Goal: Information Seeking & Learning: Learn about a topic

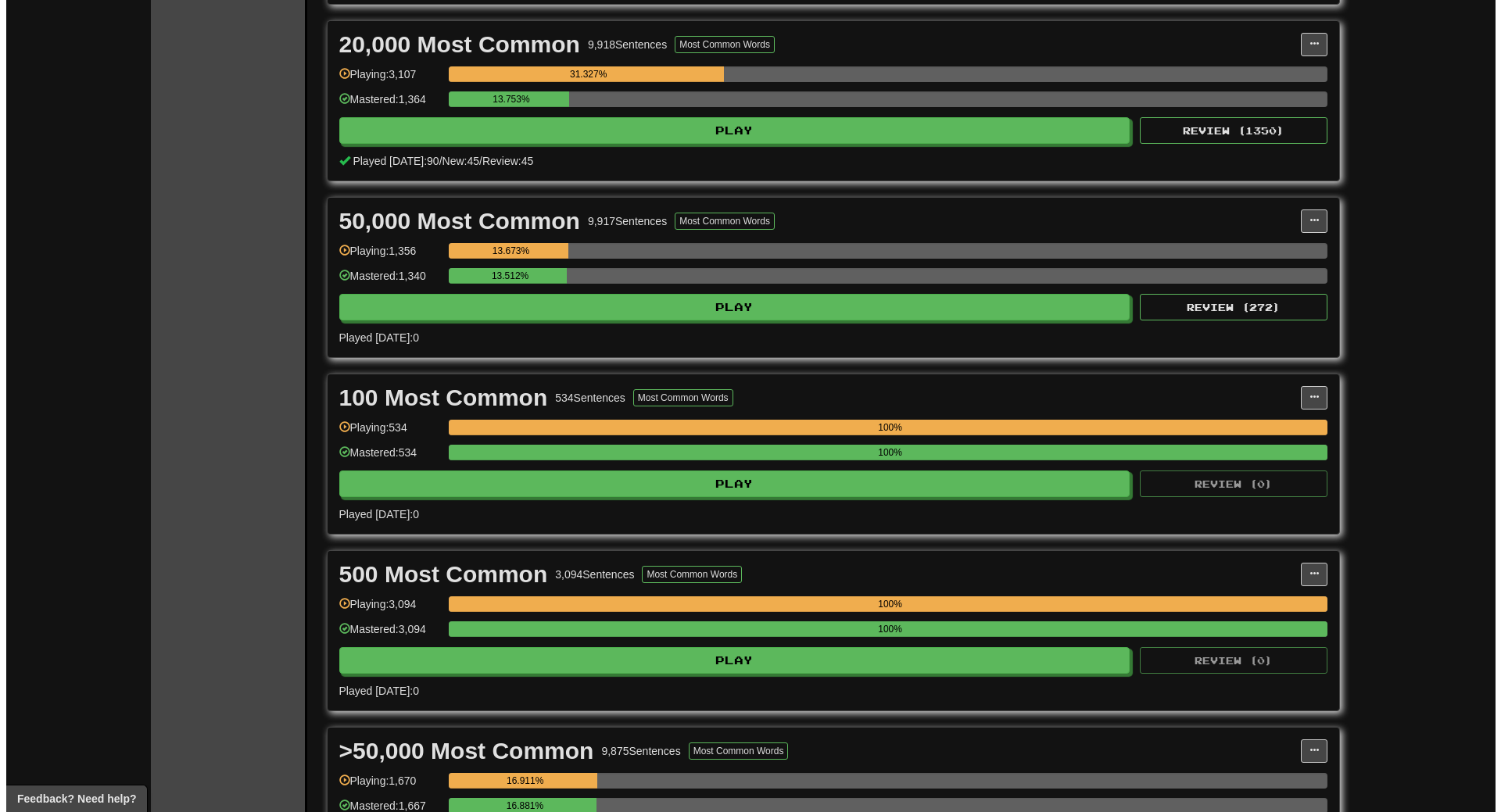
scroll to position [1407, 0]
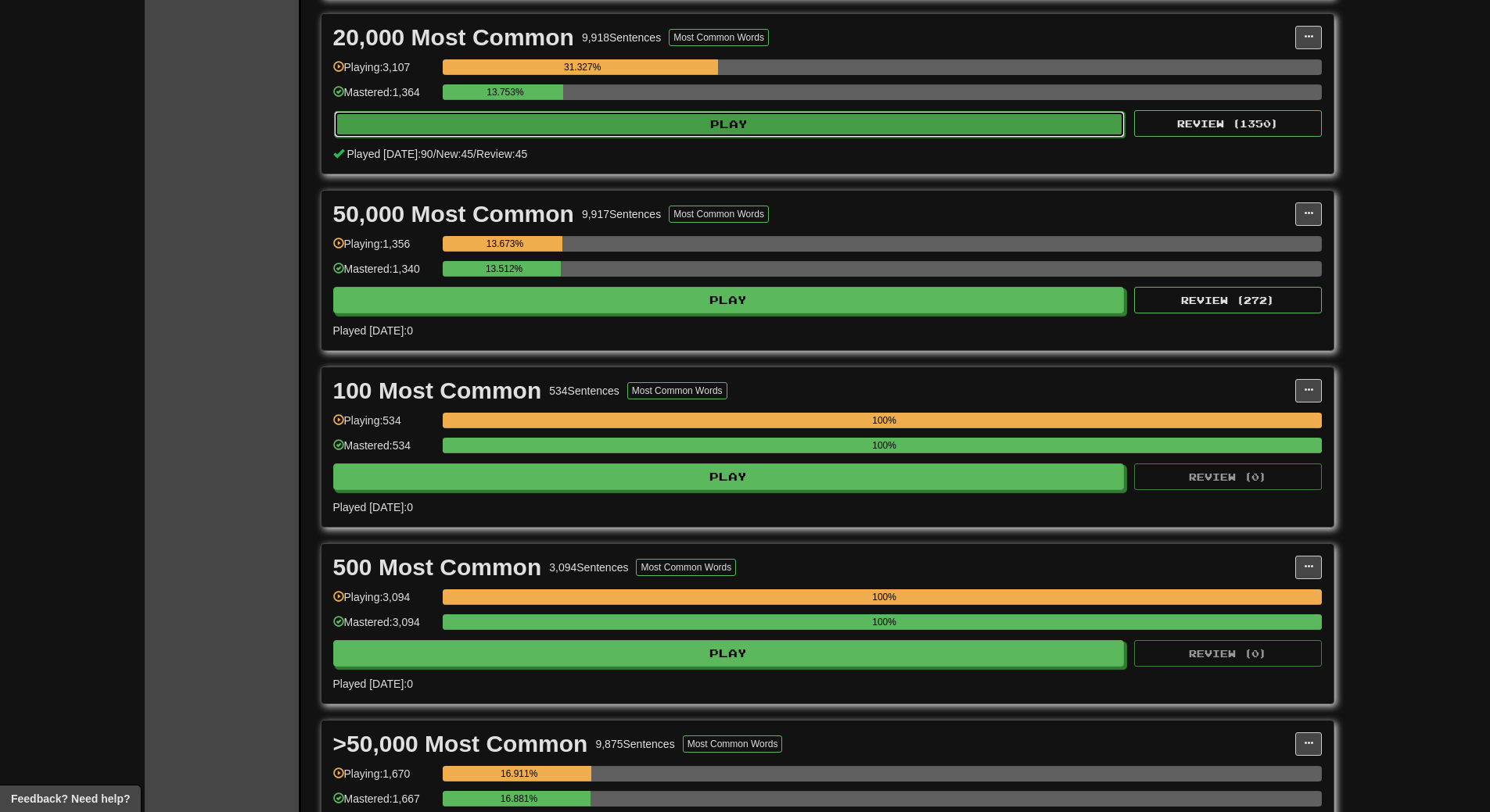
click at [689, 116] on button "Play" at bounding box center [730, 125] width 792 height 27
select select "**"
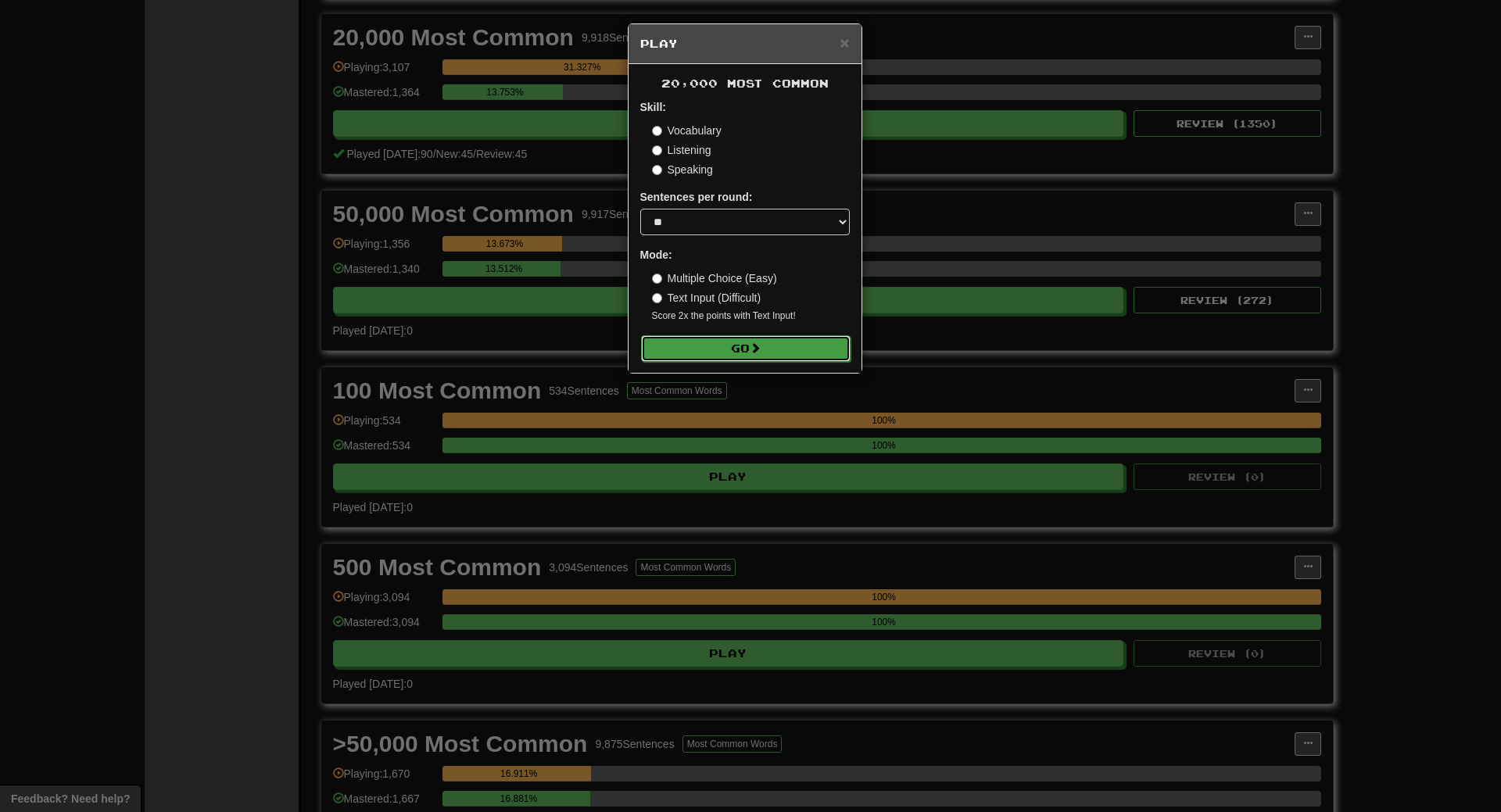
click at [716, 346] on button "Go" at bounding box center [746, 349] width 209 height 27
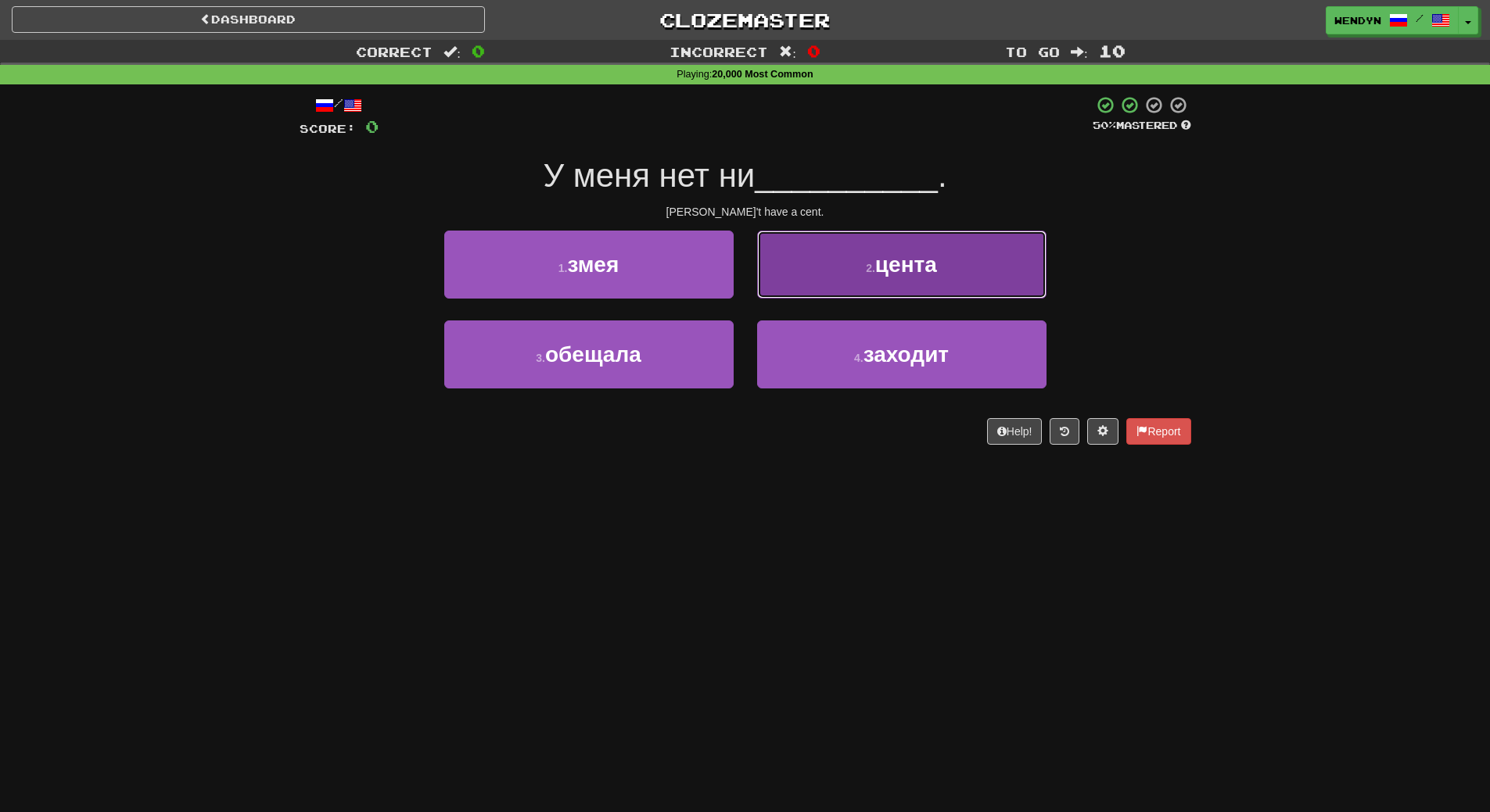
click at [921, 283] on button "2 . цента" at bounding box center [902, 264] width 289 height 68
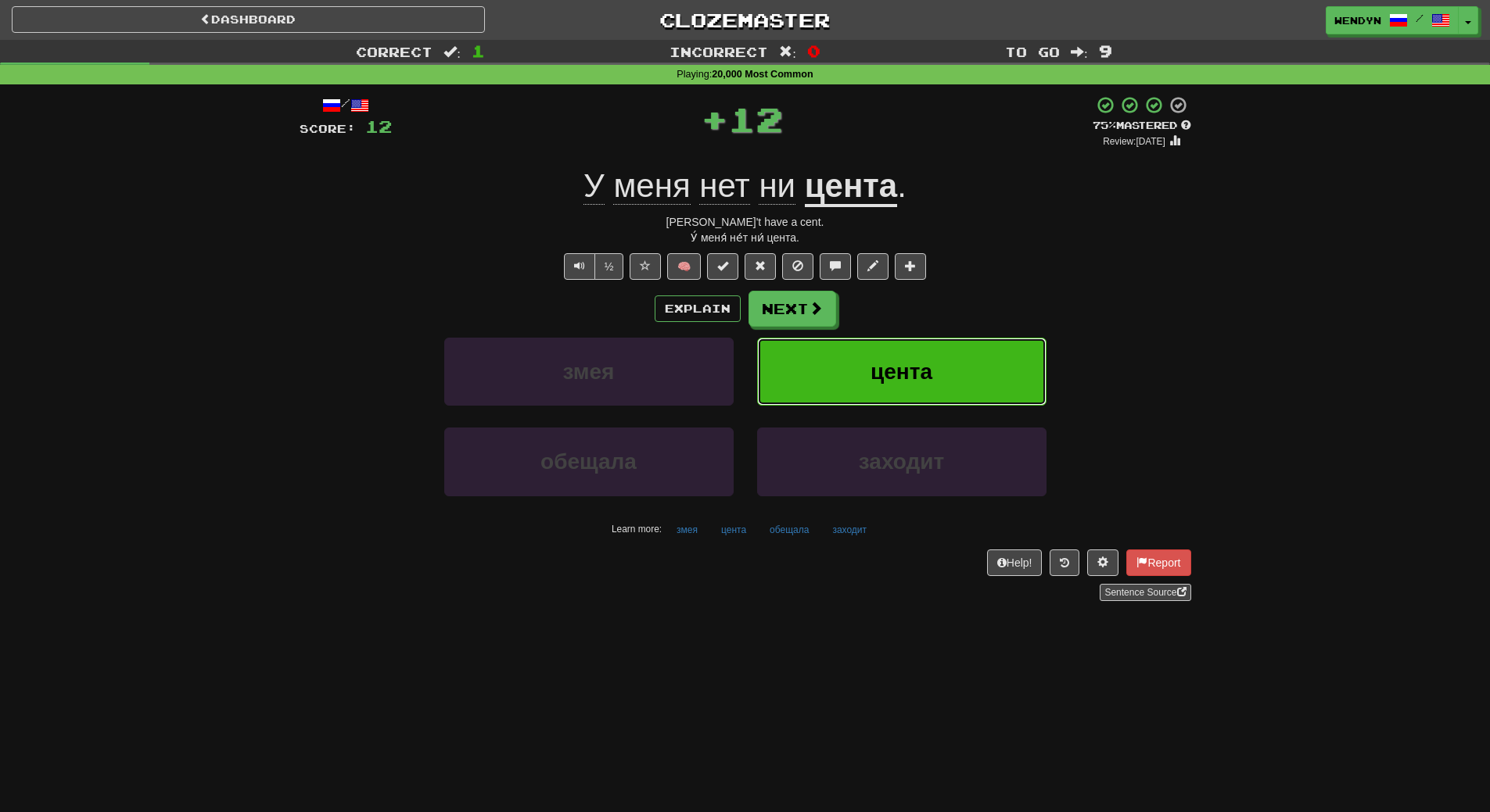
click at [923, 340] on button "цента" at bounding box center [902, 372] width 289 height 68
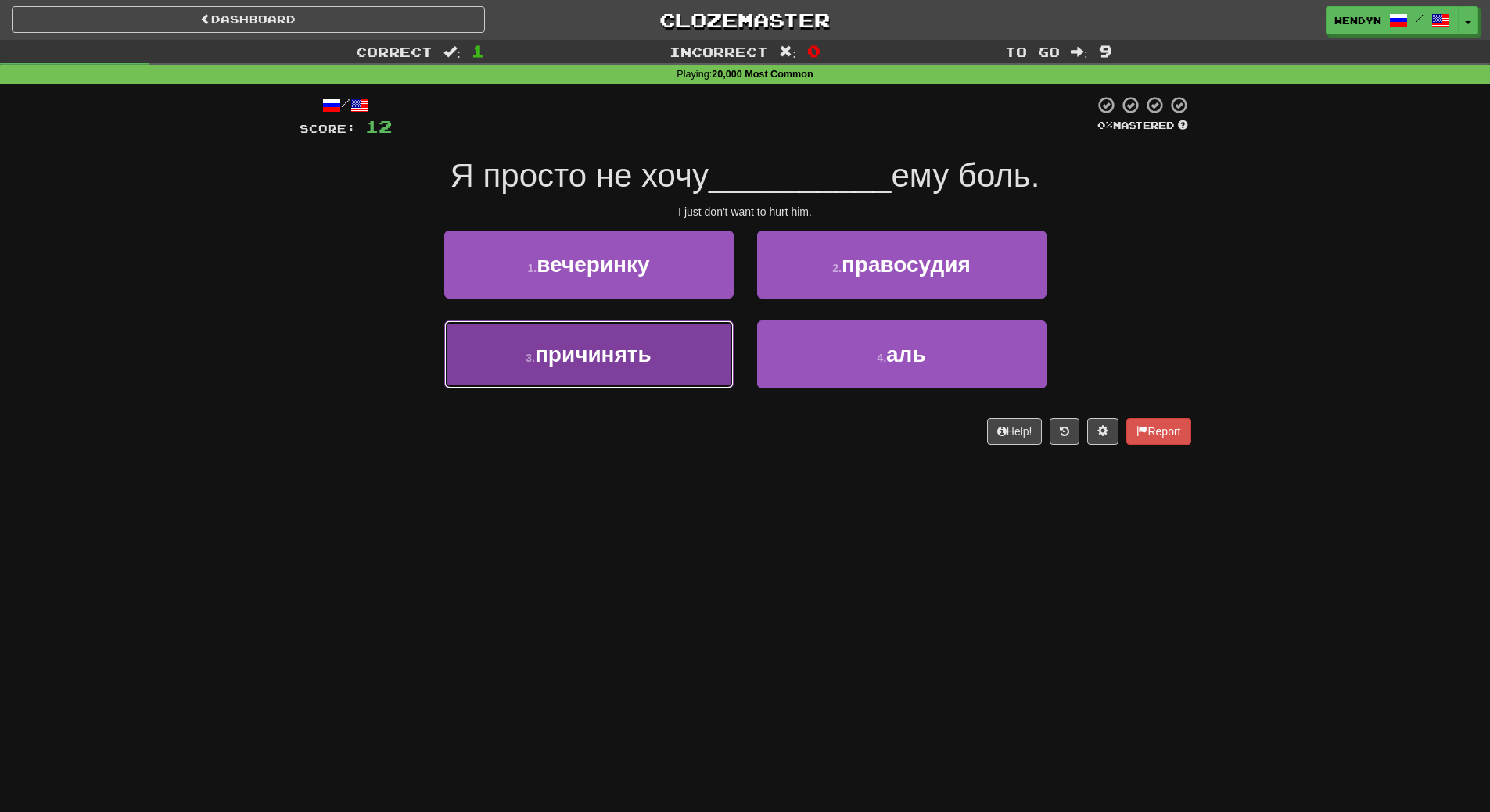
click at [633, 359] on span "причинять" at bounding box center [593, 354] width 116 height 24
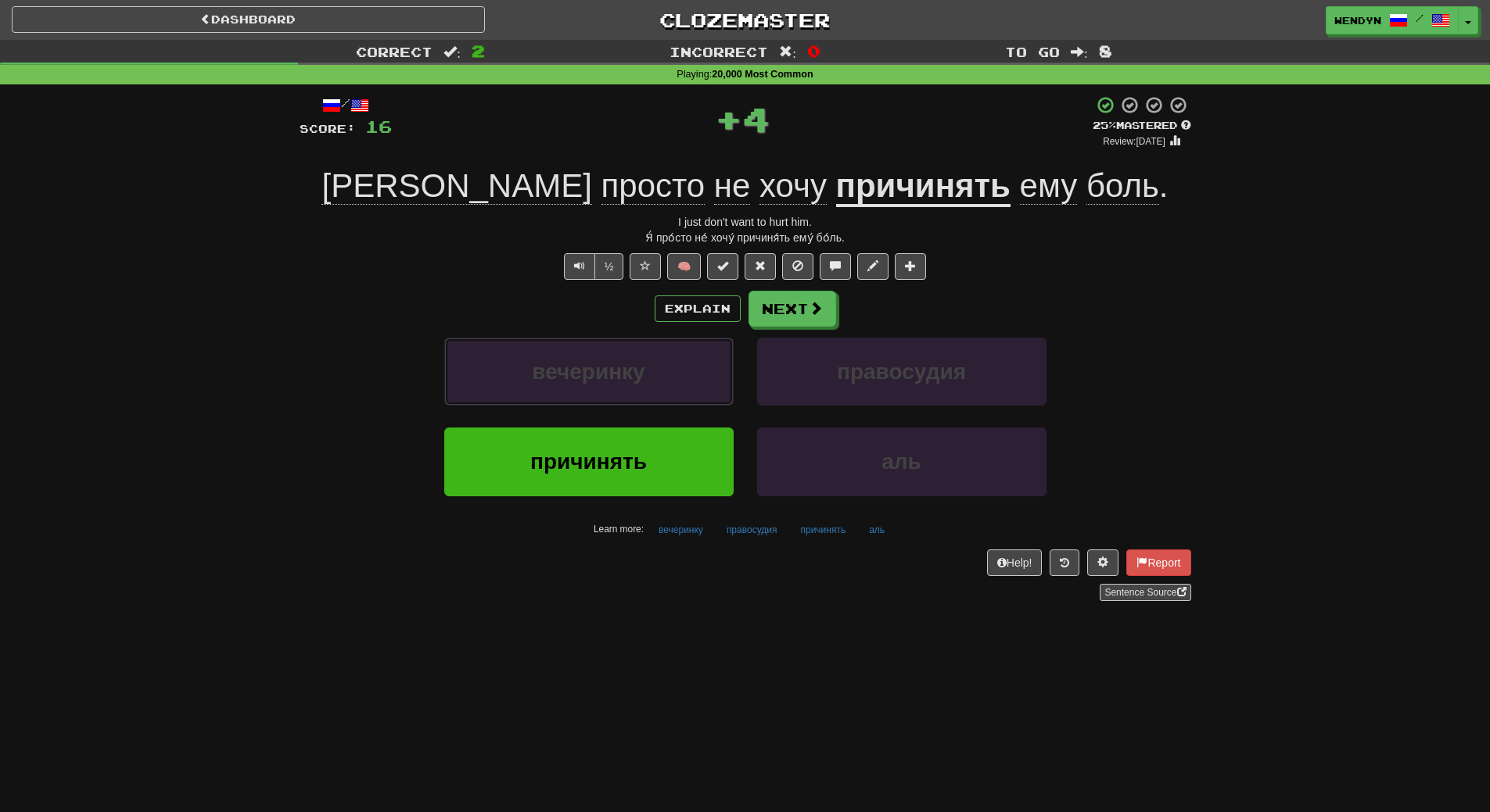
click at [633, 360] on span "вечеринку" at bounding box center [588, 372] width 112 height 24
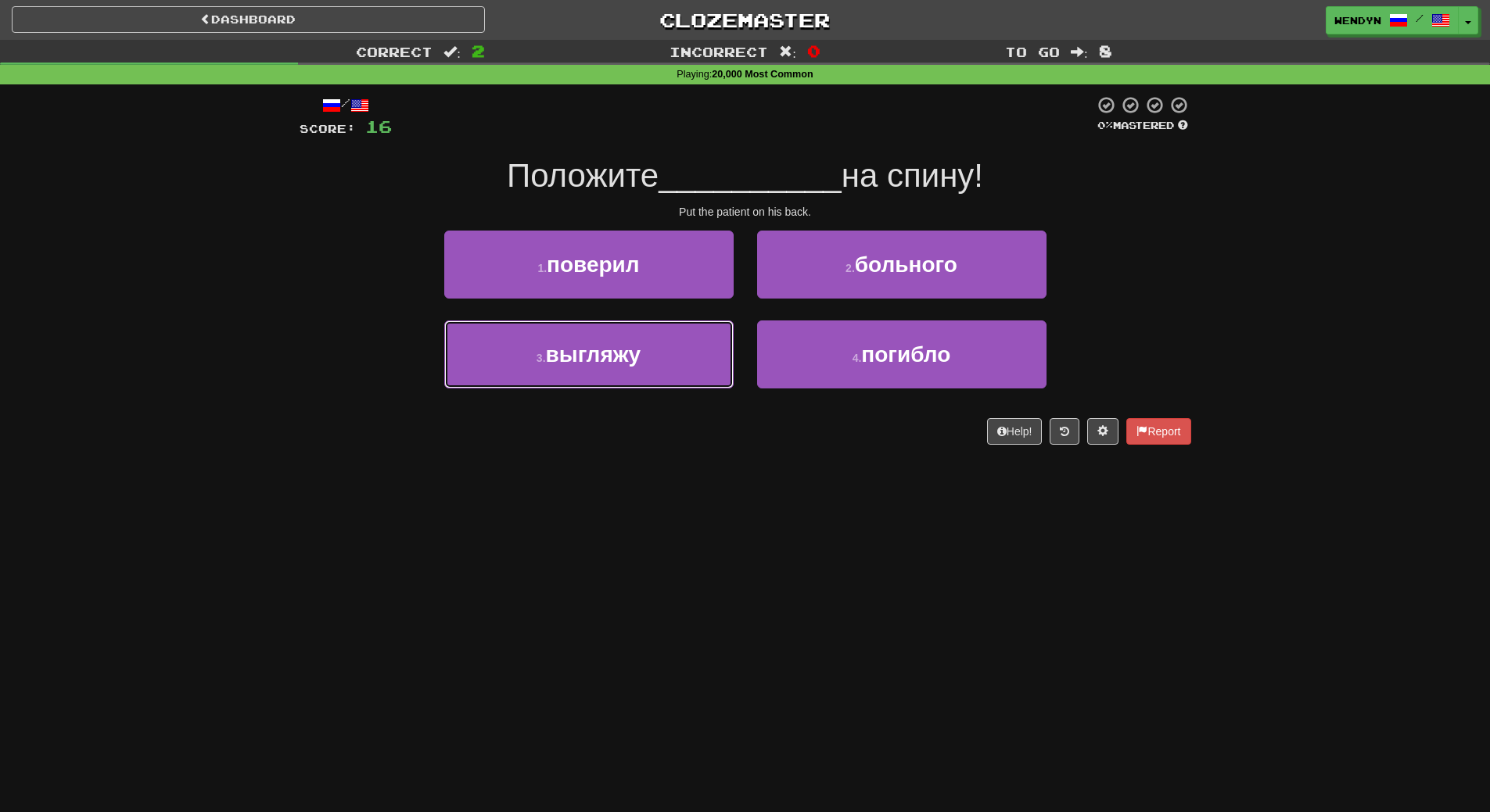
drag, startPoint x: 633, startPoint y: 359, endPoint x: 638, endPoint y: 518, distance: 159.1
click at [638, 518] on div "Dashboard Clozemaster WendyN / Toggle Dropdown Dashboard Leaderboard Activity F…" at bounding box center [745, 406] width 1490 height 812
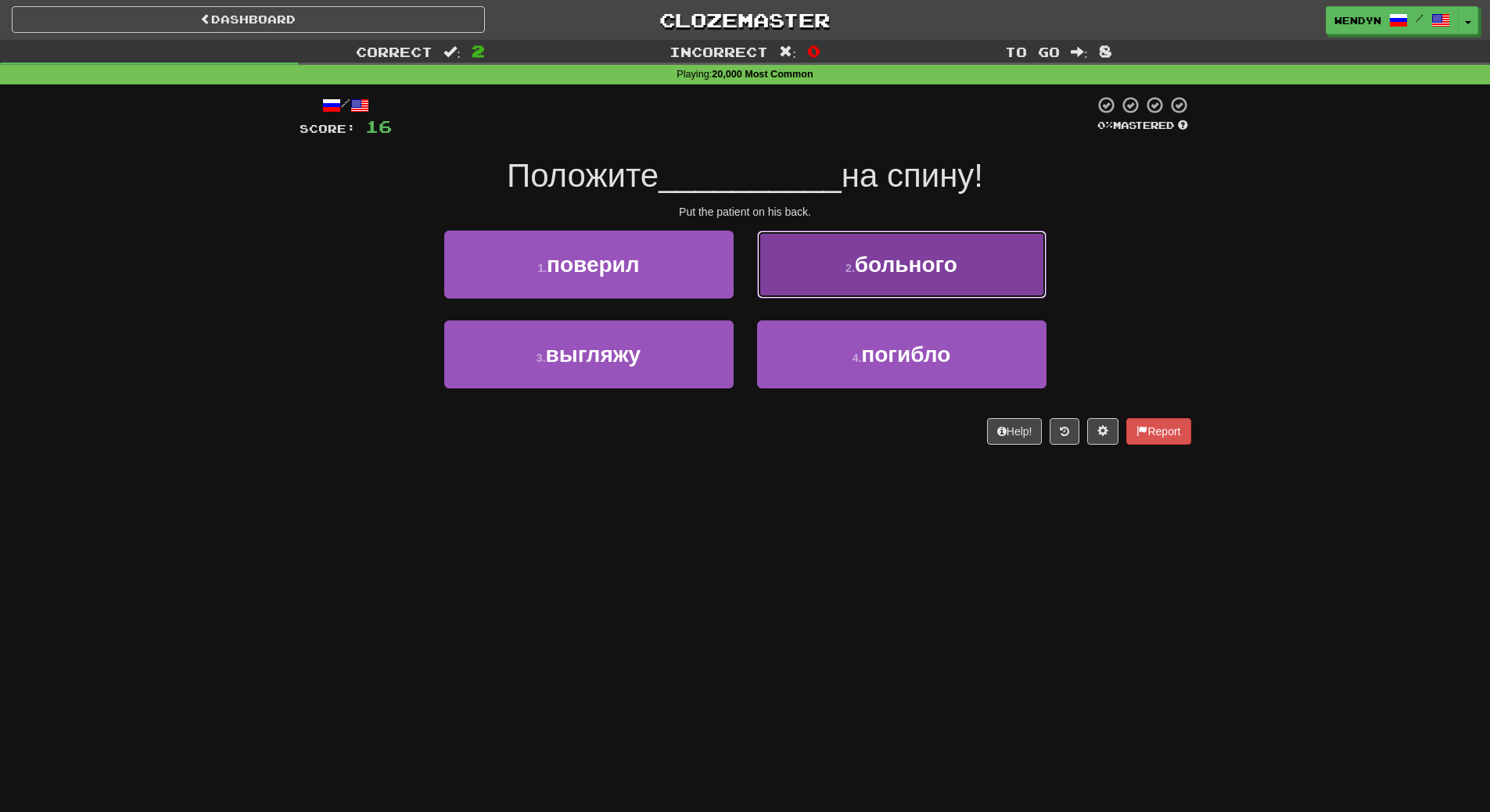
click at [865, 290] on button "2 . больного" at bounding box center [902, 264] width 289 height 68
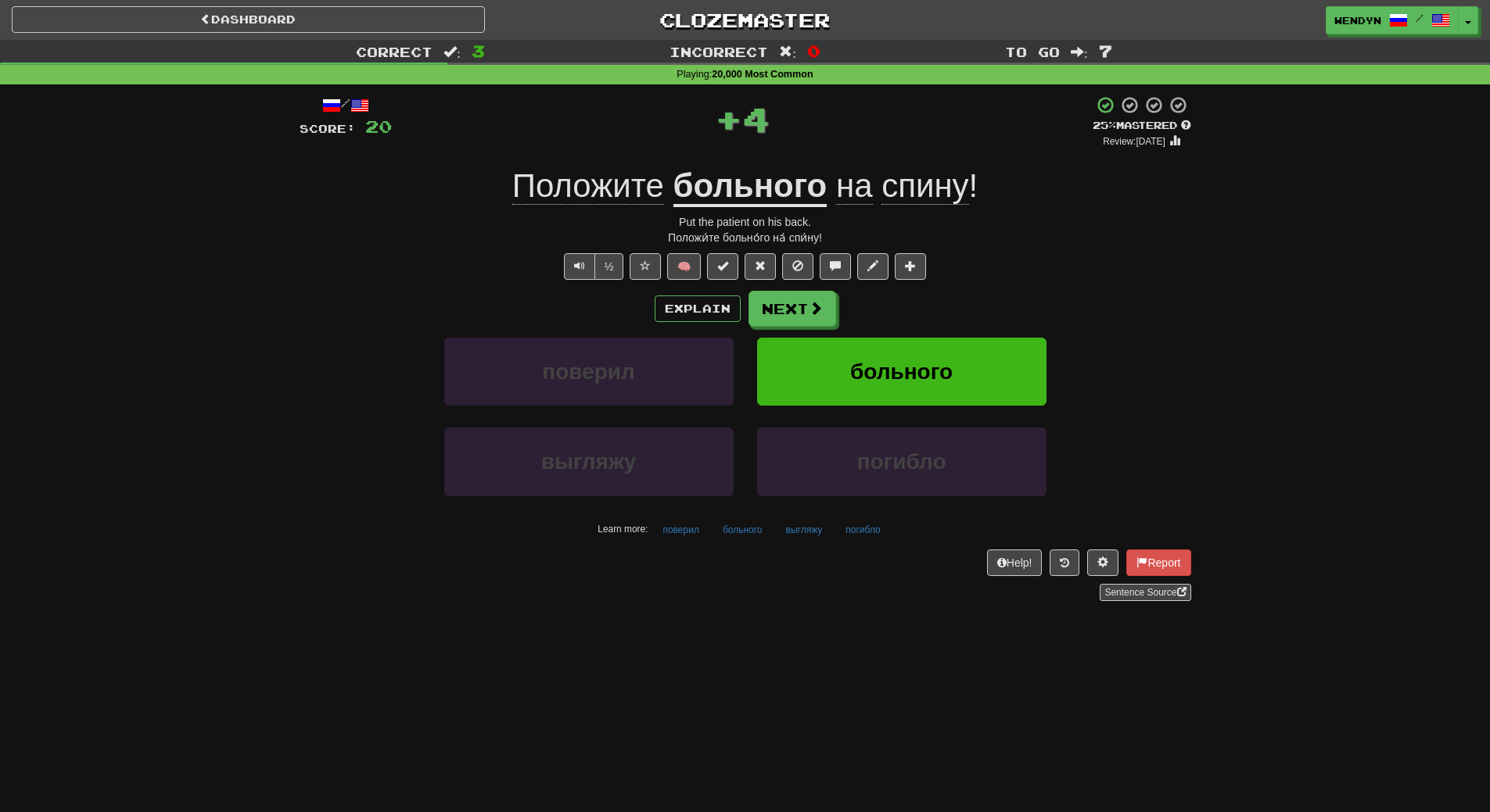
click at [876, 329] on div "Explain Next поверил больного выгляжу погибло Learn more: поверил больного выгл…" at bounding box center [745, 416] width 891 height 251
click at [883, 362] on span "больного" at bounding box center [900, 372] width 102 height 24
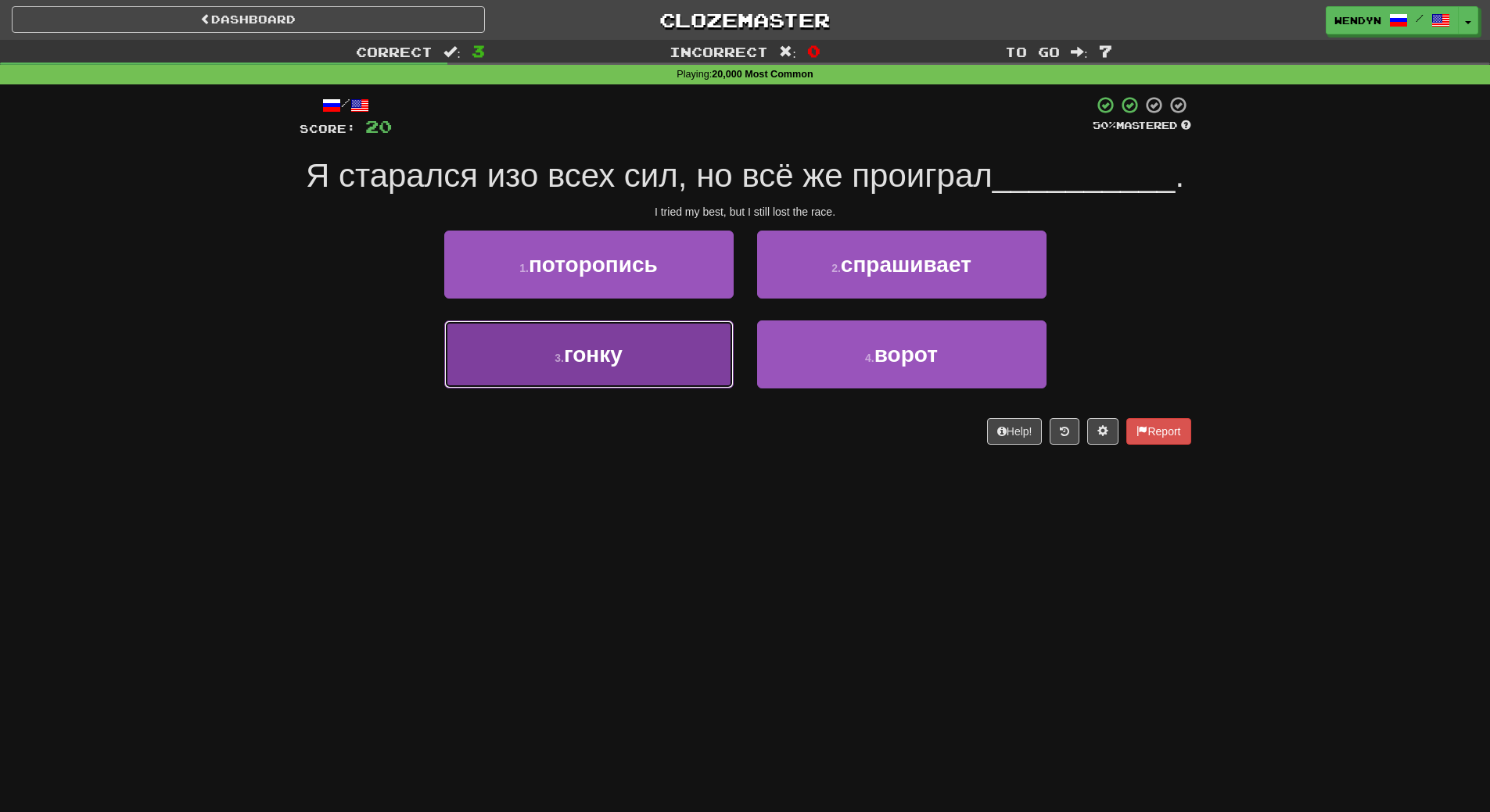
click at [627, 348] on button "3 . гонку" at bounding box center [589, 355] width 289 height 68
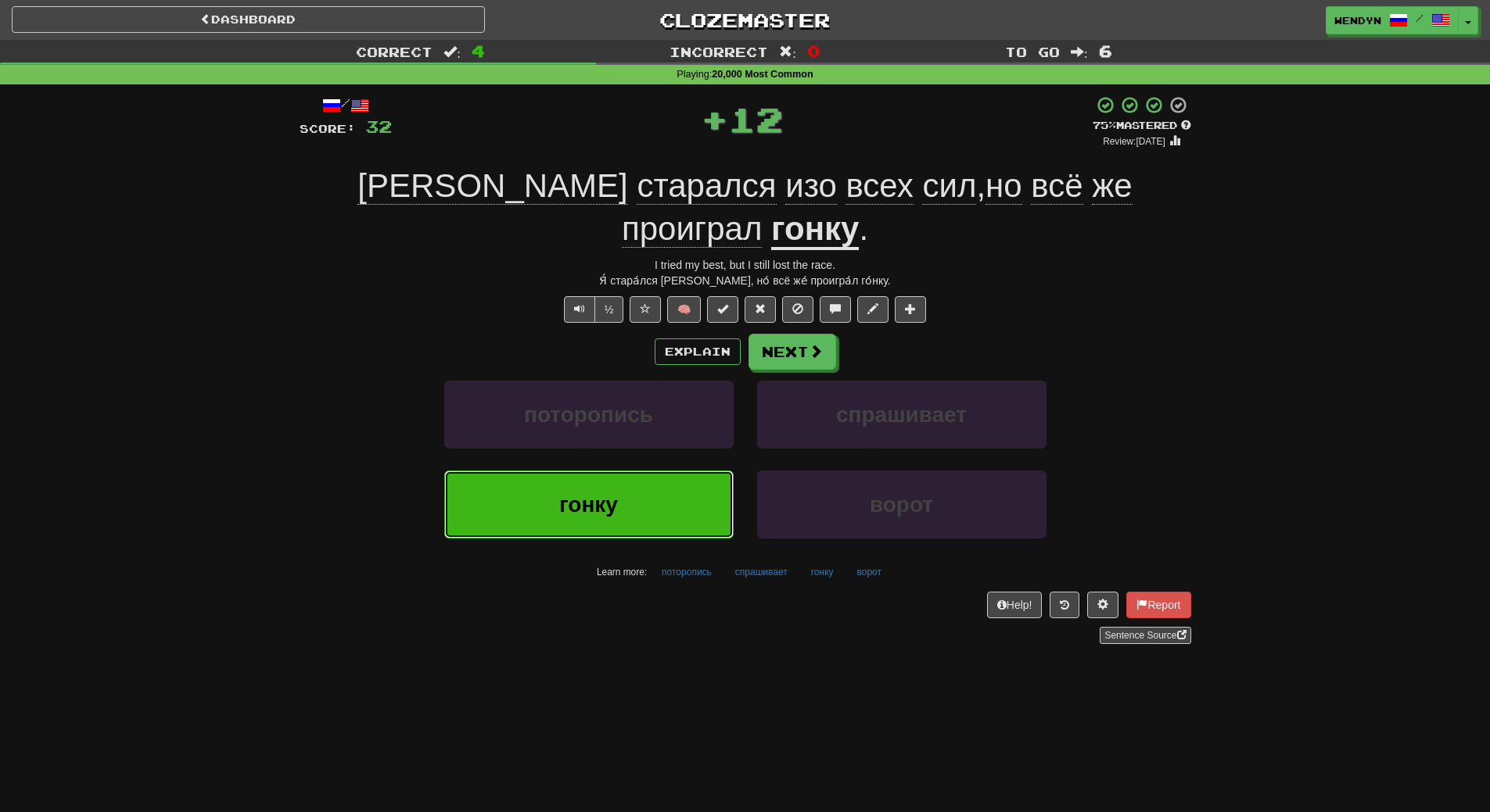
click at [609, 470] on button "гонку" at bounding box center [589, 504] width 289 height 68
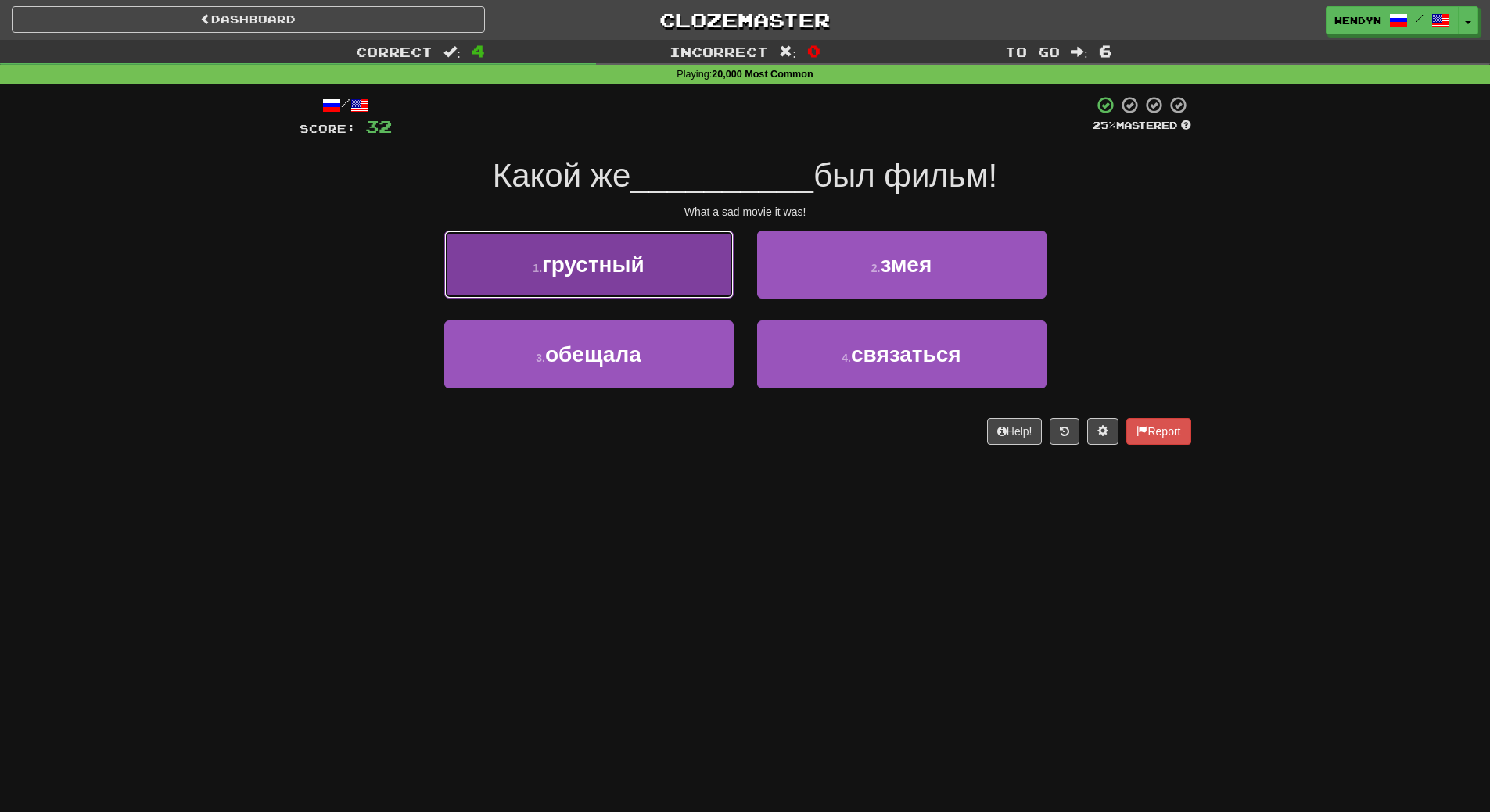
click at [644, 283] on button "1 . грустный" at bounding box center [589, 264] width 289 height 68
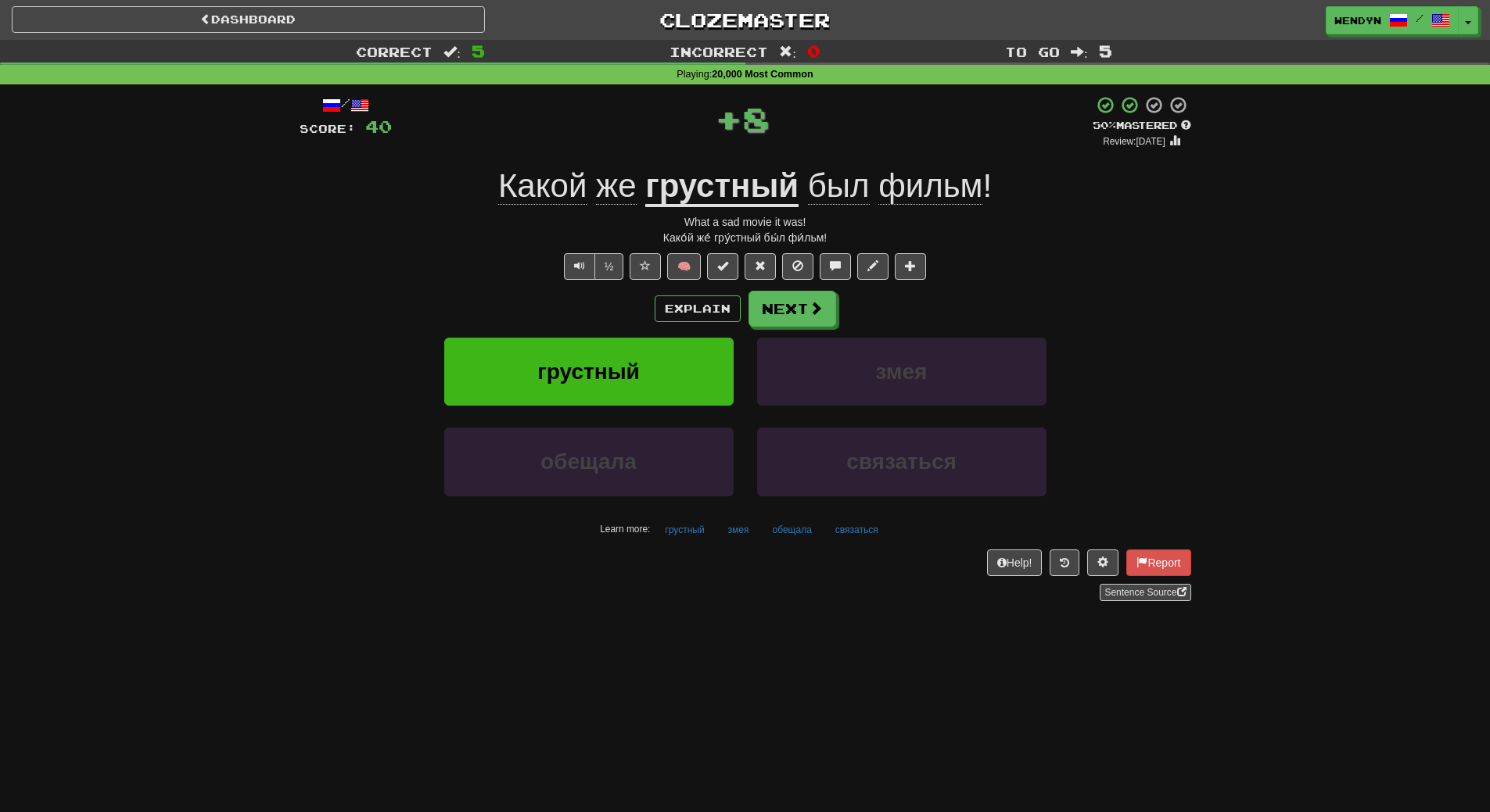
click at [644, 283] on div "/ Score: 40 + 8 50 % Mastered Review: 2025-09-30 Какой же грустный был фильм ! …" at bounding box center [745, 348] width 891 height 506
click at [639, 349] on button "грустный" at bounding box center [589, 372] width 289 height 68
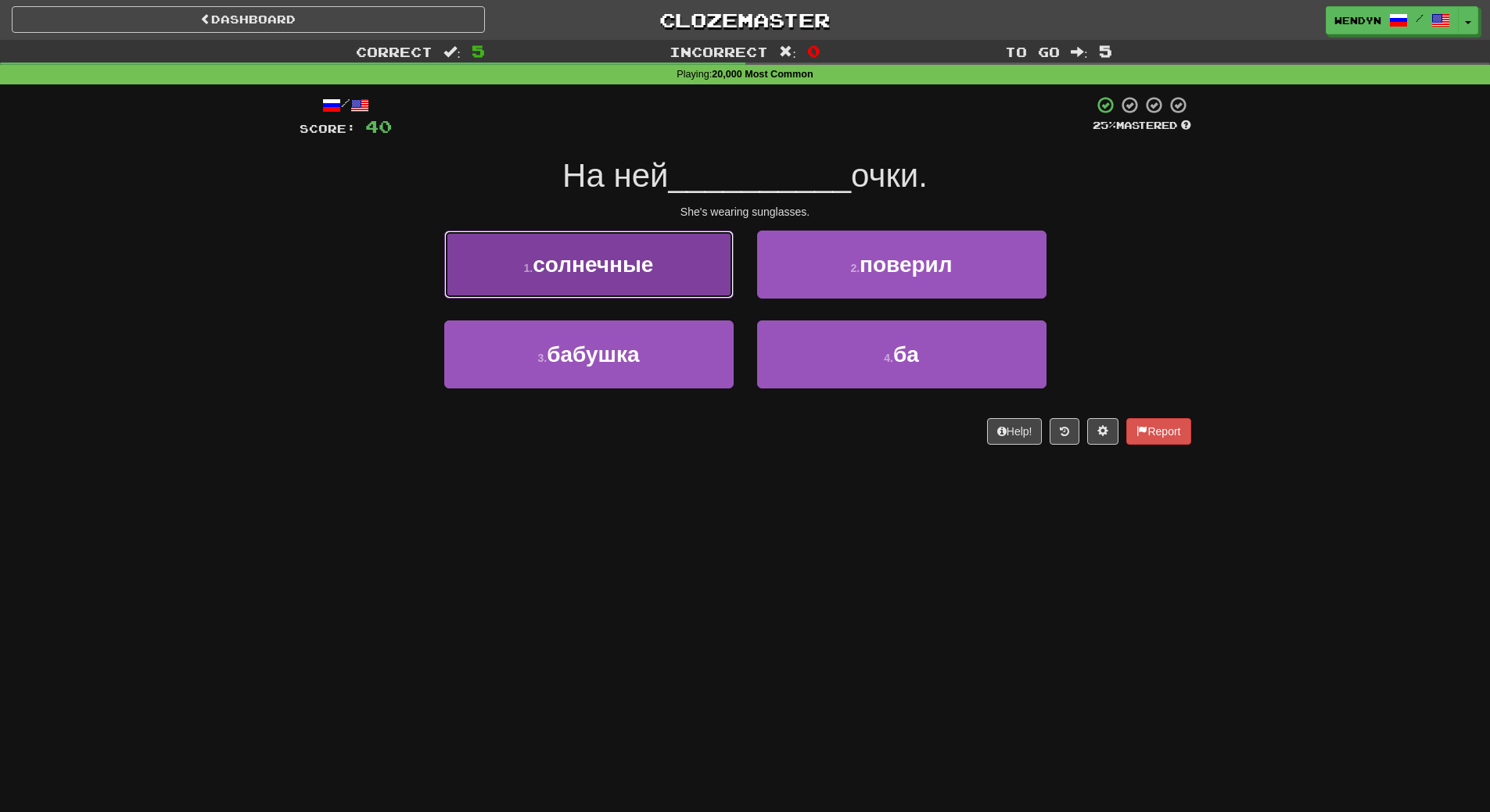
click at [616, 283] on button "1 . солнечные" at bounding box center [589, 264] width 289 height 68
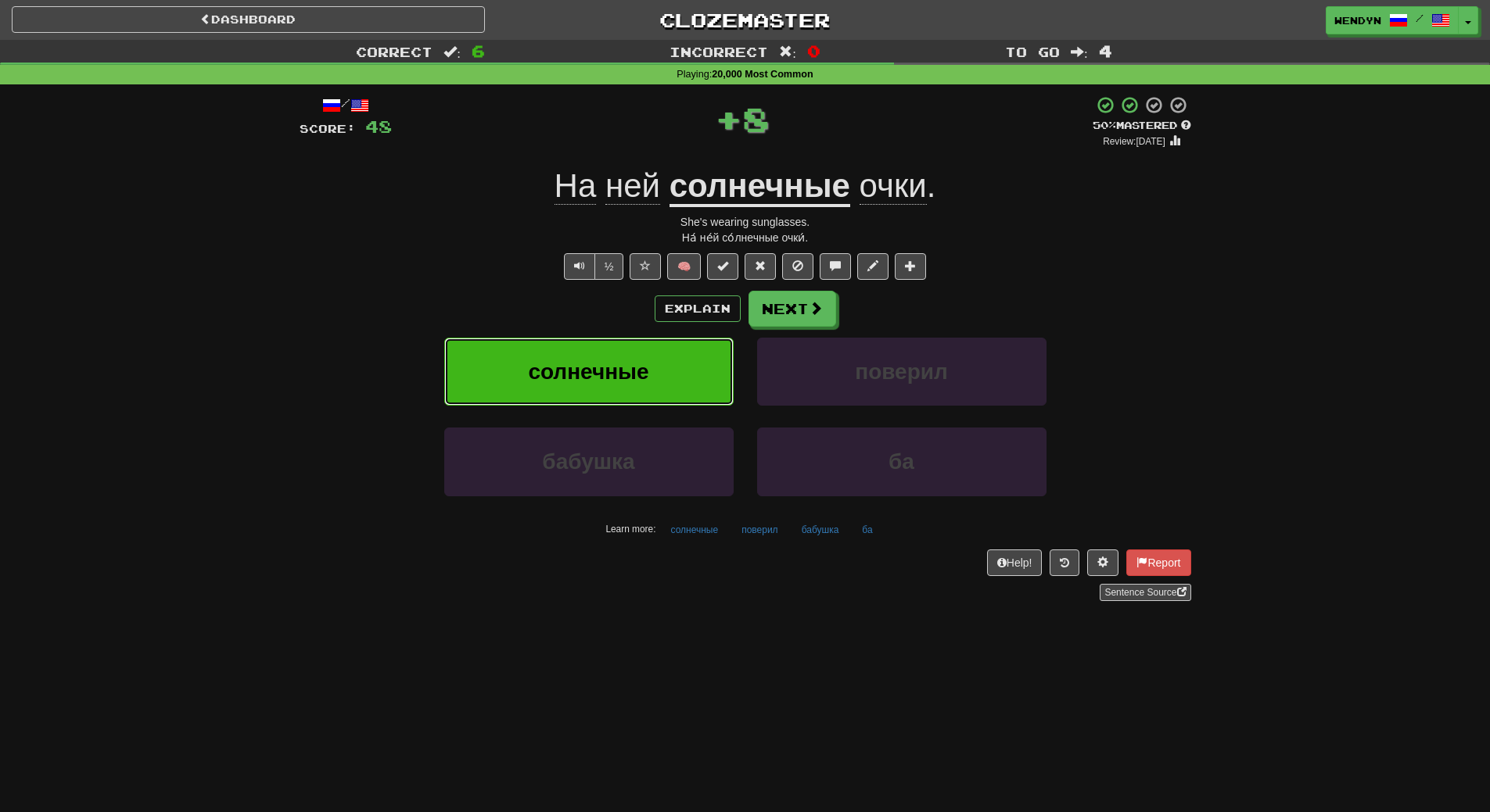
click at [617, 356] on button "солнечные" at bounding box center [589, 372] width 289 height 68
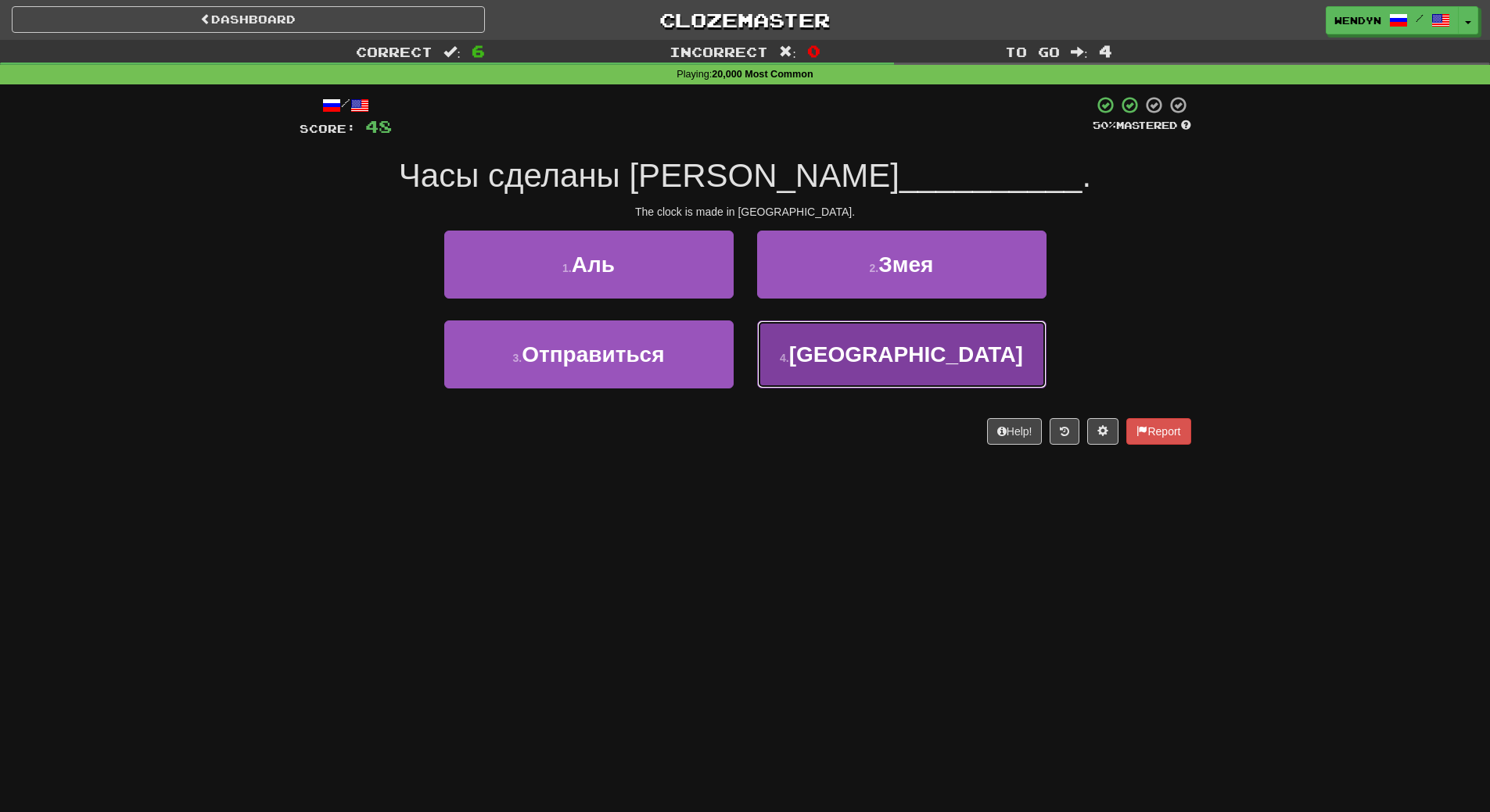
click at [787, 351] on button "4 . Швейцарии" at bounding box center [902, 355] width 289 height 68
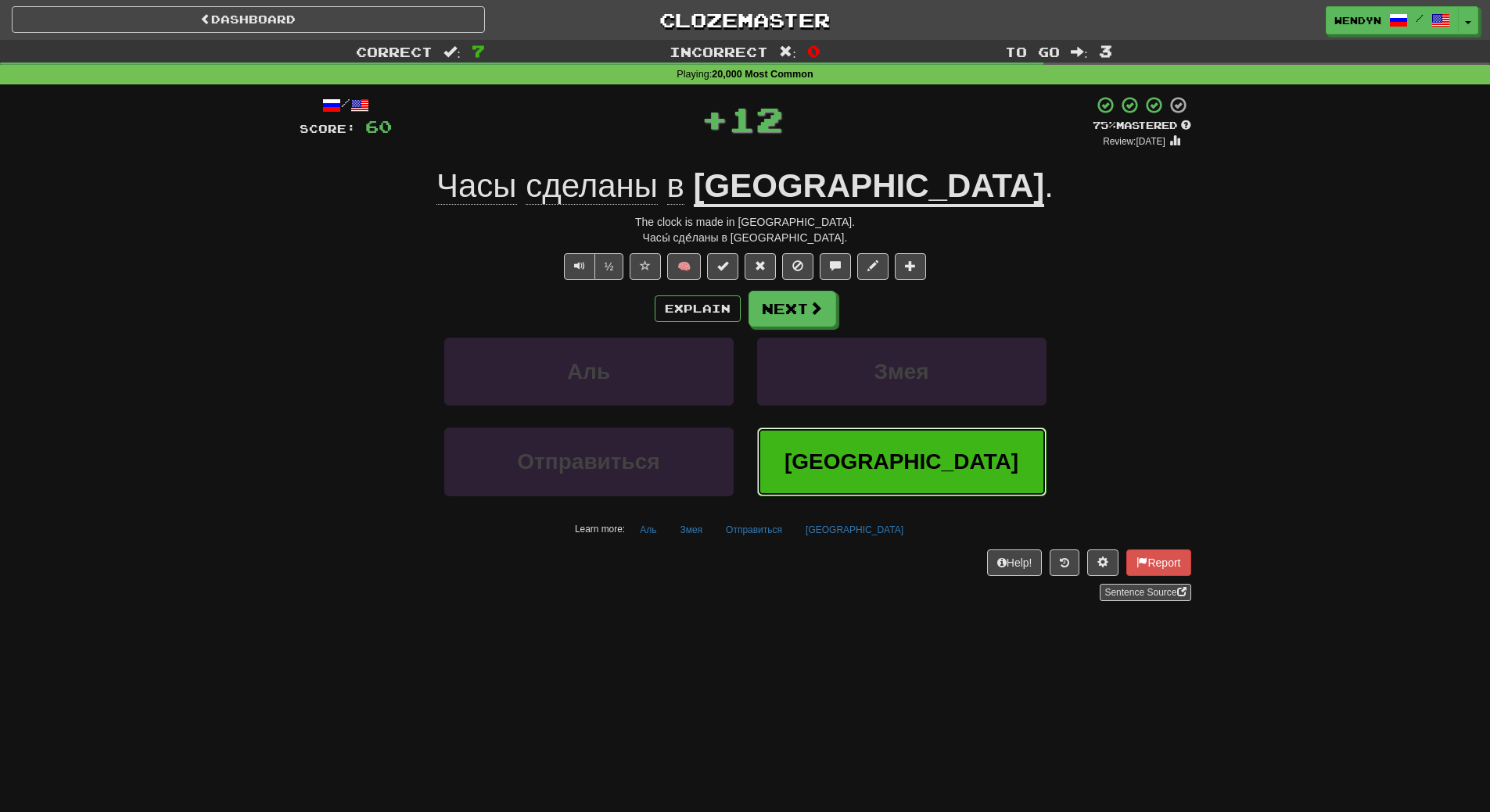
click at [863, 437] on button "Швейцарии" at bounding box center [902, 462] width 289 height 68
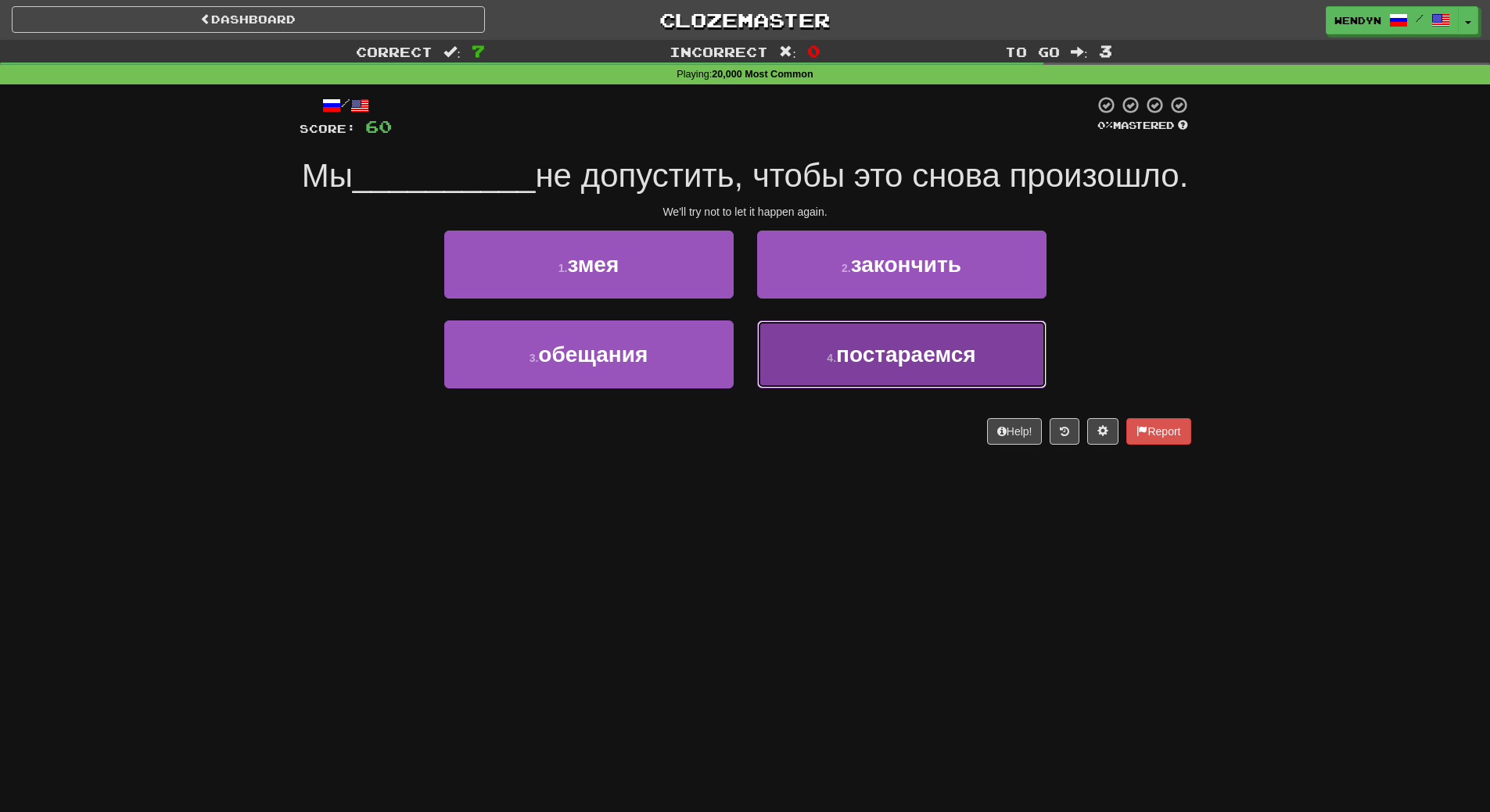
click at [915, 388] on button "4 . постараемся" at bounding box center [902, 355] width 289 height 68
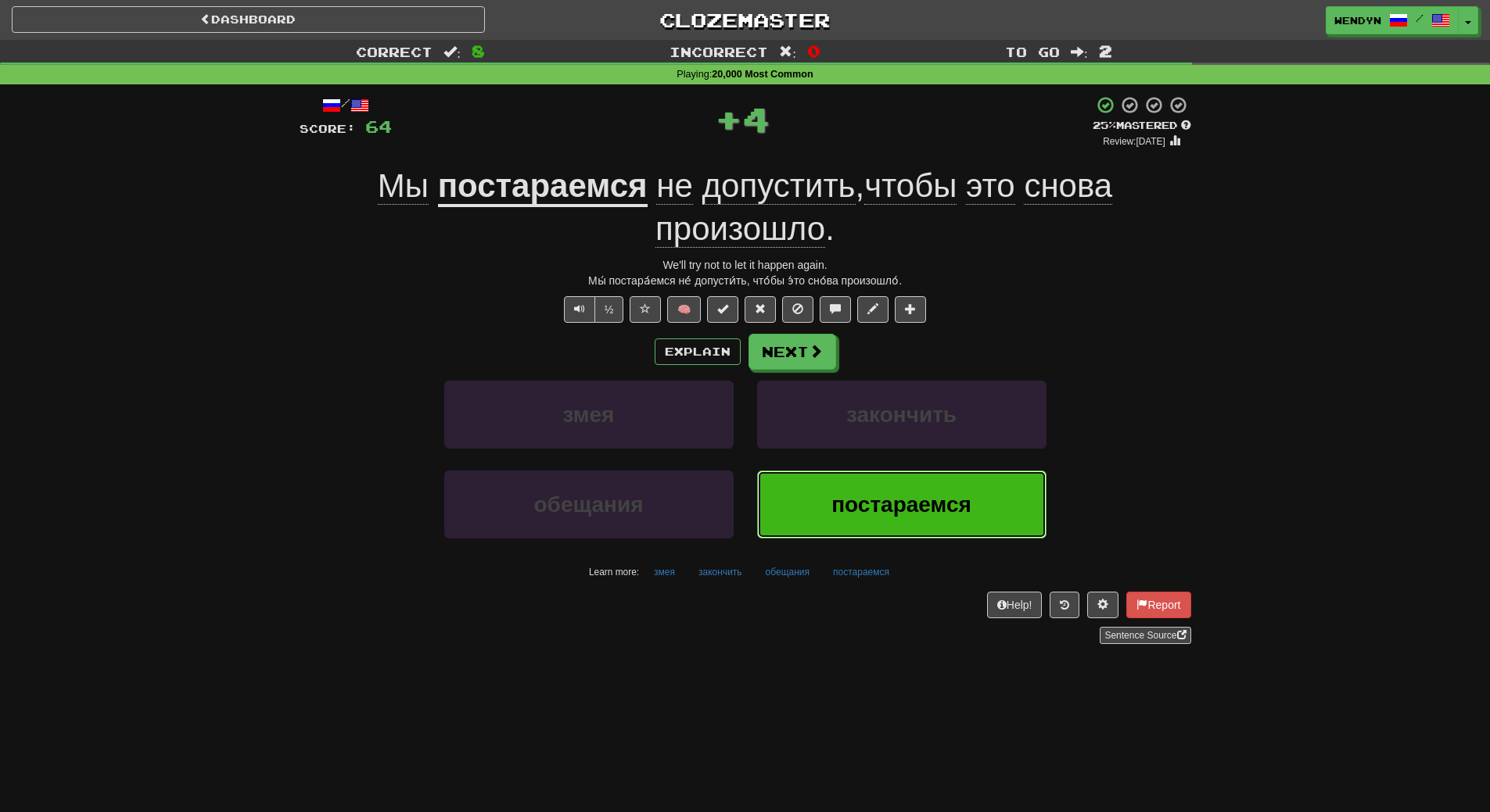
click at [905, 486] on button "постараемся" at bounding box center [902, 504] width 289 height 68
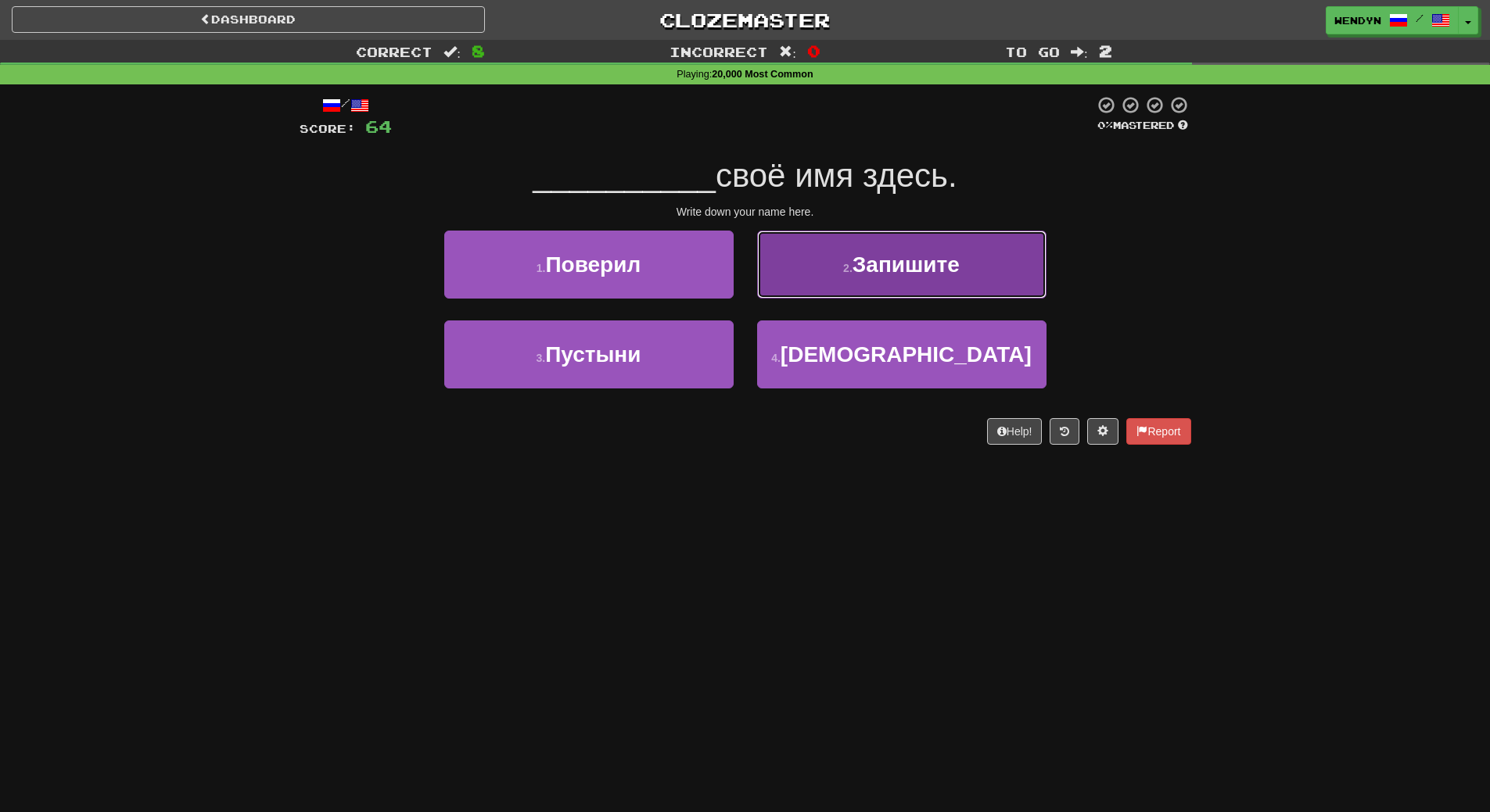
click at [895, 275] on span "Запишите" at bounding box center [905, 264] width 107 height 24
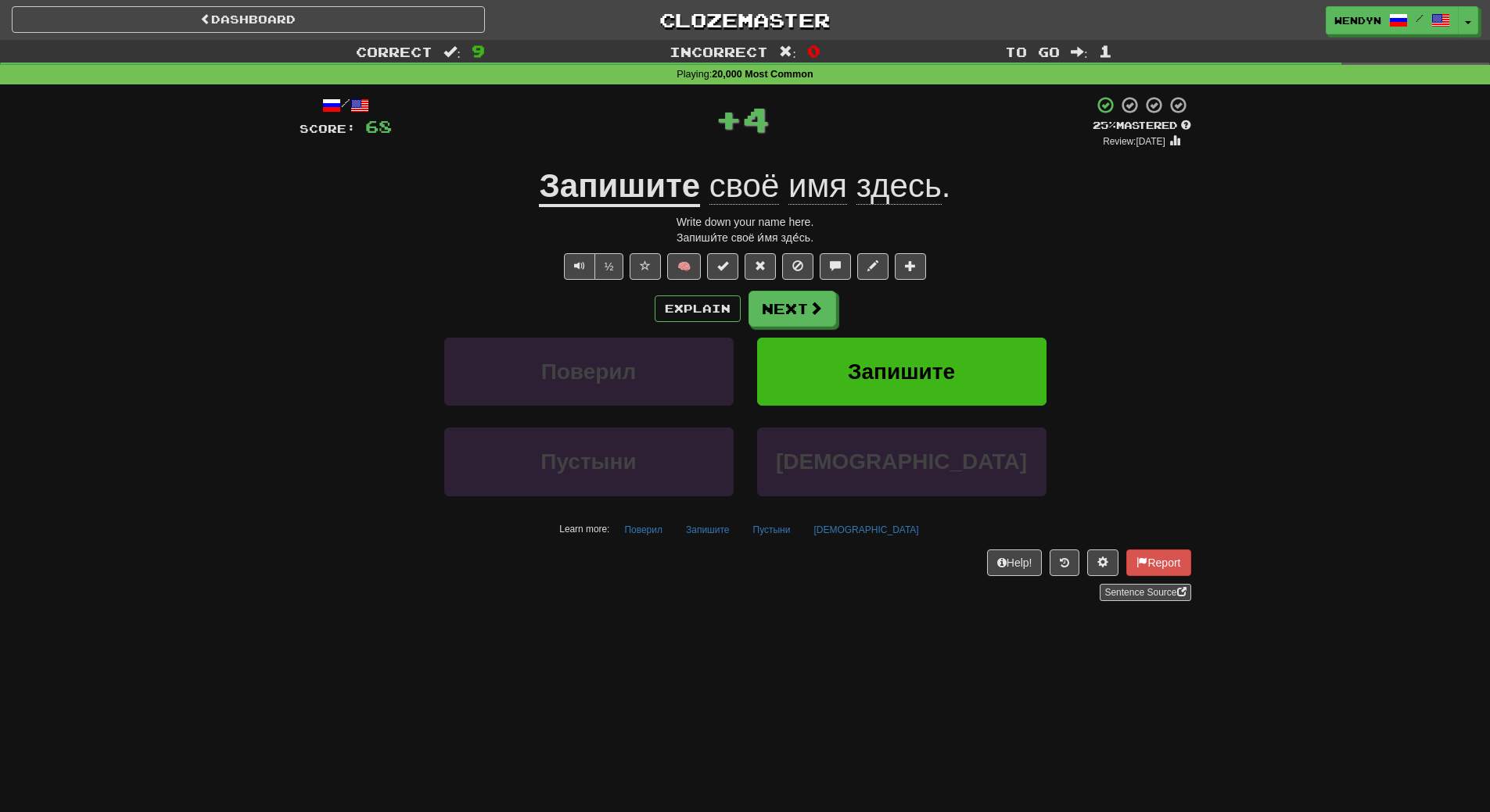
click at [893, 306] on div "Explain Next" at bounding box center [745, 308] width 891 height 36
click at [1102, 297] on div "Explain Next" at bounding box center [745, 308] width 891 height 36
click at [897, 374] on span "Запишите" at bounding box center [901, 372] width 107 height 24
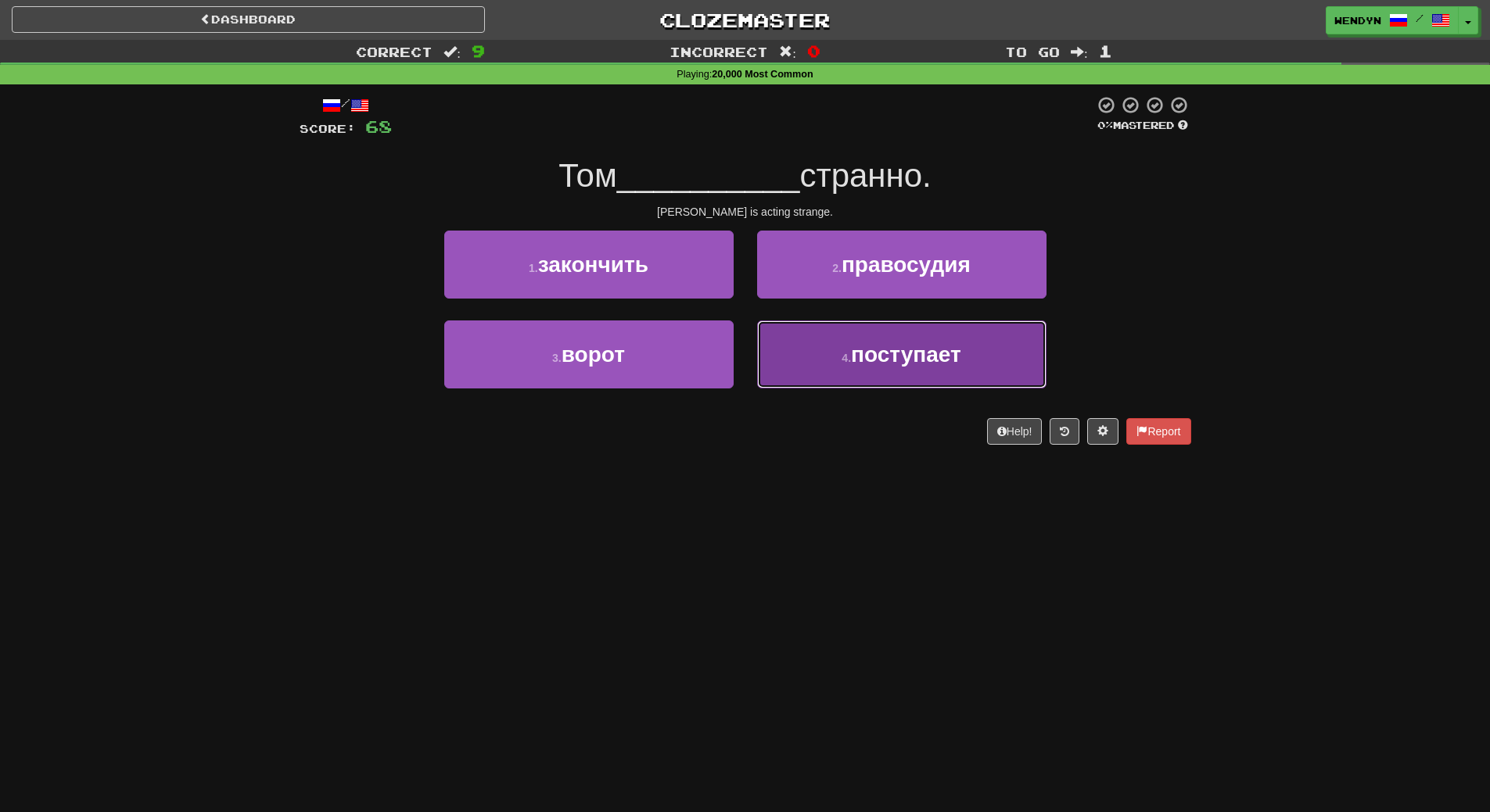
click at [884, 373] on button "4 . поступает" at bounding box center [902, 355] width 289 height 68
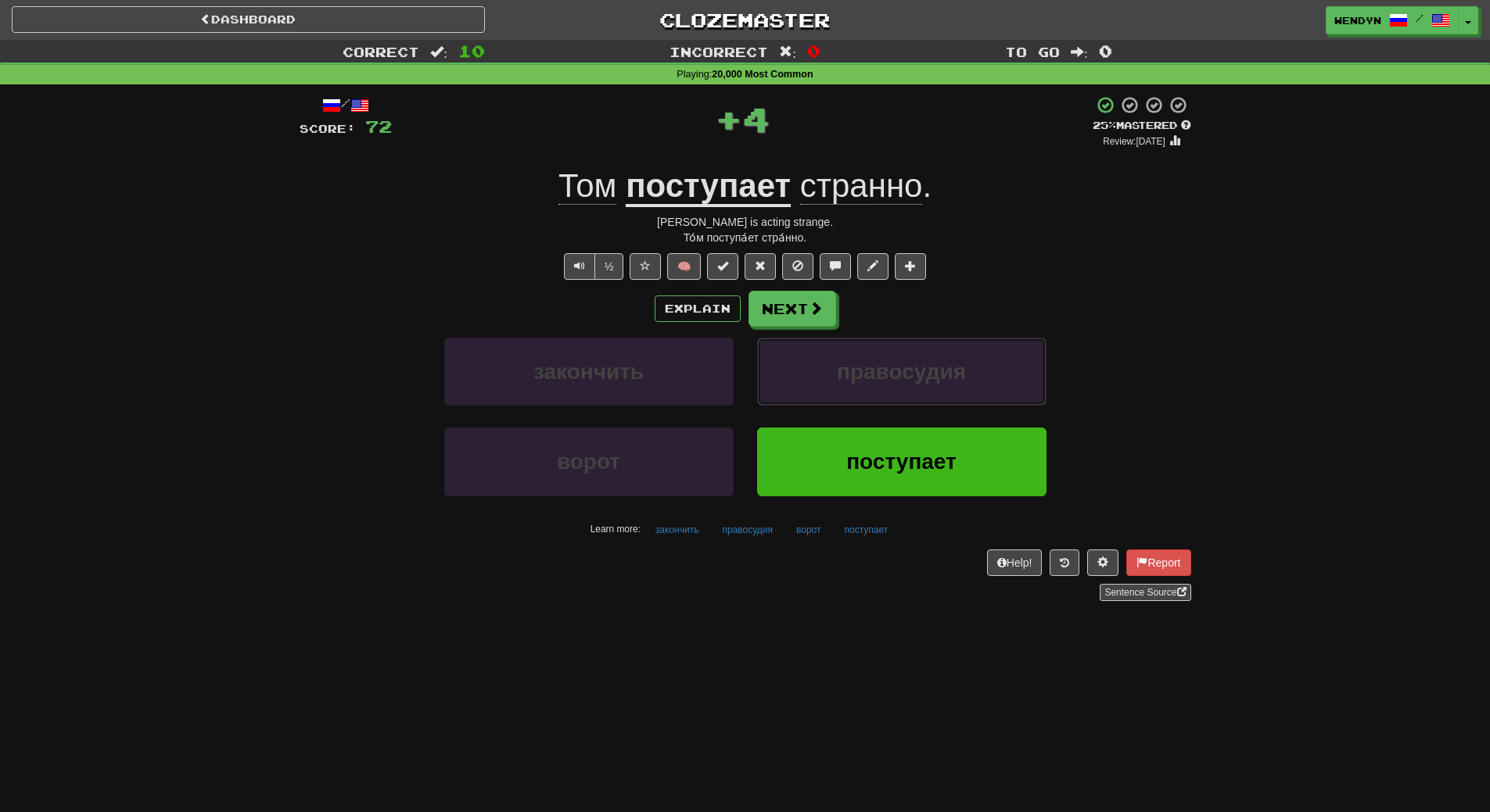
click at [884, 373] on span "правосудия" at bounding box center [900, 372] width 129 height 24
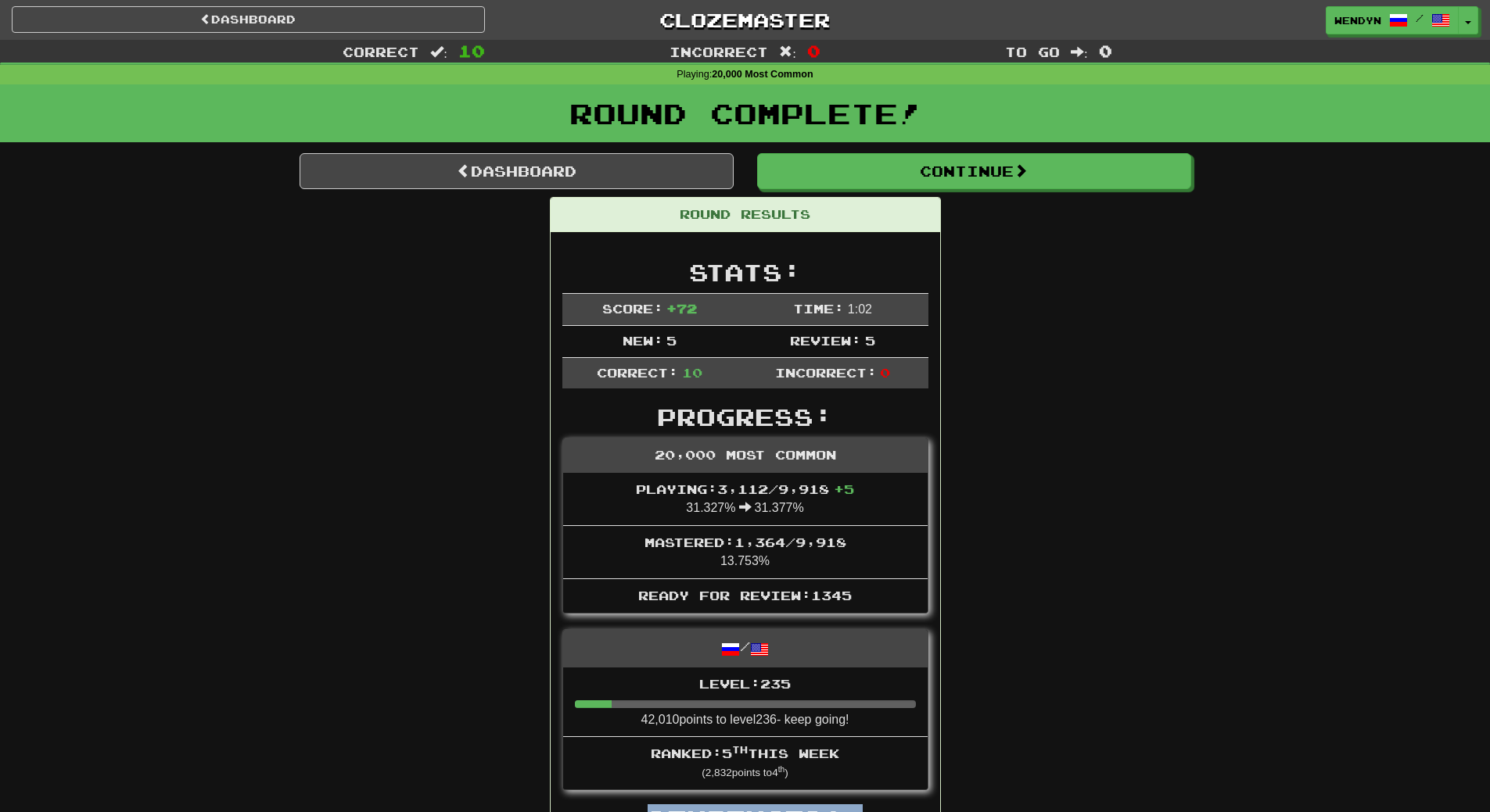
click at [884, 373] on div "Dashboard Clozemaster WendyN / Toggle Dropdown Dashboard Leaderboard Activity F…" at bounding box center [745, 810] width 1490 height 1620
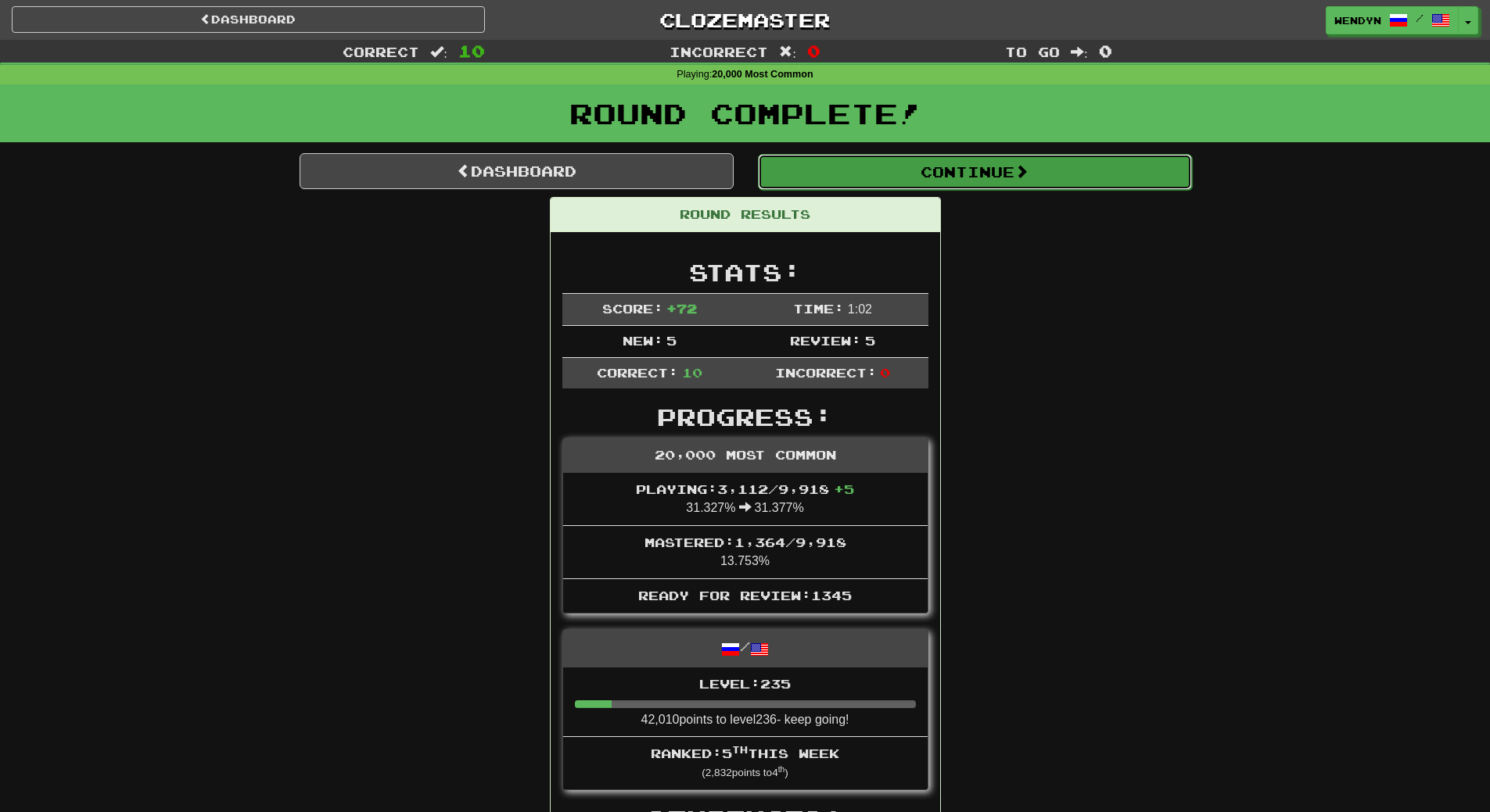
click at [1008, 170] on button "Continue" at bounding box center [974, 171] width 434 height 36
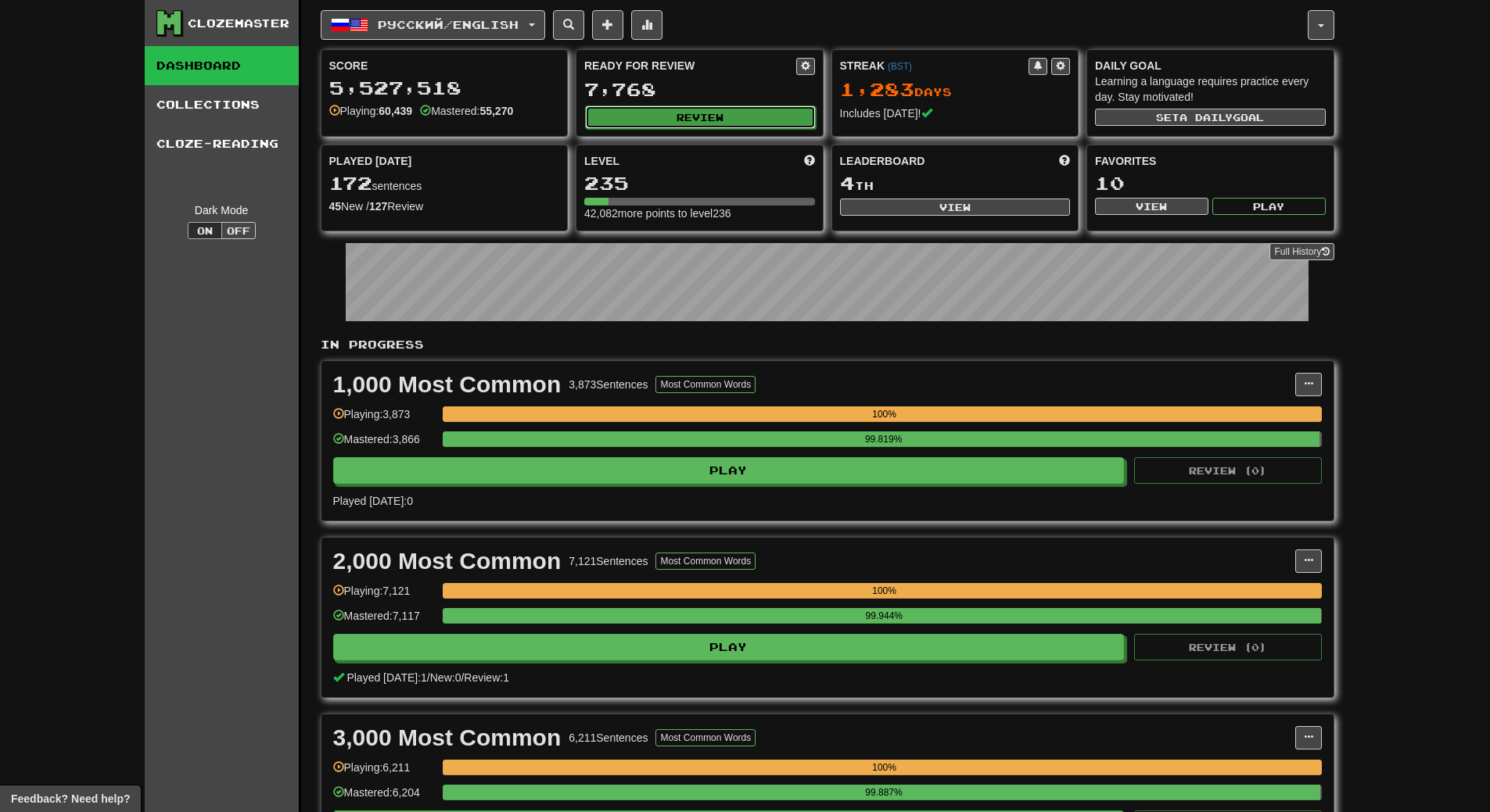
click at [705, 108] on button "Review" at bounding box center [700, 117] width 230 height 23
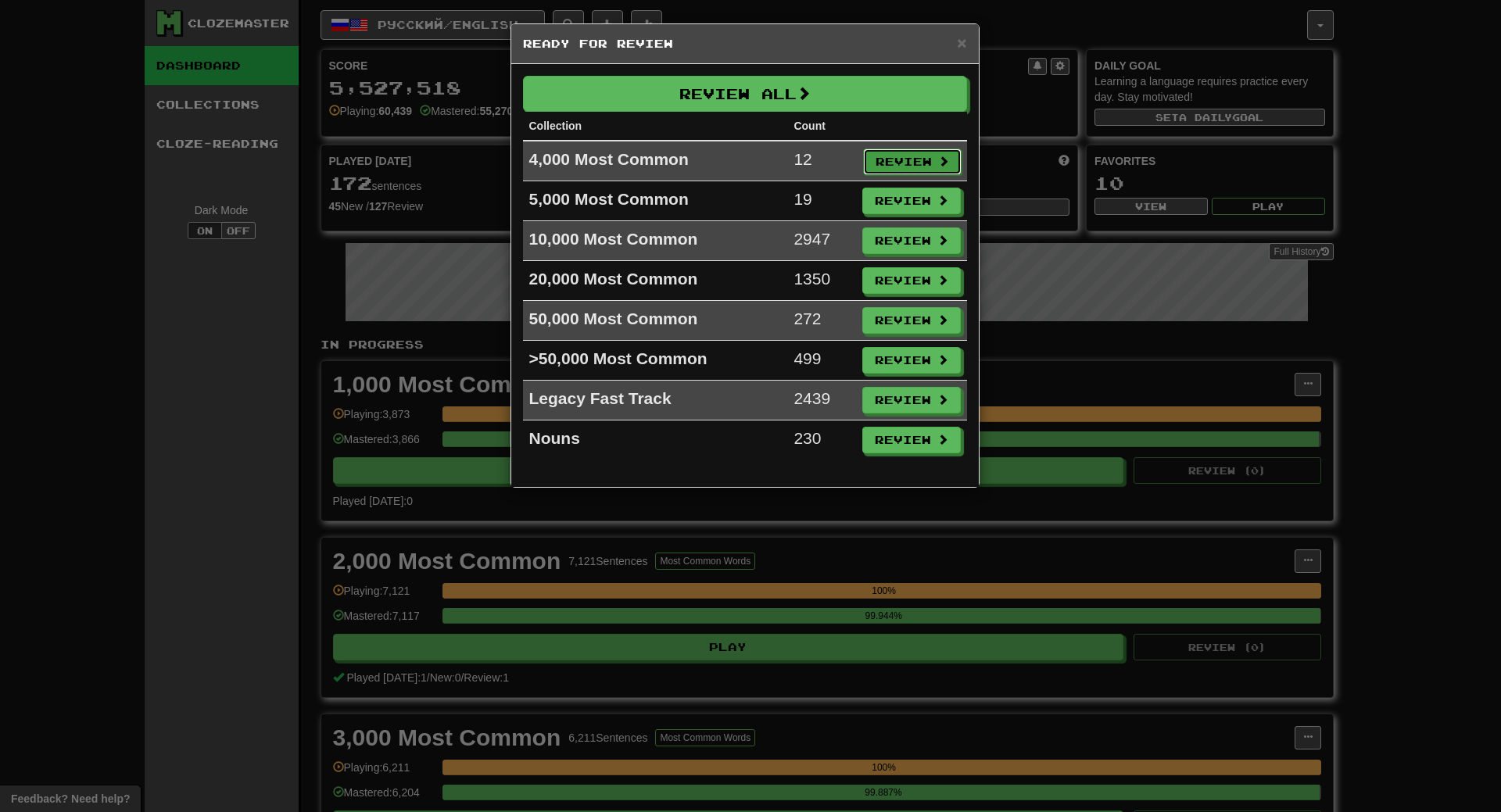
click at [899, 158] on button "Review" at bounding box center [912, 162] width 99 height 27
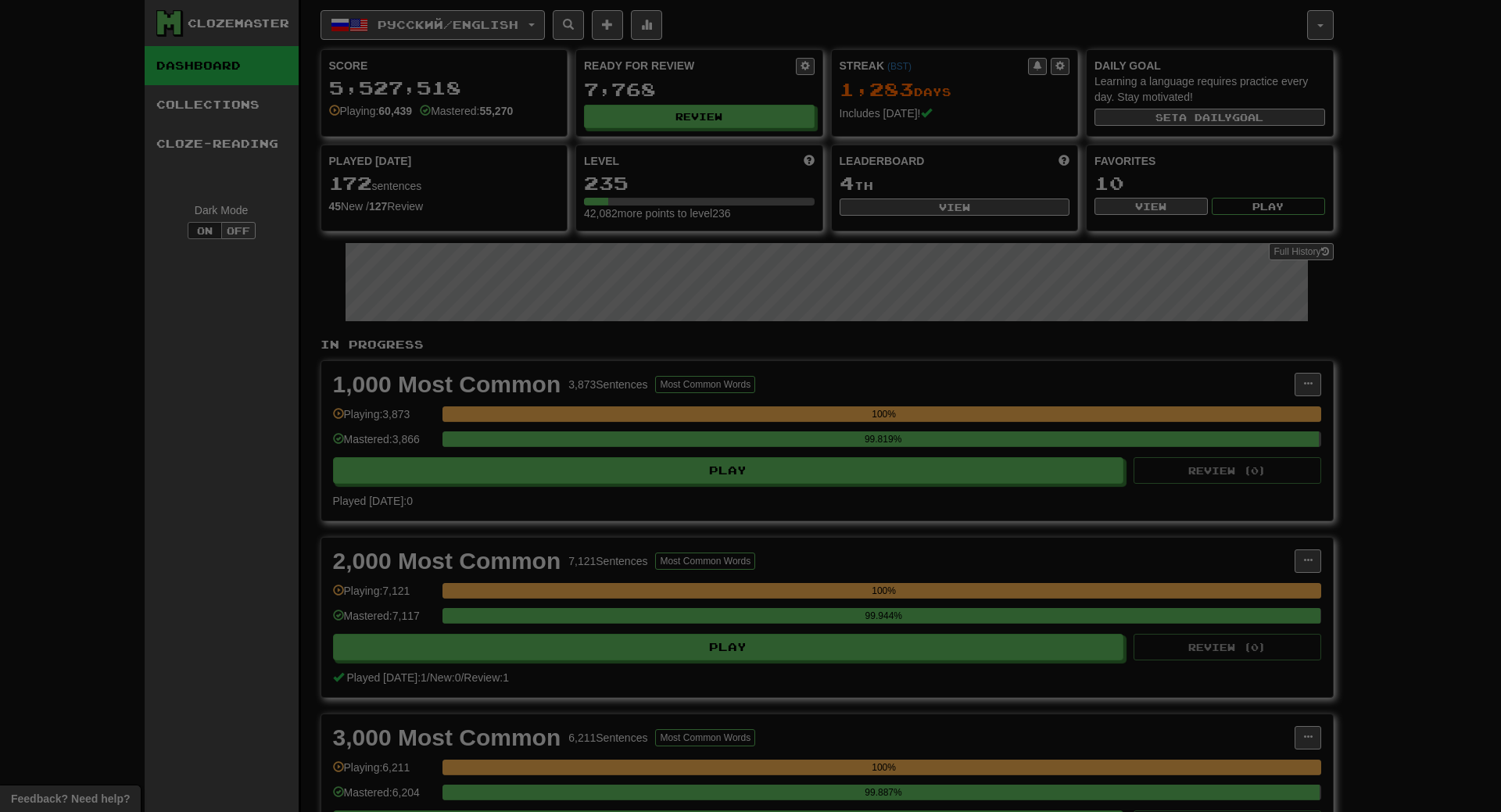
select select "**"
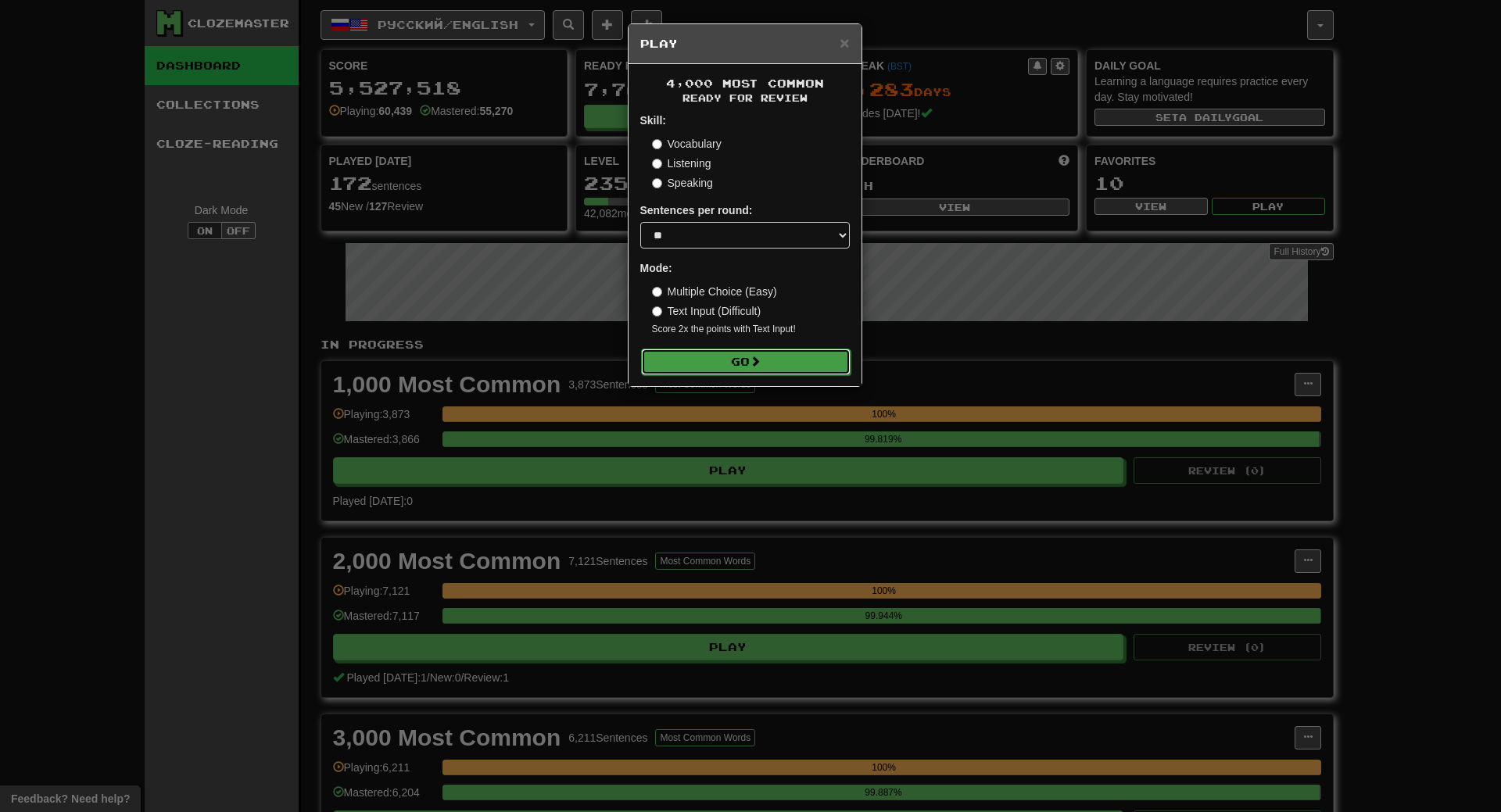
click at [805, 362] on button "Go" at bounding box center [746, 362] width 209 height 27
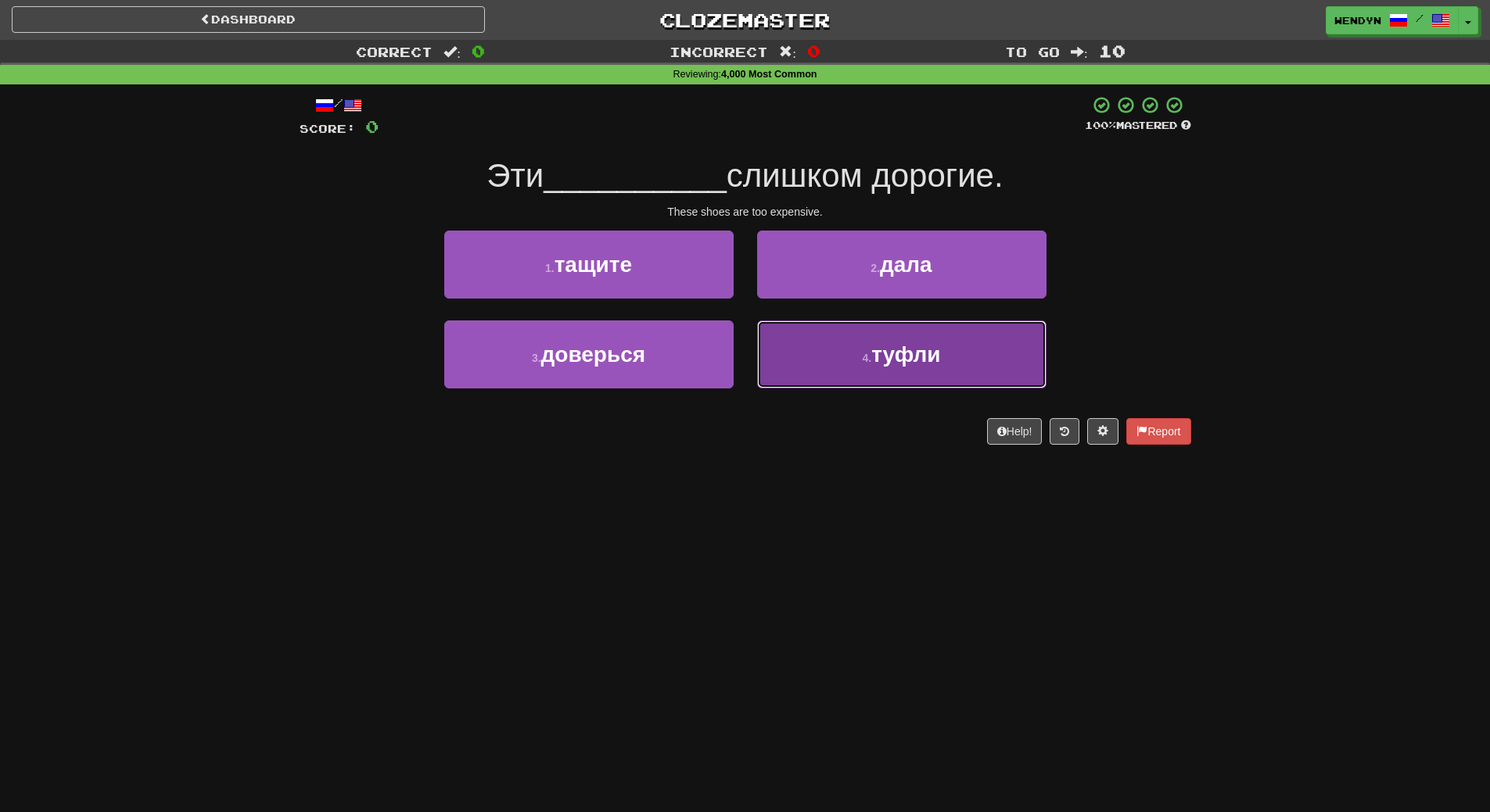
click at [851, 357] on button "4 . туфли" at bounding box center [902, 355] width 289 height 68
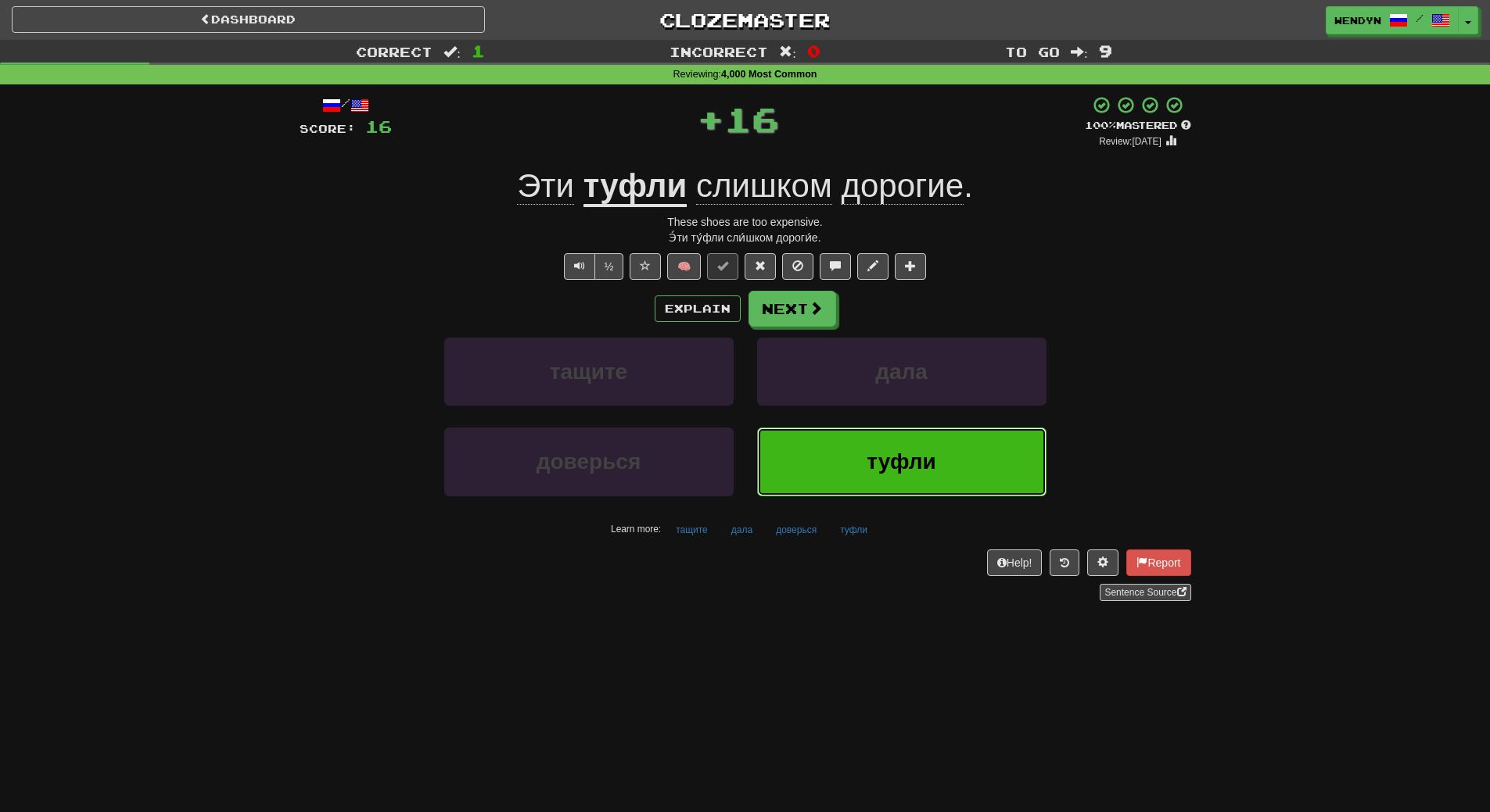
click at [835, 431] on button "туфли" at bounding box center [902, 462] width 289 height 68
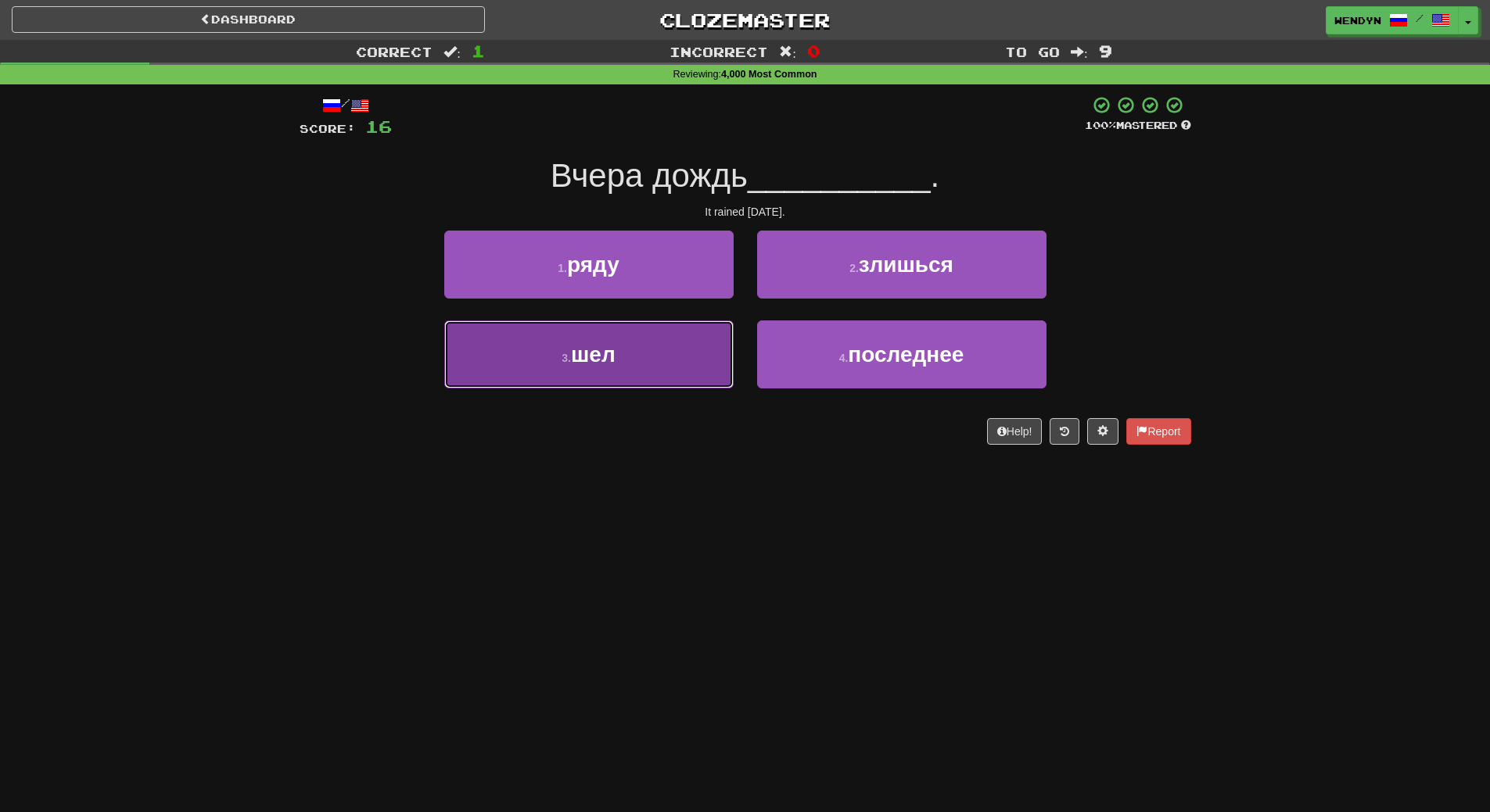
click at [687, 372] on button "3 . шел" at bounding box center [589, 355] width 289 height 68
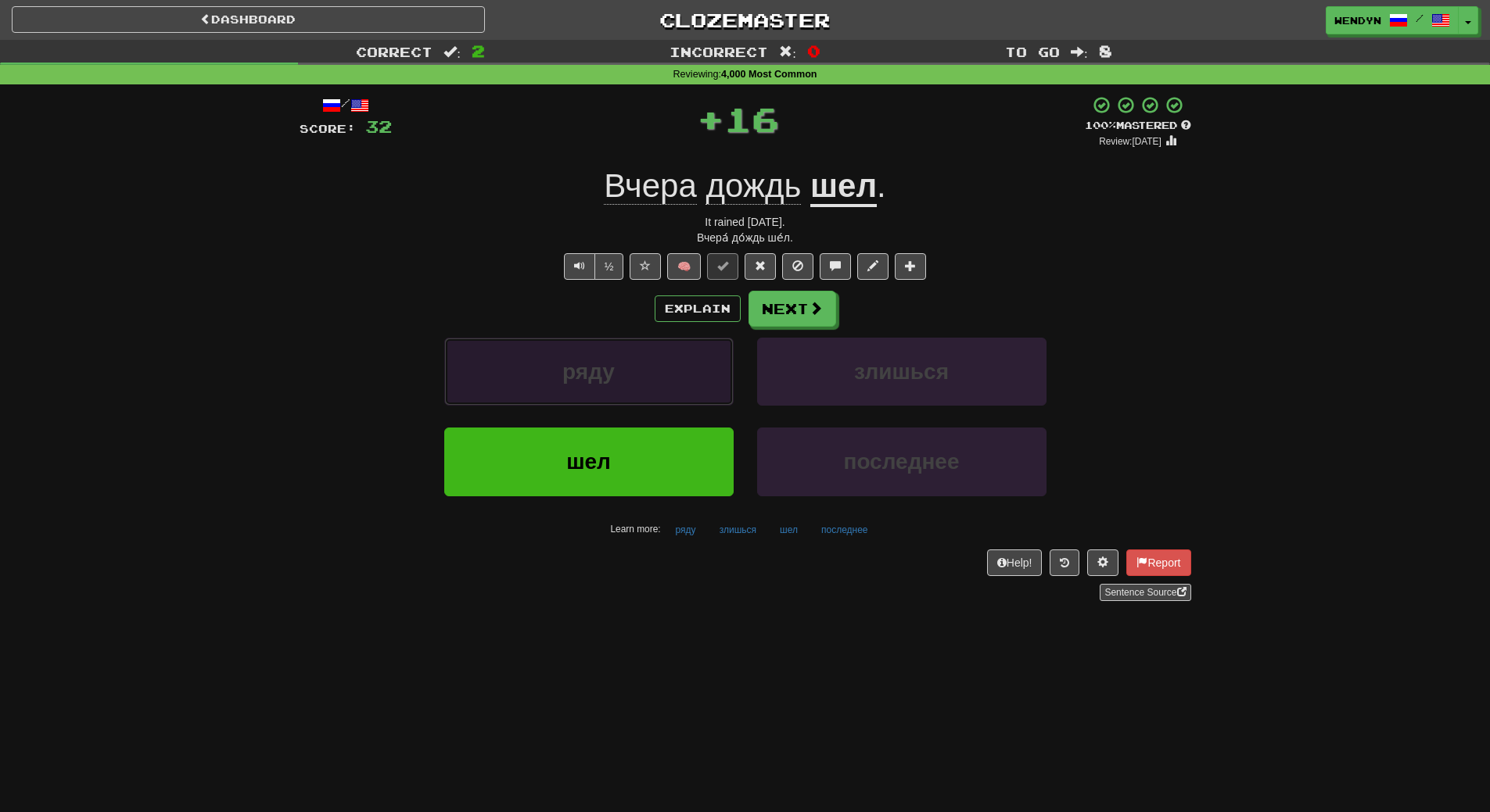
click at [687, 372] on button "ряду" at bounding box center [589, 372] width 289 height 68
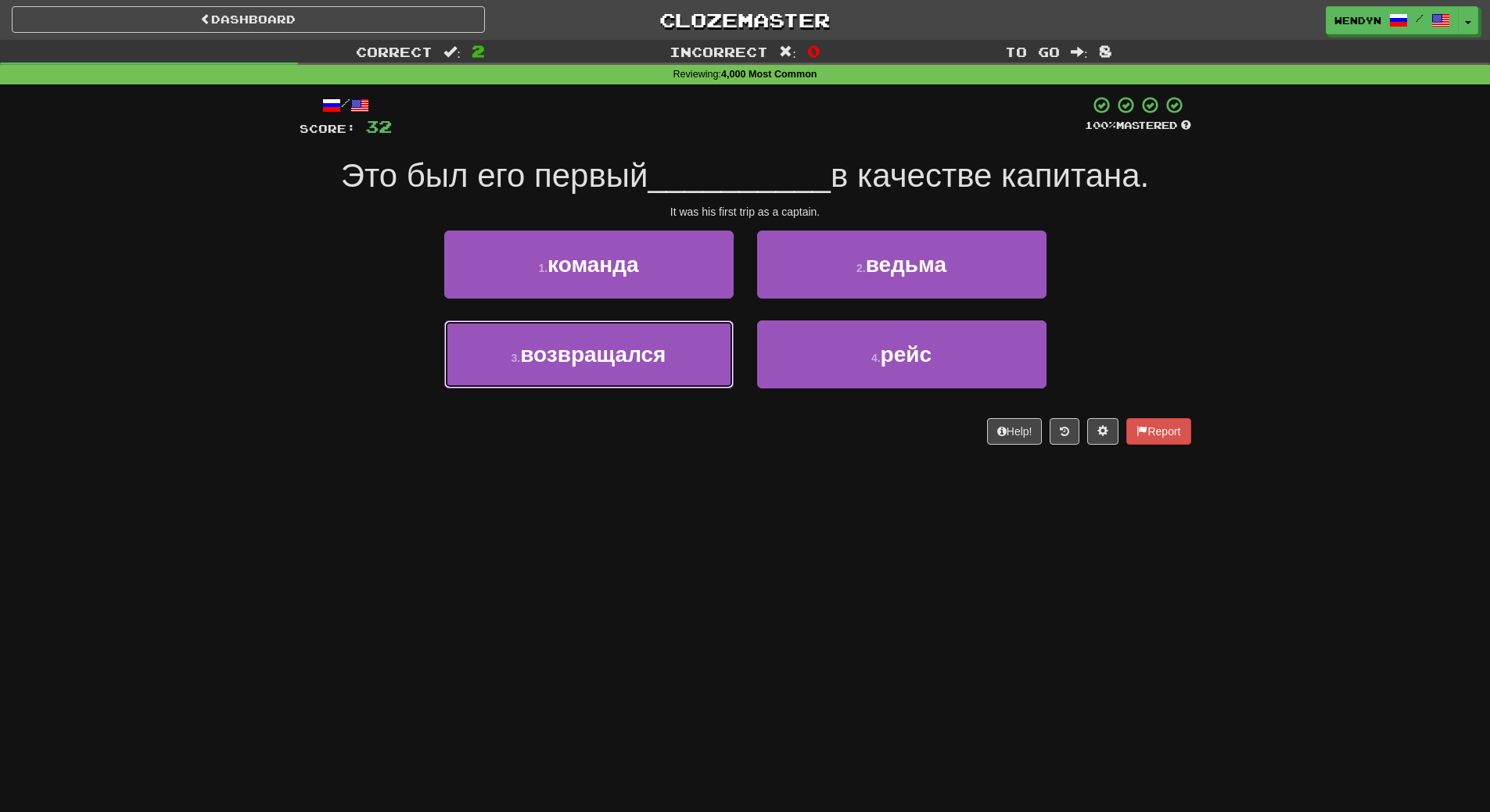
drag, startPoint x: 687, startPoint y: 372, endPoint x: 670, endPoint y: 496, distance: 125.2
click at [670, 496] on div "Dashboard Clozemaster WendyN / Toggle Dropdown Dashboard Leaderboard Activity F…" at bounding box center [745, 406] width 1490 height 812
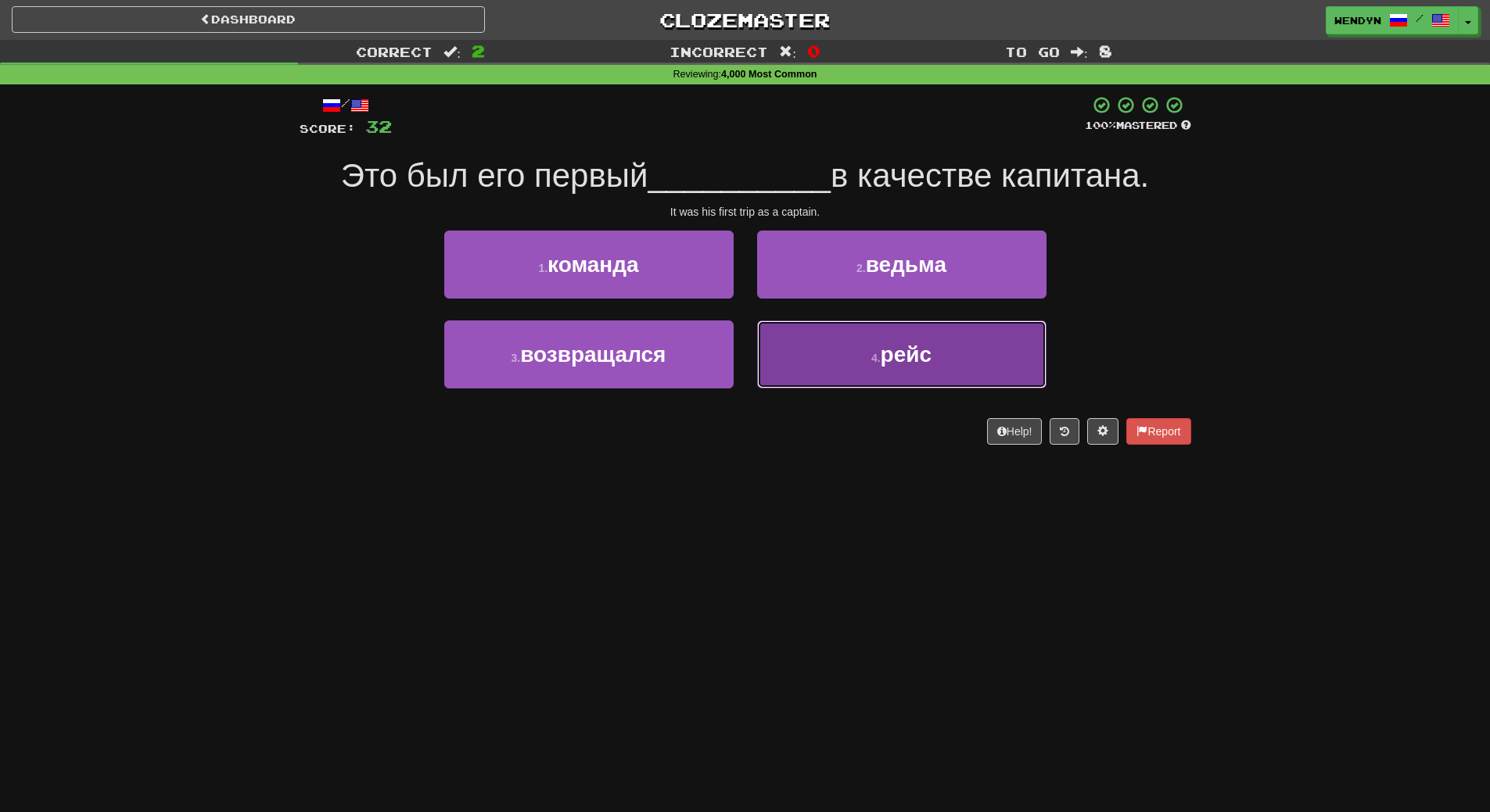
click at [925, 362] on span "рейс" at bounding box center [905, 354] width 51 height 24
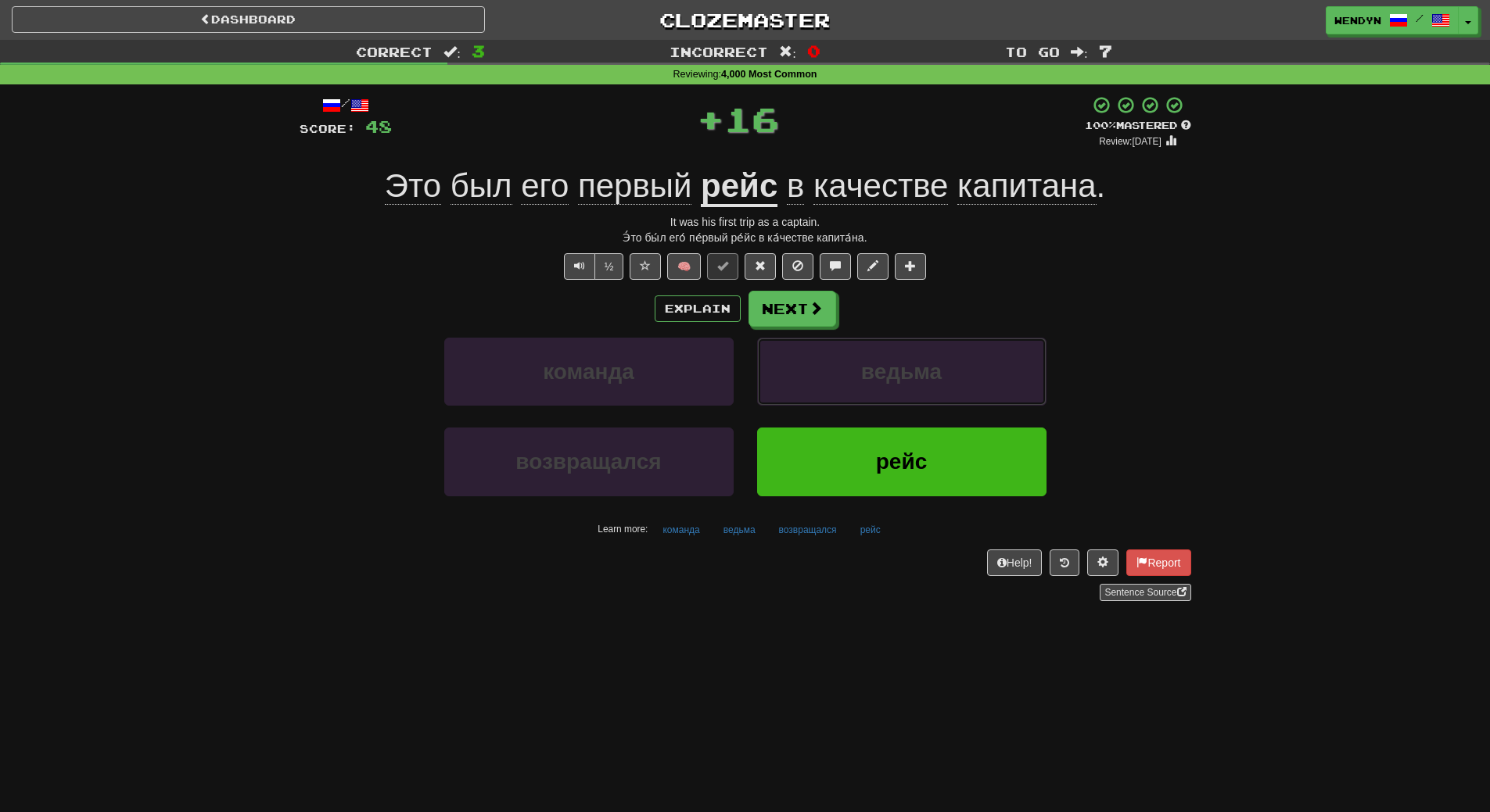
click at [925, 362] on span "ведьма" at bounding box center [901, 372] width 81 height 24
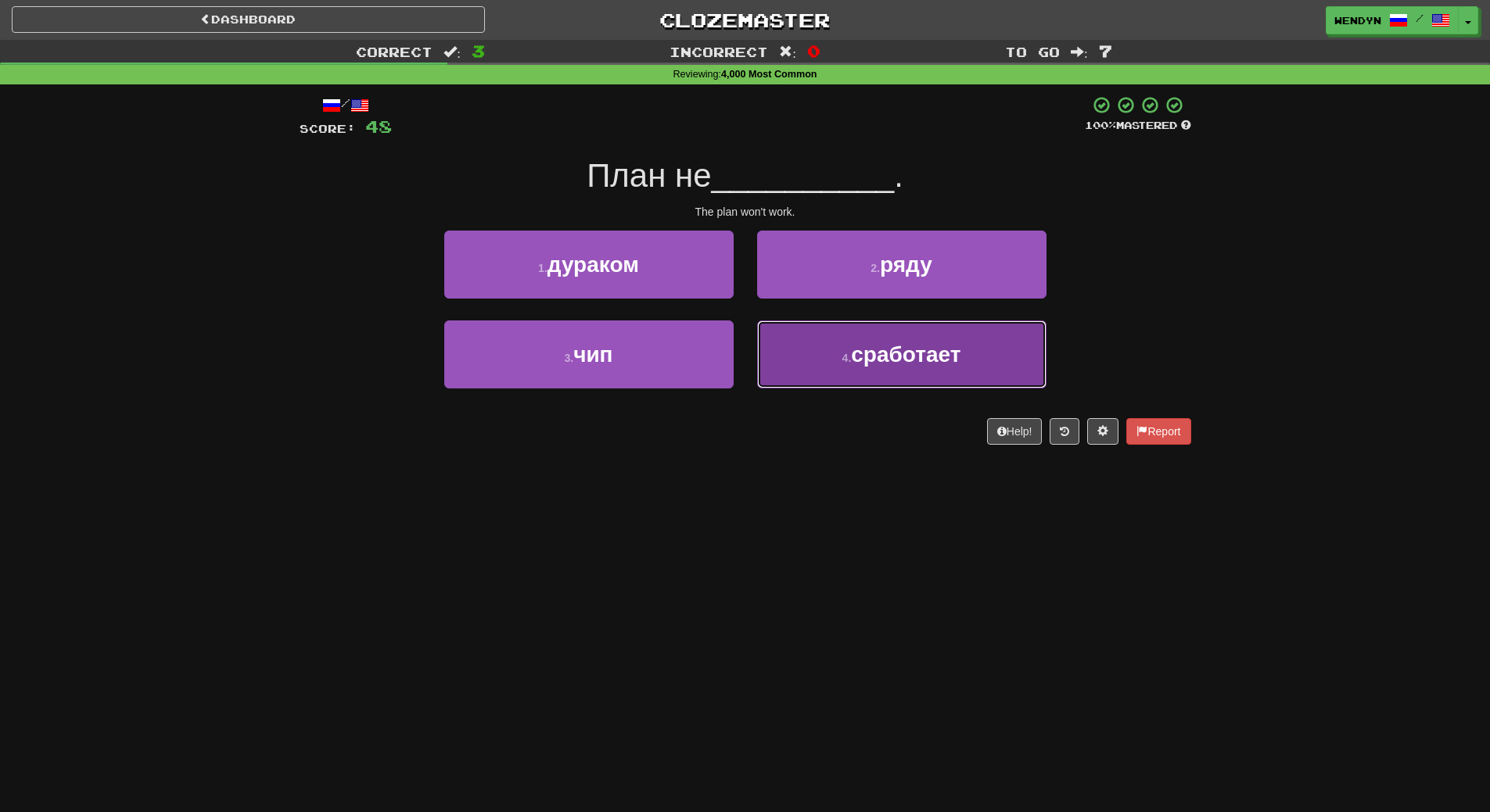
click at [930, 379] on button "4 . сработает" at bounding box center [902, 355] width 289 height 68
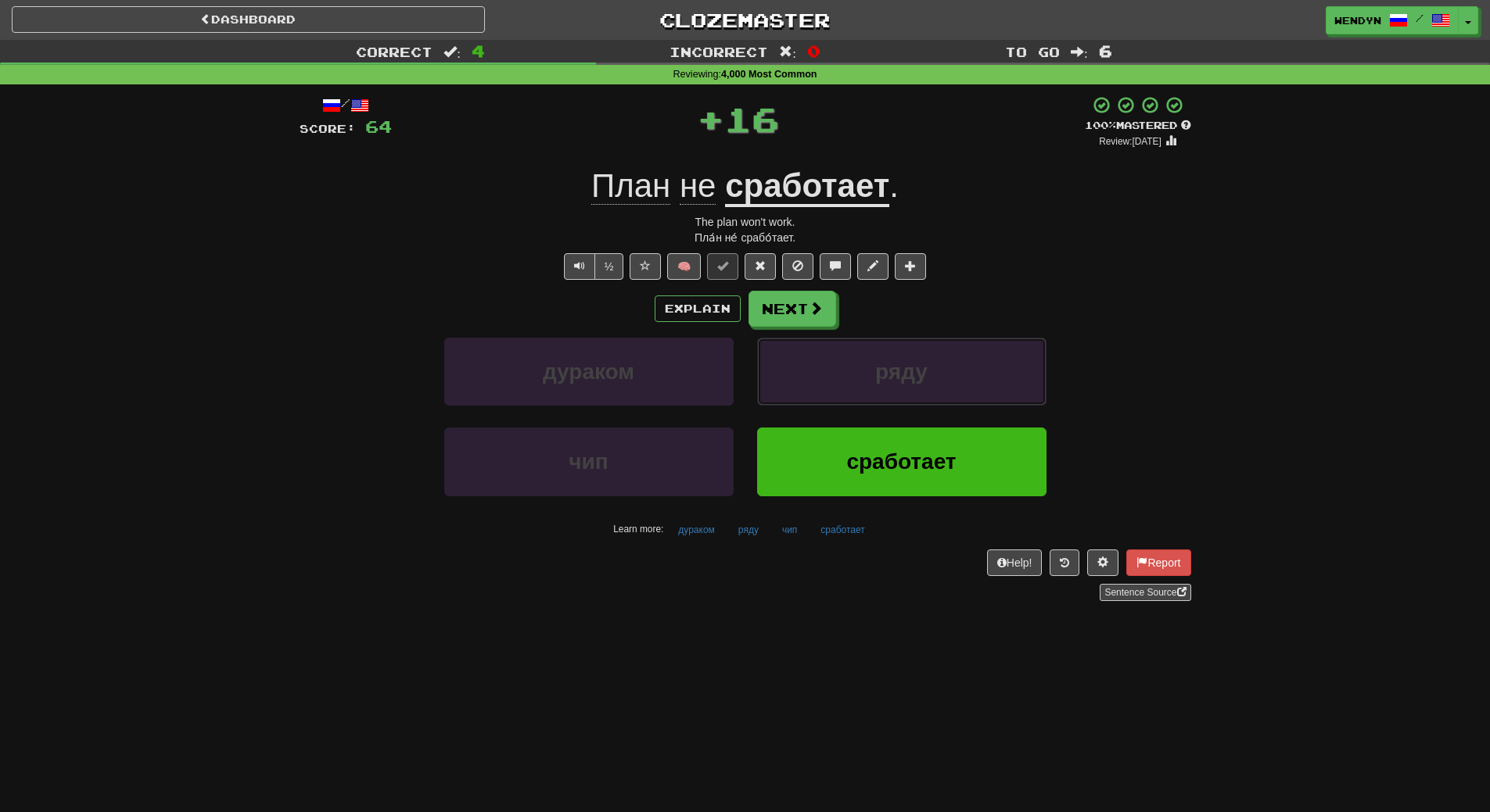
click at [930, 379] on button "ряду" at bounding box center [902, 372] width 289 height 68
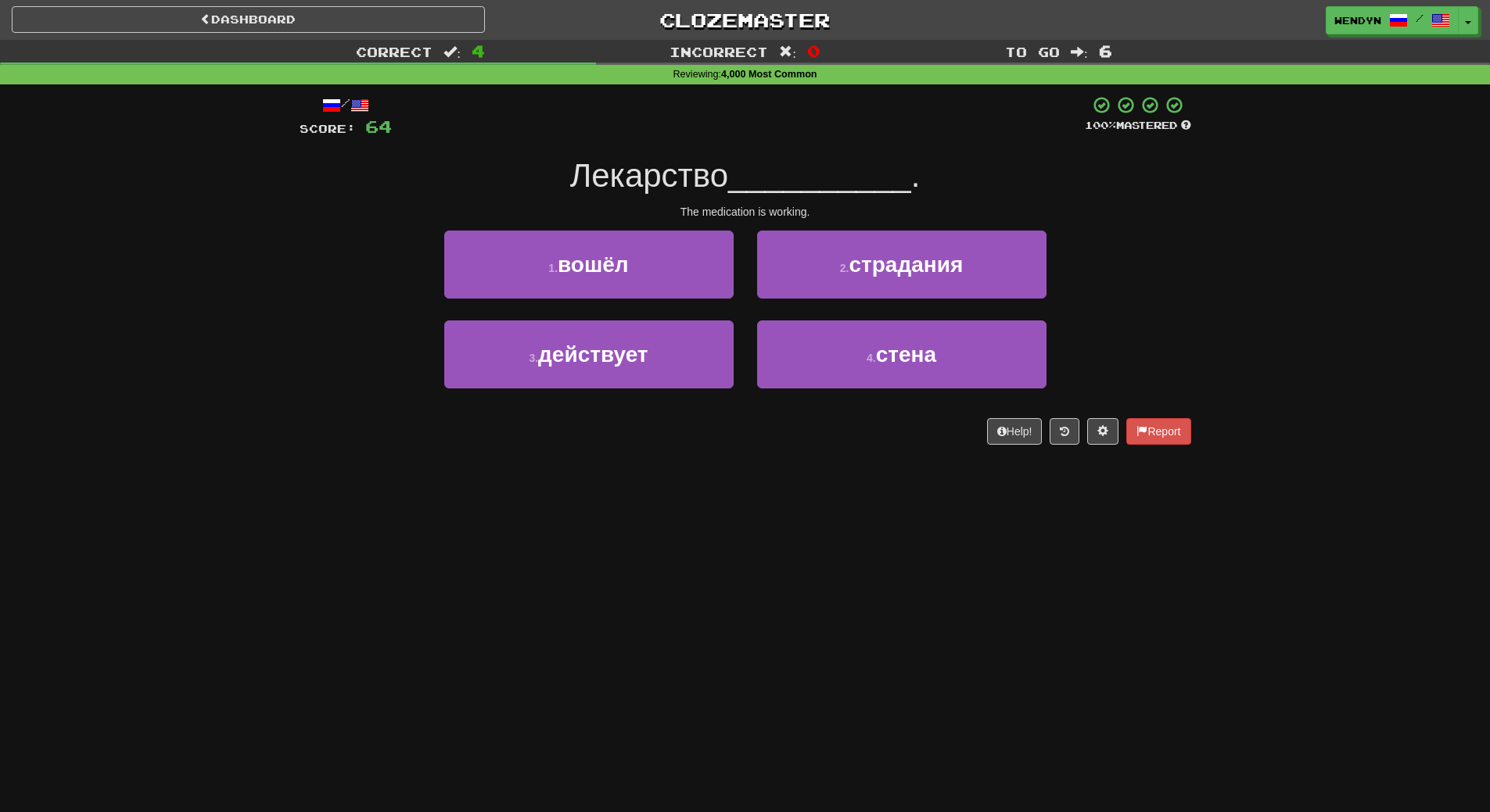
click at [910, 442] on div "/ Score: 64 100 % Mastered Лекарство __________ . The medication is working. 1 …" at bounding box center [745, 270] width 891 height 349
drag, startPoint x: 581, startPoint y: 361, endPoint x: 584, endPoint y: 406, distance: 45.1
click at [581, 364] on span "действует" at bounding box center [593, 354] width 110 height 24
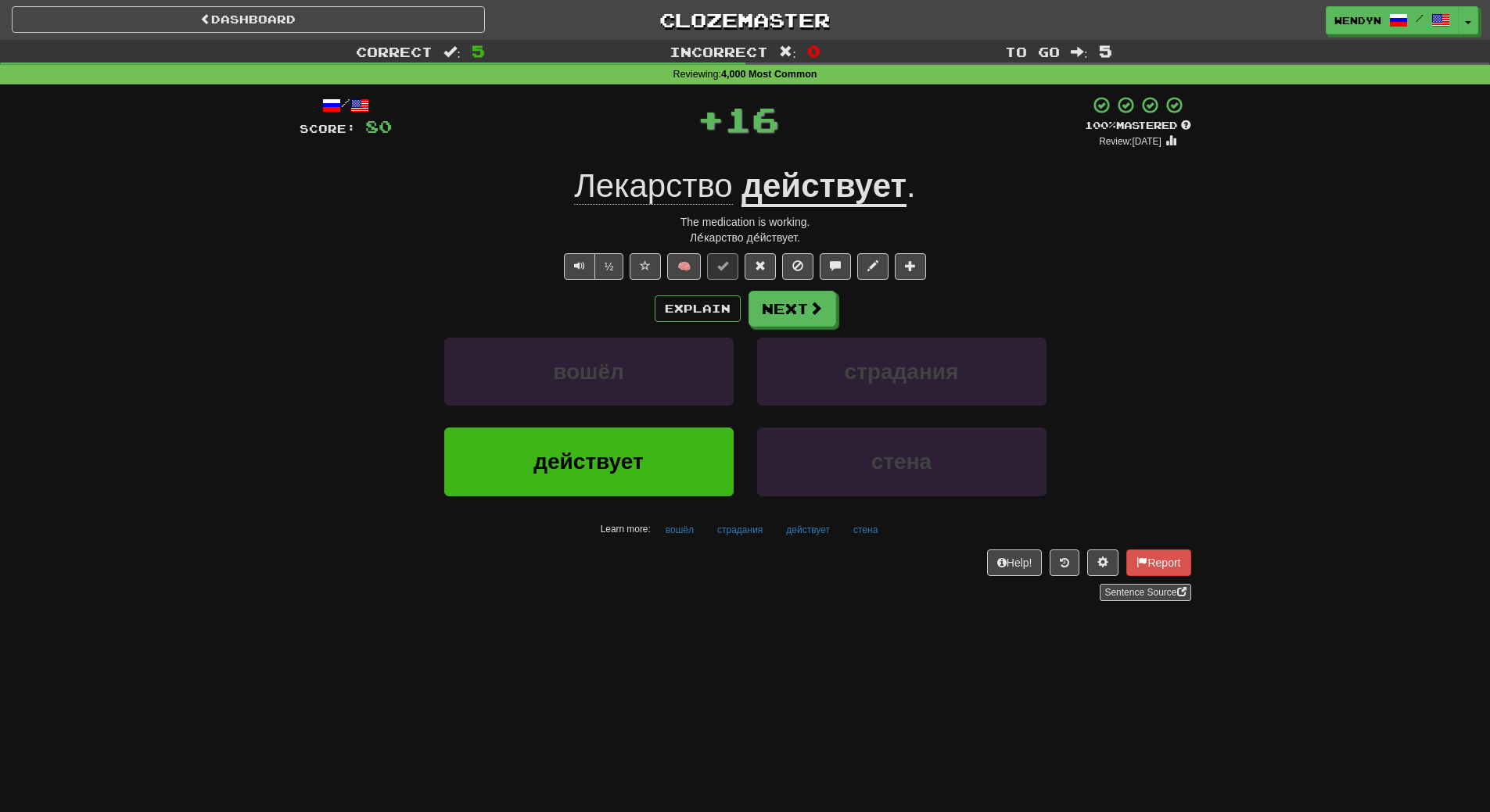
click at [585, 426] on div "вошёл" at bounding box center [589, 382] width 313 height 90
click at [587, 456] on span "действует" at bounding box center [589, 461] width 110 height 24
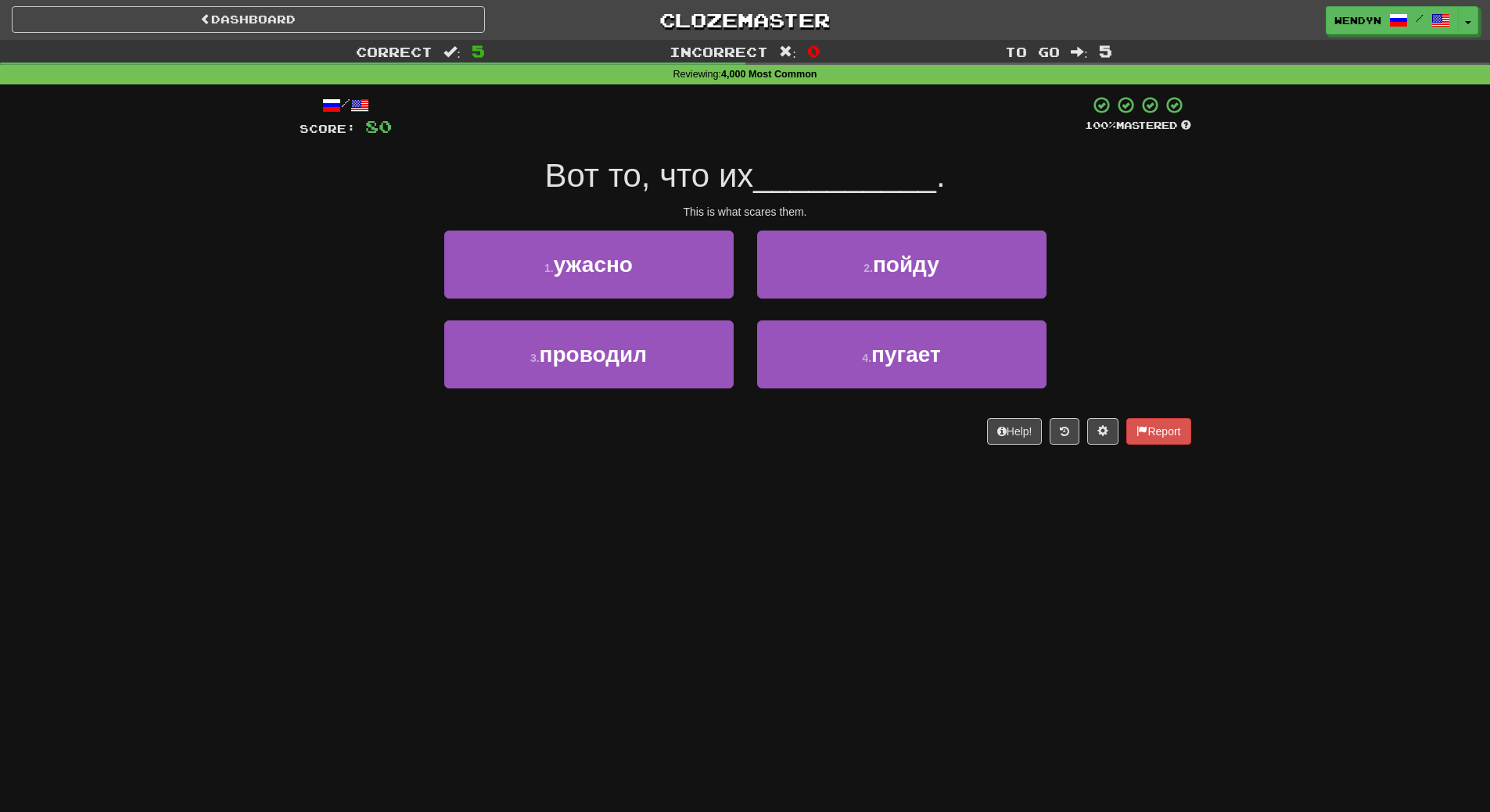
click at [581, 526] on div "Dashboard Clozemaster WendyN / Toggle Dropdown Dashboard Leaderboard Activity F…" at bounding box center [745, 406] width 1490 height 812
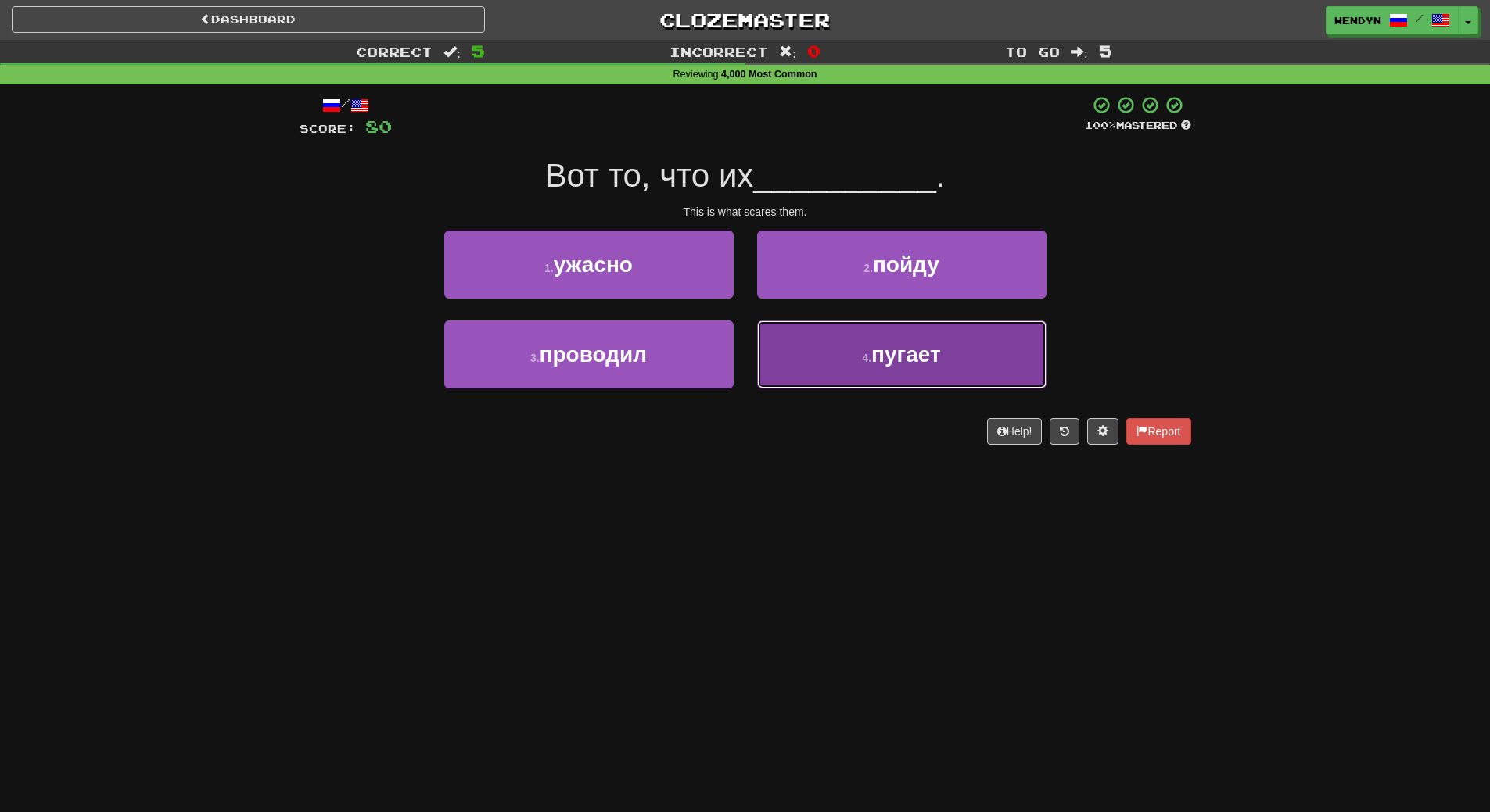
click at [873, 352] on span "пугает" at bounding box center [906, 354] width 70 height 24
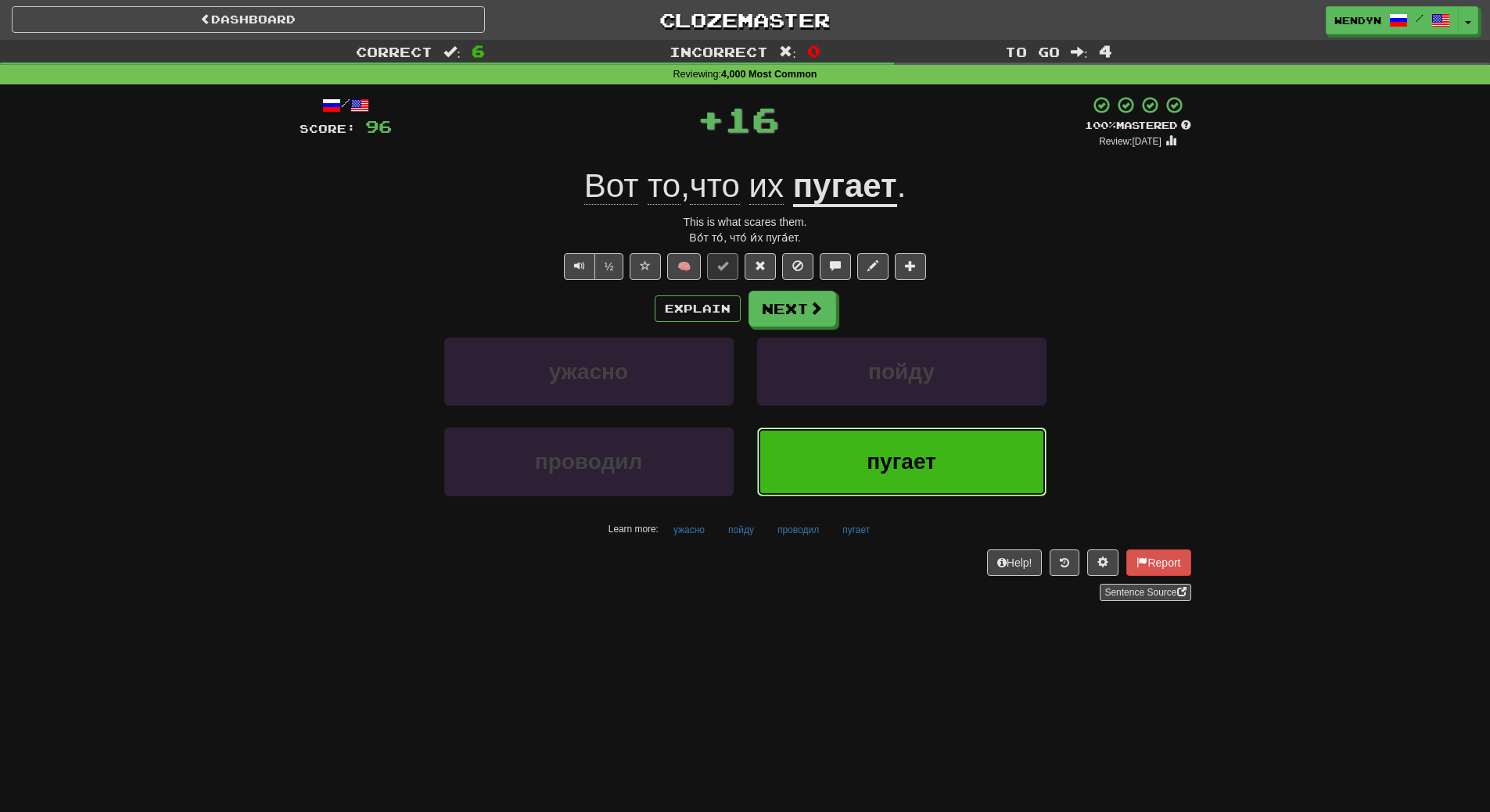
click at [876, 429] on button "пугает" at bounding box center [902, 462] width 289 height 68
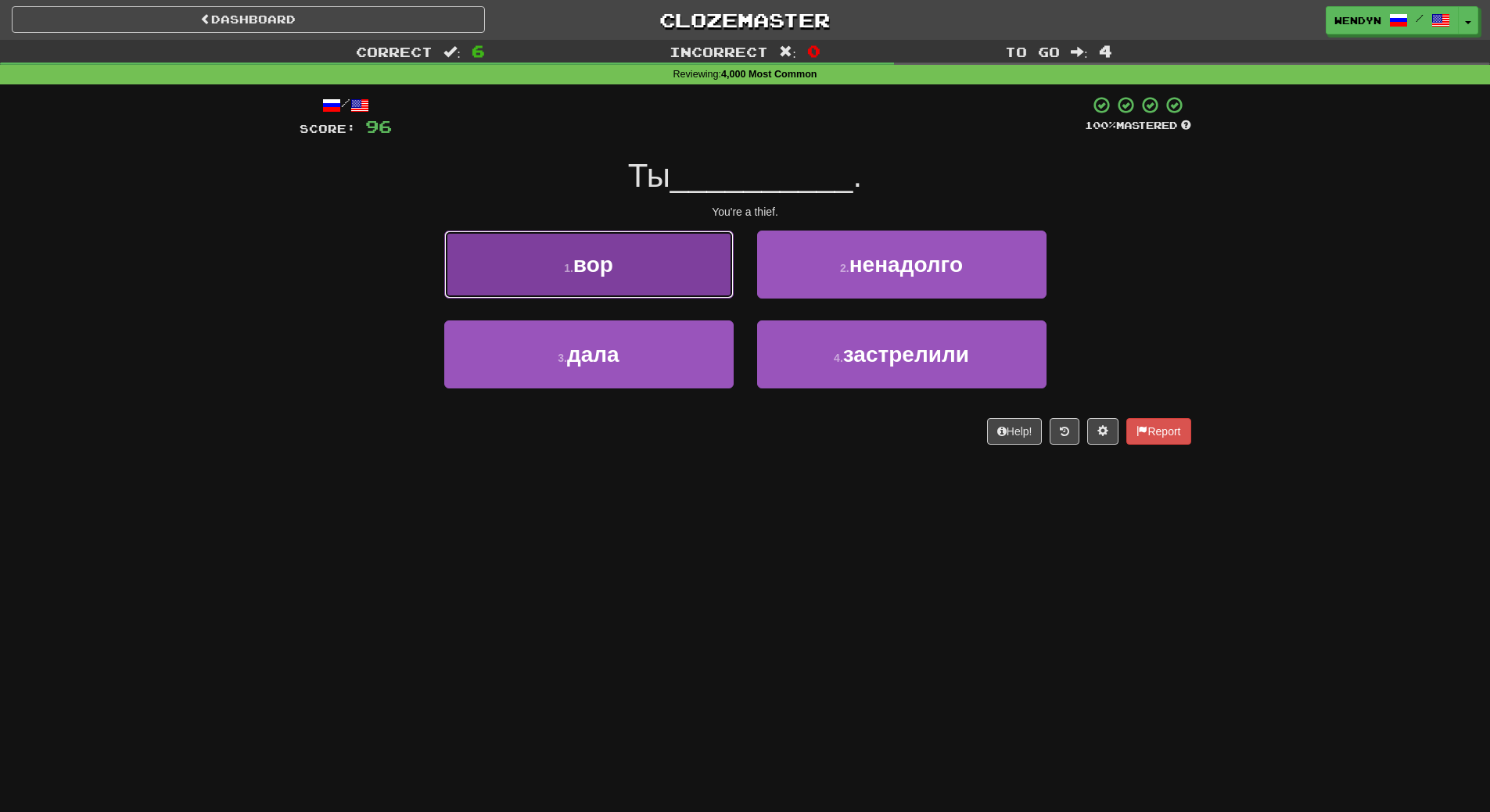
click at [592, 278] on button "1 . вор" at bounding box center [589, 264] width 289 height 68
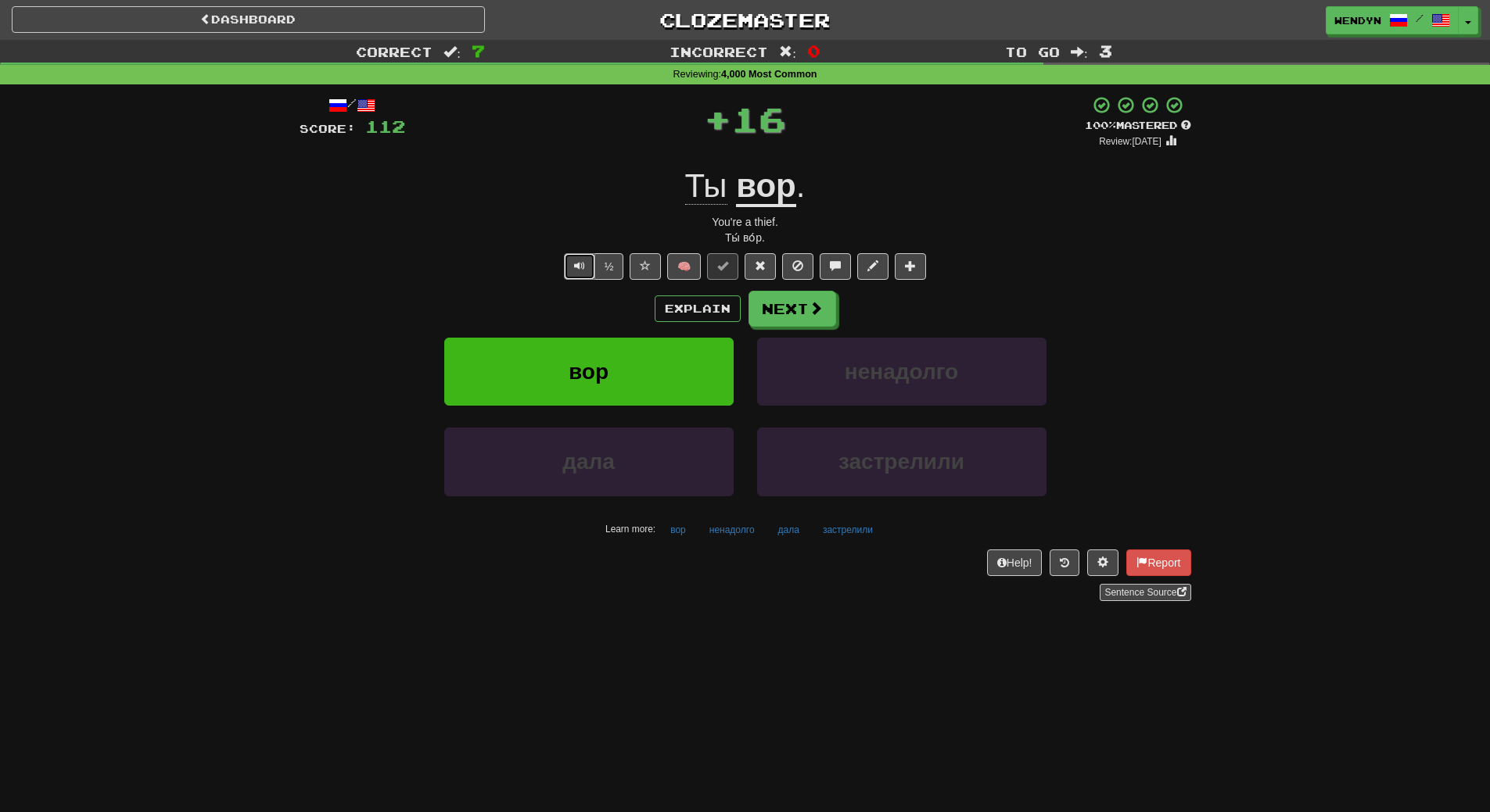
click at [592, 278] on button "Text-to-speech controls" at bounding box center [580, 267] width 32 height 27
click at [566, 234] on div "Ты́ во́р." at bounding box center [745, 238] width 891 height 16
click at [579, 269] on span "Text-to-speech controls" at bounding box center [579, 265] width 11 height 11
click at [577, 300] on div "Explain Next" at bounding box center [745, 308] width 891 height 36
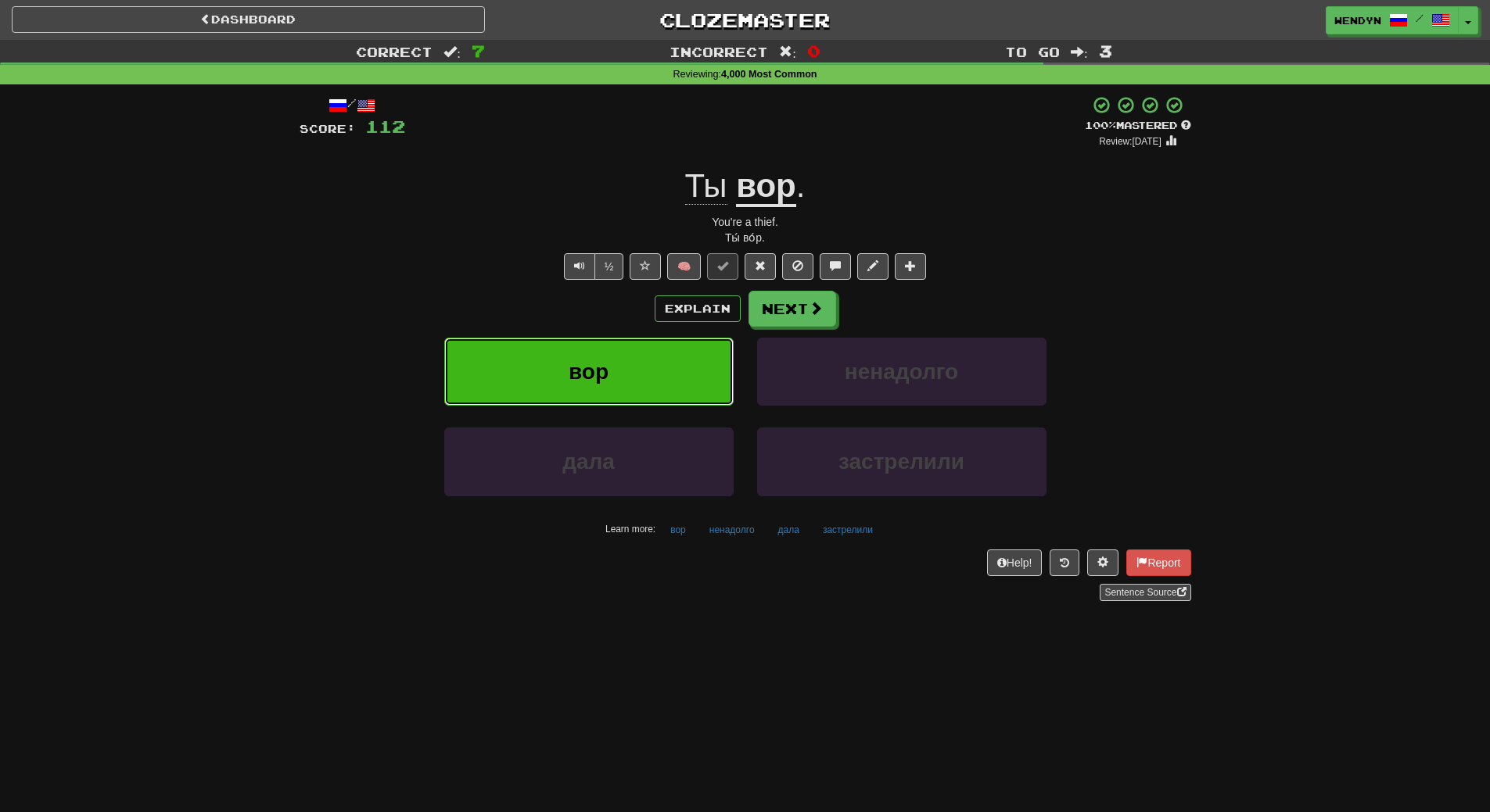
click at [582, 342] on button "вор" at bounding box center [589, 372] width 289 height 68
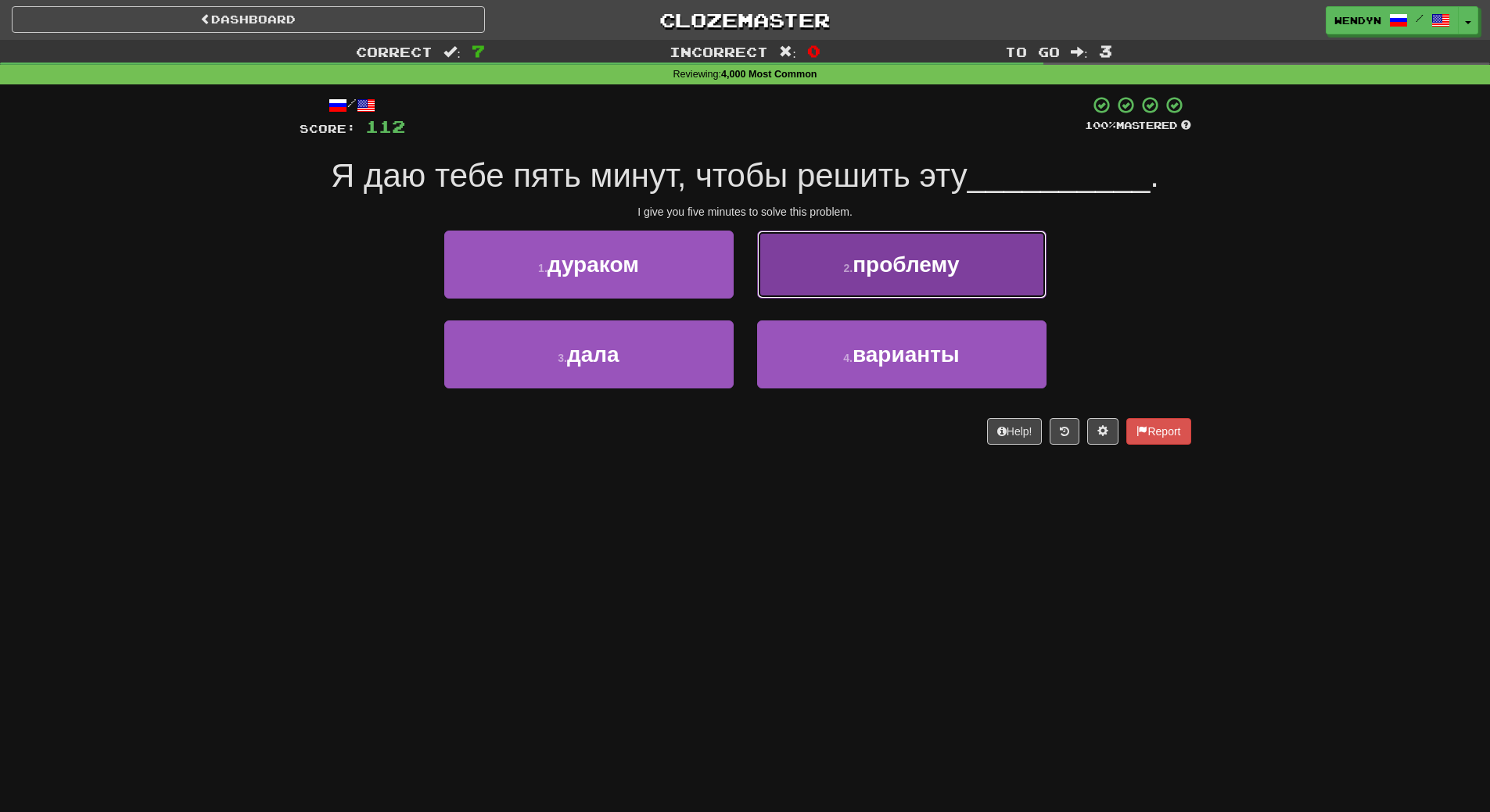
click at [880, 267] on span "проблему" at bounding box center [905, 264] width 106 height 24
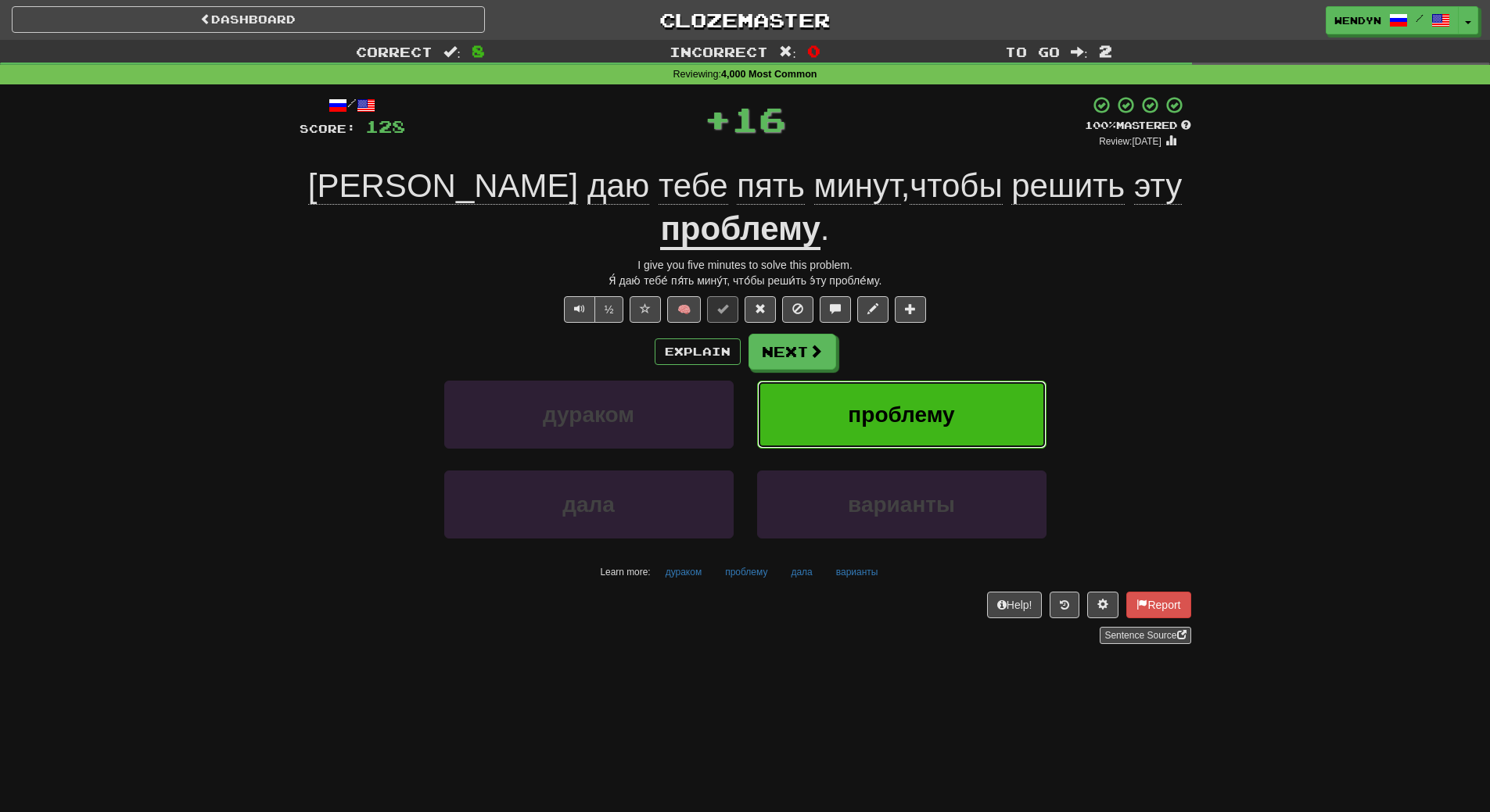
click at [881, 381] on button "проблему" at bounding box center [902, 415] width 289 height 68
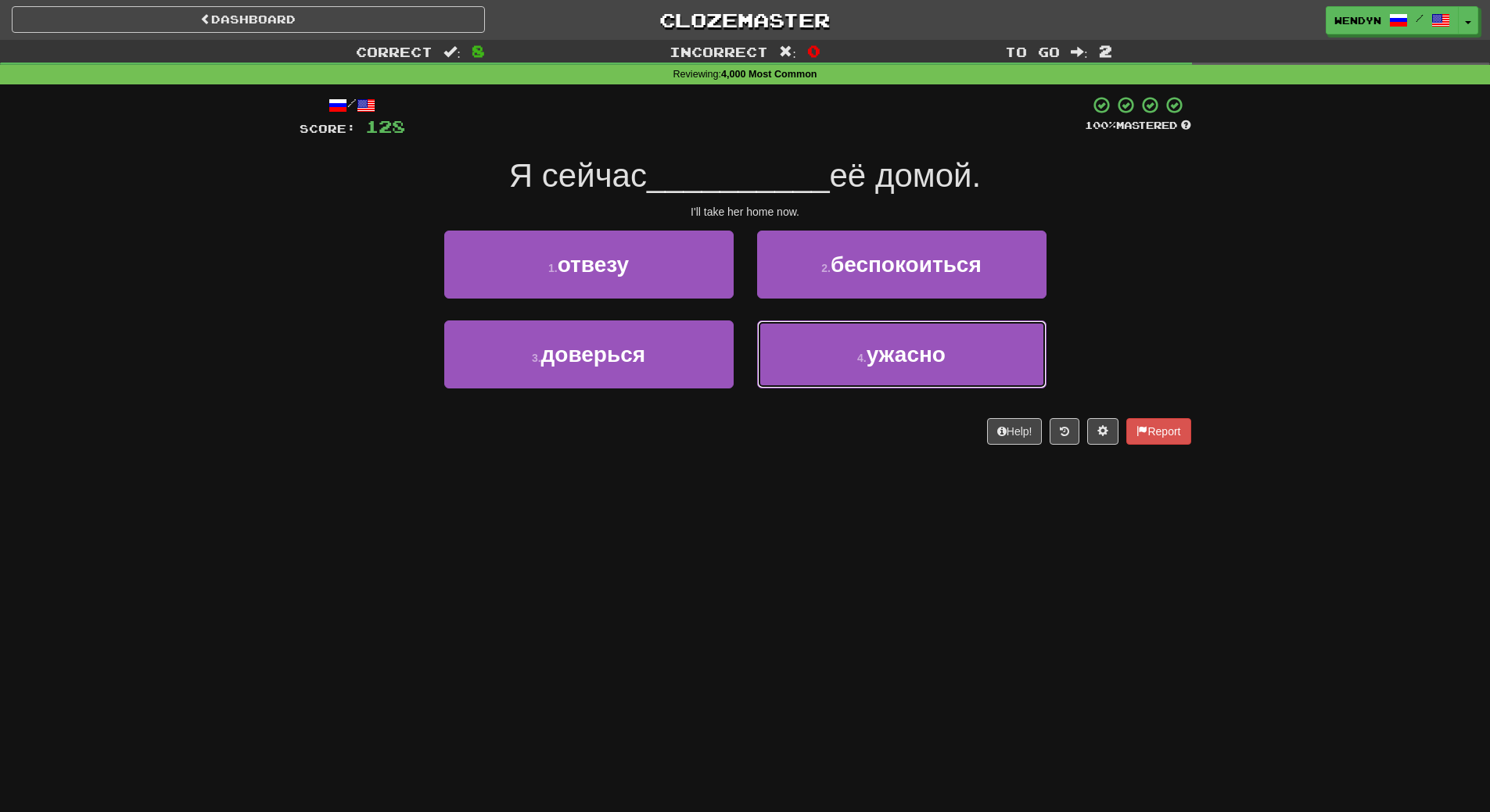
drag, startPoint x: 868, startPoint y: 362, endPoint x: 847, endPoint y: 503, distance: 142.6
click at [847, 503] on div "Dashboard Clozemaster WendyN / Toggle Dropdown Dashboard Leaderboard Activity F…" at bounding box center [745, 406] width 1490 height 812
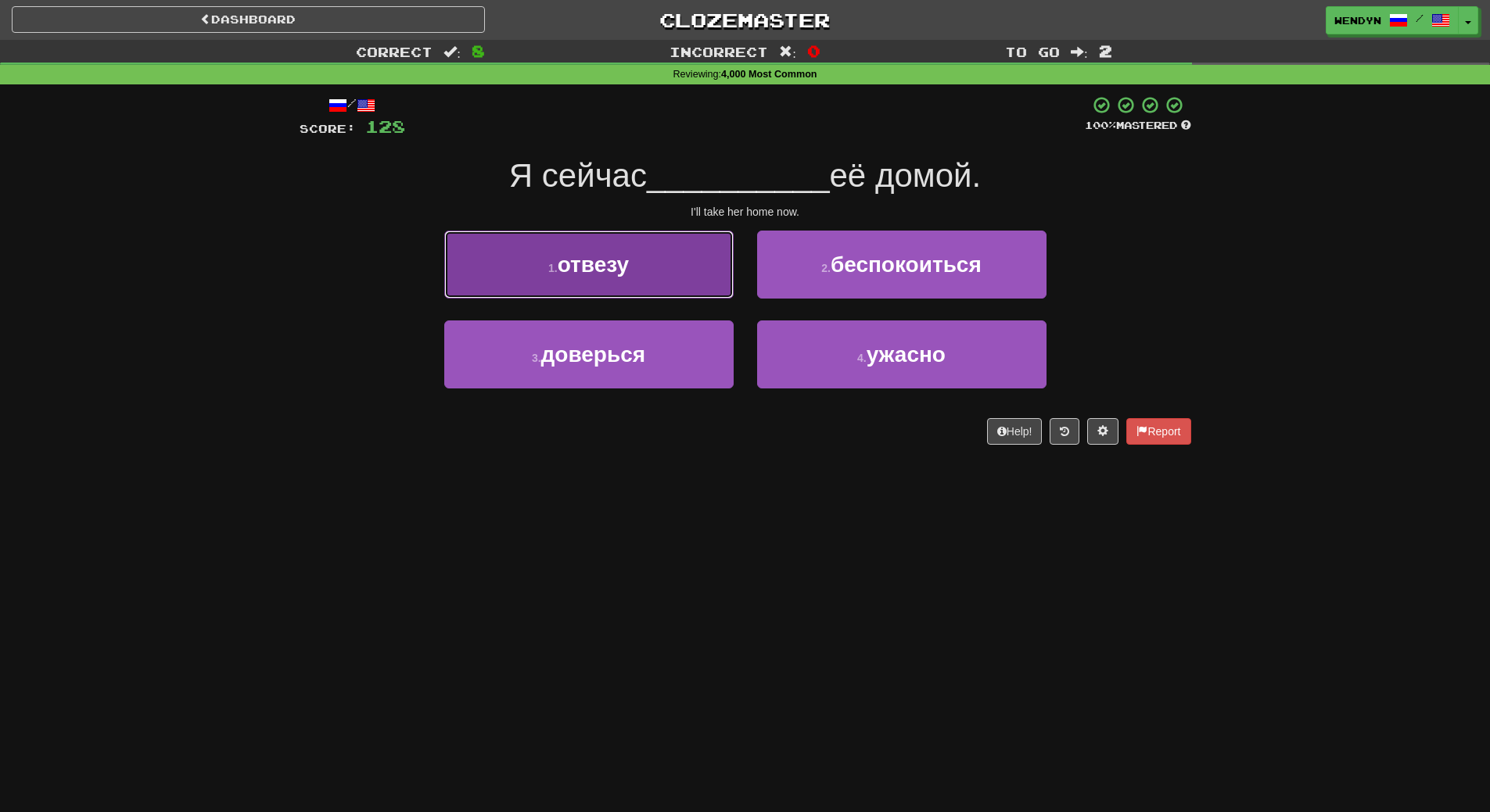
click at [602, 274] on span "отвезу" at bounding box center [594, 264] width 72 height 24
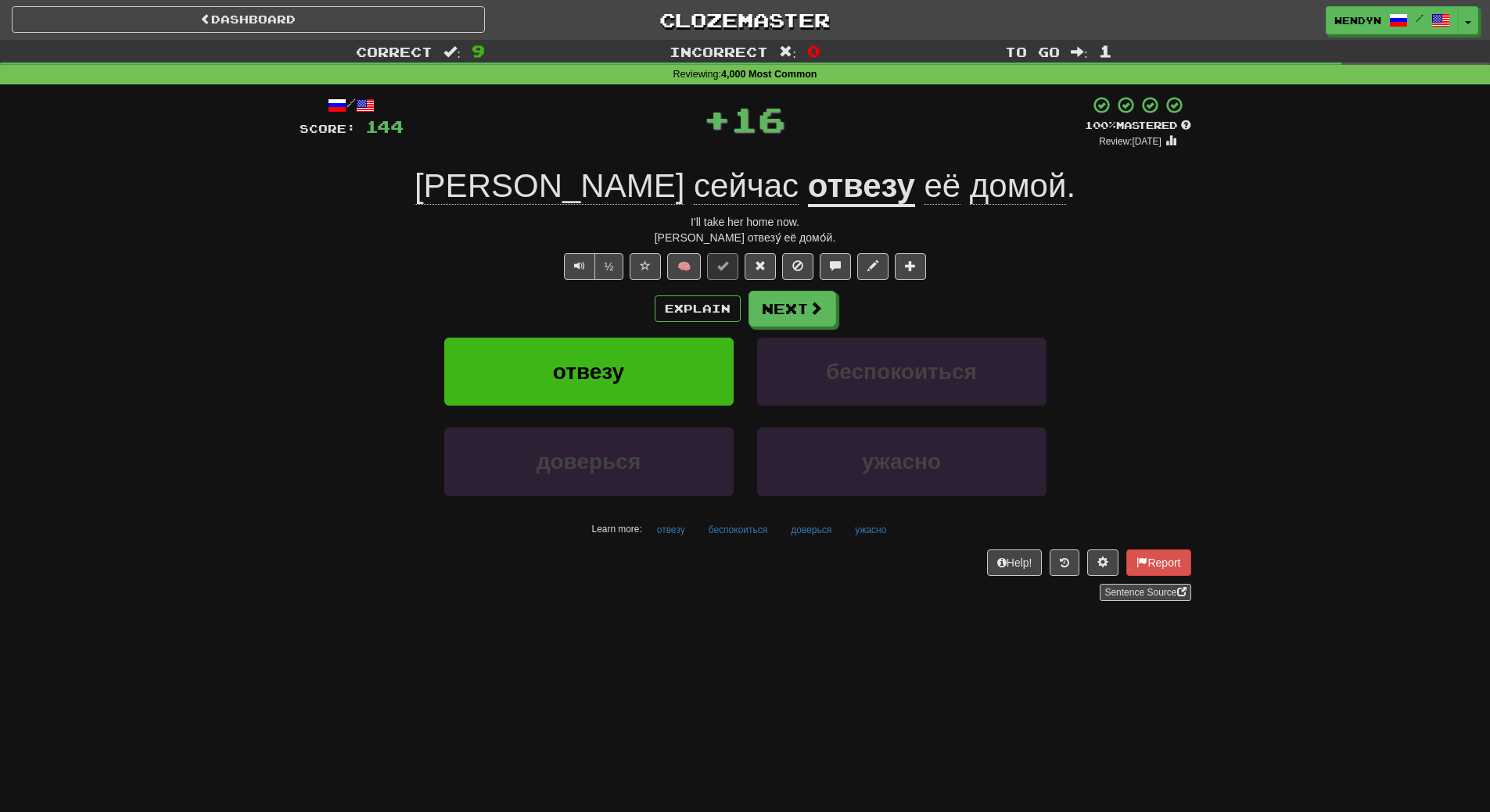
click at [602, 283] on div "/ Score: 144 + 16 100 % Mastered Review: 2026-03-19 Я сейчас отвезу её домой . …" at bounding box center [745, 348] width 891 height 506
click at [587, 381] on span "отвезу" at bounding box center [589, 372] width 72 height 24
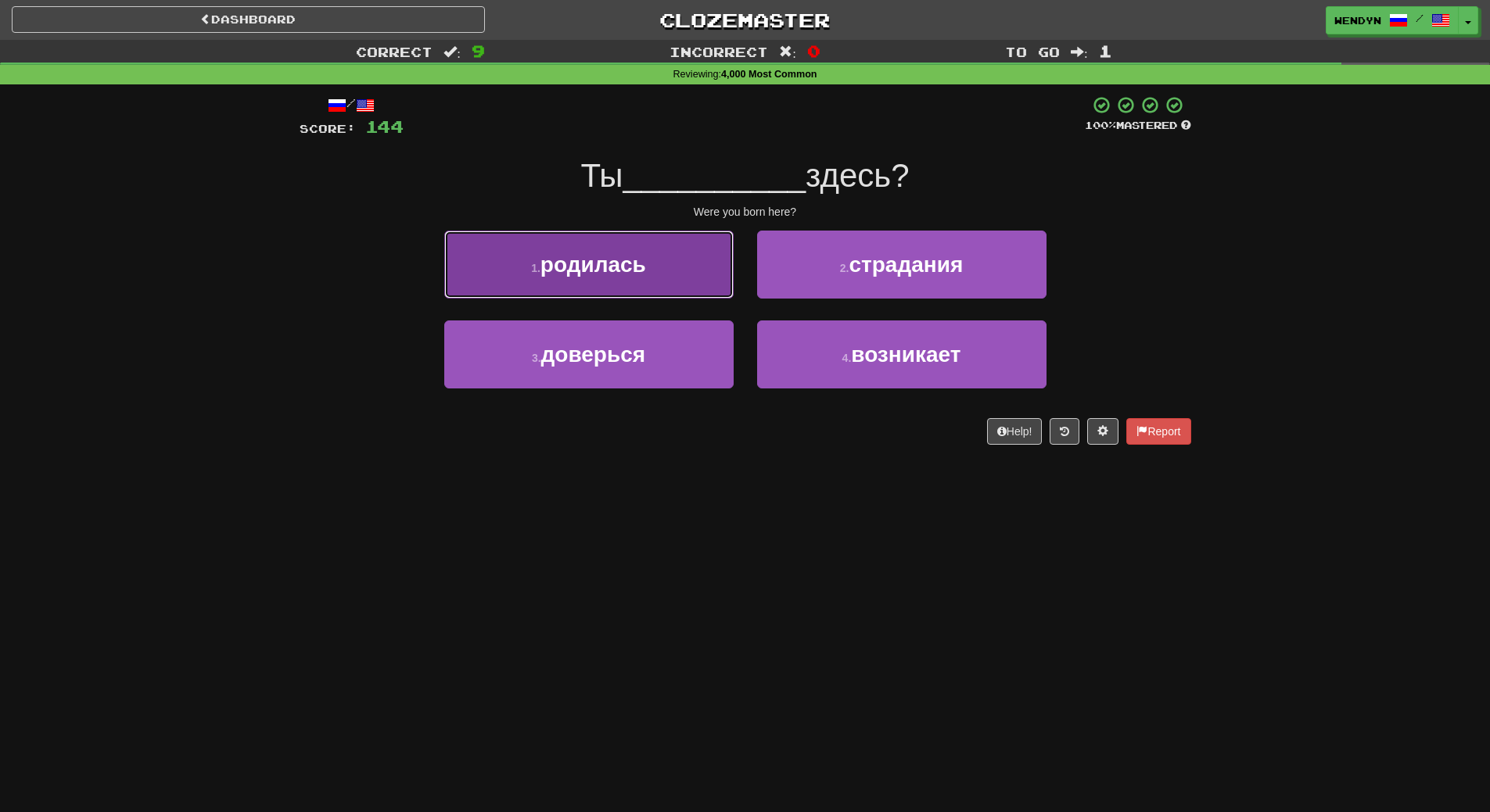
click at [626, 289] on button "1 . родилась" at bounding box center [589, 264] width 289 height 68
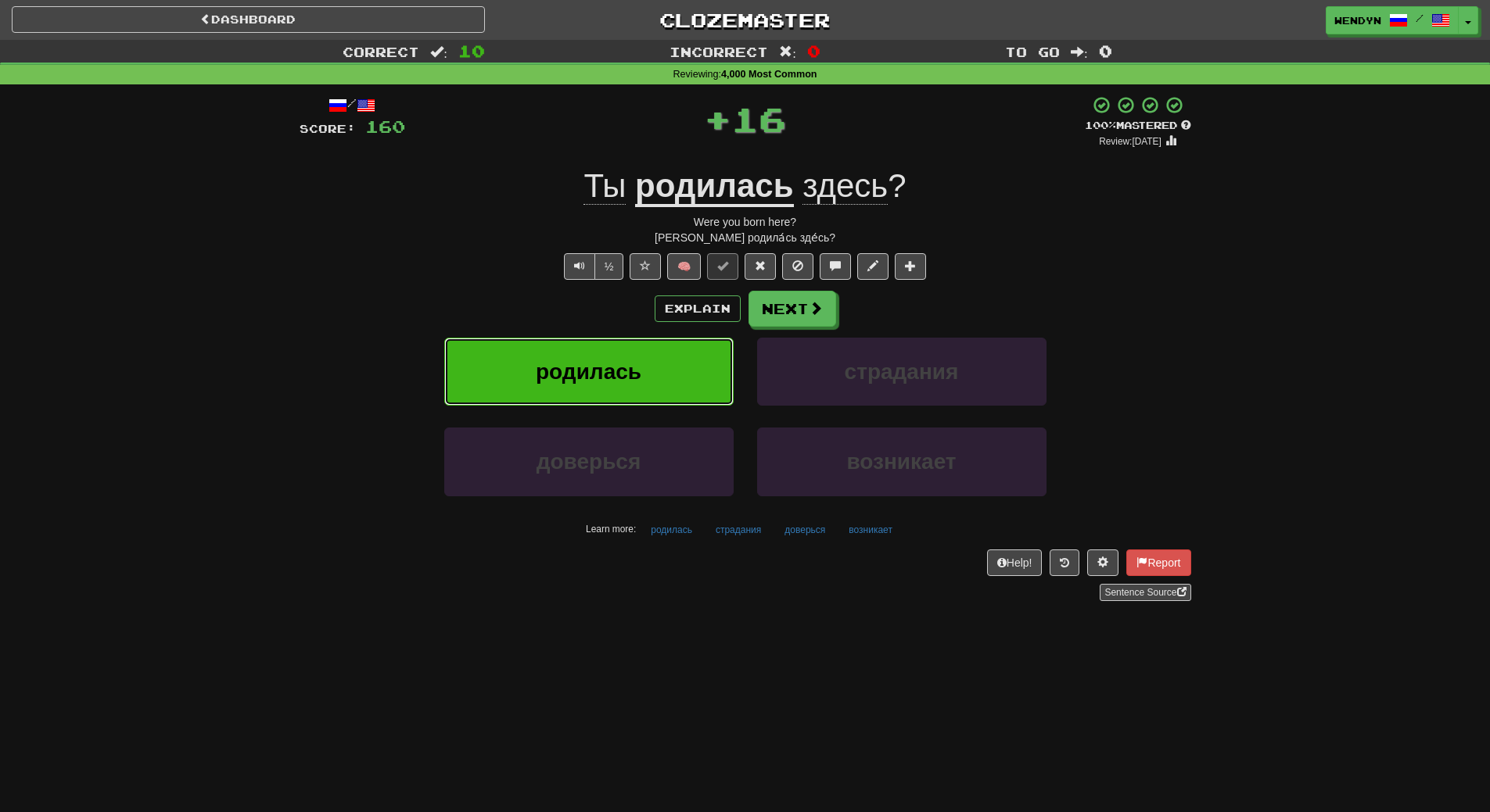
click at [621, 353] on button "родилась" at bounding box center [589, 372] width 289 height 68
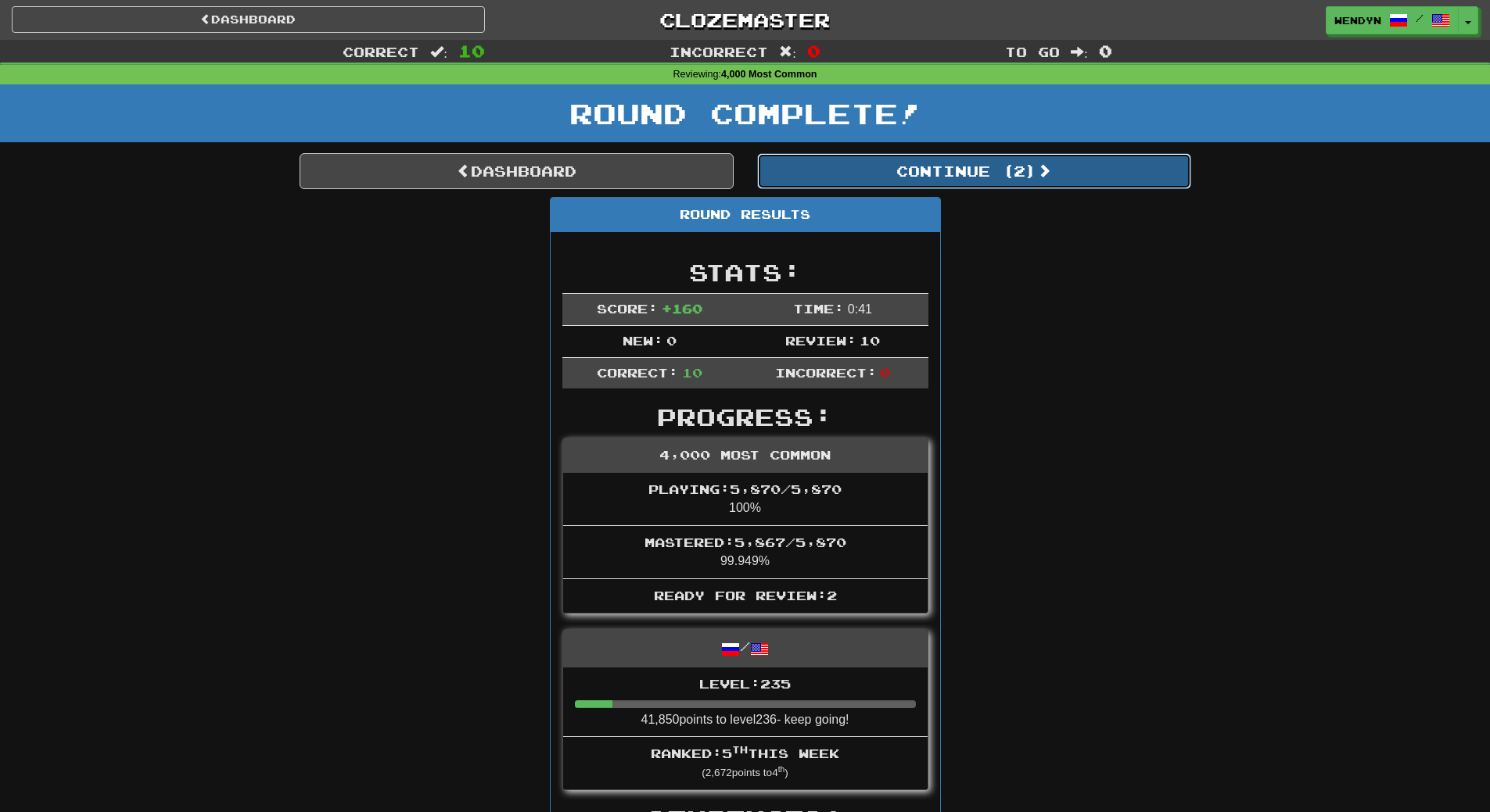
click at [996, 171] on button "Continue ( 2 )" at bounding box center [974, 170] width 434 height 36
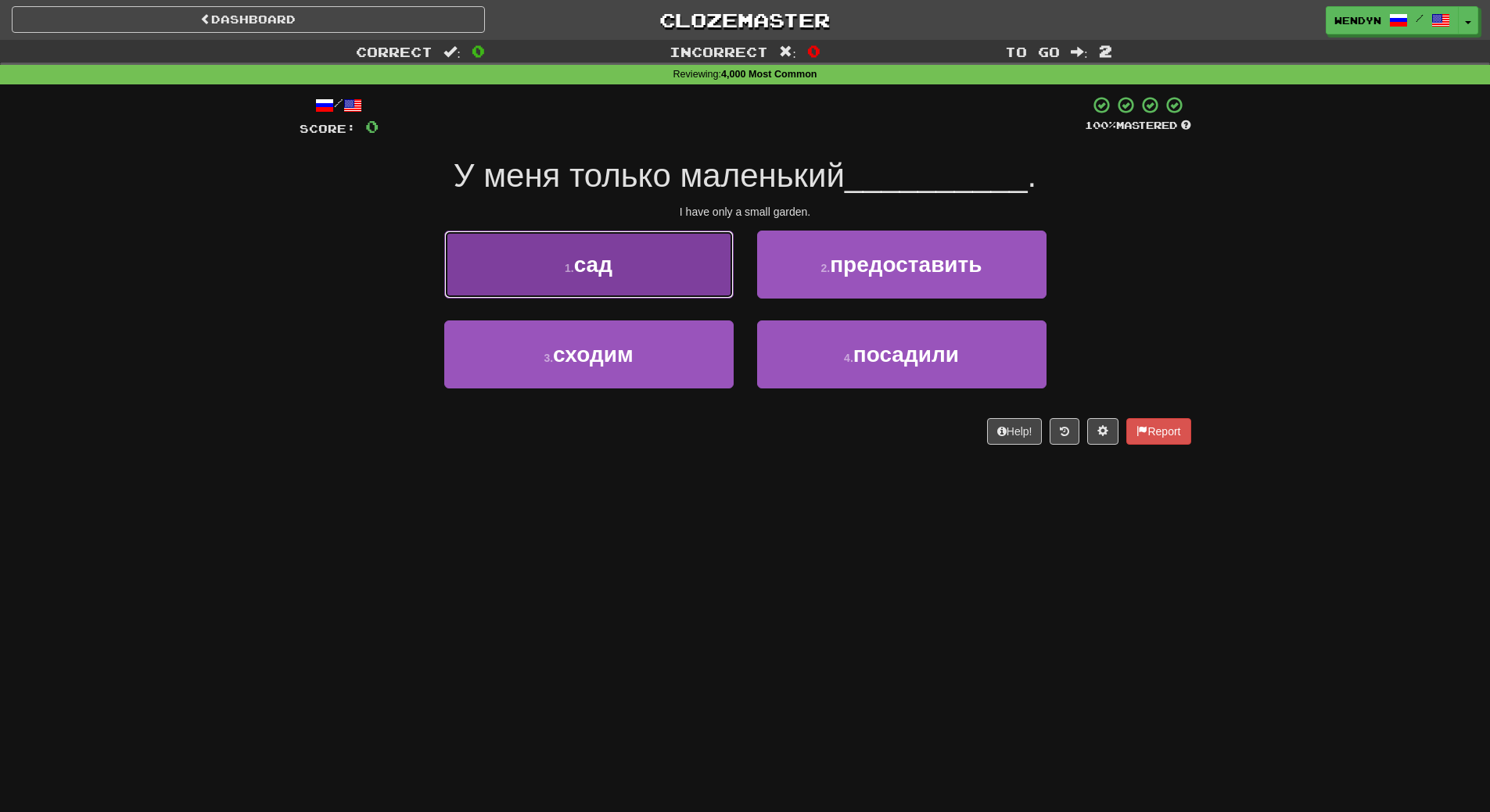
click at [653, 294] on button "1 . сад" at bounding box center [589, 264] width 289 height 68
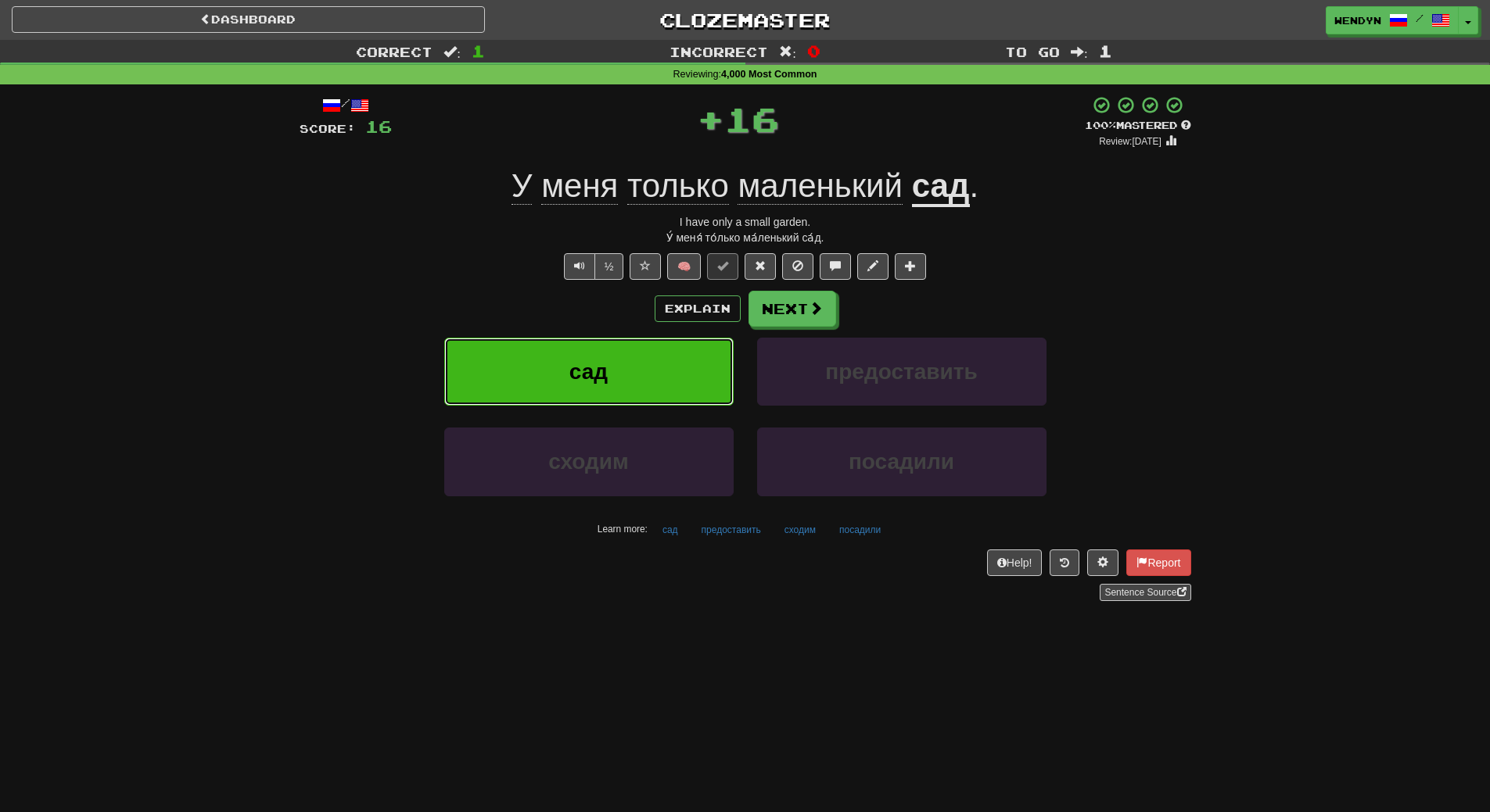
click at [650, 349] on button "сад" at bounding box center [589, 372] width 289 height 68
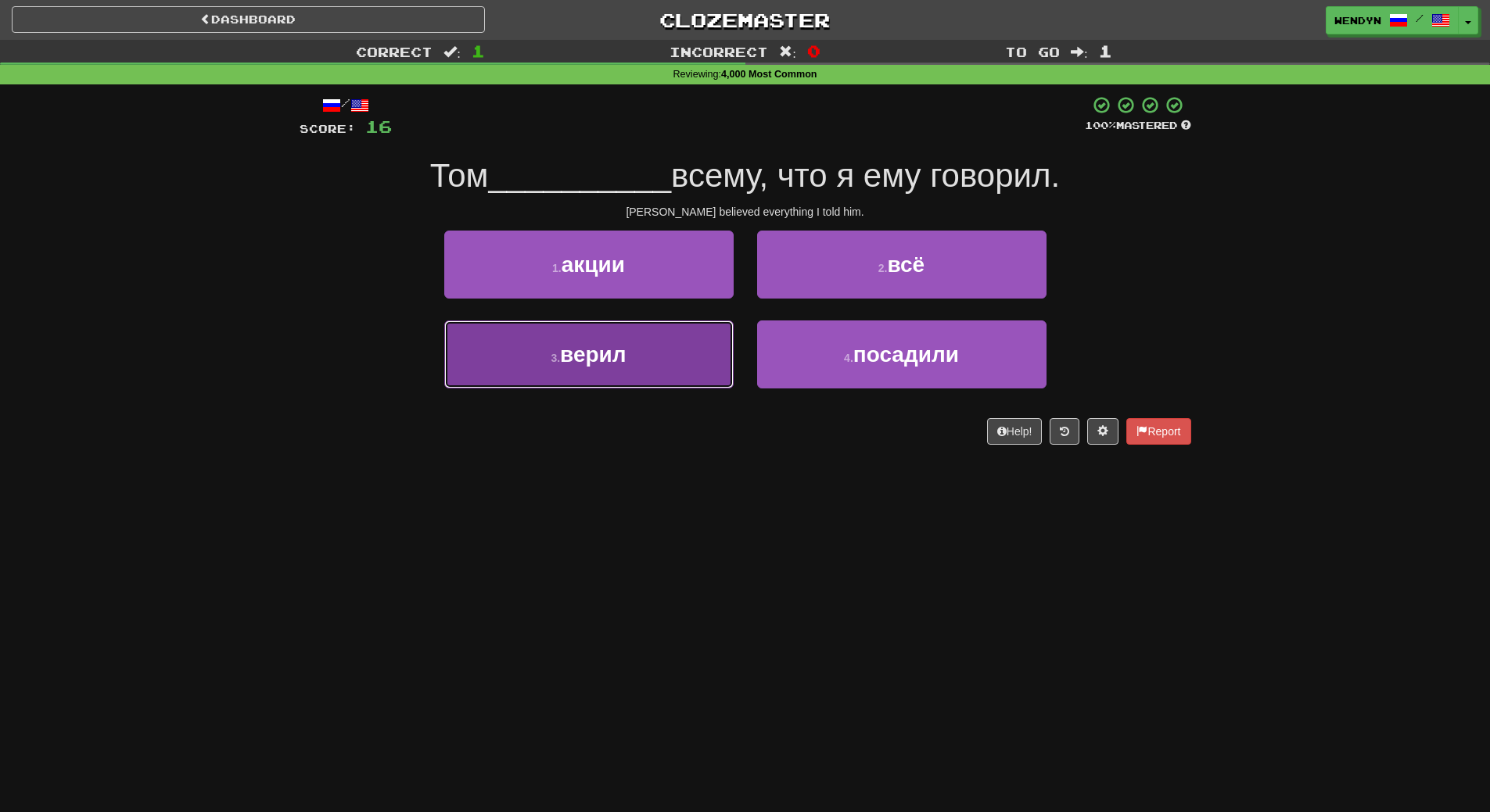
click at [660, 362] on button "3 . верил" at bounding box center [589, 355] width 289 height 68
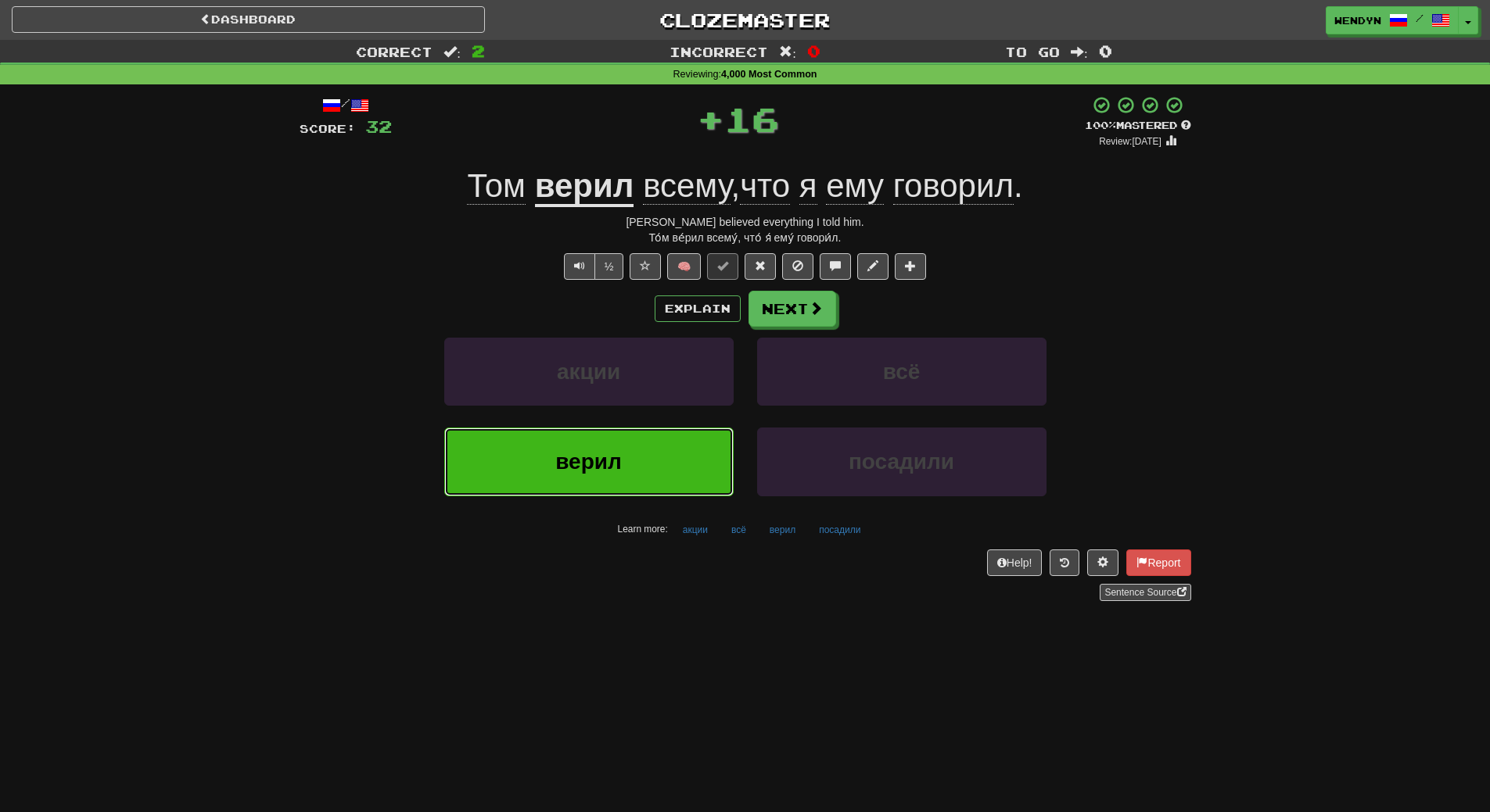
click at [651, 449] on button "верил" at bounding box center [589, 462] width 289 height 68
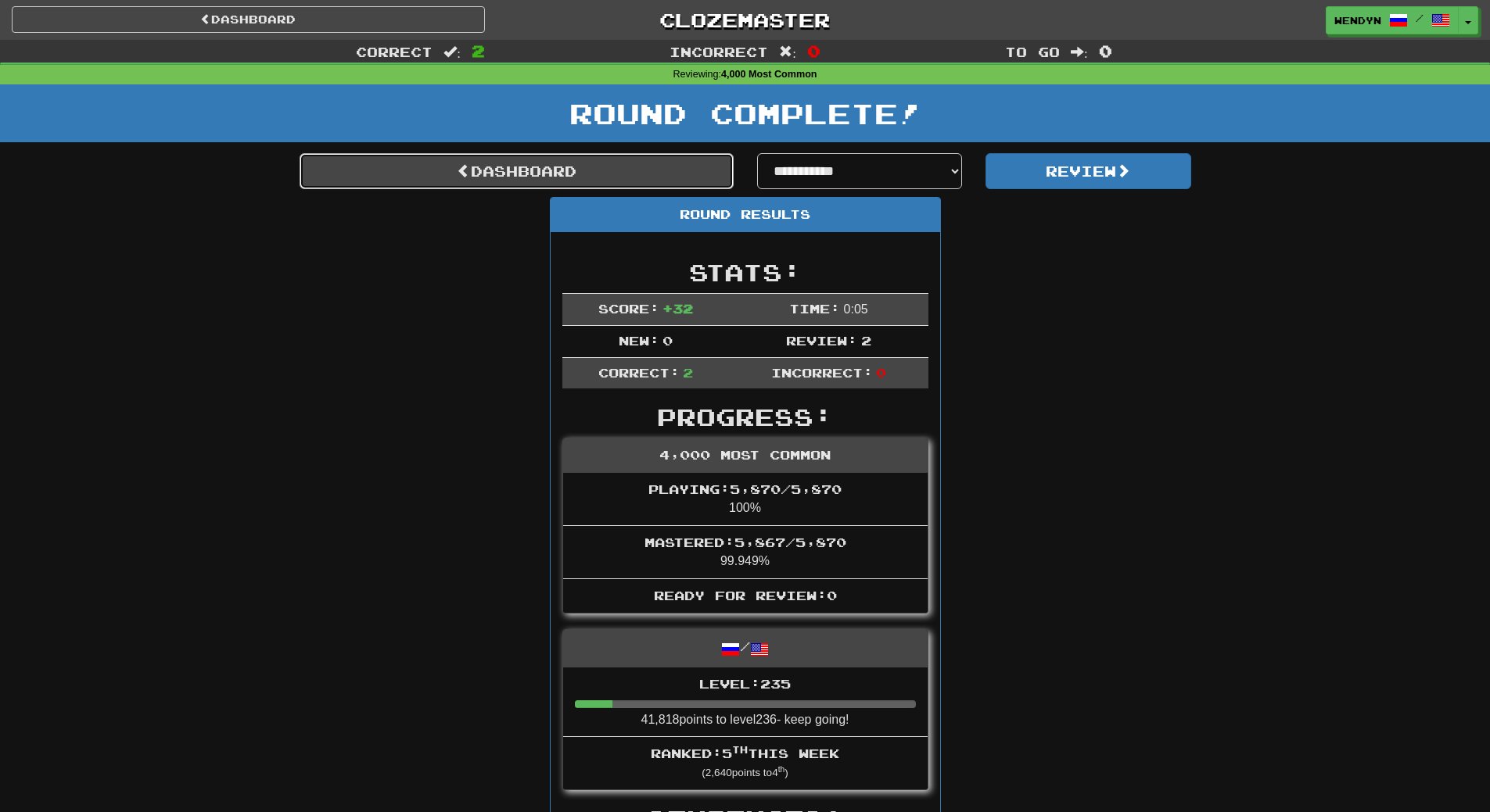
click at [665, 175] on link "Dashboard" at bounding box center [516, 170] width 434 height 36
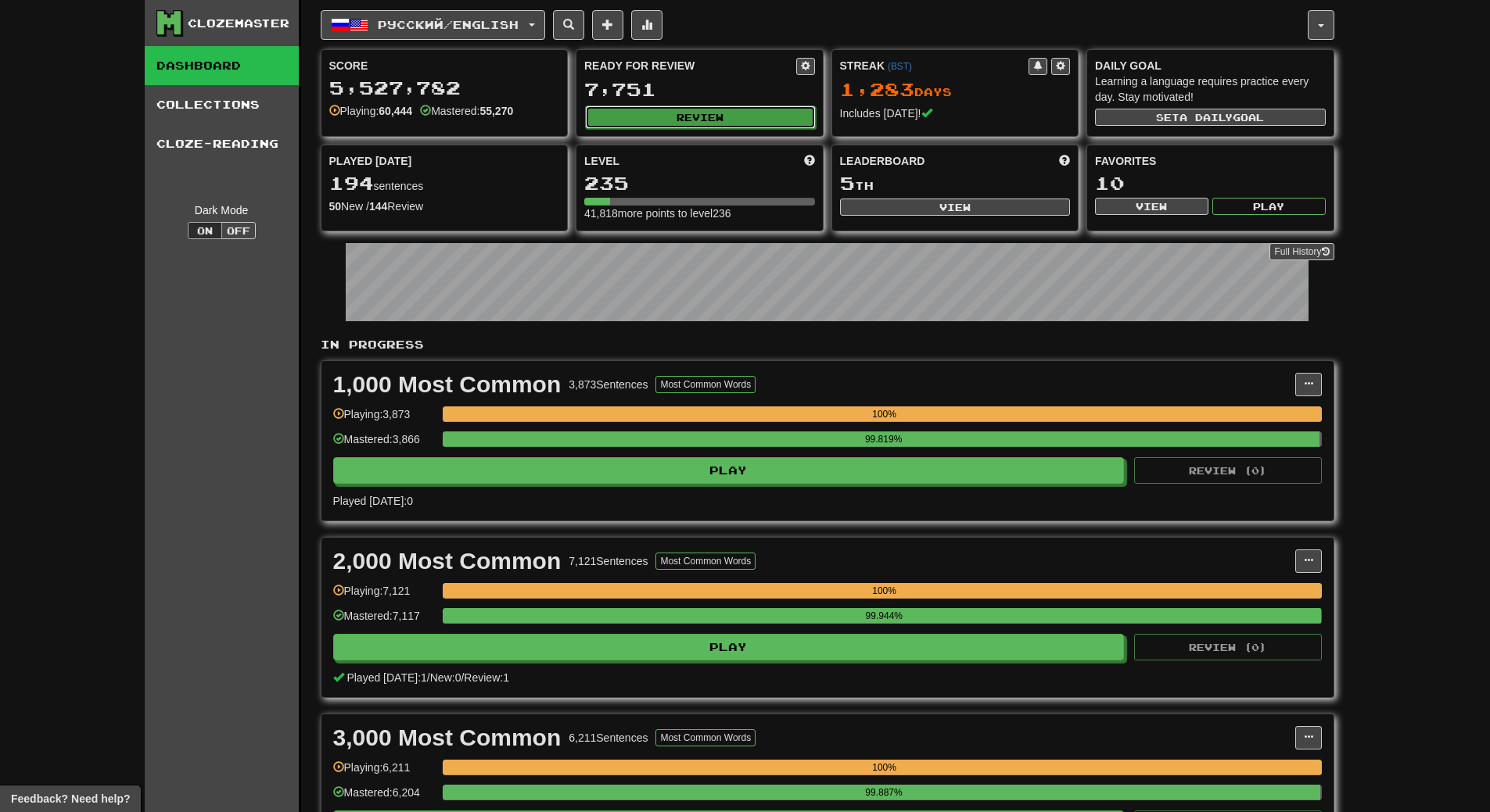
click at [691, 110] on button "Review" at bounding box center [700, 117] width 230 height 23
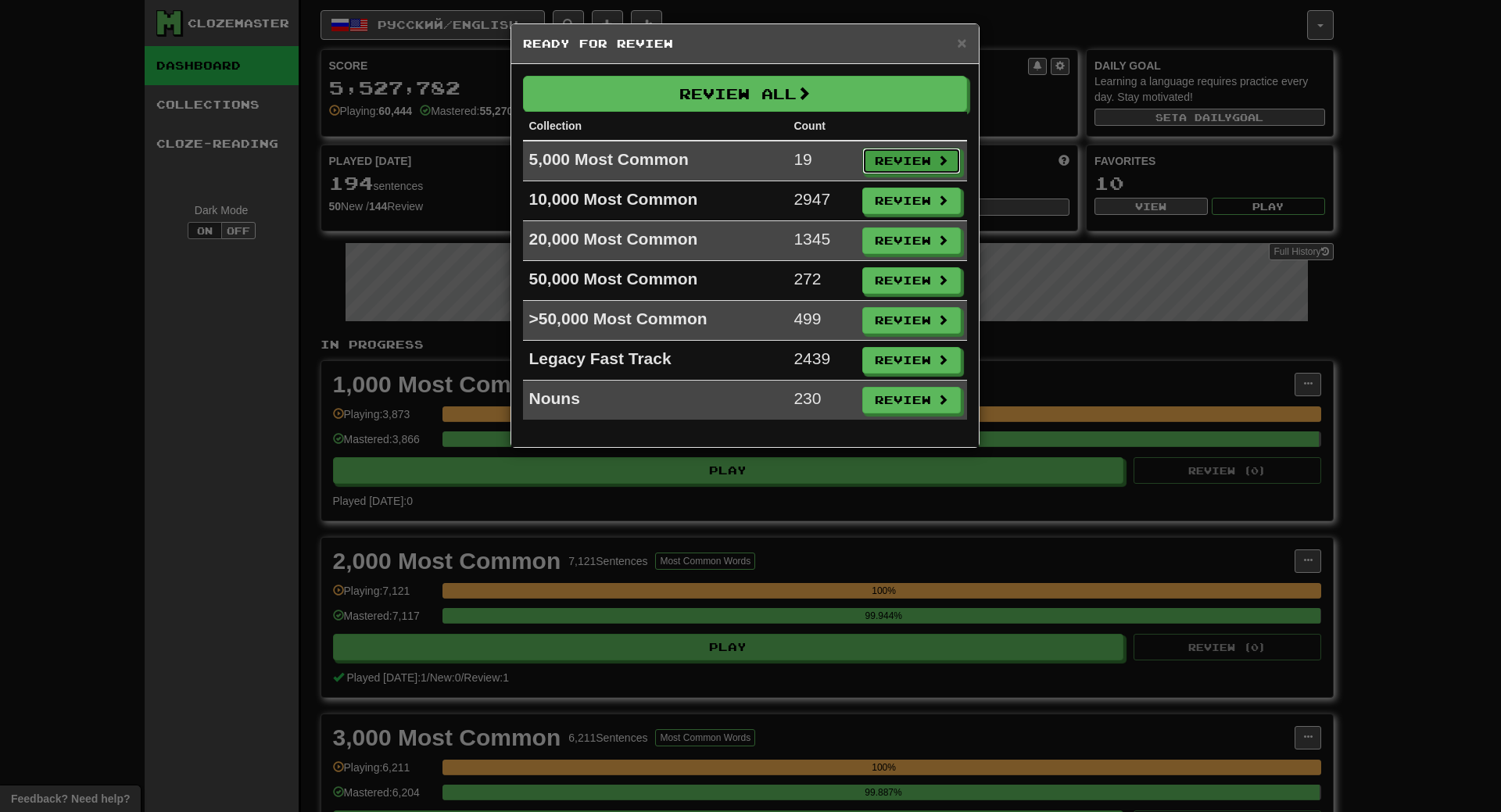
drag, startPoint x: 924, startPoint y: 160, endPoint x: 914, endPoint y: 175, distance: 18.0
click at [924, 163] on button "Review" at bounding box center [912, 161] width 99 height 27
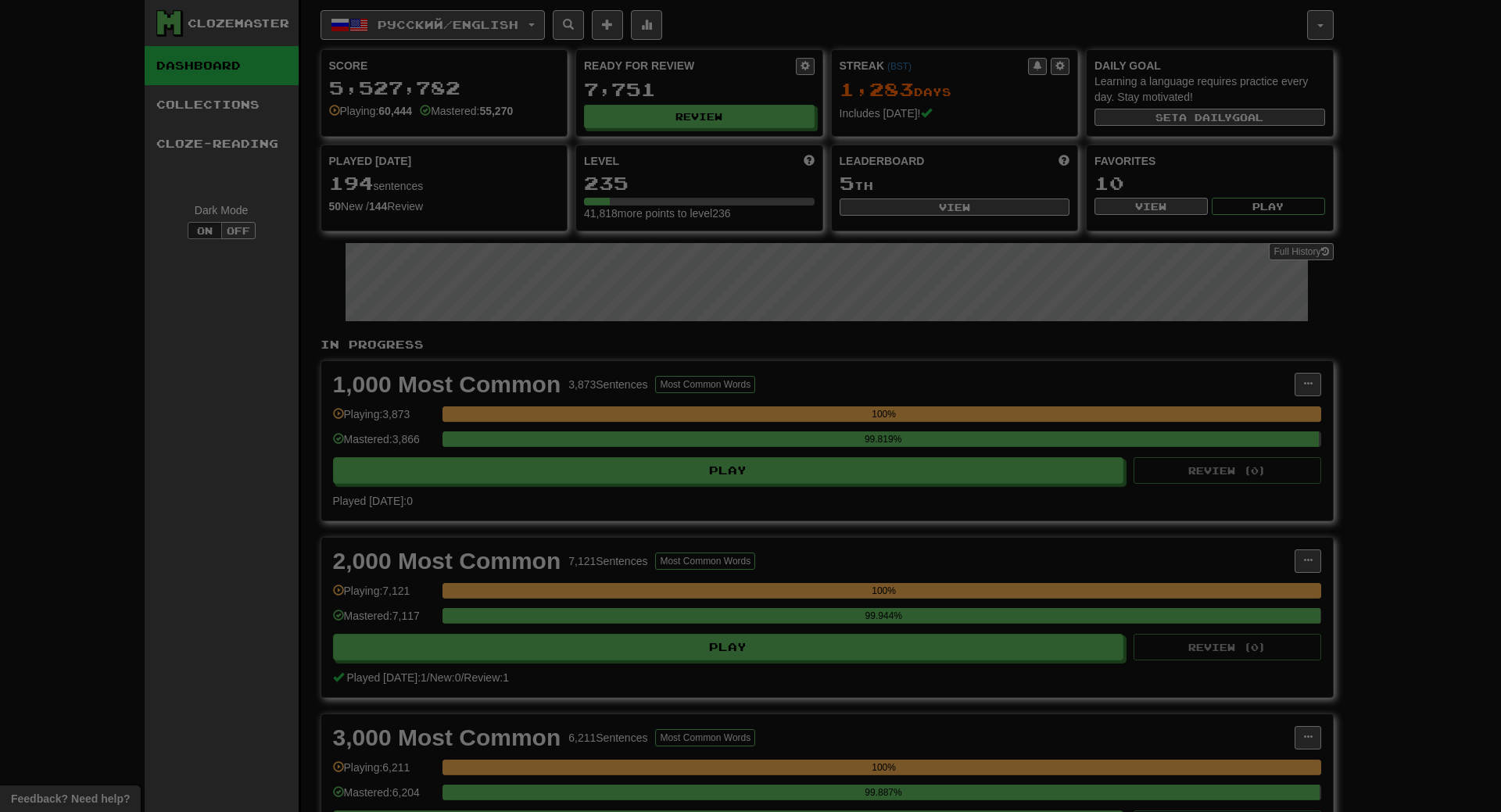
select select "**"
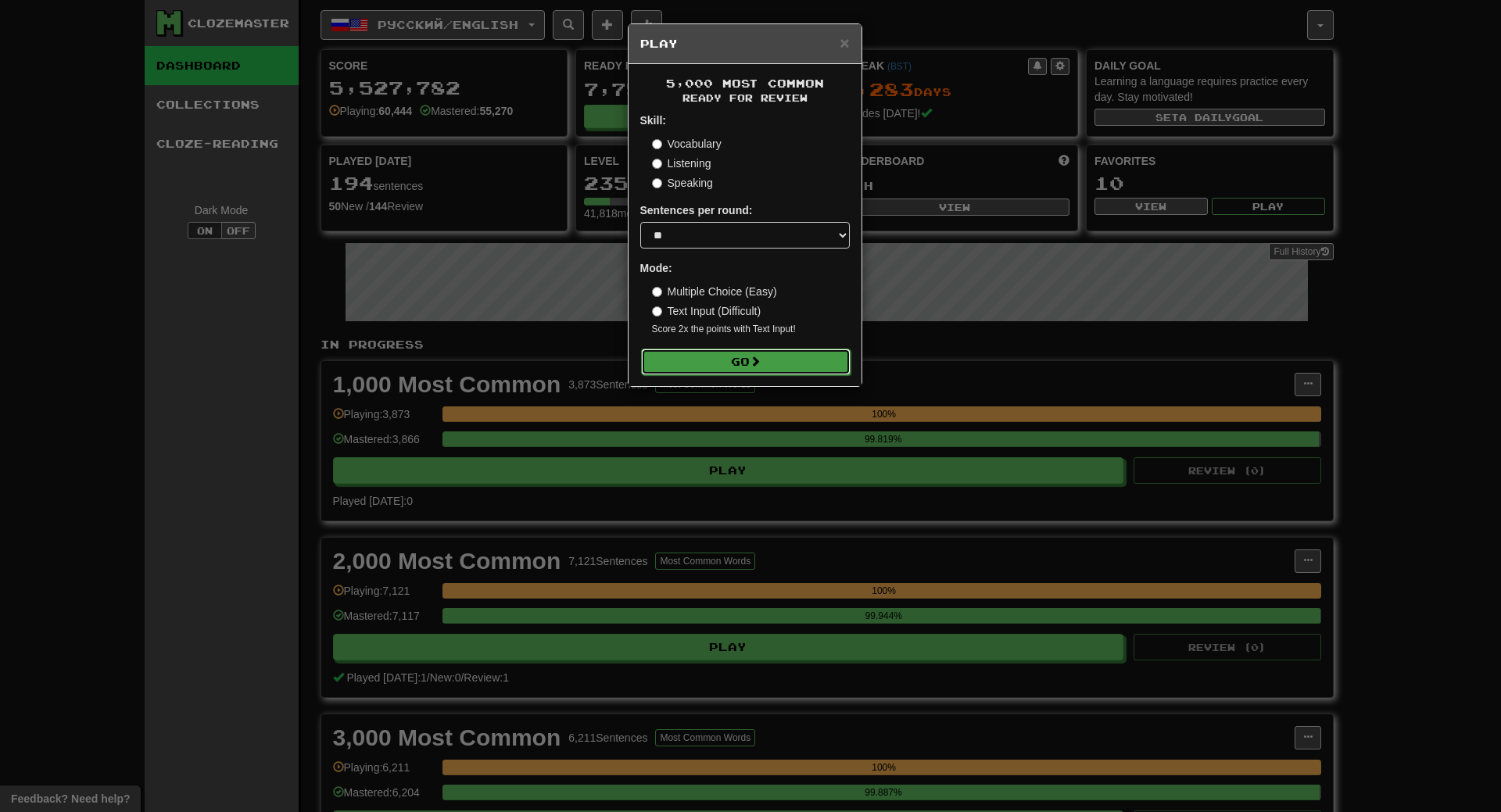
click at [752, 366] on button "Go" at bounding box center [746, 362] width 209 height 27
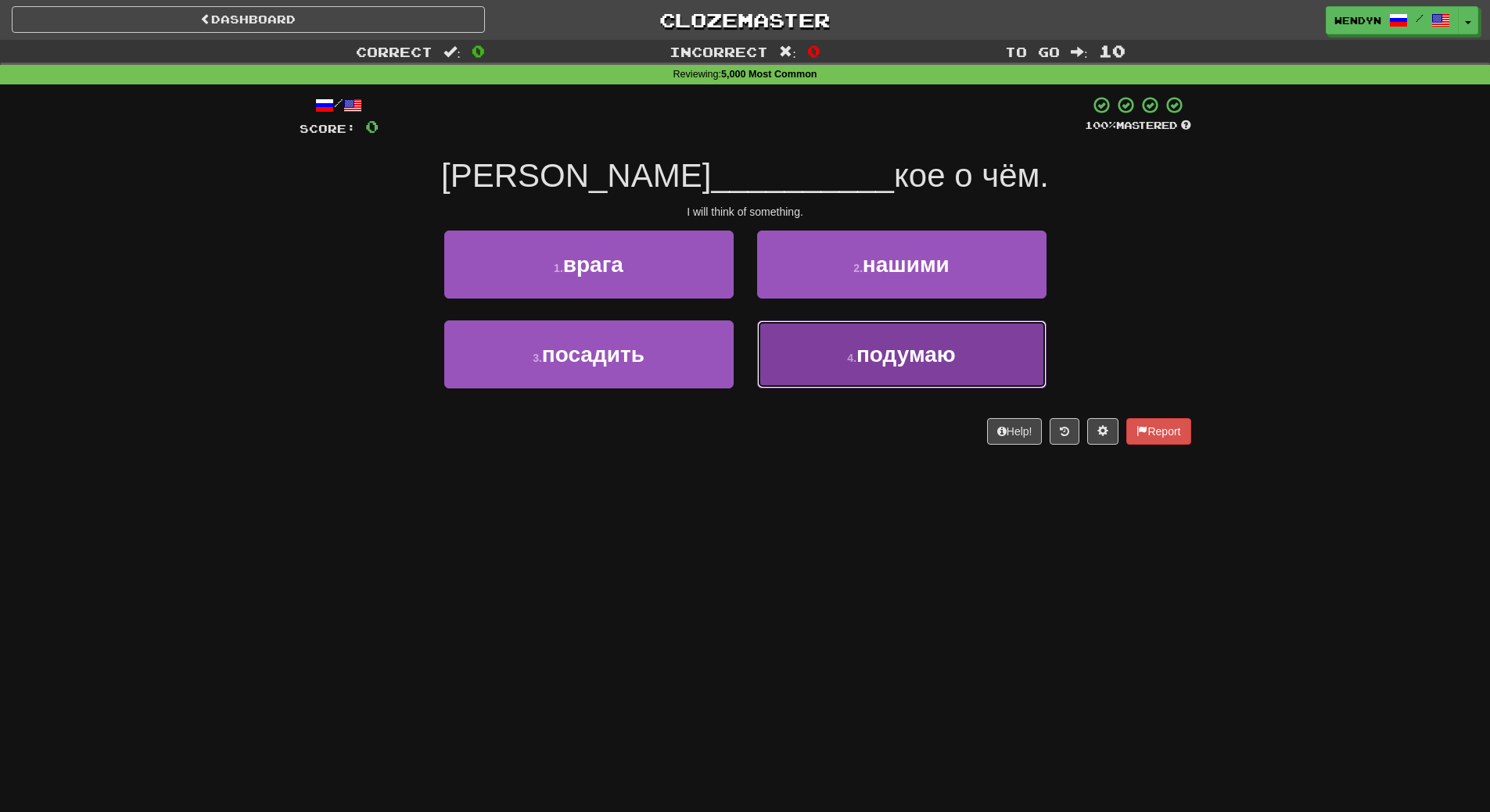
click at [877, 372] on button "4 . подумаю" at bounding box center [902, 355] width 289 height 68
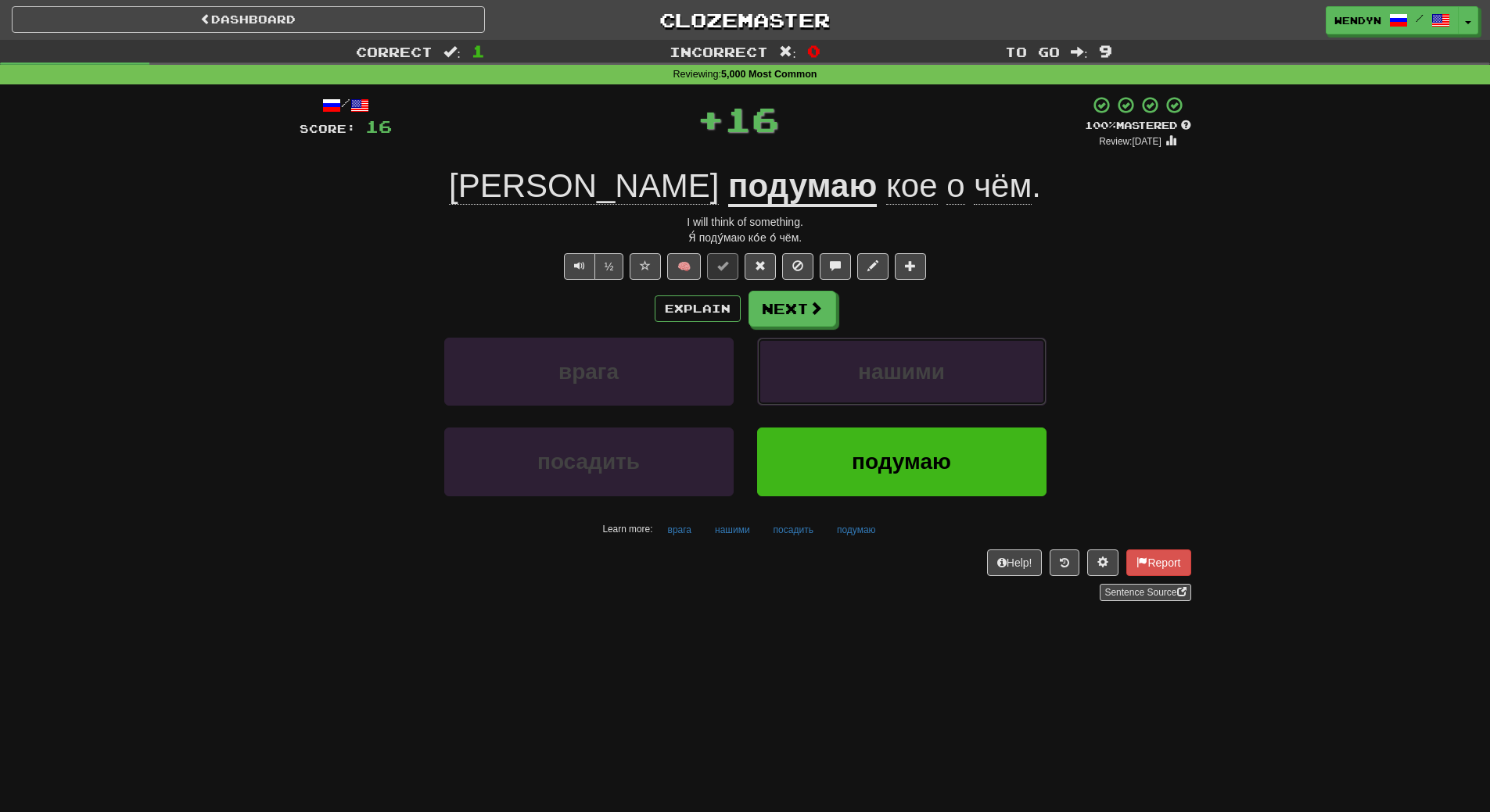
click at [877, 372] on span "нашими" at bounding box center [901, 372] width 86 height 24
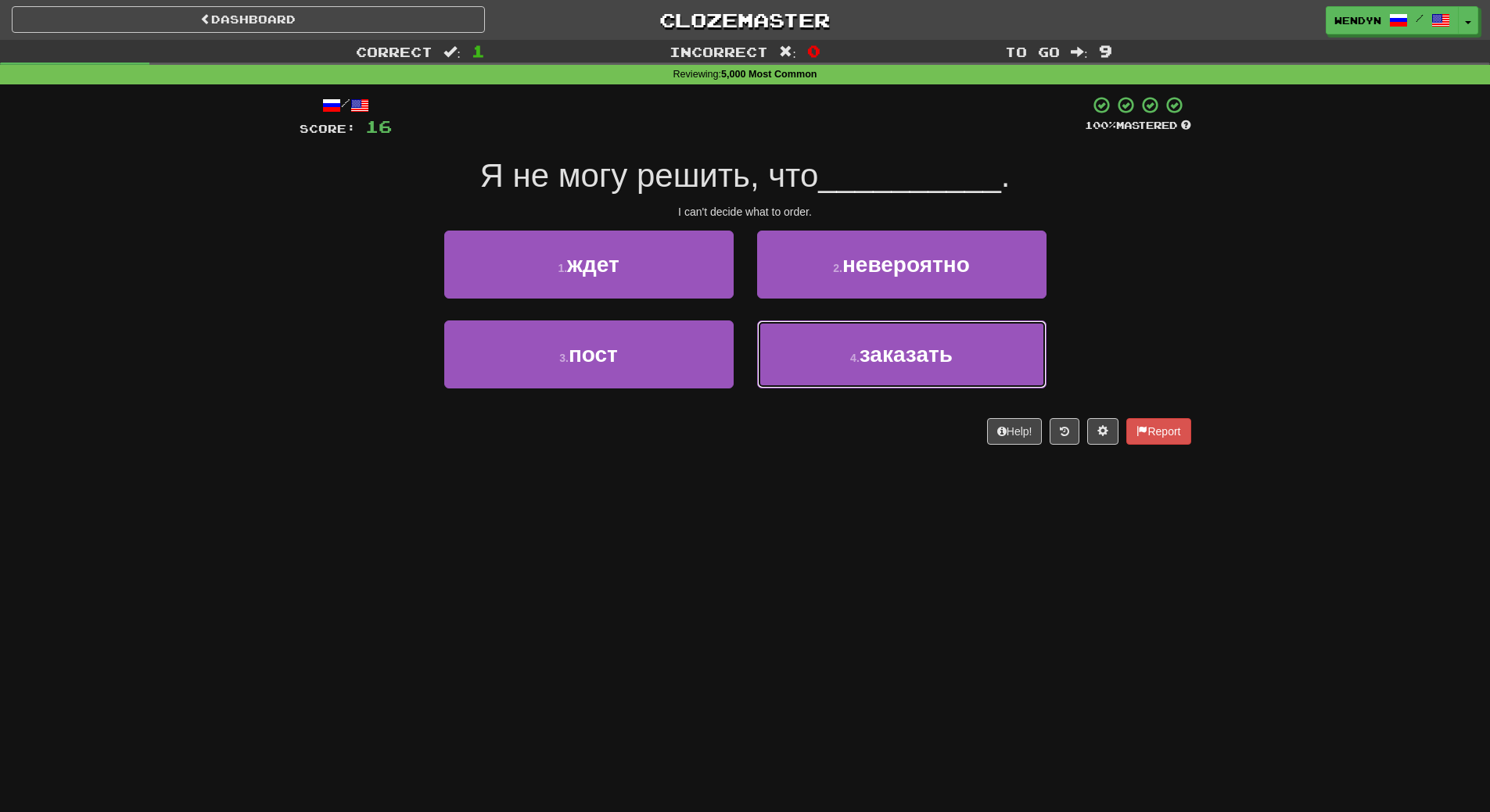
drag, startPoint x: 877, startPoint y: 372, endPoint x: 872, endPoint y: 507, distance: 135.1
click at [872, 507] on div "Dashboard Clozemaster WendyN / Toggle Dropdown Dashboard Leaderboard Activity F…" at bounding box center [745, 406] width 1490 height 812
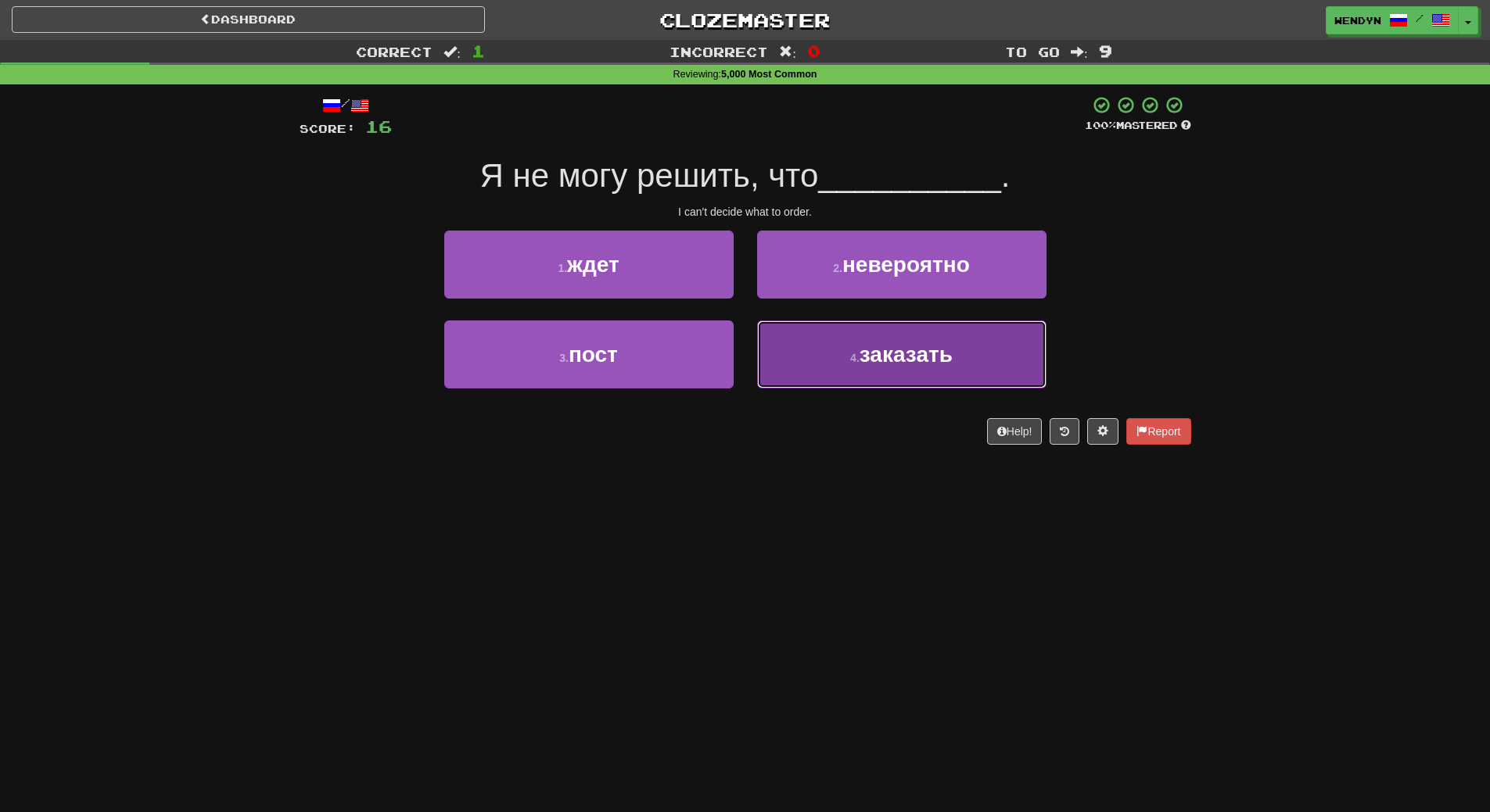
click at [874, 388] on button "4 . заказать" at bounding box center [902, 355] width 289 height 68
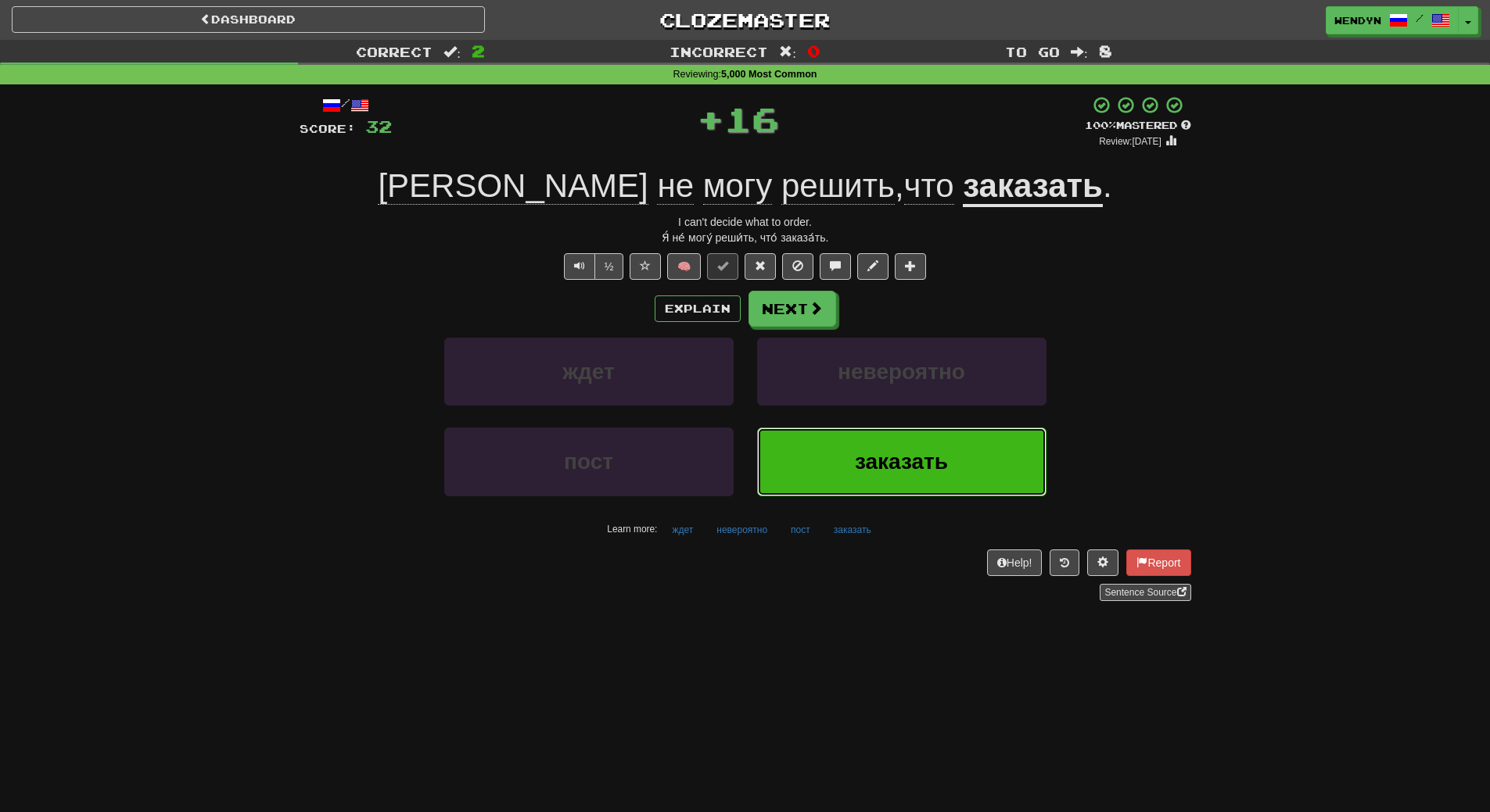
click at [864, 461] on span "заказать" at bounding box center [901, 461] width 93 height 24
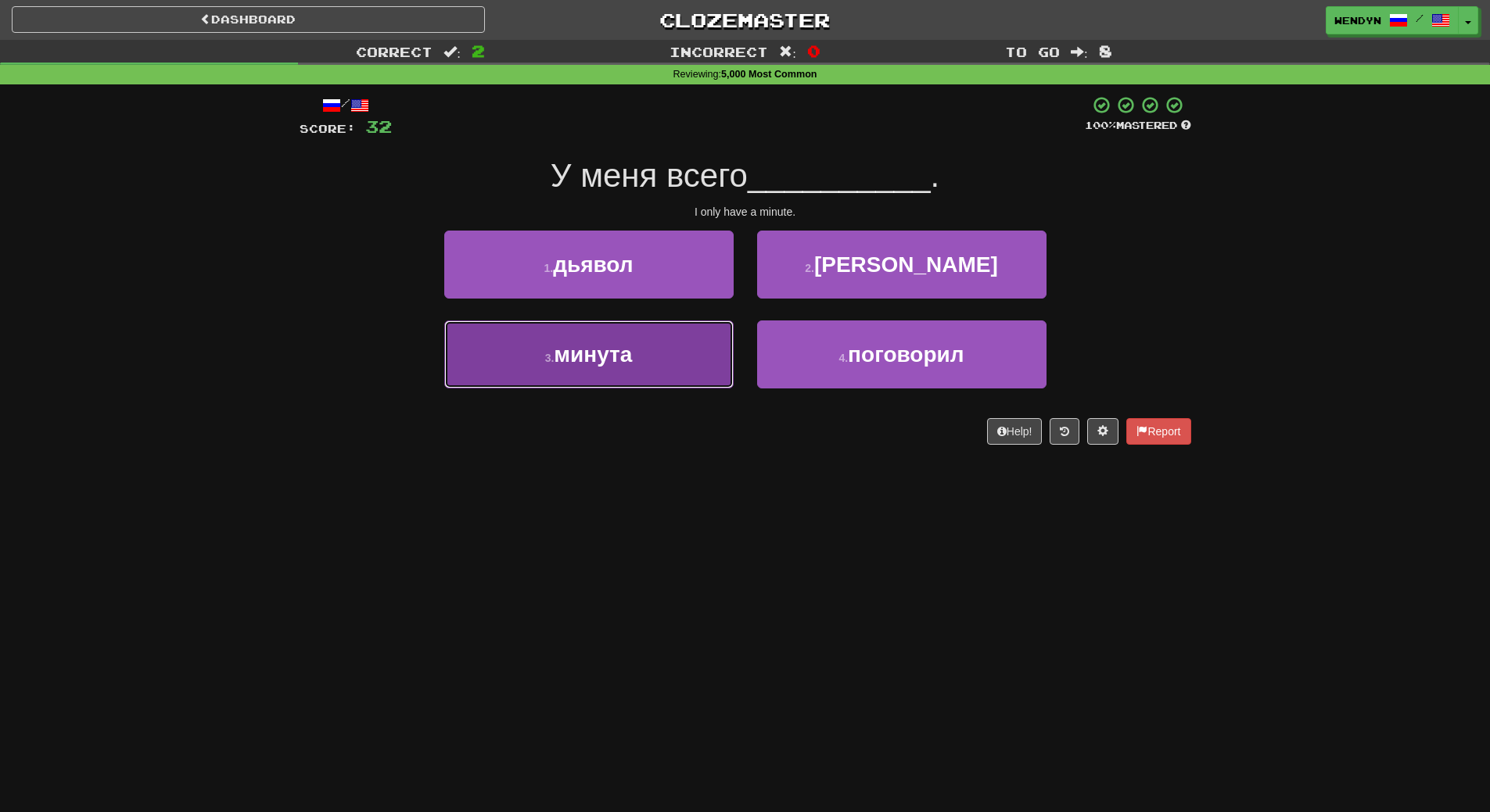
click at [603, 353] on span "минута" at bounding box center [593, 354] width 78 height 24
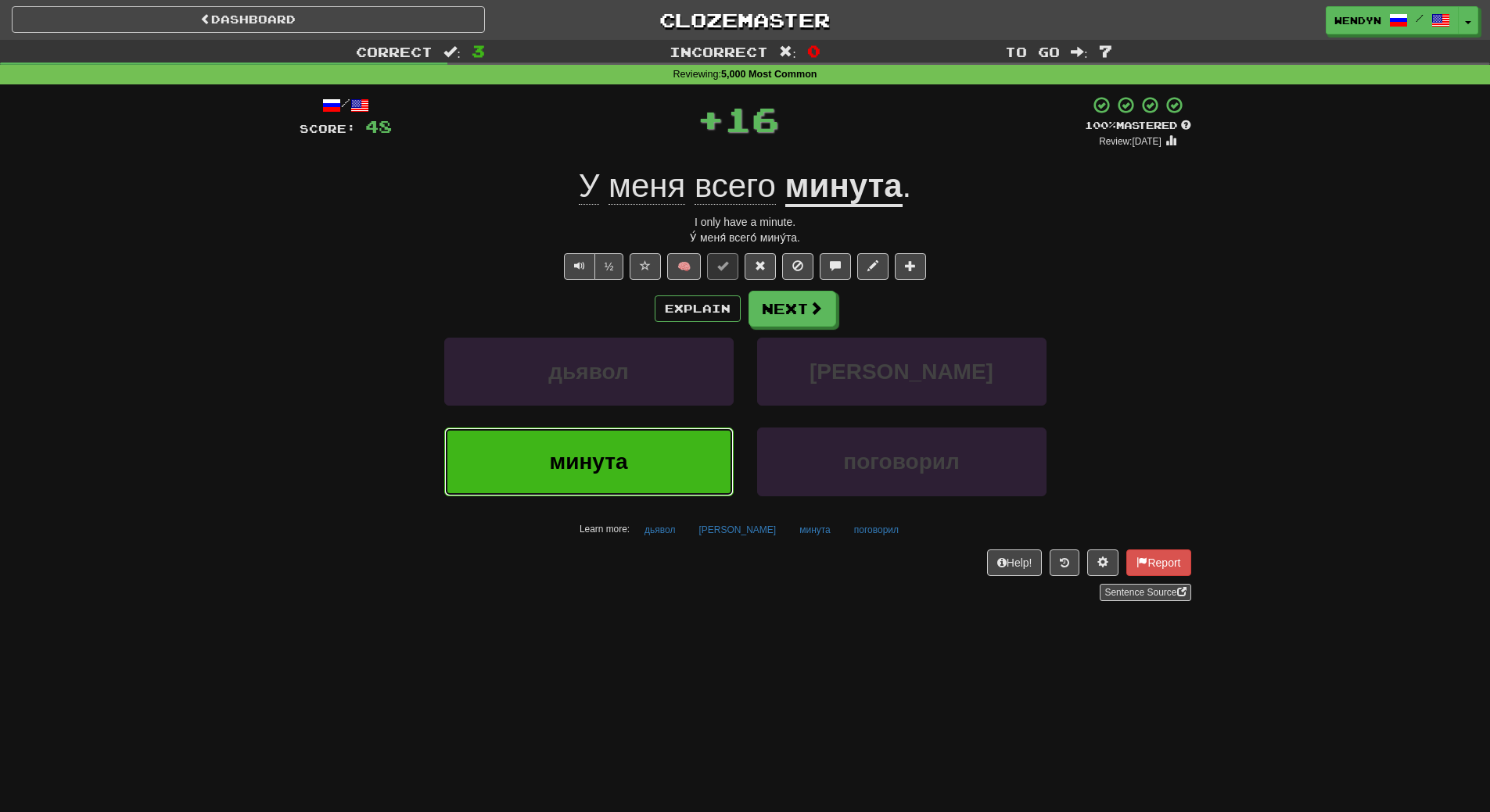
click at [614, 463] on span "минута" at bounding box center [588, 461] width 78 height 24
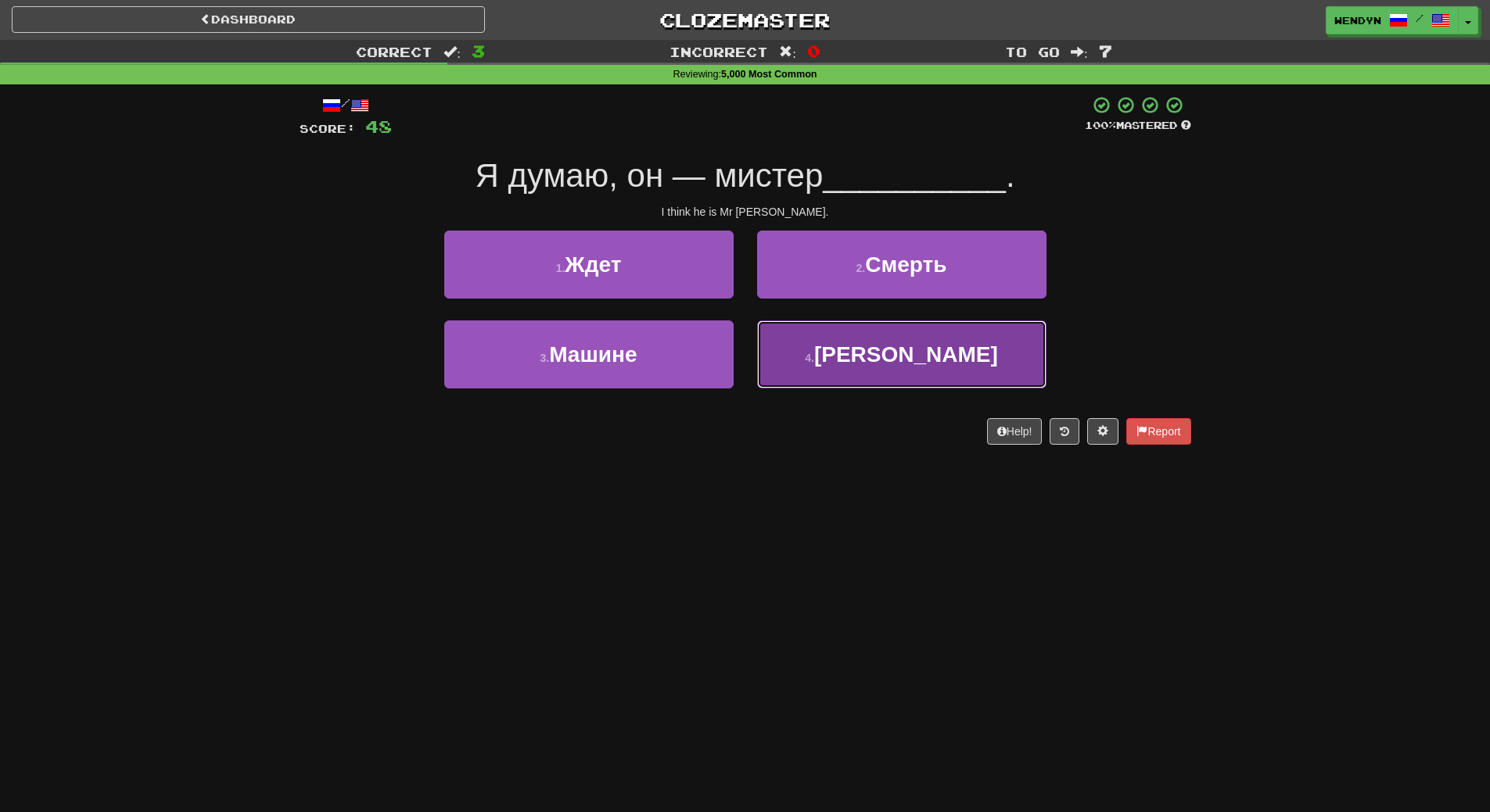
click at [859, 357] on button "4 . [PERSON_NAME]" at bounding box center [902, 355] width 289 height 68
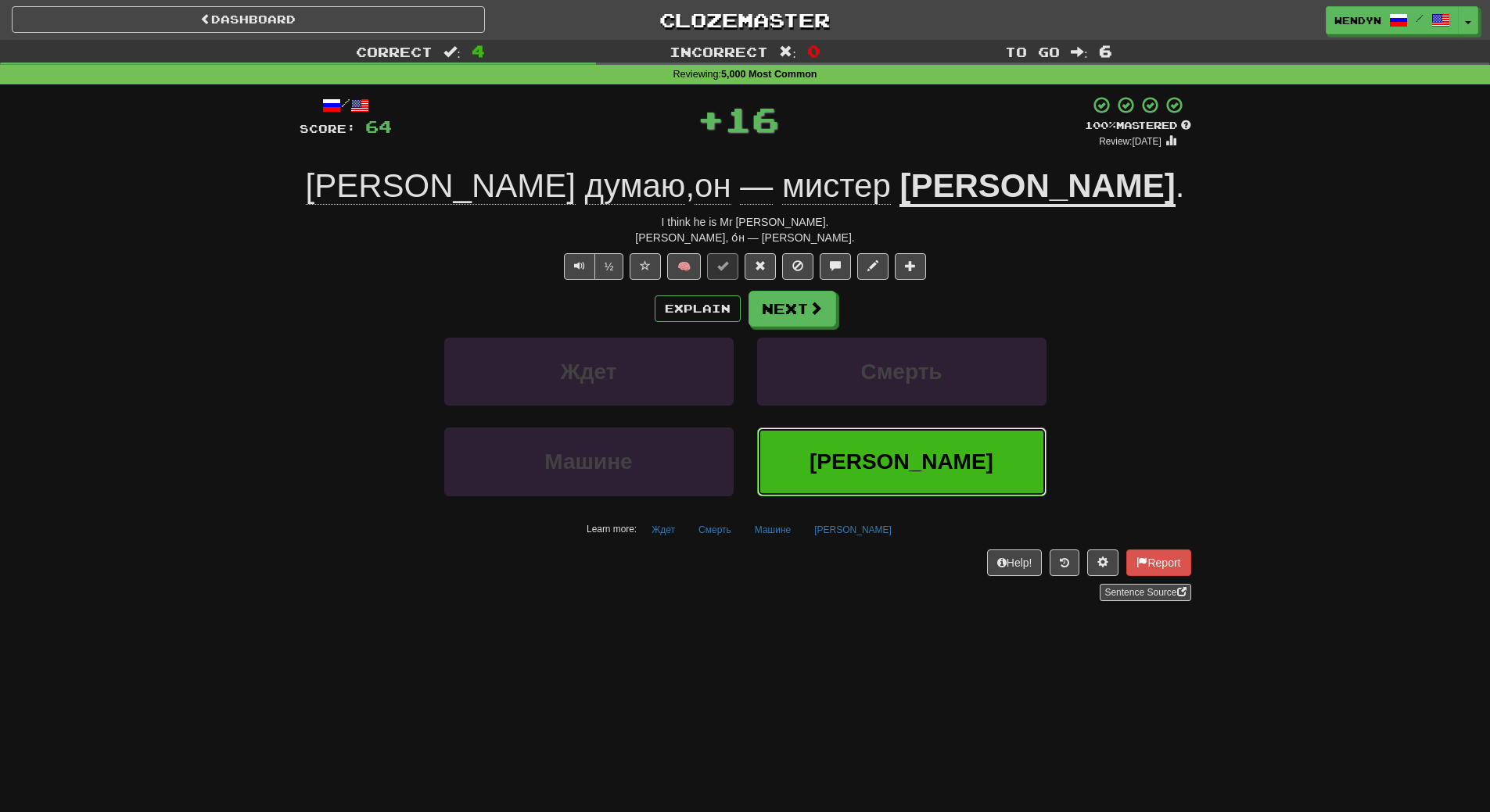
click at [856, 462] on button "[PERSON_NAME]" at bounding box center [902, 462] width 289 height 68
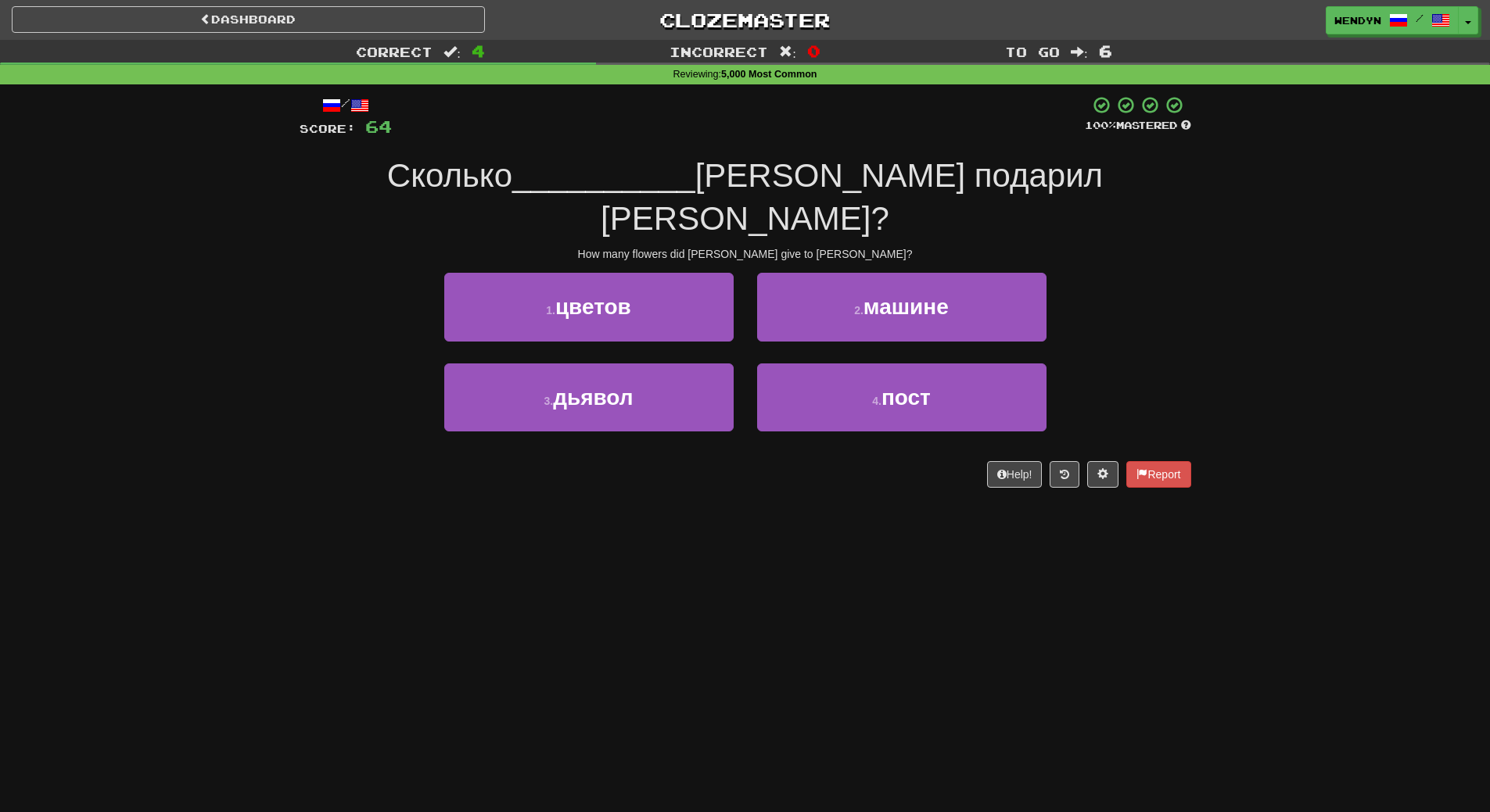
click at [722, 519] on div "Dashboard Clozemaster WendyN / Toggle Dropdown Dashboard Leaderboard Activity F…" at bounding box center [745, 406] width 1490 height 812
drag, startPoint x: 697, startPoint y: 425, endPoint x: 556, endPoint y: 494, distance: 157.0
click at [556, 494] on div "Dashboard Clozemaster WendyN / Toggle Dropdown Dashboard Leaderboard Activity F…" at bounding box center [745, 406] width 1490 height 812
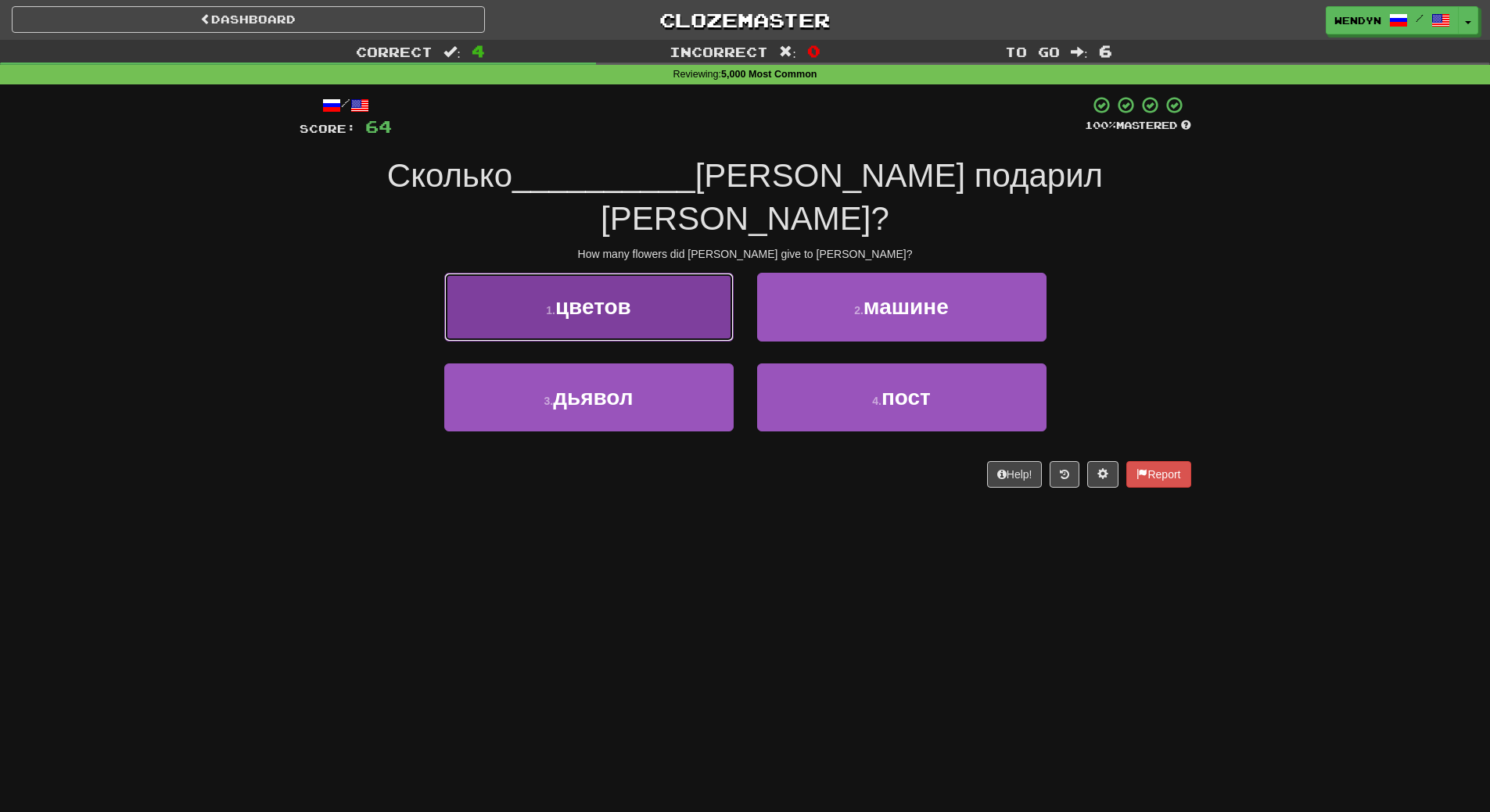
click at [598, 283] on button "1 . цветов" at bounding box center [589, 307] width 289 height 68
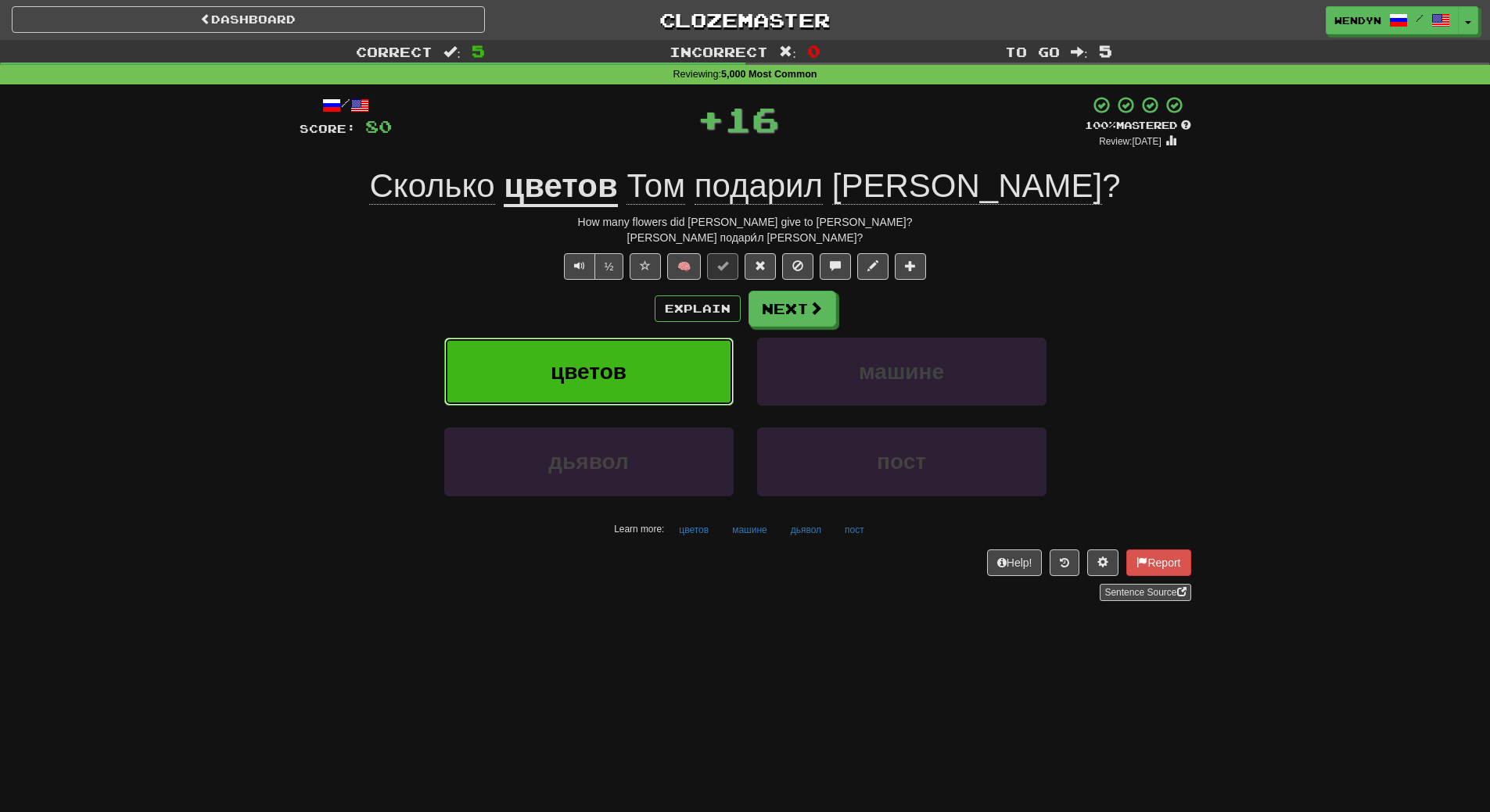
click at [571, 364] on span "цветов" at bounding box center [588, 372] width 76 height 24
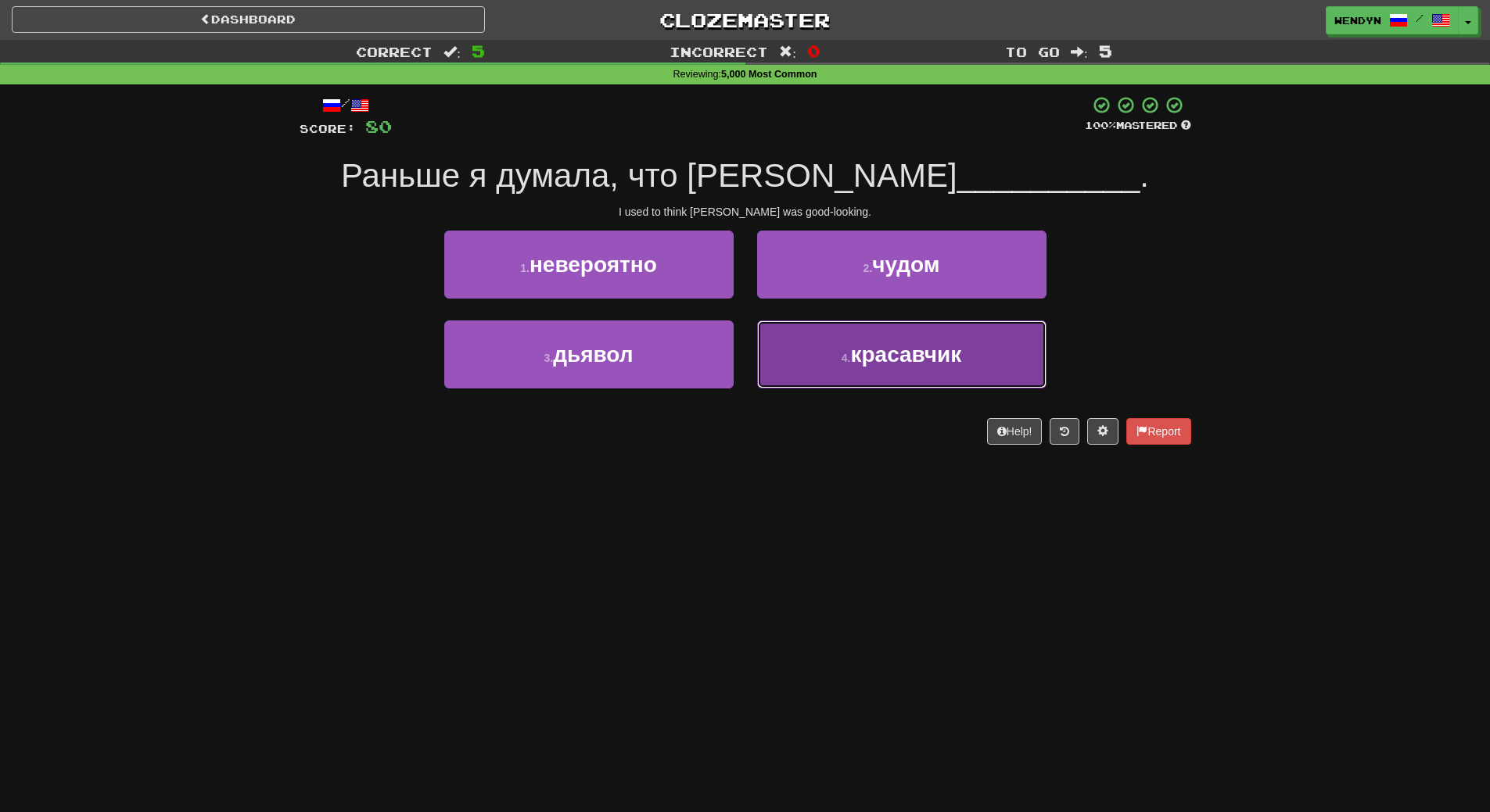
click at [949, 344] on span "красавчик" at bounding box center [905, 354] width 111 height 24
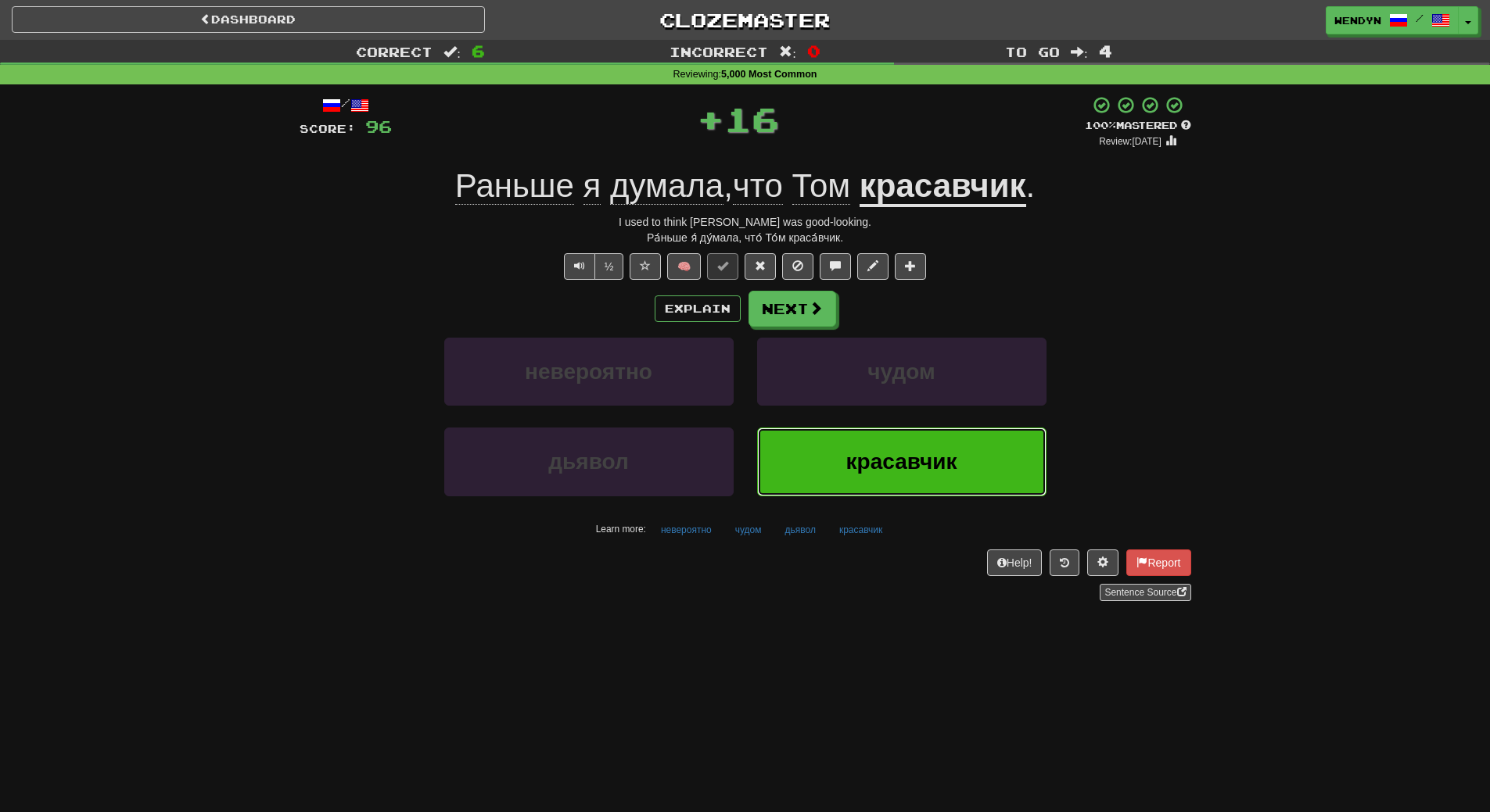
click at [901, 494] on button "красавчик" at bounding box center [902, 462] width 289 height 68
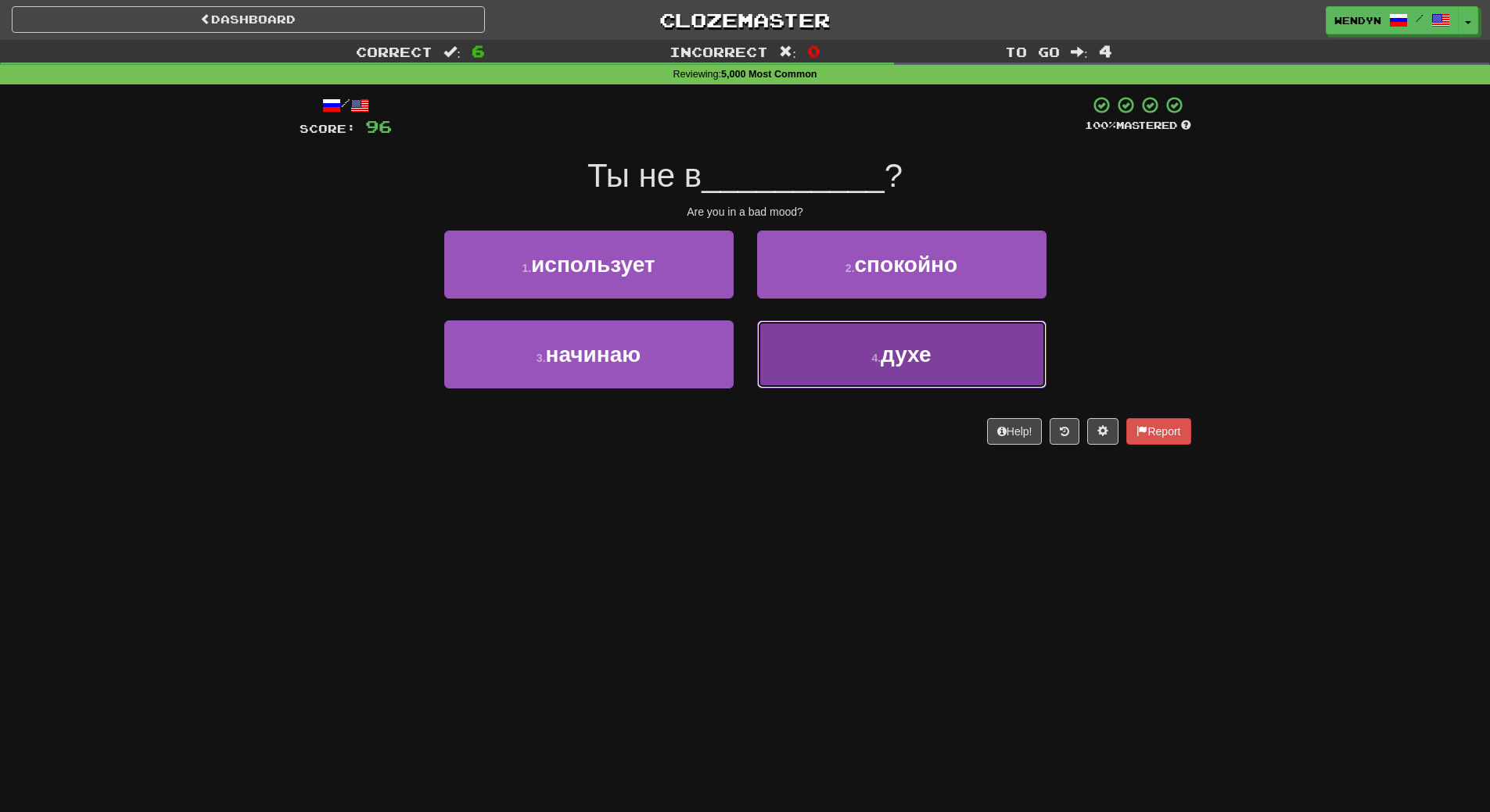
click at [895, 362] on span "духе" at bounding box center [905, 354] width 50 height 24
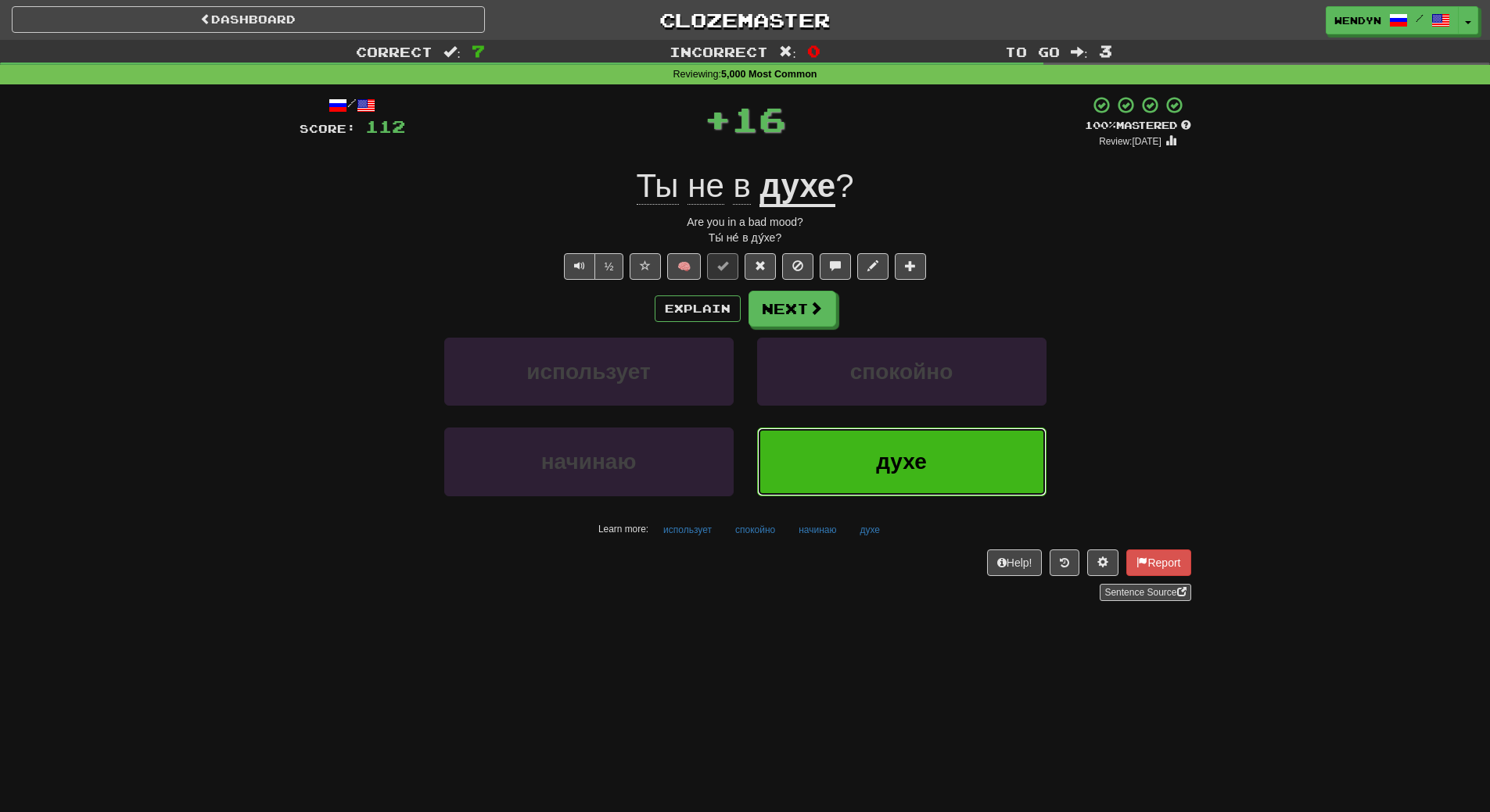
click at [894, 472] on span "духе" at bounding box center [901, 461] width 50 height 24
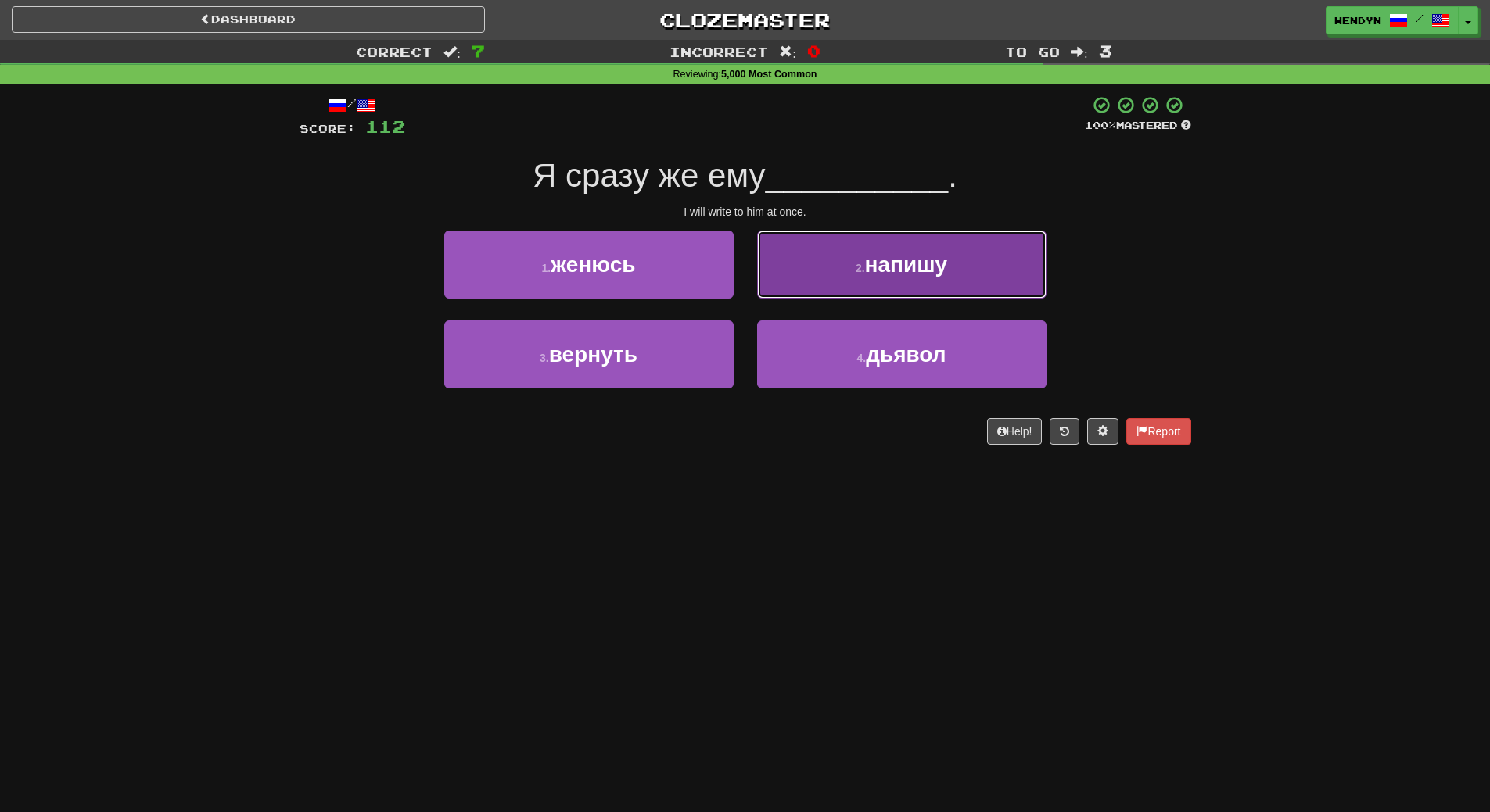
click at [932, 244] on button "2 . напишу" at bounding box center [902, 264] width 289 height 68
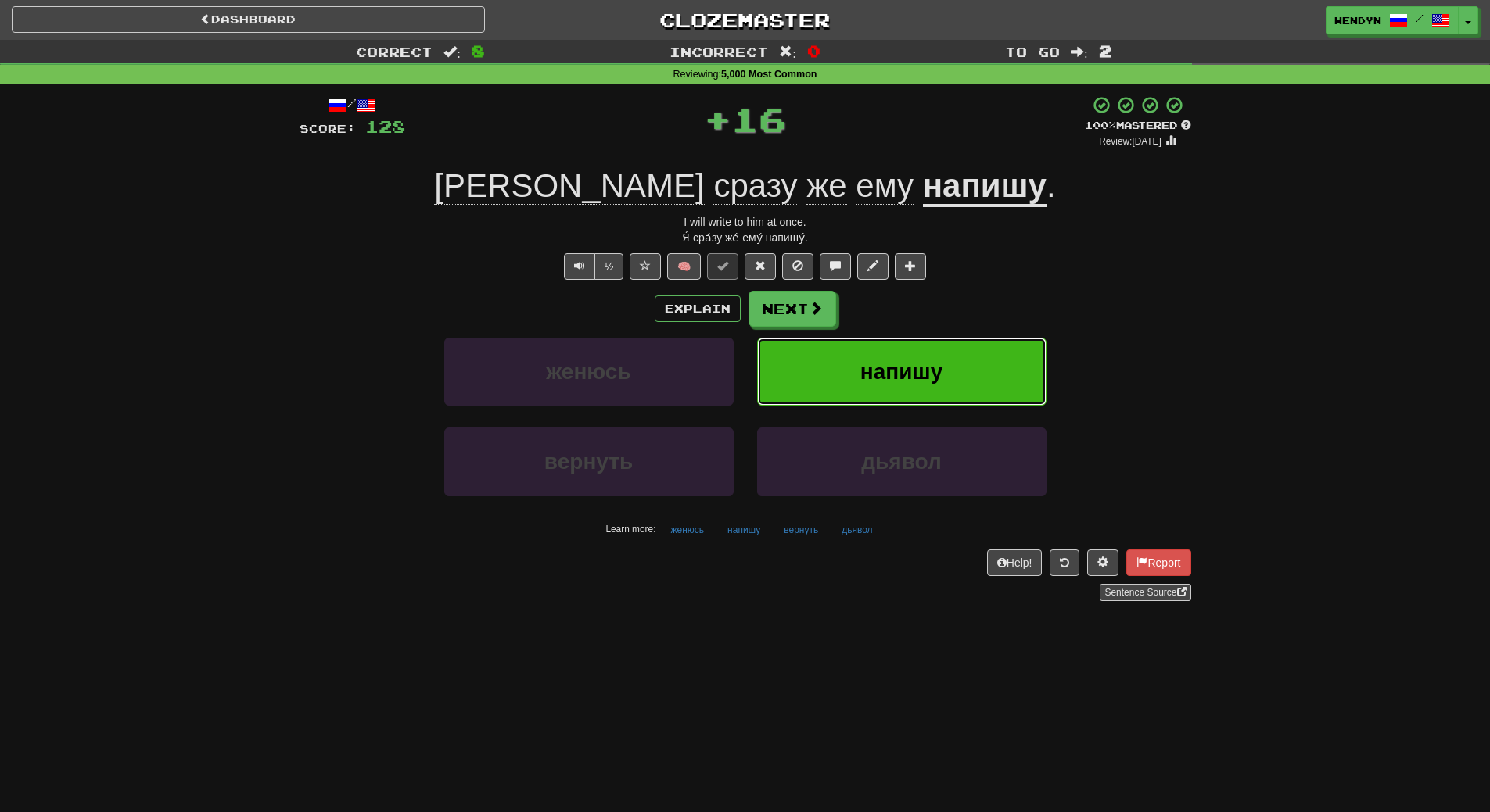
click at [954, 357] on button "напишу" at bounding box center [902, 372] width 289 height 68
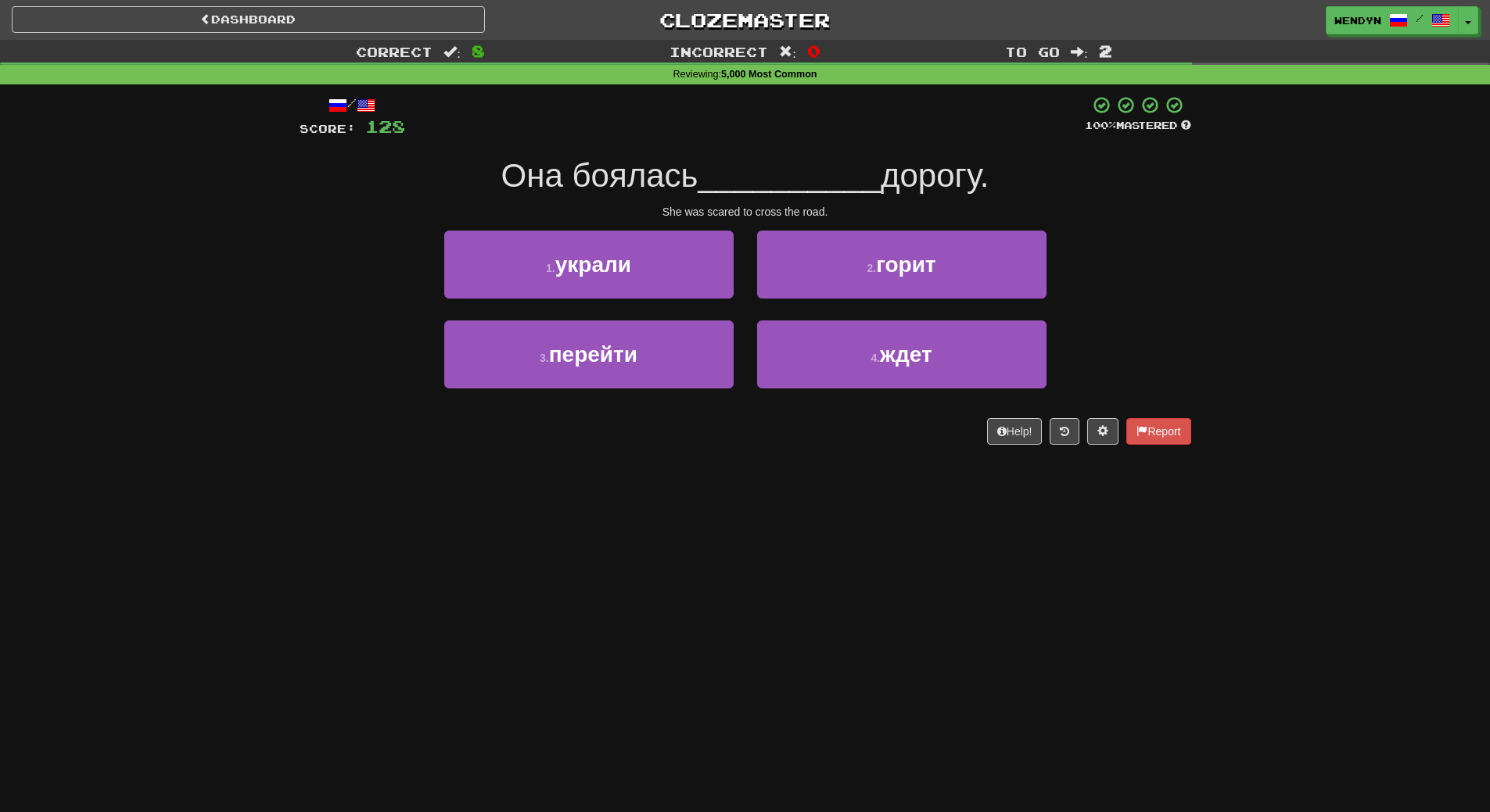
click at [841, 530] on div "Dashboard Clozemaster WendyN / Toggle Dropdown Dashboard Leaderboard Activity F…" at bounding box center [745, 406] width 1490 height 812
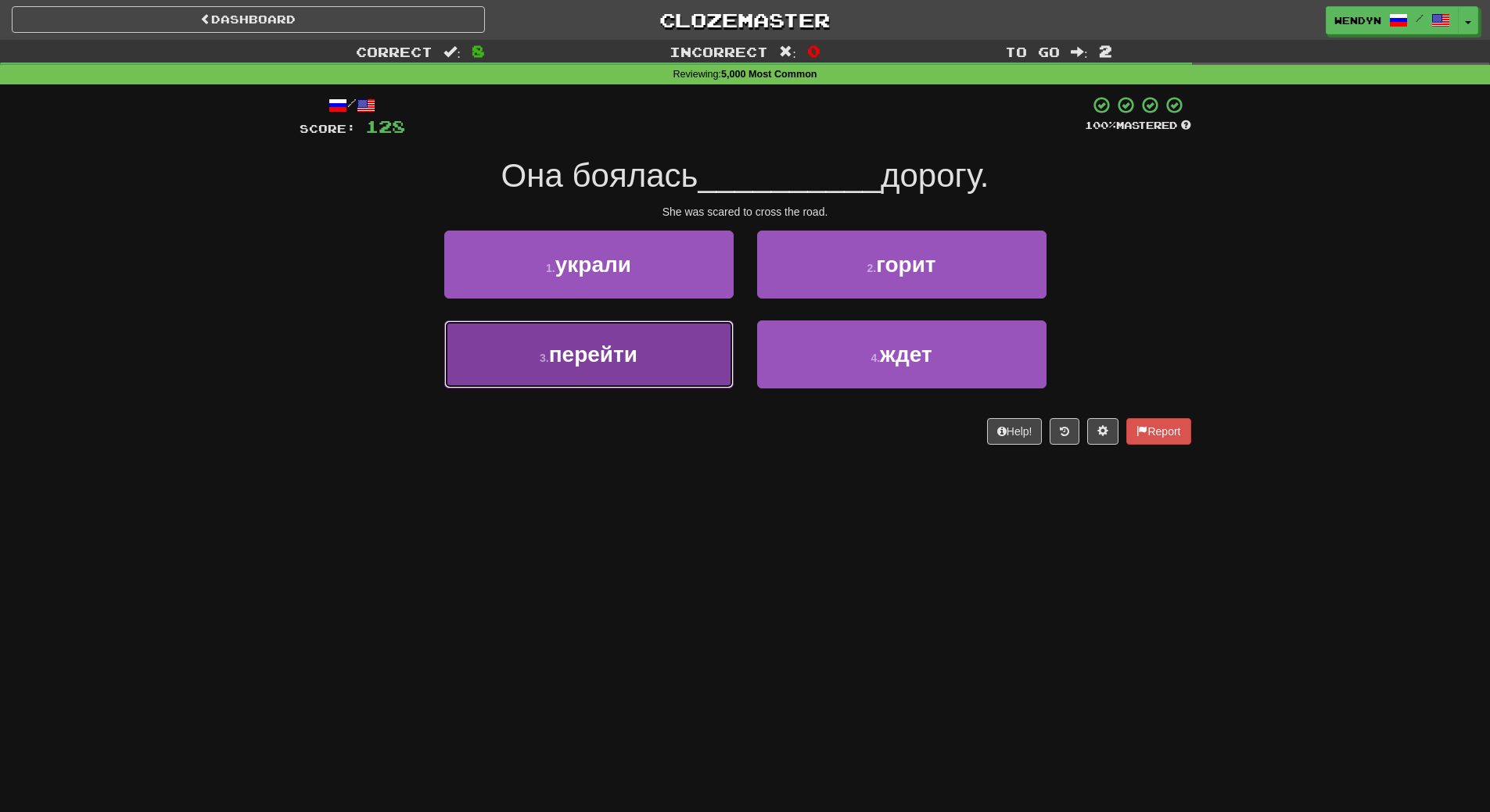
click at [678, 360] on button "3 . перейти" at bounding box center [589, 355] width 289 height 68
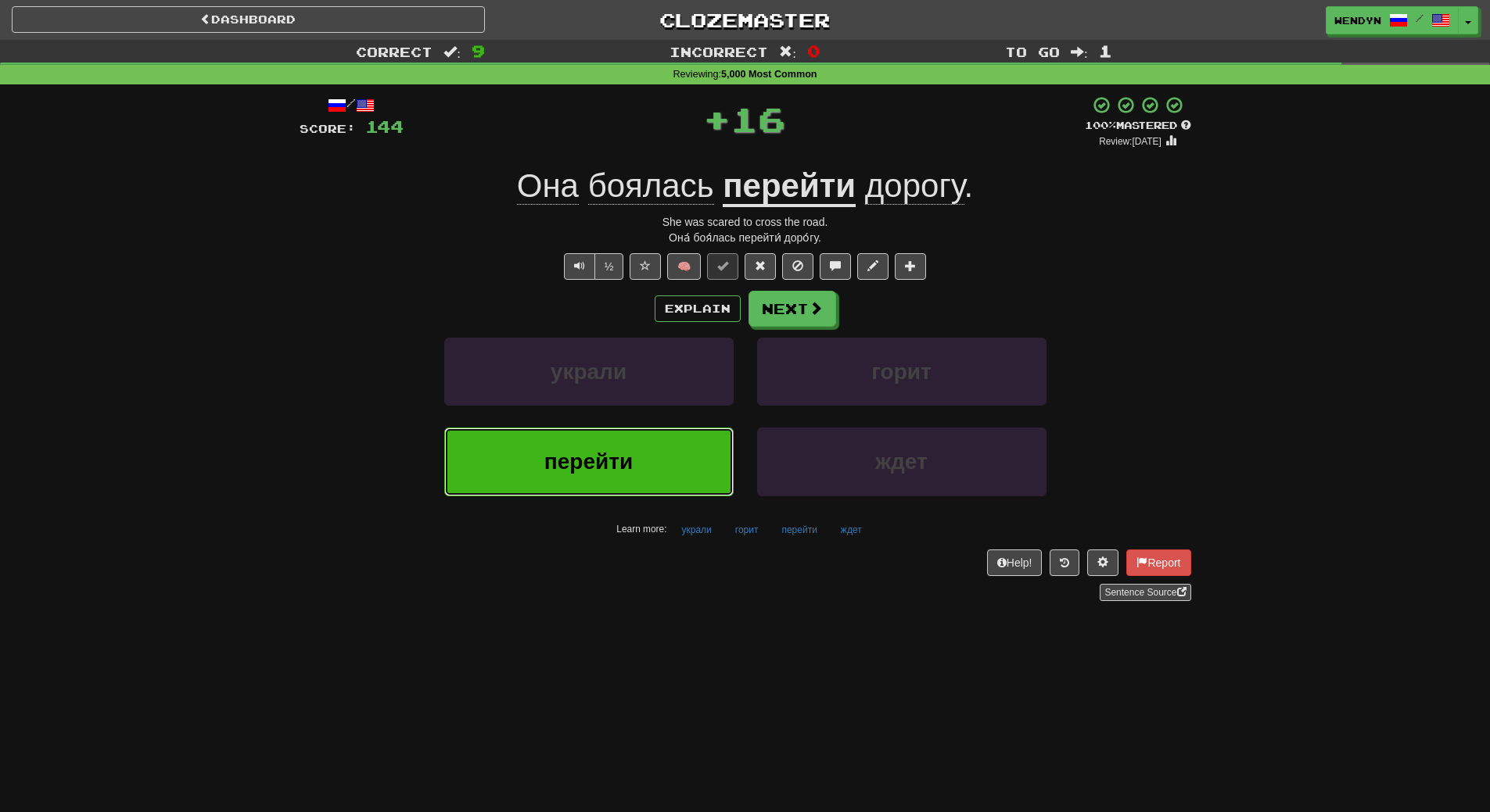
click at [664, 439] on button "перейти" at bounding box center [589, 462] width 289 height 68
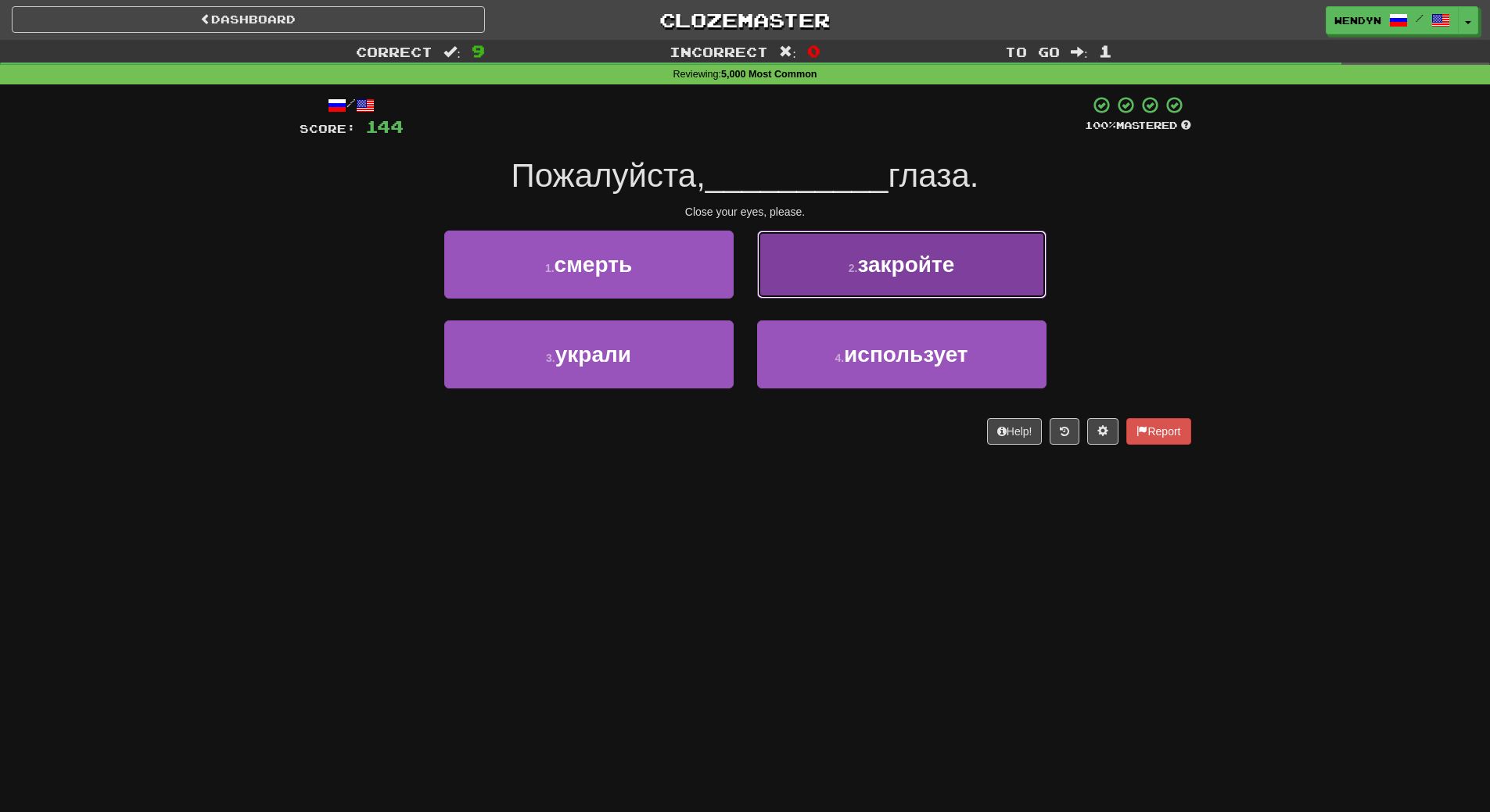
click at [909, 288] on button "2 . закройте" at bounding box center [902, 264] width 289 height 68
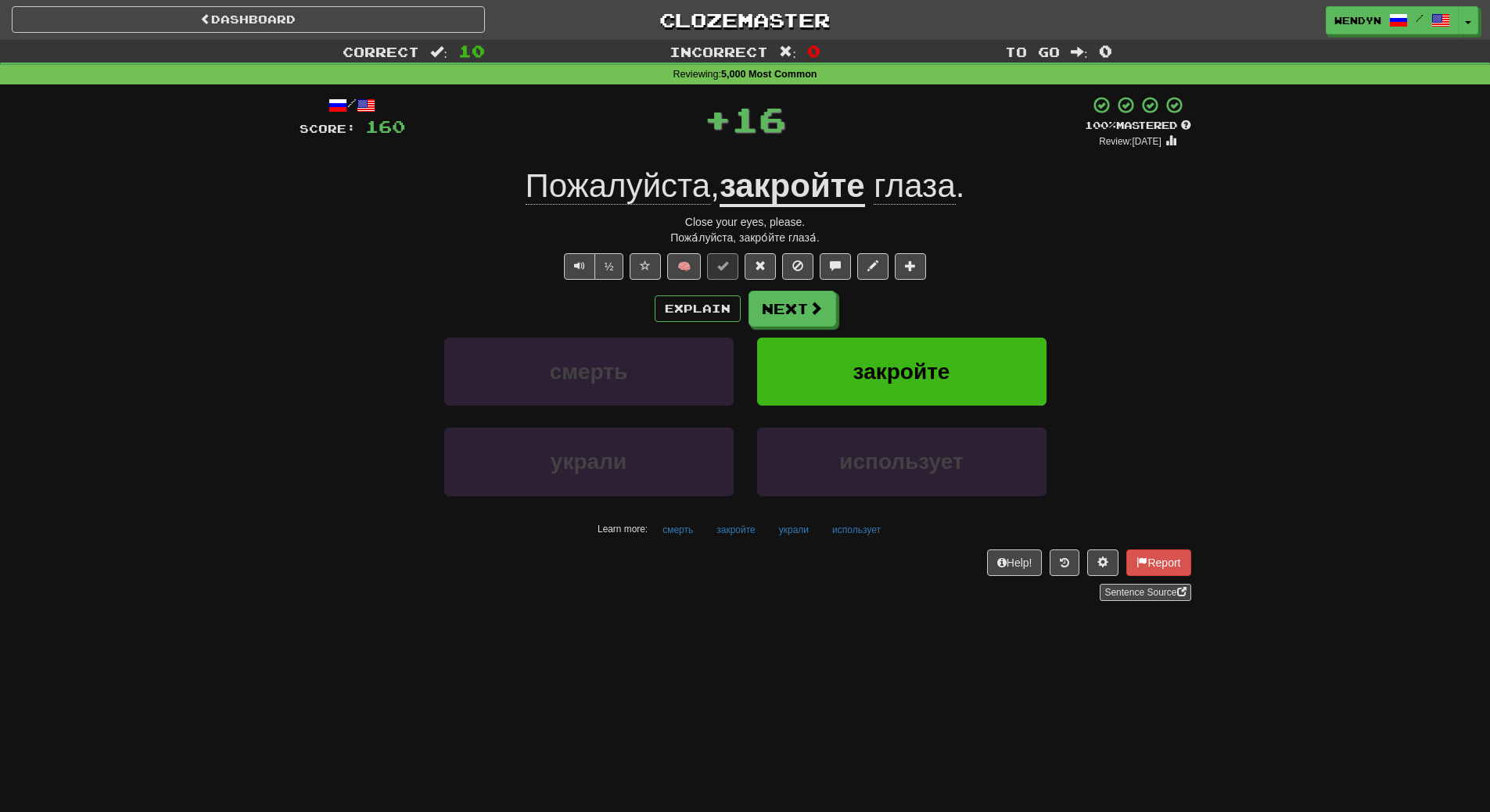
click at [909, 288] on div "/ Score: 160 + 16 100 % Mastered Review: 2026-03-19 Пожалуйста , закройте глаза…" at bounding box center [745, 348] width 891 height 506
click at [905, 396] on button "закройте" at bounding box center [902, 372] width 289 height 68
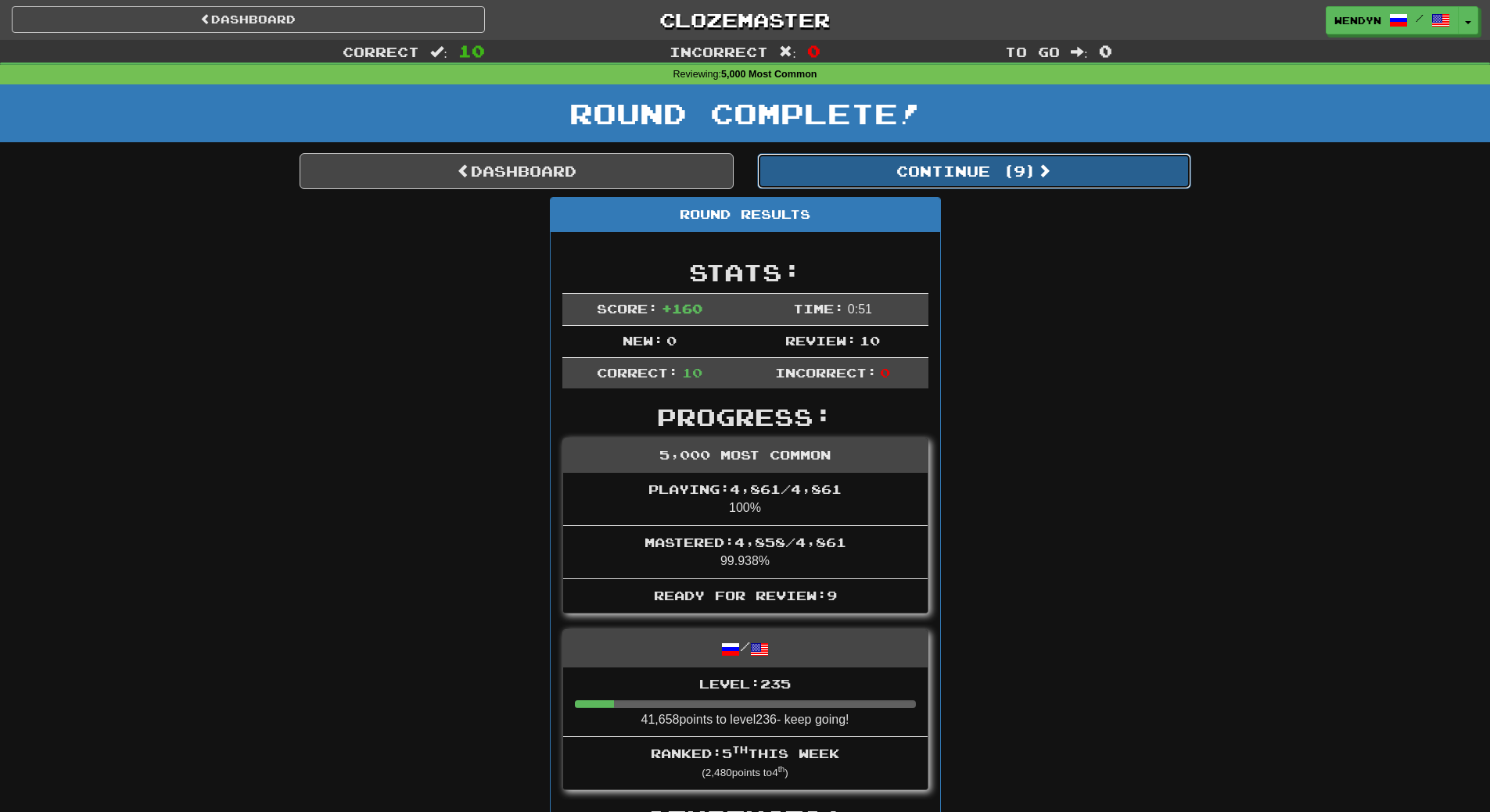
click at [1035, 178] on button "Continue ( 9 )" at bounding box center [974, 170] width 434 height 36
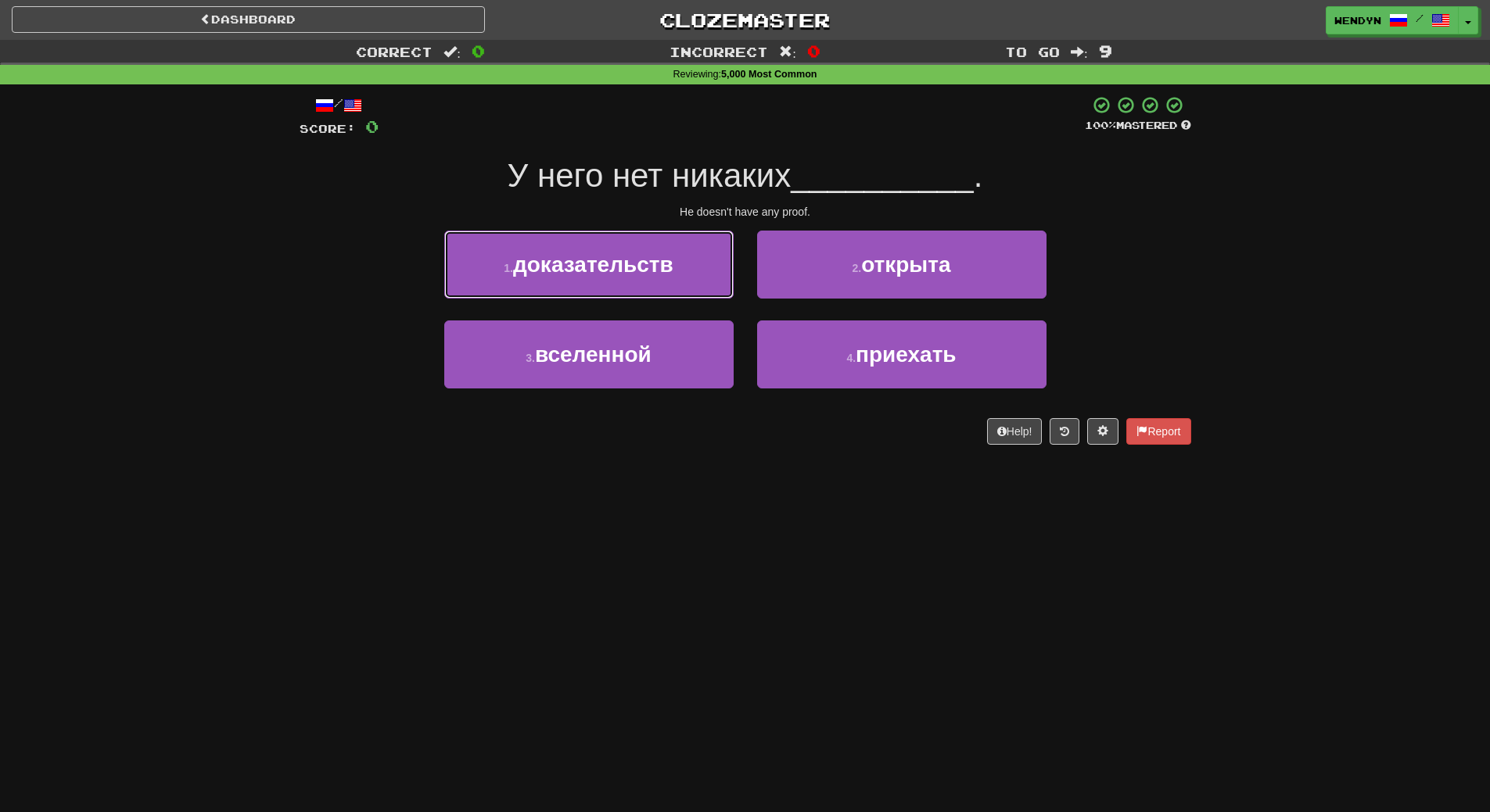
click at [606, 287] on button "1 . доказательств" at bounding box center [589, 264] width 289 height 68
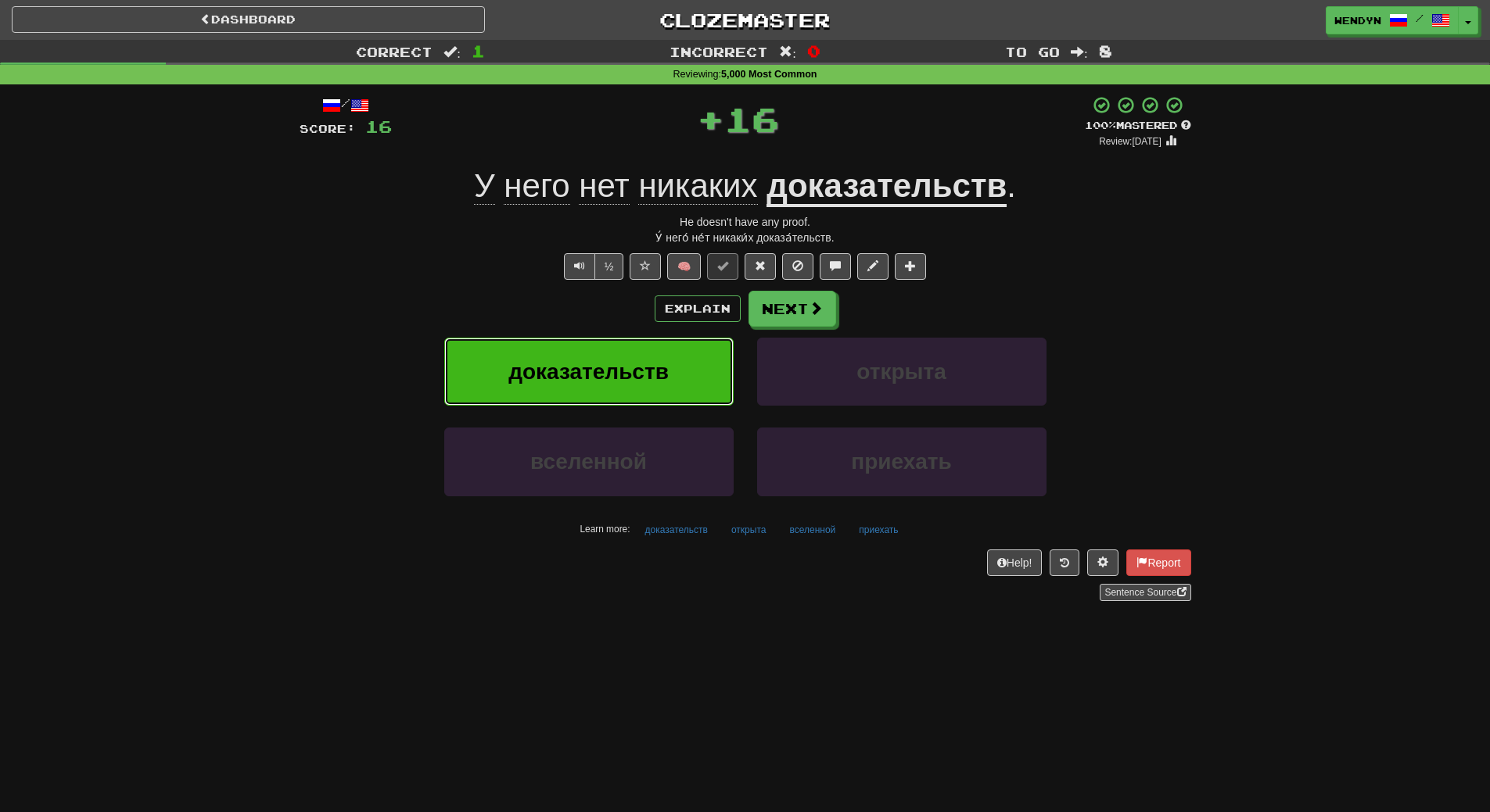
click at [602, 360] on span "доказательств" at bounding box center [588, 372] width 160 height 24
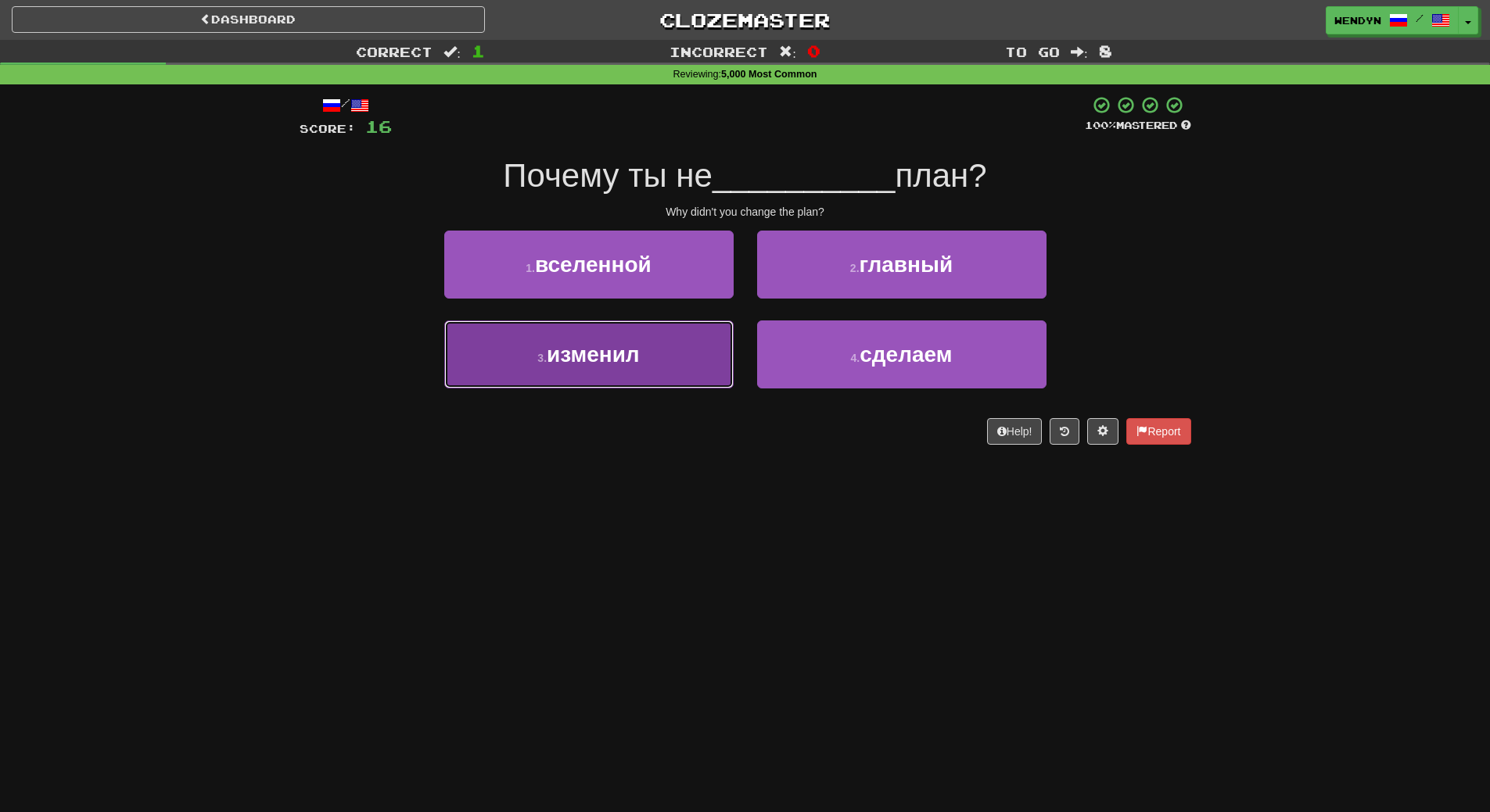
click at [627, 359] on span "изменил" at bounding box center [594, 354] width 93 height 24
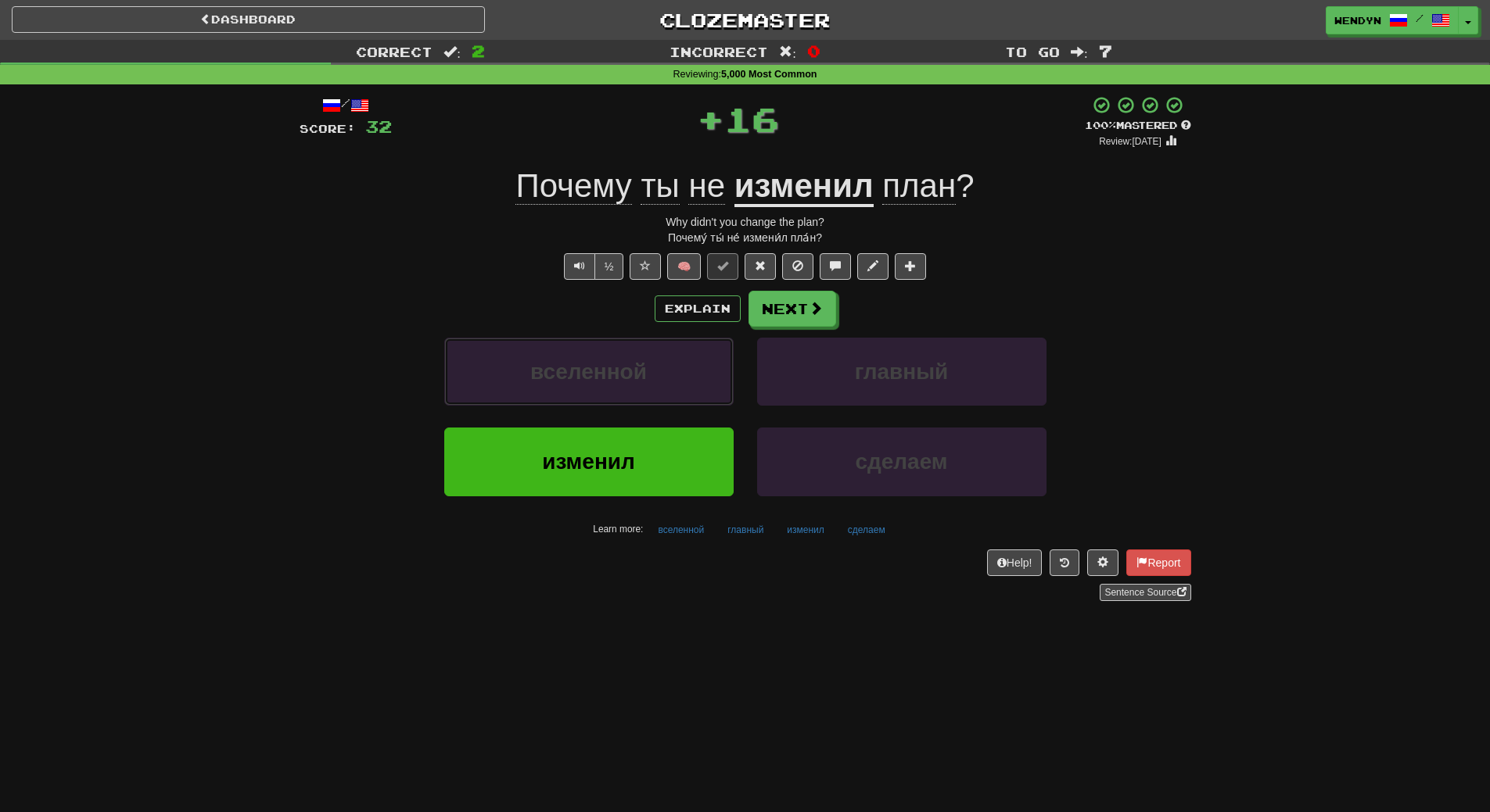
click at [627, 360] on span "вселенной" at bounding box center [589, 372] width 116 height 24
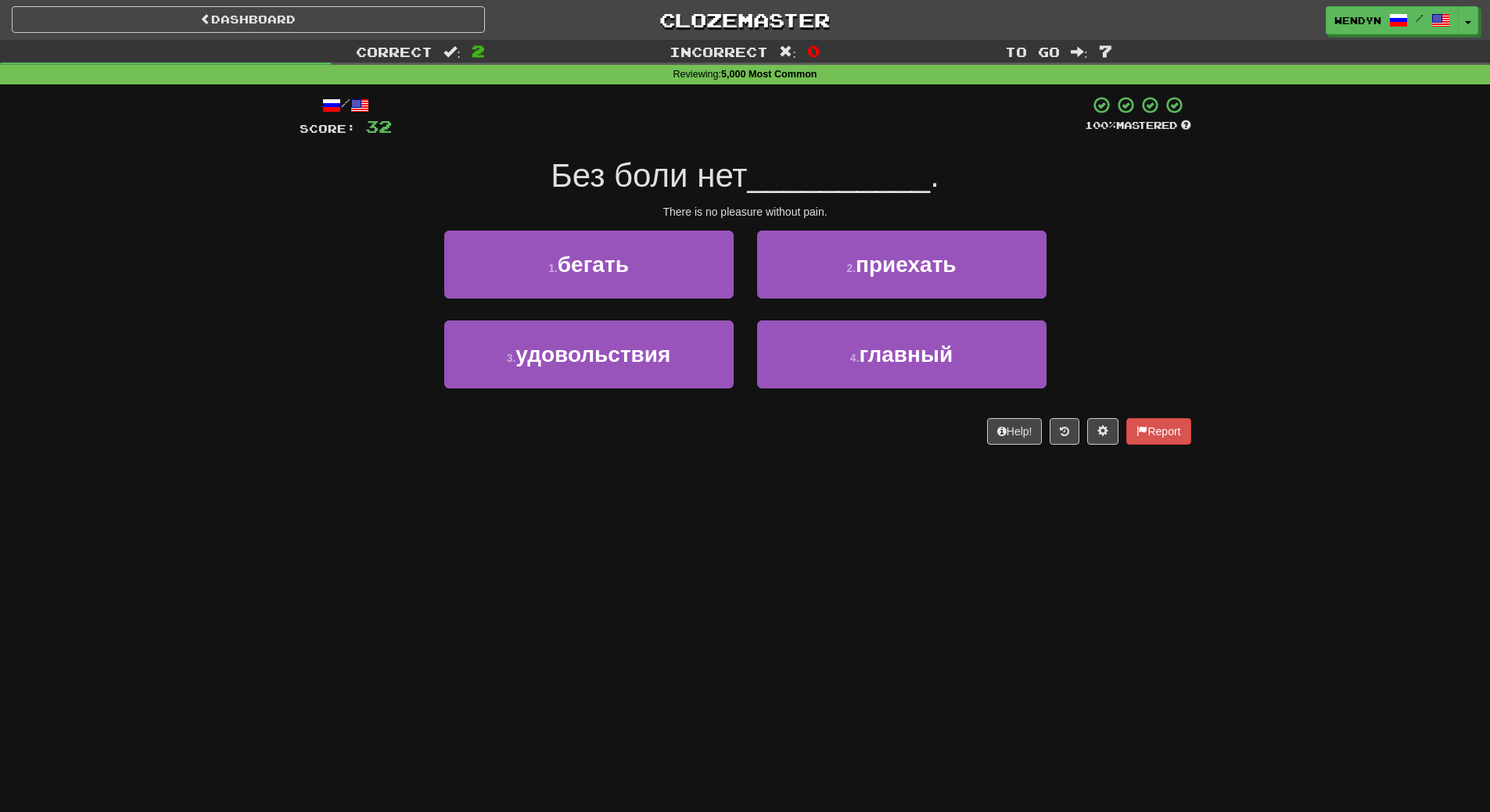
click at [624, 506] on div "Dashboard Clozemaster WendyN / Toggle Dropdown Dashboard Leaderboard Activity F…" at bounding box center [745, 406] width 1490 height 812
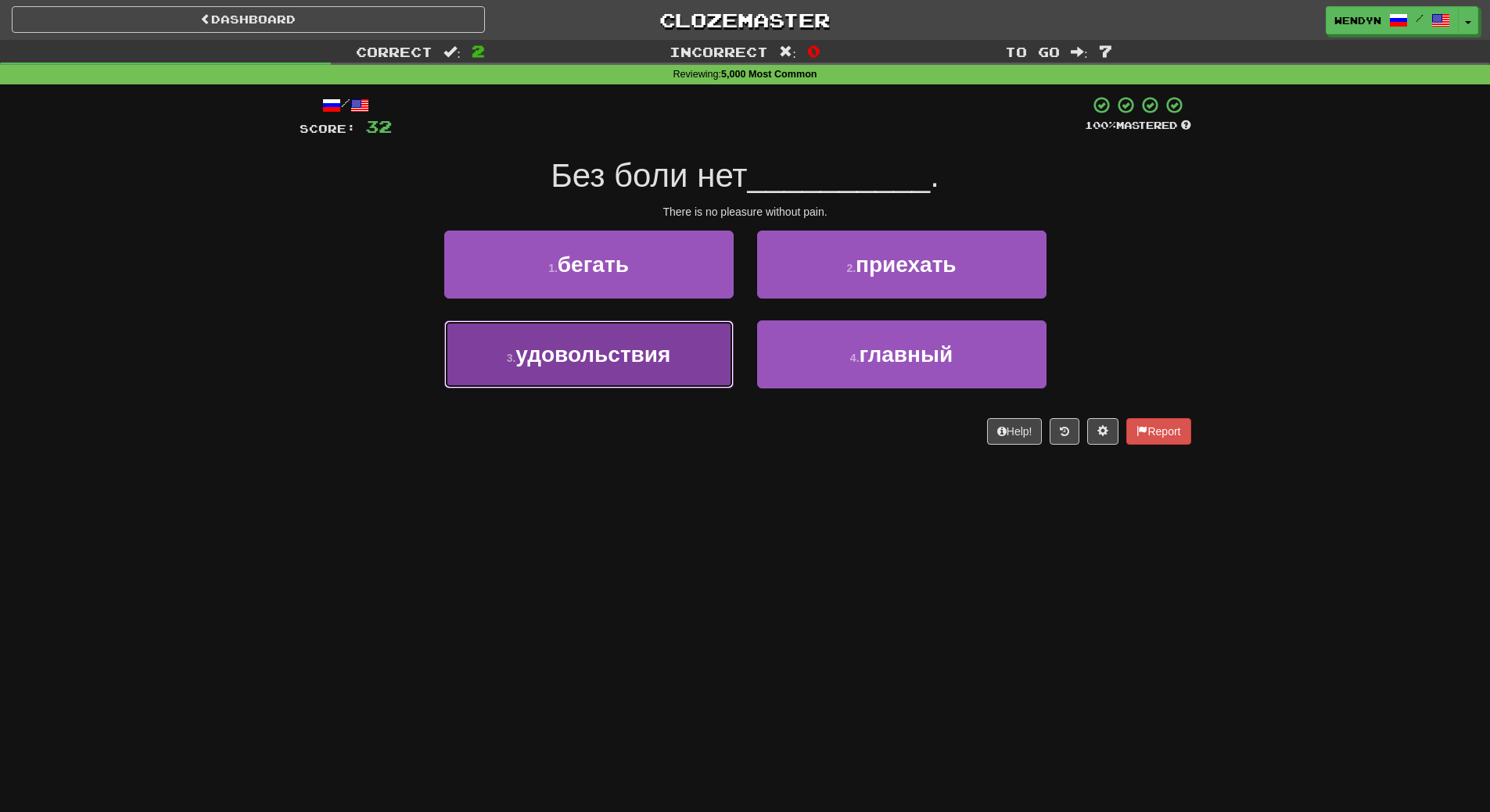
click at [575, 364] on span "удовольствия" at bounding box center [593, 354] width 155 height 24
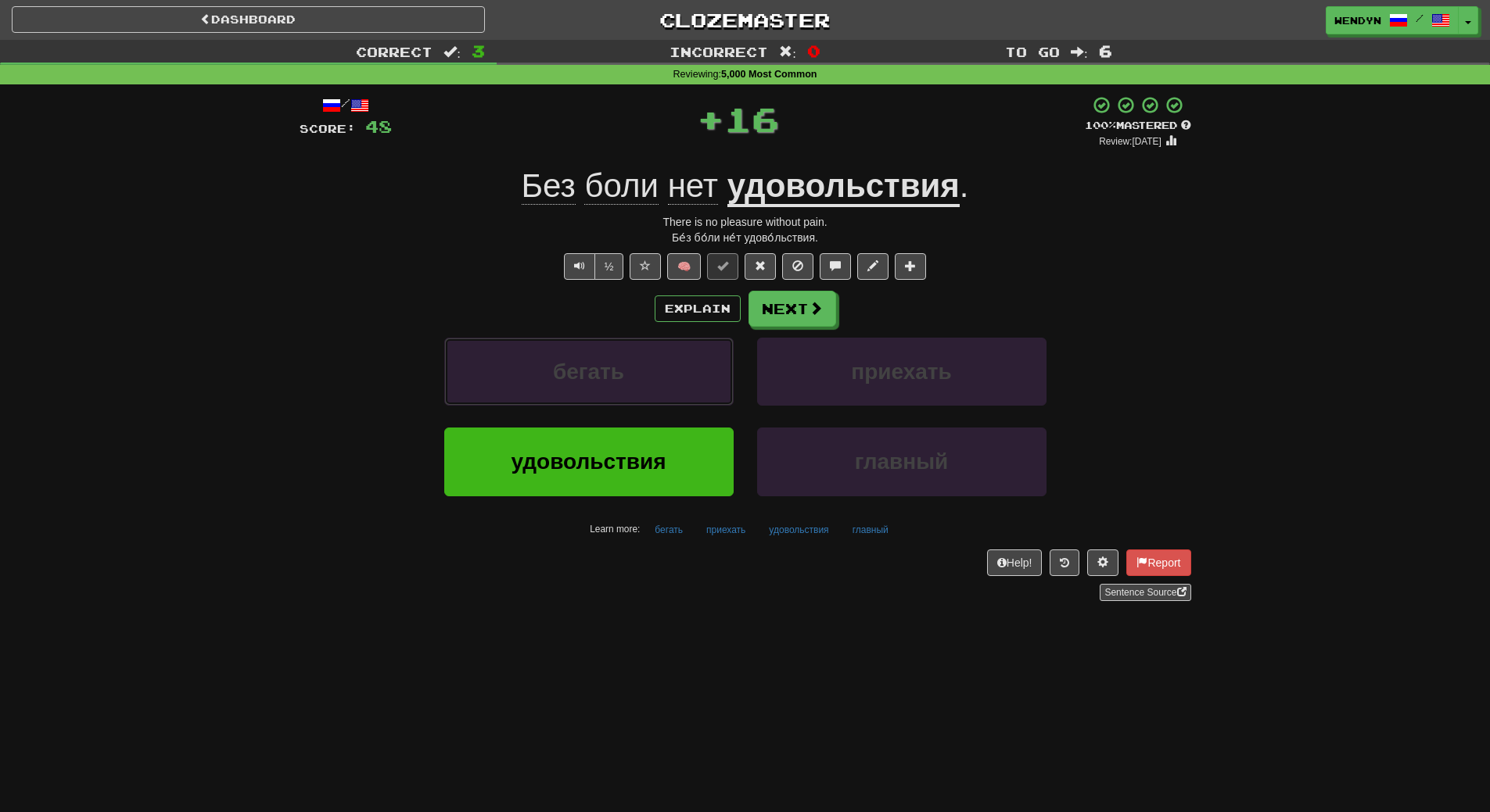
click at [575, 364] on span "бегать" at bounding box center [589, 372] width 72 height 24
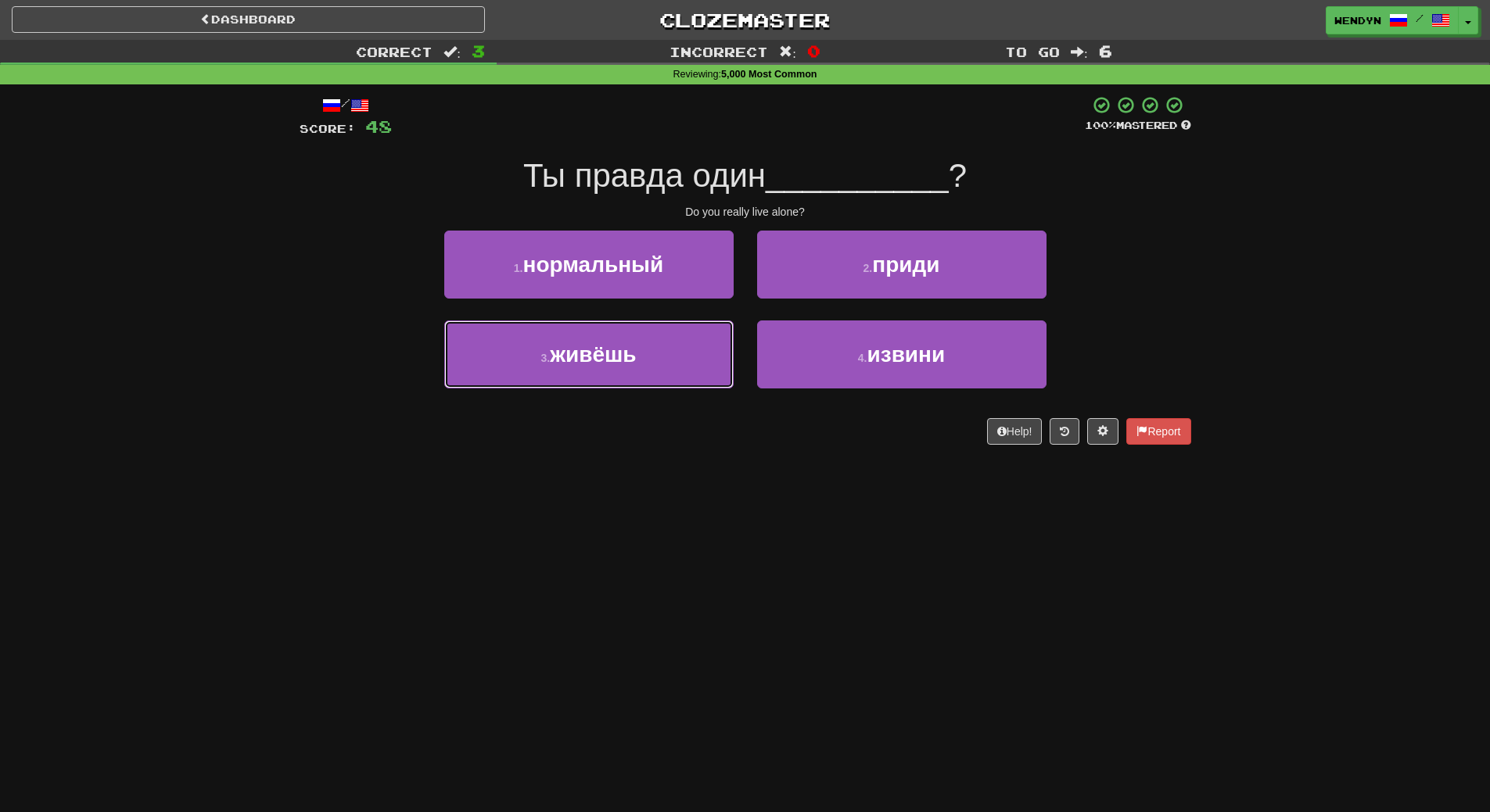
click at [575, 364] on span "живёшь" at bounding box center [592, 354] width 86 height 24
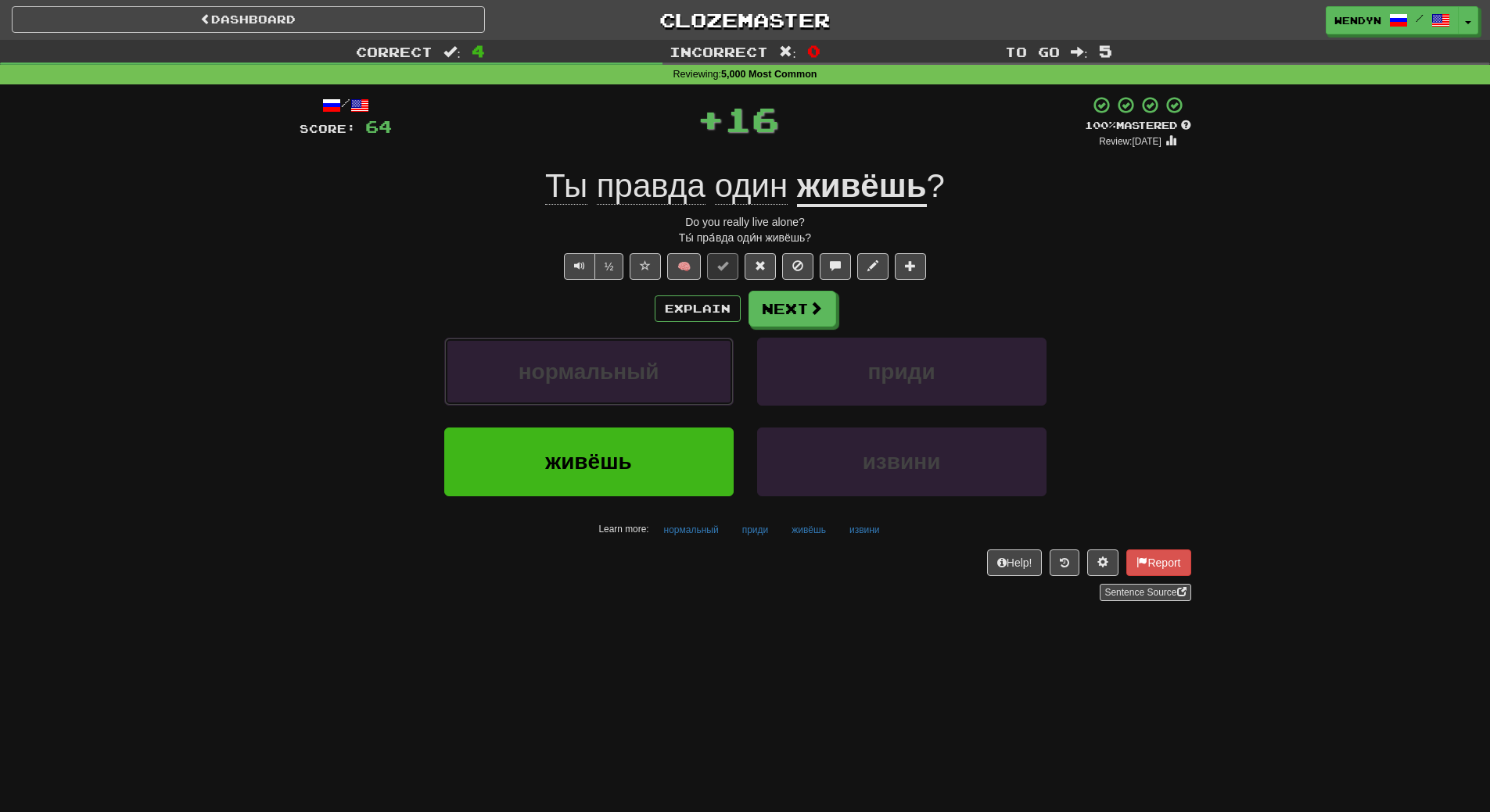
click at [575, 364] on span "нормальный" at bounding box center [589, 372] width 141 height 24
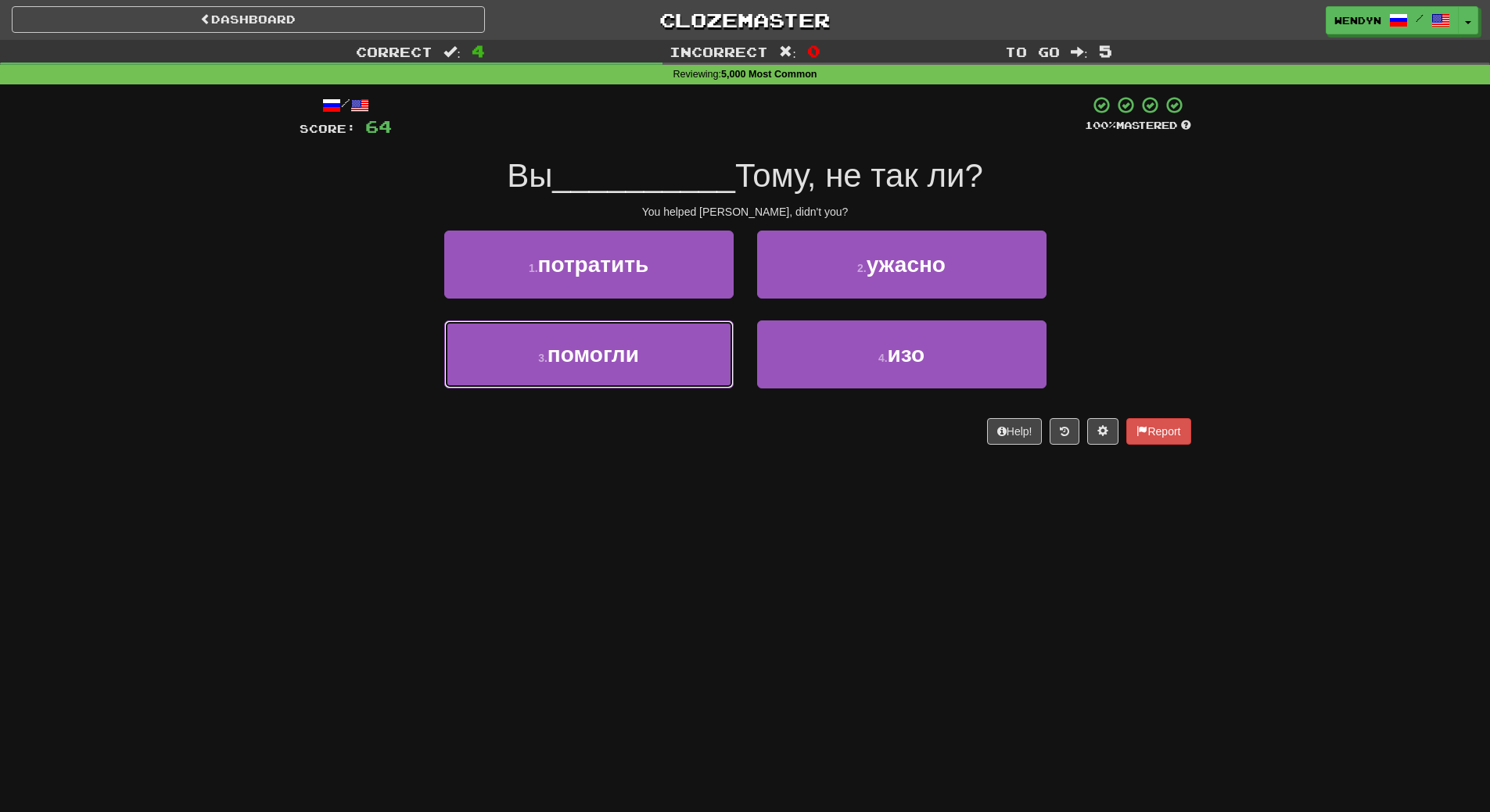
click at [575, 364] on span "помогли" at bounding box center [593, 354] width 91 height 24
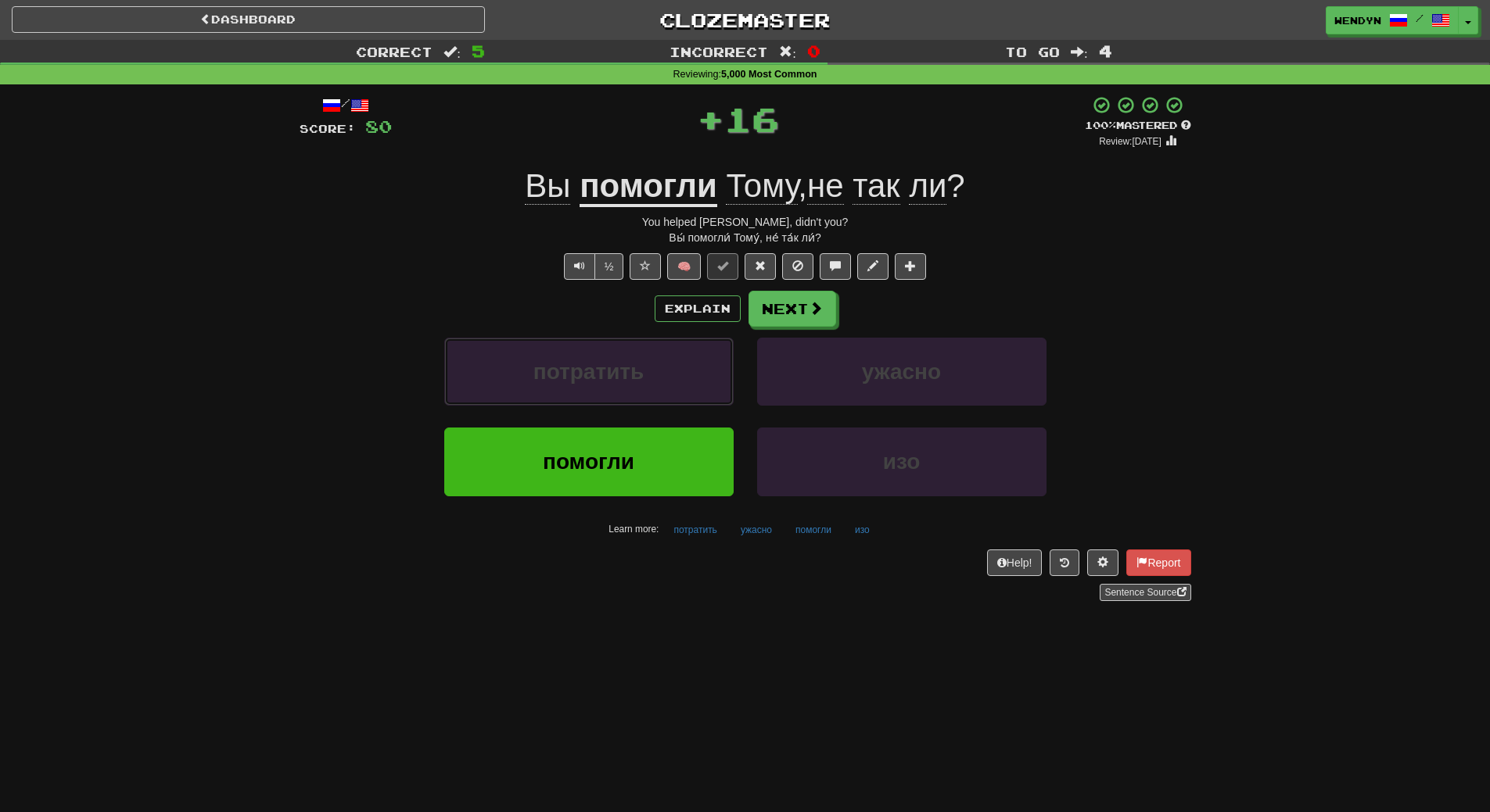
click at [575, 364] on span "потратить" at bounding box center [590, 372] width 111 height 24
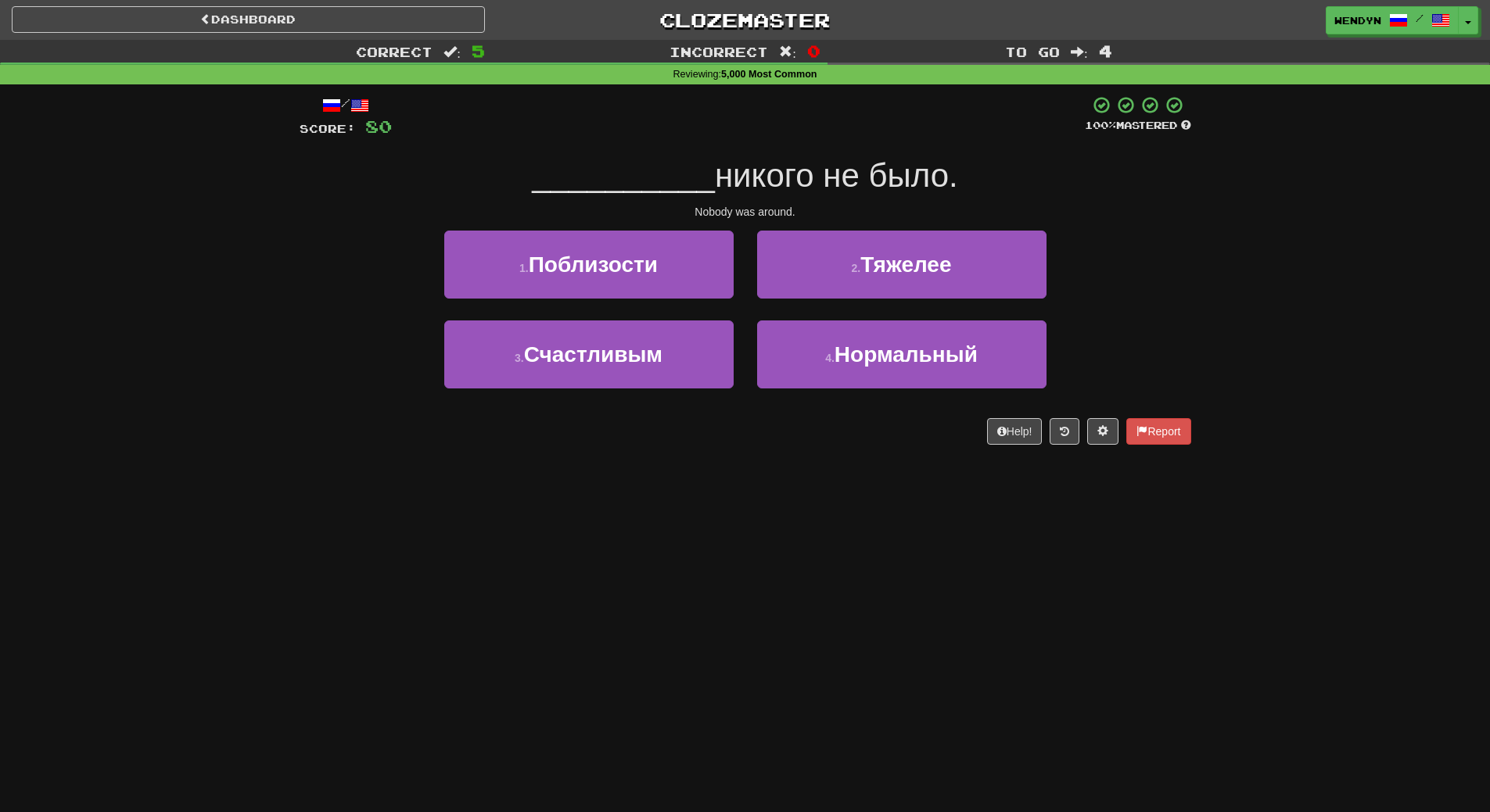
click at [575, 364] on span "Счастливым" at bounding box center [593, 354] width 138 height 24
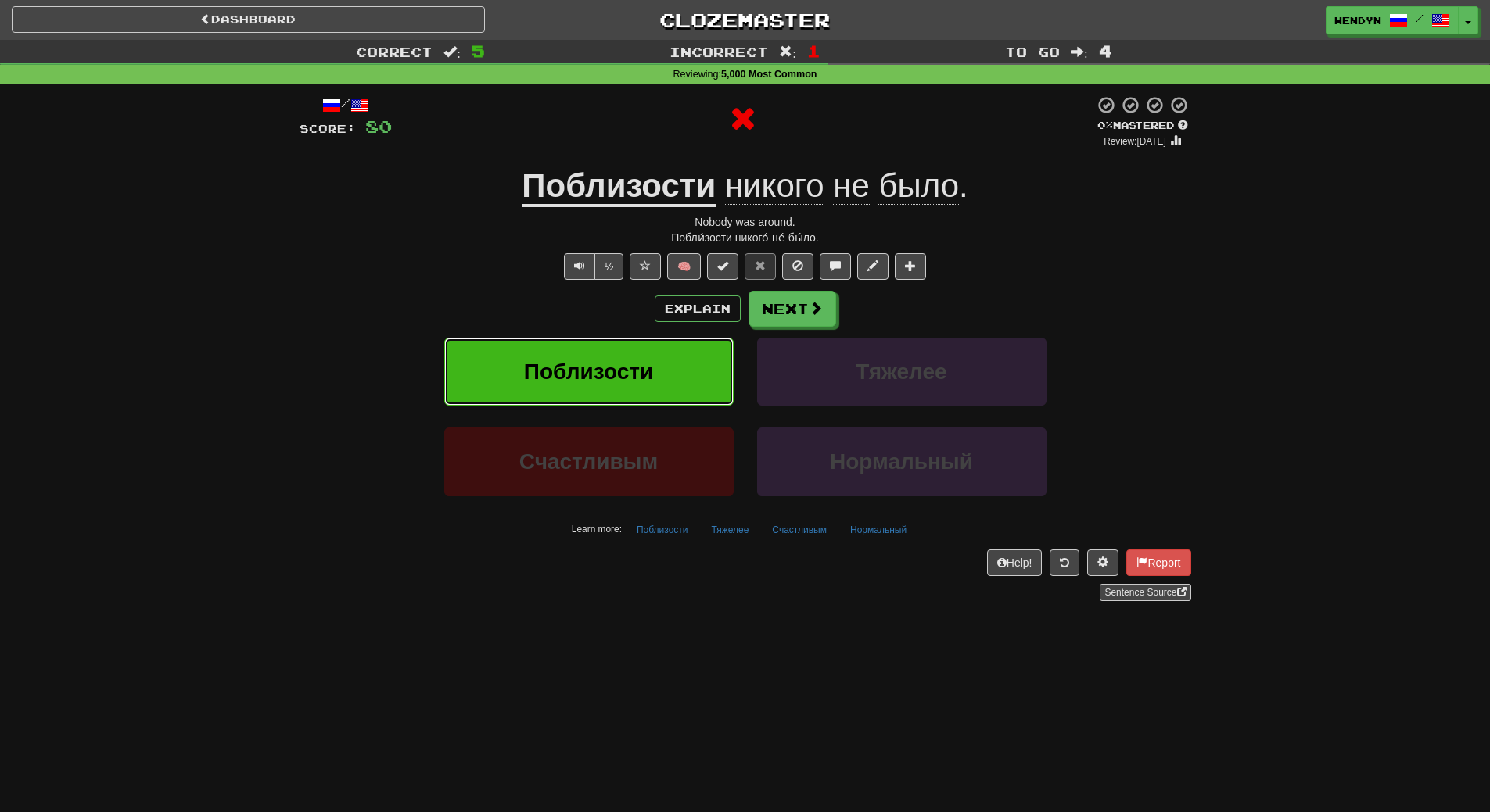
drag, startPoint x: 575, startPoint y: 364, endPoint x: 6, endPoint y: 20, distance: 664.9
click at [6, 20] on div "Dashboard Clozemaster WendyN / Toggle Dropdown Dashboard Leaderboard Activity F…" at bounding box center [745, 312] width 1490 height 623
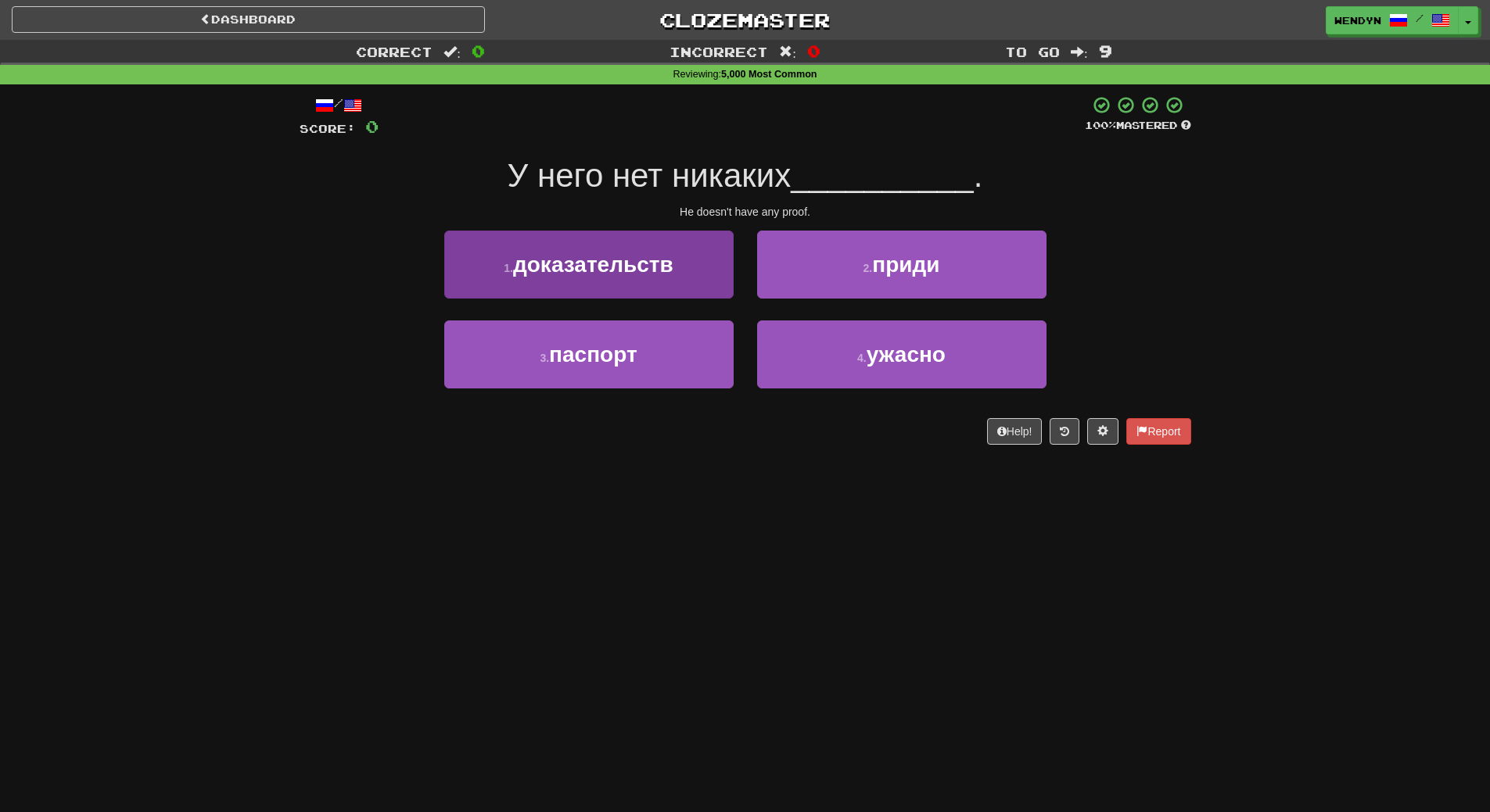
drag, startPoint x: 619, startPoint y: 219, endPoint x: 625, endPoint y: 257, distance: 38.5
click at [622, 229] on div "/ Score: 0 100 % Mastered У него нет никаких __________ . He doesn't have any p…" at bounding box center [745, 270] width 891 height 349
click at [630, 294] on button "1 . доказательств" at bounding box center [589, 264] width 289 height 68
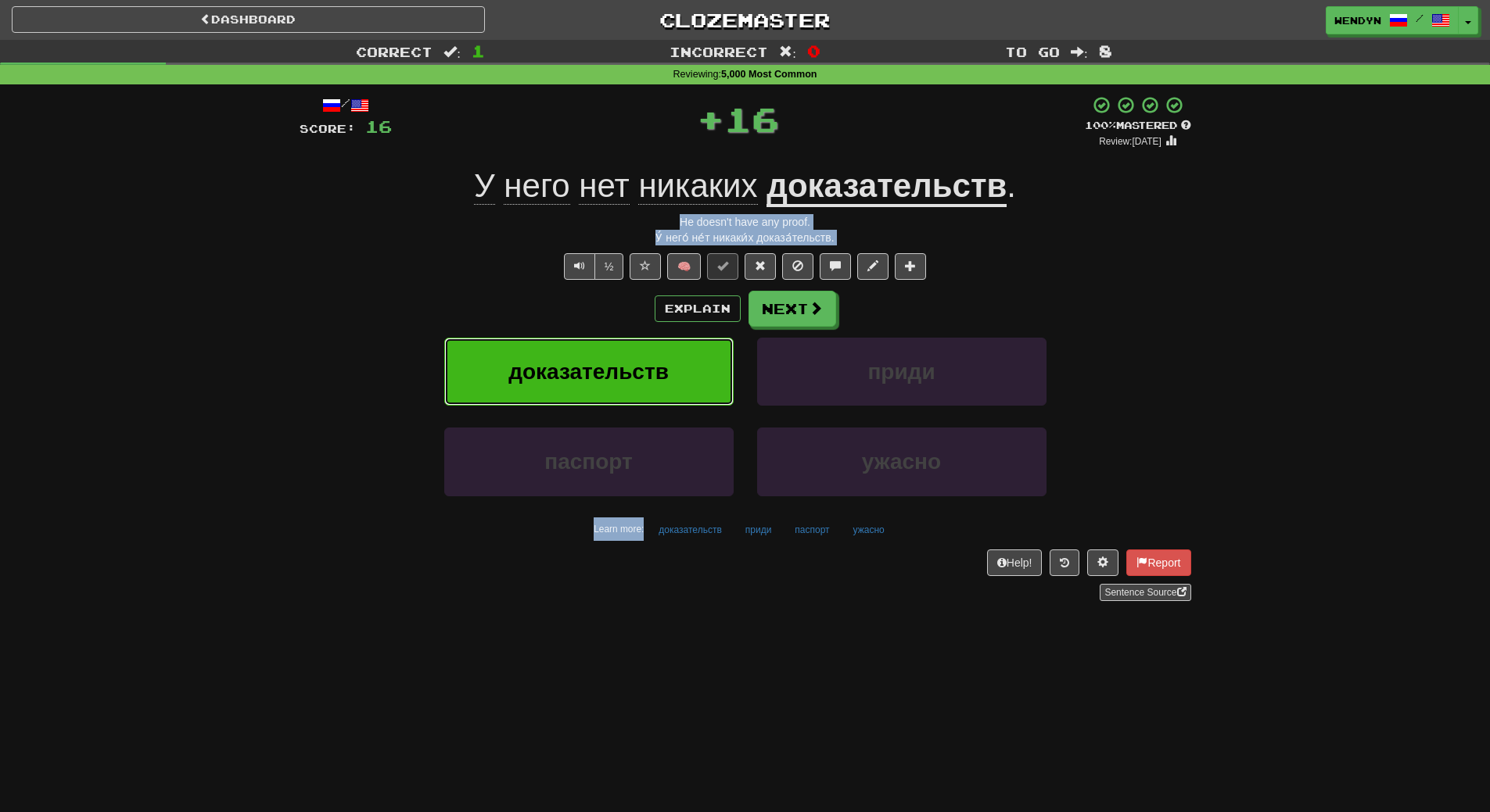
click at [629, 362] on span "доказательств" at bounding box center [588, 372] width 160 height 24
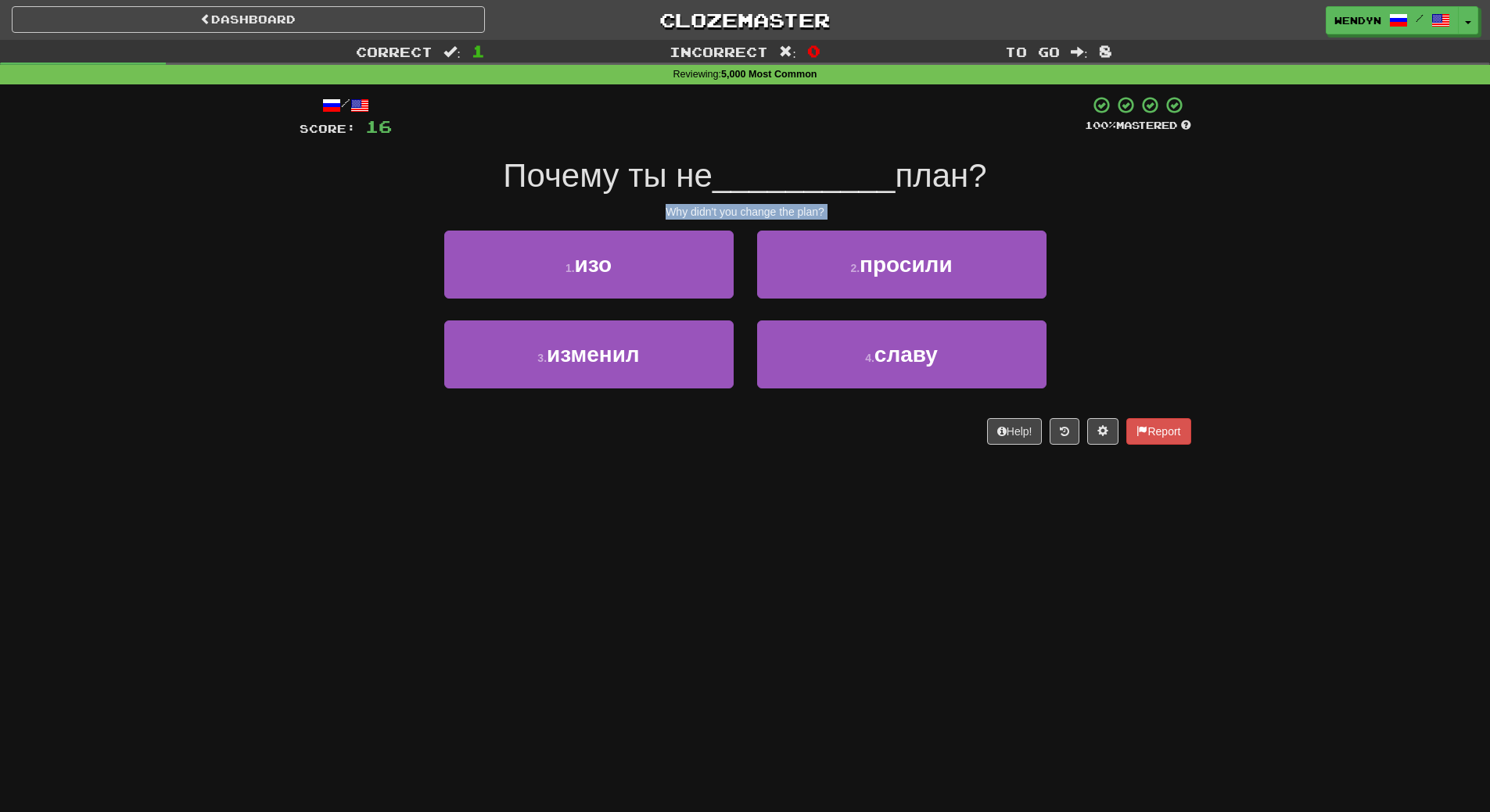
click at [594, 455] on div "/ Score: 16 100 % Mastered Почему ты не __________ план? Why didn't you change …" at bounding box center [745, 276] width 891 height 382
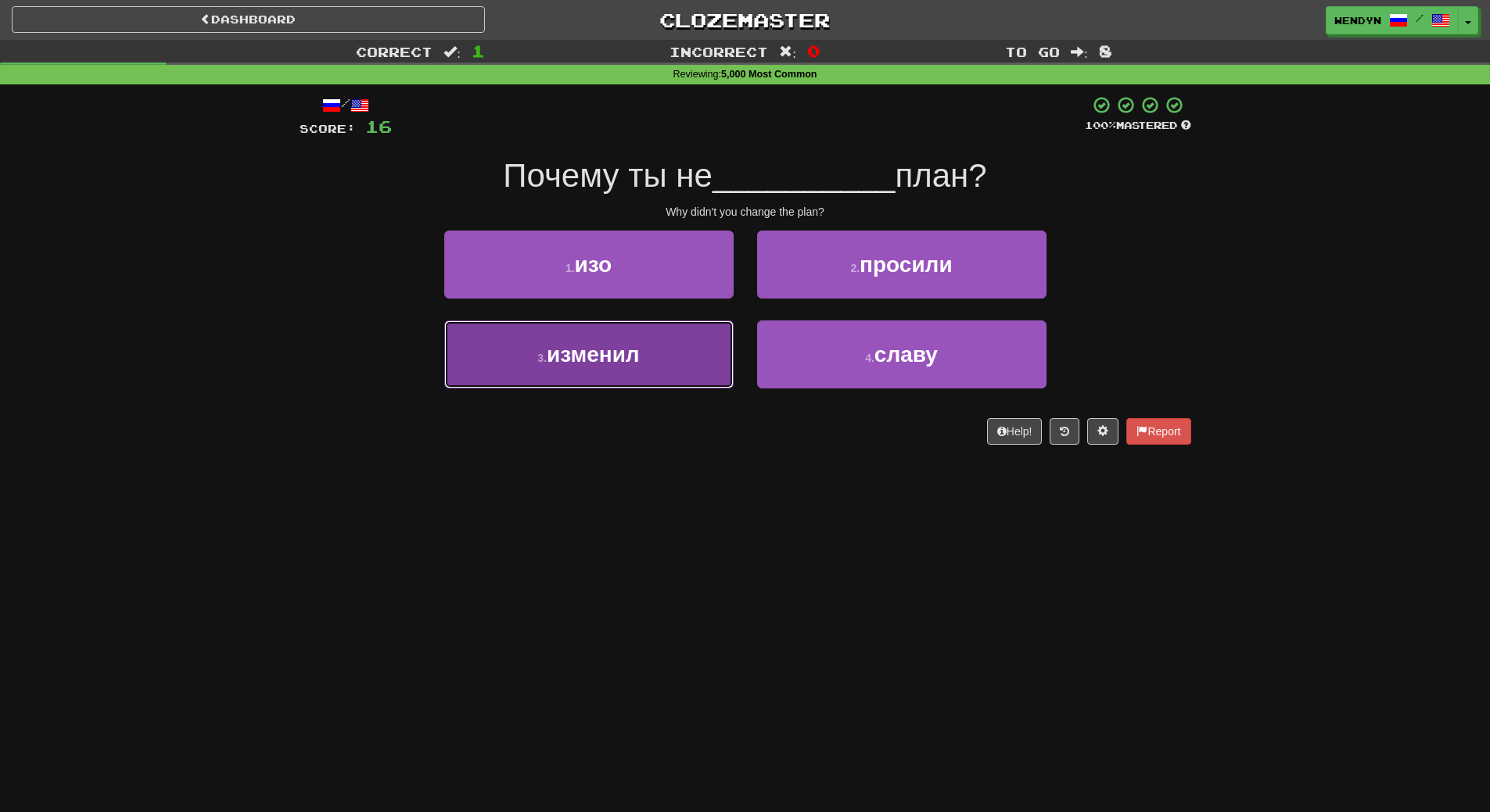
click at [702, 364] on button "3 . изменил" at bounding box center [589, 355] width 289 height 68
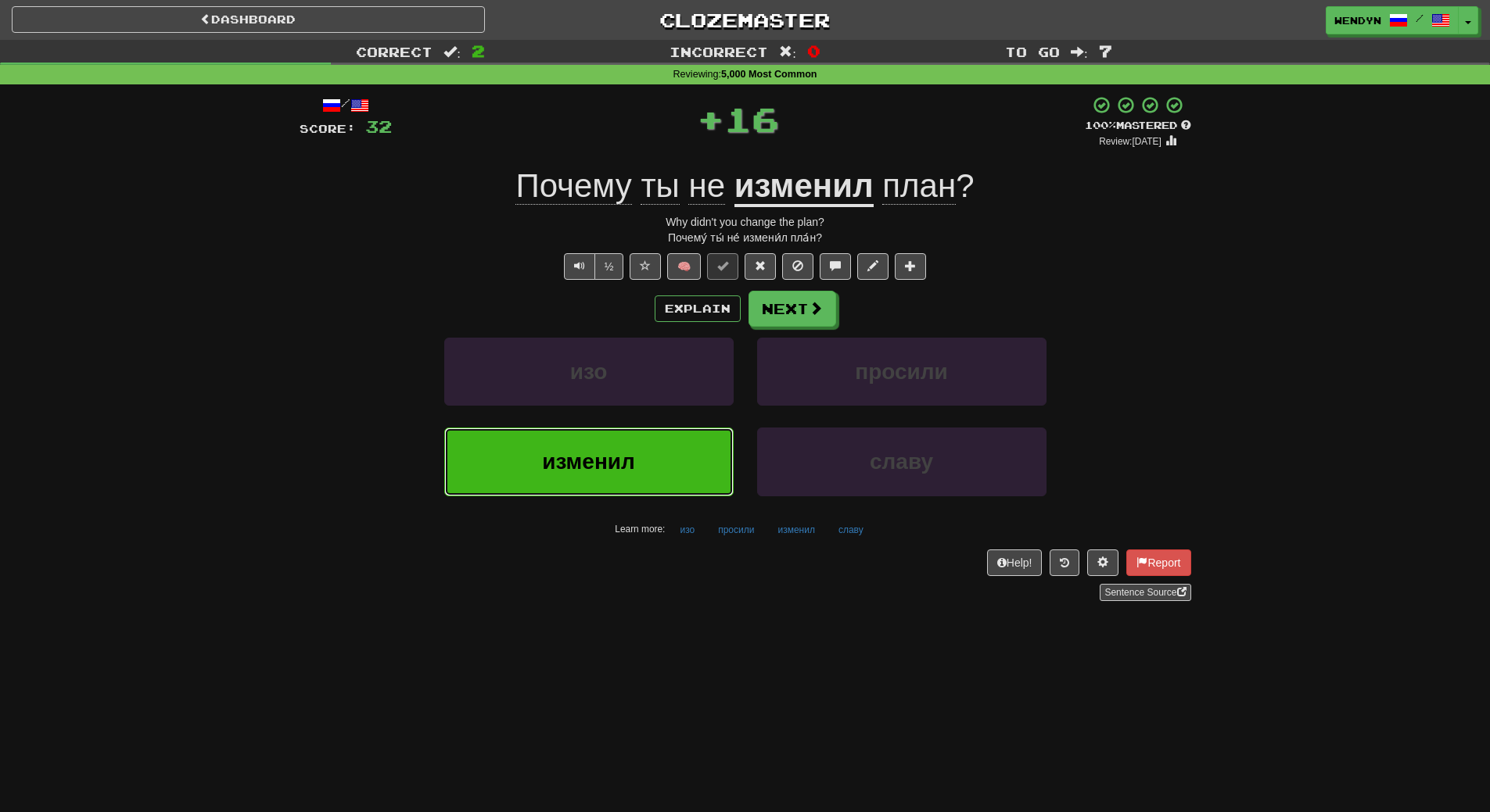
click at [678, 441] on button "изменил" at bounding box center [589, 462] width 289 height 68
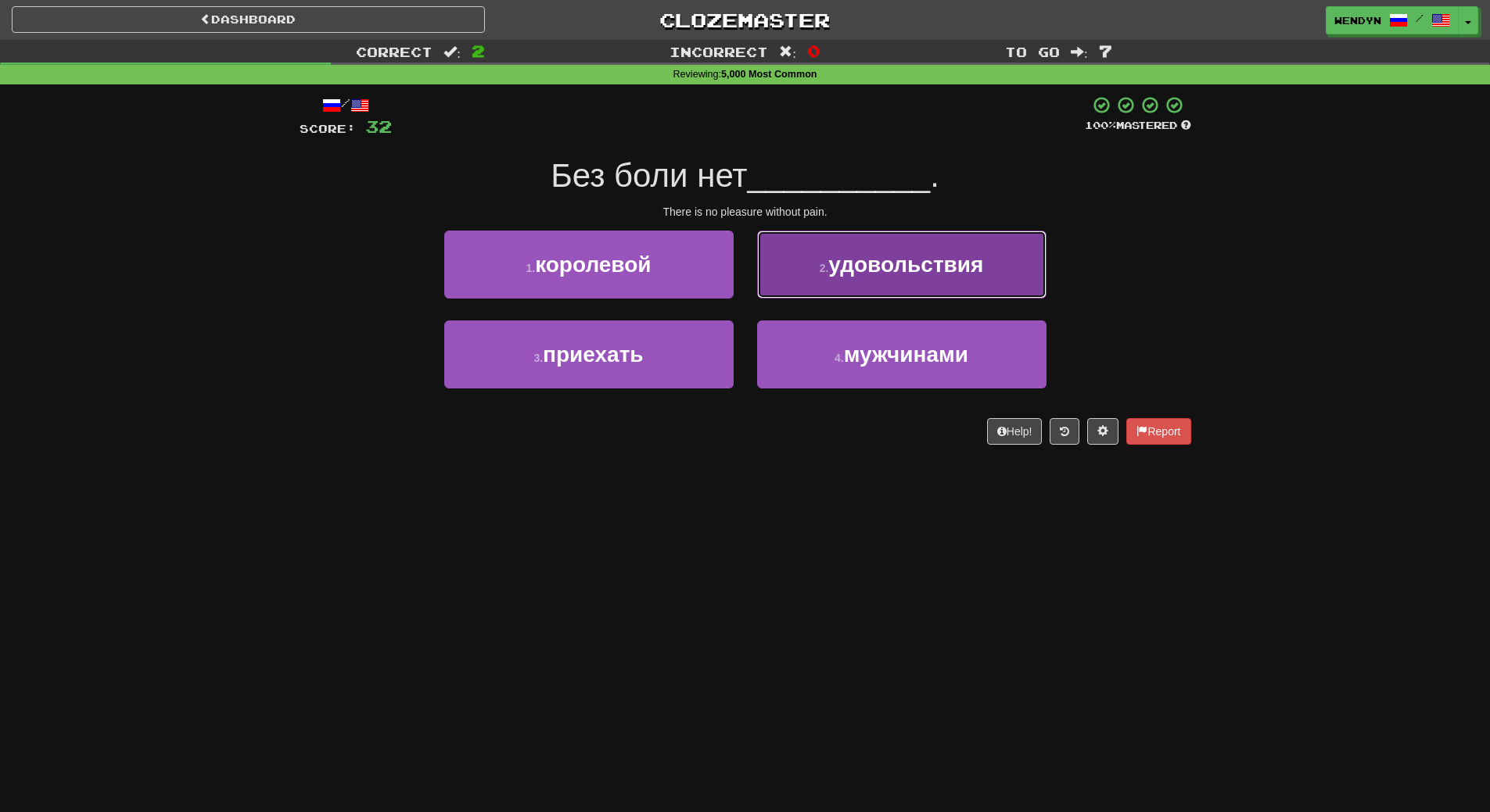
click at [951, 262] on span "удовольствия" at bounding box center [905, 264] width 155 height 24
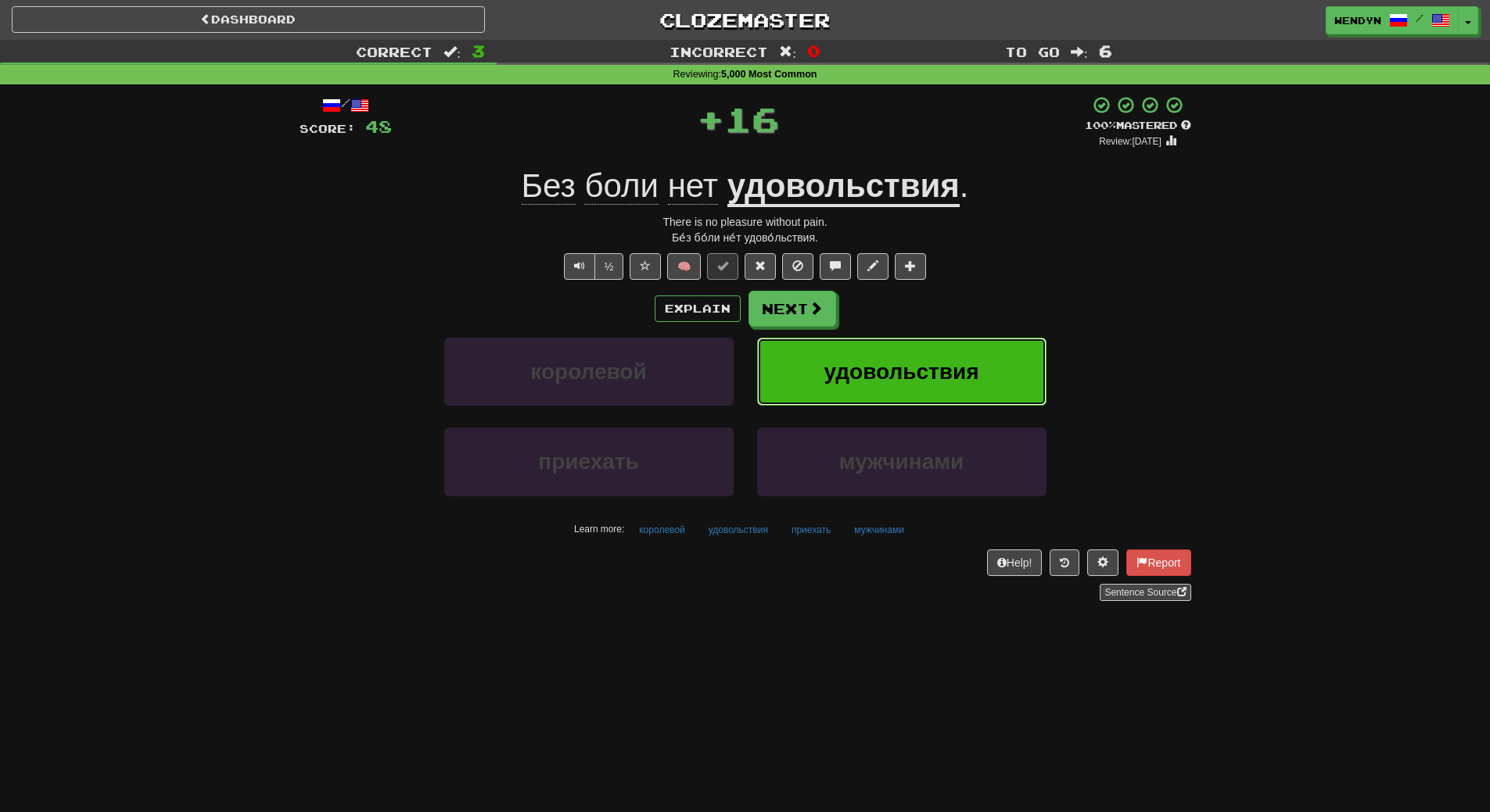
click at [960, 357] on button "удовольствия" at bounding box center [902, 372] width 289 height 68
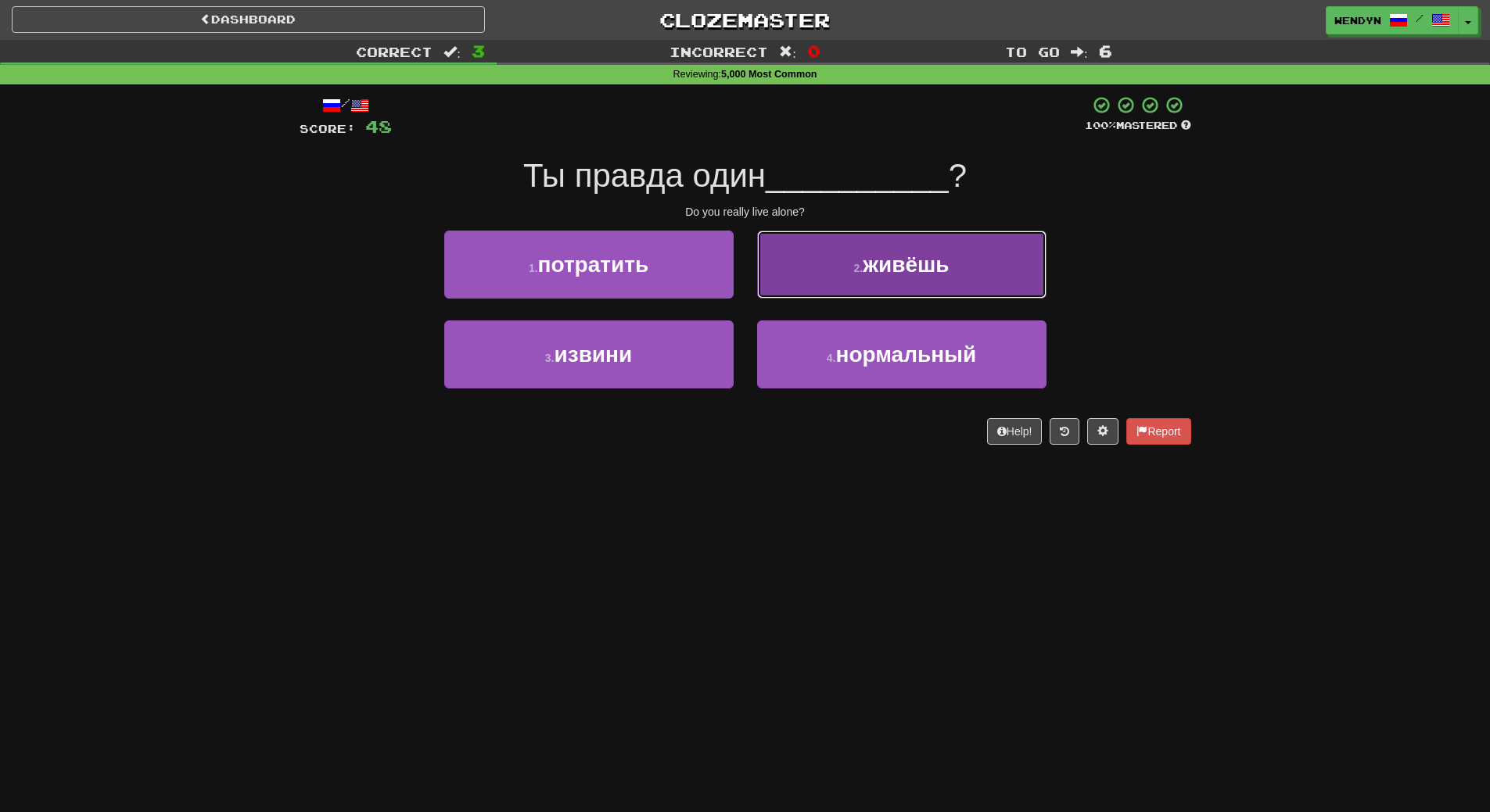
click at [947, 270] on span "живёшь" at bounding box center [905, 264] width 86 height 24
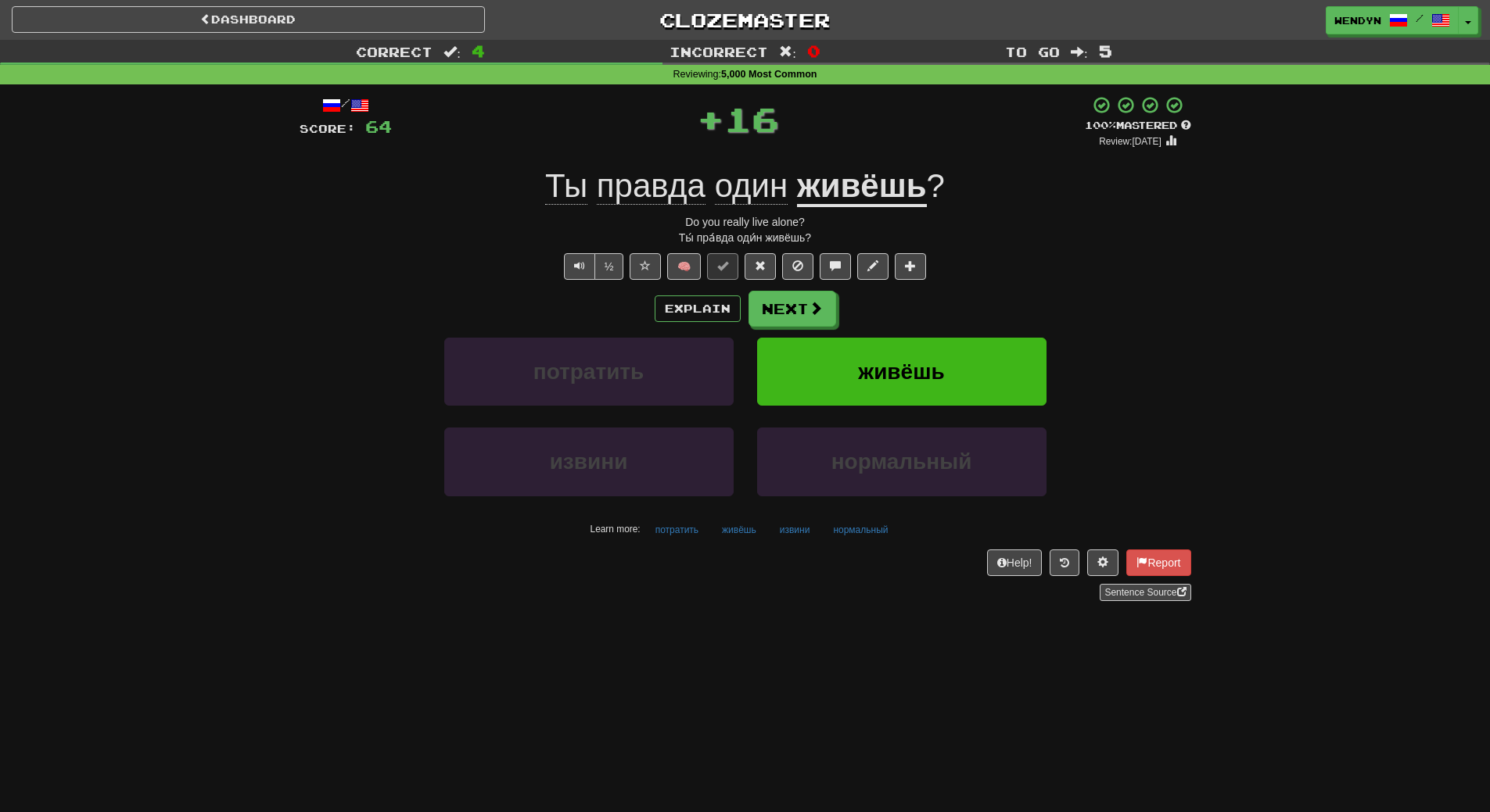
click at [967, 334] on div "Explain Next потратить живёшь извини нормальный Learn more: потратить живёшь из…" at bounding box center [745, 416] width 891 height 251
click at [963, 347] on button "живёшь" at bounding box center [902, 372] width 289 height 68
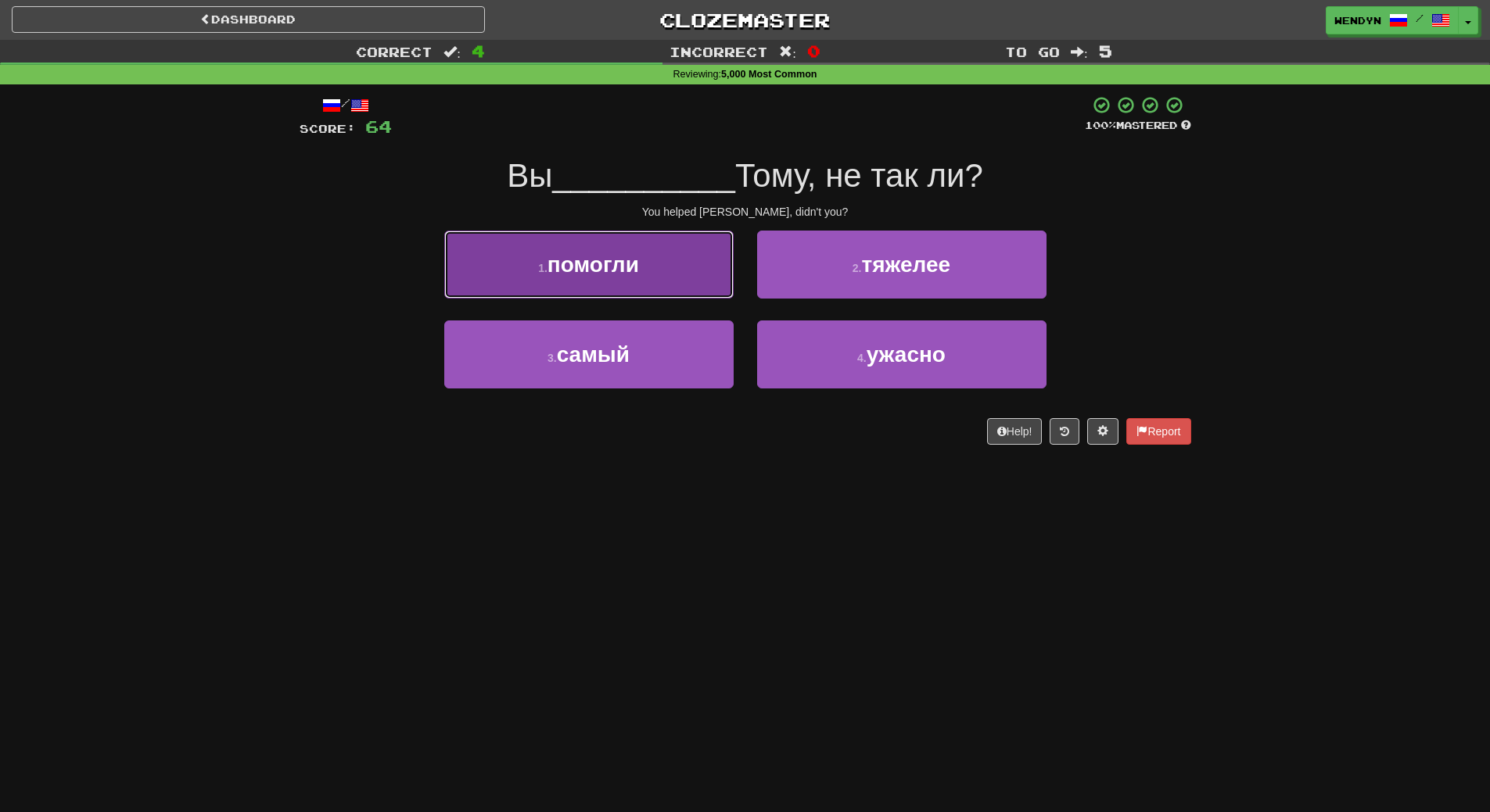
click at [645, 274] on button "1 . помогли" at bounding box center [589, 264] width 289 height 68
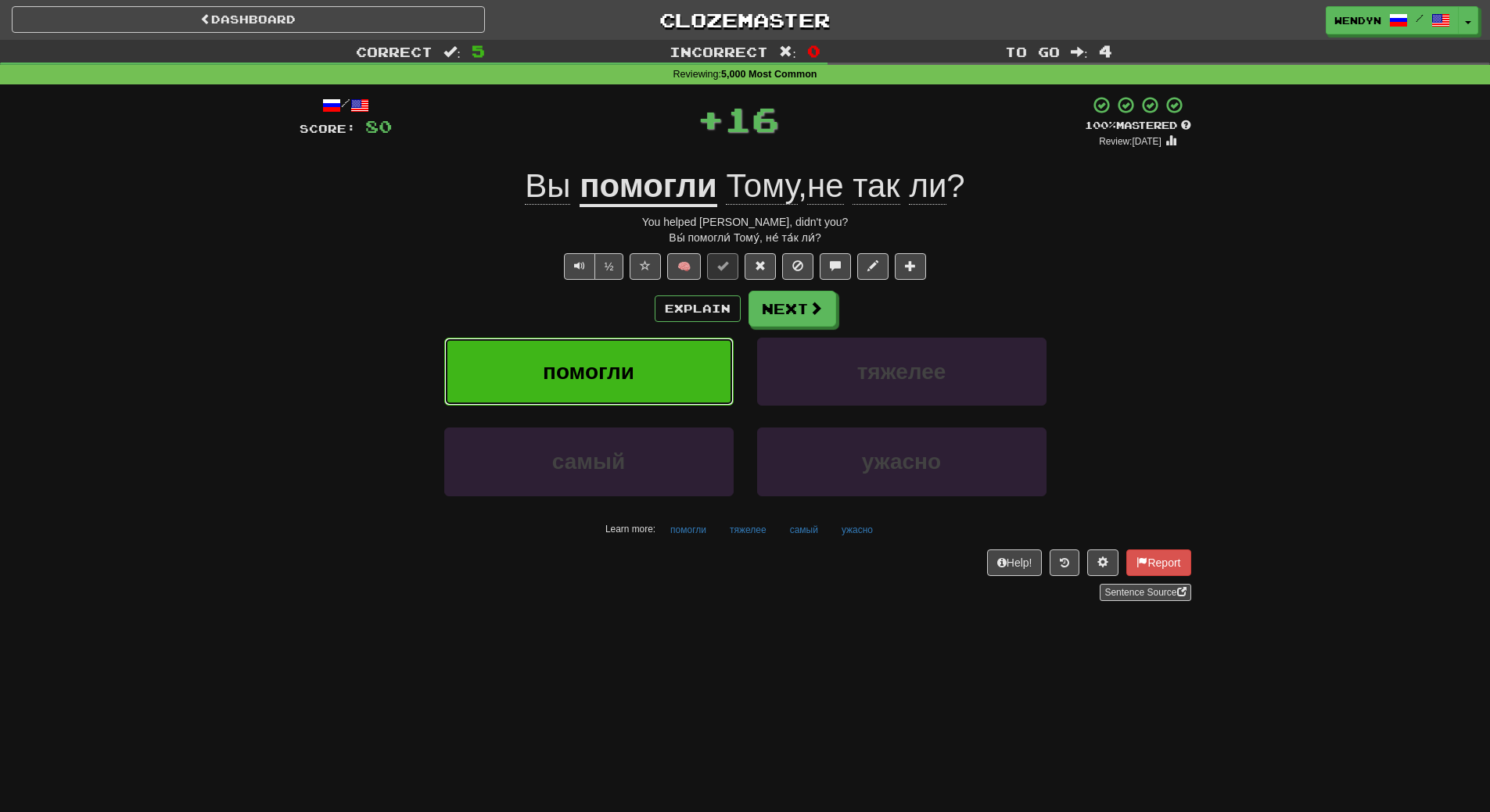
click at [638, 355] on button "помогли" at bounding box center [589, 372] width 289 height 68
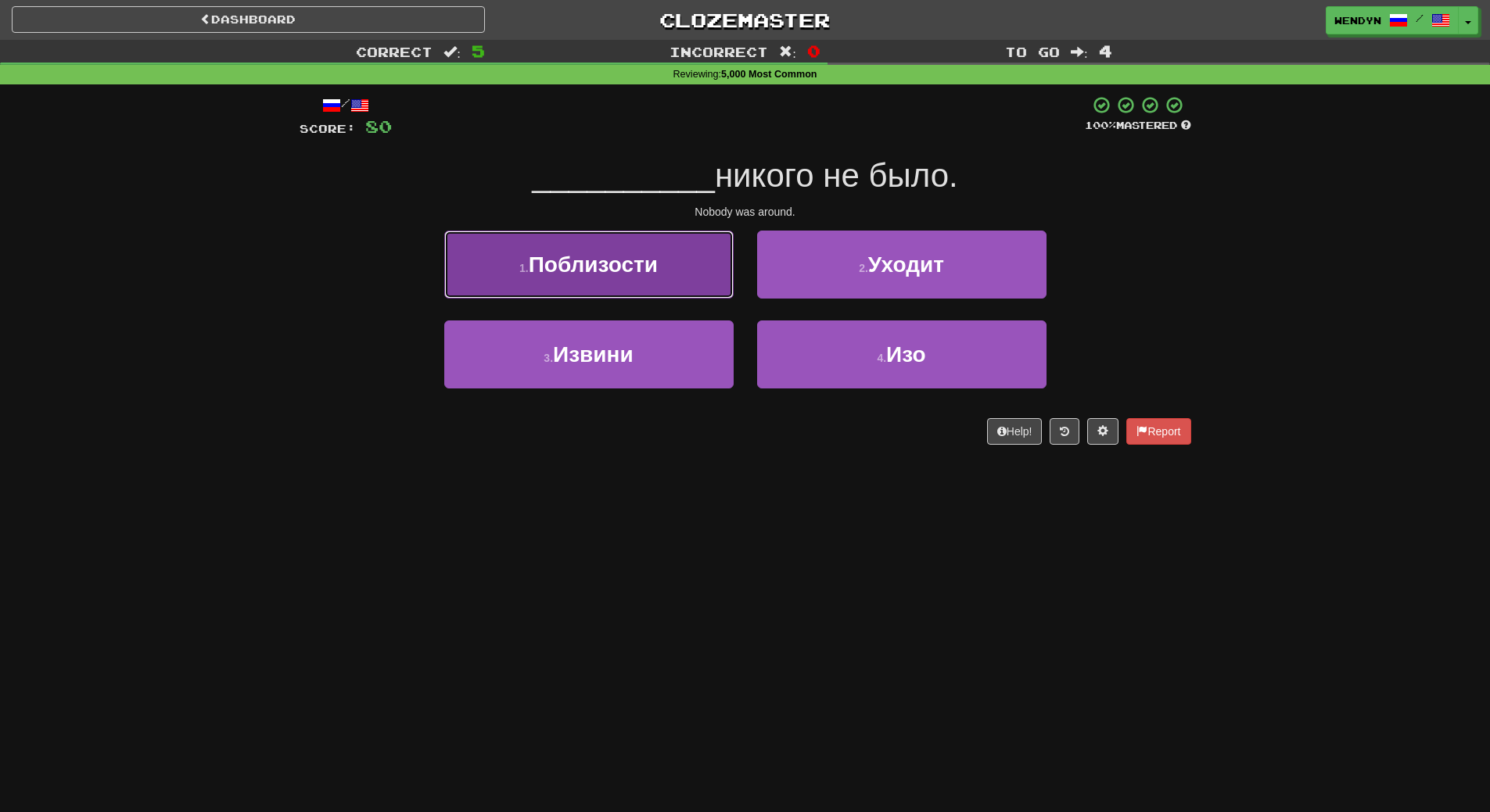
click at [653, 280] on button "1 . Поблизости" at bounding box center [589, 264] width 289 height 68
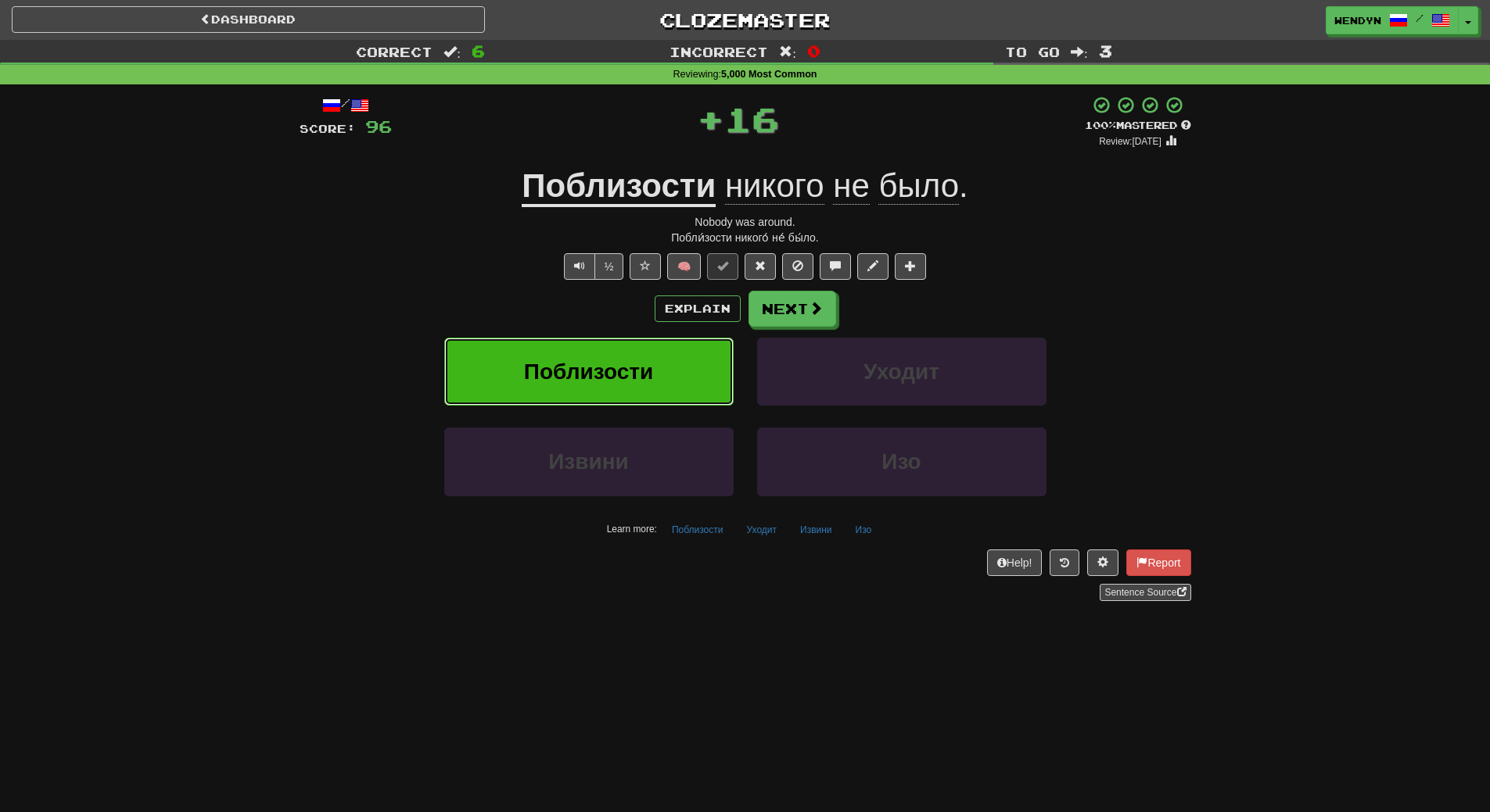
click at [653, 342] on button "Поблизости" at bounding box center [589, 372] width 289 height 68
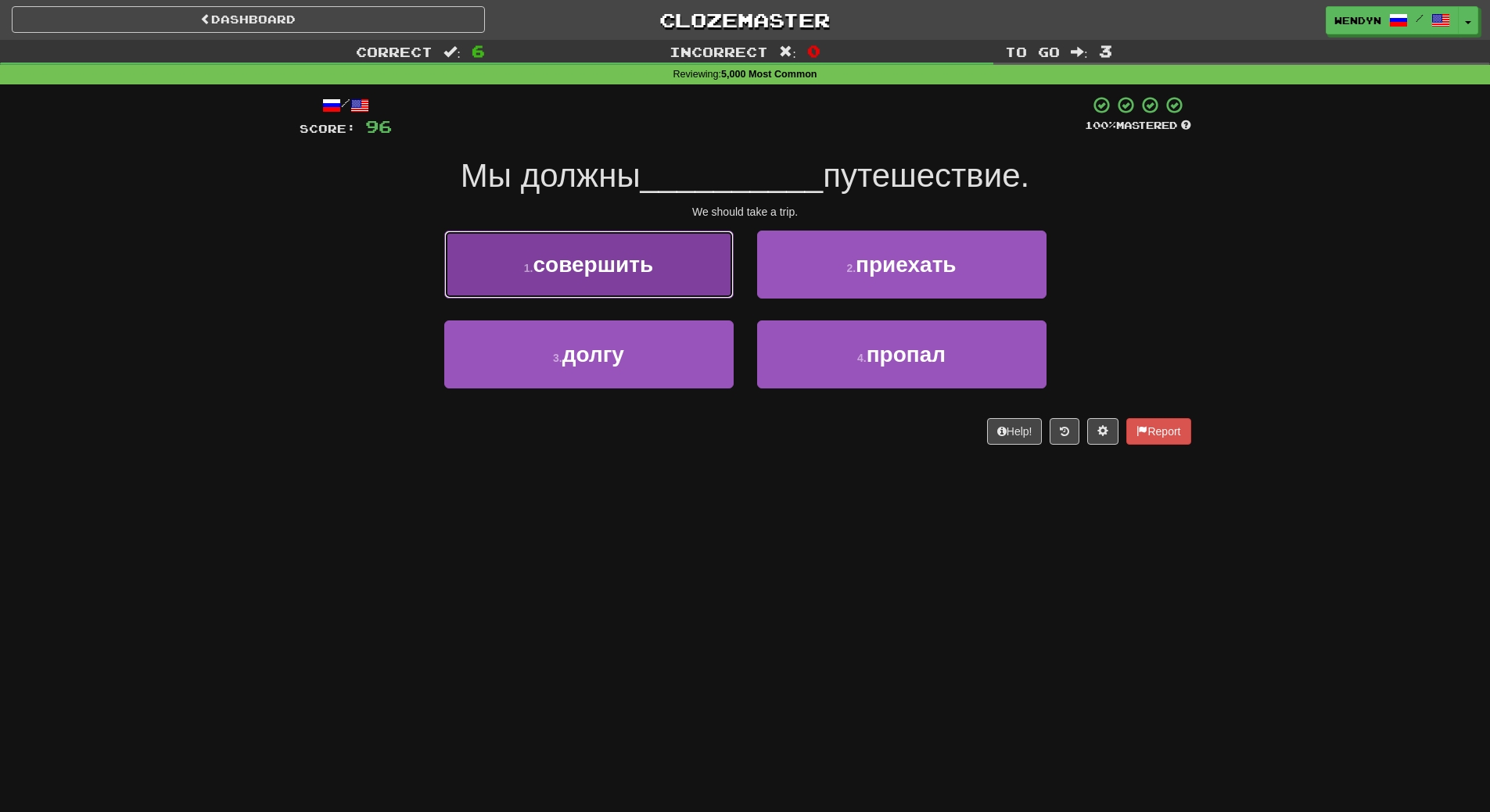
click at [636, 274] on span "совершить" at bounding box center [594, 264] width 121 height 24
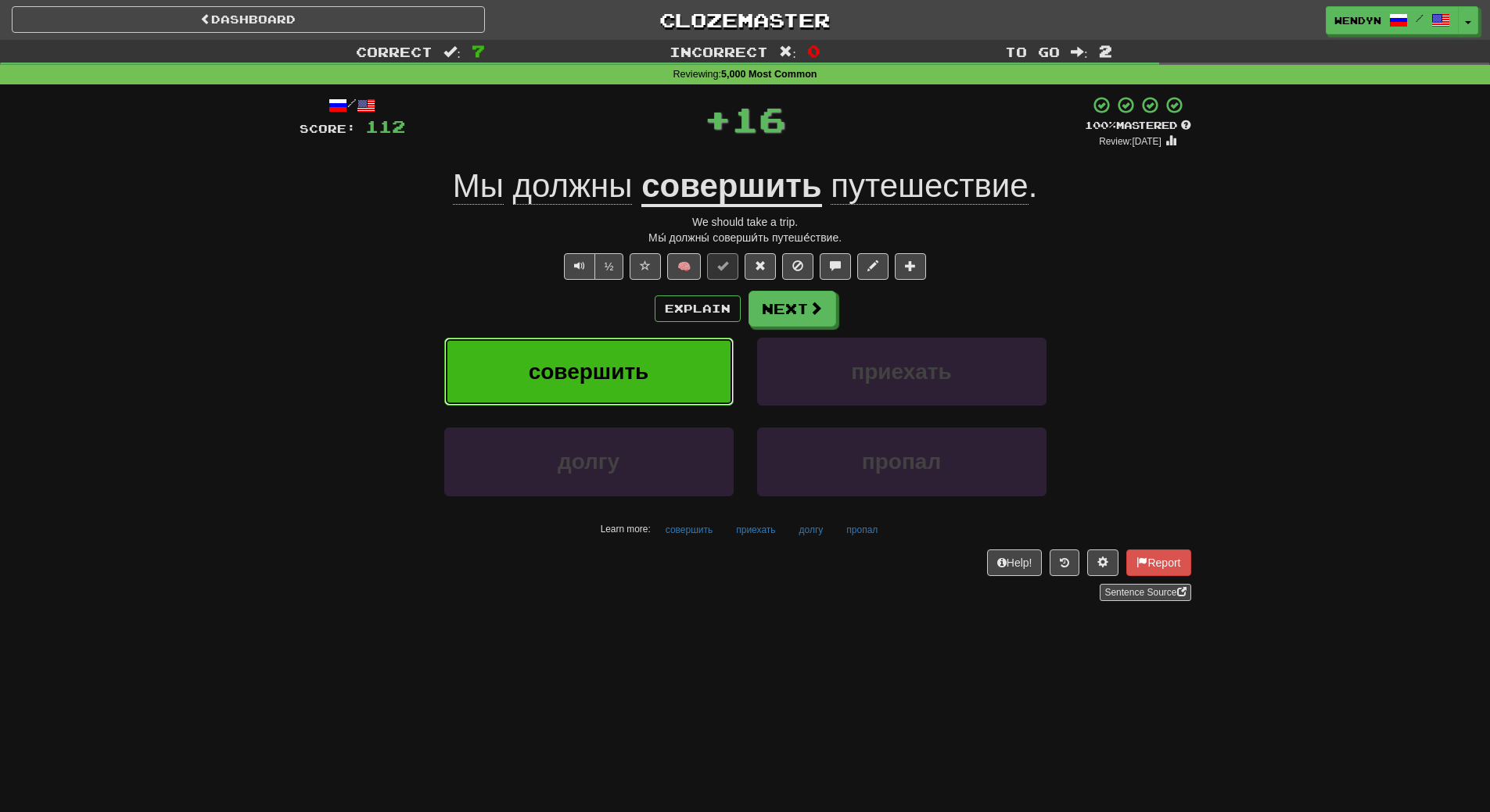
click at [632, 362] on span "совершить" at bounding box center [589, 372] width 121 height 24
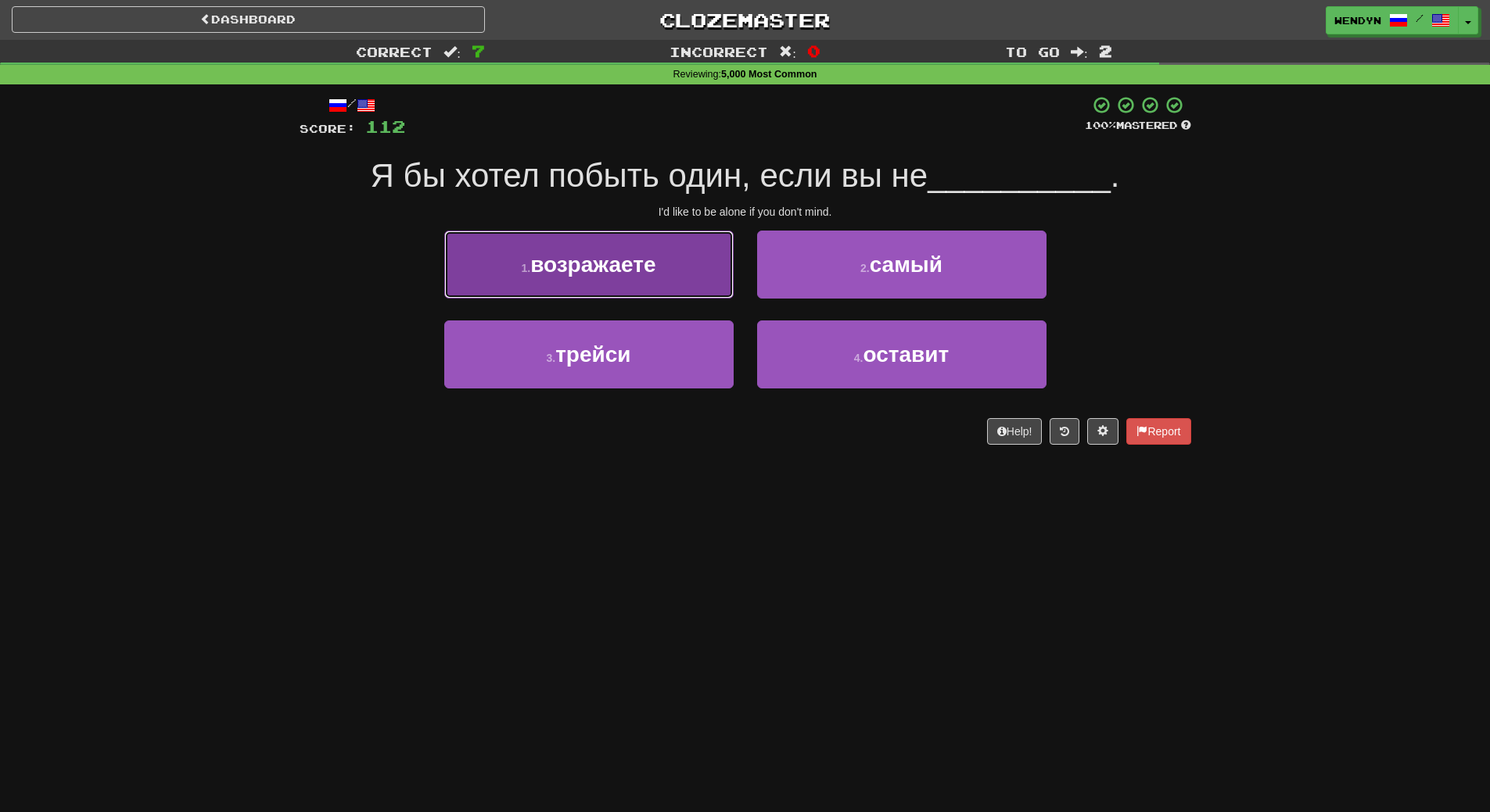
click at [631, 264] on span "возражаете" at bounding box center [593, 264] width 126 height 24
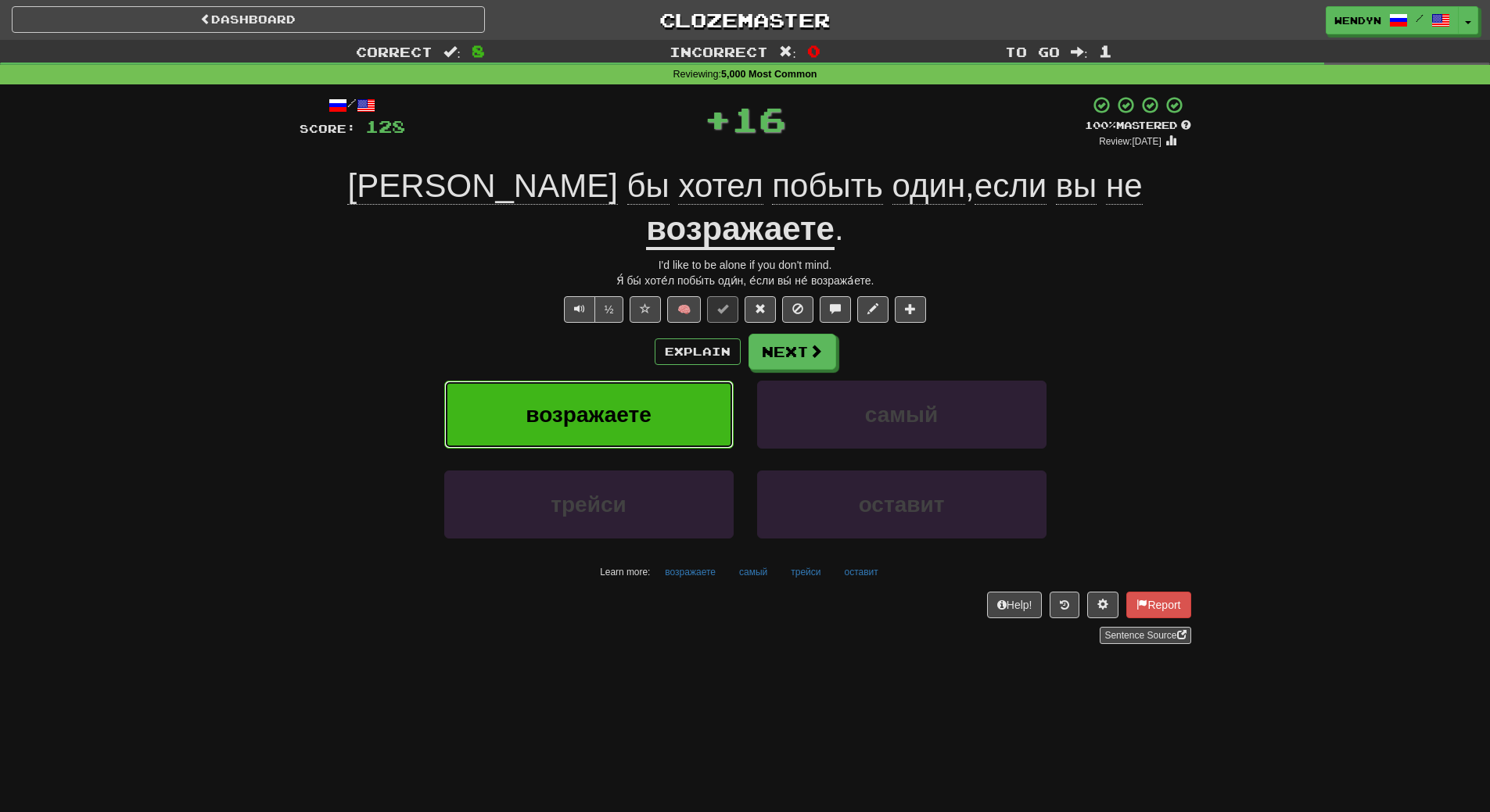
click at [632, 381] on button "возражаете" at bounding box center [589, 415] width 289 height 68
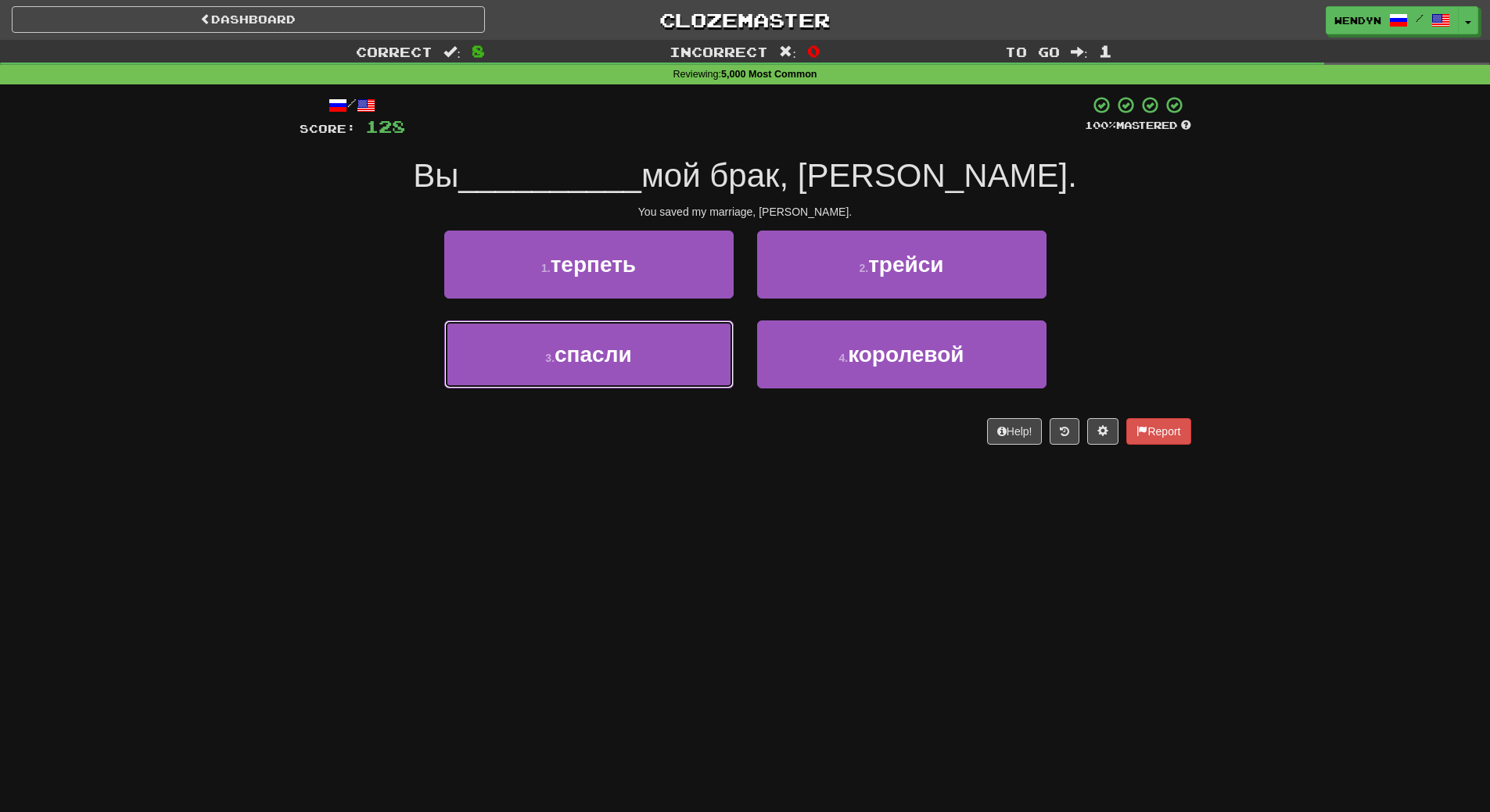
click at [632, 347] on span "спасли" at bounding box center [593, 354] width 77 height 24
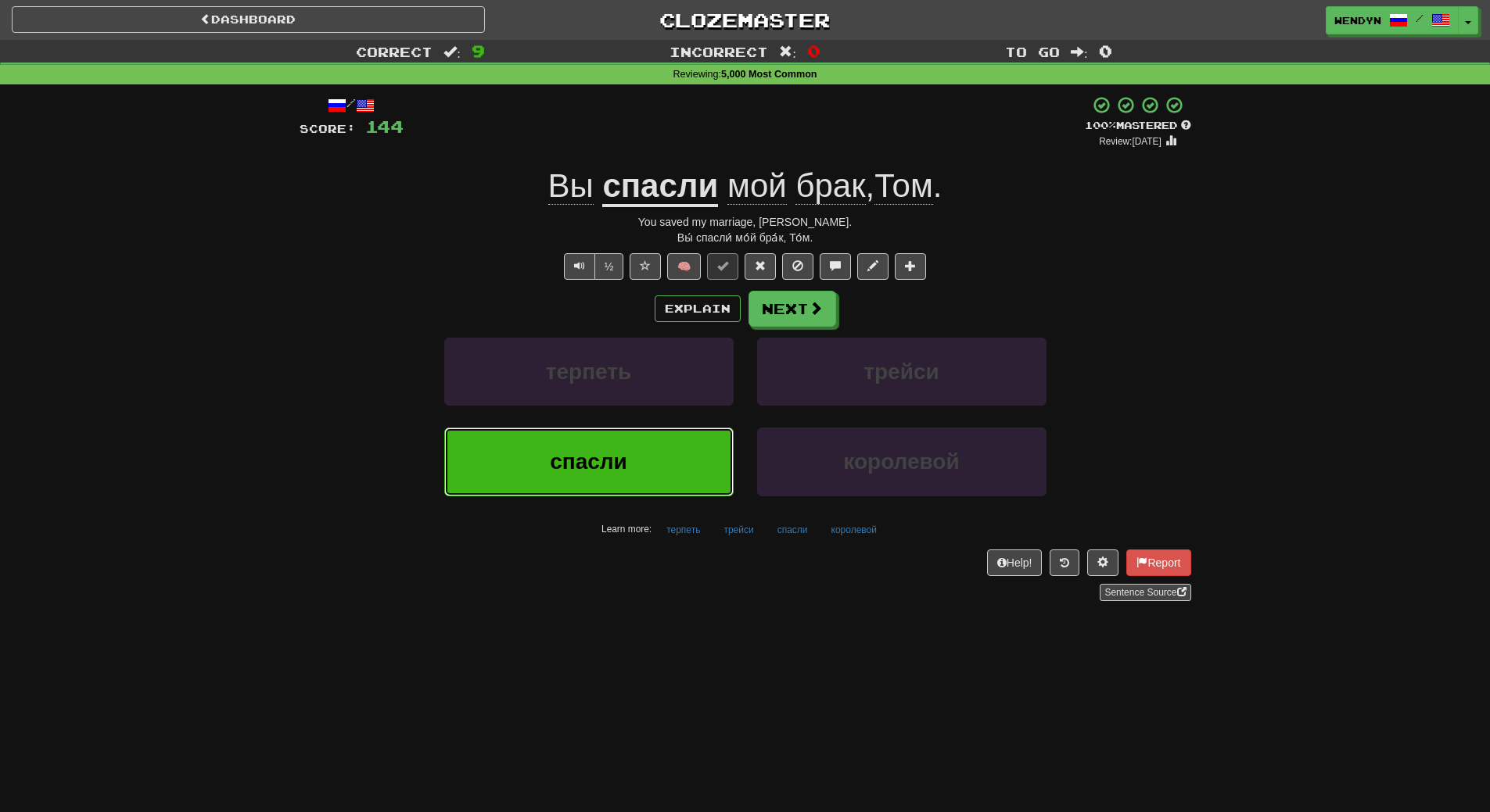
click at [620, 450] on span "спасли" at bounding box center [588, 461] width 77 height 24
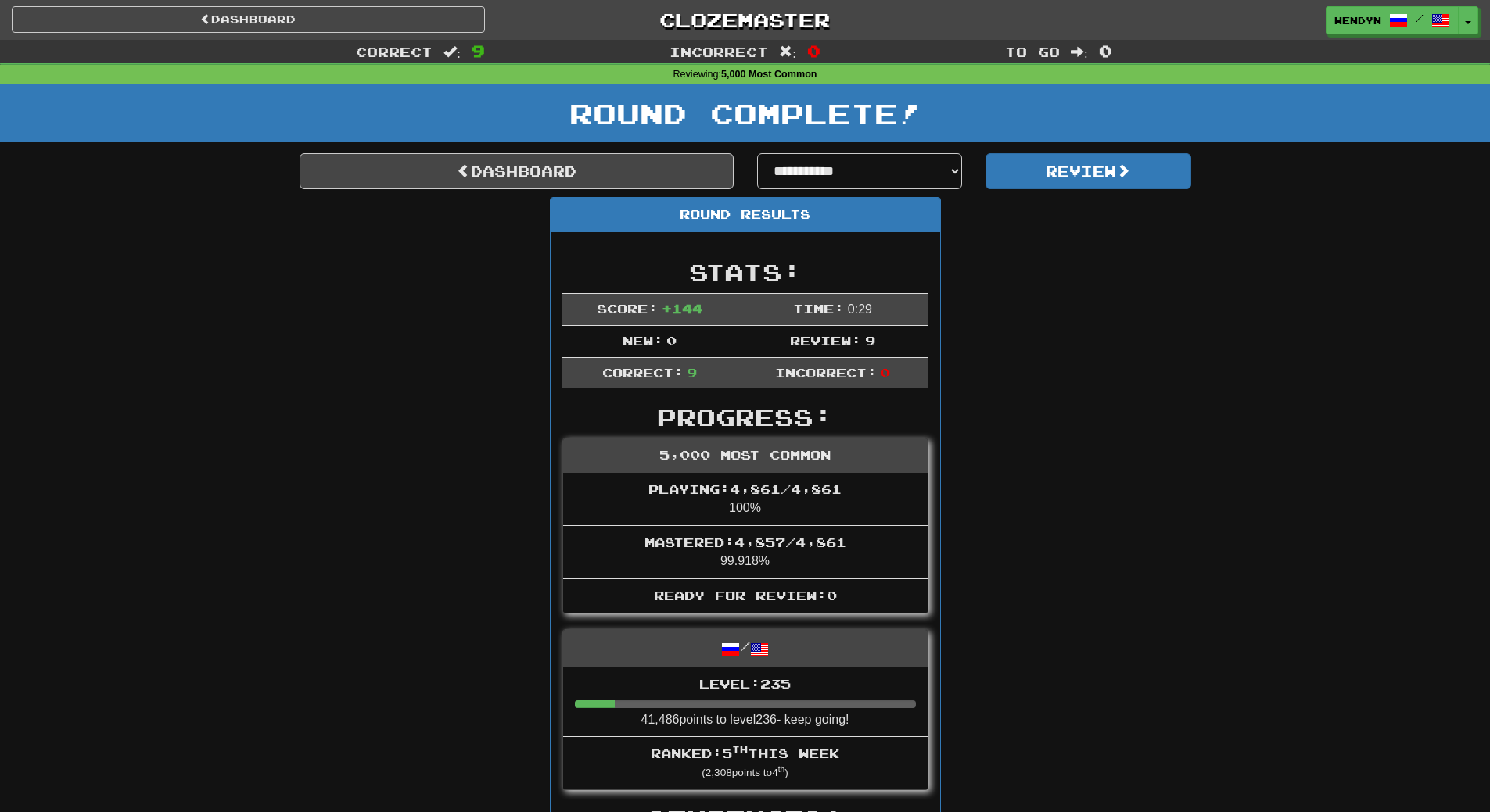
click at [611, 184] on link "Dashboard" at bounding box center [516, 170] width 434 height 36
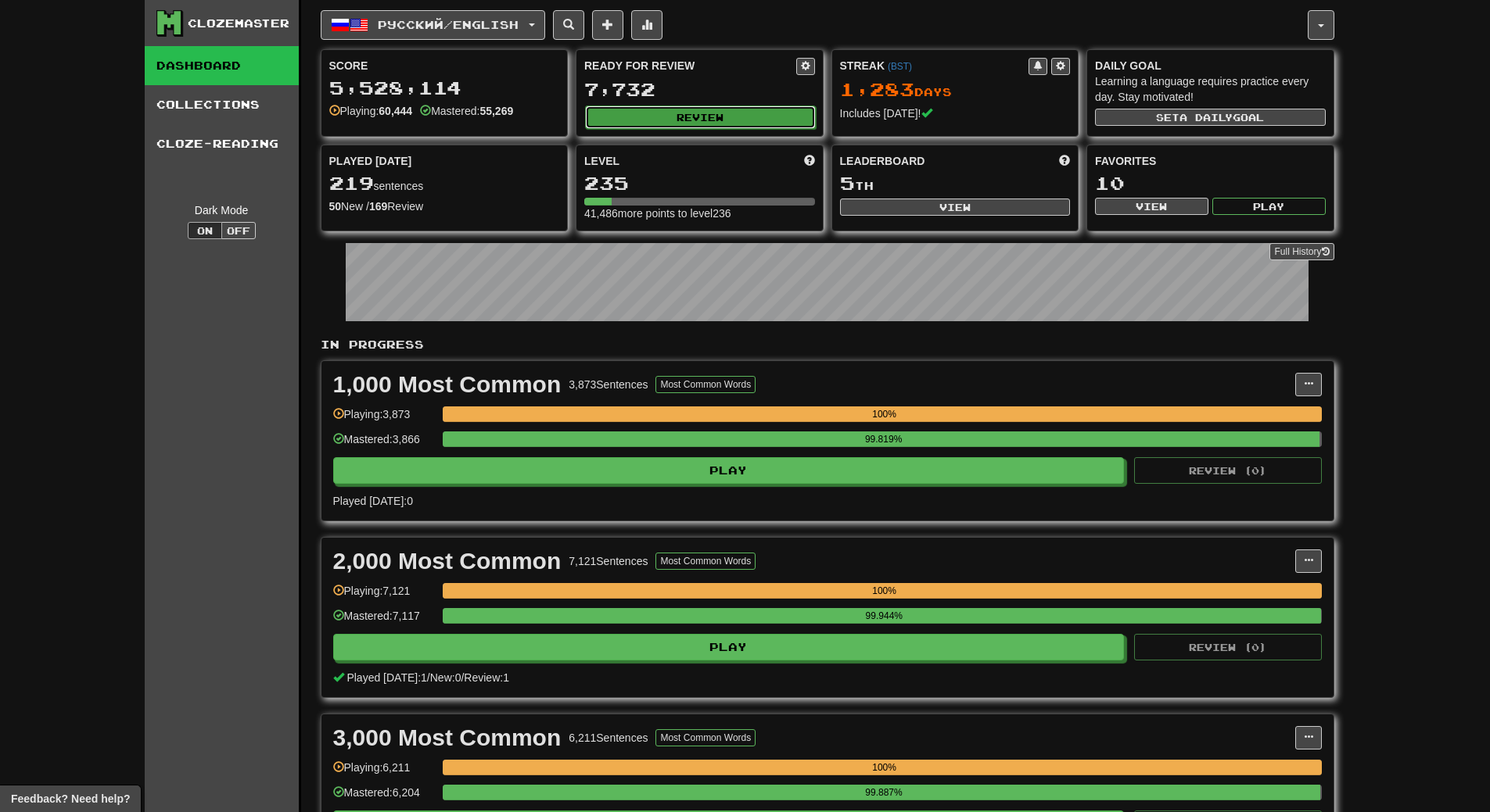
click at [723, 121] on button "Review" at bounding box center [700, 117] width 230 height 23
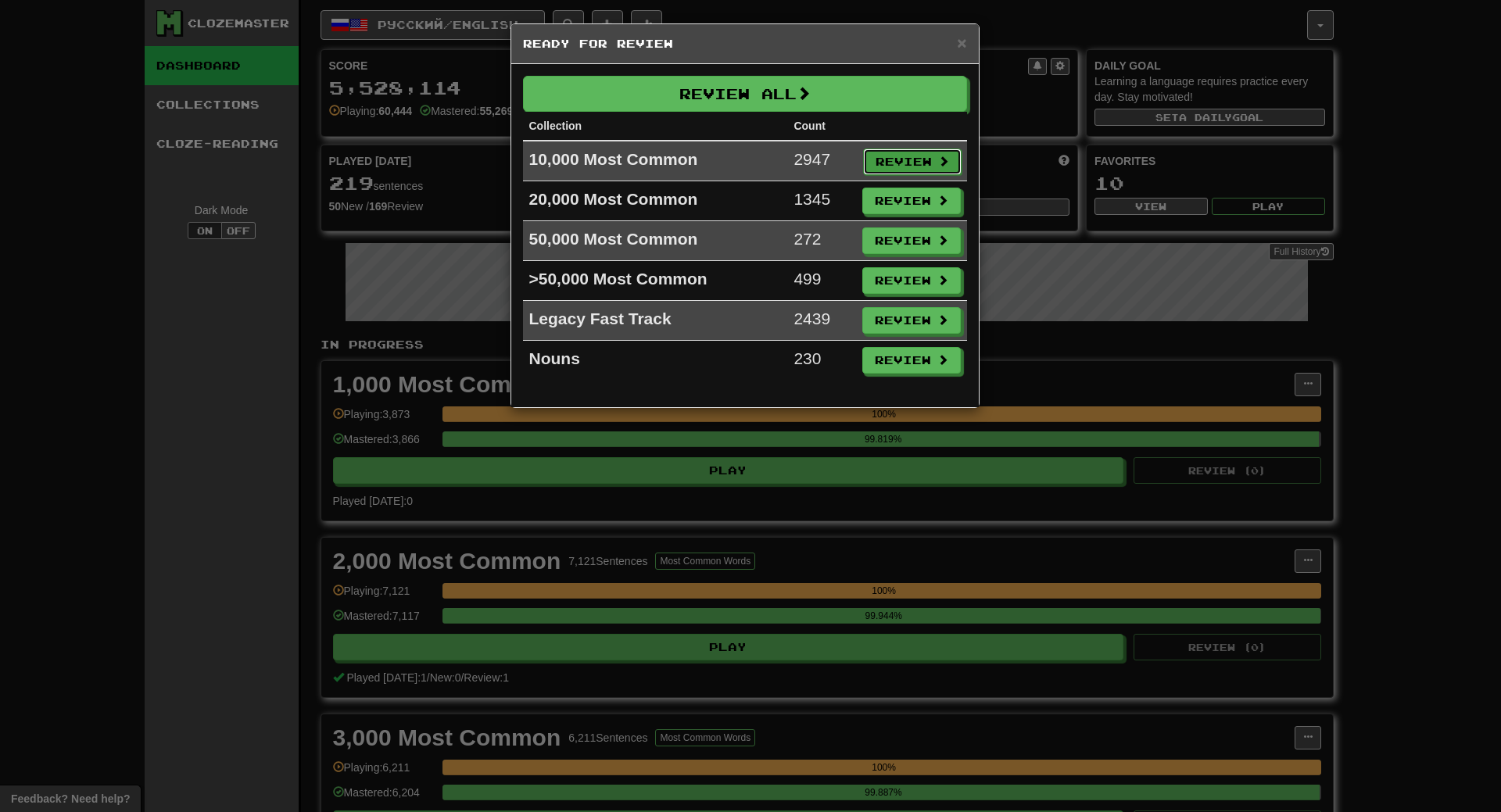
click at [904, 151] on button "Review" at bounding box center [912, 162] width 99 height 27
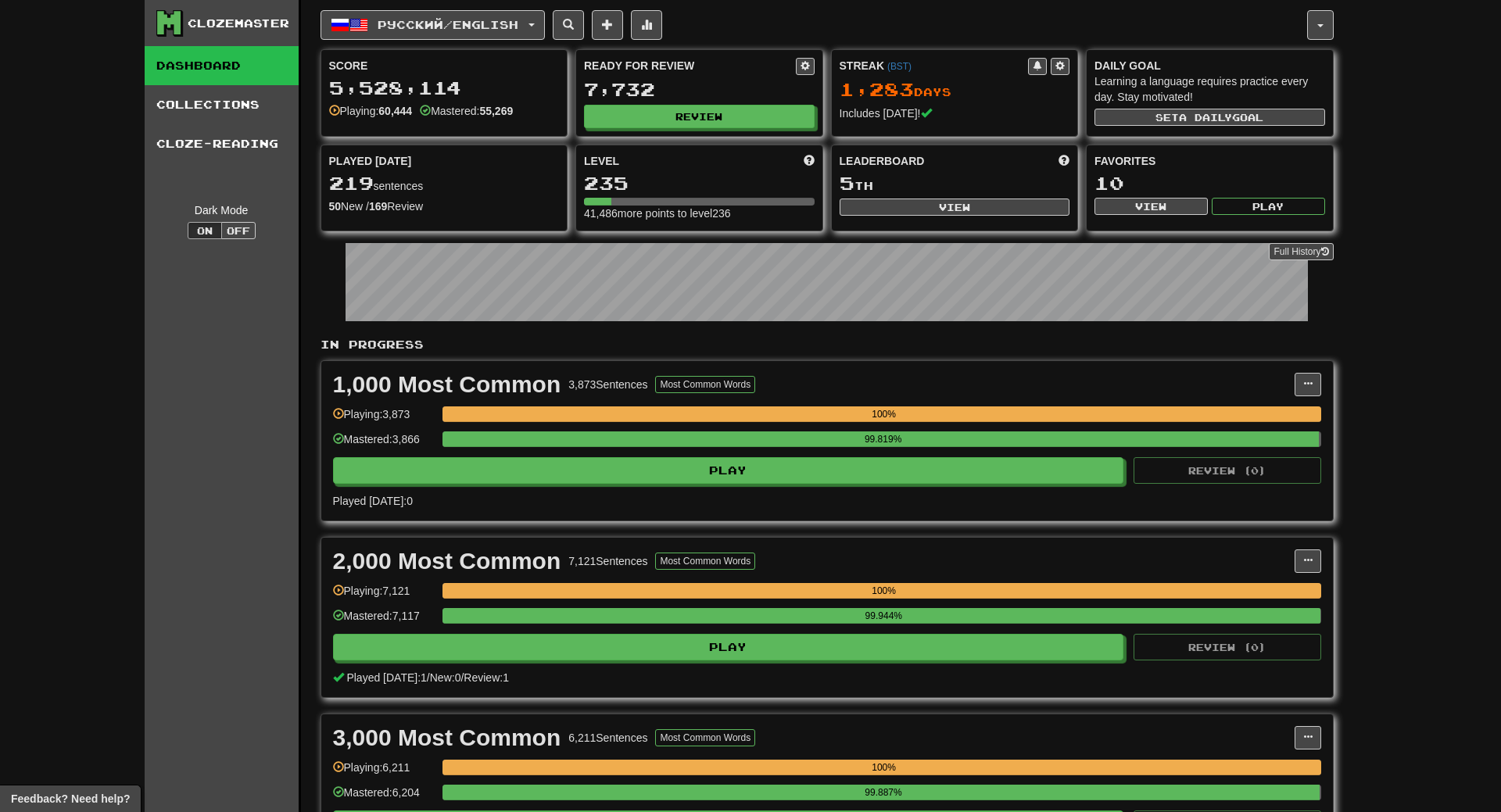
select select "**"
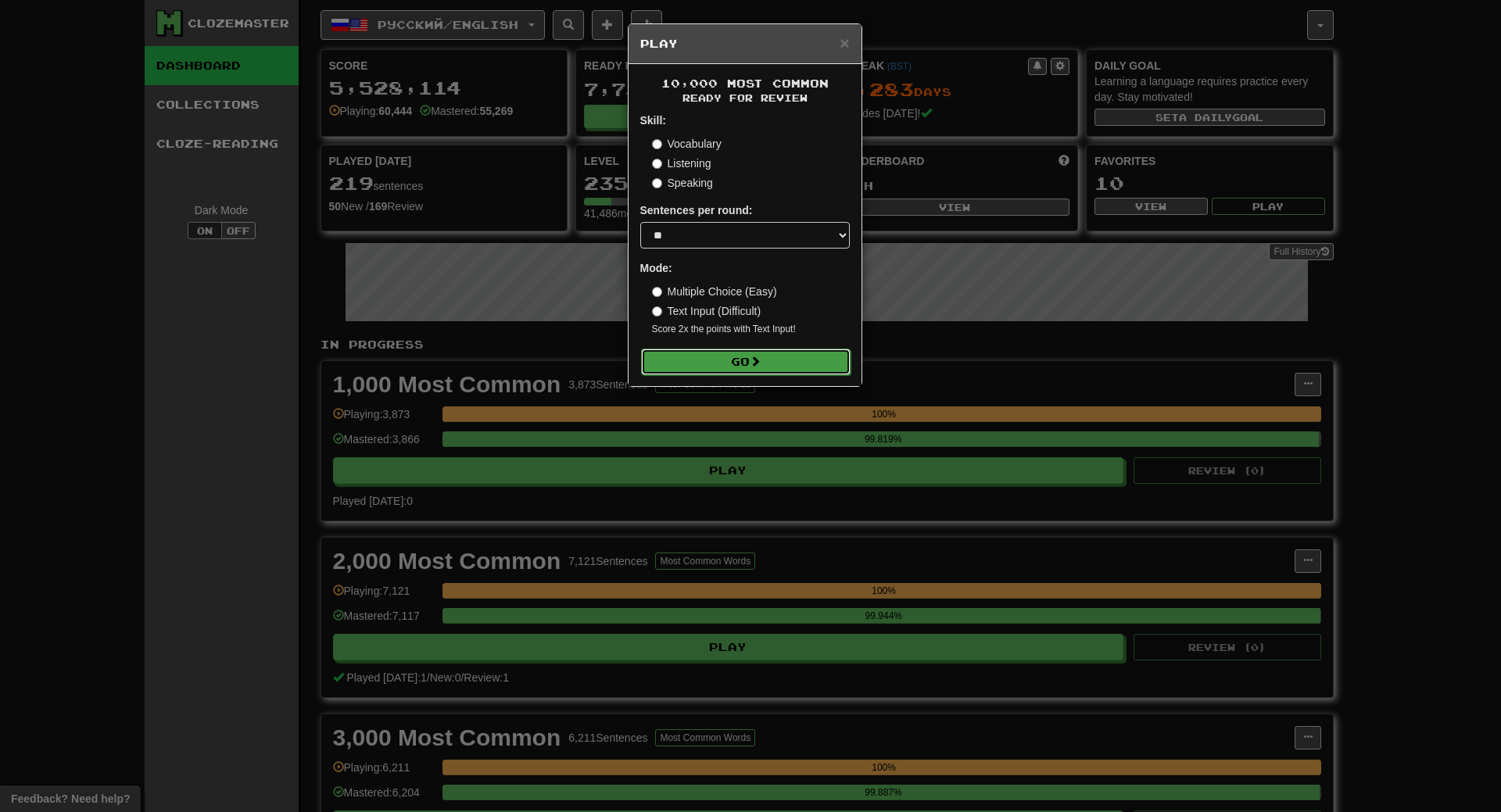
click at [748, 365] on button "Go" at bounding box center [746, 362] width 209 height 27
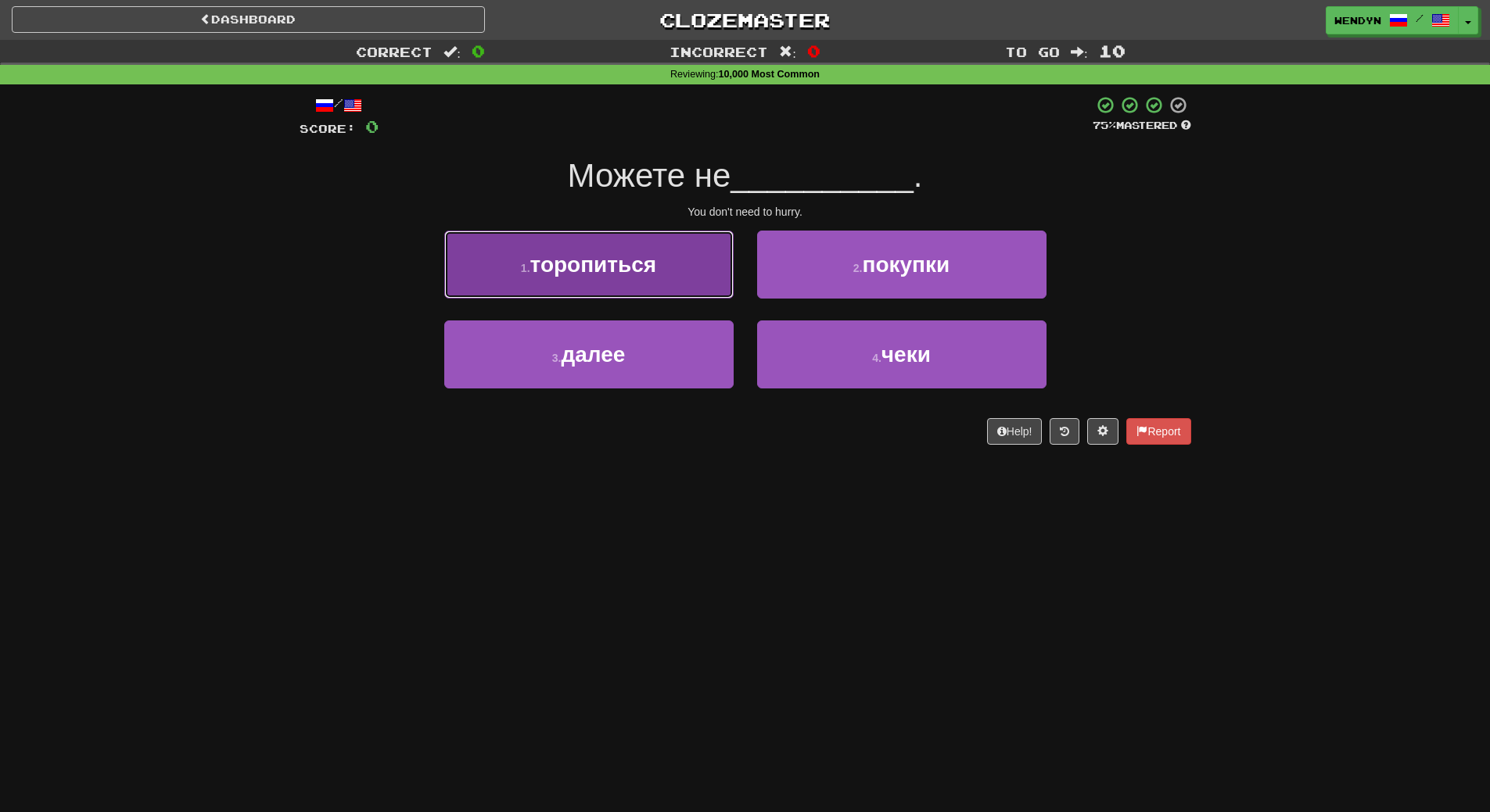
click at [641, 264] on span "торопиться" at bounding box center [594, 264] width 126 height 24
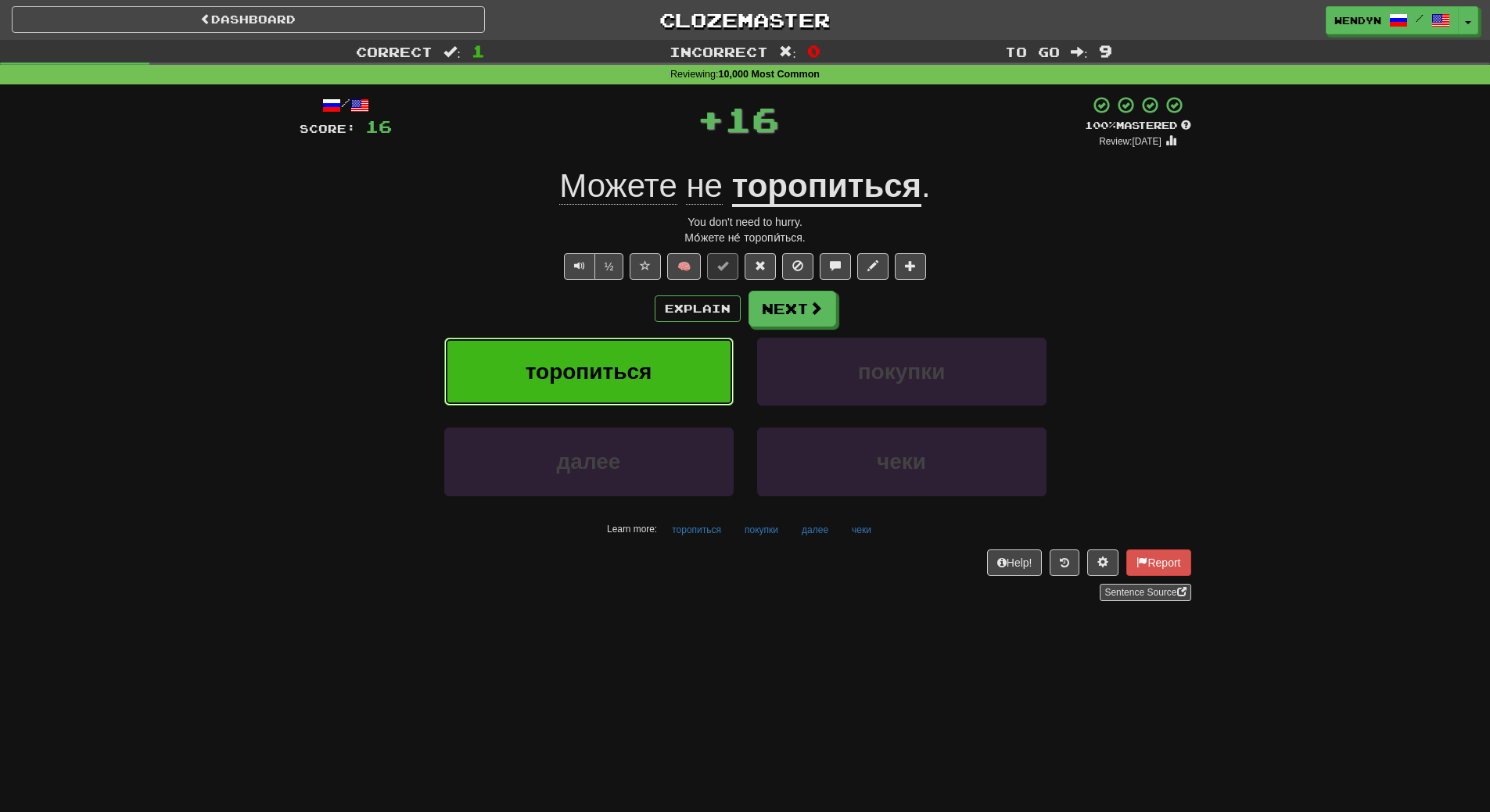
click at [624, 388] on button "торопиться" at bounding box center [589, 372] width 289 height 68
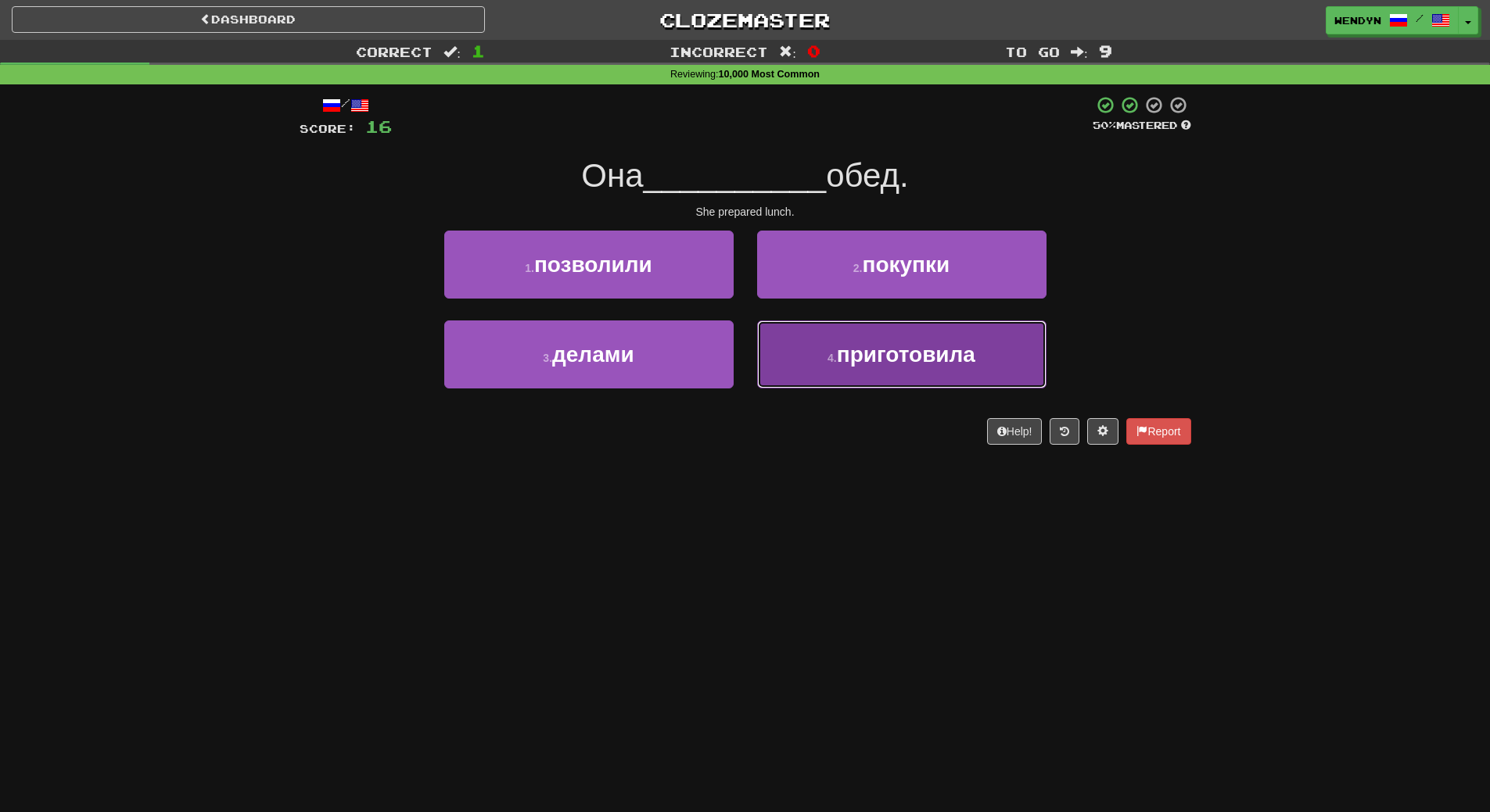
click at [907, 366] on span "приготовила" at bounding box center [905, 354] width 138 height 24
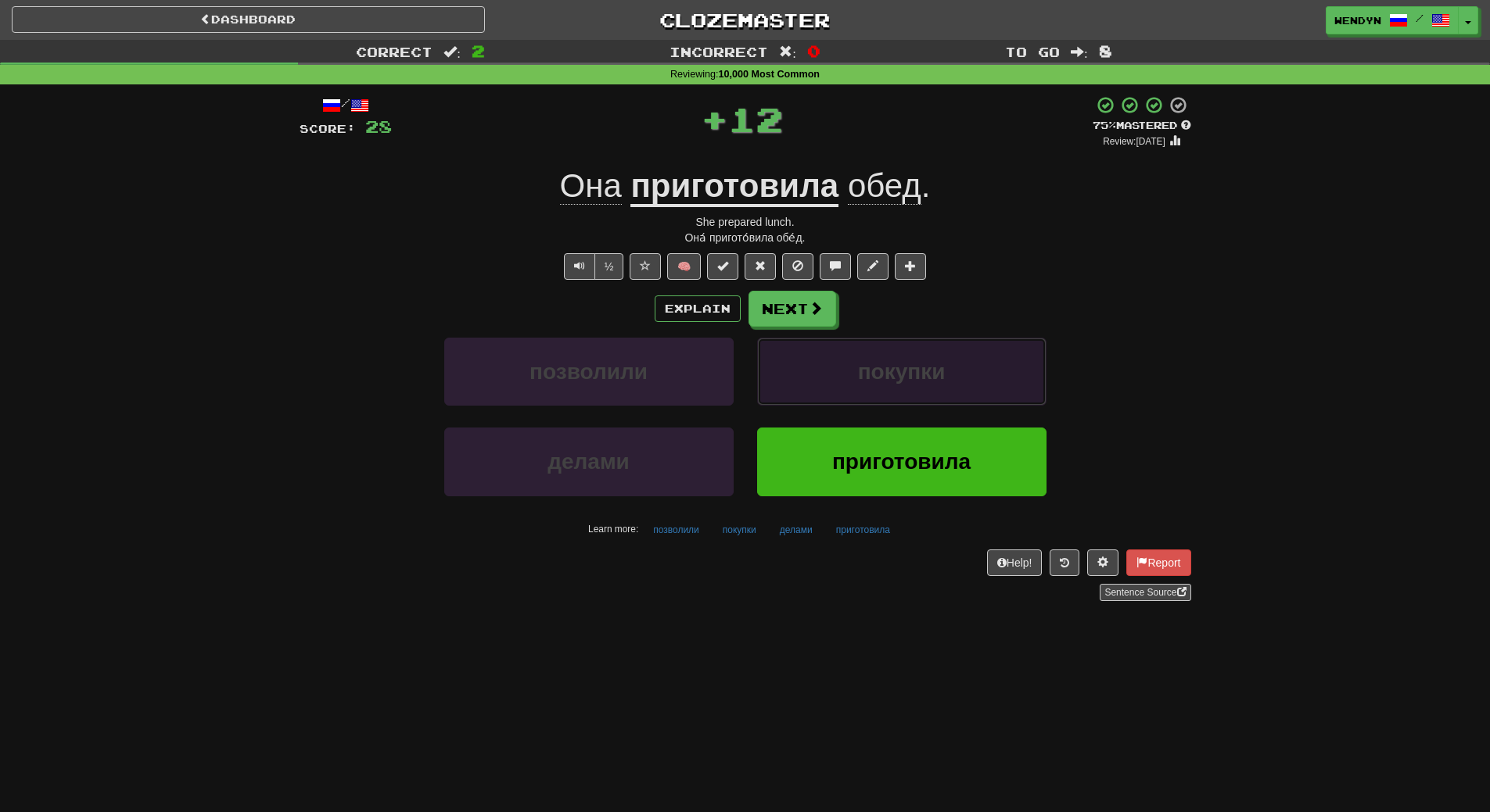
click at [907, 365] on span "покупки" at bounding box center [901, 372] width 87 height 24
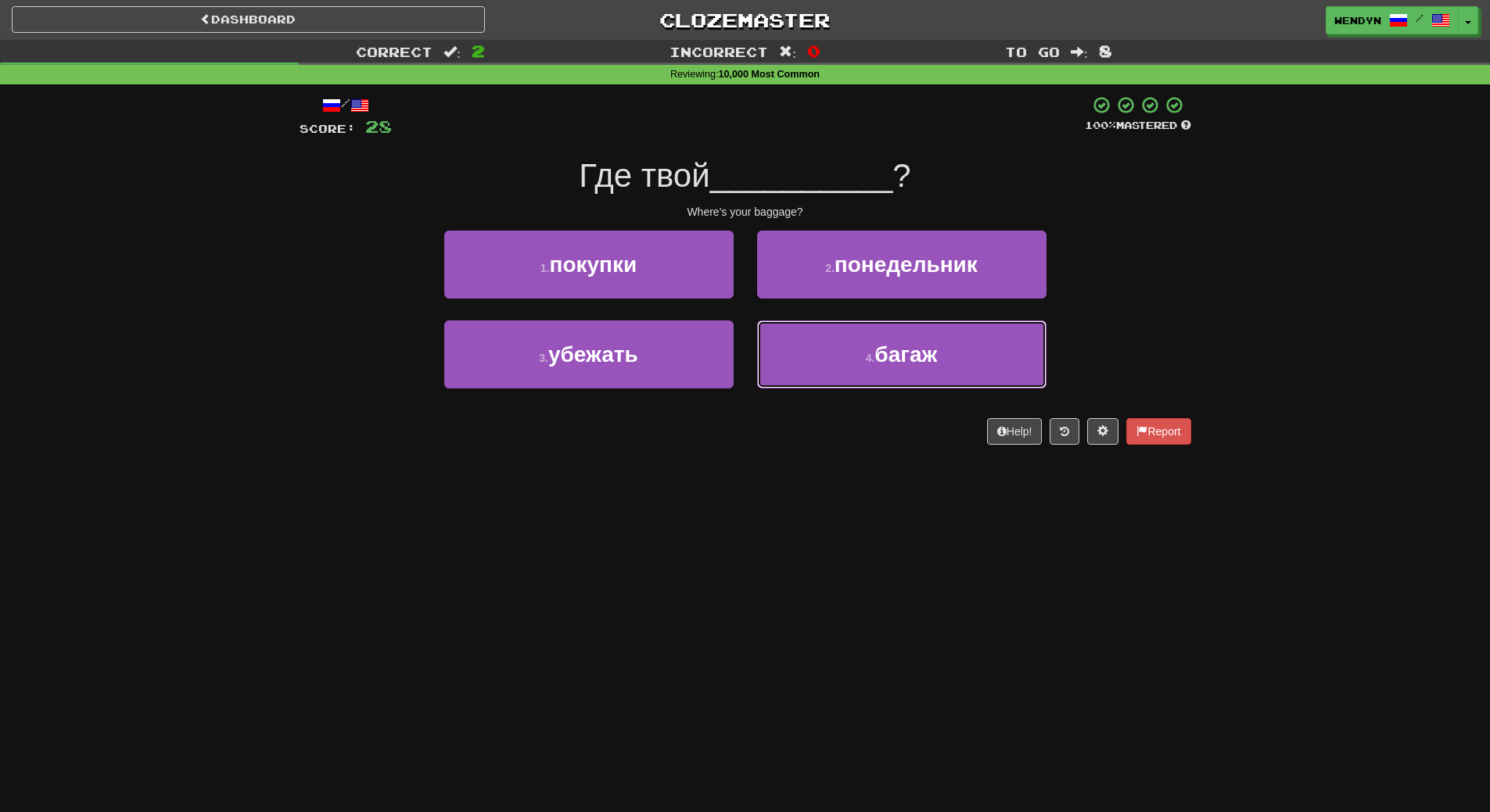
click at [907, 365] on span "багаж" at bounding box center [905, 354] width 62 height 24
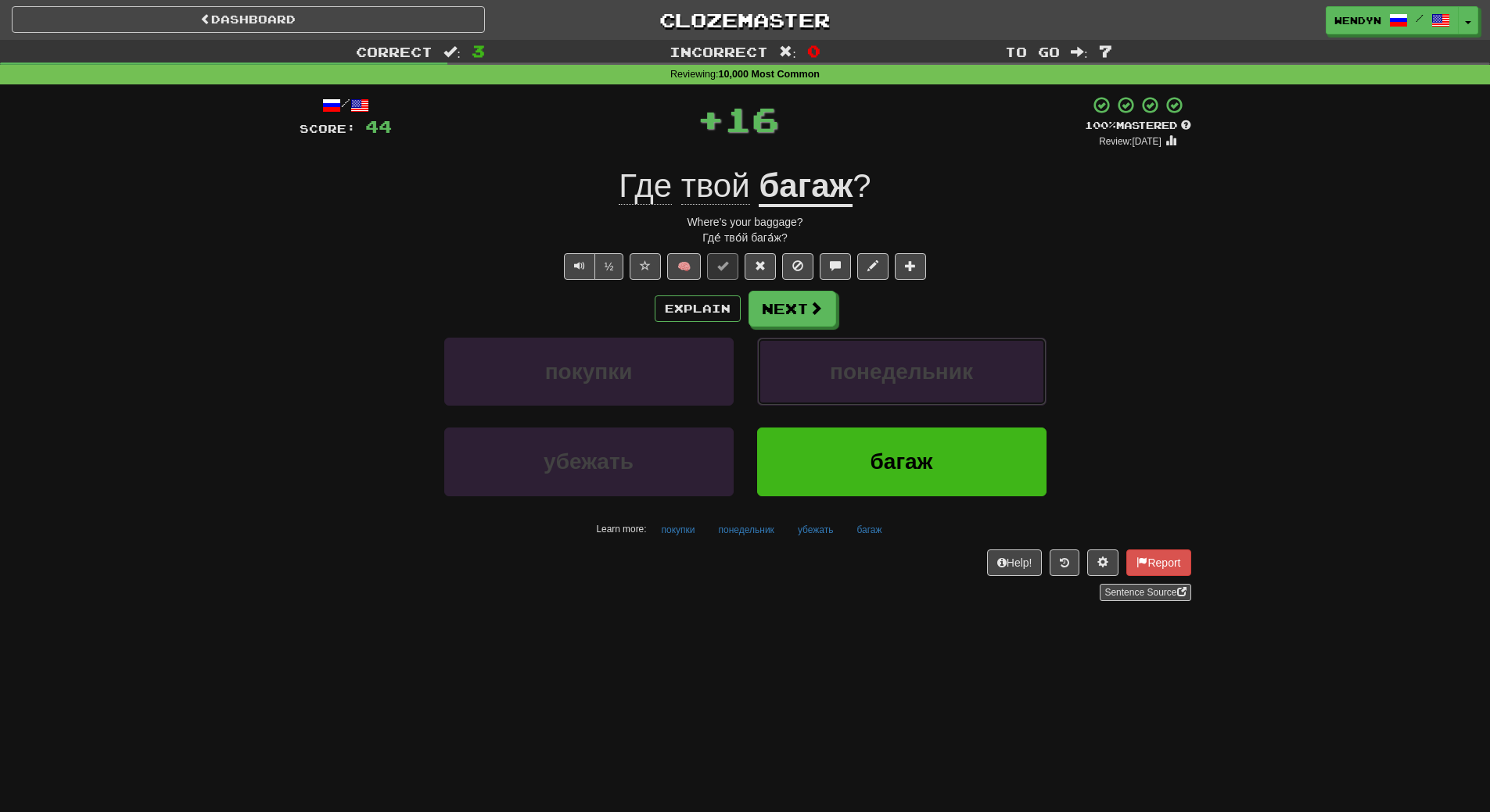
click at [907, 365] on span "понедельник" at bounding box center [901, 372] width 143 height 24
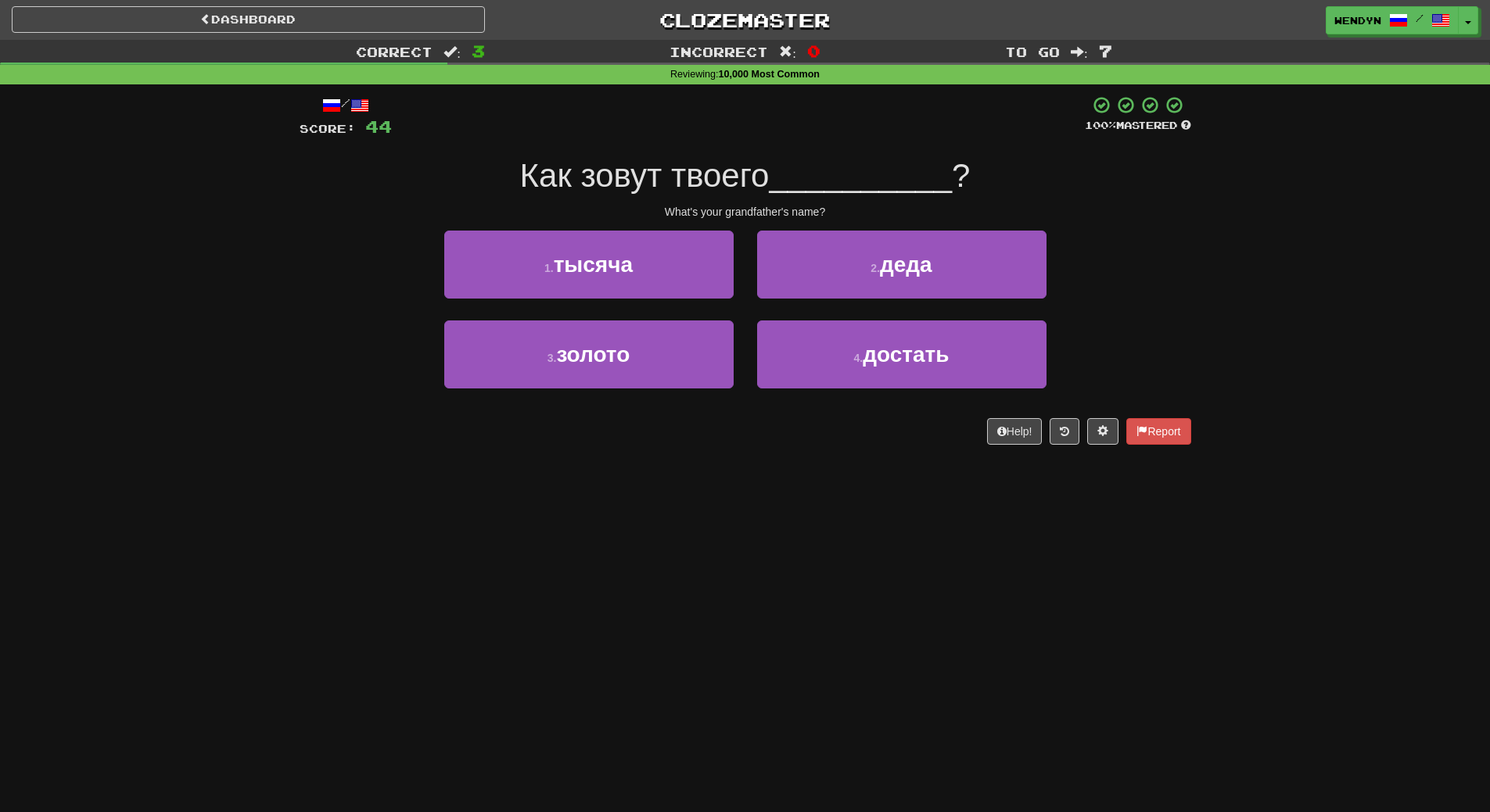
click at [895, 496] on div "Dashboard Clozemaster WendyN / Toggle Dropdown Dashboard Leaderboard Activity F…" at bounding box center [745, 406] width 1490 height 812
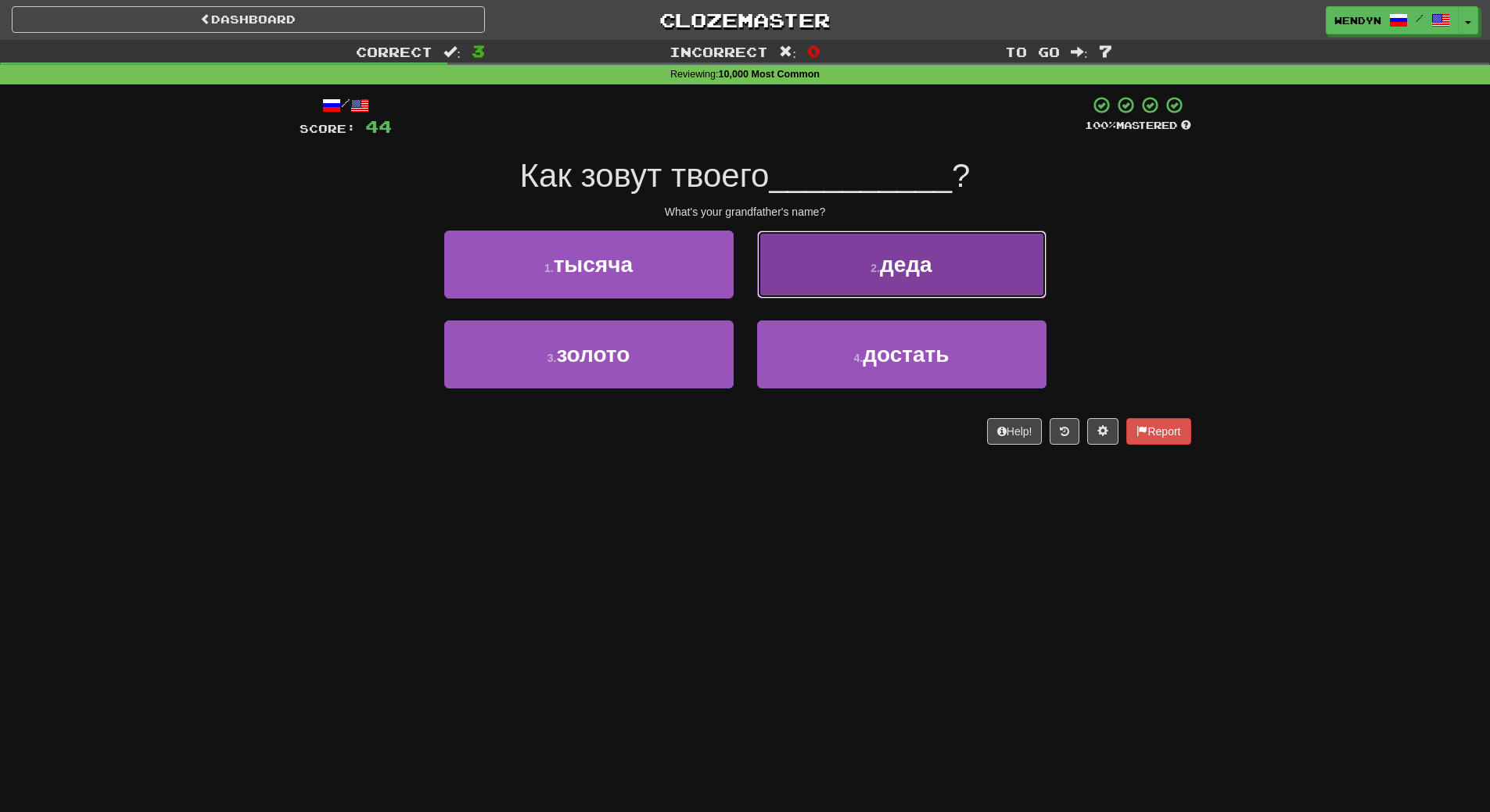
click at [890, 266] on span "деда" at bounding box center [905, 264] width 52 height 24
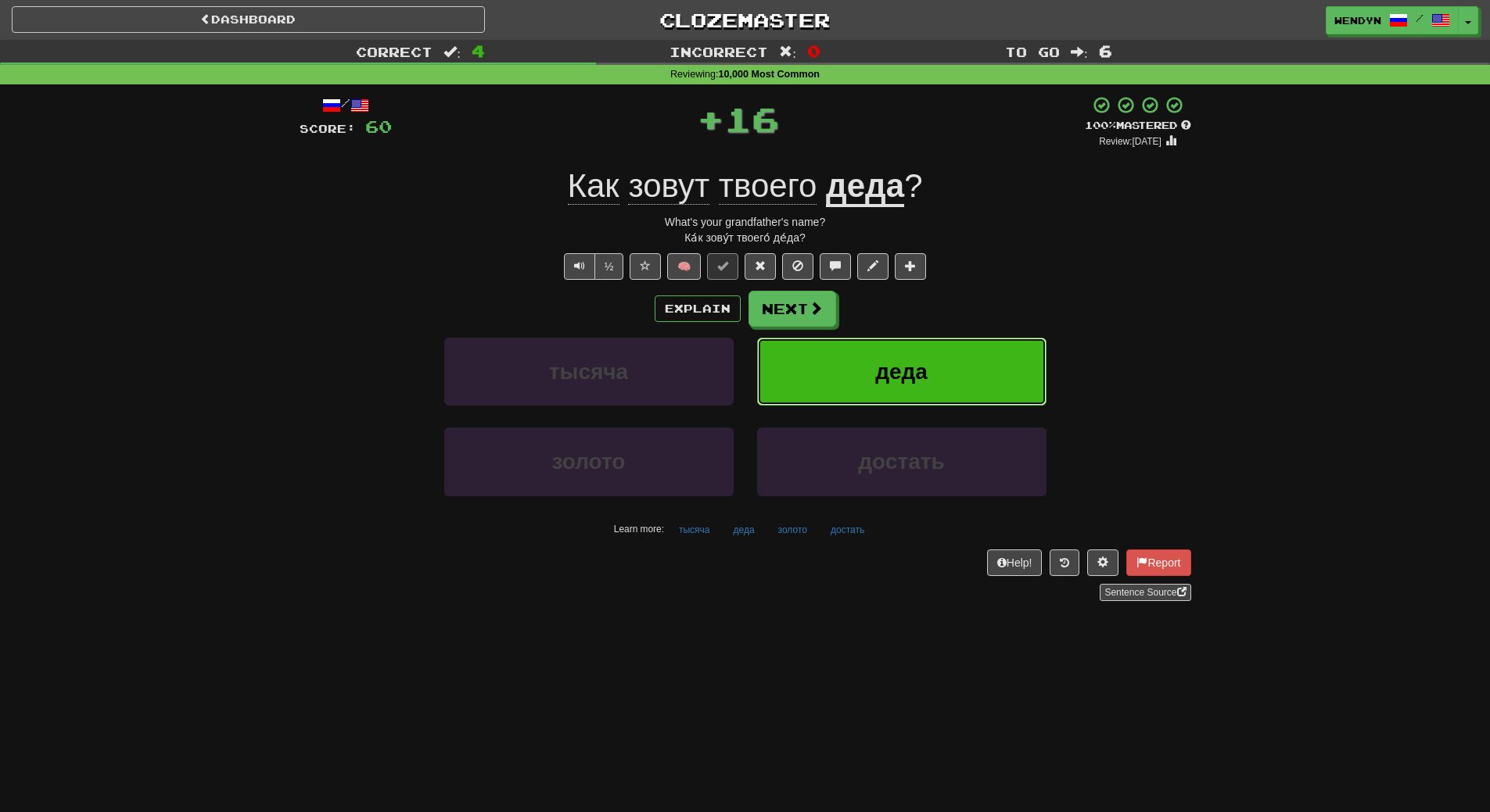
click at [915, 358] on button "деда" at bounding box center [902, 372] width 289 height 68
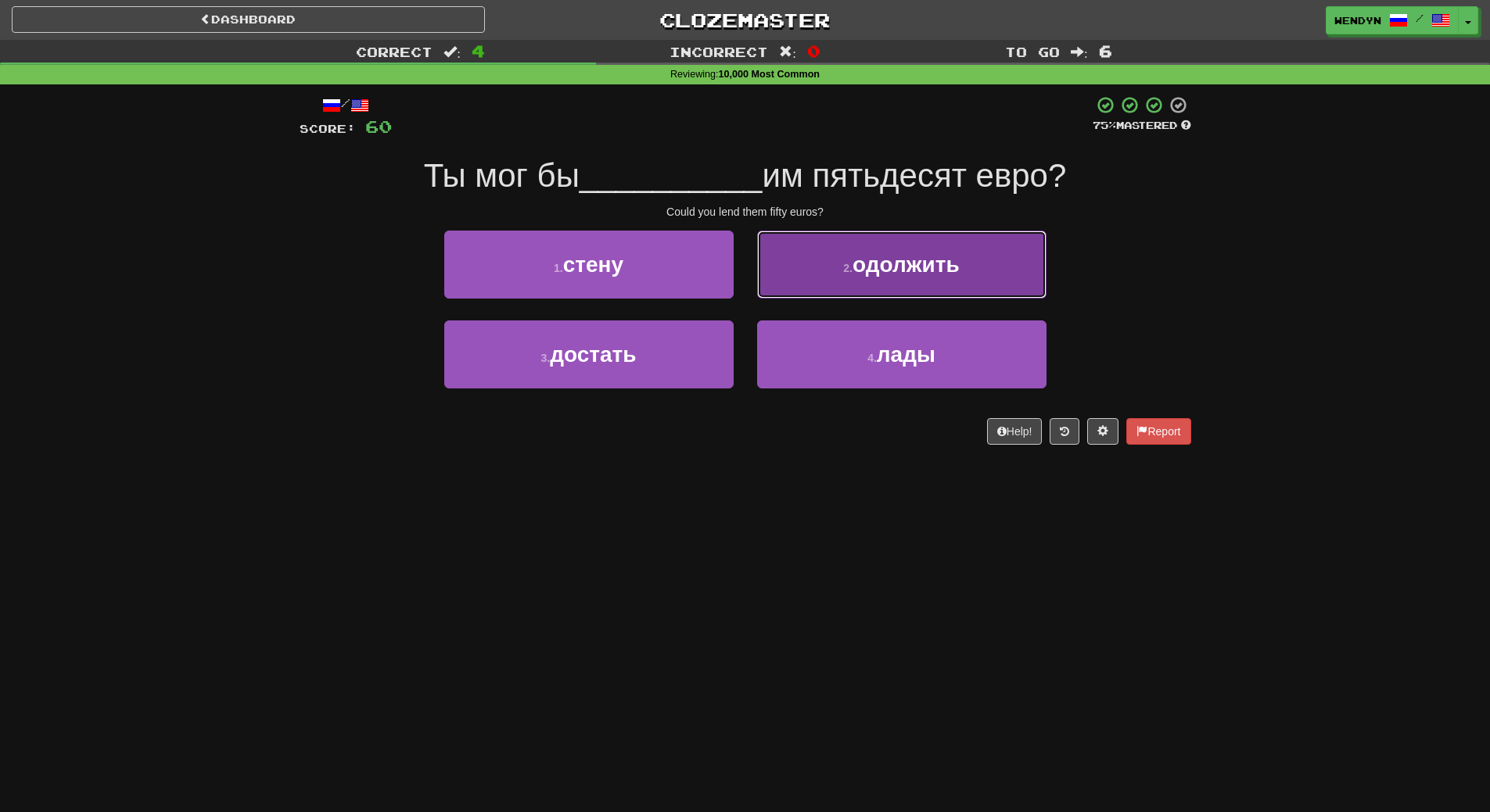
click at [943, 264] on span "одолжить" at bounding box center [905, 264] width 107 height 24
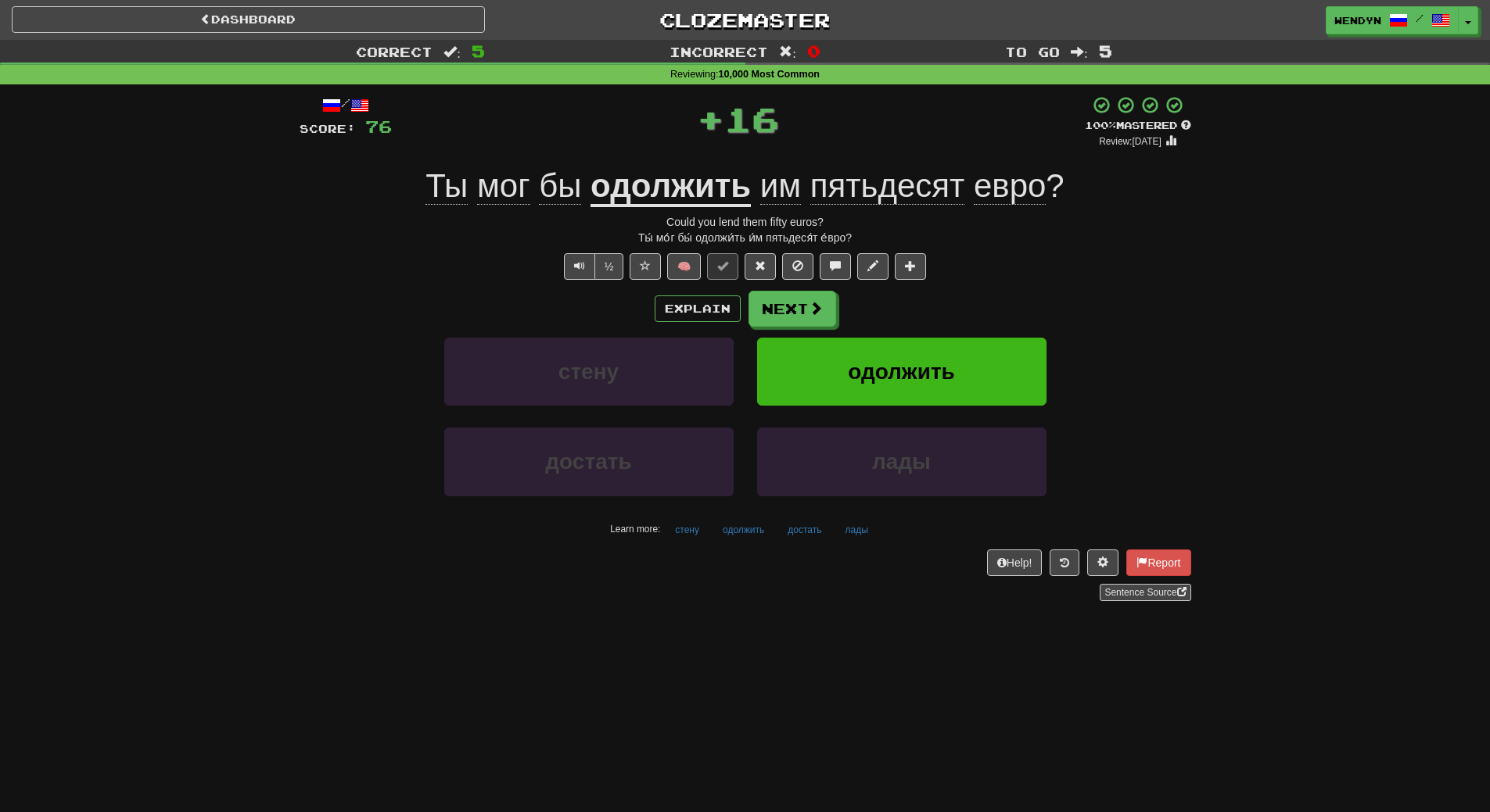
click at [943, 264] on div "½ 🧠" at bounding box center [745, 267] width 891 height 27
click at [935, 355] on button "одолжить" at bounding box center [902, 372] width 289 height 68
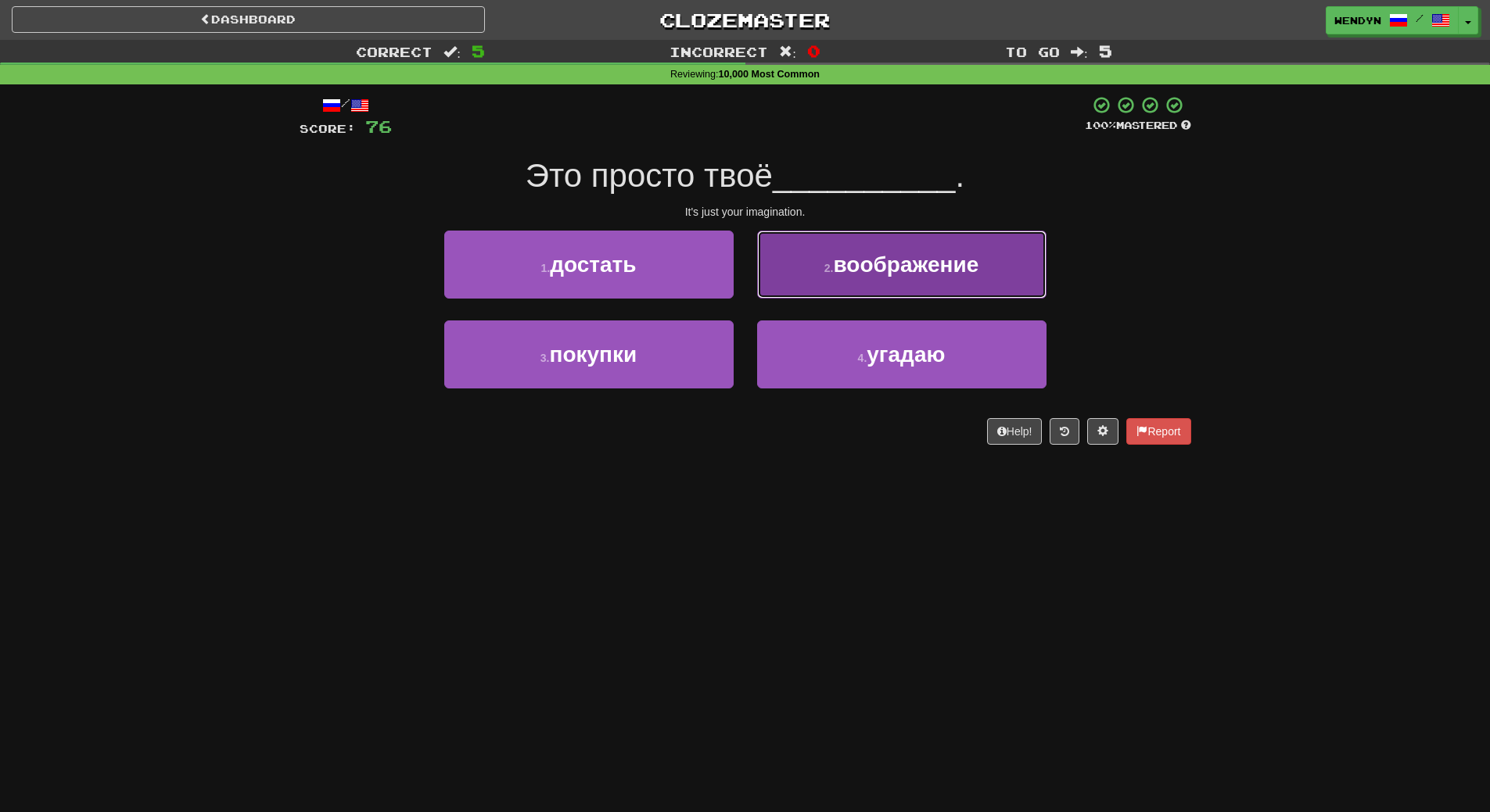
click at [925, 270] on span "воображение" at bounding box center [905, 264] width 146 height 24
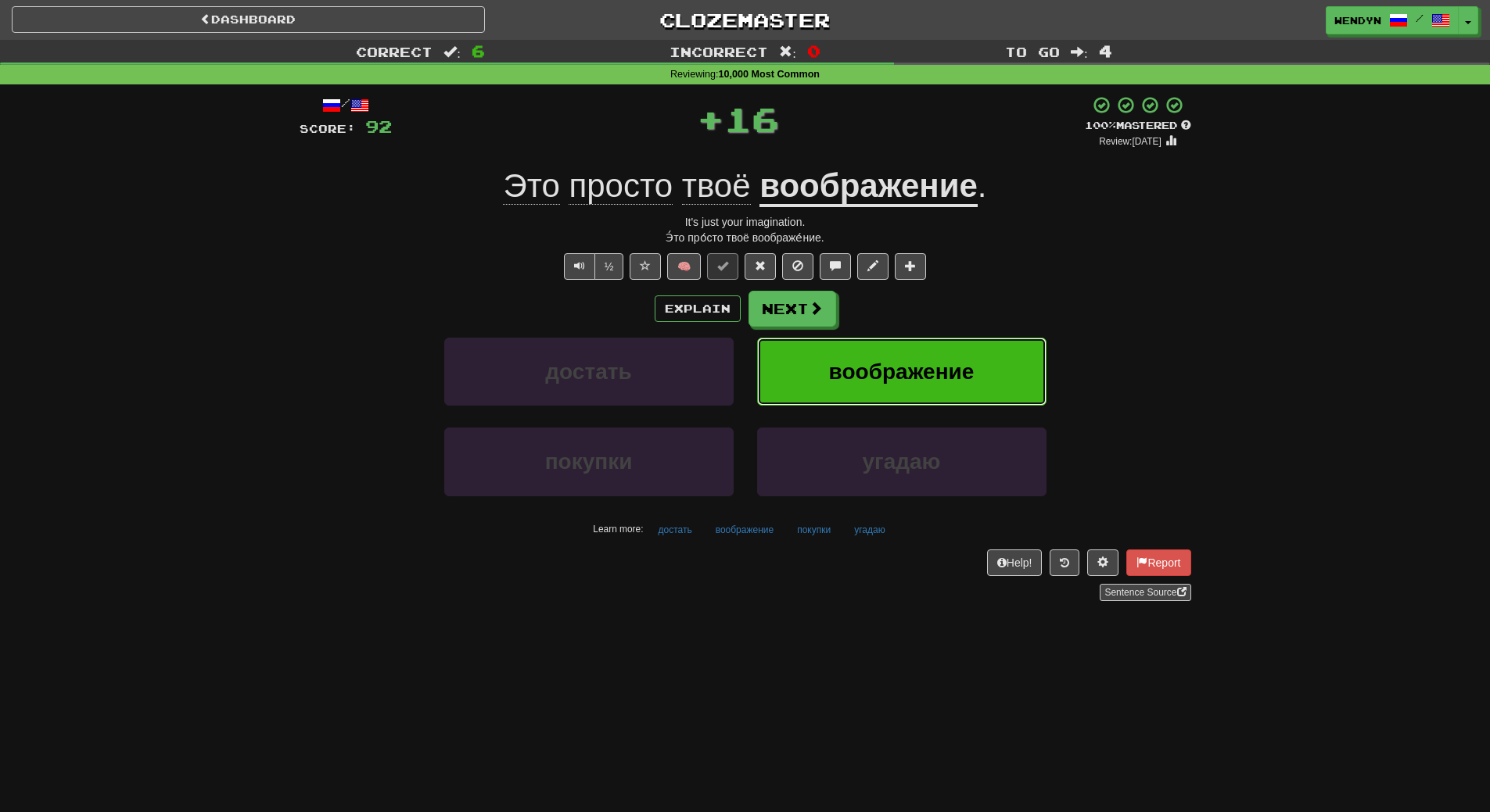
click at [926, 366] on span "воображение" at bounding box center [901, 372] width 146 height 24
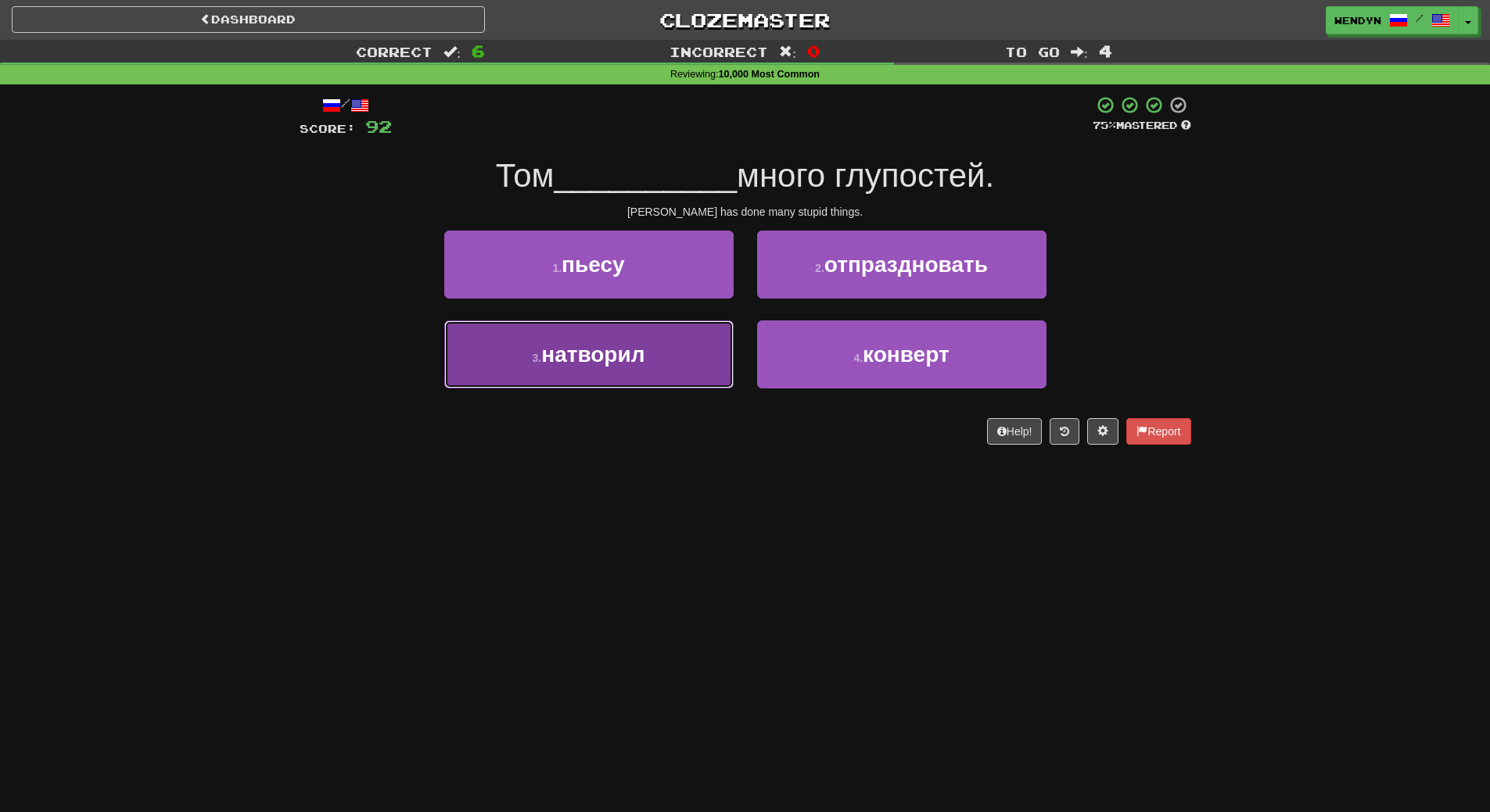
click at [565, 346] on span "натворил" at bounding box center [593, 354] width 103 height 24
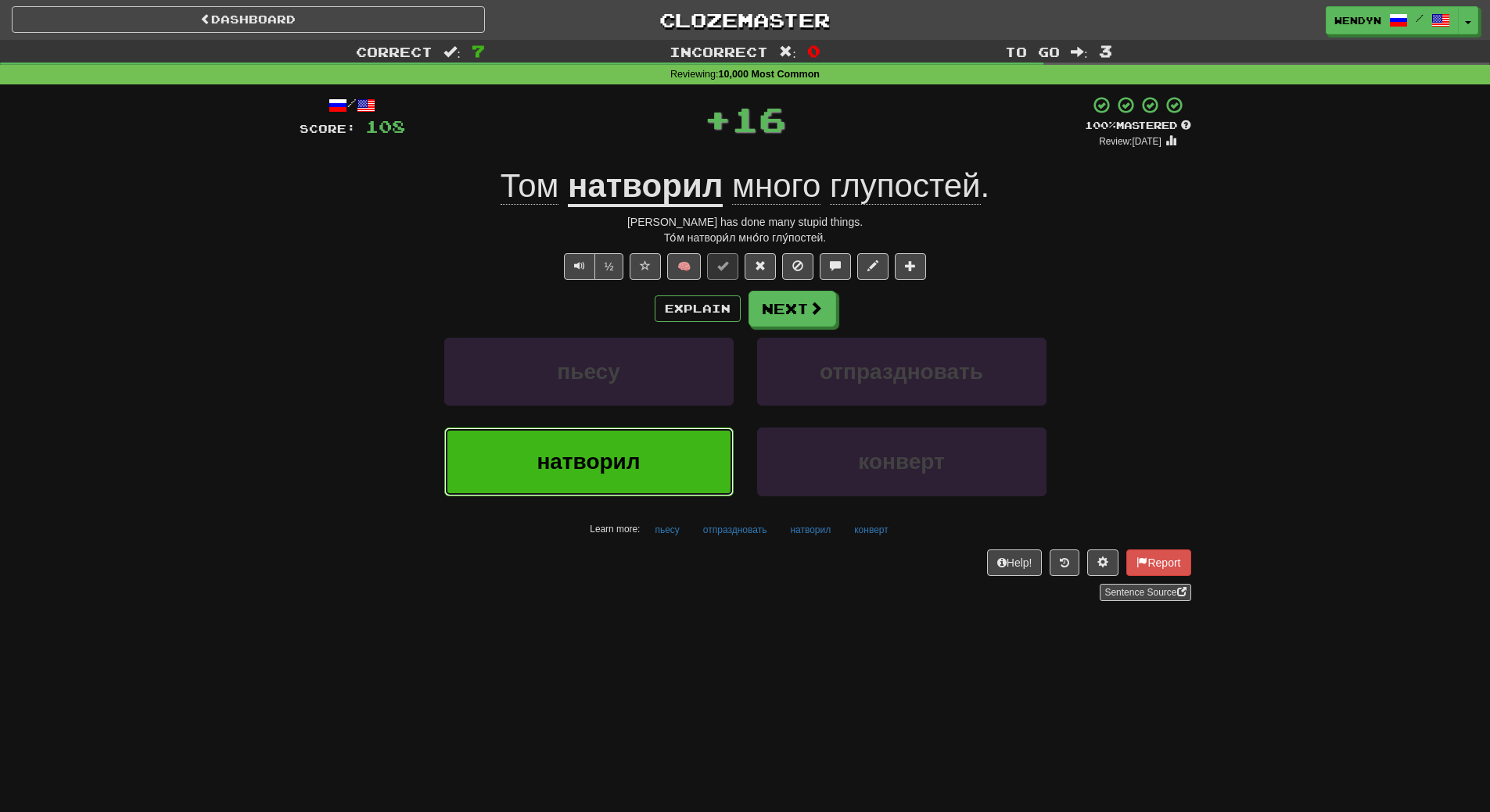
click at [565, 441] on button "натворил" at bounding box center [589, 462] width 289 height 68
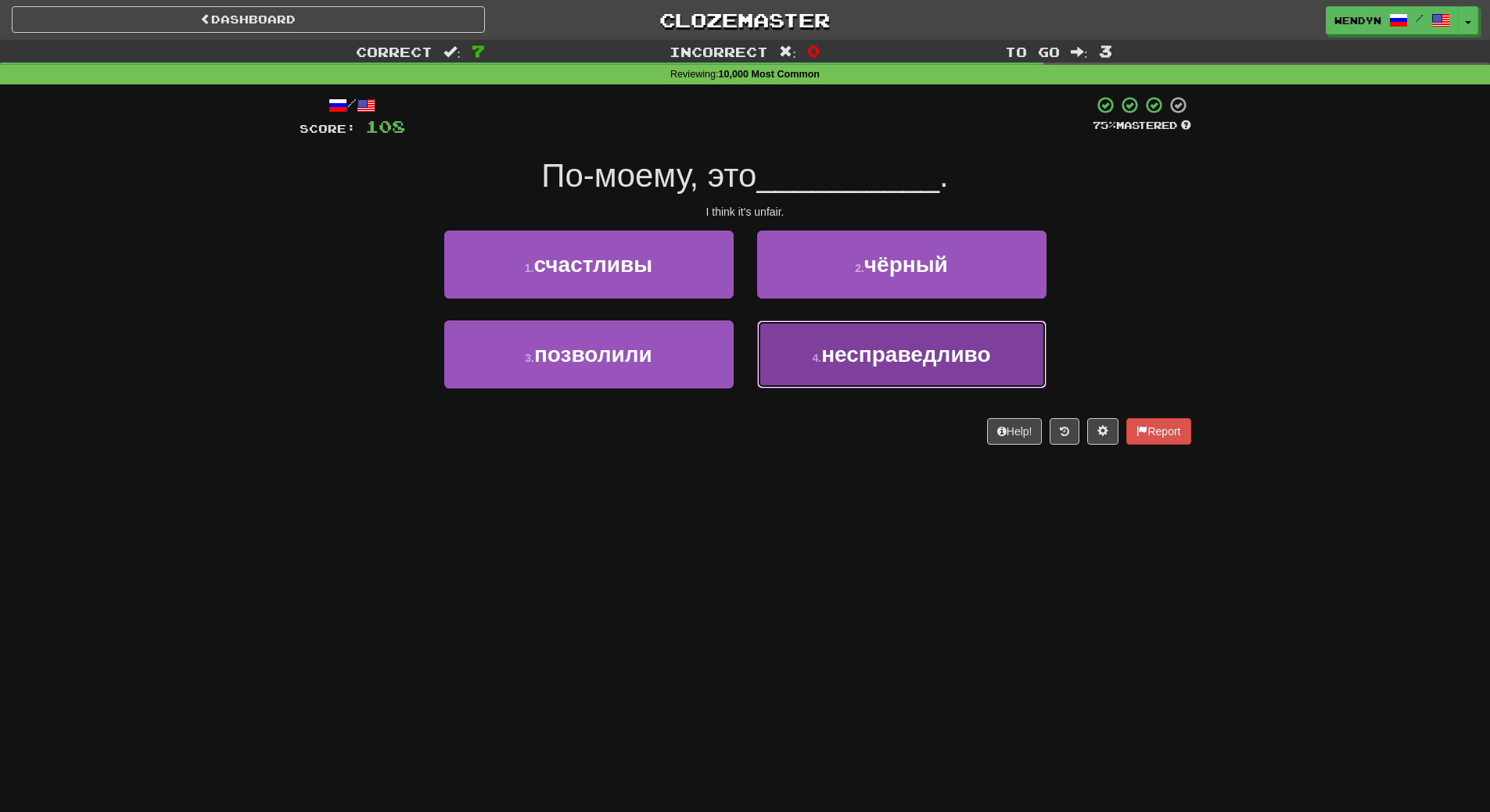
click at [889, 381] on button "4 . несправедливо" at bounding box center [902, 355] width 289 height 68
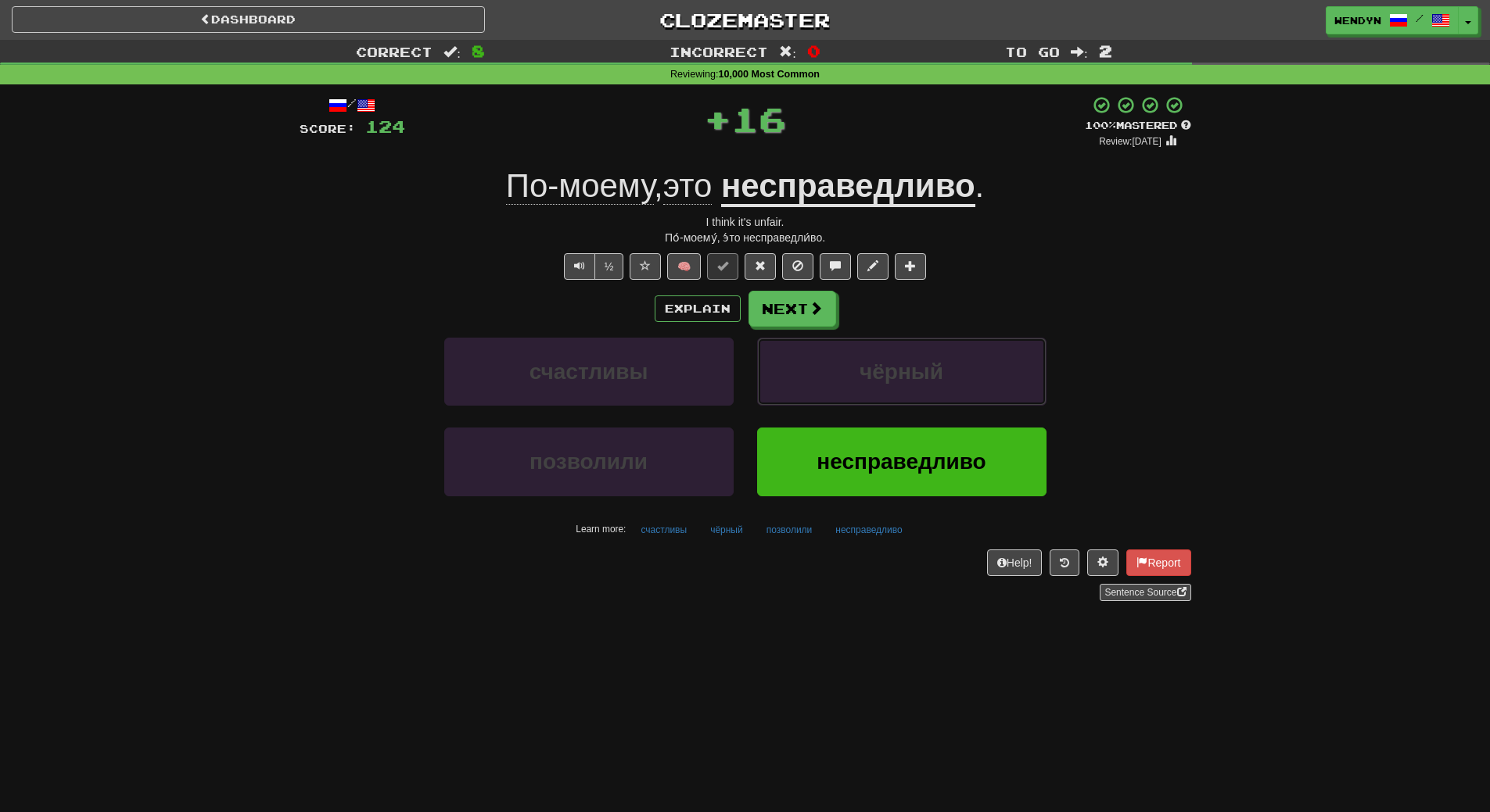
click at [889, 381] on span "чёрный" at bounding box center [901, 372] width 84 height 24
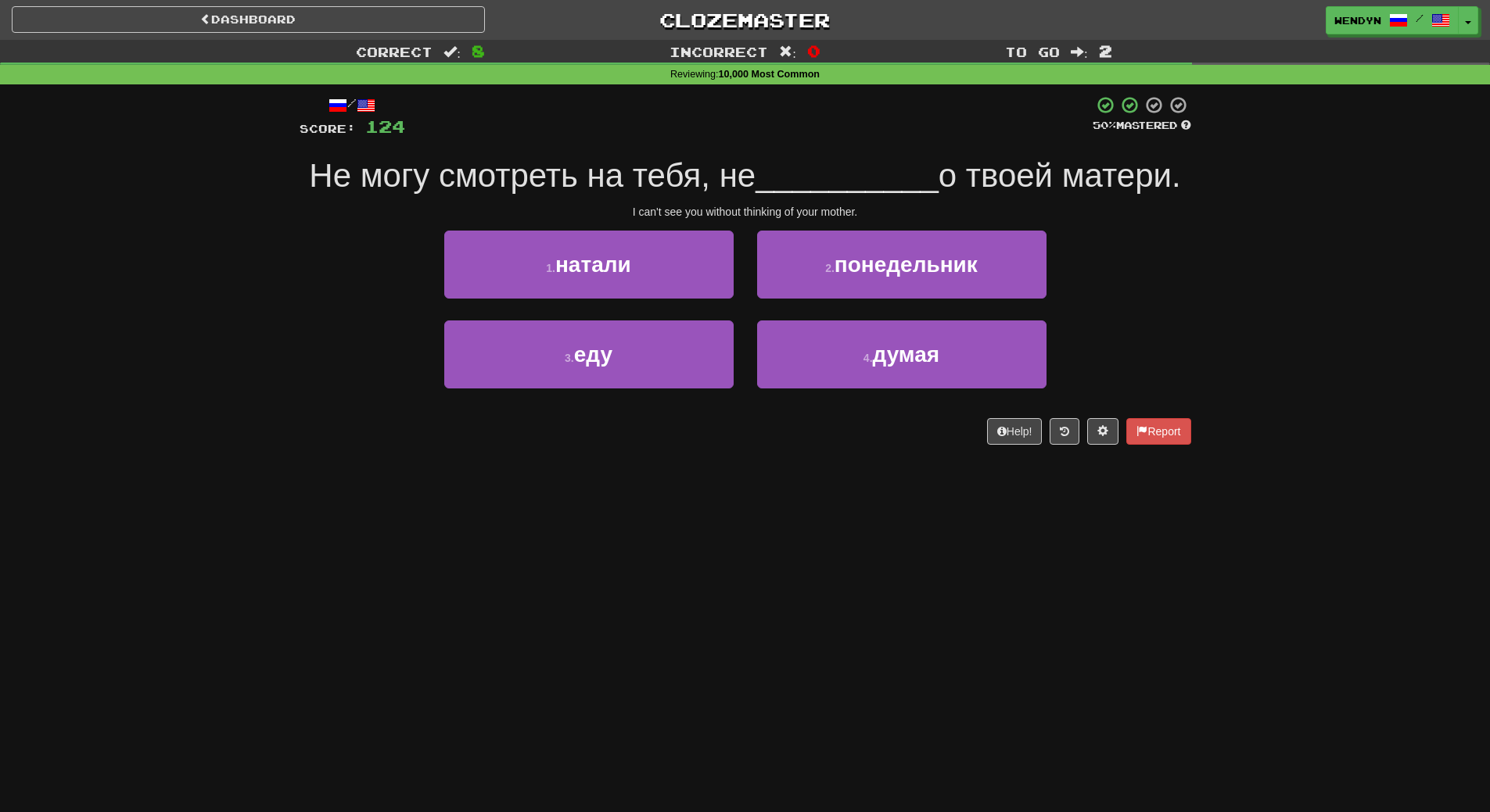
click at [719, 475] on div "Dashboard Clozemaster WendyN / Toggle Dropdown Dashboard Leaderboard Activity F…" at bounding box center [745, 406] width 1490 height 812
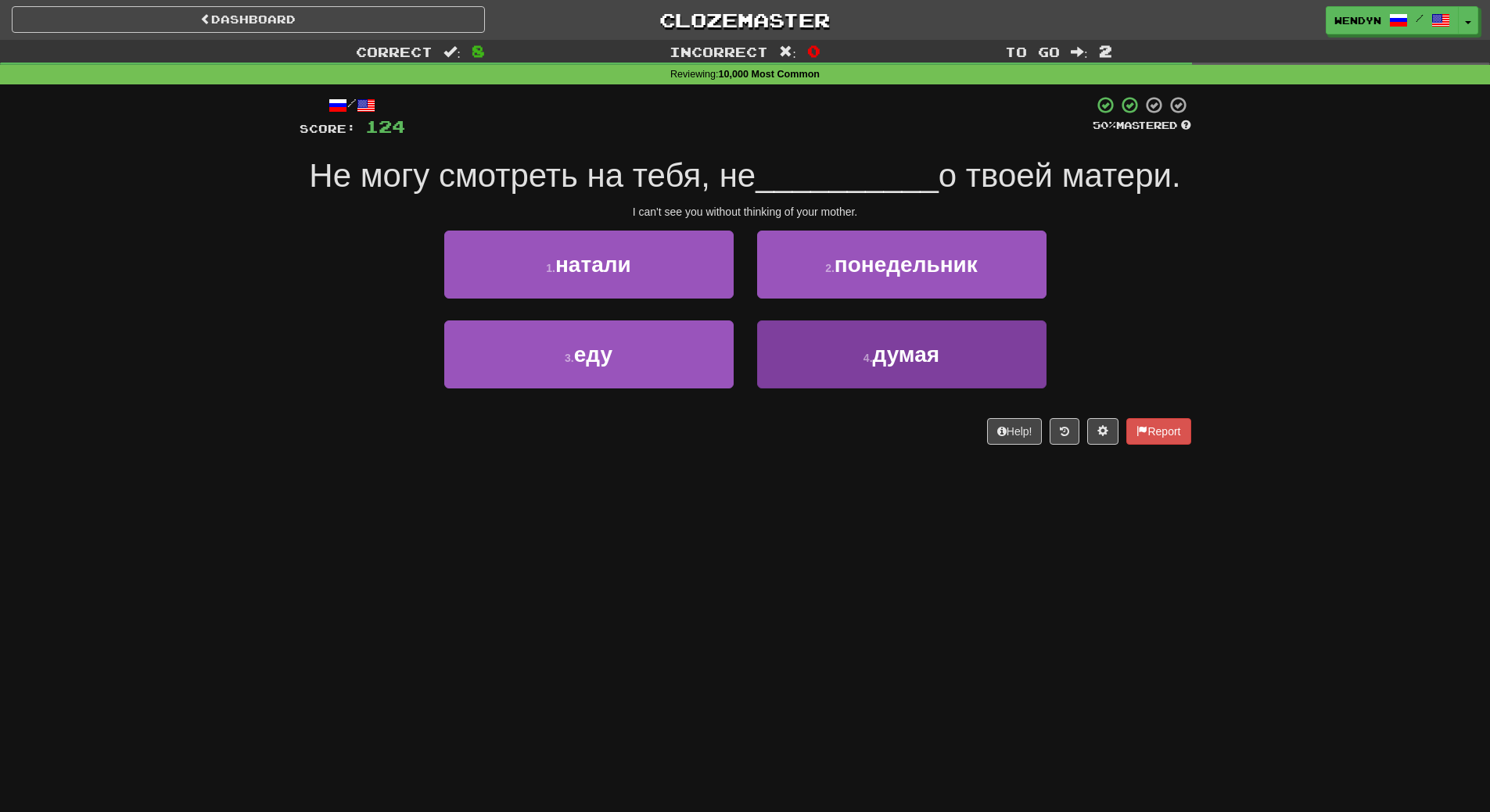
click at [891, 358] on span "думая" at bounding box center [906, 354] width 67 height 24
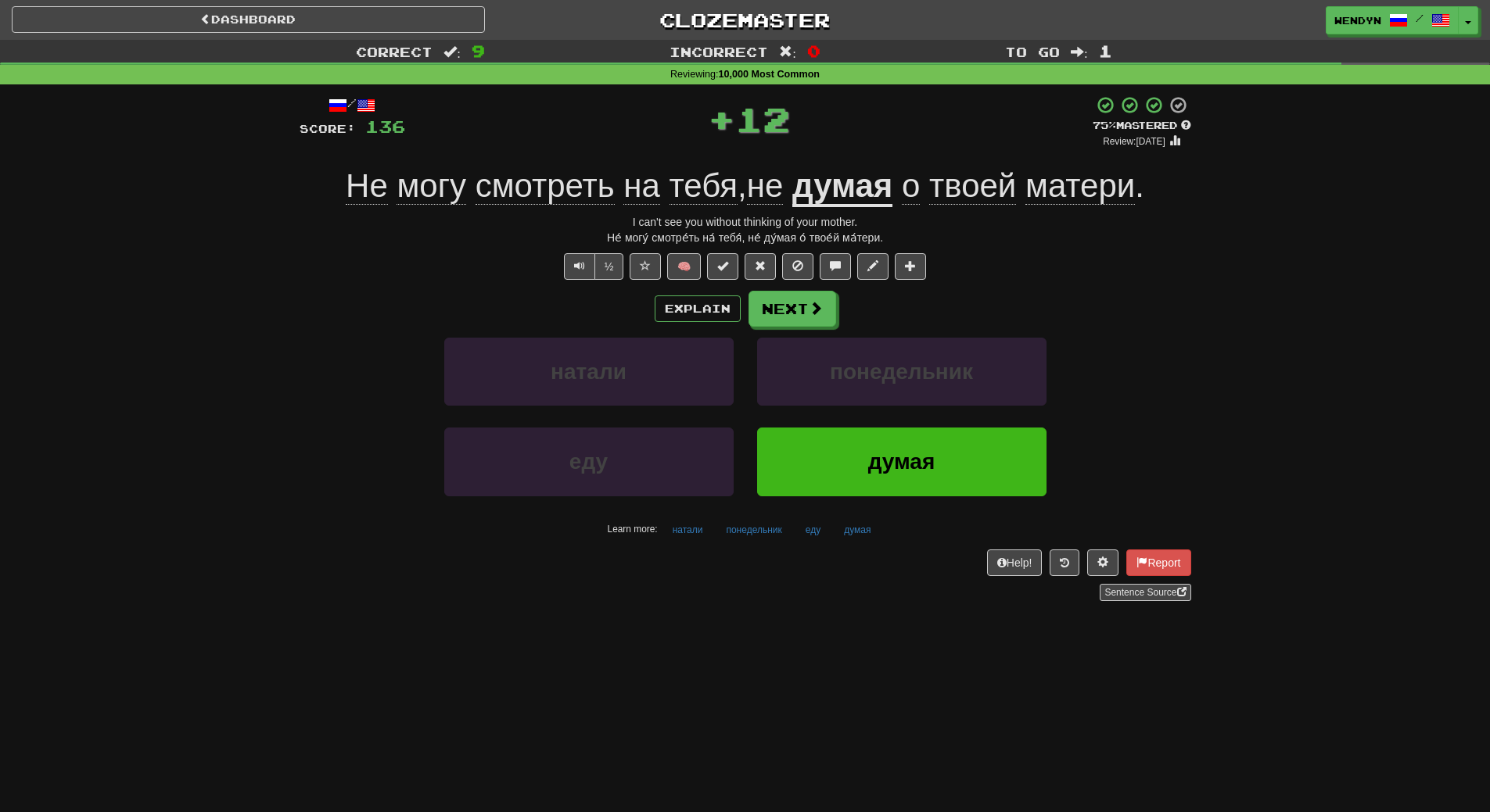
click at [849, 458] on button "думая" at bounding box center [902, 462] width 289 height 68
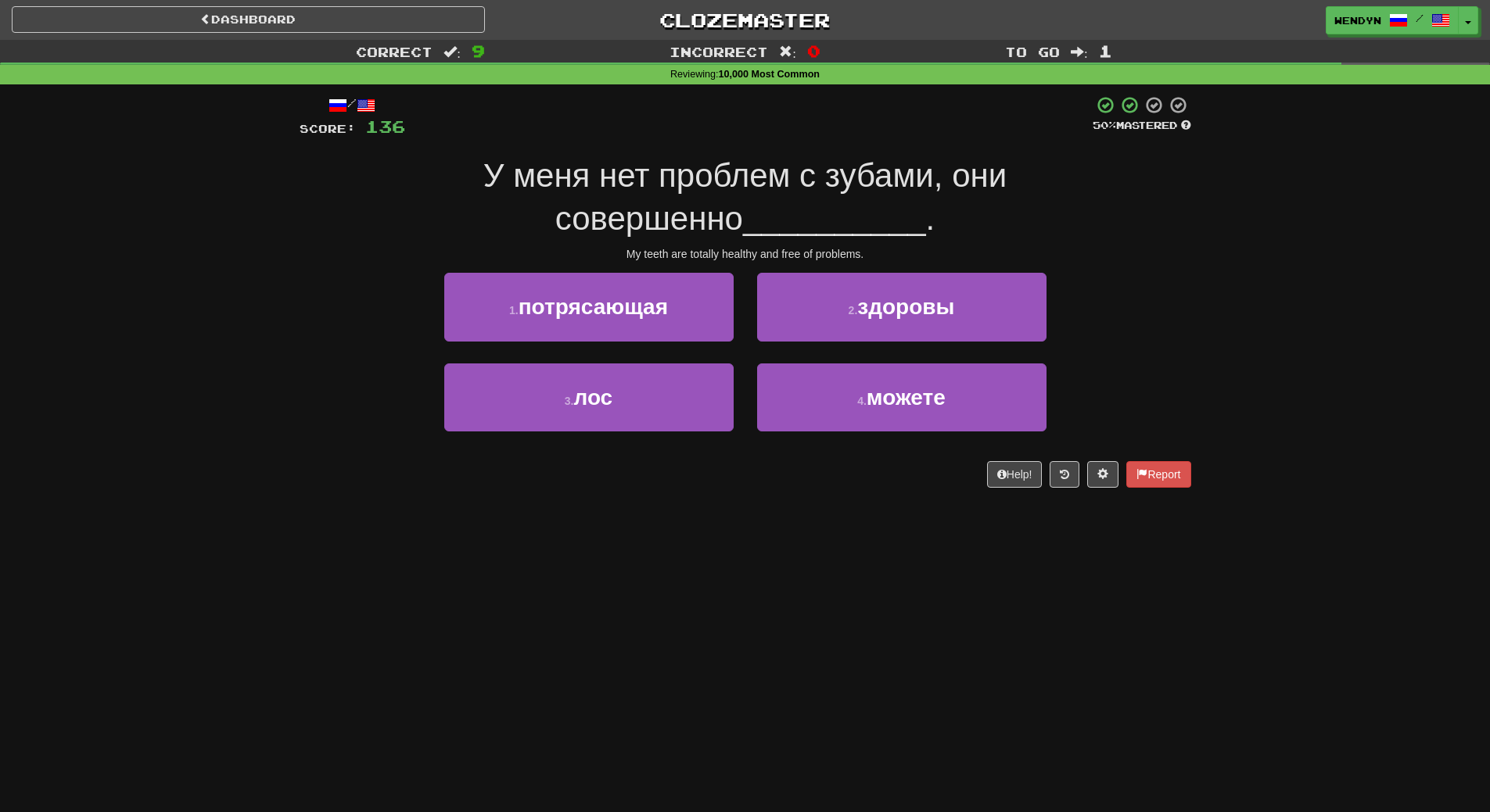
click at [809, 509] on div "Dashboard Clozemaster WendyN / Toggle Dropdown Dashboard Leaderboard Activity F…" at bounding box center [745, 406] width 1490 height 812
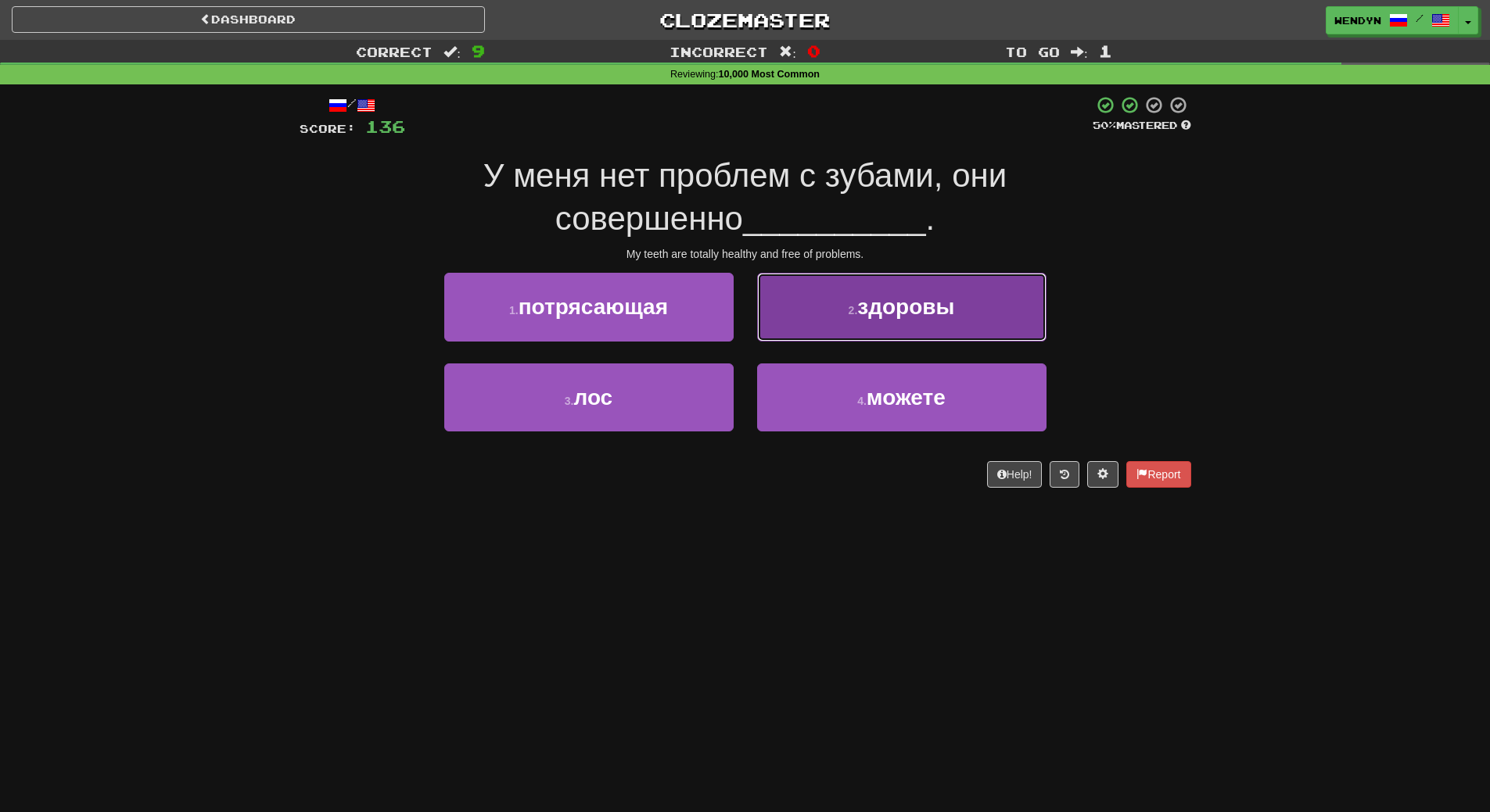
click at [965, 297] on button "2 . здоровы" at bounding box center [902, 307] width 289 height 68
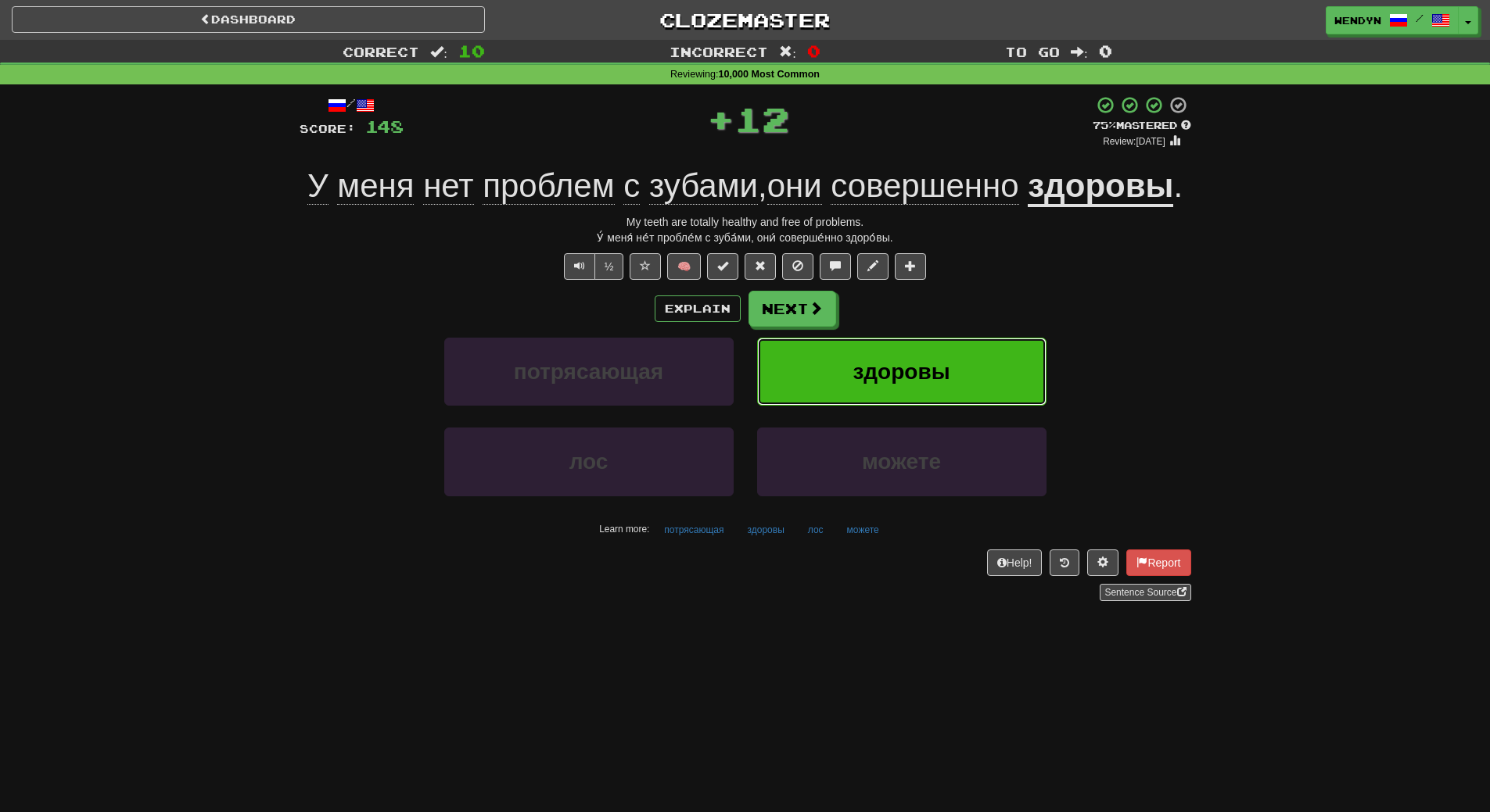
click at [949, 388] on button "здоровы" at bounding box center [902, 372] width 289 height 68
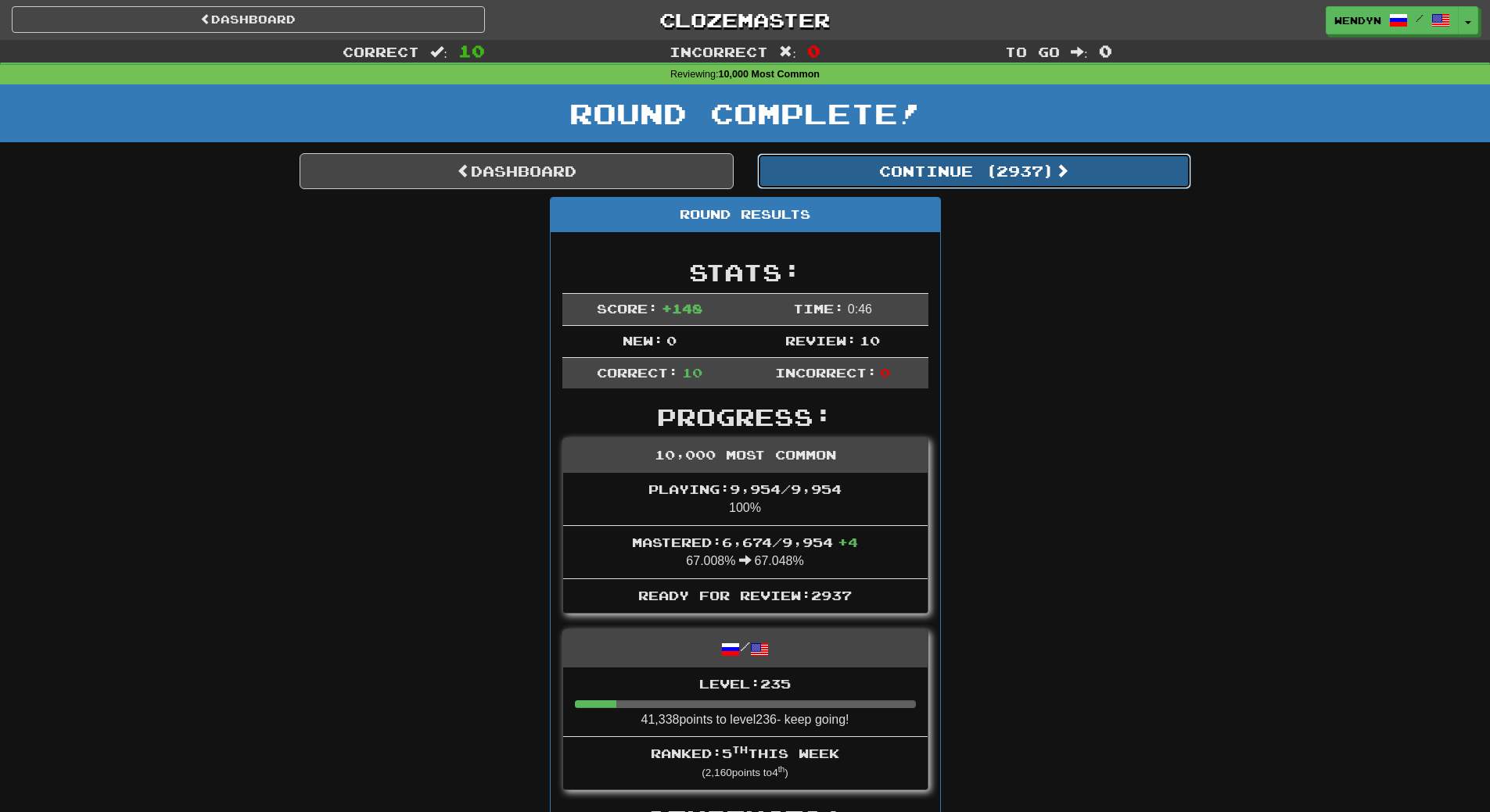
click at [994, 178] on button "Continue ( 2937 )" at bounding box center [974, 170] width 434 height 36
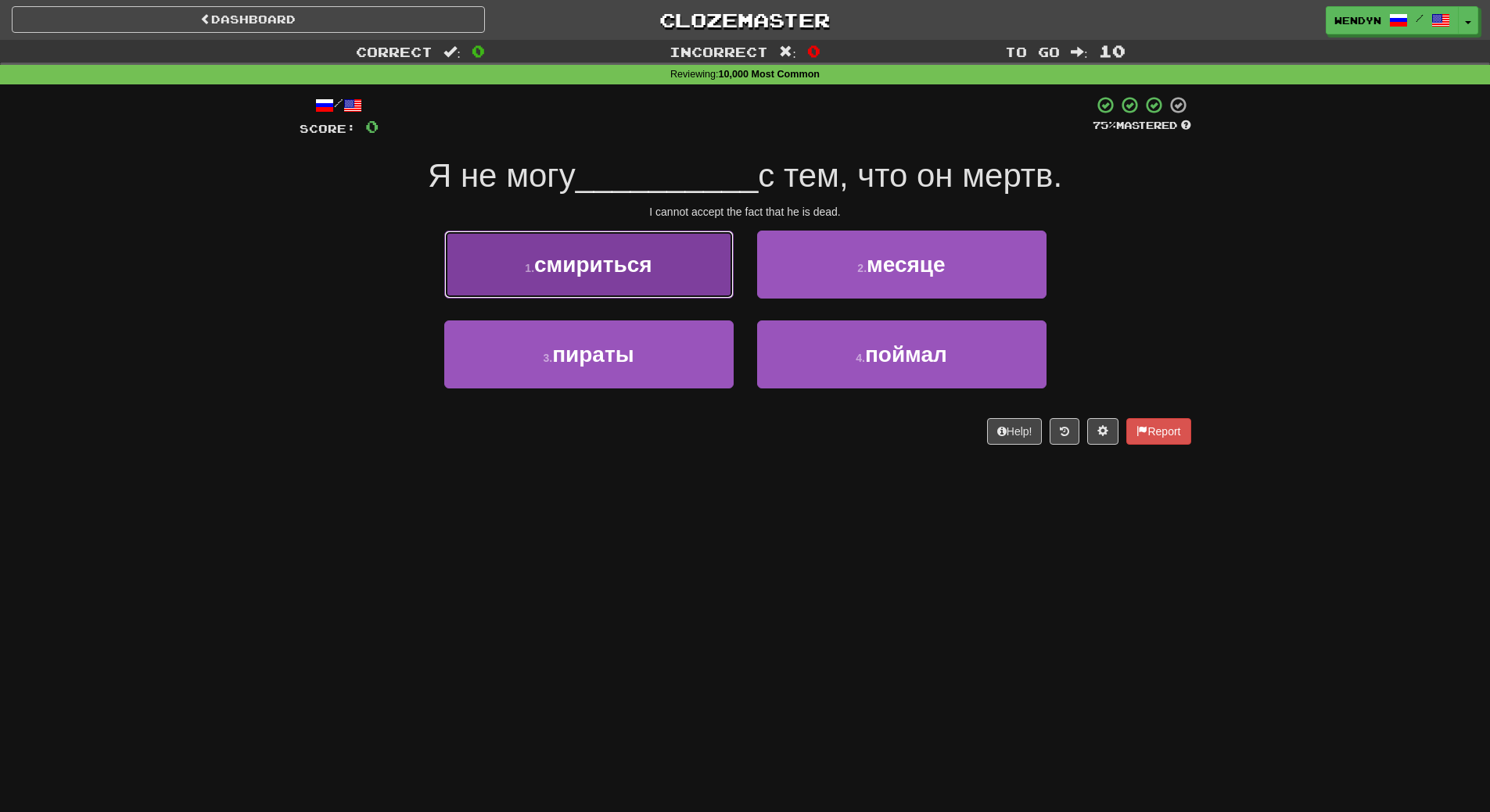
click at [609, 268] on span "смириться" at bounding box center [593, 264] width 118 height 24
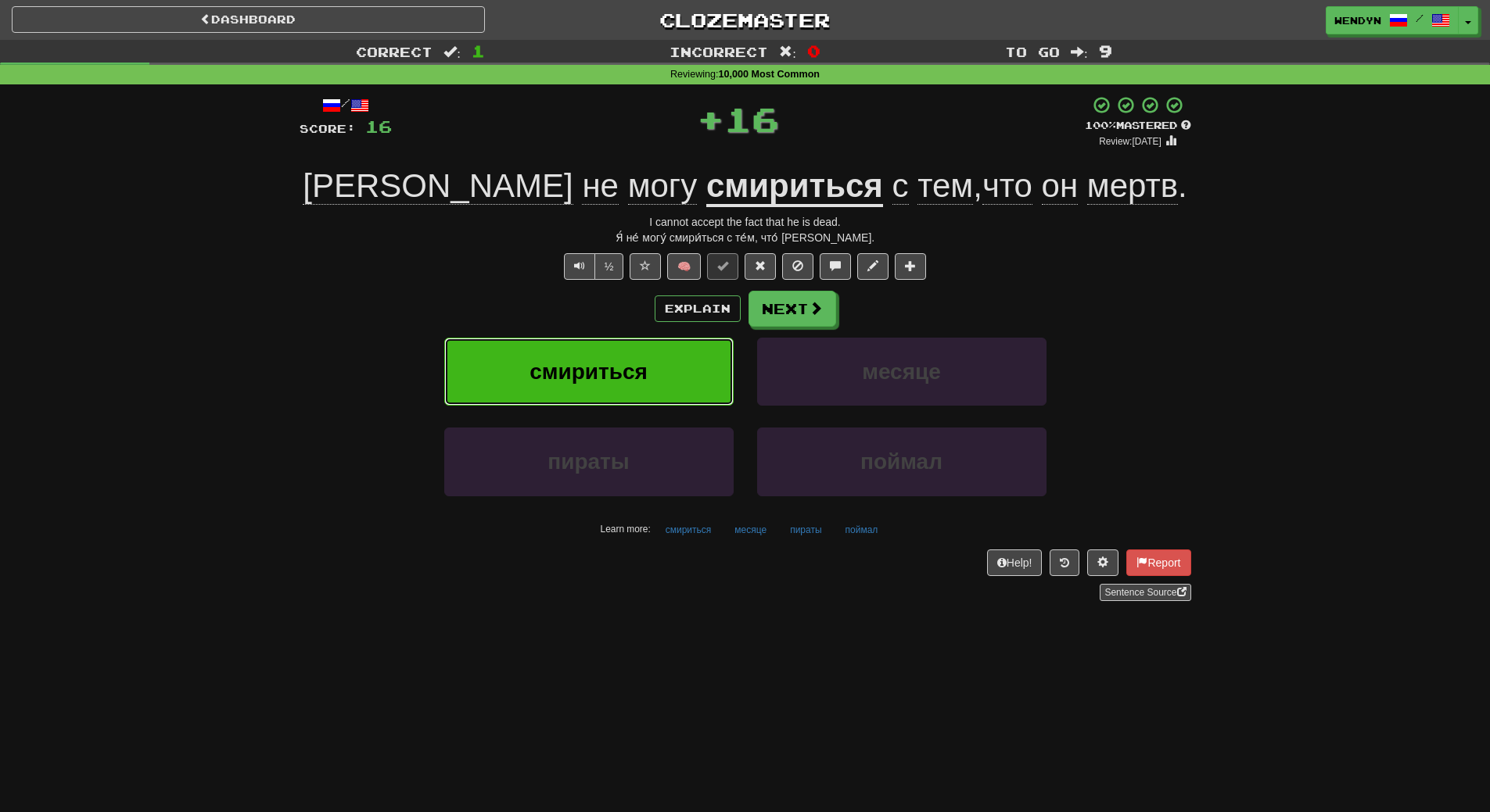
click at [595, 391] on button "смириться" at bounding box center [589, 372] width 289 height 68
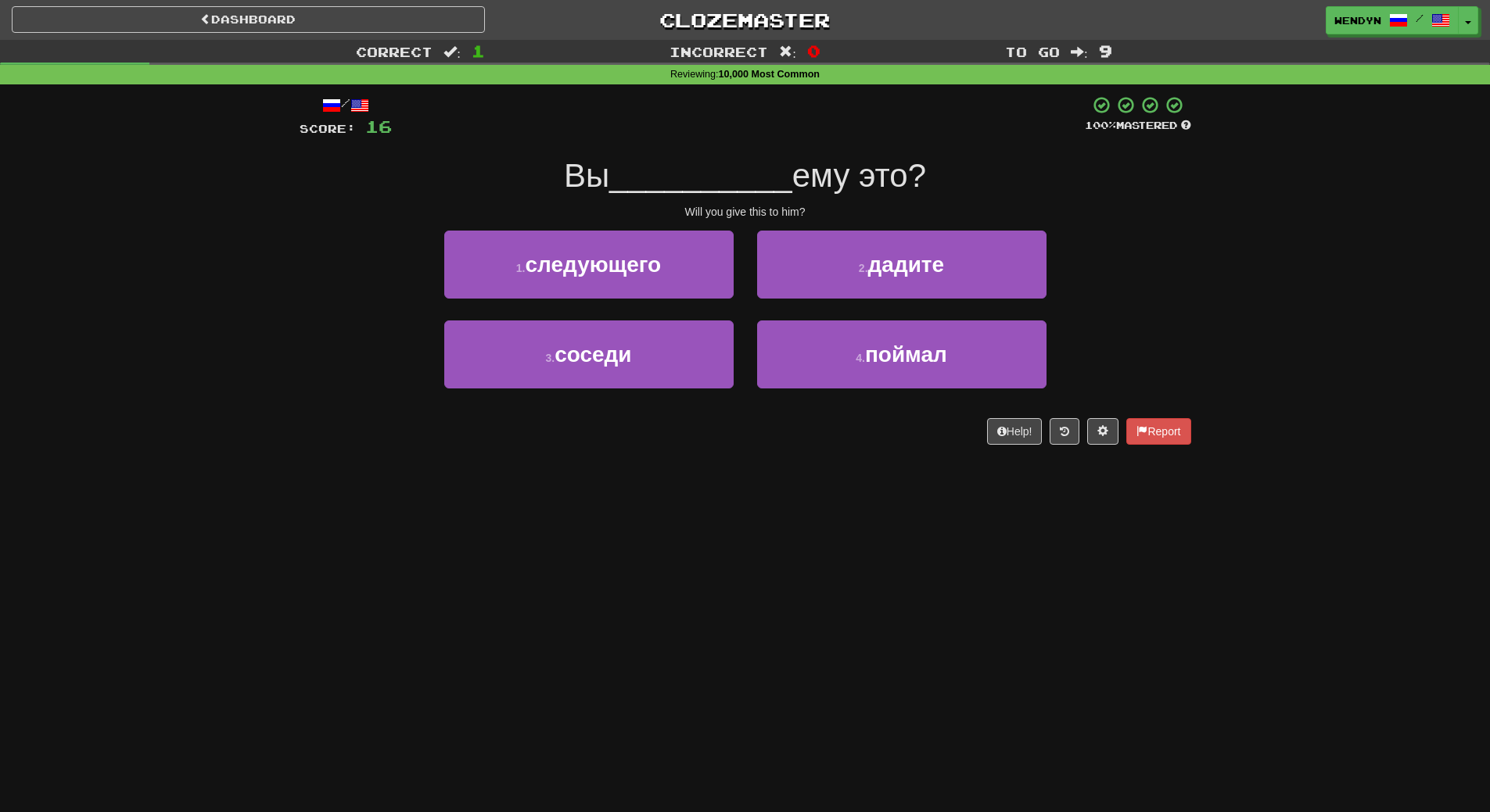
drag, startPoint x: 595, startPoint y: 391, endPoint x: 606, endPoint y: 607, distance: 216.3
click at [606, 607] on div "Dashboard Clozemaster WendyN / Toggle Dropdown Dashboard Leaderboard Activity F…" at bounding box center [745, 406] width 1490 height 812
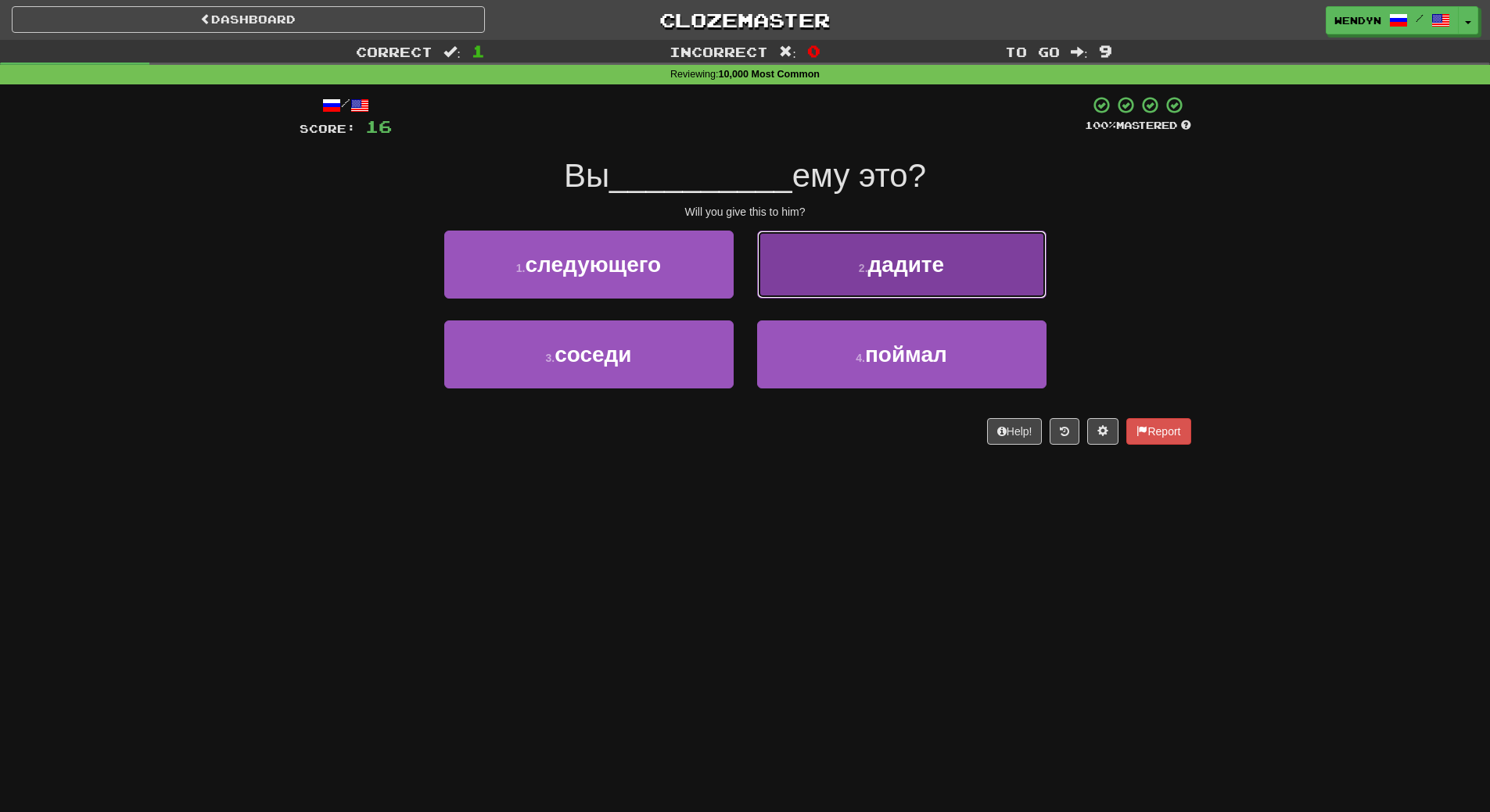
click at [987, 281] on button "2 . дадите" at bounding box center [902, 264] width 289 height 68
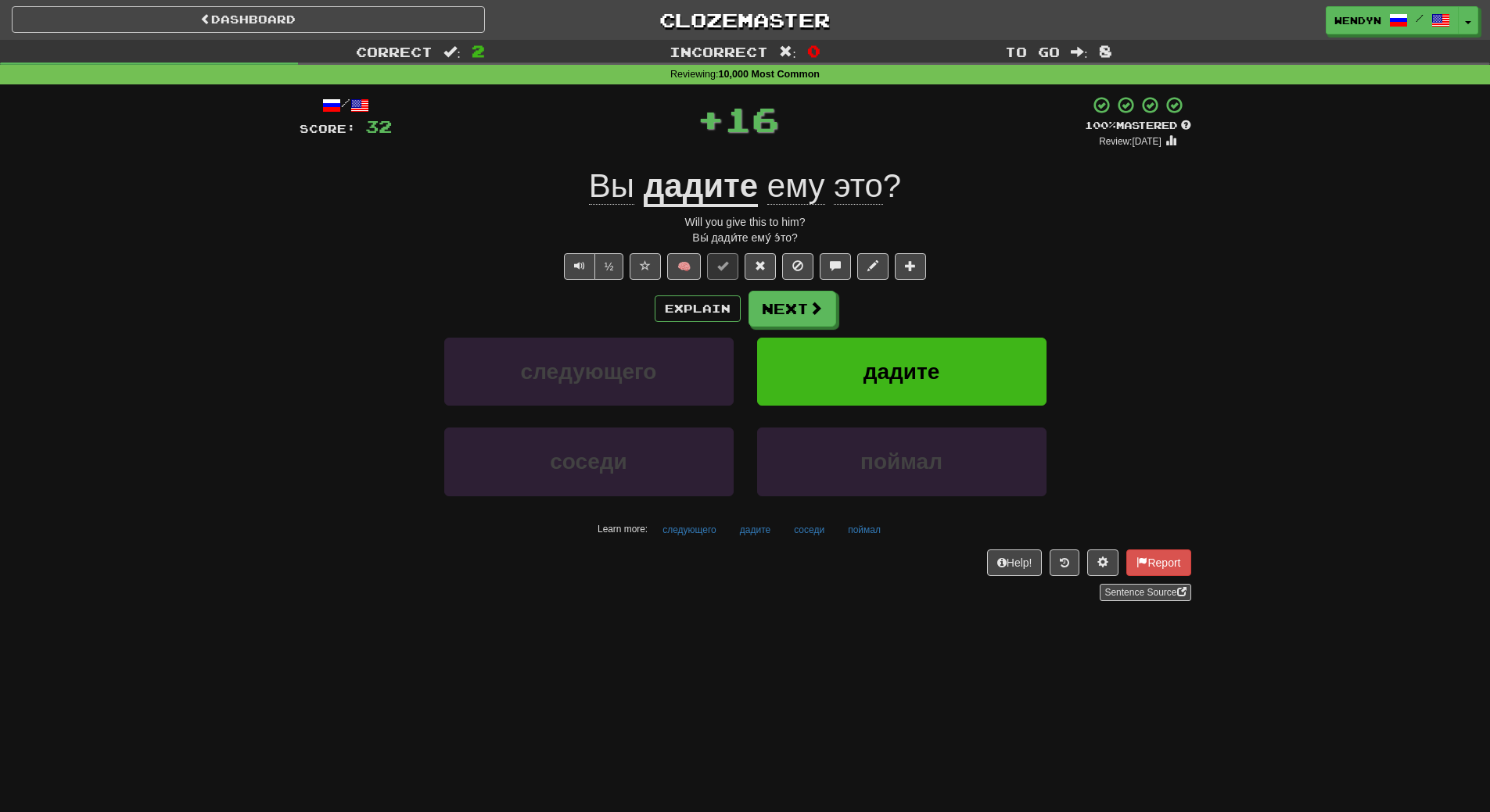
click at [987, 281] on div "/ Score: 32 + 16 100 % Mastered Review: 2026-03-19 Вы дадите ему это ? Will you…" at bounding box center [745, 348] width 891 height 506
click at [972, 367] on button "дадите" at bounding box center [902, 372] width 289 height 68
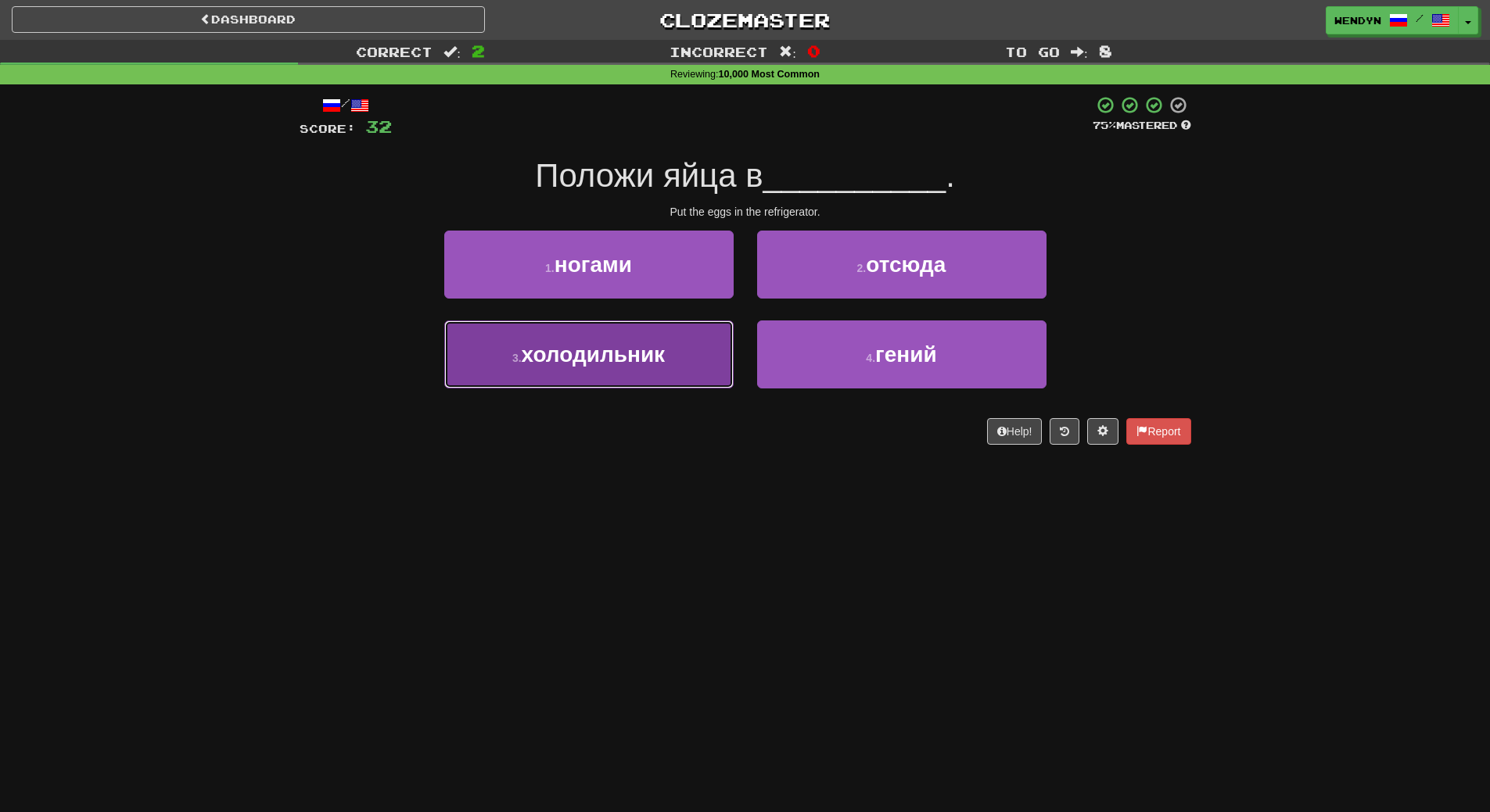
click at [508, 359] on button "3 . холодильник" at bounding box center [589, 355] width 289 height 68
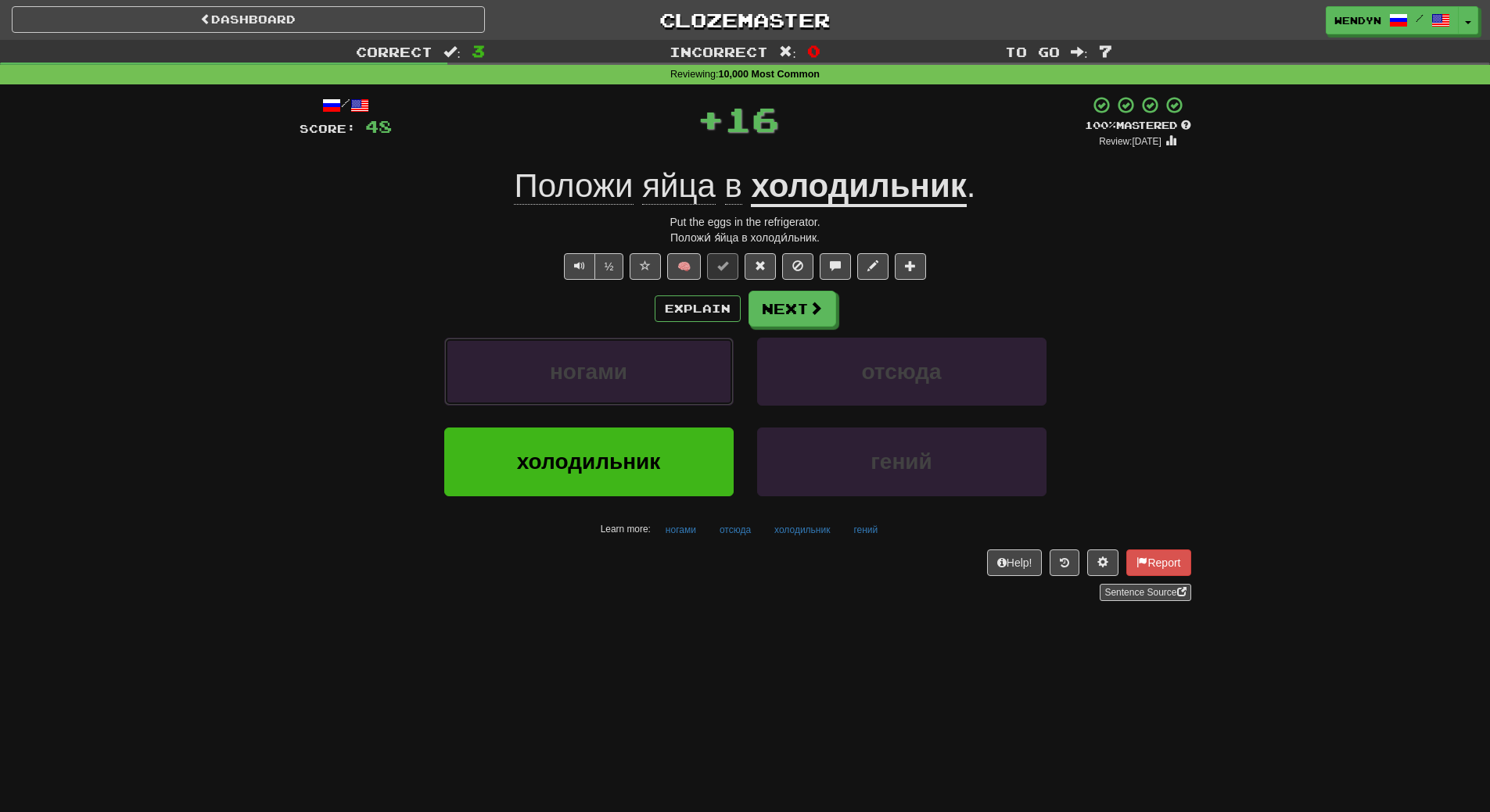
click at [508, 359] on button "ногами" at bounding box center [589, 372] width 289 height 68
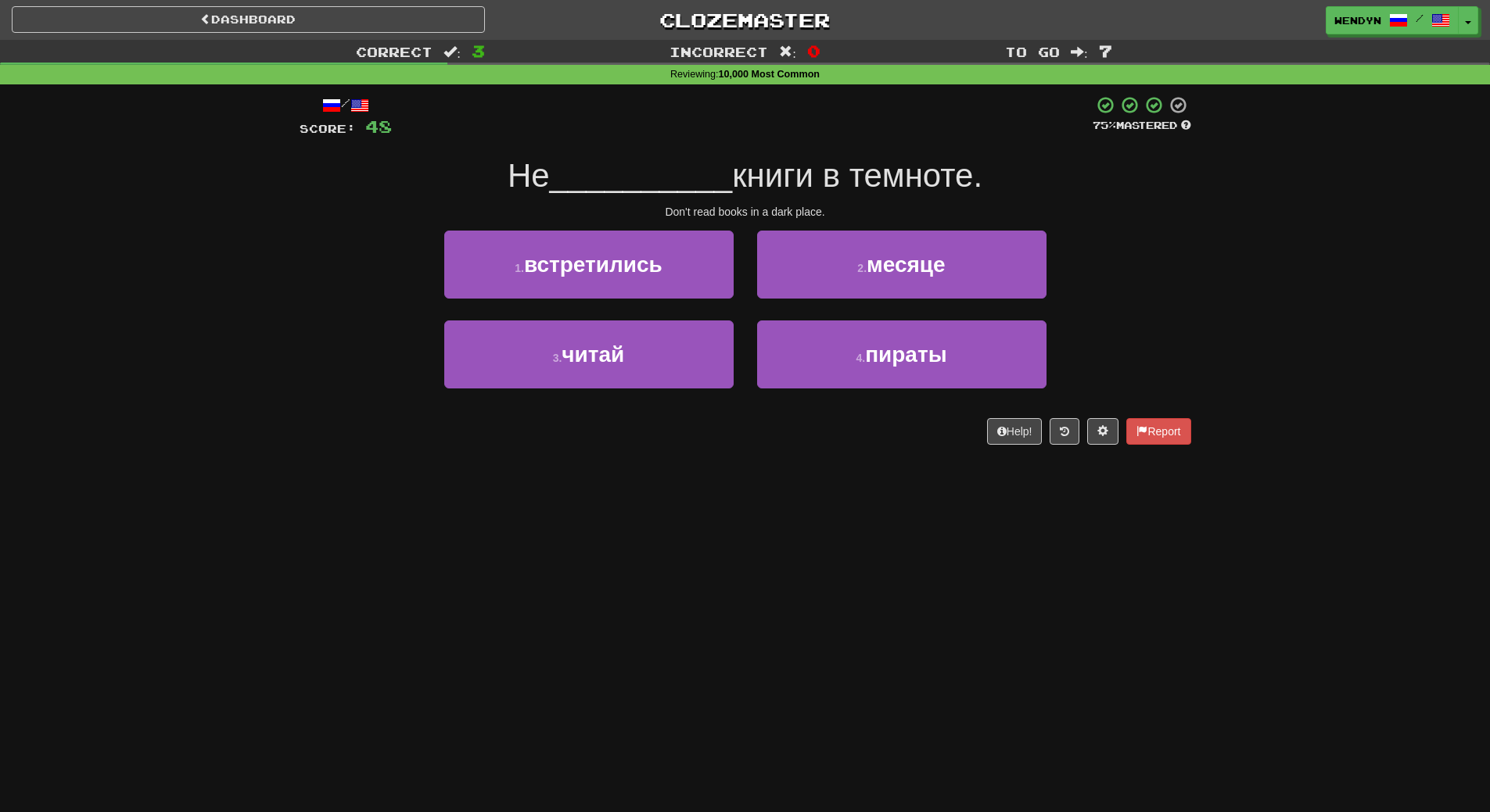
click at [508, 359] on button "3 . читай" at bounding box center [589, 355] width 289 height 68
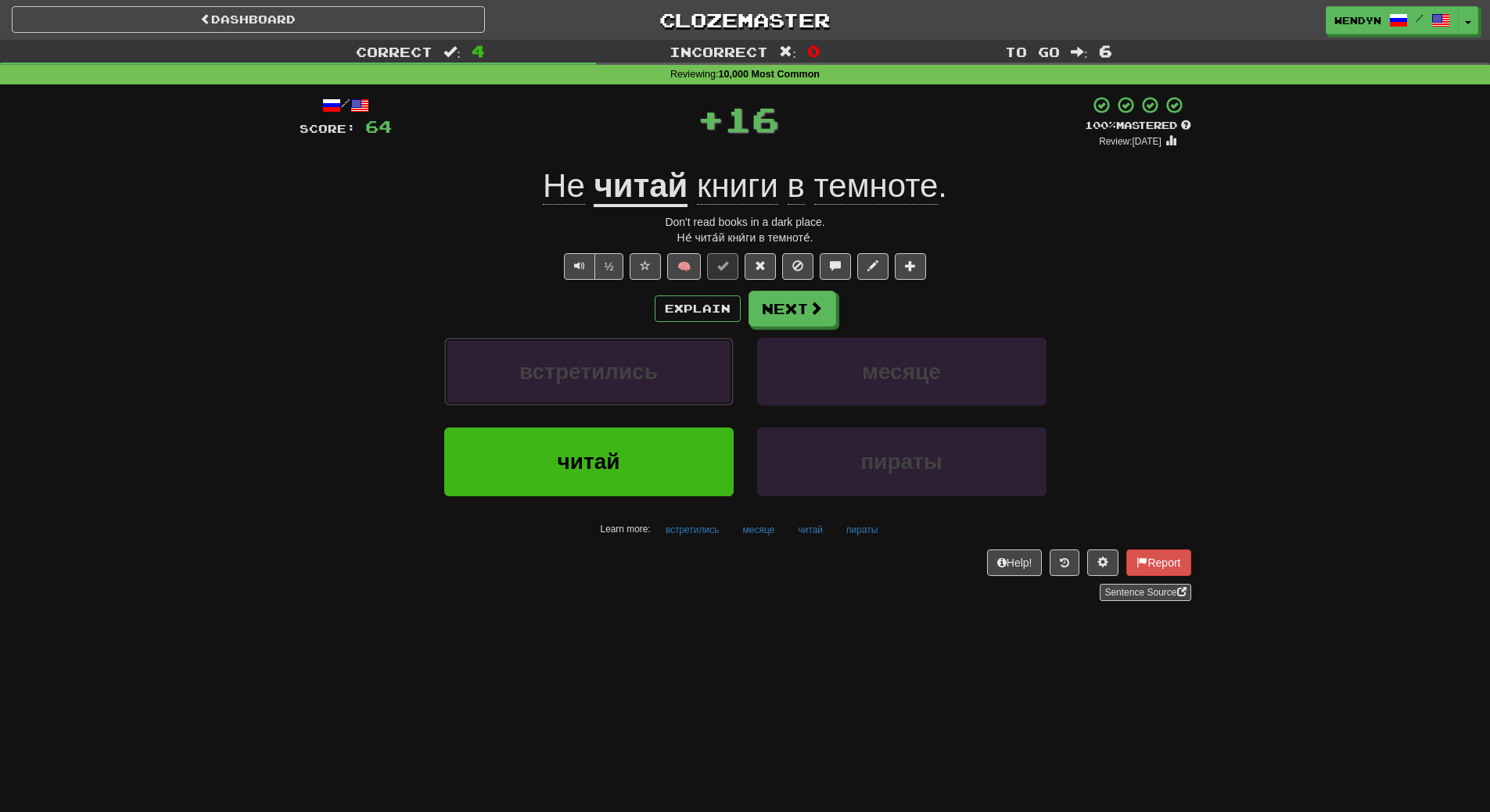
click at [508, 359] on button "встретились" at bounding box center [589, 372] width 289 height 68
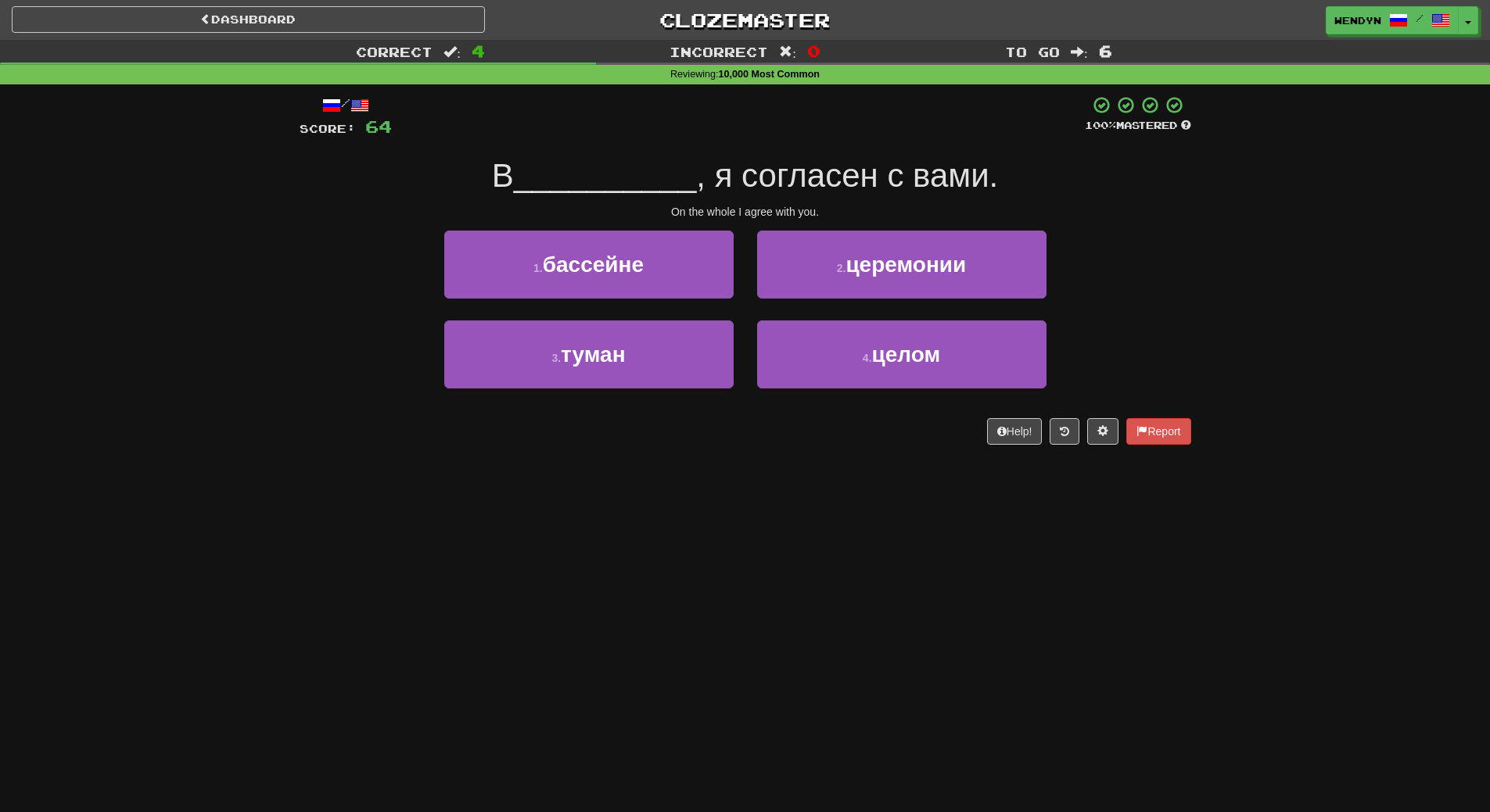
click at [511, 544] on div "Dashboard Clozemaster WendyN / Toggle Dropdown Dashboard Leaderboard Activity F…" at bounding box center [745, 406] width 1490 height 812
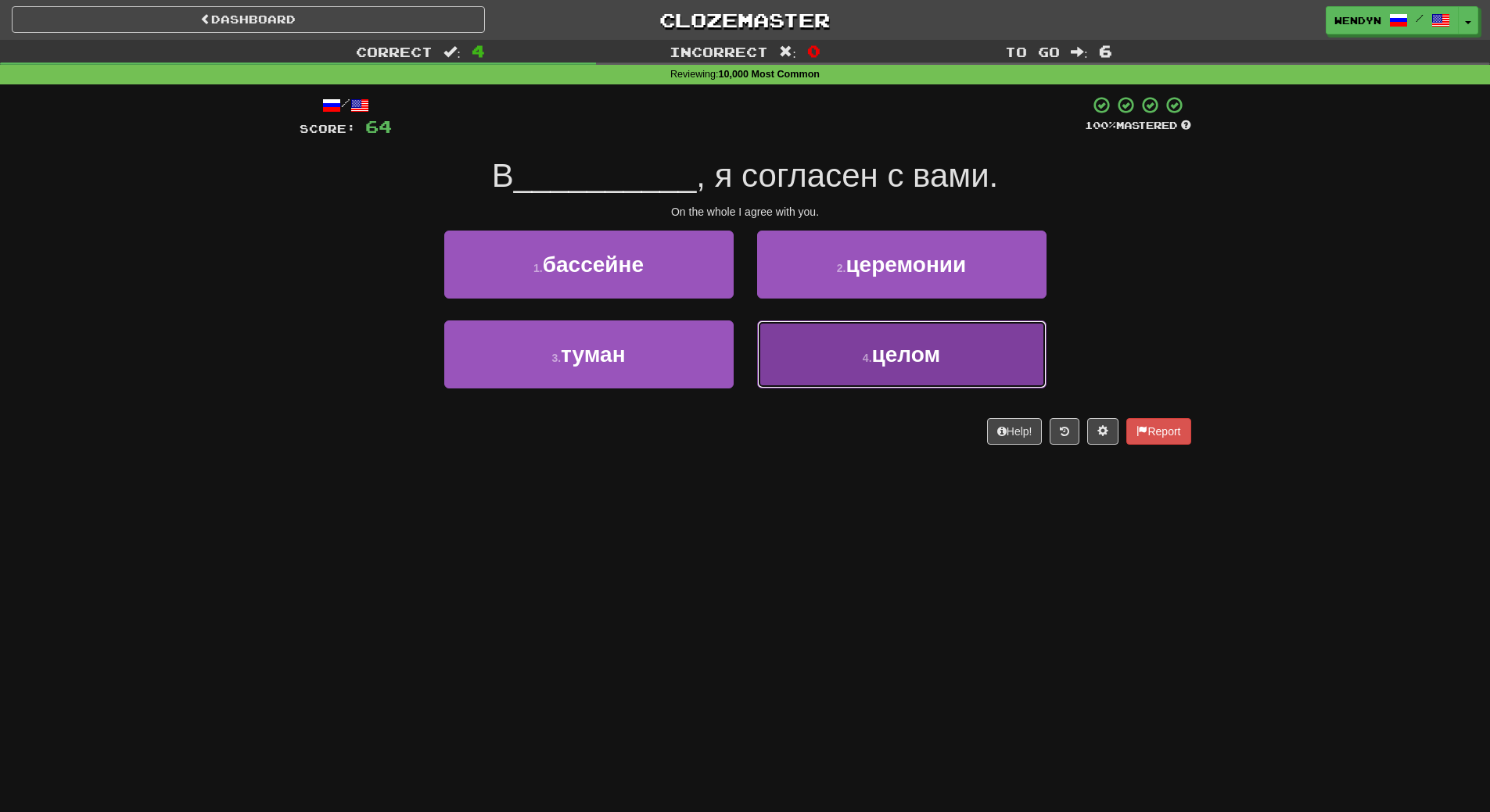
click at [960, 373] on button "4 . целом" at bounding box center [902, 355] width 289 height 68
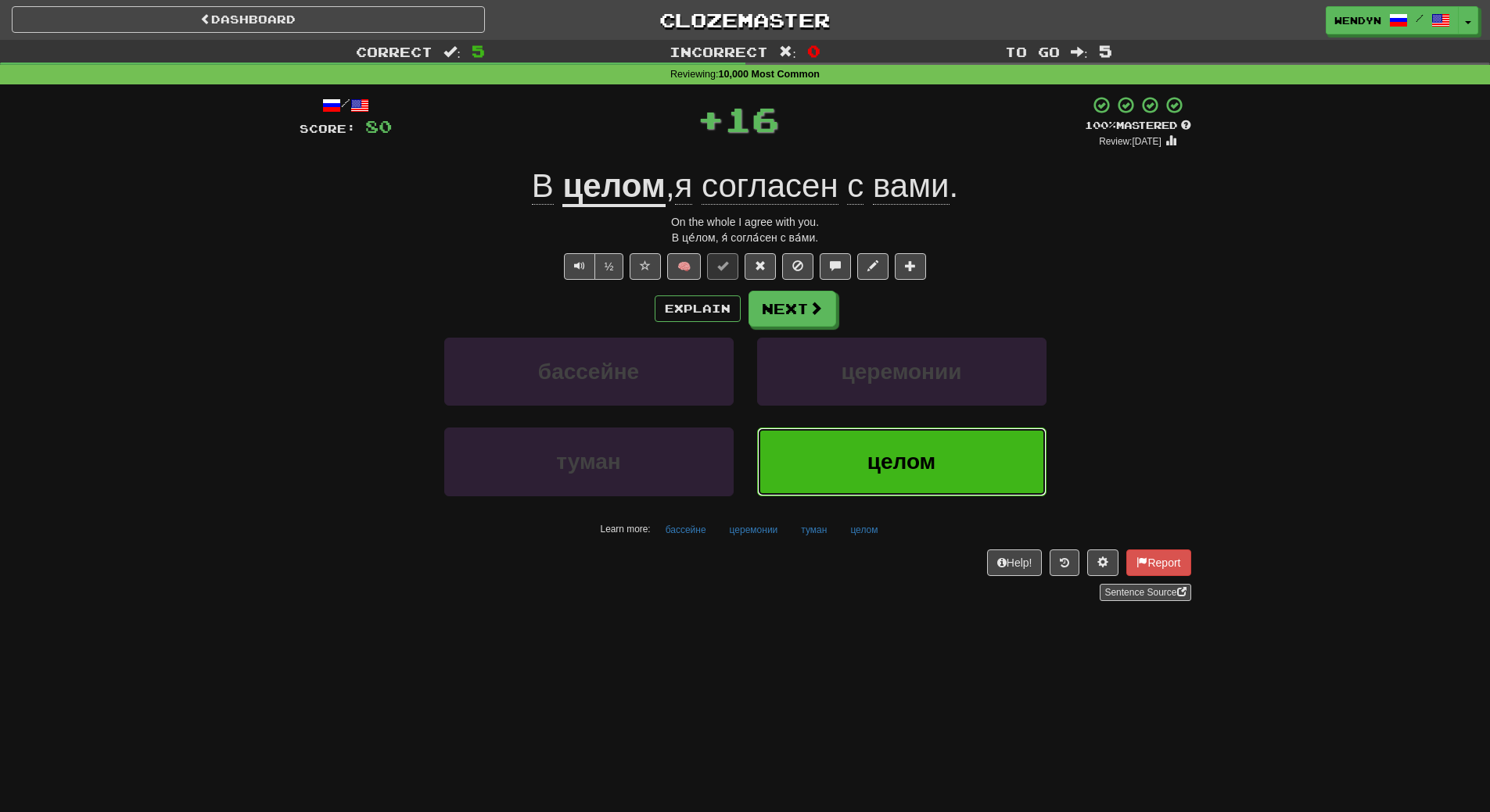
click at [953, 454] on button "целом" at bounding box center [902, 462] width 289 height 68
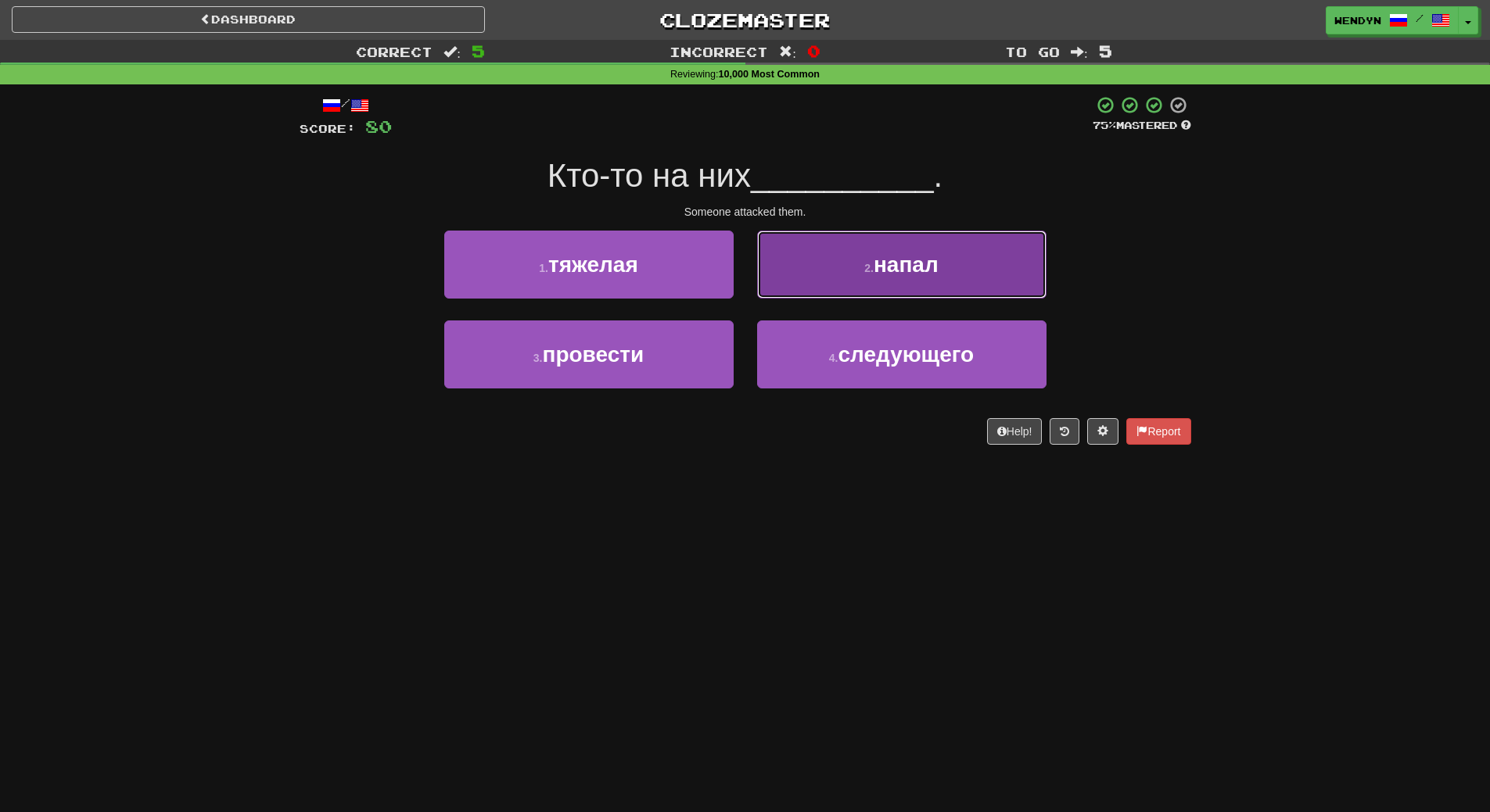
click at [1004, 273] on button "2 . напал" at bounding box center [902, 264] width 289 height 68
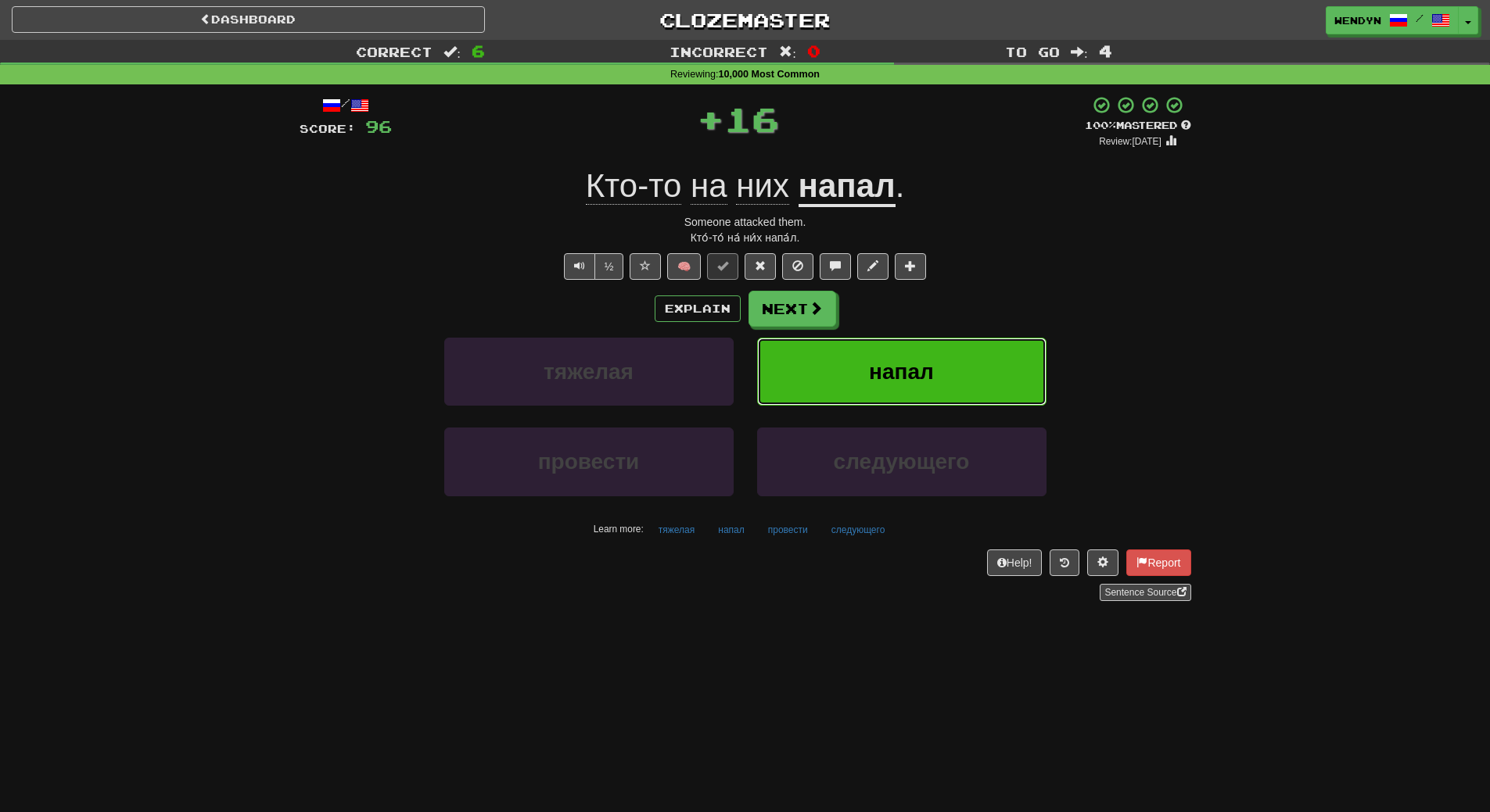
click at [978, 351] on button "напал" at bounding box center [902, 372] width 289 height 68
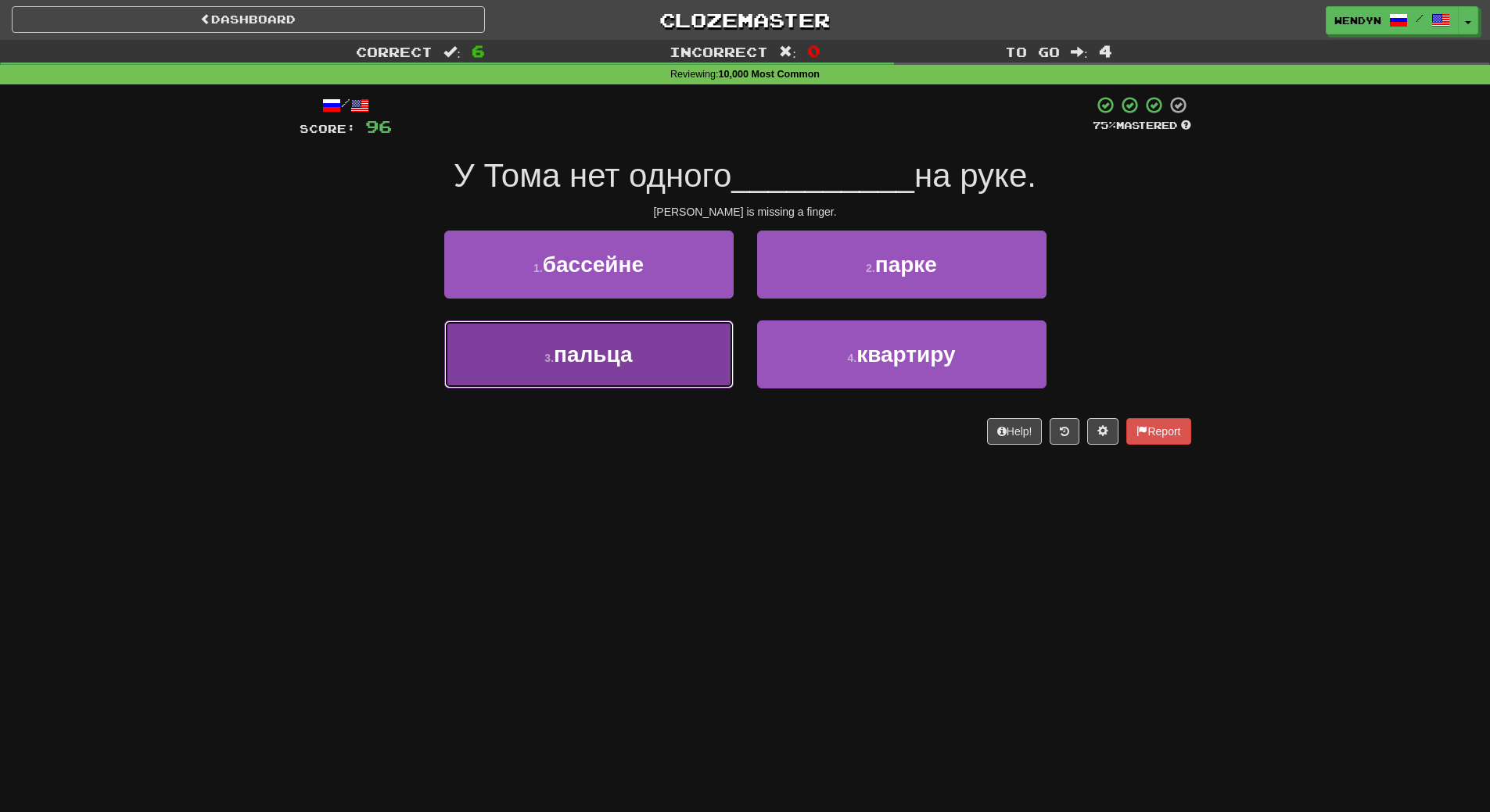
click at [671, 357] on button "3 . пальца" at bounding box center [589, 355] width 289 height 68
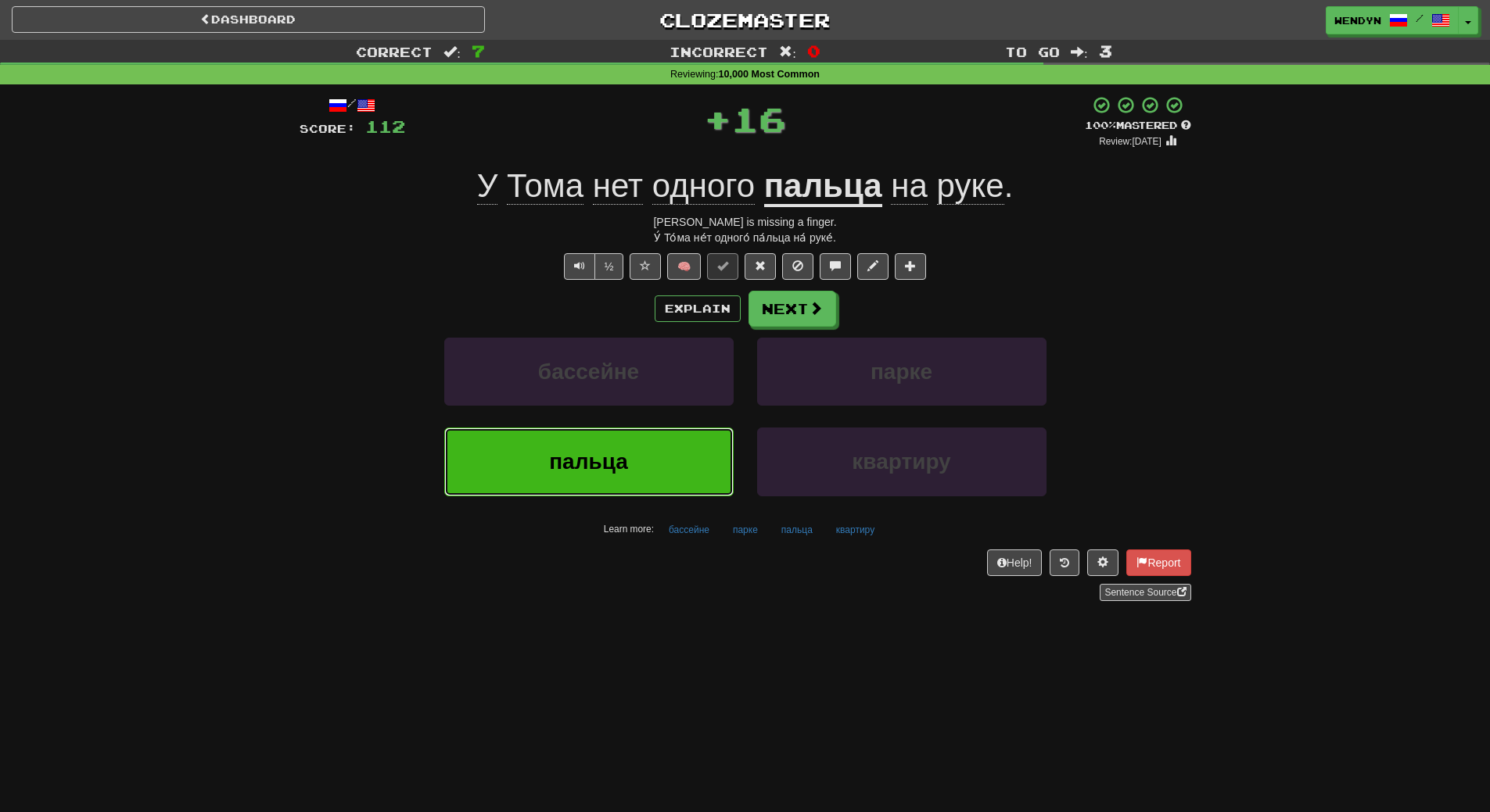
click at [669, 455] on button "пальца" at bounding box center [589, 462] width 289 height 68
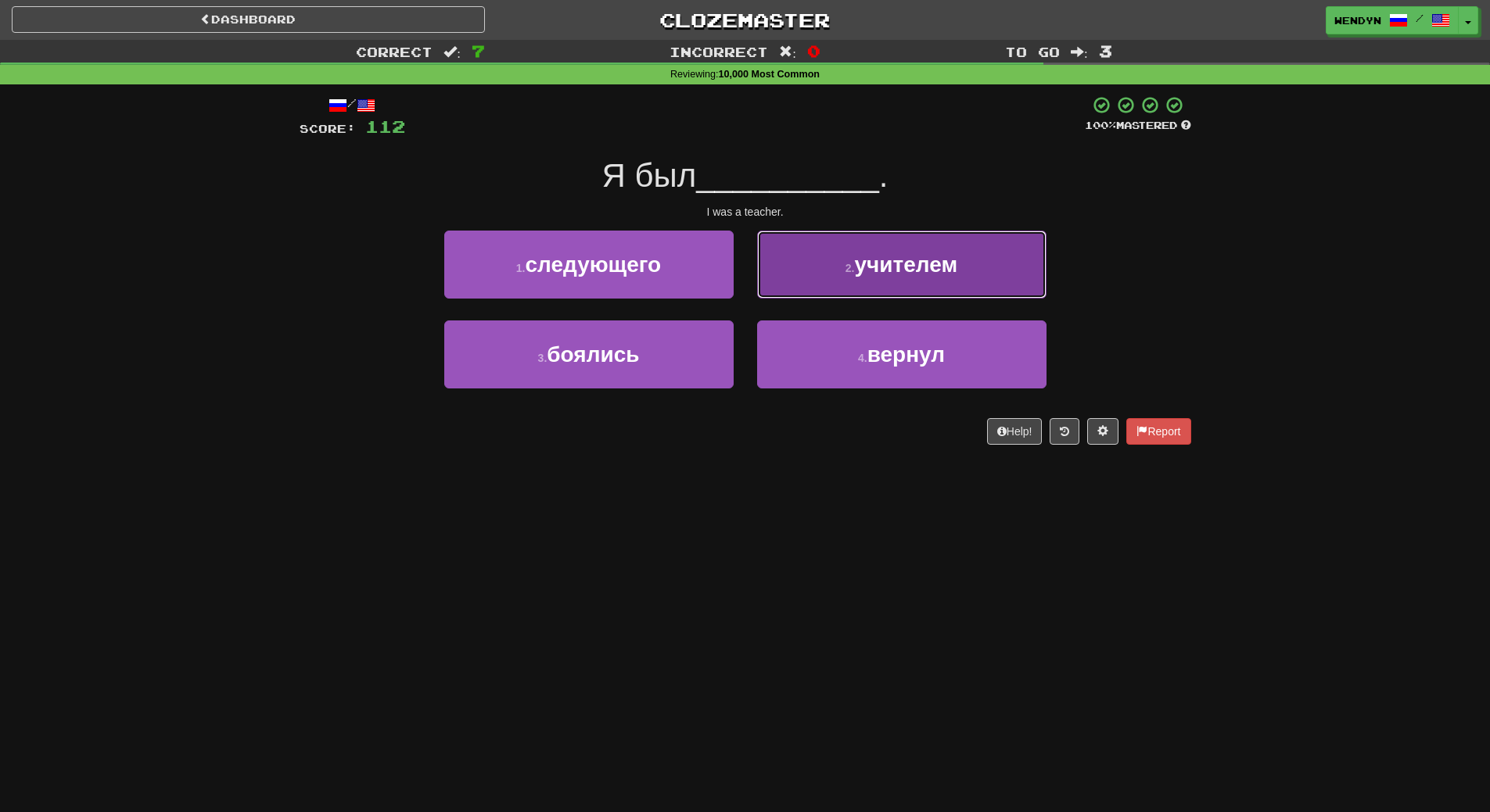
click at [923, 288] on button "2 . учителем" at bounding box center [902, 264] width 289 height 68
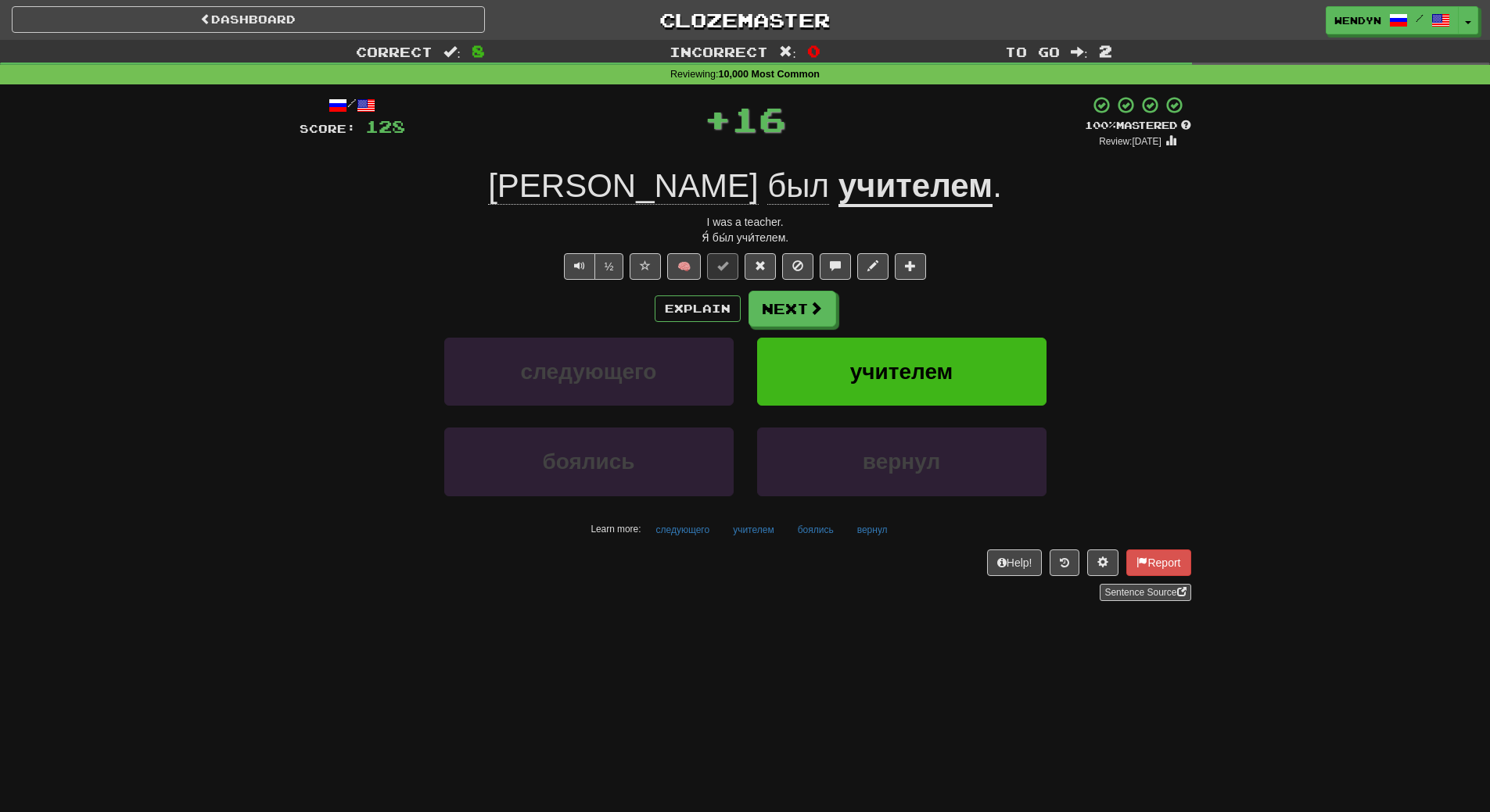
click at [923, 288] on div "/ Score: 128 + 16 100 % Mastered Review: 2026-03-19 Я был учителем . I was a te…" at bounding box center [745, 348] width 891 height 506
click at [894, 360] on span "учителем" at bounding box center [901, 372] width 103 height 24
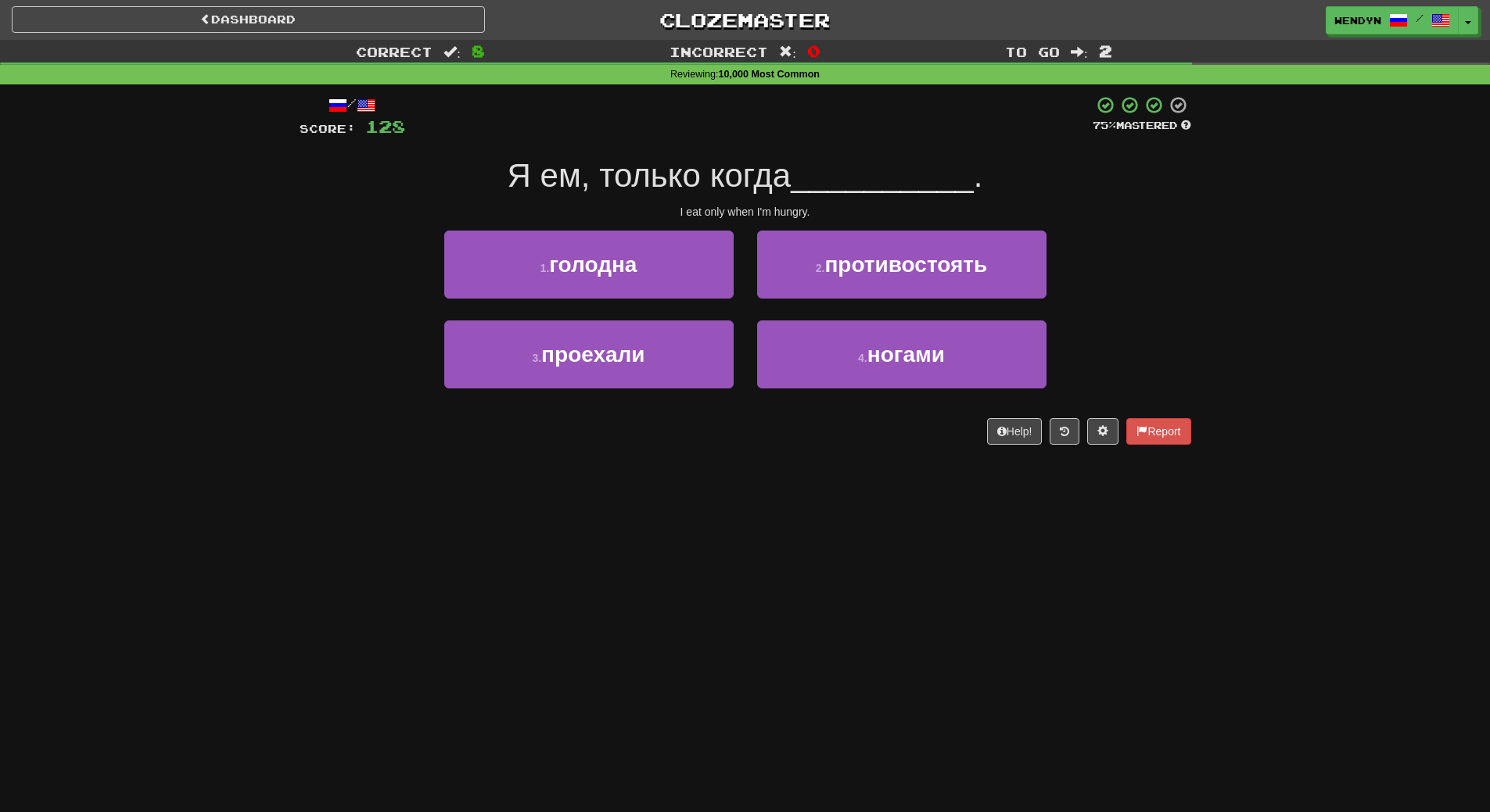
click at [624, 450] on div "/ Score: 128 75 % Mastered Я ем, только когда __________ . I eat only when I'm …" at bounding box center [745, 276] width 891 height 382
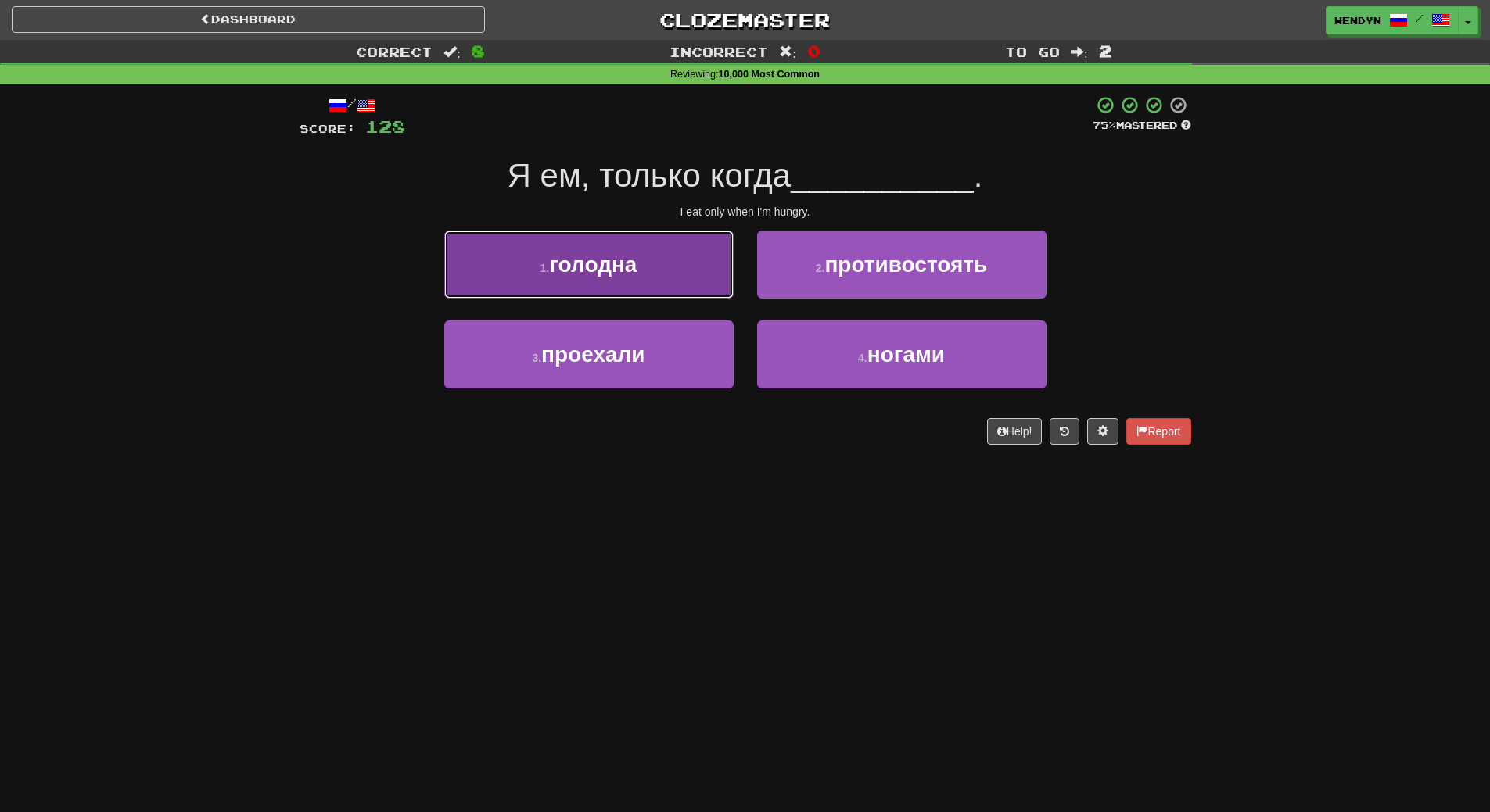
click at [637, 286] on button "1 . голодна" at bounding box center [589, 264] width 289 height 68
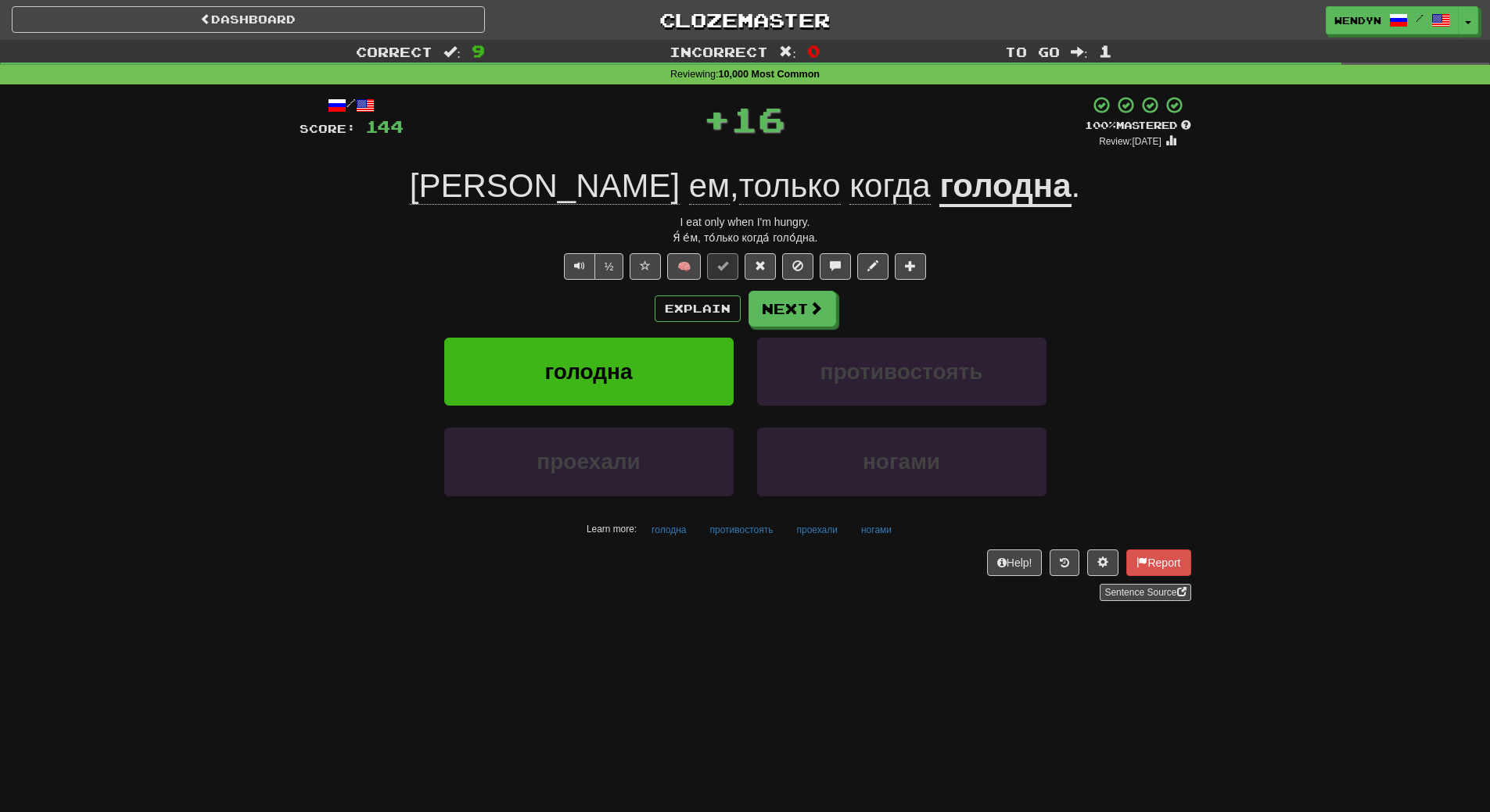
click at [637, 286] on div "/ Score: 144 + 16 100 % Mastered Review: 2026-03-19 Я ем , только когда голодна…" at bounding box center [745, 348] width 891 height 506
click at [625, 369] on span "голодна" at bounding box center [588, 372] width 87 height 24
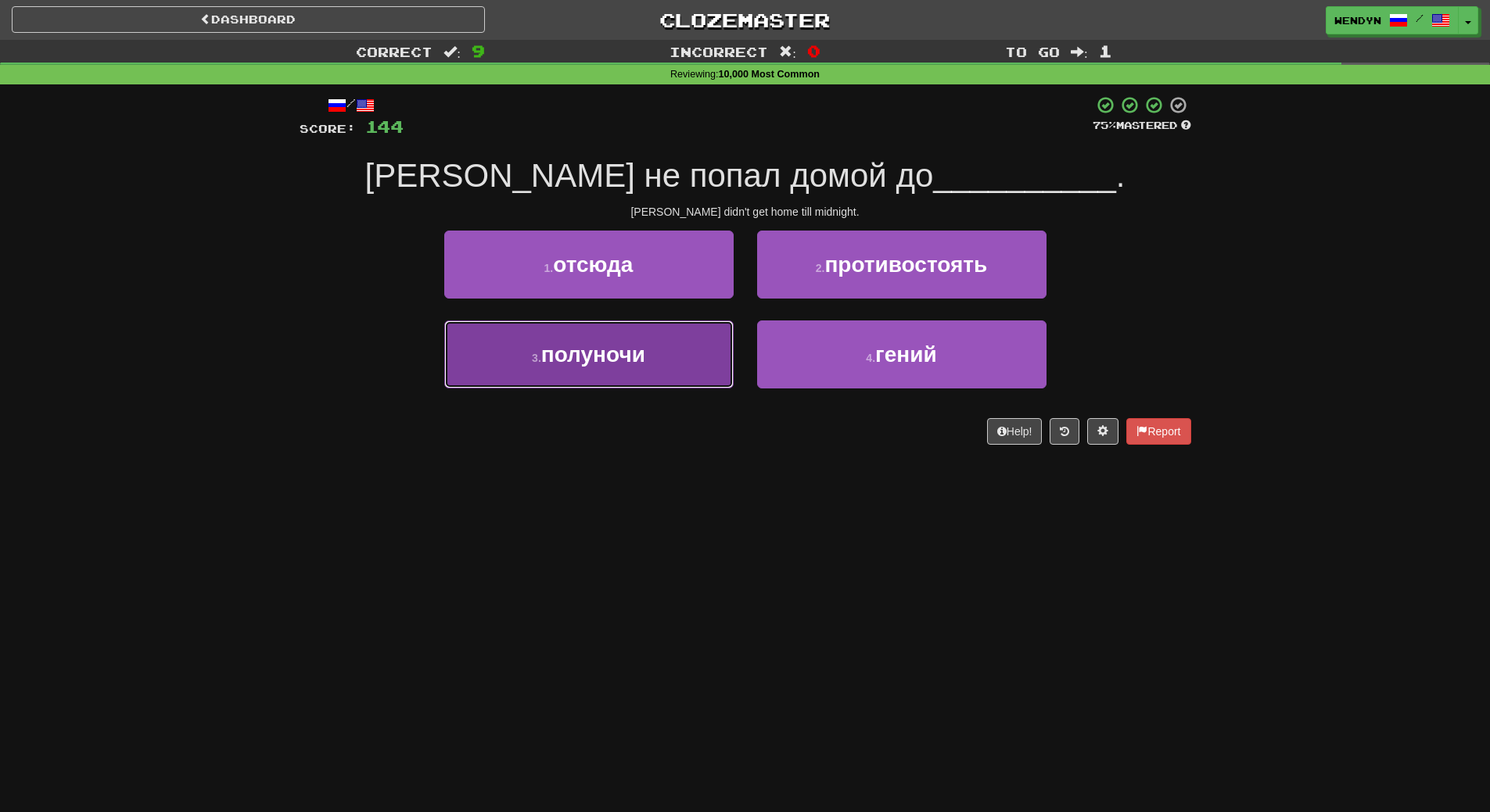
click at [671, 352] on button "3 . полуночи" at bounding box center [589, 355] width 289 height 68
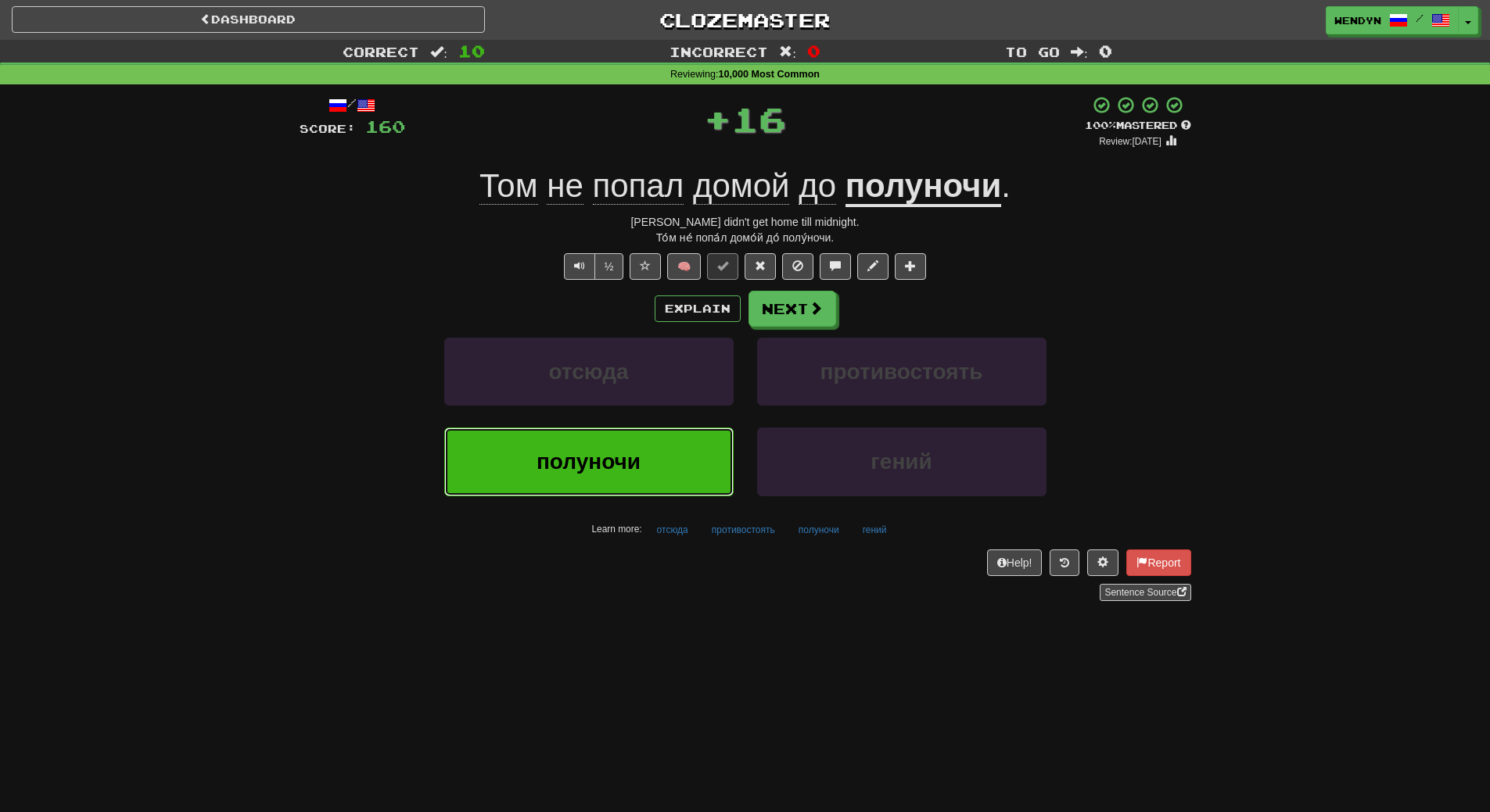
click at [648, 454] on button "полуночи" at bounding box center [589, 462] width 289 height 68
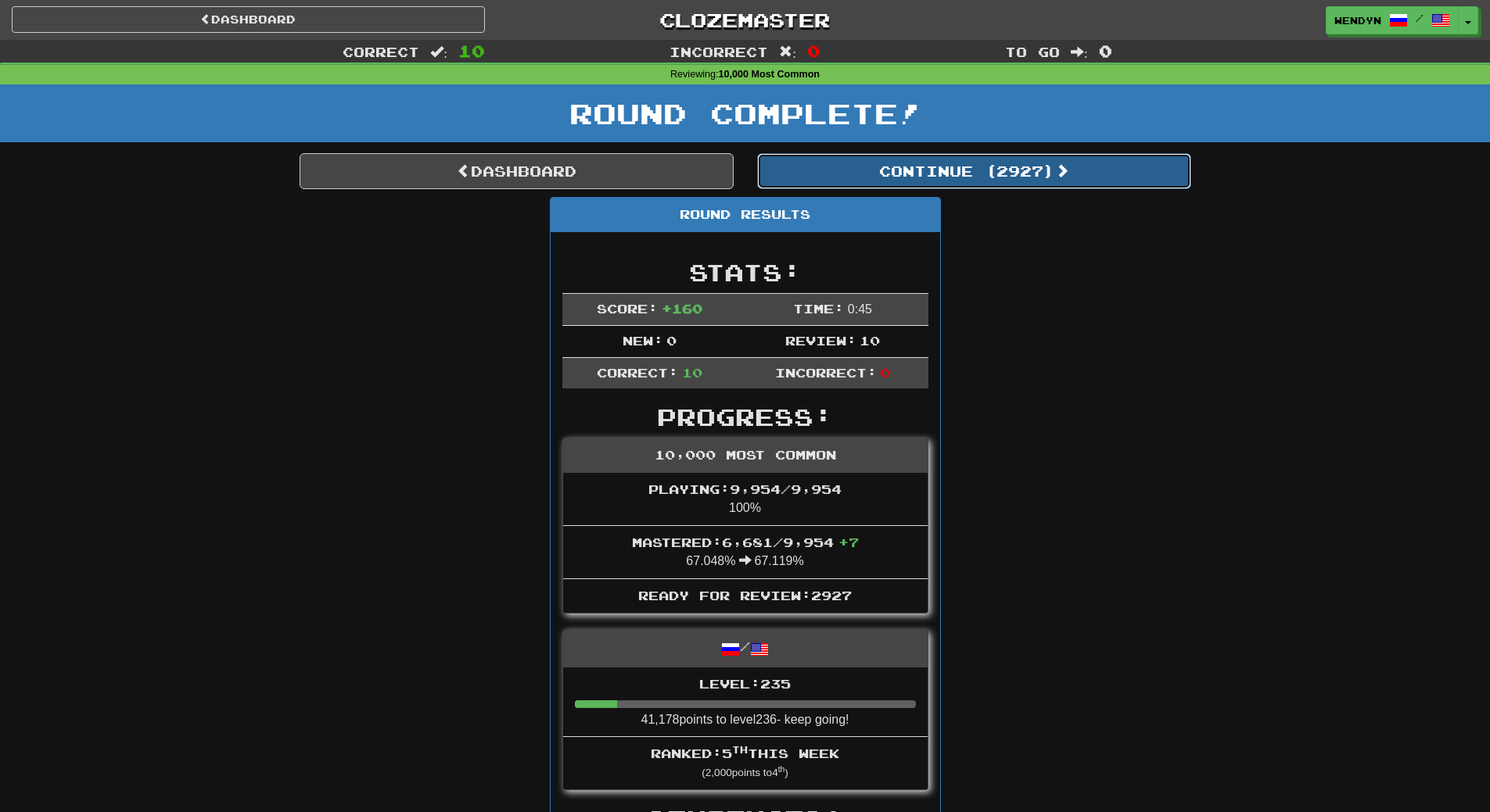
click at [951, 160] on button "Continue ( 2927 )" at bounding box center [974, 170] width 434 height 36
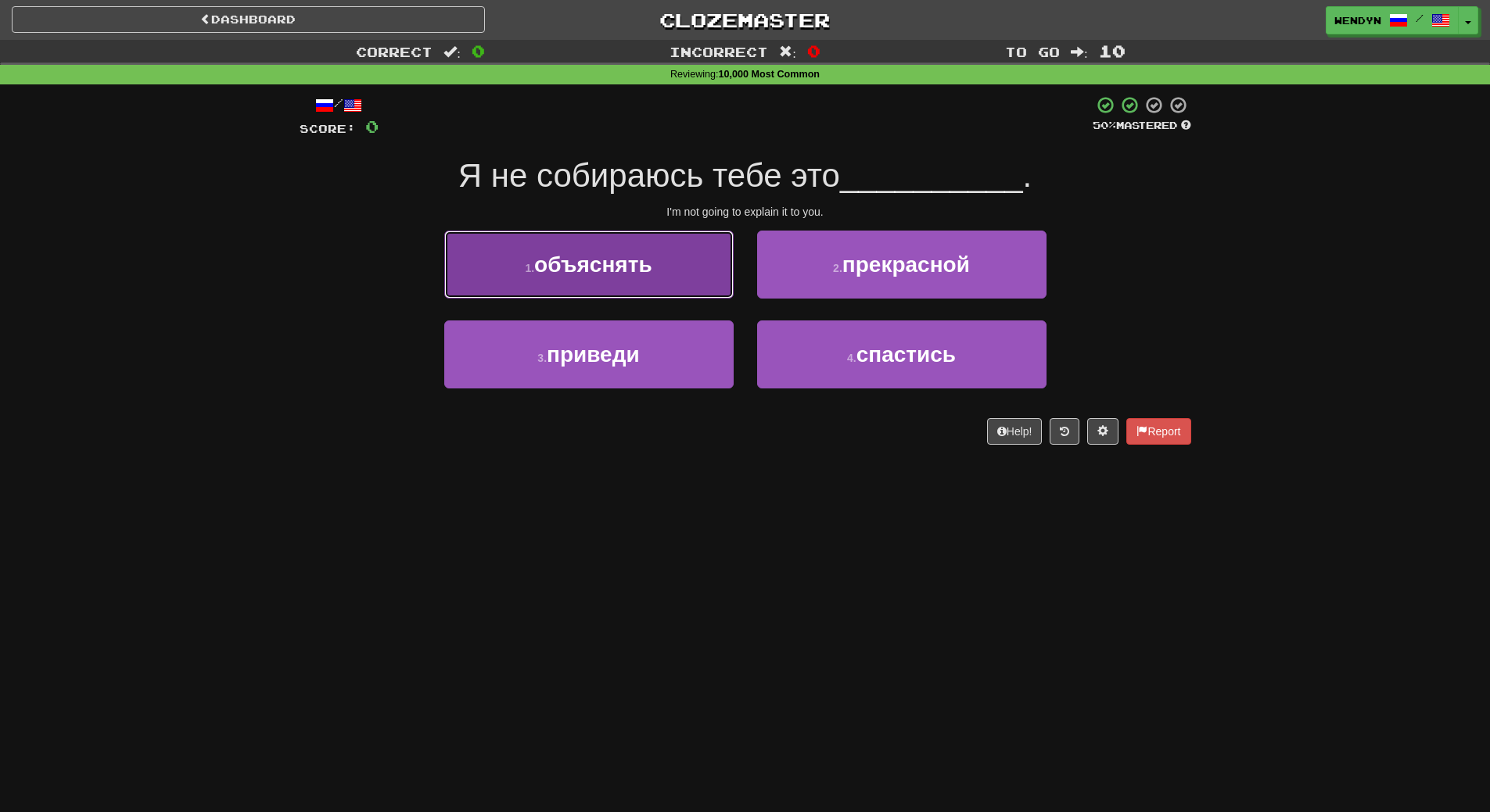
click at [646, 249] on button "1 . объяснять" at bounding box center [589, 264] width 289 height 68
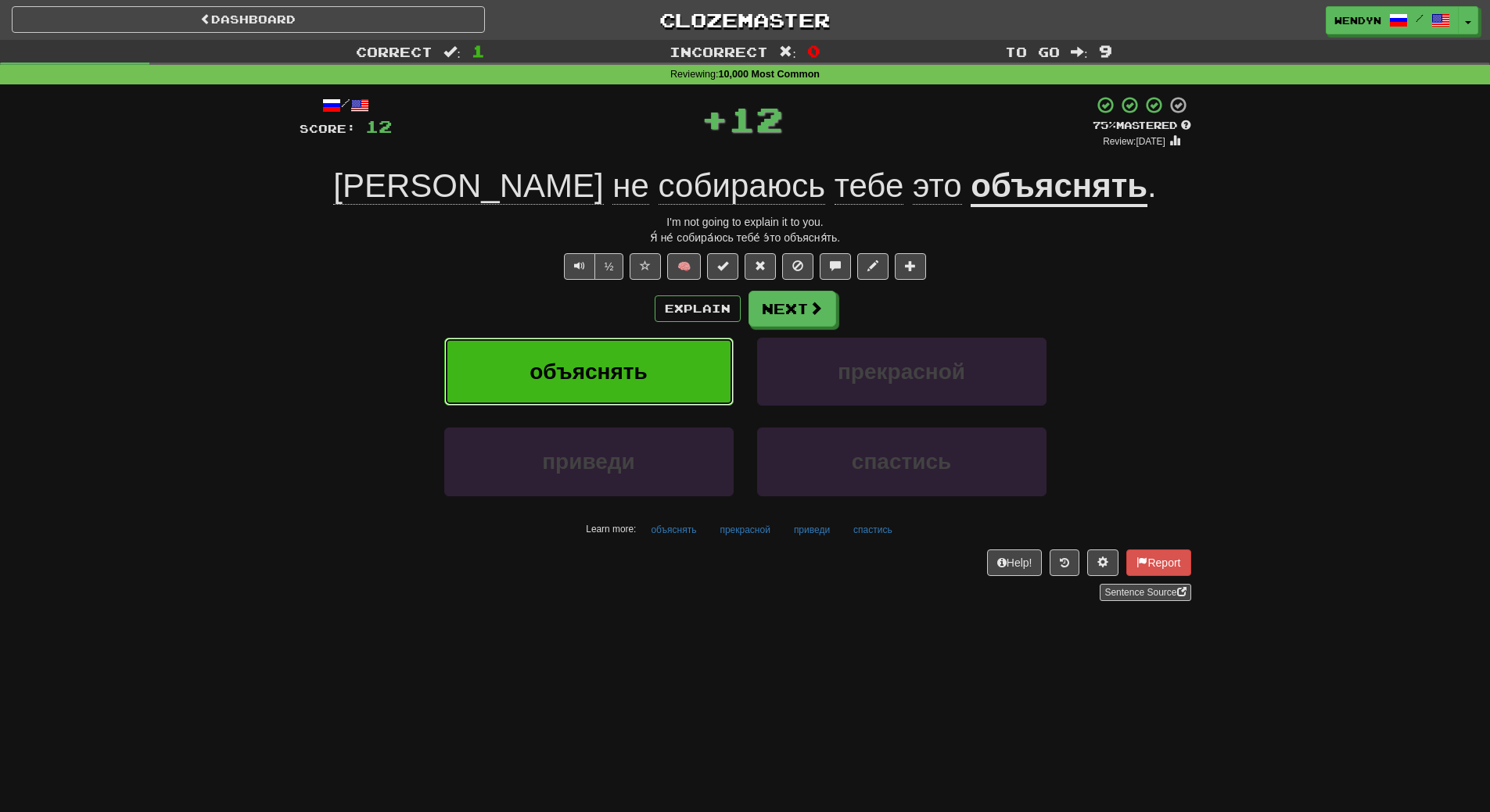
click at [630, 353] on button "объяснять" at bounding box center [589, 372] width 289 height 68
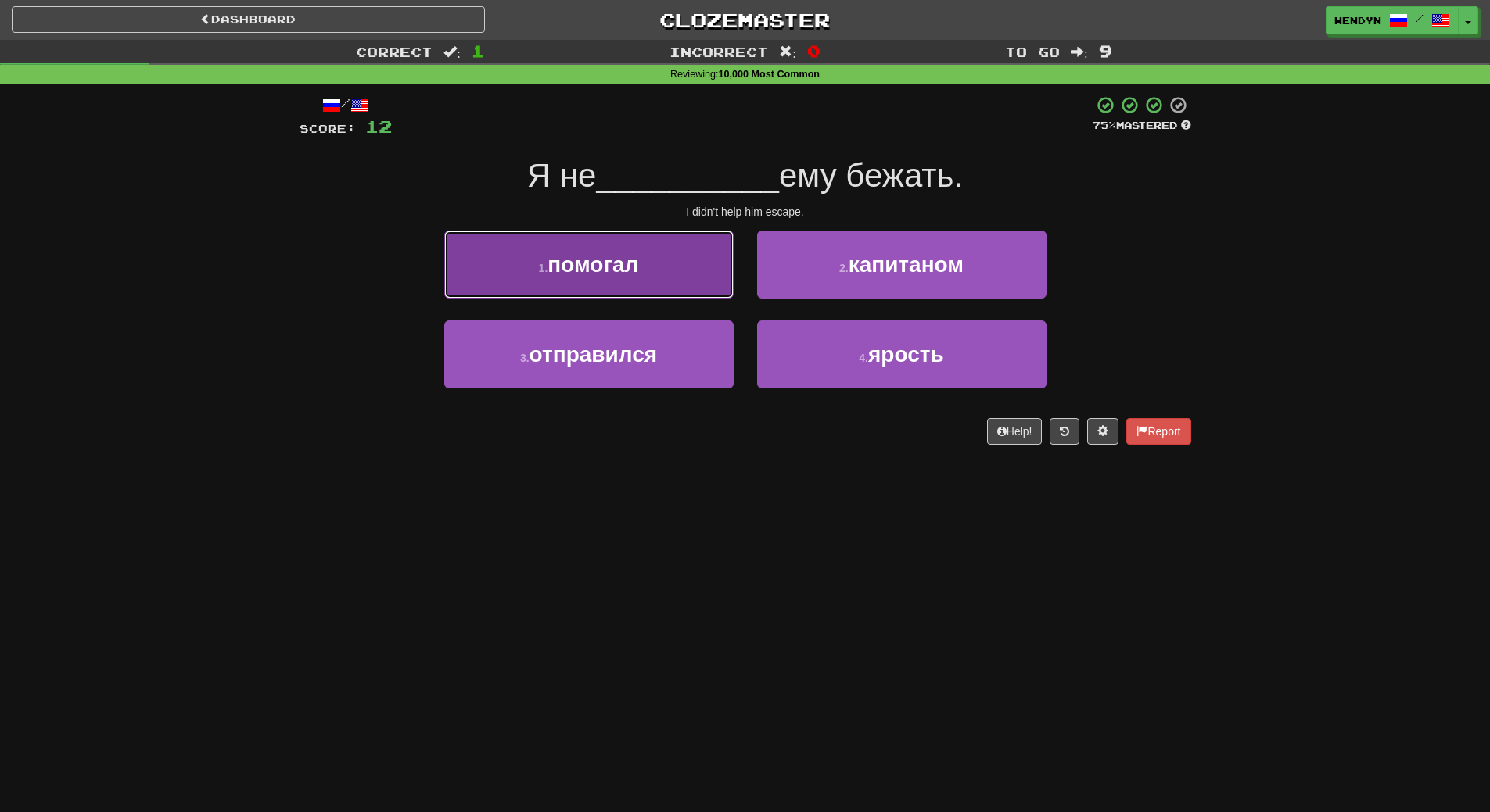
click at [637, 288] on button "1 . помогал" at bounding box center [589, 264] width 289 height 68
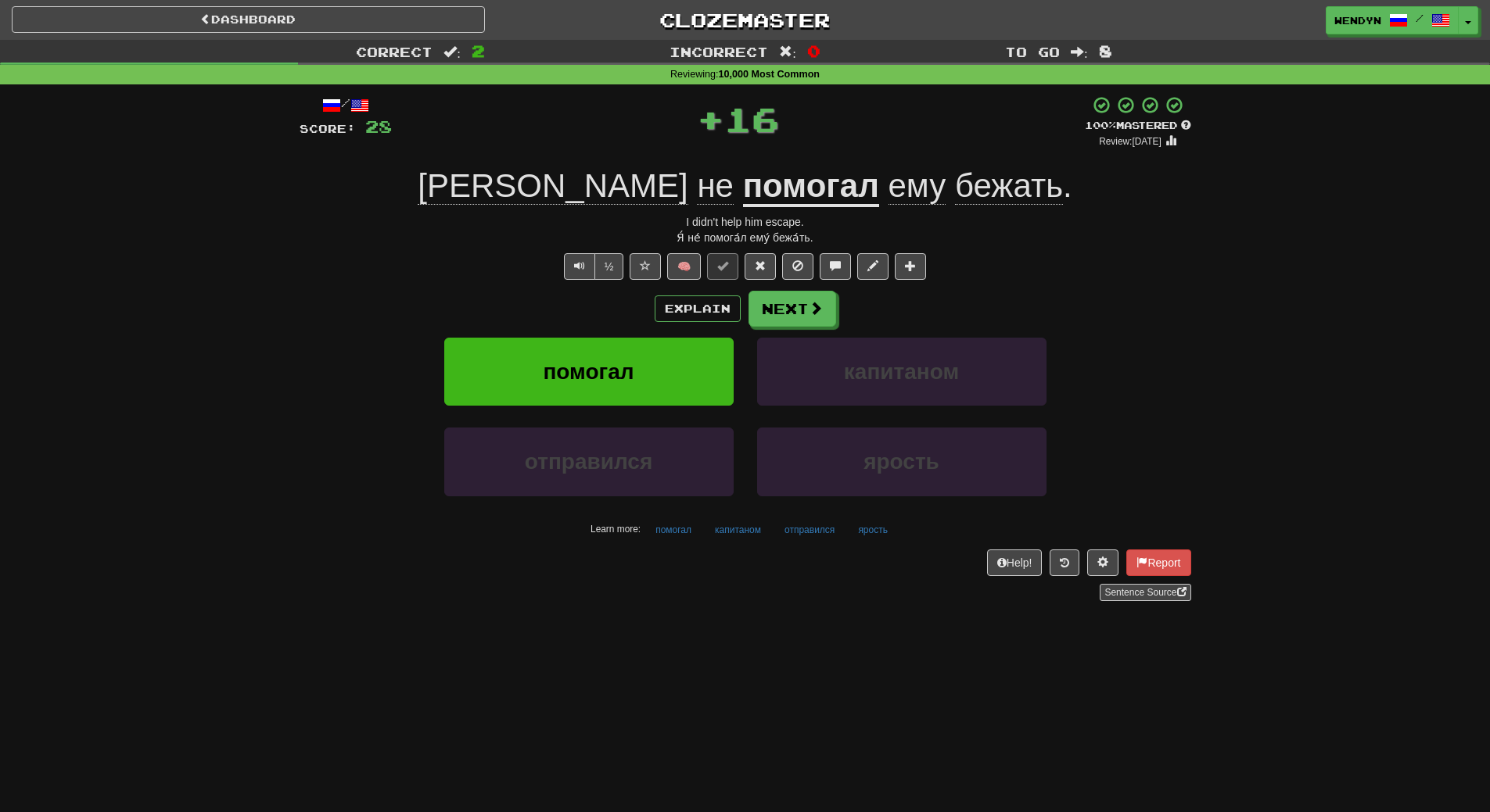
click at [637, 288] on div "/ Score: 28 + 16 100 % Mastered Review: 2026-03-19 Я не помогал ему бежать . I …" at bounding box center [745, 348] width 891 height 506
click at [624, 356] on button "помогал" at bounding box center [589, 372] width 289 height 68
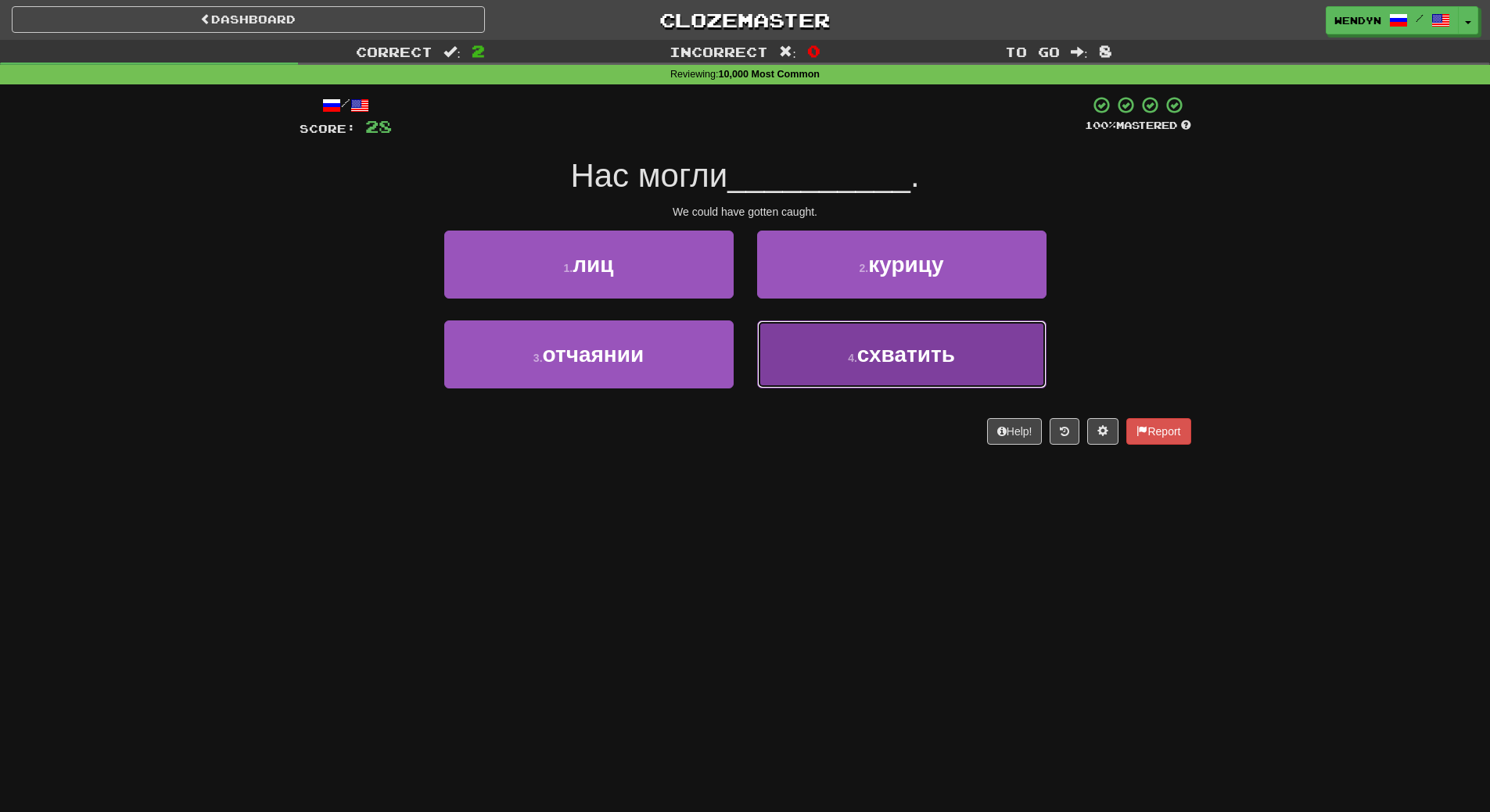
click at [845, 357] on button "4 . схватить" at bounding box center [902, 355] width 289 height 68
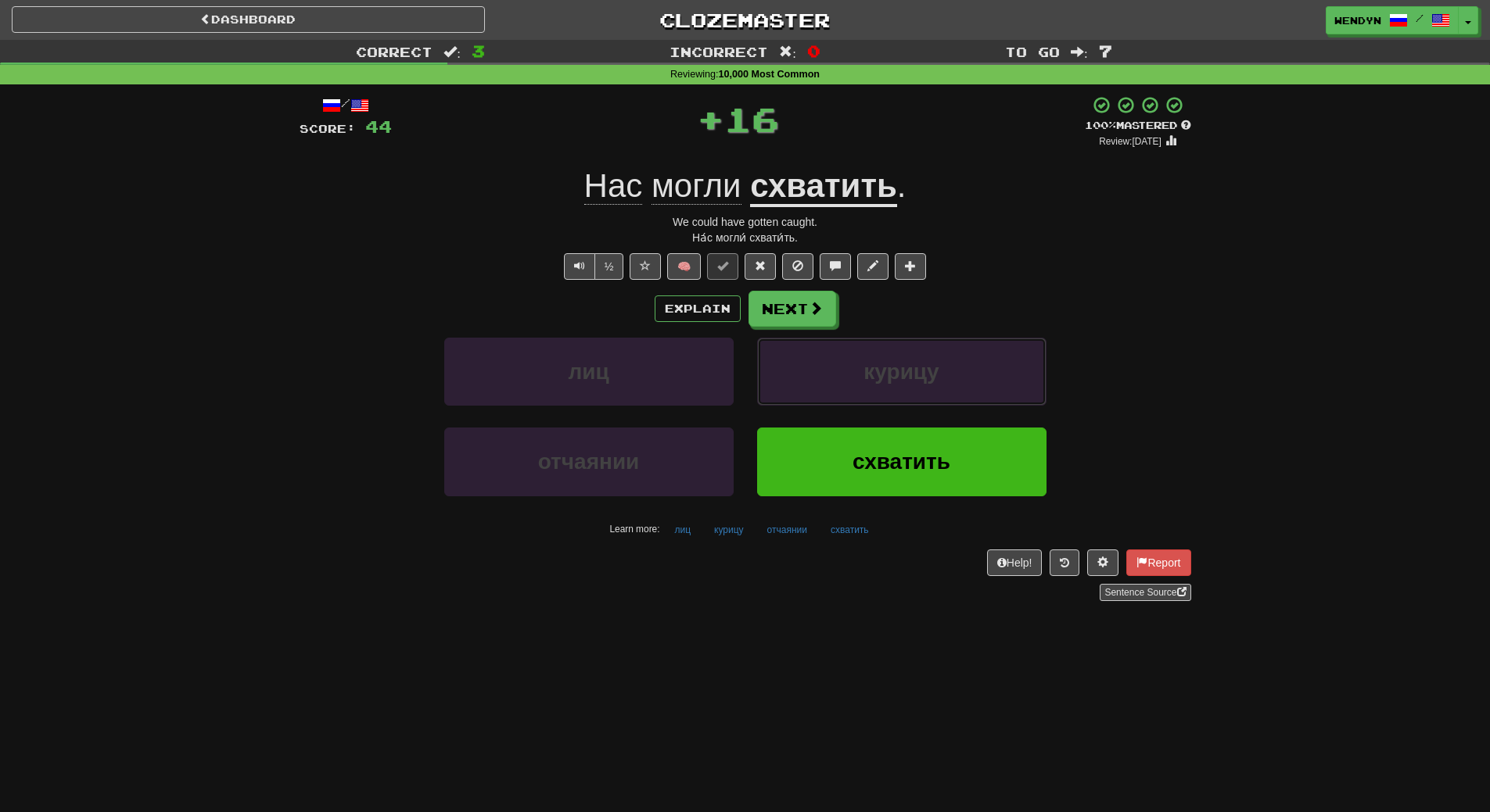
click at [845, 357] on button "курицу" at bounding box center [902, 372] width 289 height 68
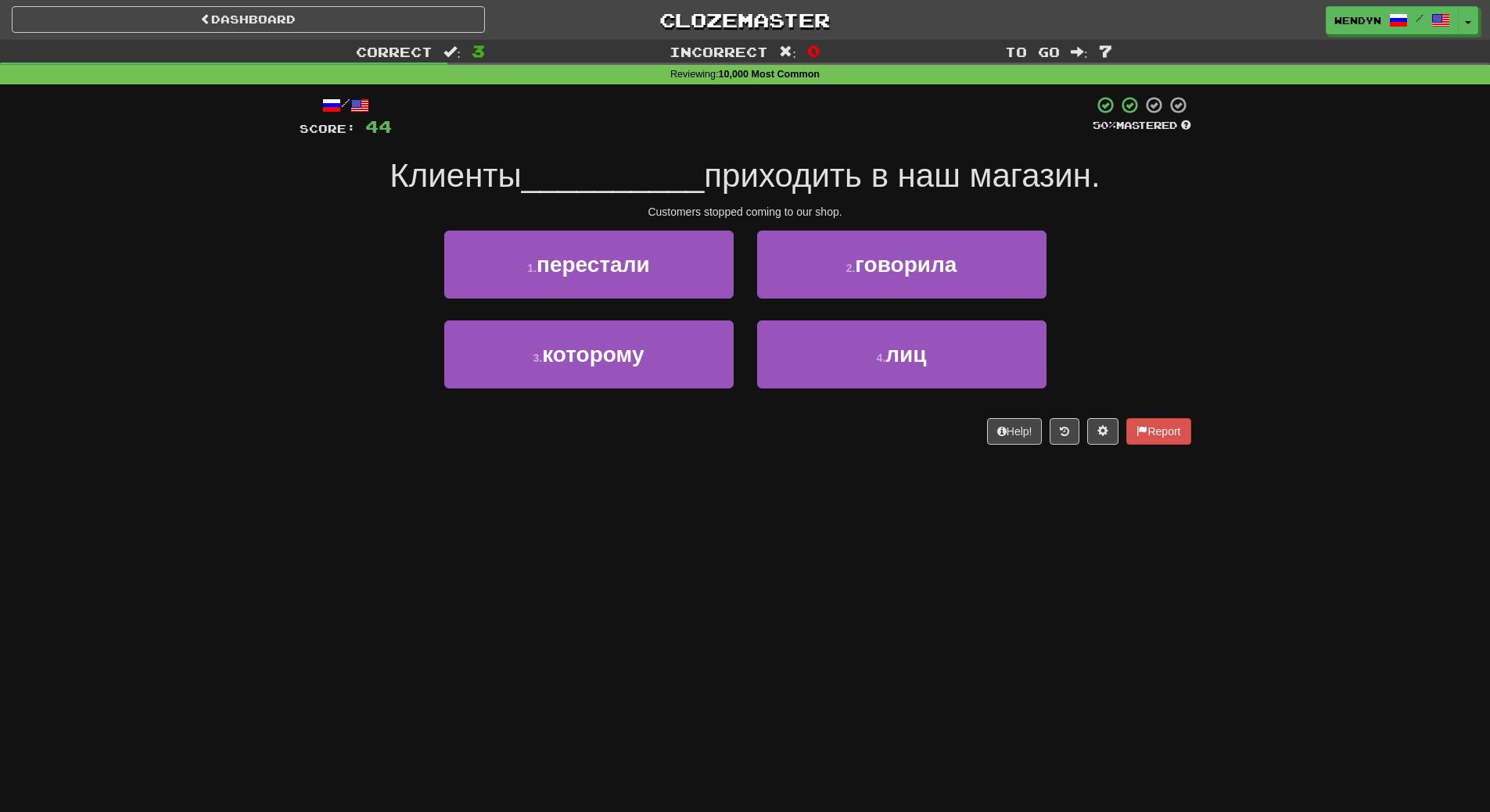
click at [771, 559] on div "Dashboard Clozemaster WendyN / Toggle Dropdown Dashboard Leaderboard Activity F…" at bounding box center [745, 406] width 1490 height 812
click at [771, 559] on div "Dashboard Clozemaster WendyN / Toggle Dropdown Dashboard Leaderboard Activity F…" at bounding box center [745, 406] width 1490 height 812
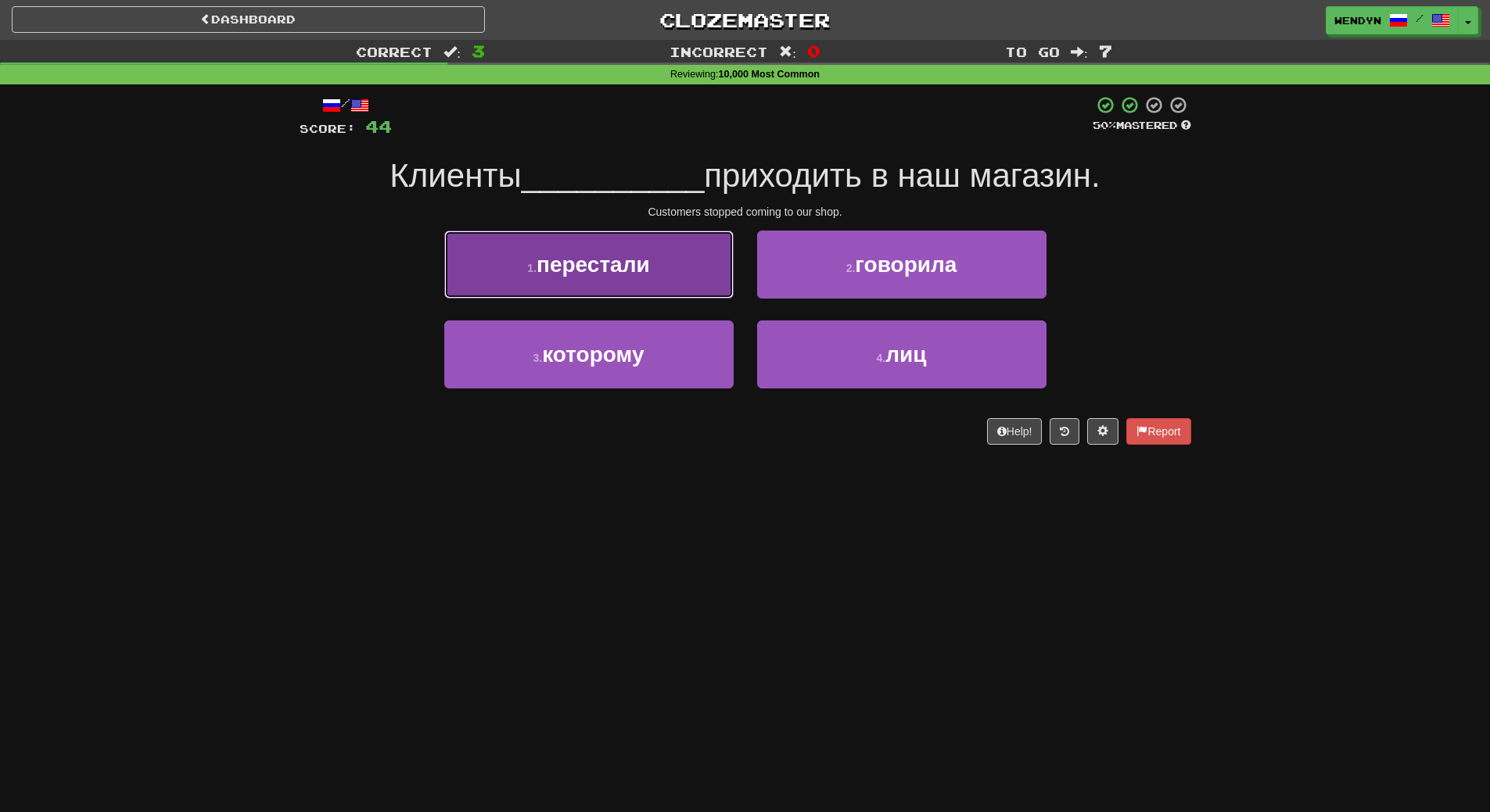
click at [692, 292] on button "1 . перестали" at bounding box center [589, 264] width 289 height 68
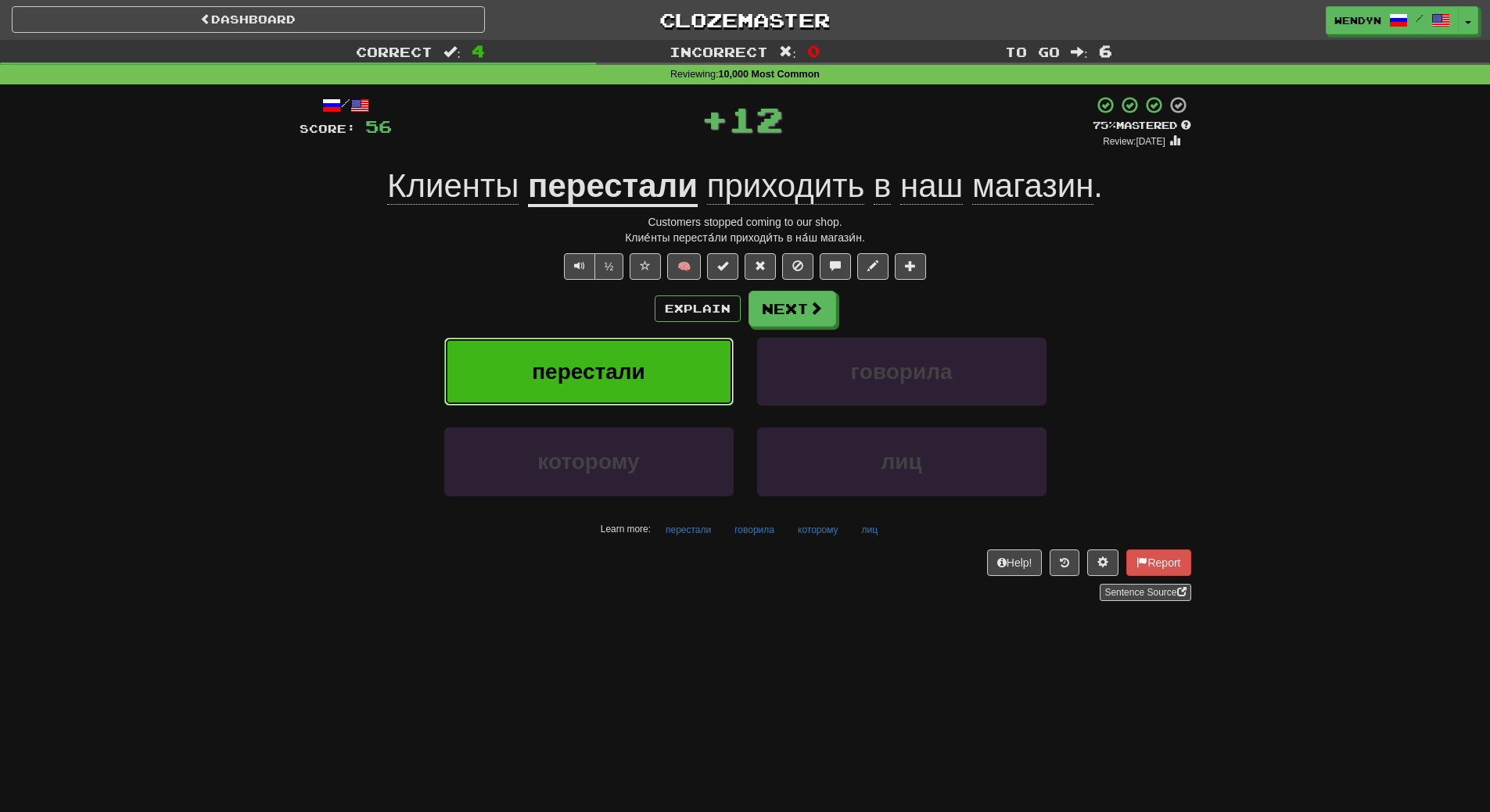
click at [688, 367] on button "перестали" at bounding box center [589, 372] width 289 height 68
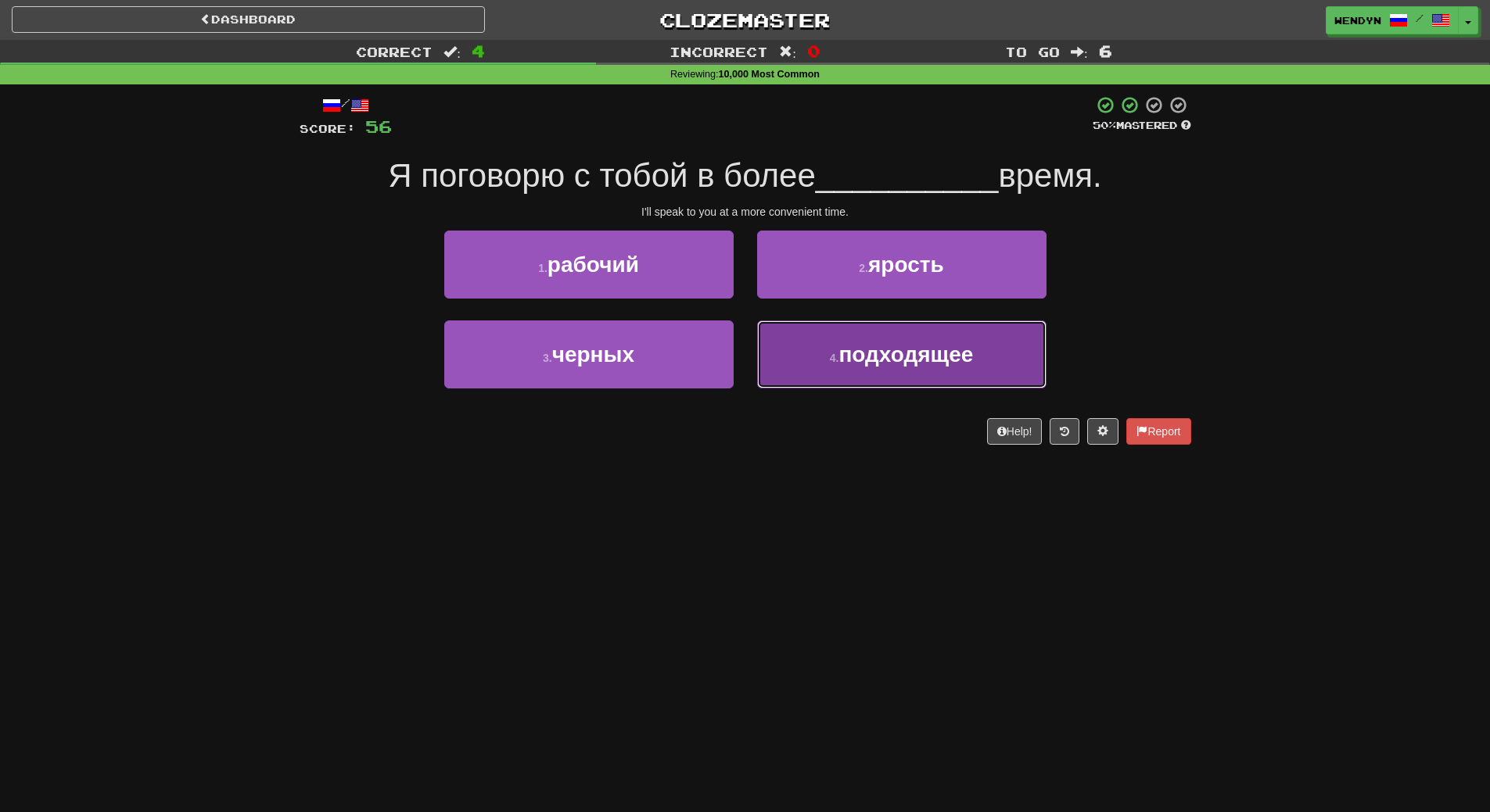
click at [994, 356] on button "4 . подходящее" at bounding box center [902, 355] width 289 height 68
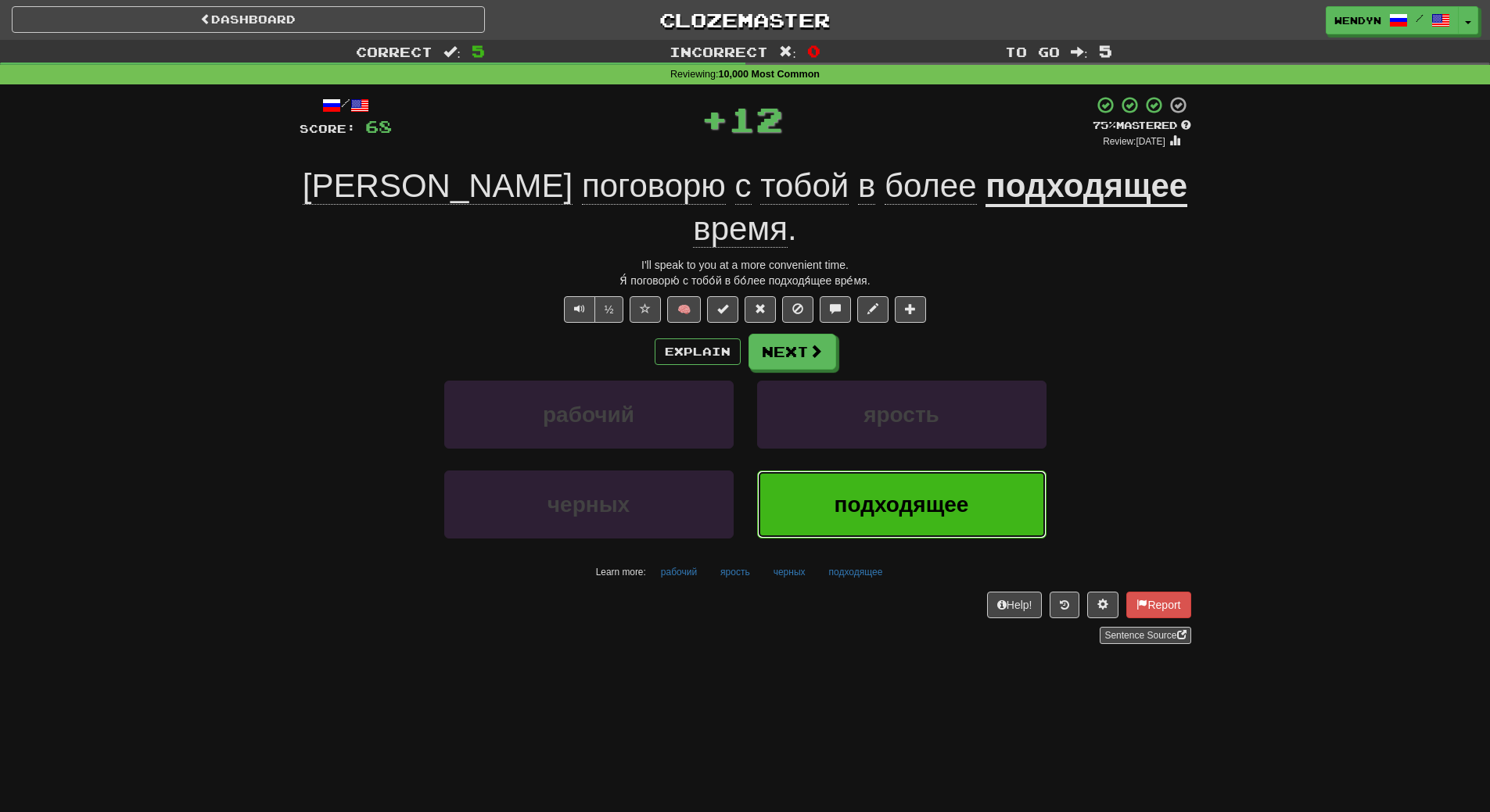
click at [984, 470] on button "подходящее" at bounding box center [902, 504] width 289 height 68
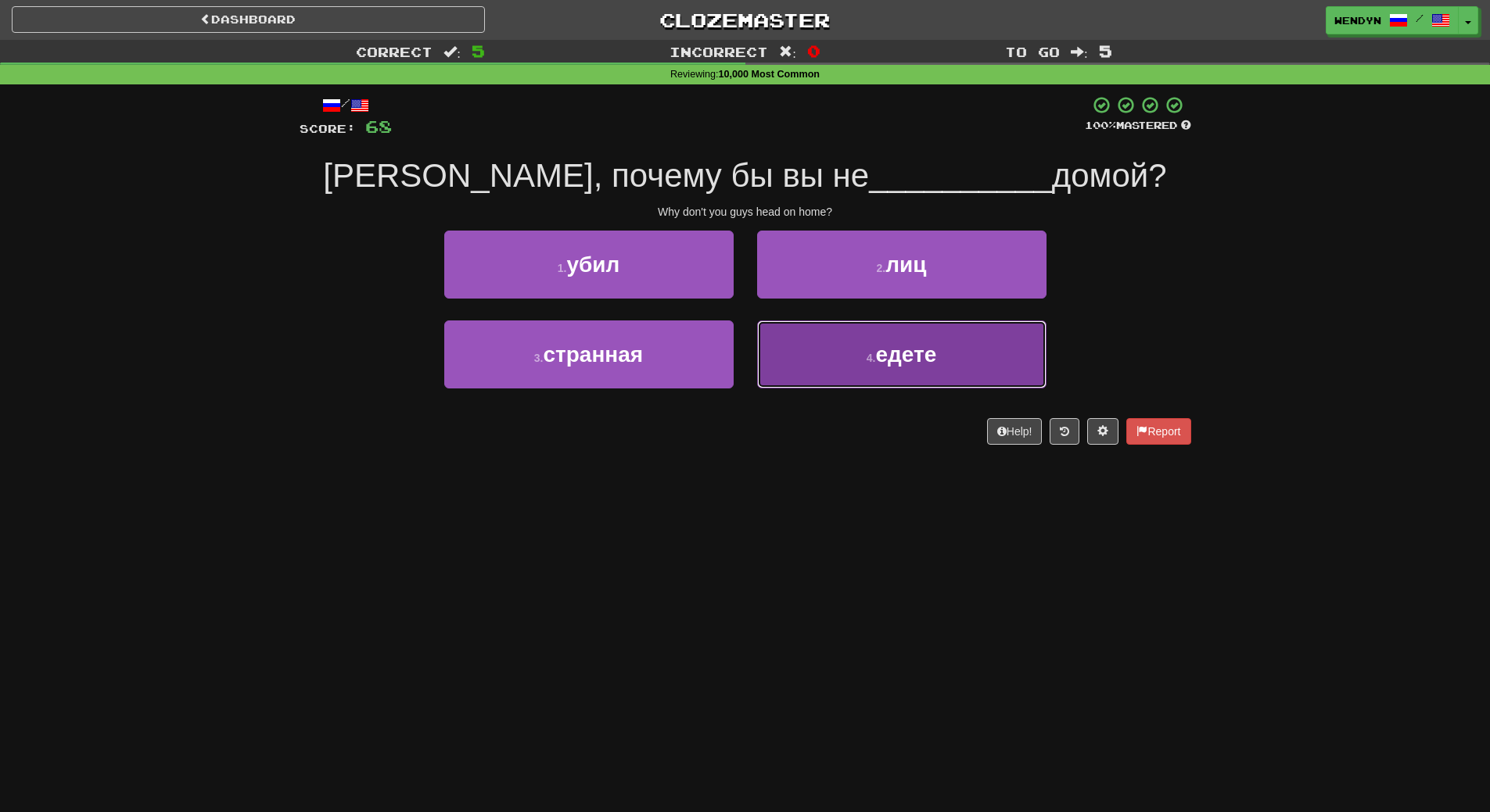
click at [910, 354] on span "едете" at bounding box center [905, 354] width 61 height 24
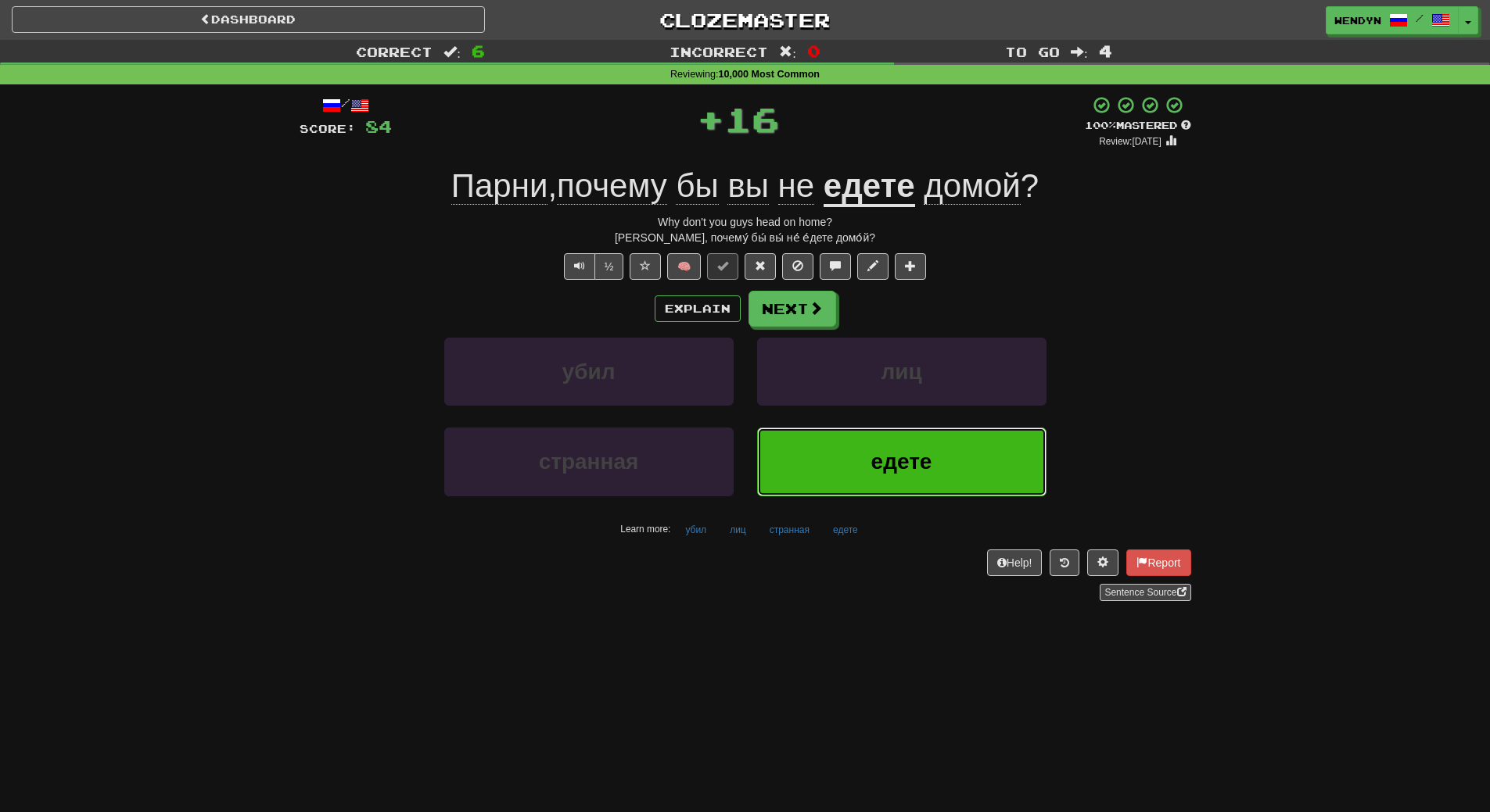
click at [907, 429] on button "едете" at bounding box center [902, 462] width 289 height 68
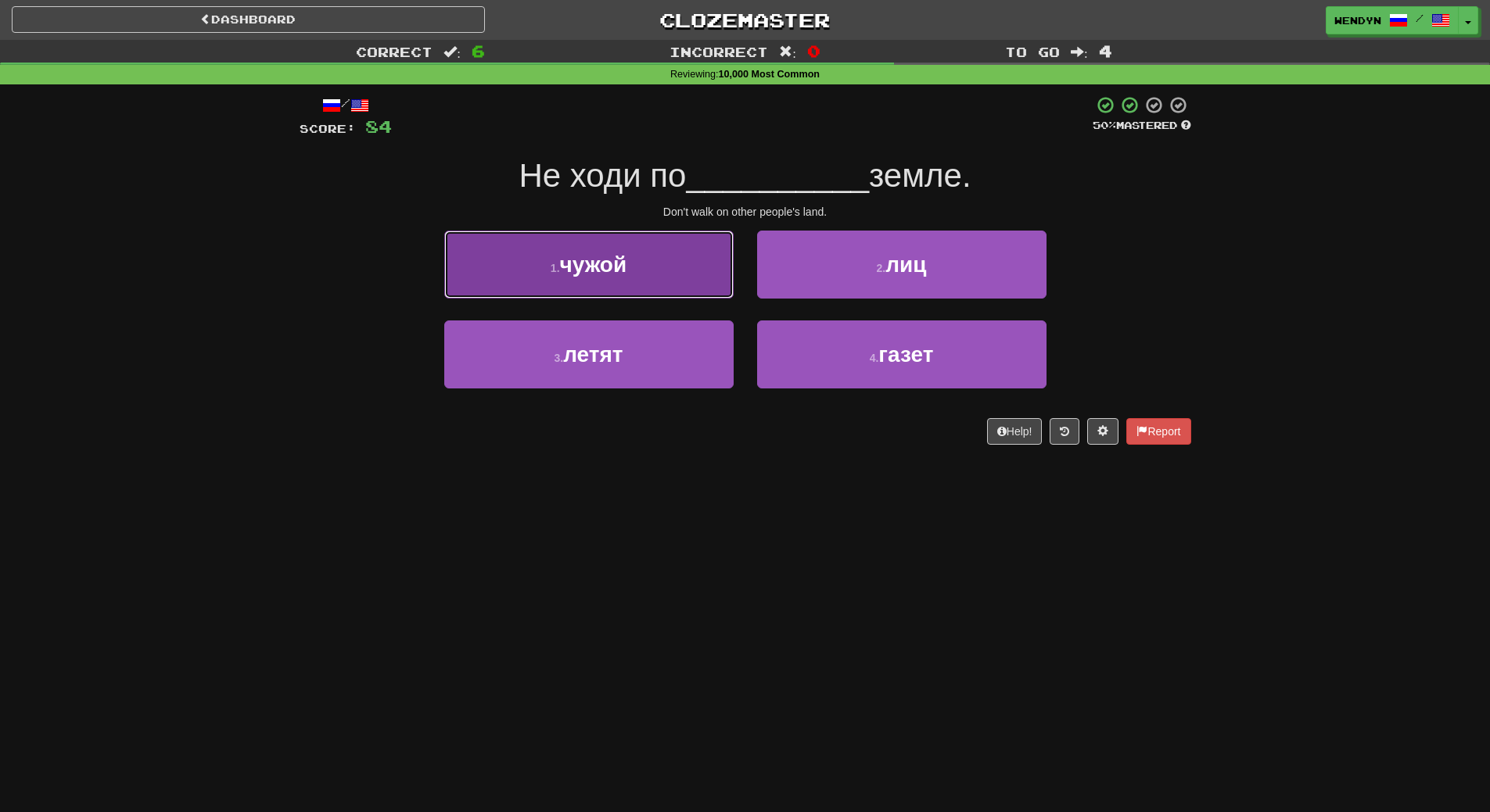
click at [630, 268] on button "1 . чужой" at bounding box center [589, 264] width 289 height 68
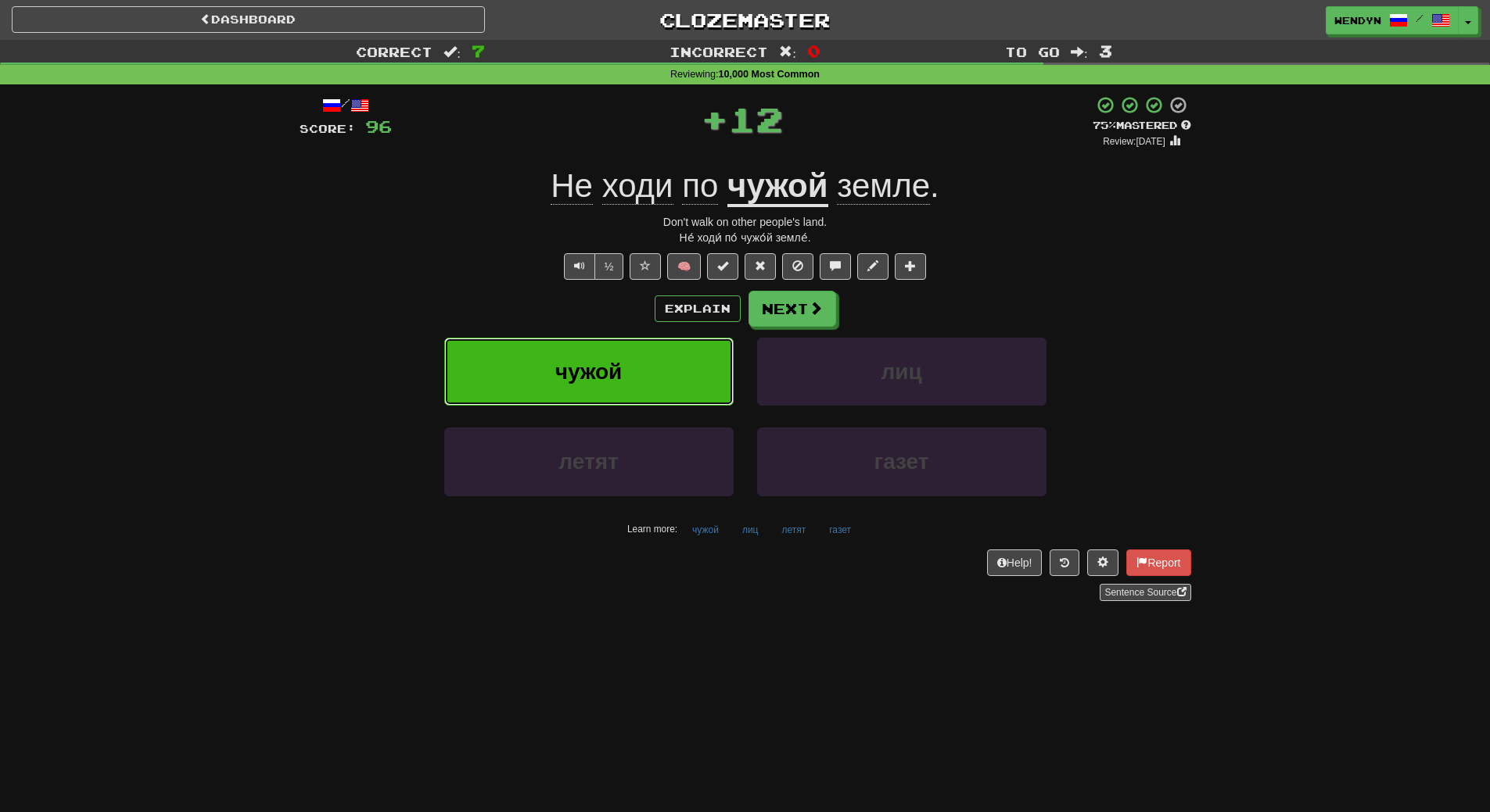
click at [632, 347] on button "чужой" at bounding box center [589, 372] width 289 height 68
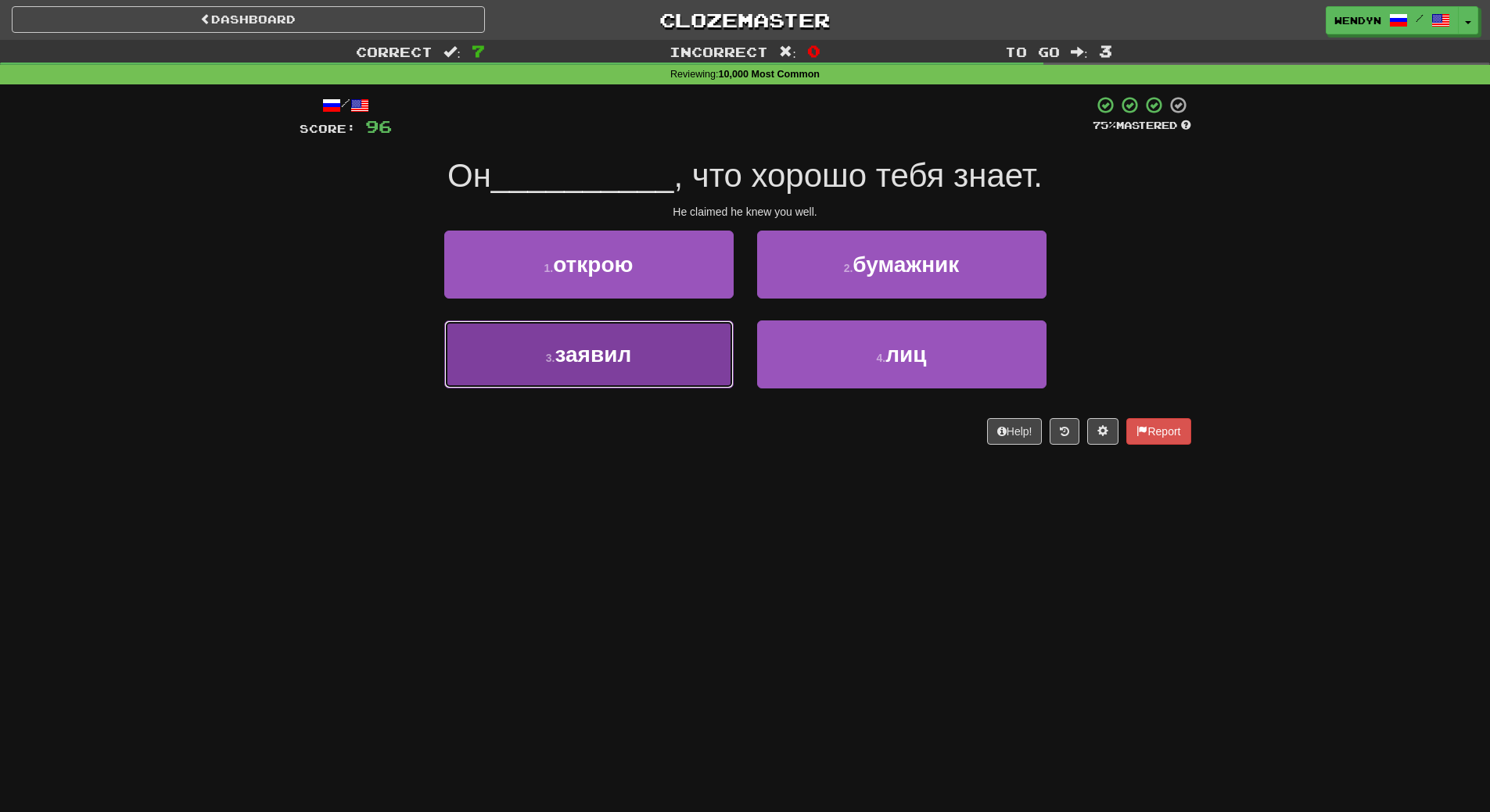
click at [707, 369] on button "3 . заявил" at bounding box center [589, 355] width 289 height 68
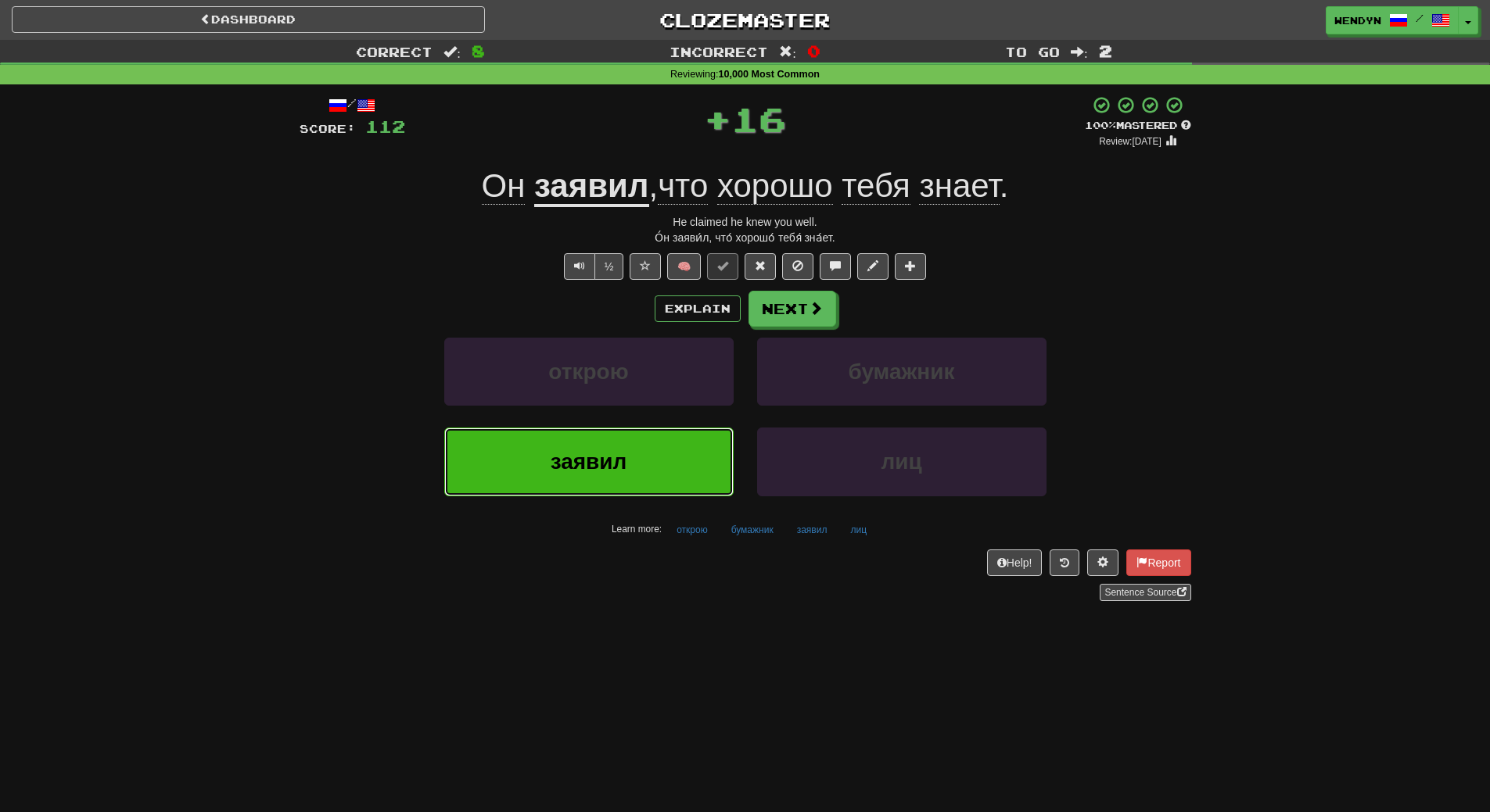
click at [698, 436] on button "заявил" at bounding box center [589, 462] width 289 height 68
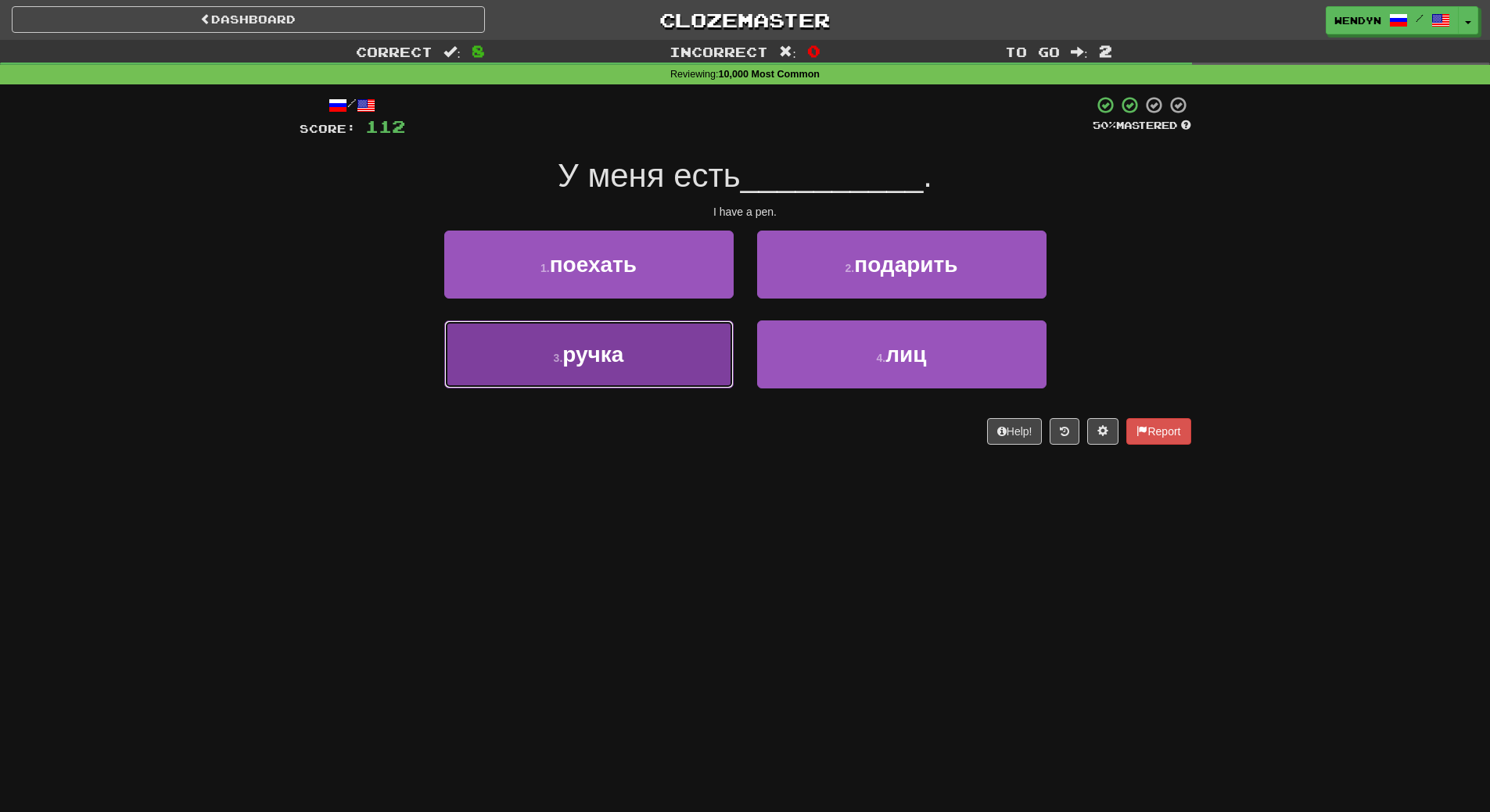
click at [678, 358] on button "3 . ручка" at bounding box center [589, 355] width 289 height 68
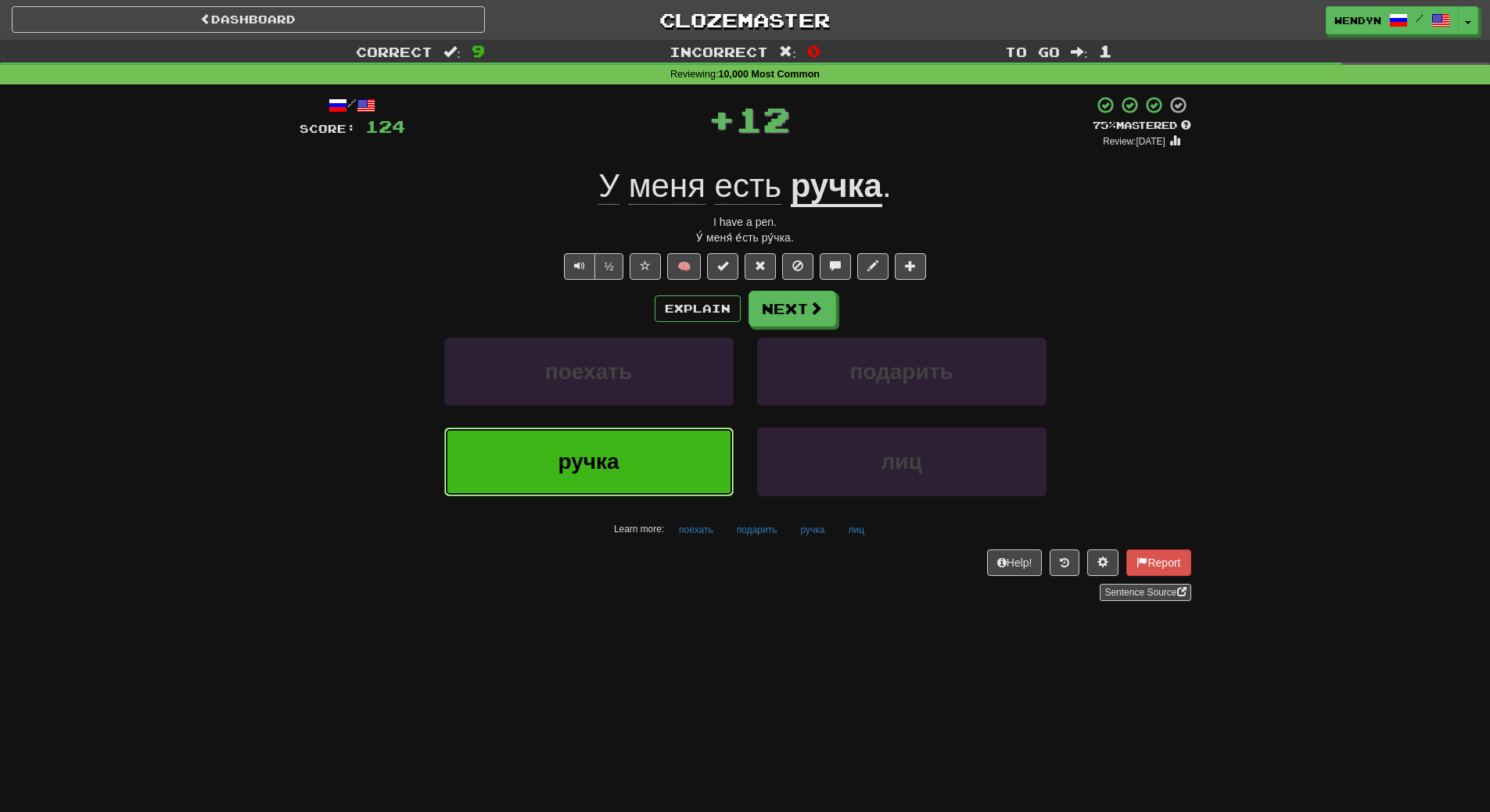
click at [675, 470] on button "ручка" at bounding box center [589, 462] width 289 height 68
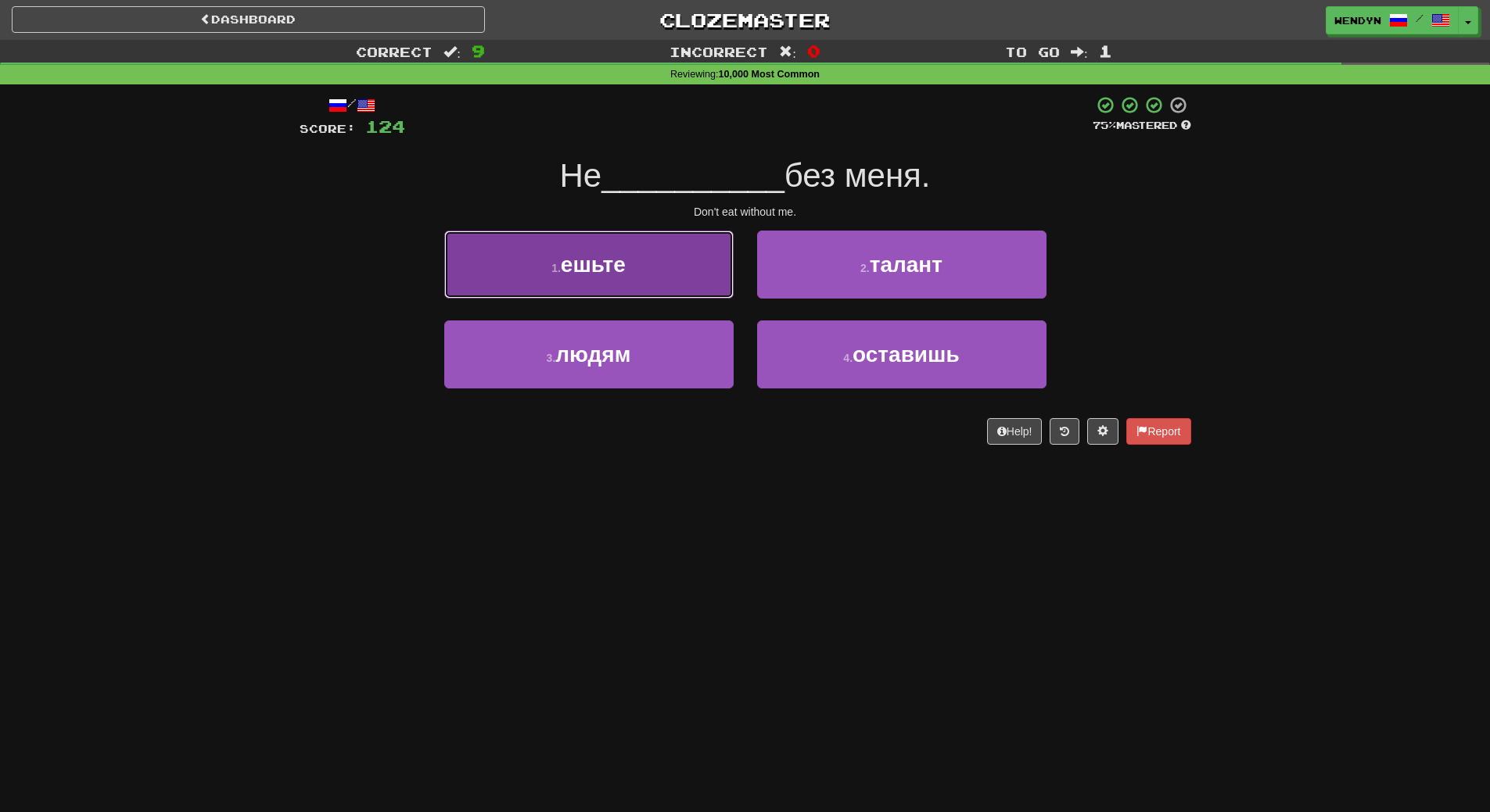
click at [700, 286] on button "1 . ешьте" at bounding box center [589, 264] width 289 height 68
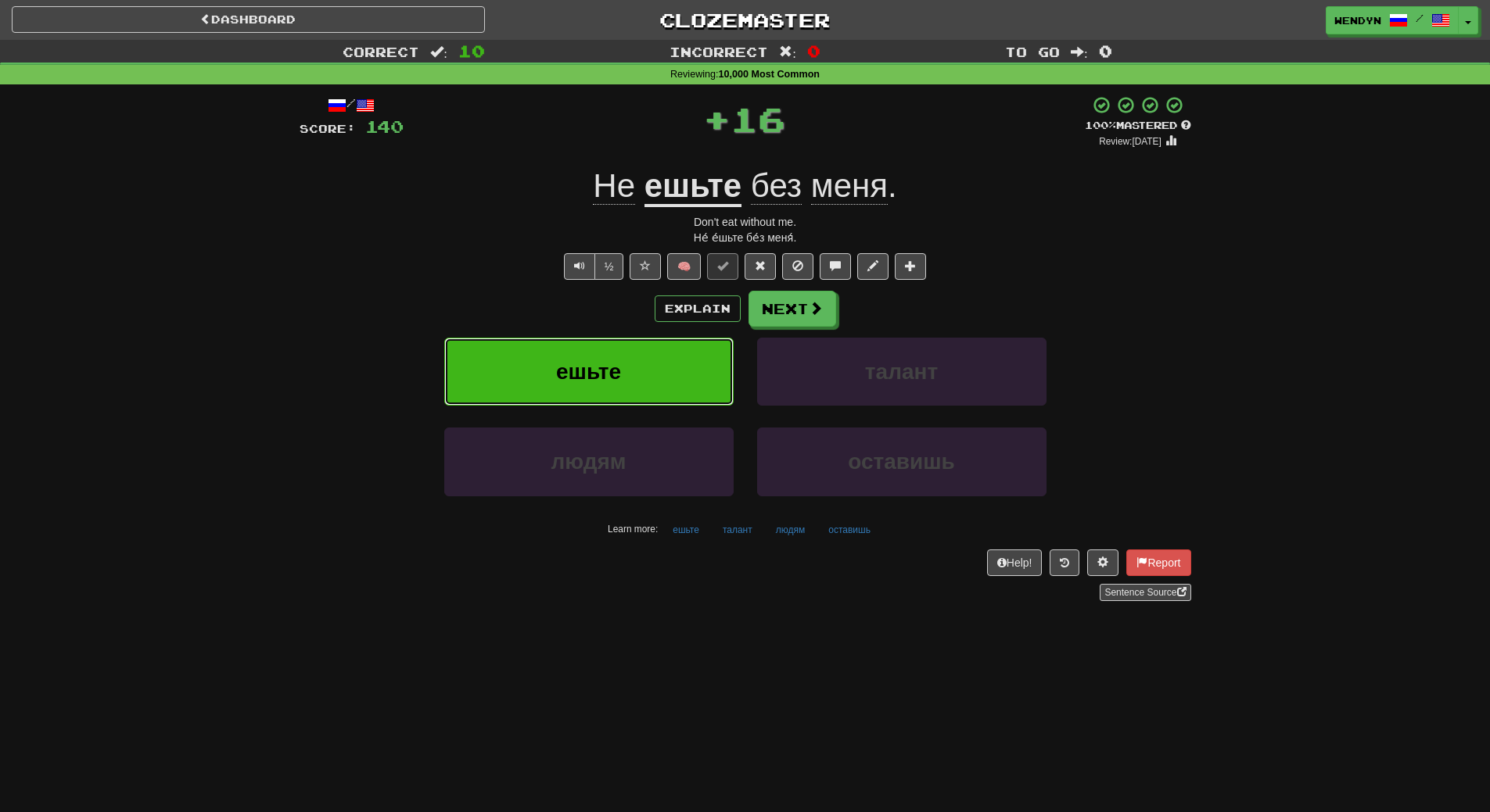
click at [683, 352] on button "ешьте" at bounding box center [589, 372] width 289 height 68
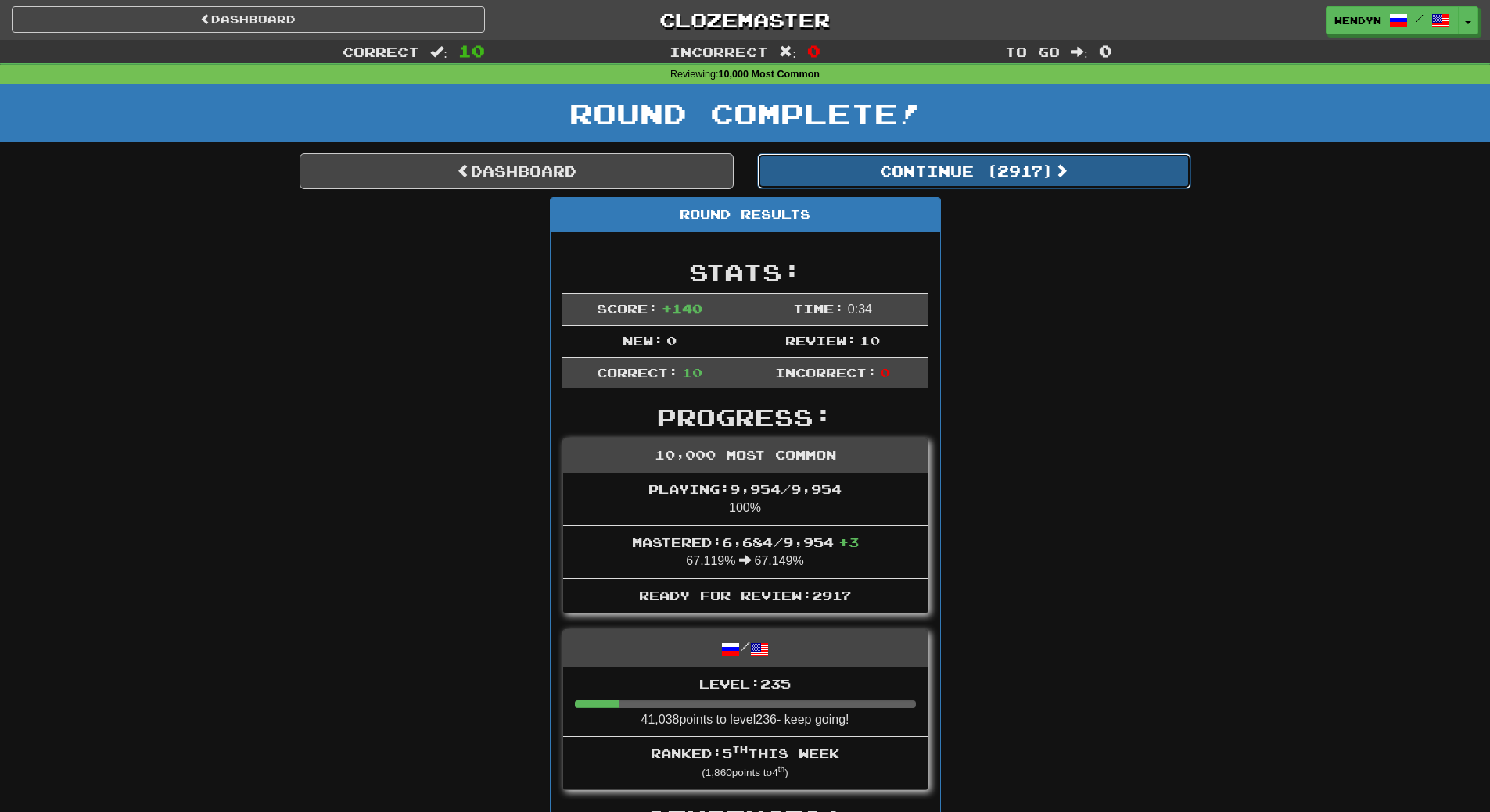
click at [1018, 171] on button "Continue ( 2917 )" at bounding box center [974, 170] width 434 height 36
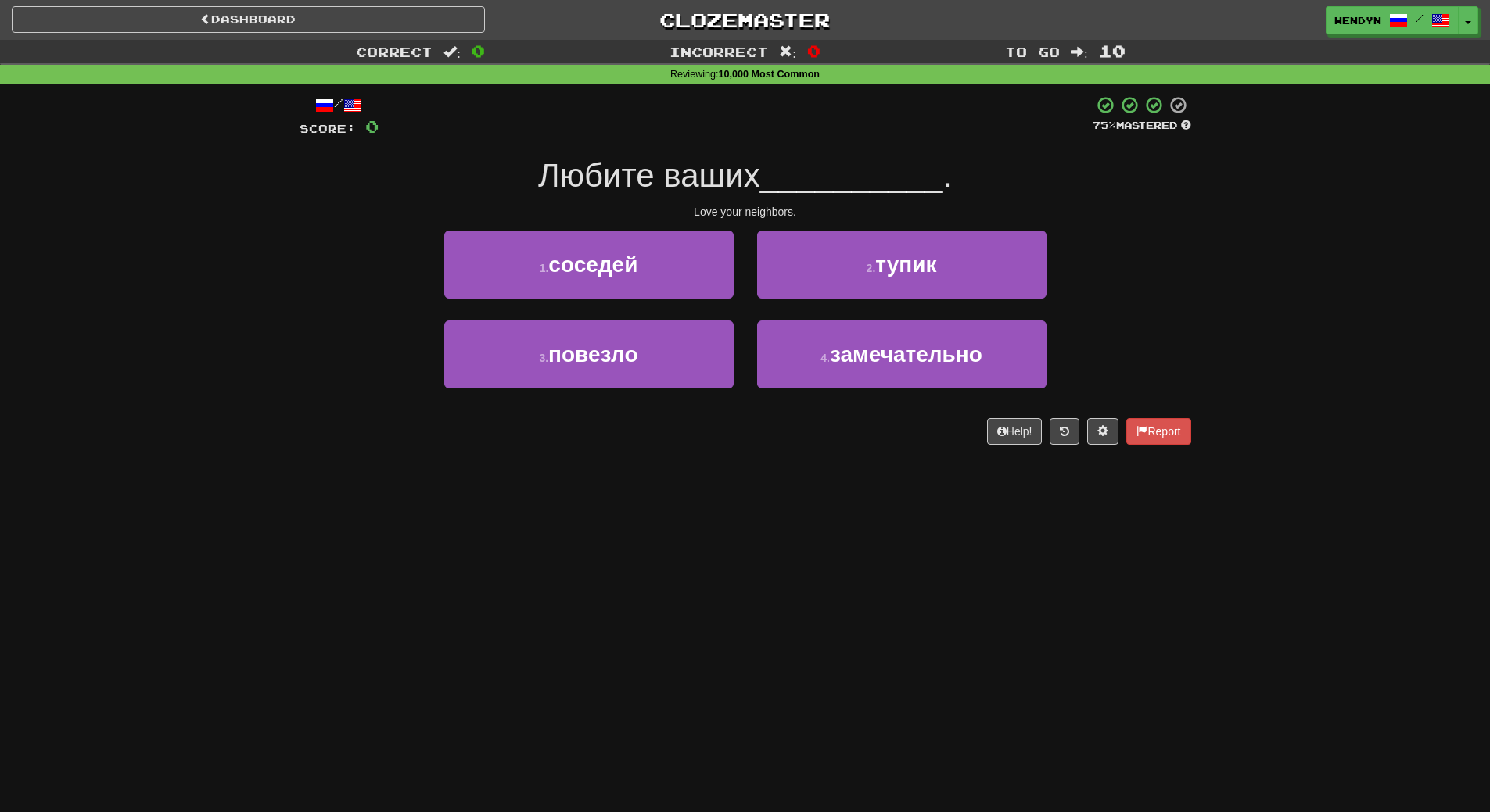
drag, startPoint x: 1018, startPoint y: 171, endPoint x: 761, endPoint y: 472, distance: 395.8
click at [761, 472] on div "Dashboard Clozemaster WendyN / Toggle Dropdown Dashboard Leaderboard Activity F…" at bounding box center [745, 406] width 1490 height 812
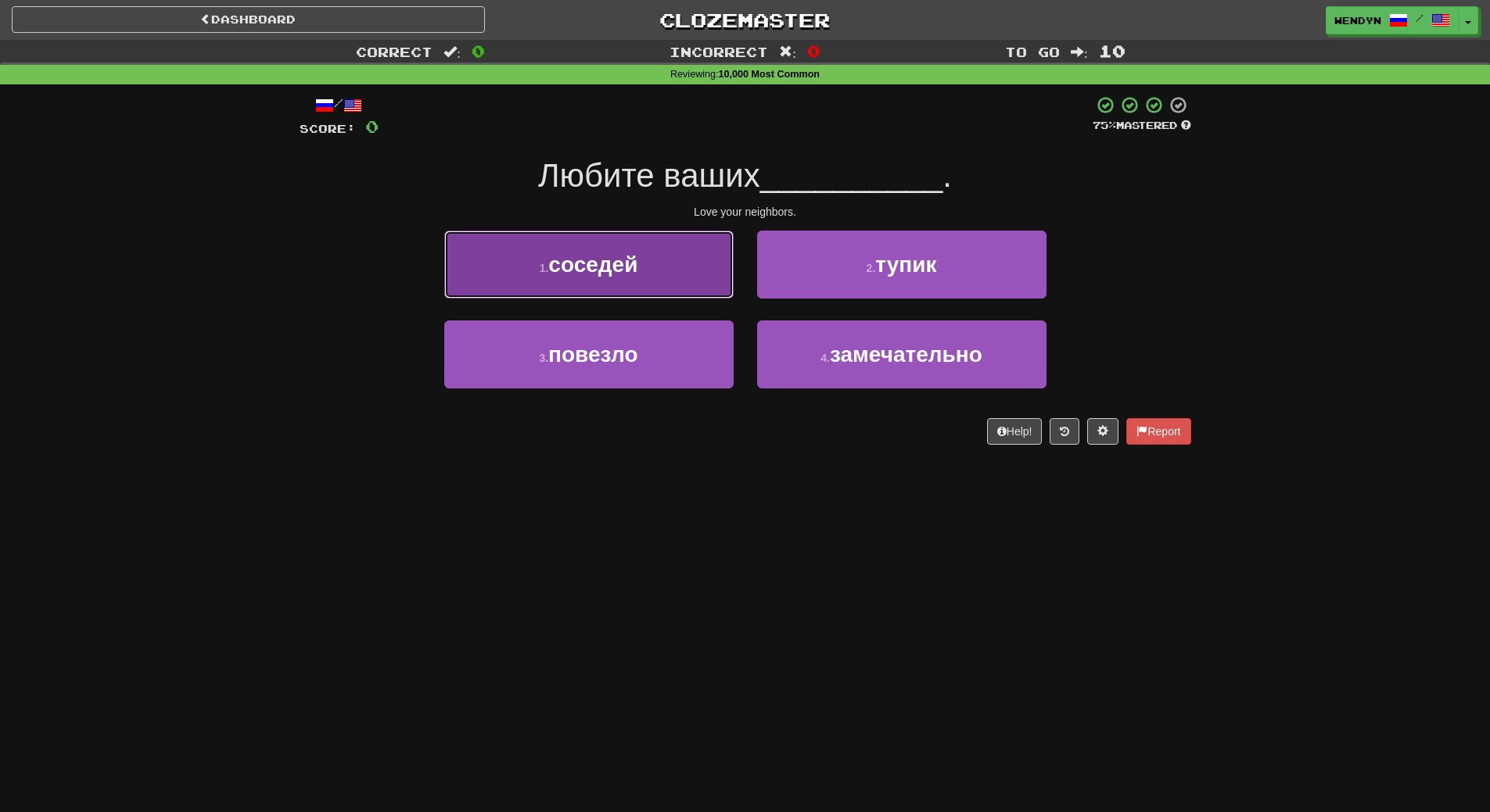
click at [688, 282] on button "1 . соседей" at bounding box center [589, 264] width 289 height 68
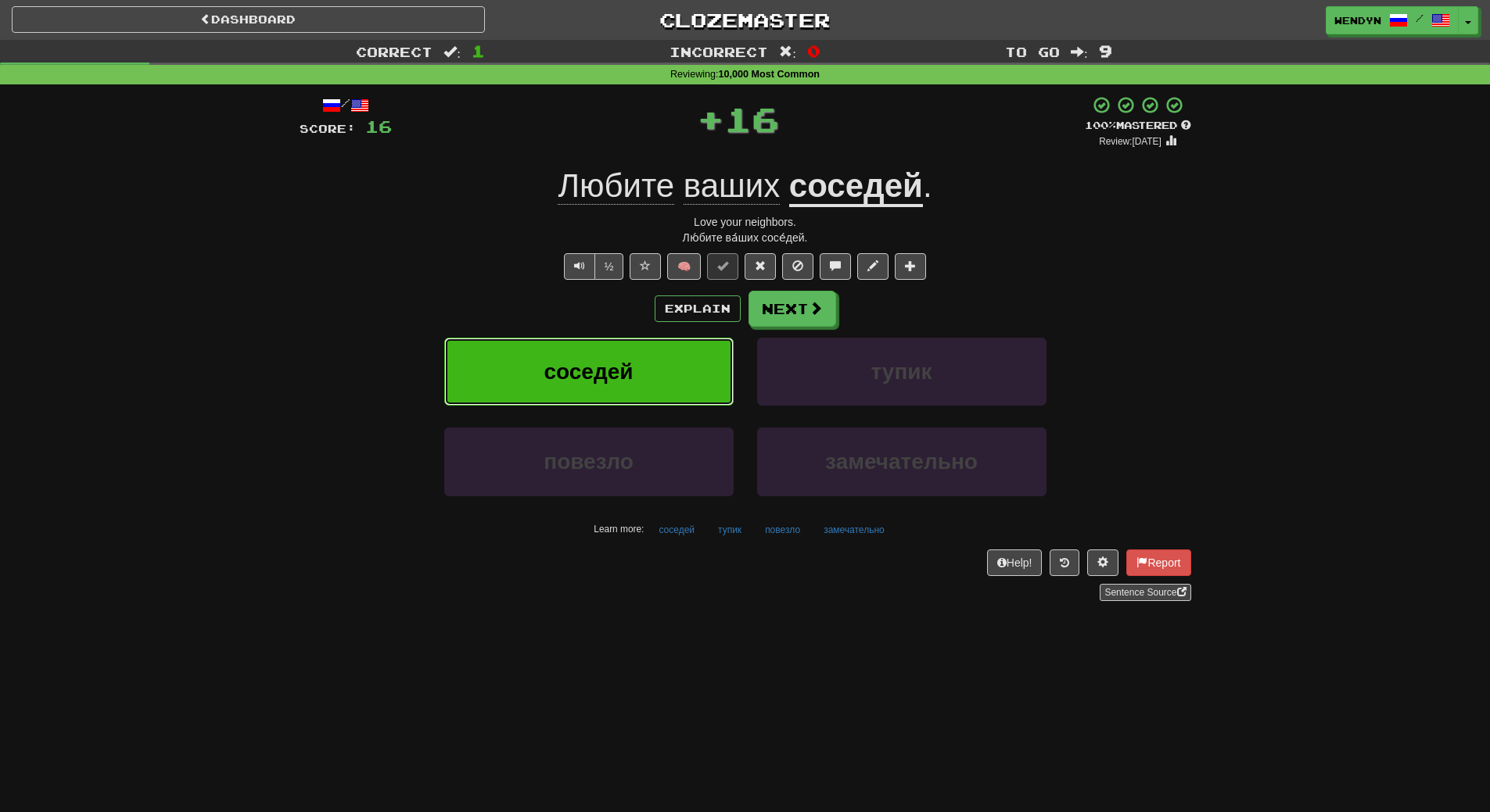
click at [684, 341] on button "соседей" at bounding box center [589, 372] width 289 height 68
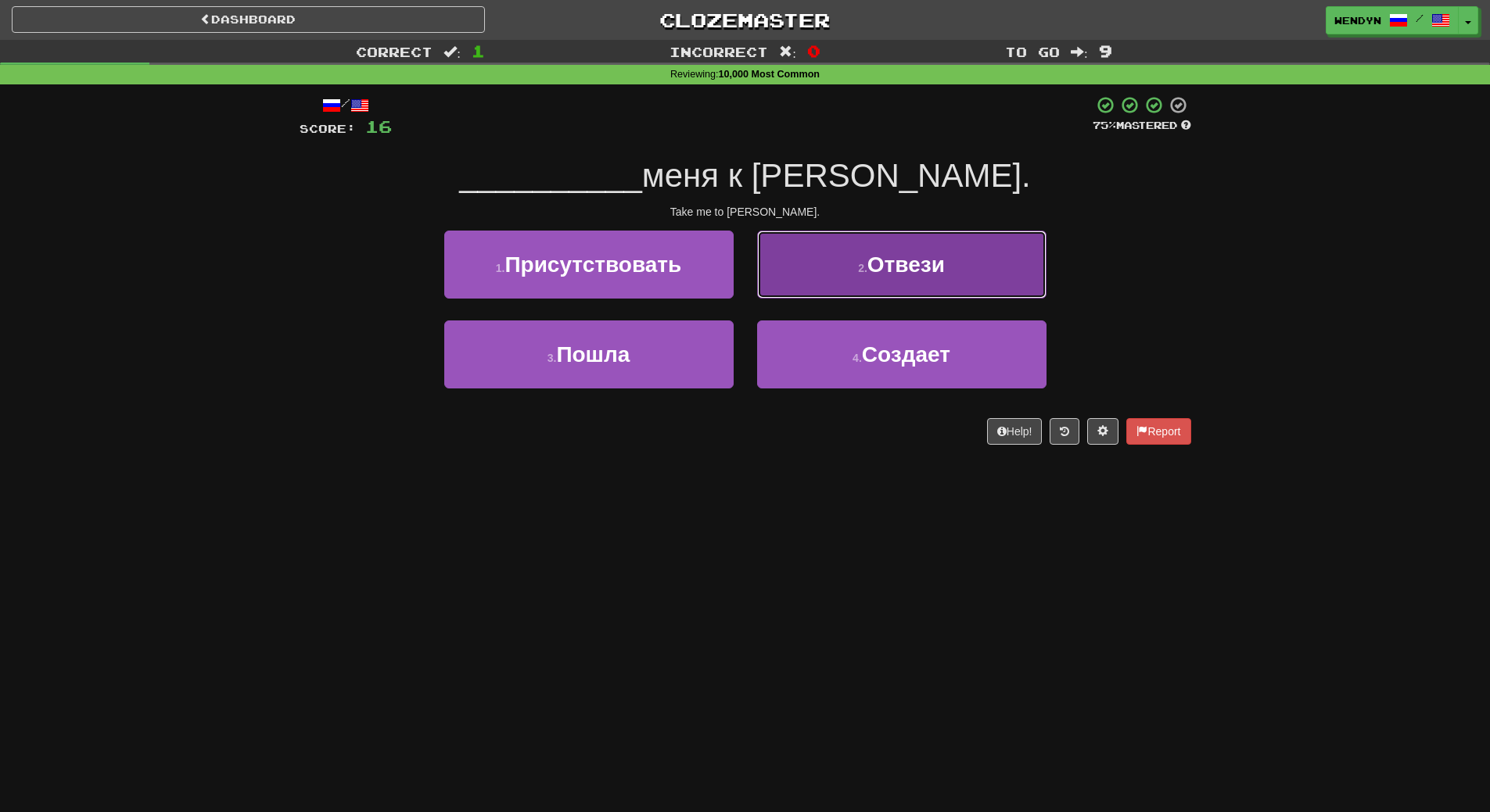
click at [910, 283] on button "2 . Отвези" at bounding box center [902, 264] width 289 height 68
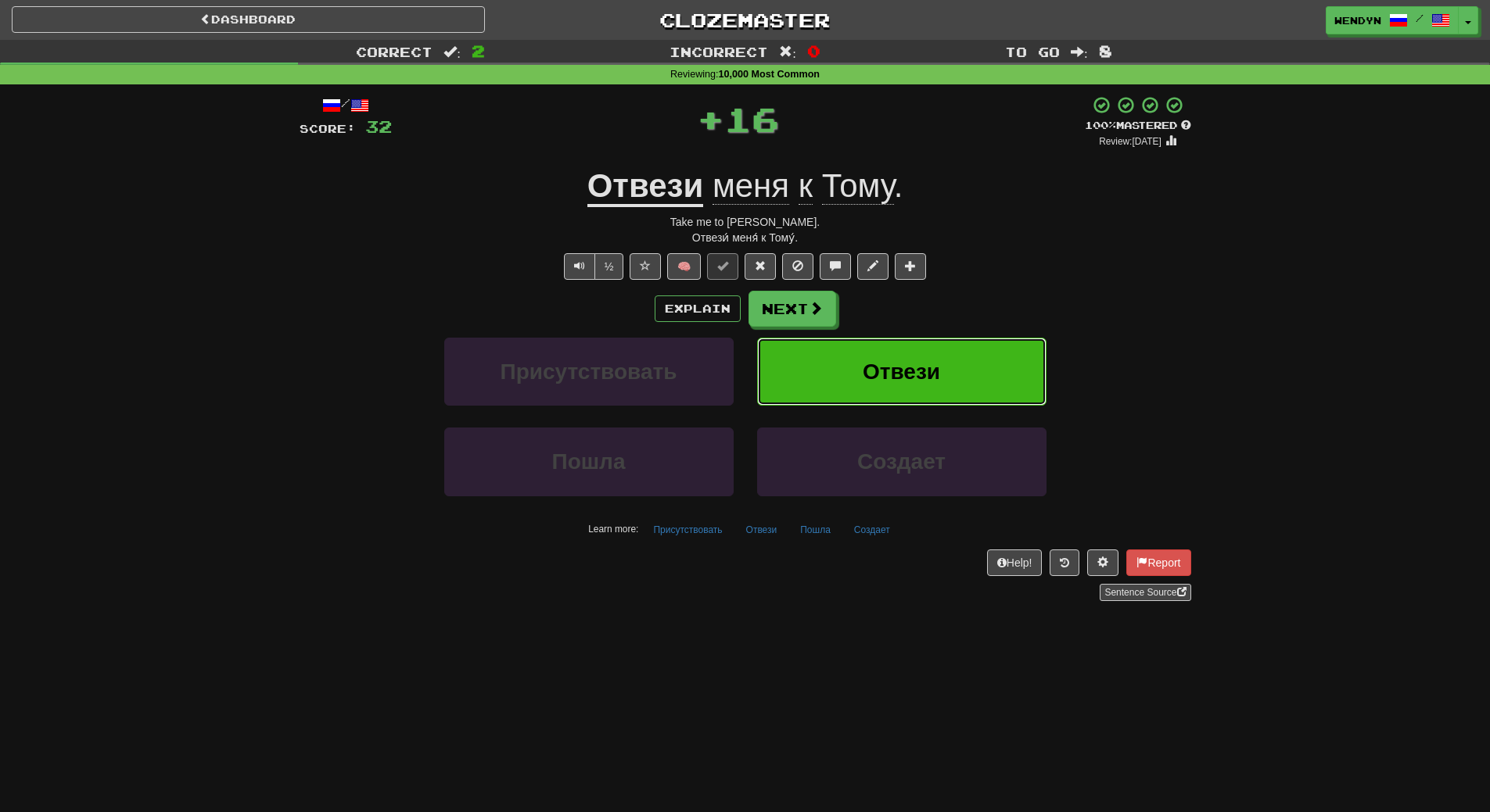
click at [926, 376] on span "Отвези" at bounding box center [901, 372] width 77 height 24
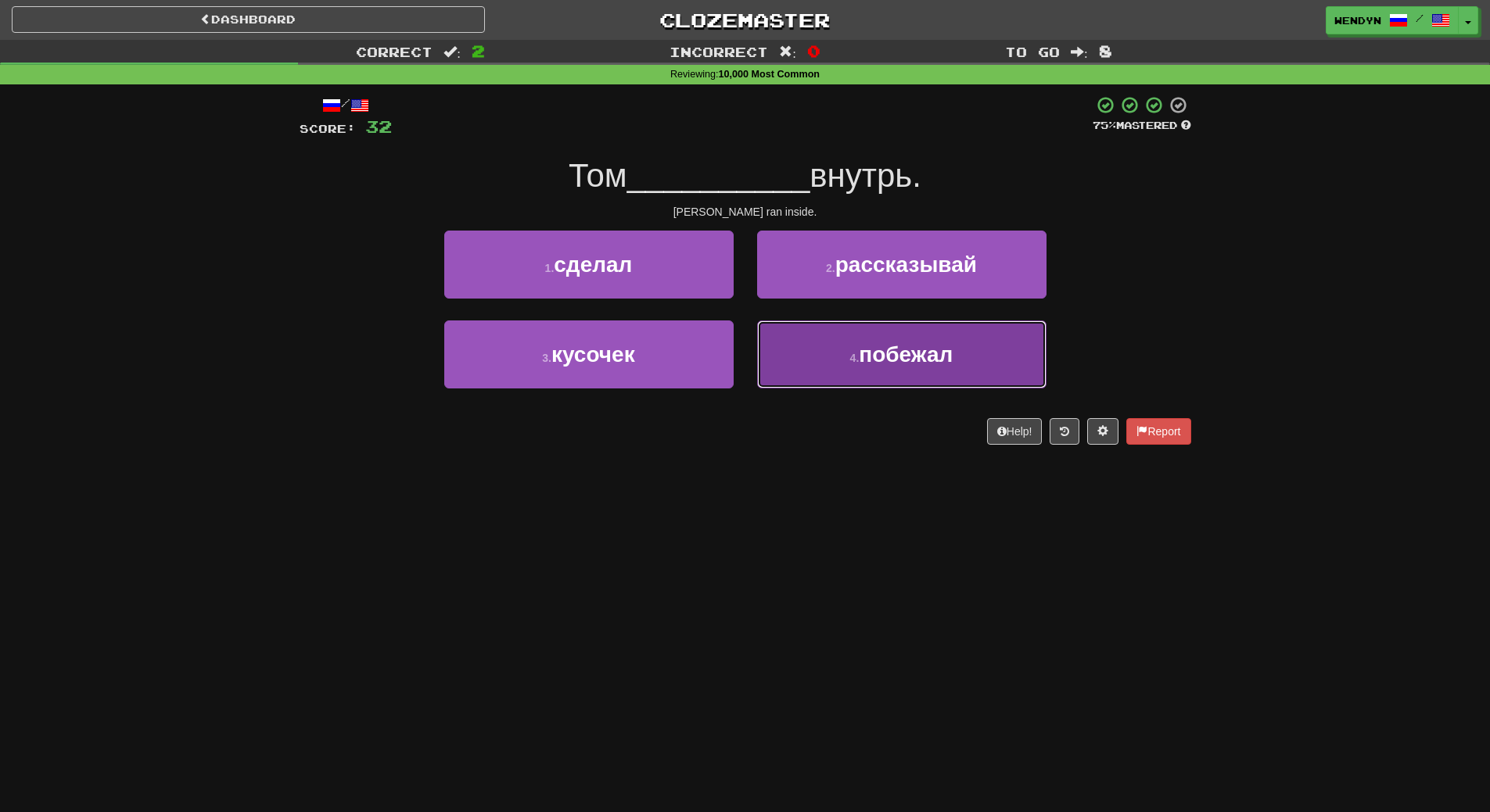
click at [894, 352] on span "побежал" at bounding box center [905, 354] width 94 height 24
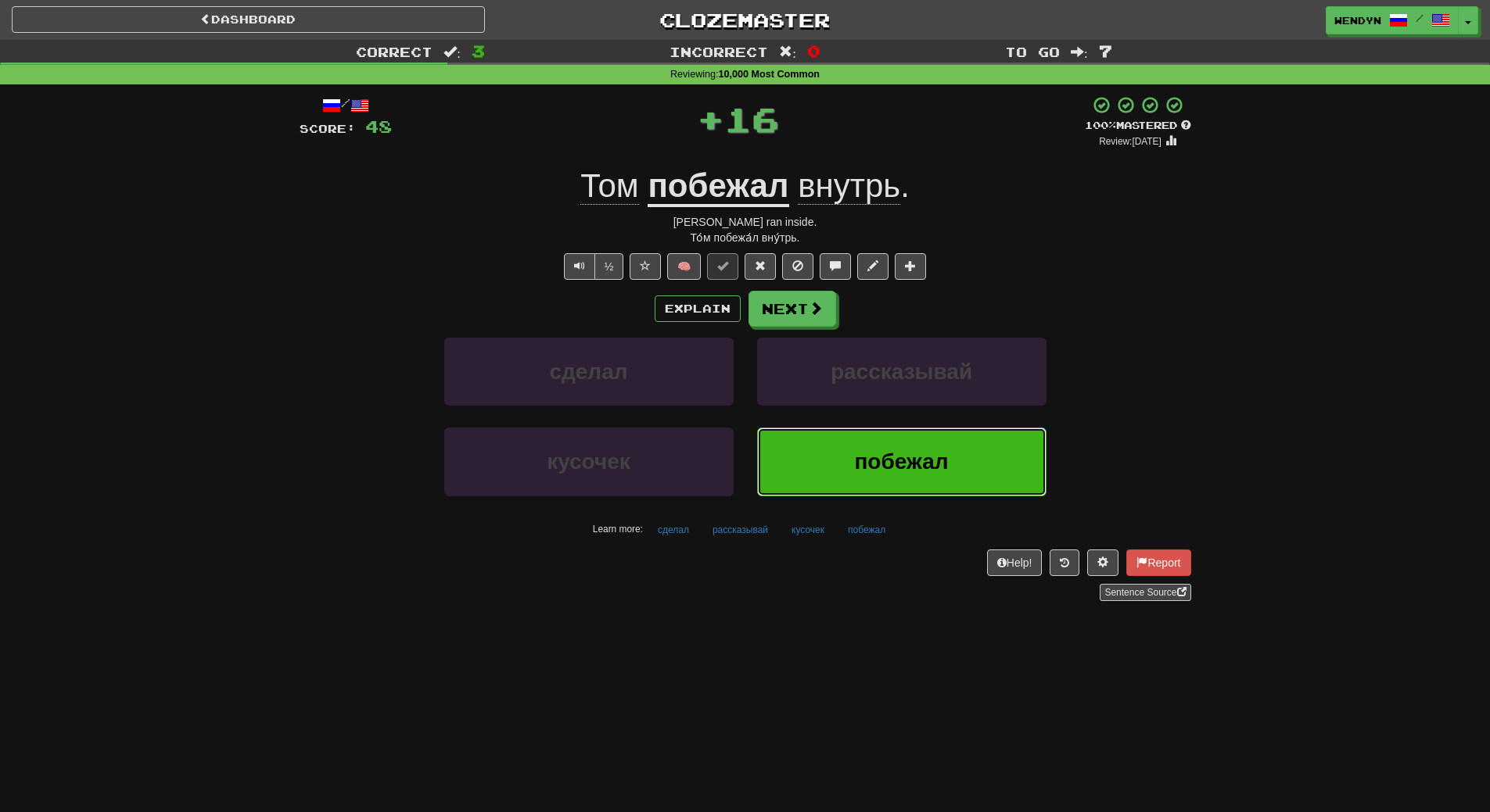
click at [895, 448] on button "побежал" at bounding box center [902, 462] width 289 height 68
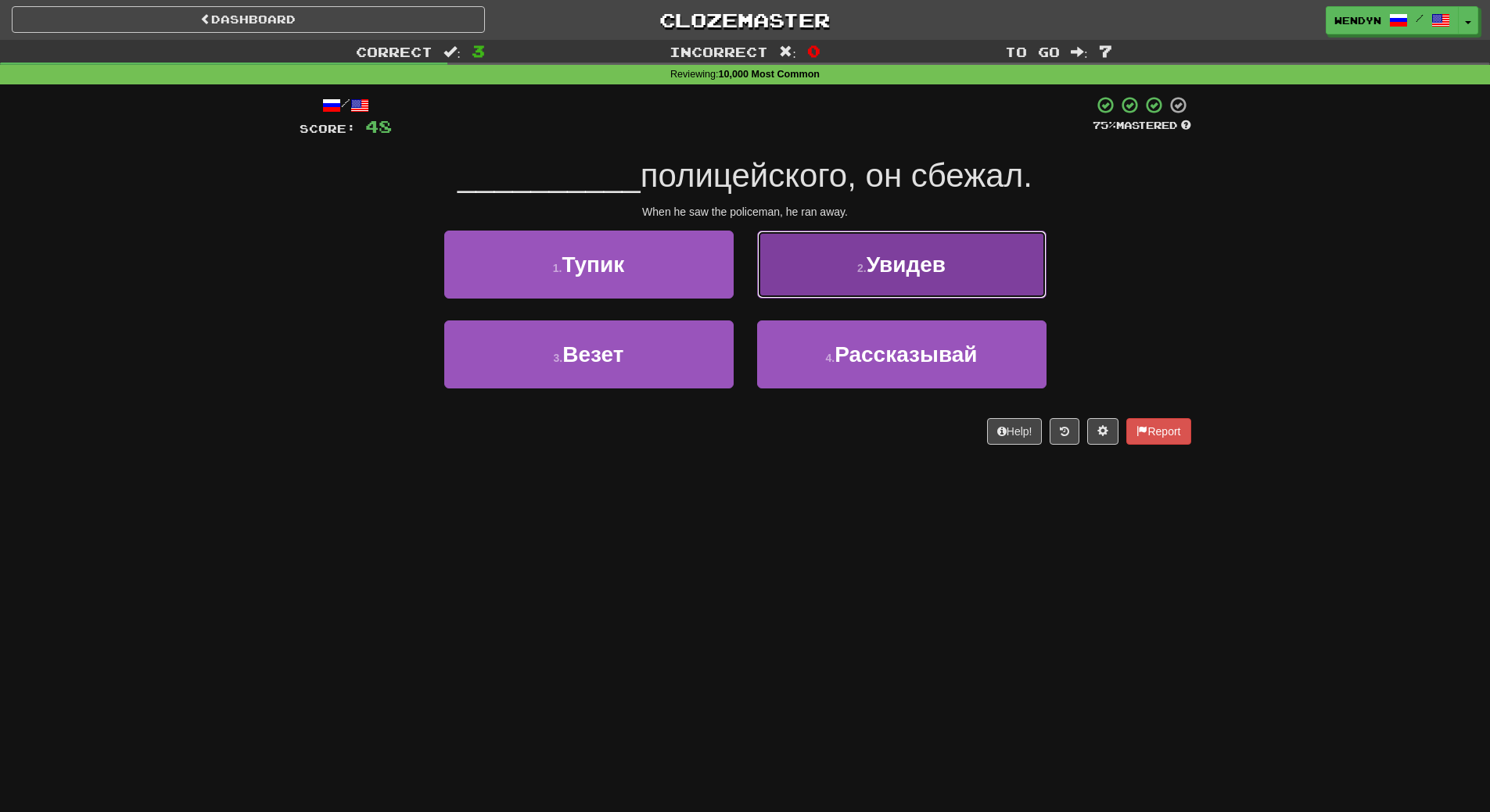
click at [937, 290] on button "2 . Увидев" at bounding box center [902, 264] width 289 height 68
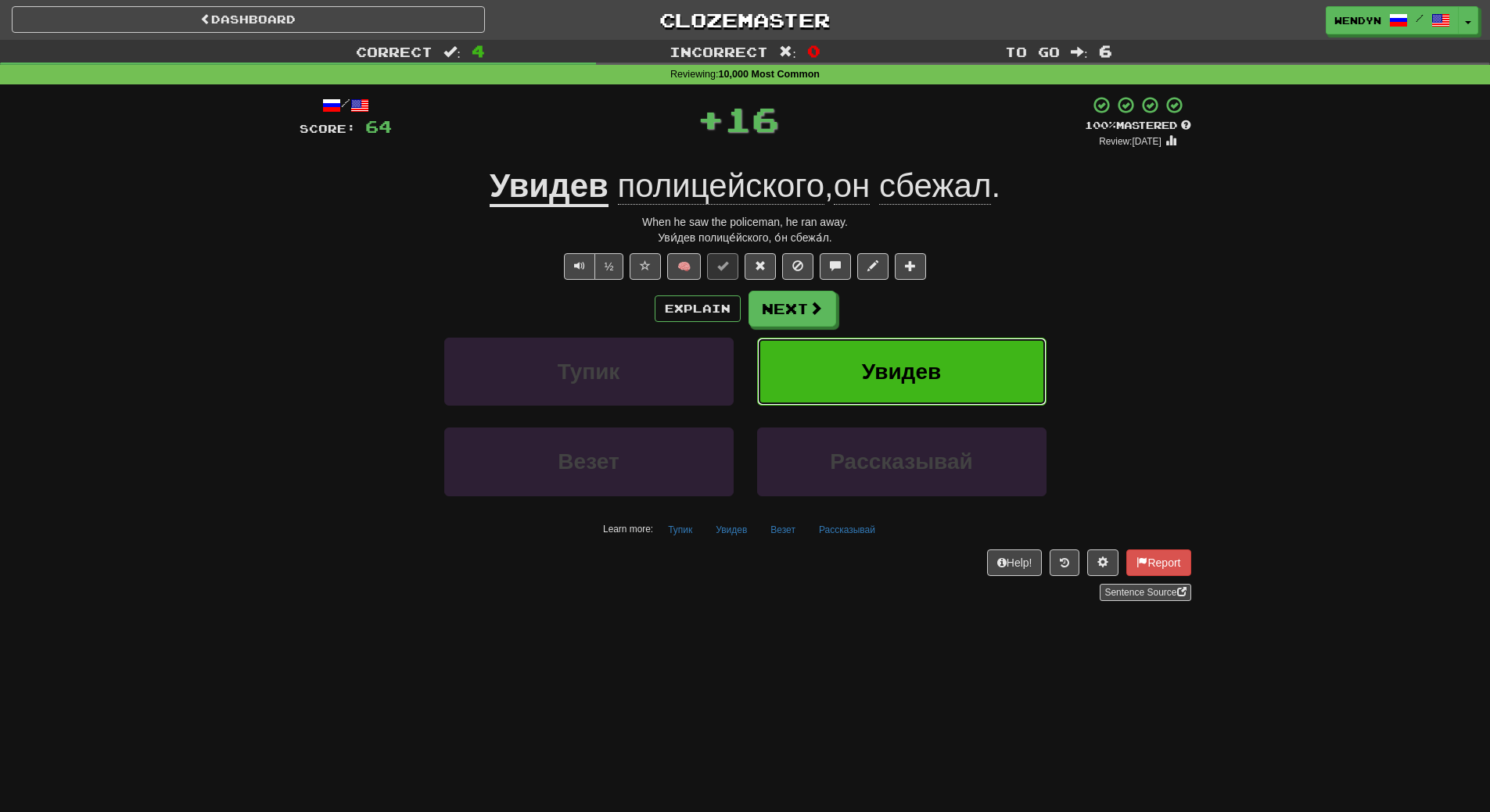
click at [932, 347] on button "Увидев" at bounding box center [902, 372] width 289 height 68
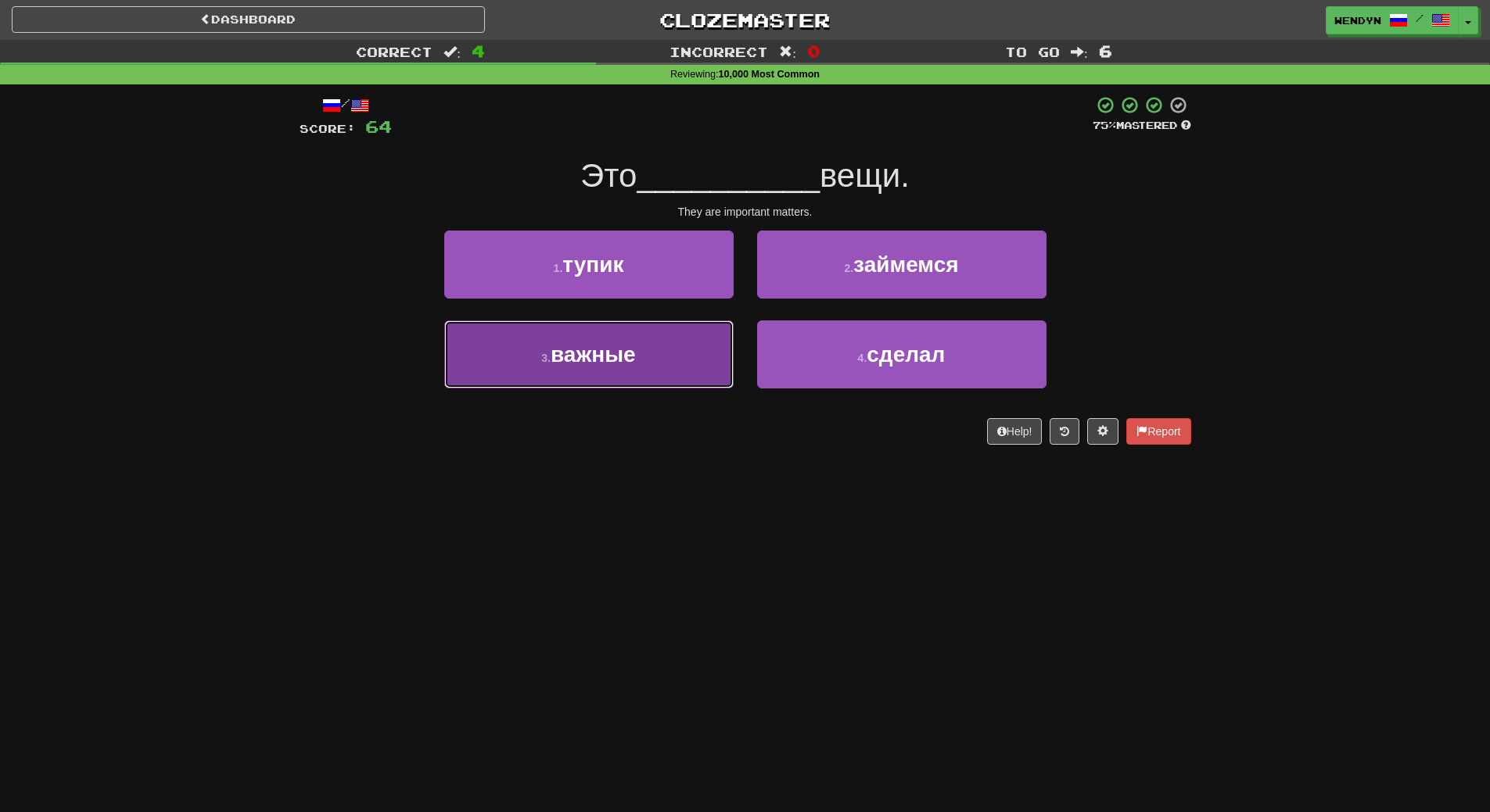
click at [654, 379] on button "3 . важные" at bounding box center [589, 355] width 289 height 68
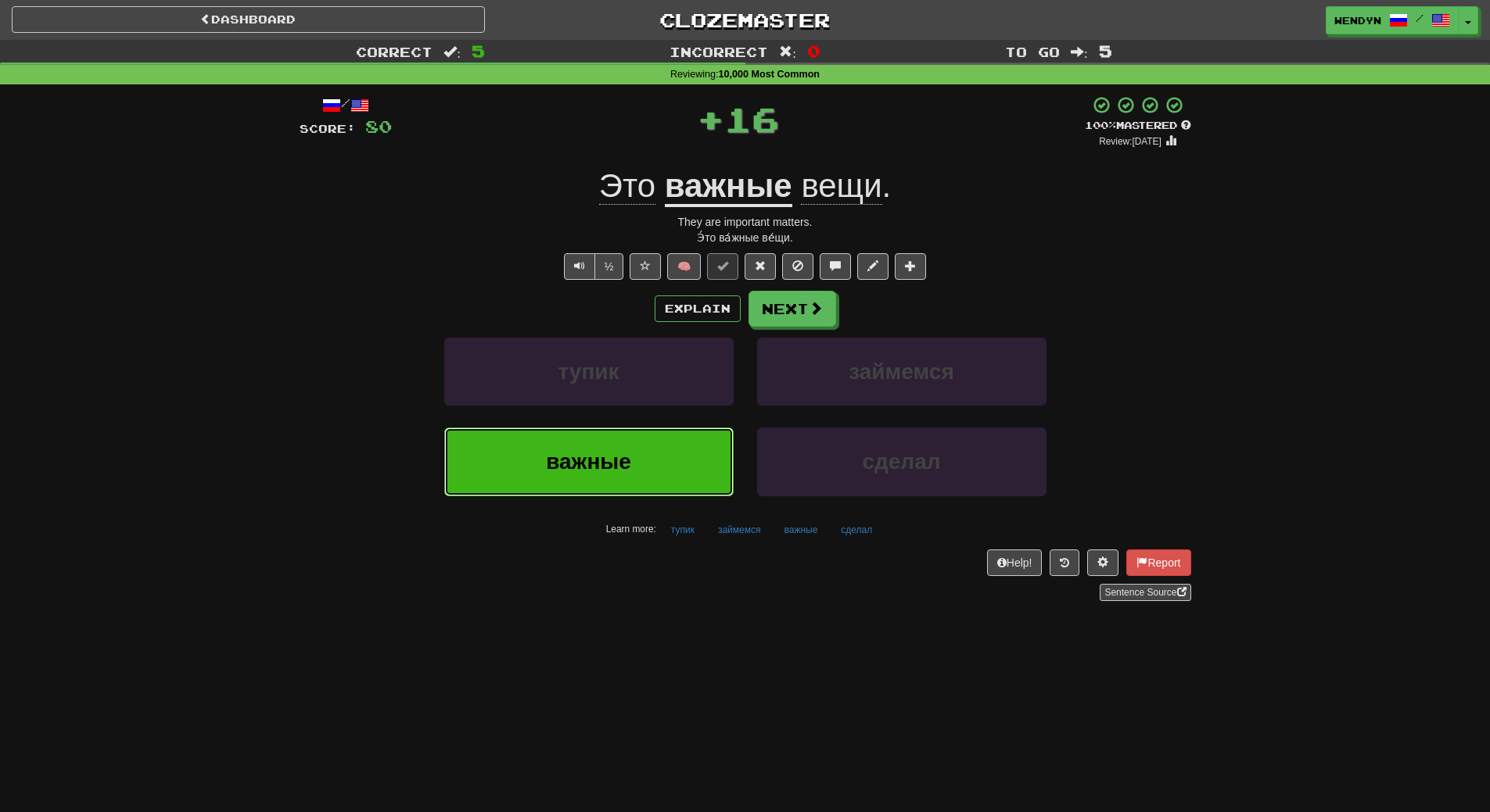
click at [657, 465] on button "важные" at bounding box center [589, 462] width 289 height 68
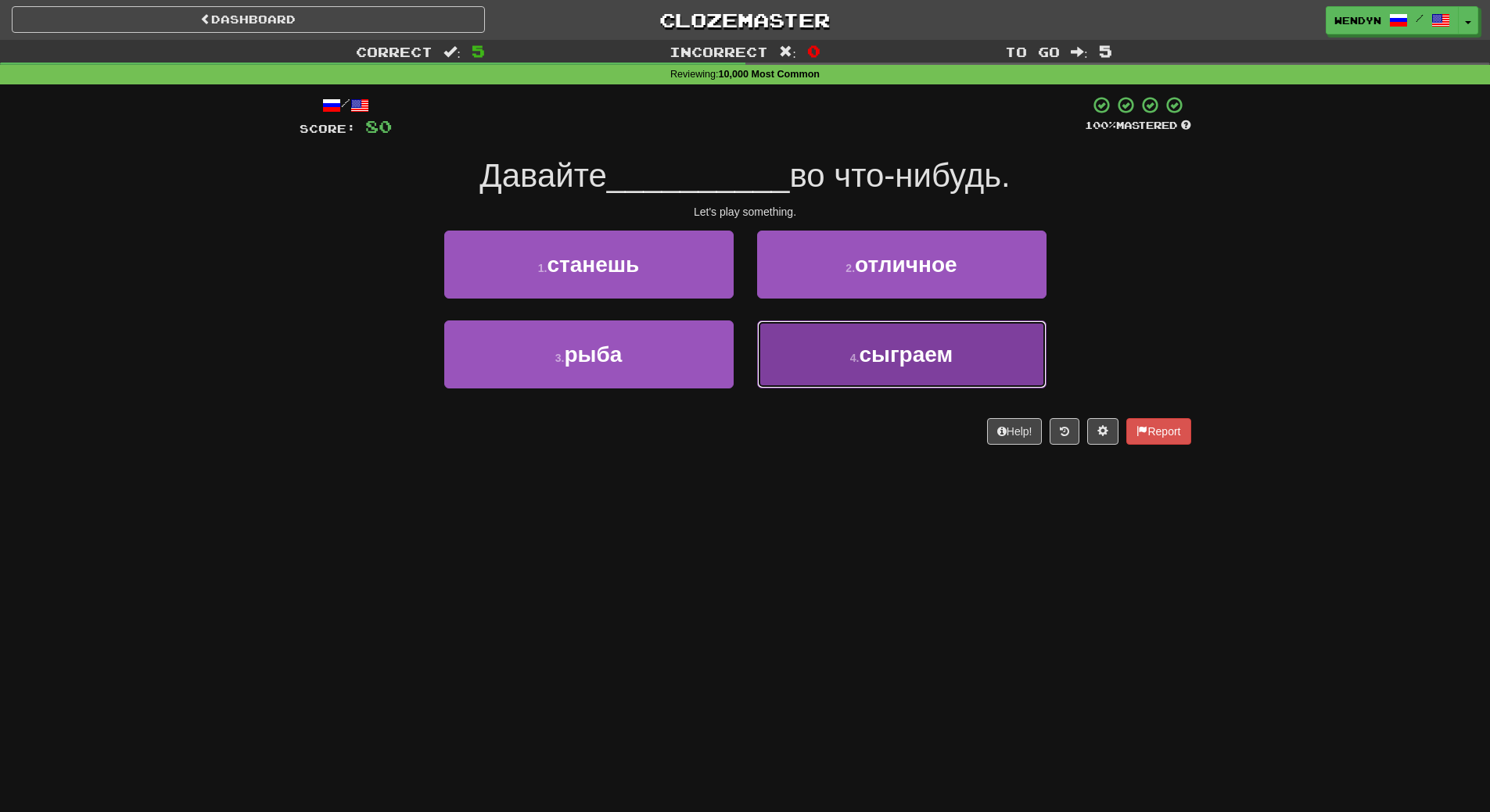
click at [929, 359] on span "сыграем" at bounding box center [905, 354] width 94 height 24
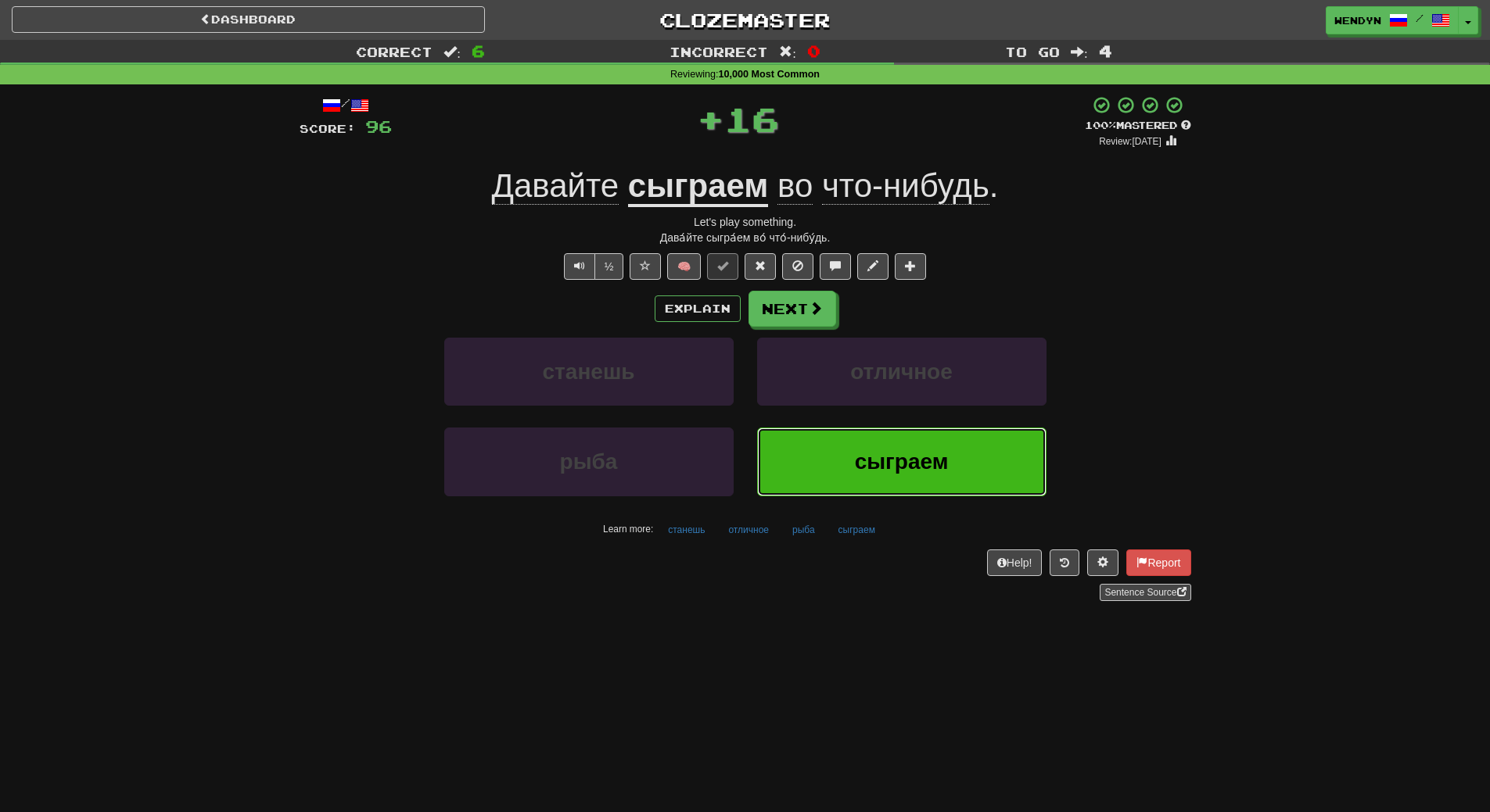
click at [911, 475] on button "сыграем" at bounding box center [902, 462] width 289 height 68
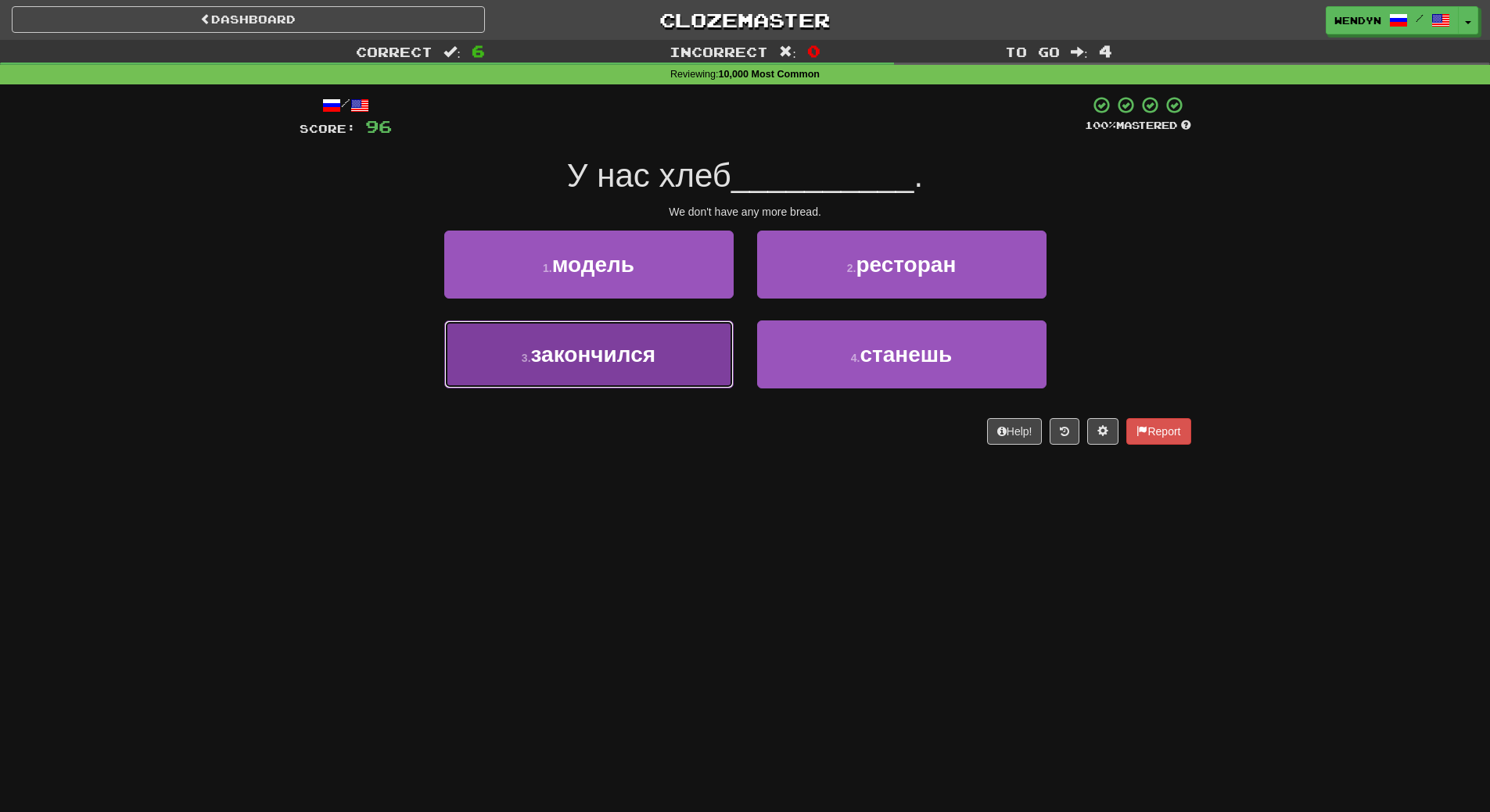
click at [675, 374] on button "3 . закончился" at bounding box center [589, 355] width 289 height 68
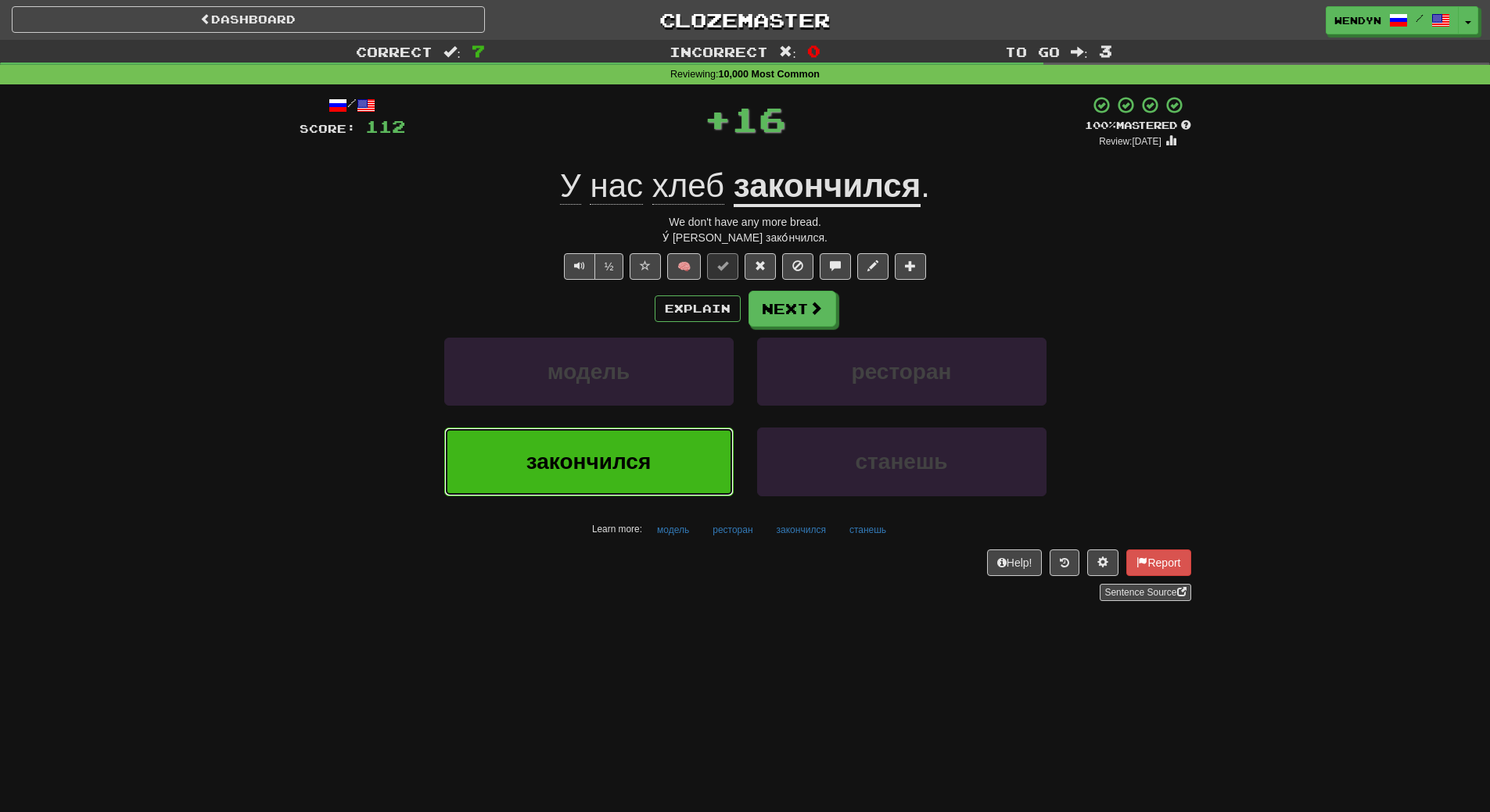
click at [657, 465] on button "закончился" at bounding box center [589, 462] width 289 height 68
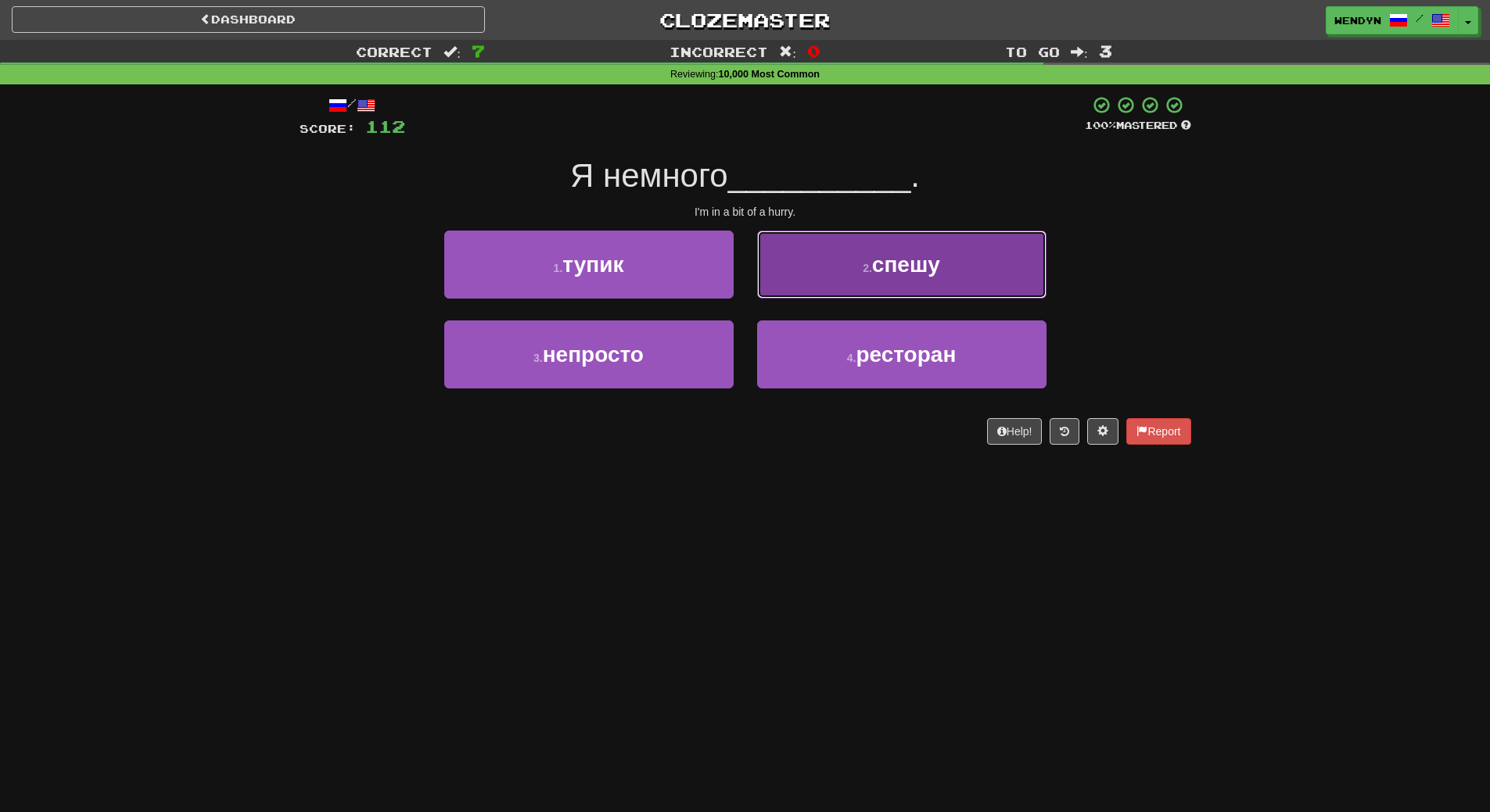
click at [1033, 250] on button "2 . спешу" at bounding box center [902, 264] width 289 height 68
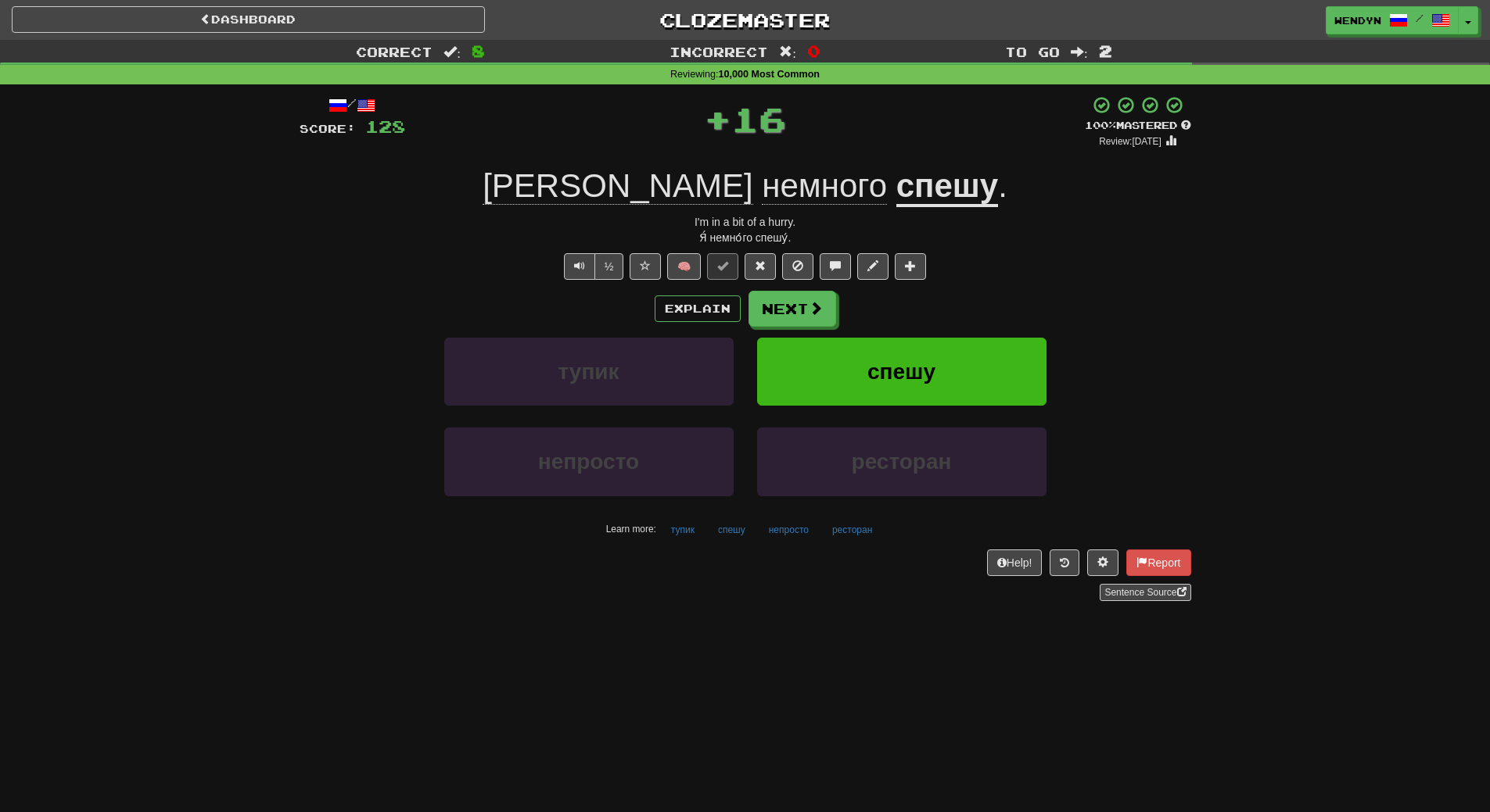
click at [1033, 250] on div "/ Score: 128 + 16 100 % Mastered Review: 2026-03-19 Я немного спешу . I'm in a …" at bounding box center [745, 348] width 891 height 506
click at [983, 359] on button "спешу" at bounding box center [902, 372] width 289 height 68
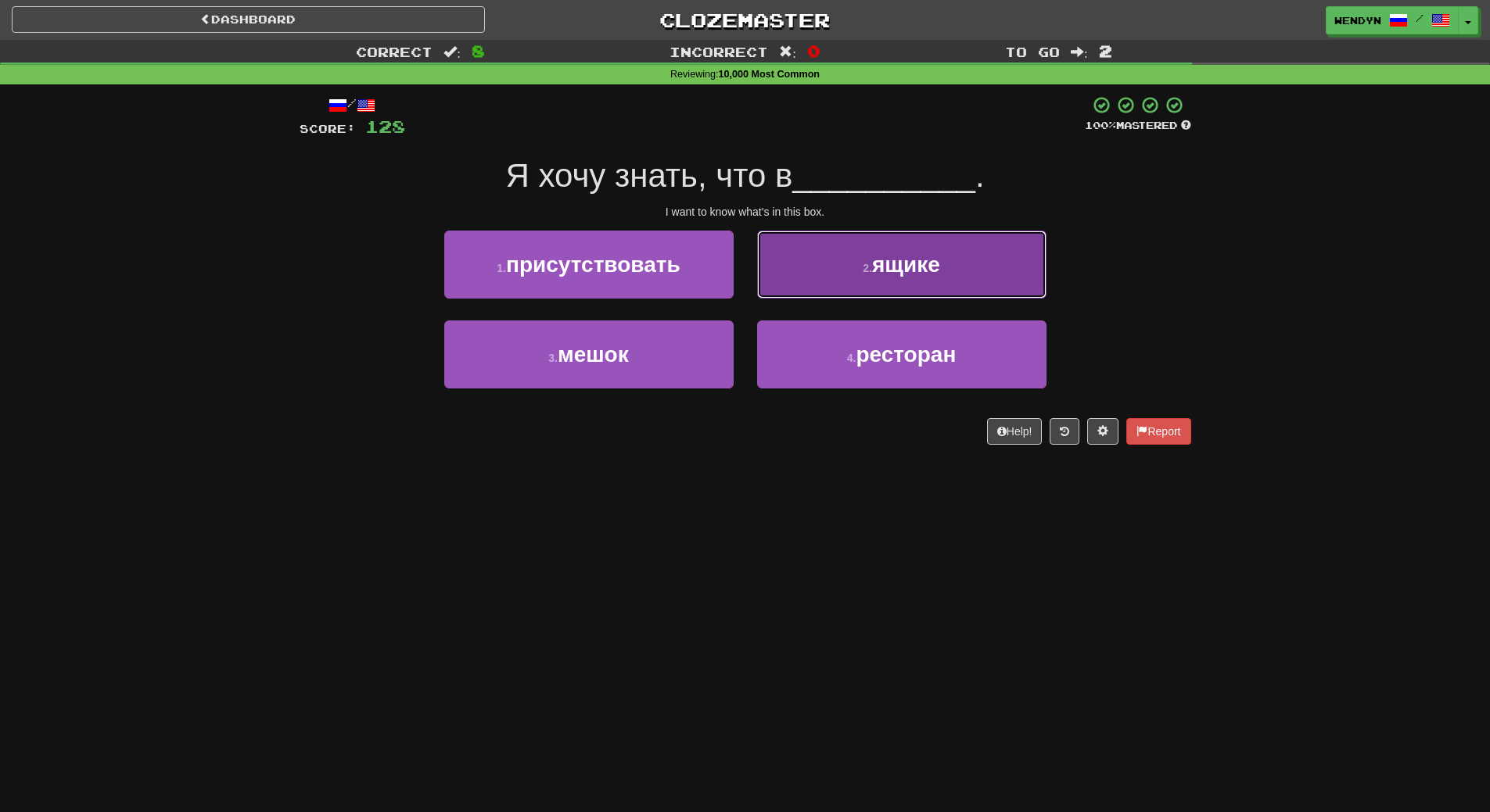
click at [968, 261] on button "2 . ящике" at bounding box center [902, 264] width 289 height 68
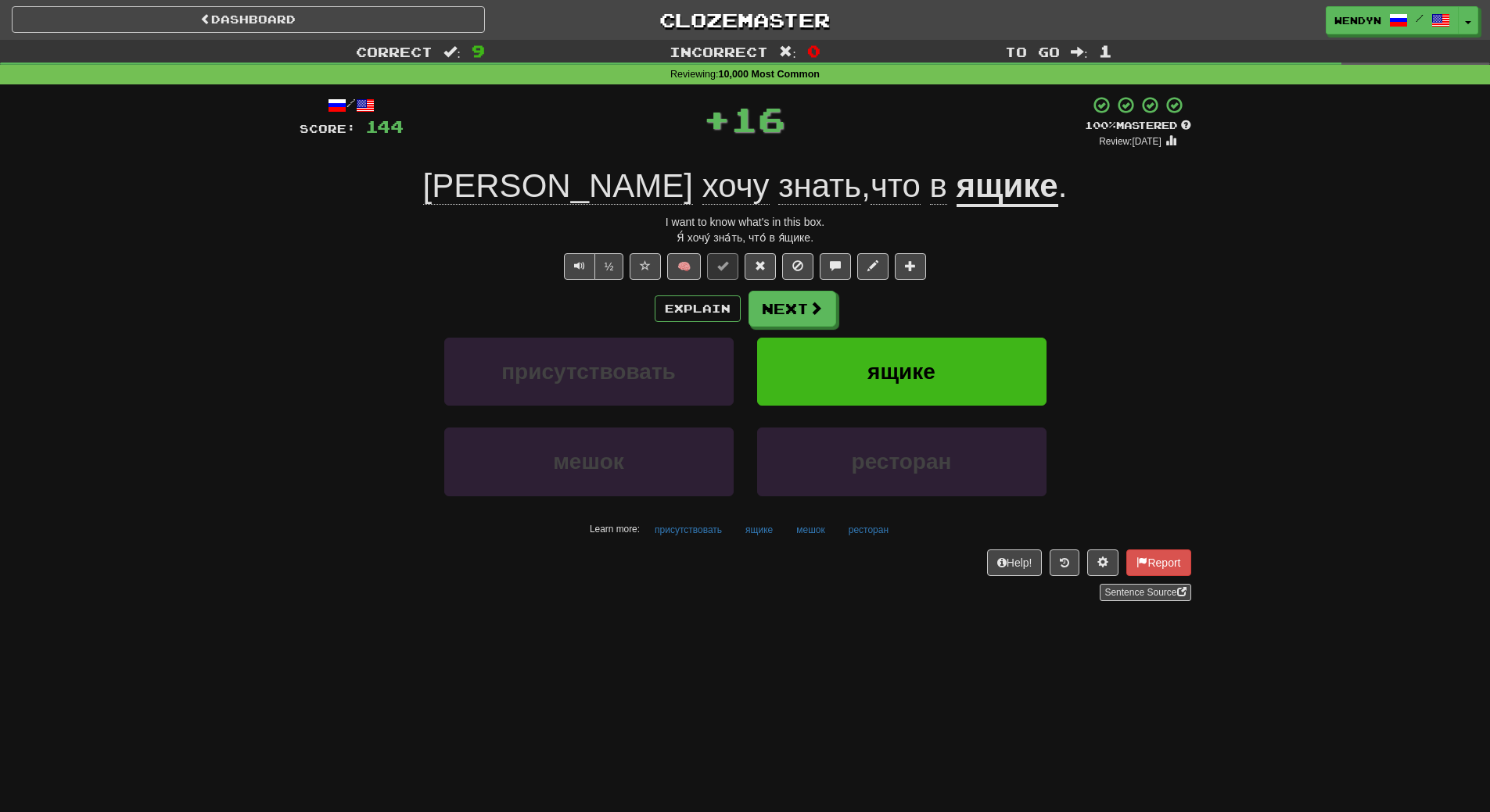
click at [968, 261] on div "½ 🧠" at bounding box center [745, 267] width 891 height 27
click at [921, 391] on button "ящике" at bounding box center [902, 372] width 289 height 68
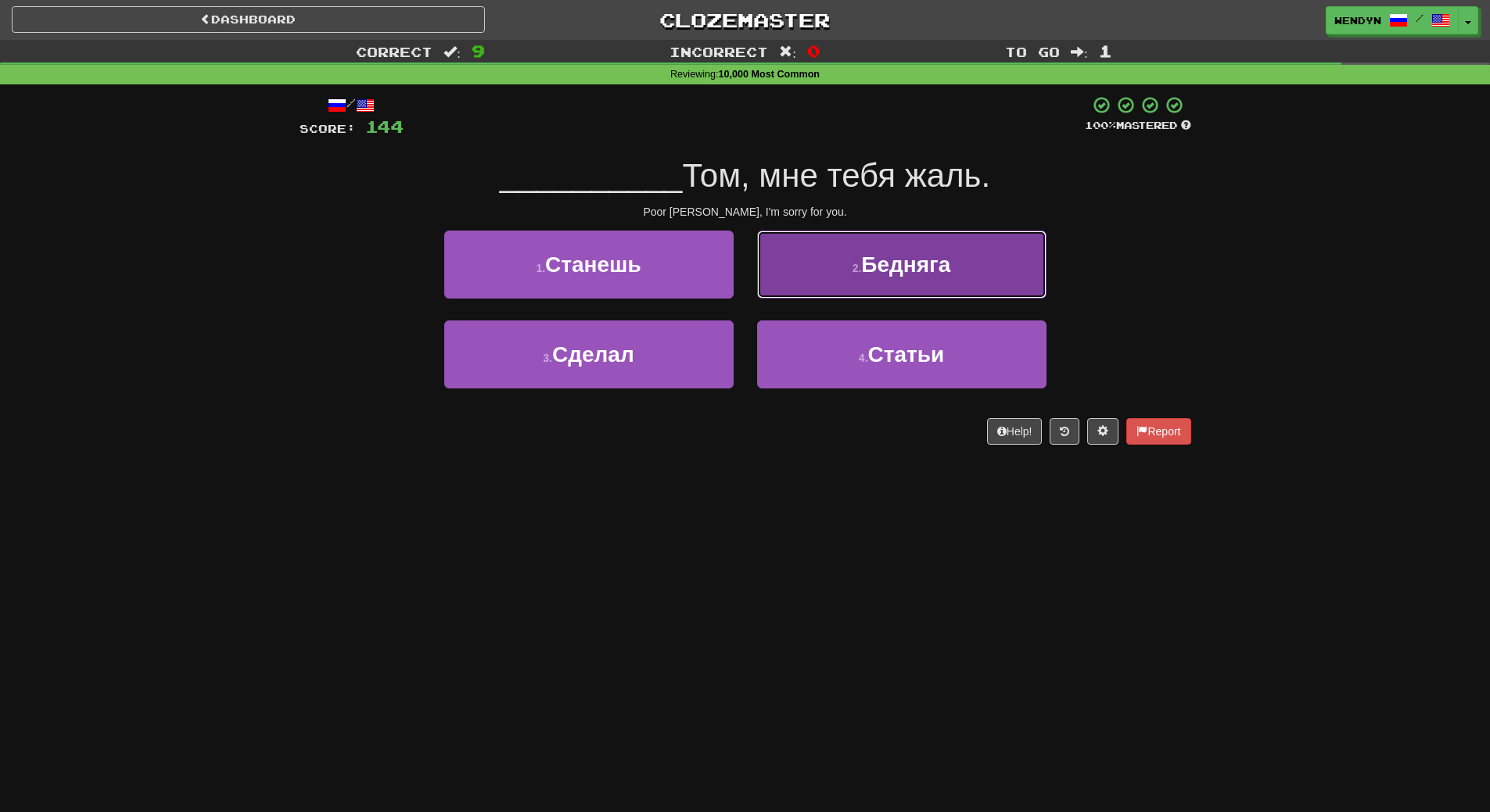
click at [968, 278] on button "2 . Бедняга" at bounding box center [902, 264] width 289 height 68
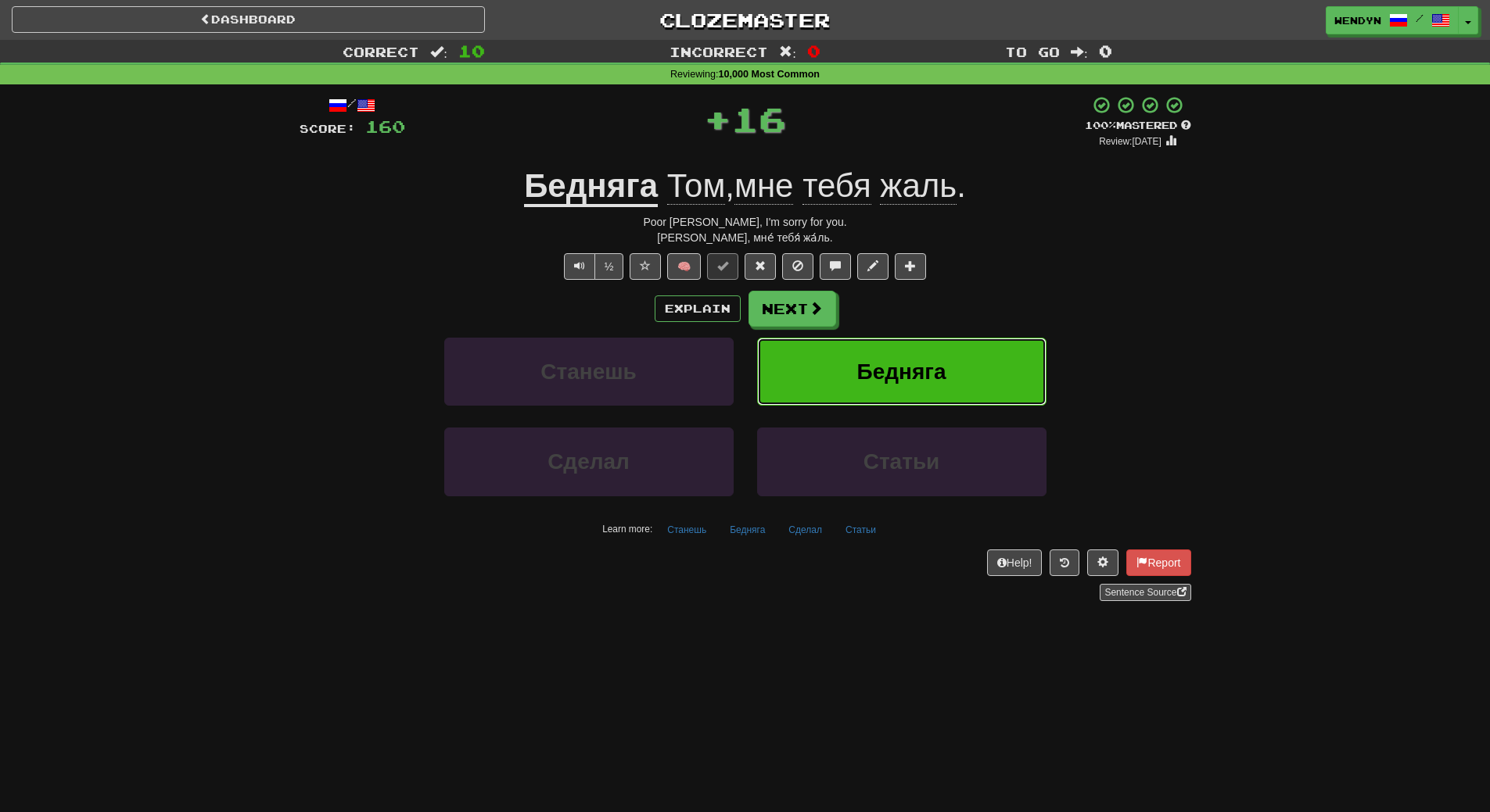
click at [938, 360] on span "Бедняга" at bounding box center [901, 372] width 89 height 24
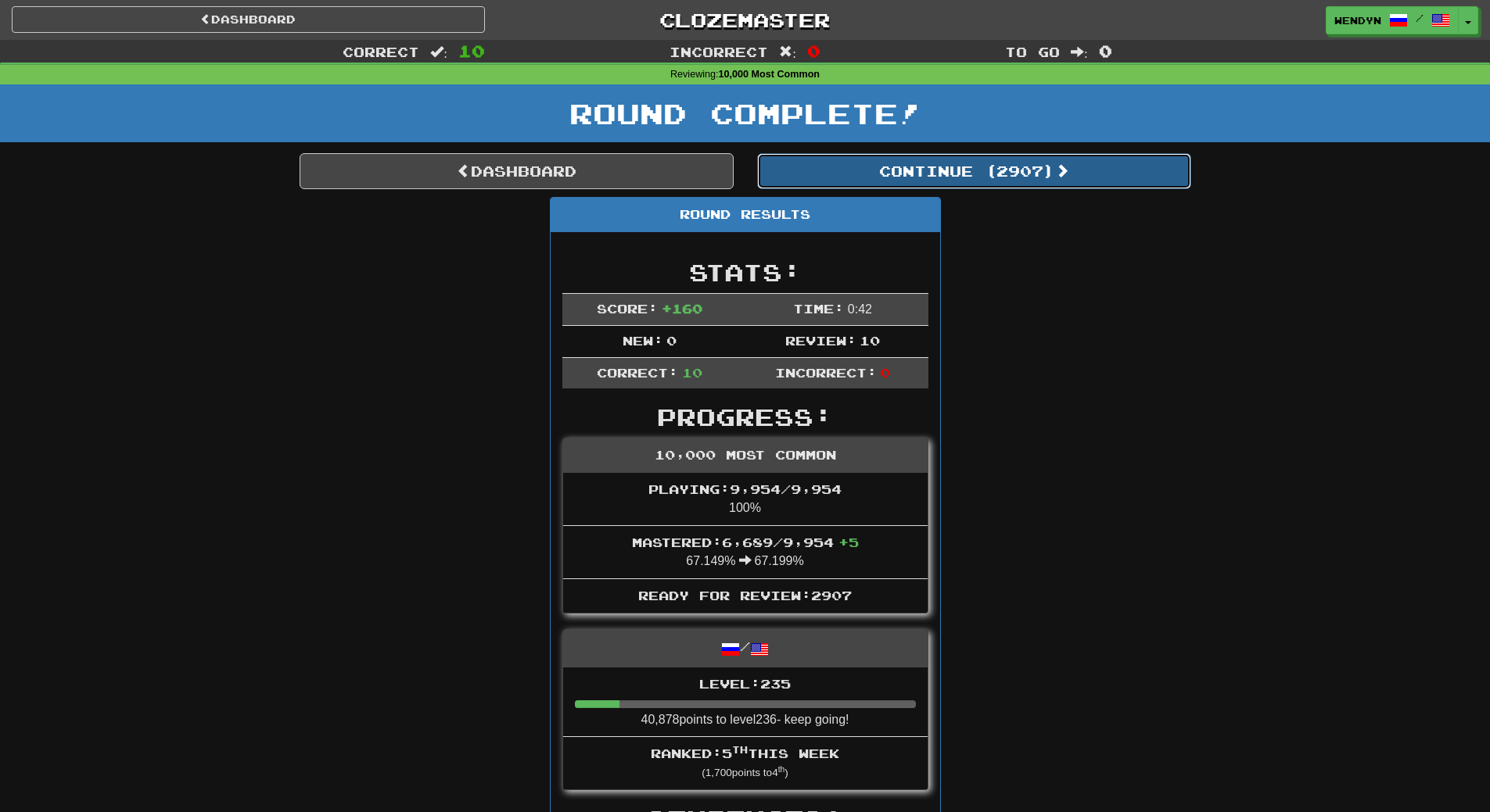
click at [999, 168] on button "Continue ( 2907 )" at bounding box center [974, 170] width 434 height 36
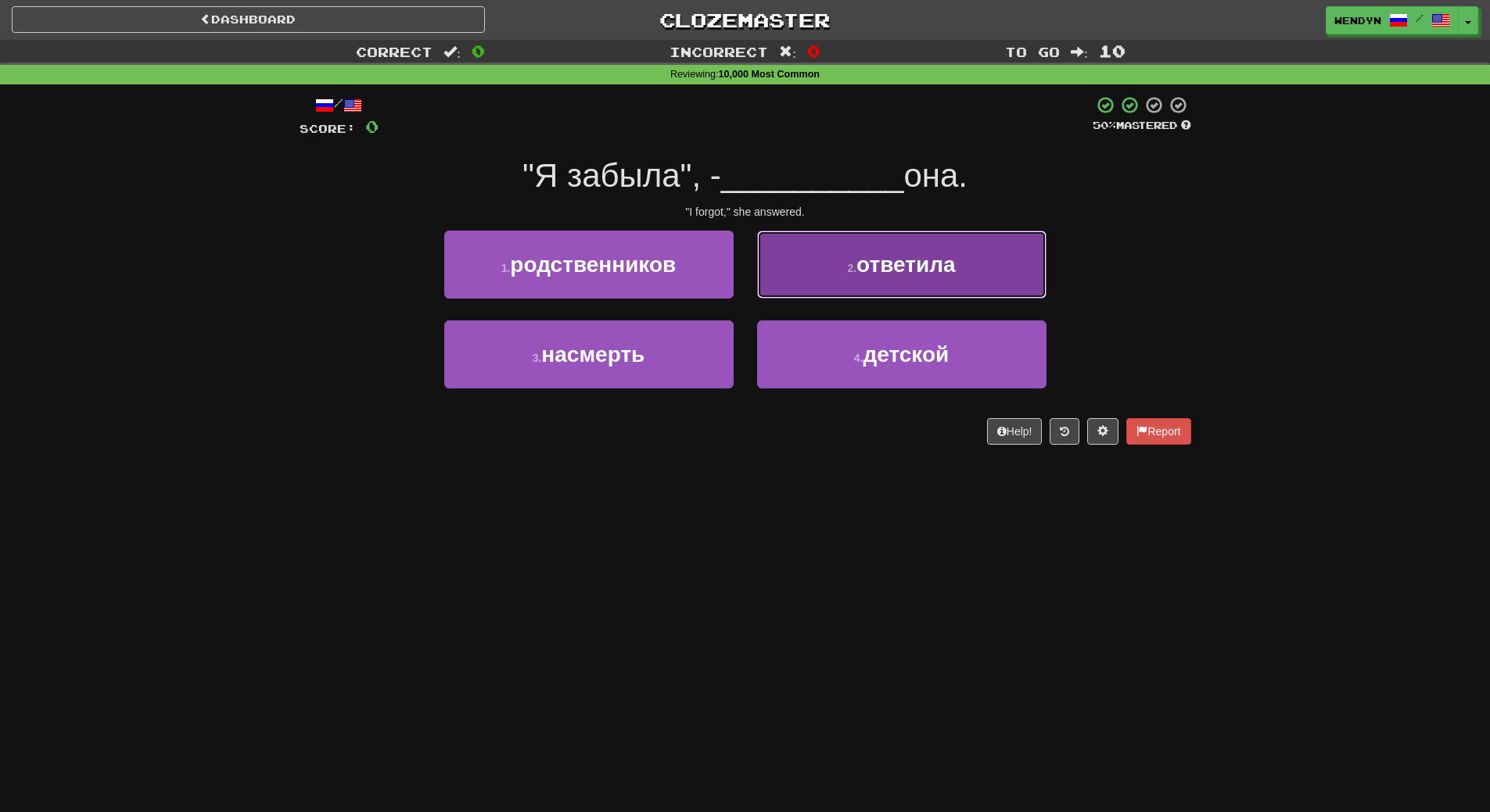
click at [945, 280] on button "2 . ответила" at bounding box center [902, 264] width 289 height 68
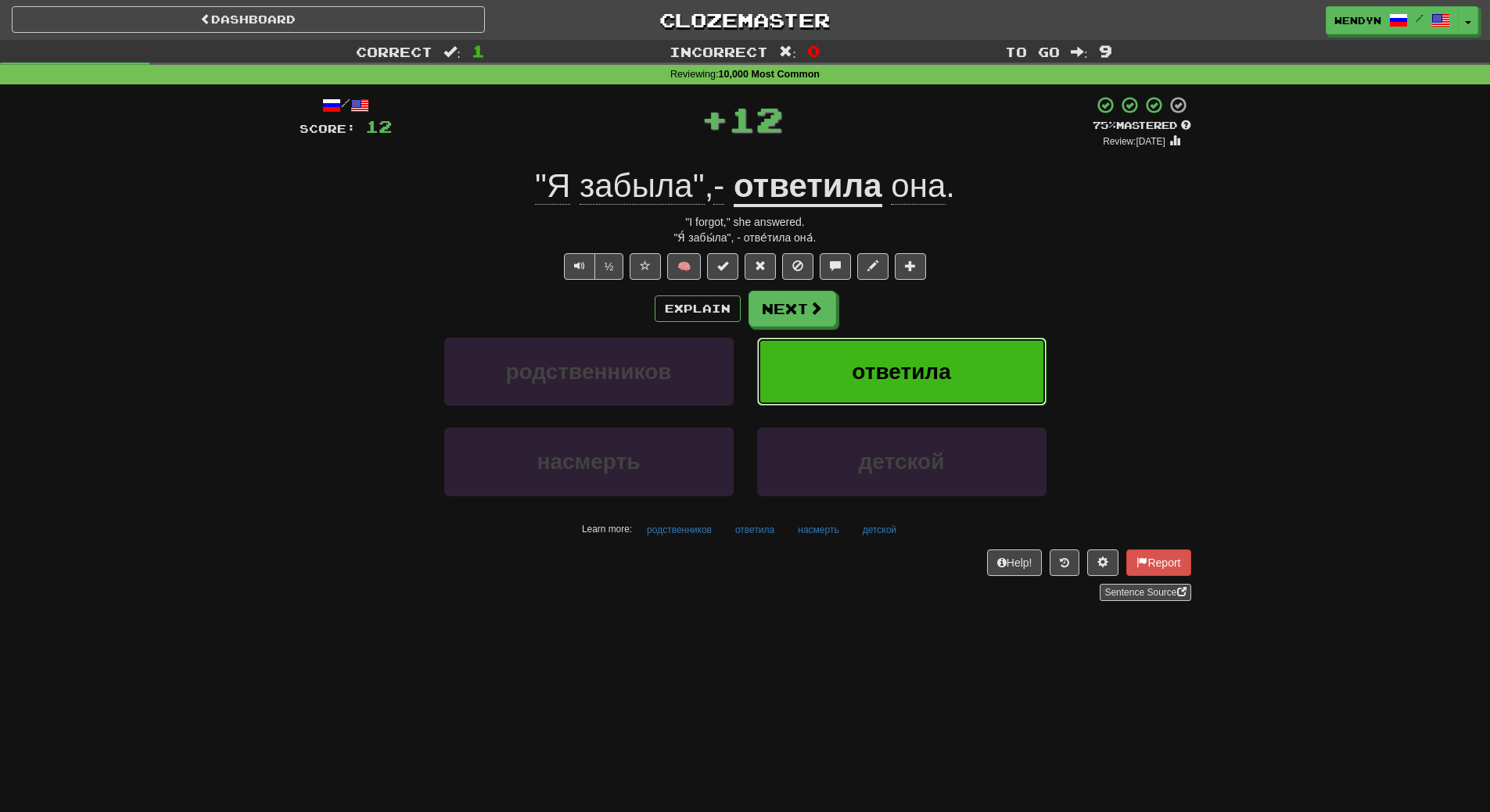
click at [948, 362] on span "ответила" at bounding box center [900, 372] width 99 height 24
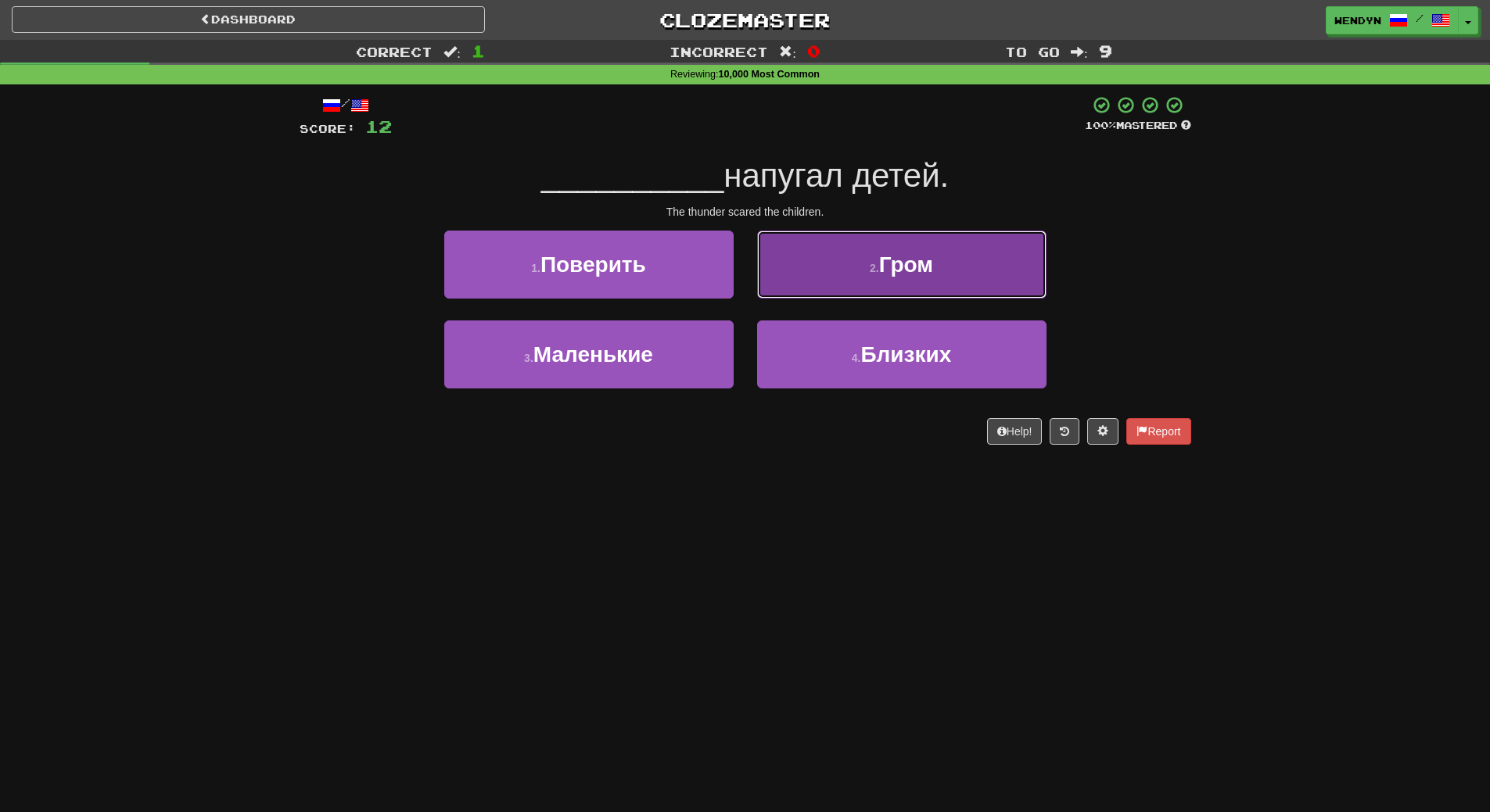
click at [966, 262] on button "2 . Гром" at bounding box center [902, 264] width 289 height 68
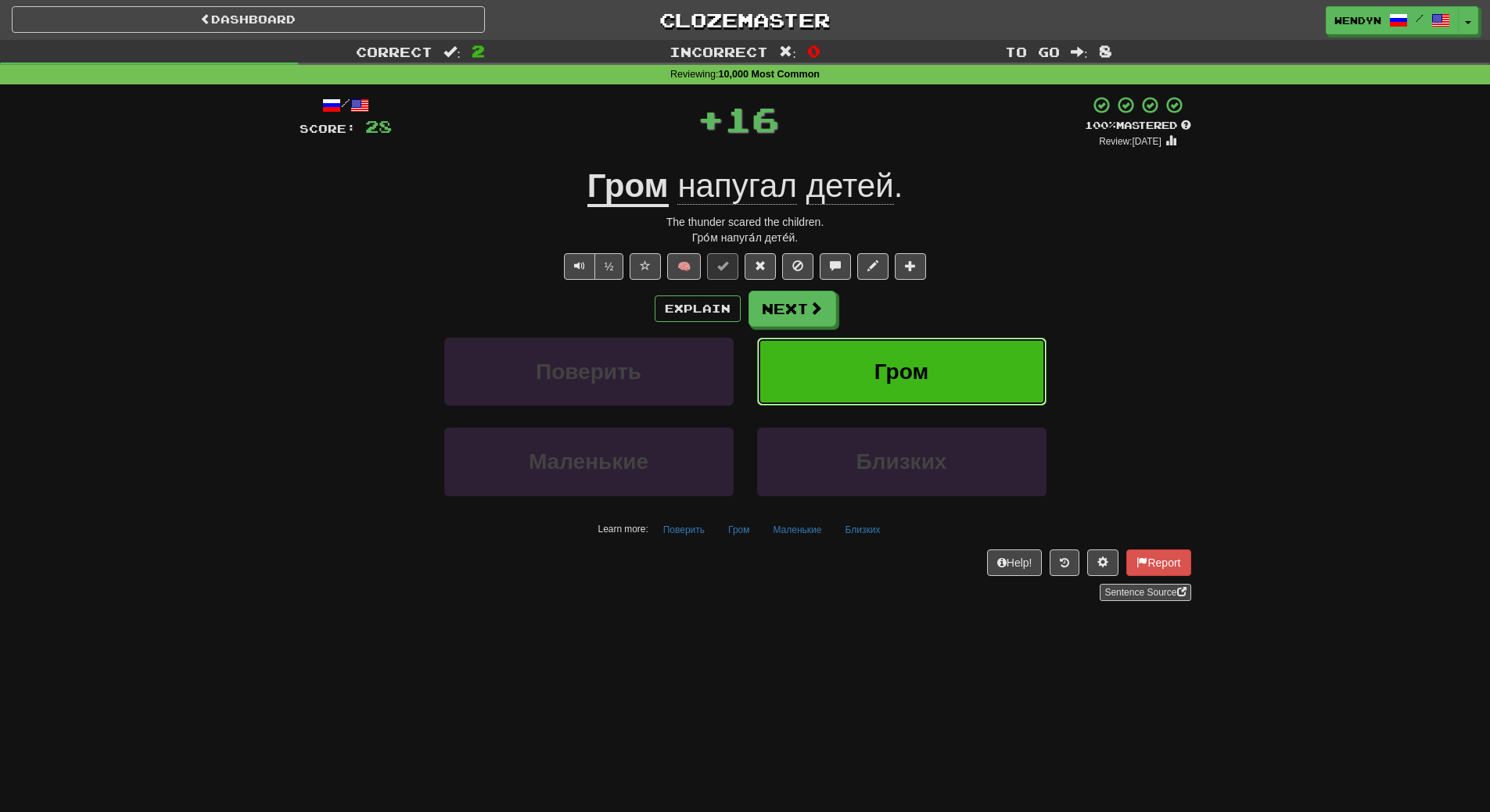
click at [963, 376] on button "Гром" at bounding box center [902, 372] width 289 height 68
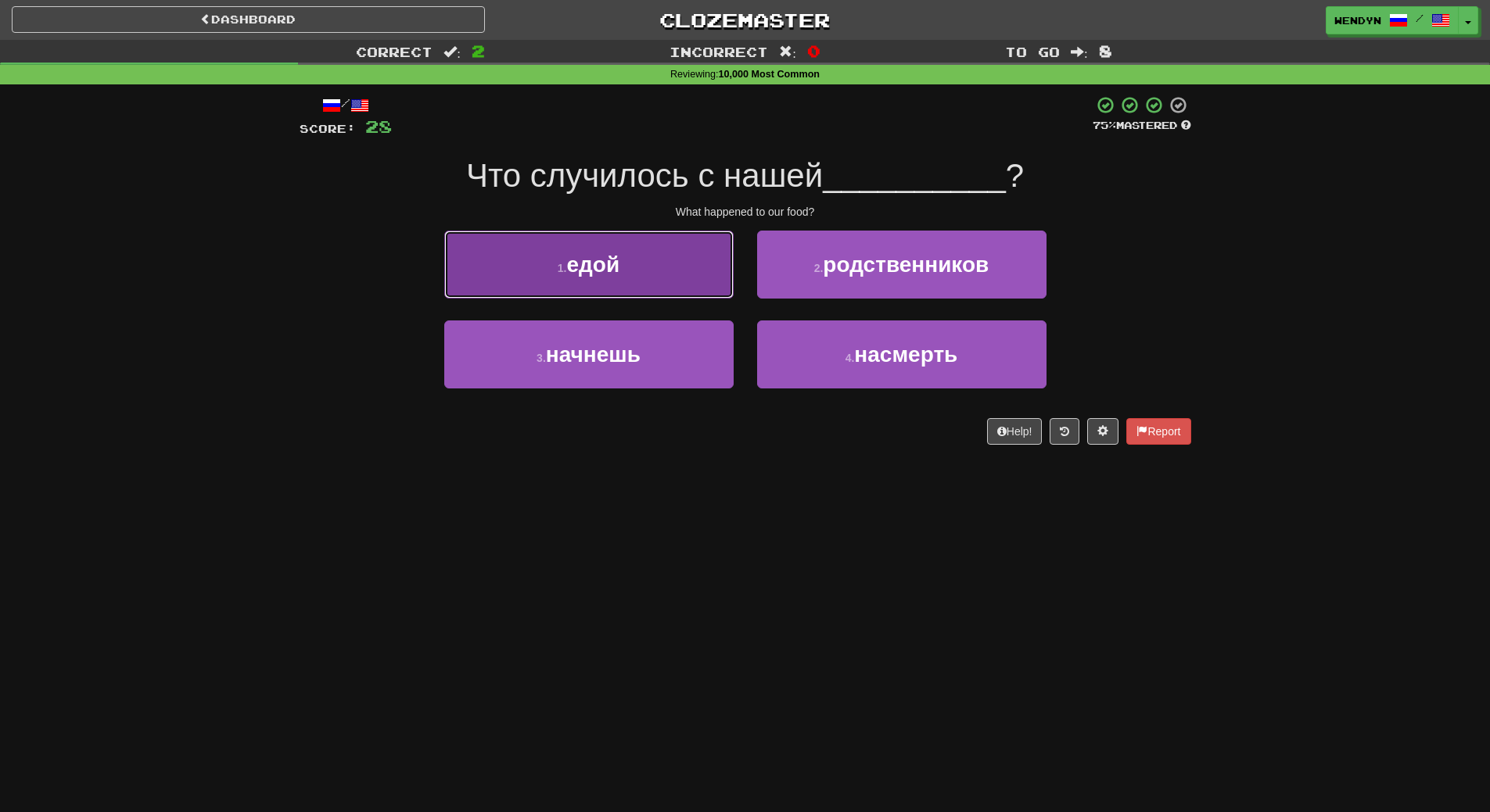
click at [660, 288] on button "1 . едой" at bounding box center [589, 264] width 289 height 68
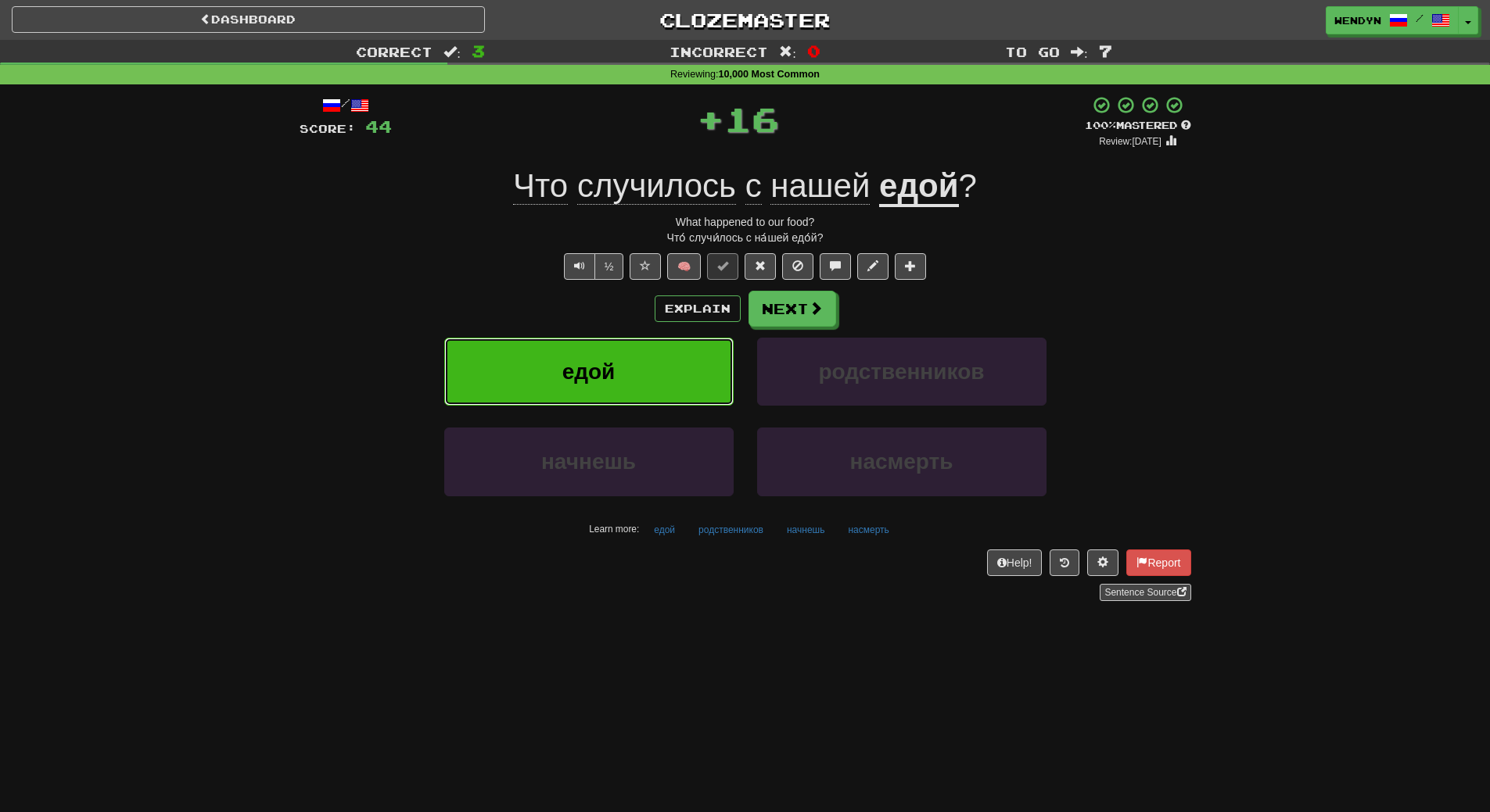
click at [613, 352] on button "едой" at bounding box center [589, 372] width 289 height 68
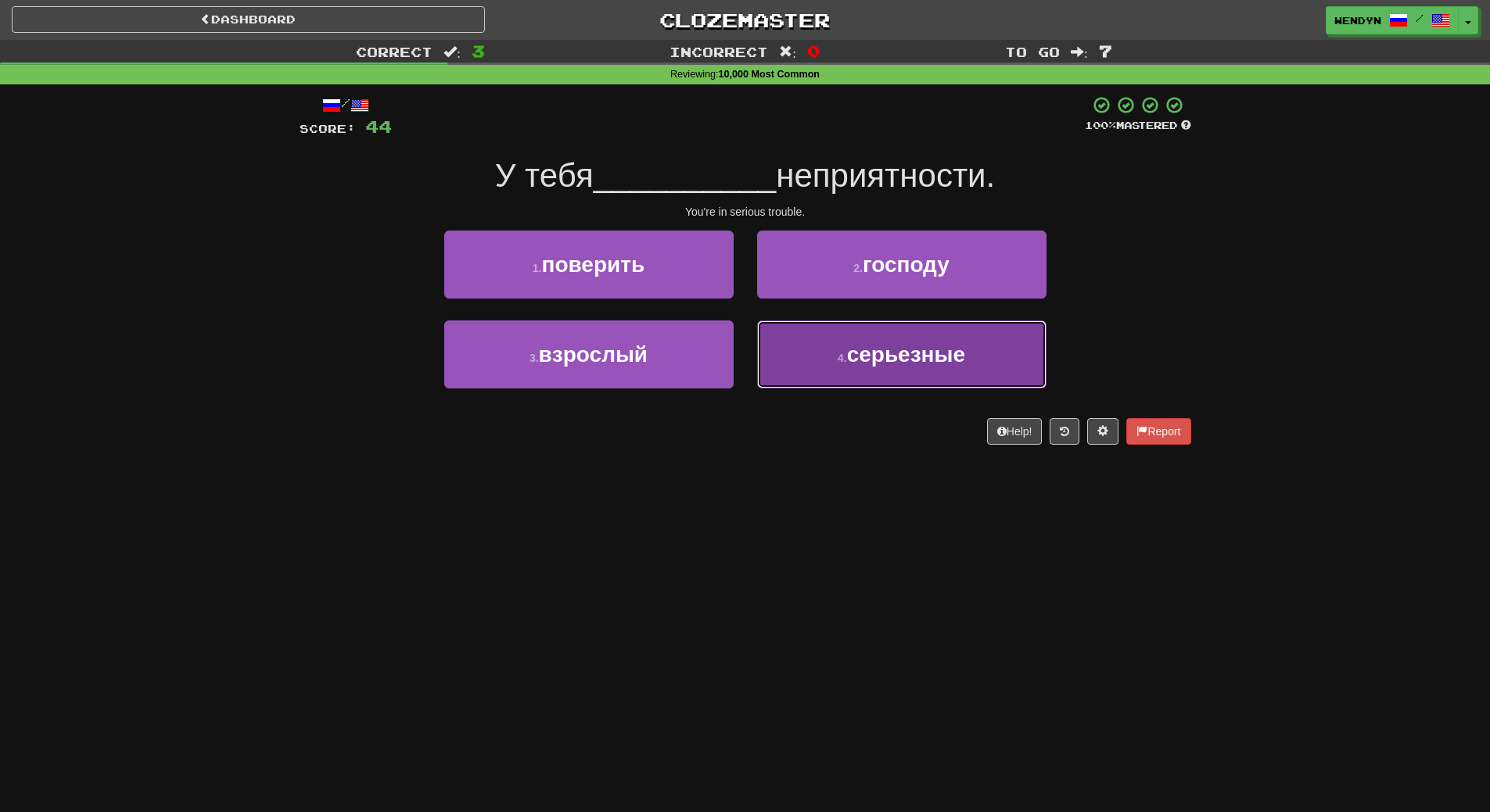
click at [856, 377] on button "4 . серьезные" at bounding box center [902, 355] width 289 height 68
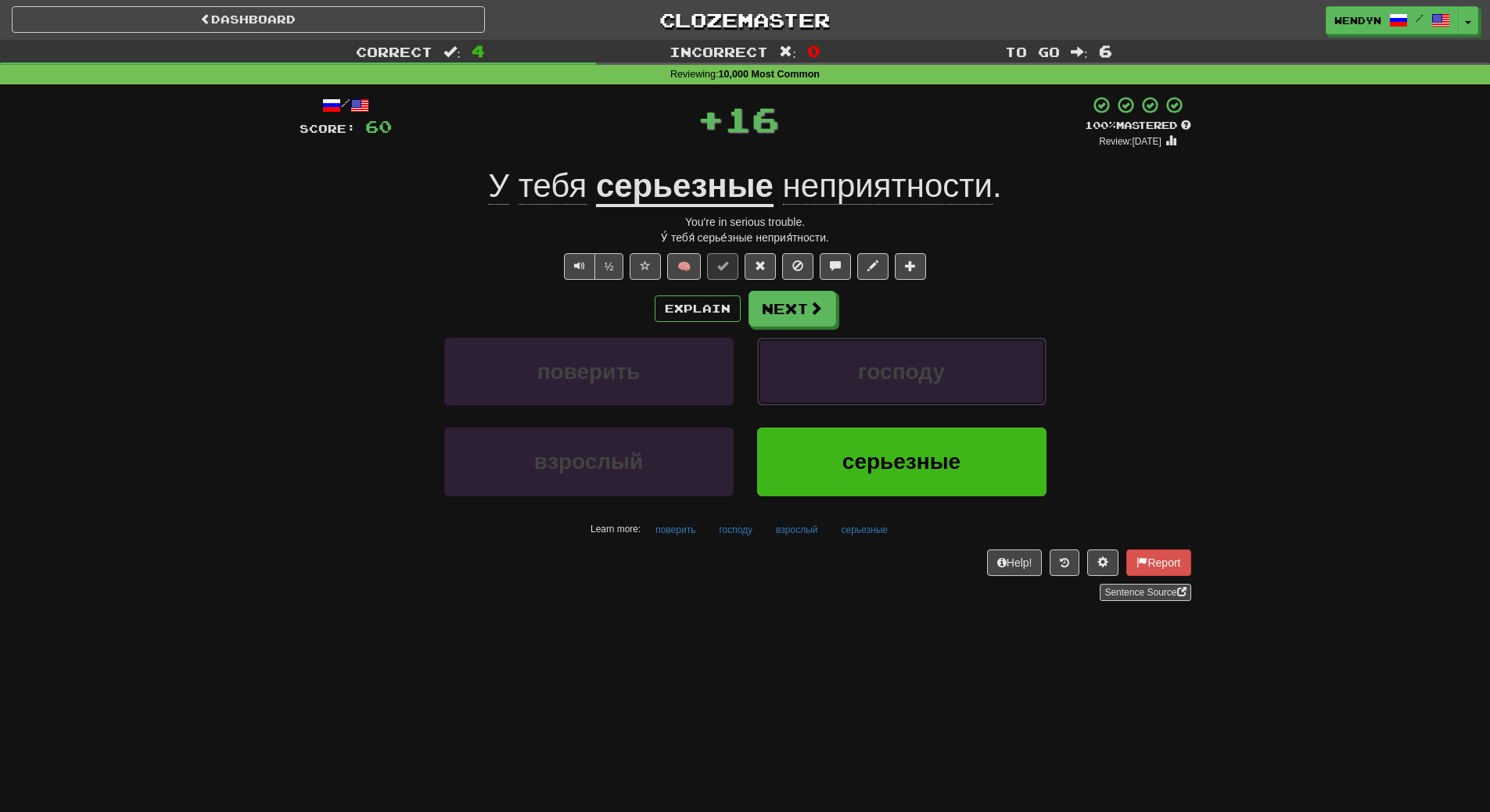
click at [856, 377] on button "господу" at bounding box center [902, 372] width 289 height 68
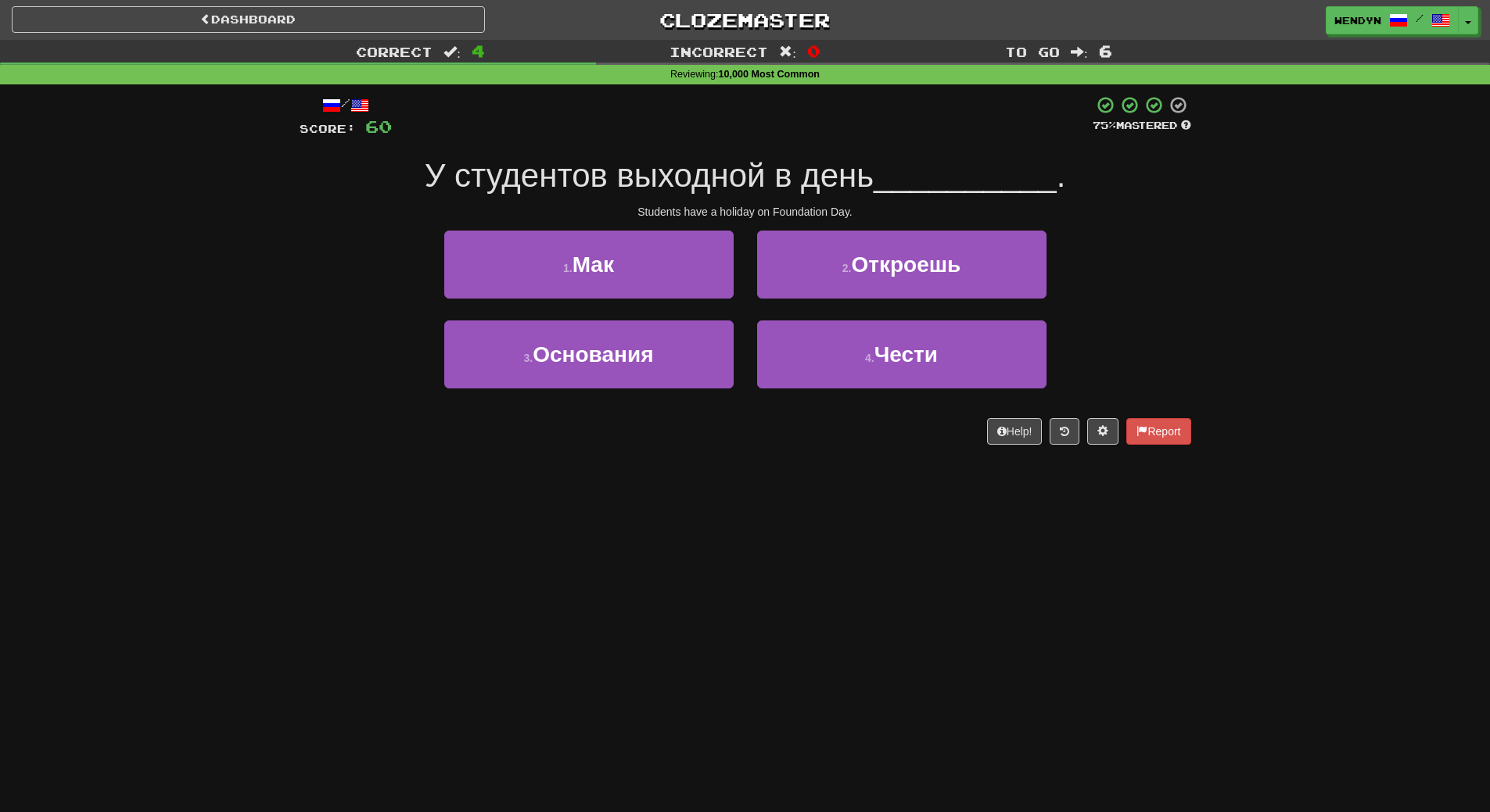
click at [846, 468] on div "Dashboard Clozemaster WendyN / Toggle Dropdown Dashboard Leaderboard Activity F…" at bounding box center [745, 406] width 1490 height 812
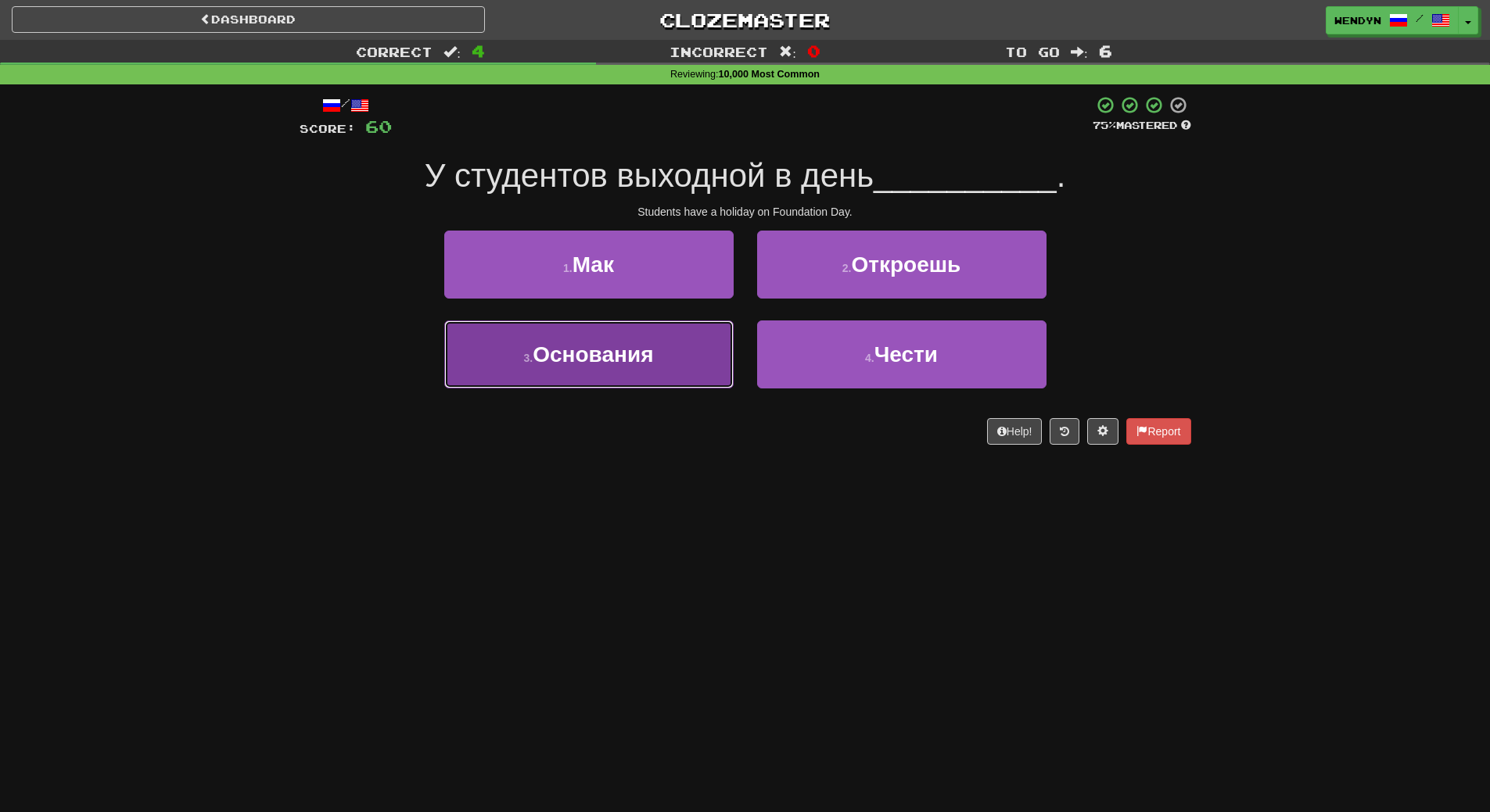
click at [708, 375] on button "3 . Основания" at bounding box center [589, 355] width 289 height 68
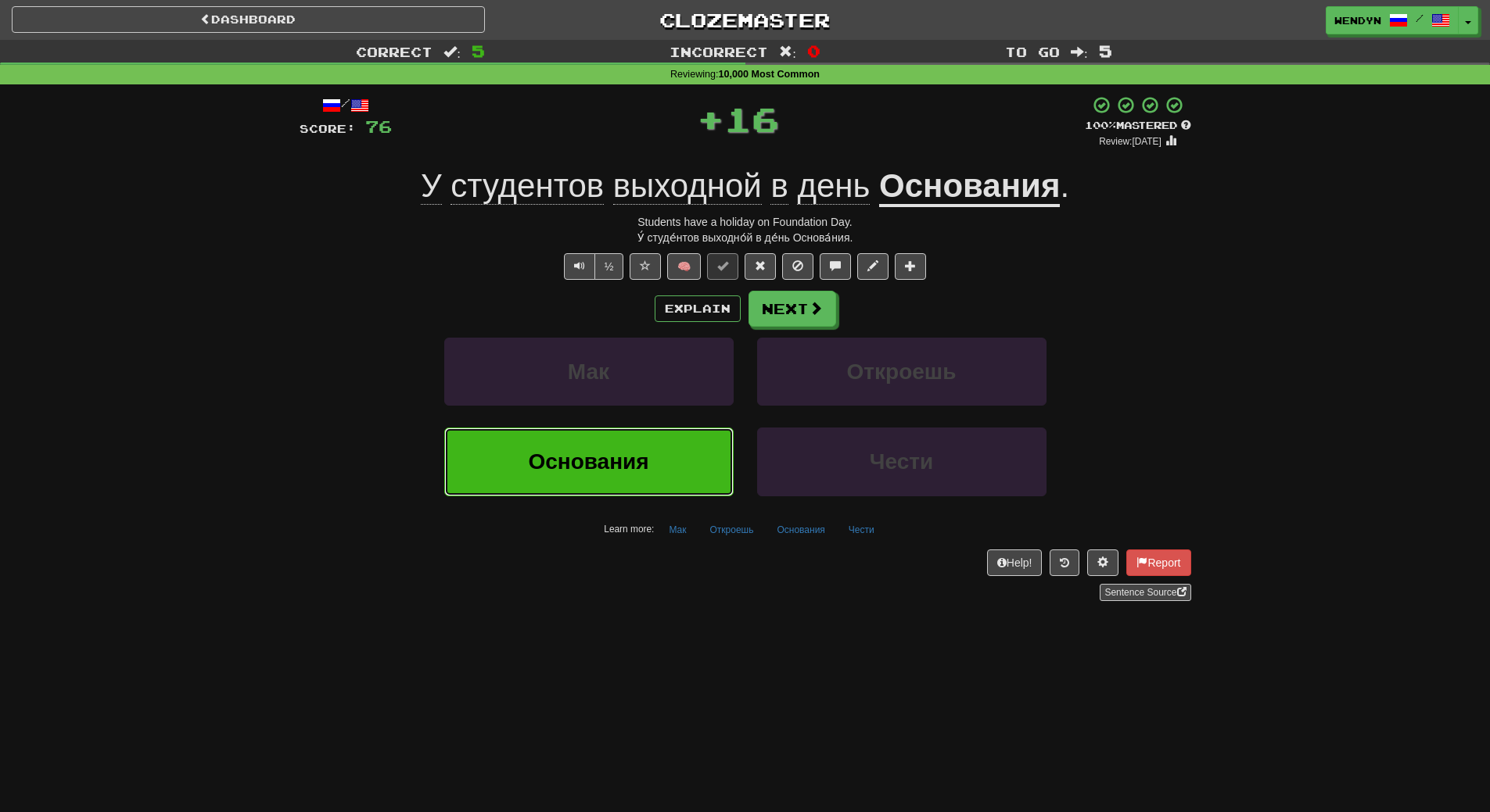
click at [698, 455] on button "Основания" at bounding box center [589, 462] width 289 height 68
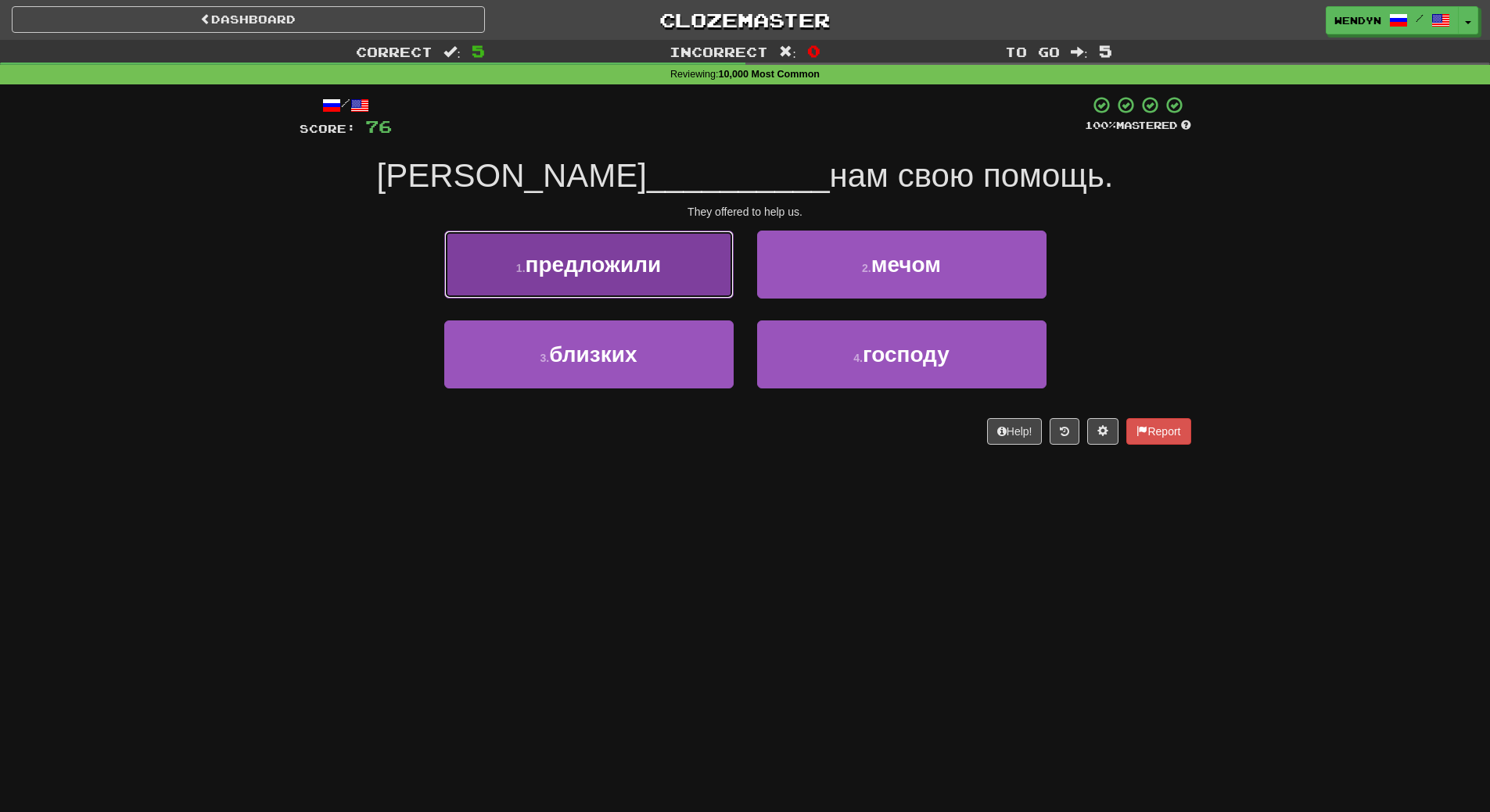
click at [685, 270] on button "1 . предложили" at bounding box center [589, 264] width 289 height 68
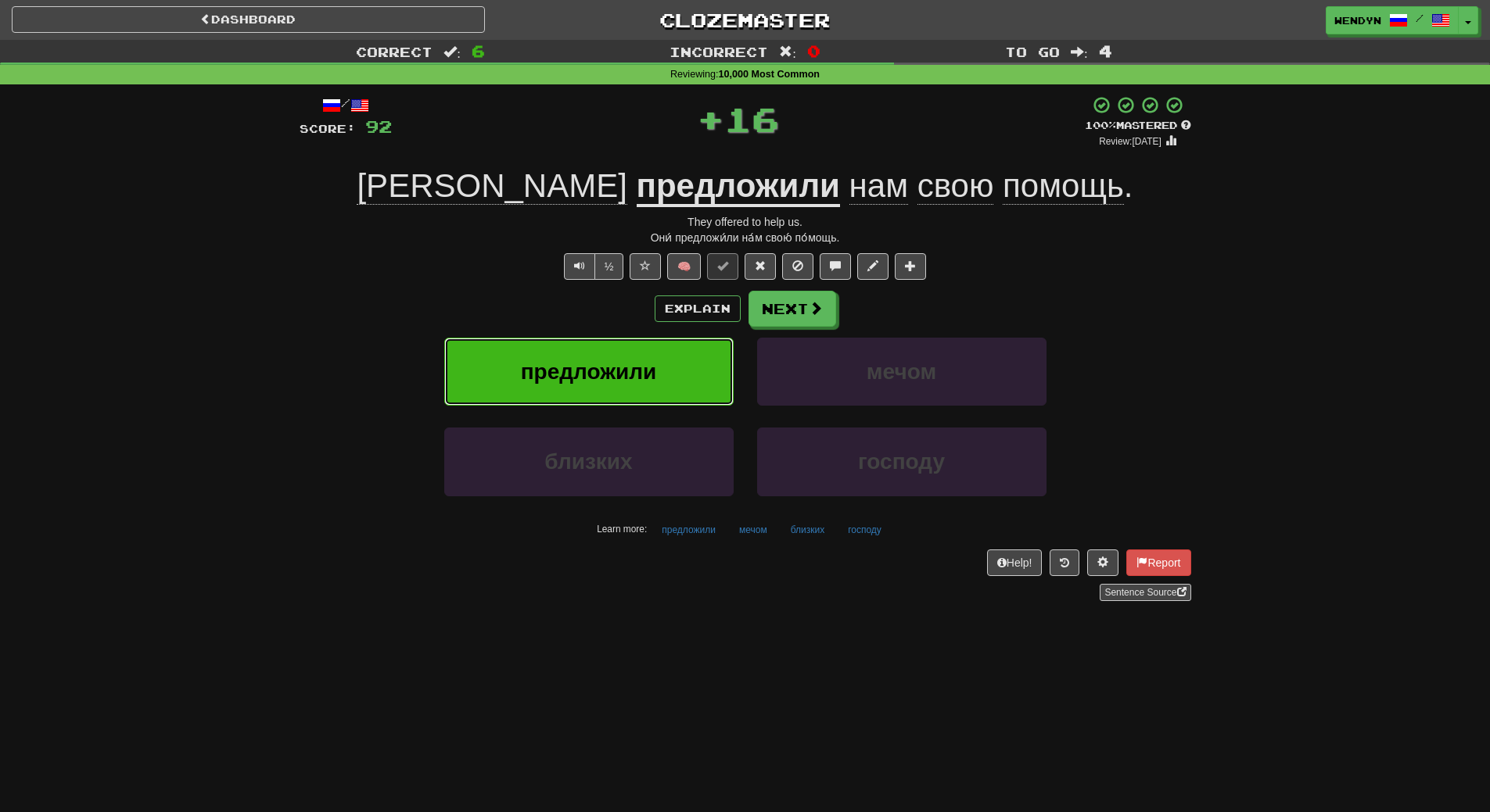
click at [683, 376] on button "предложили" at bounding box center [589, 372] width 289 height 68
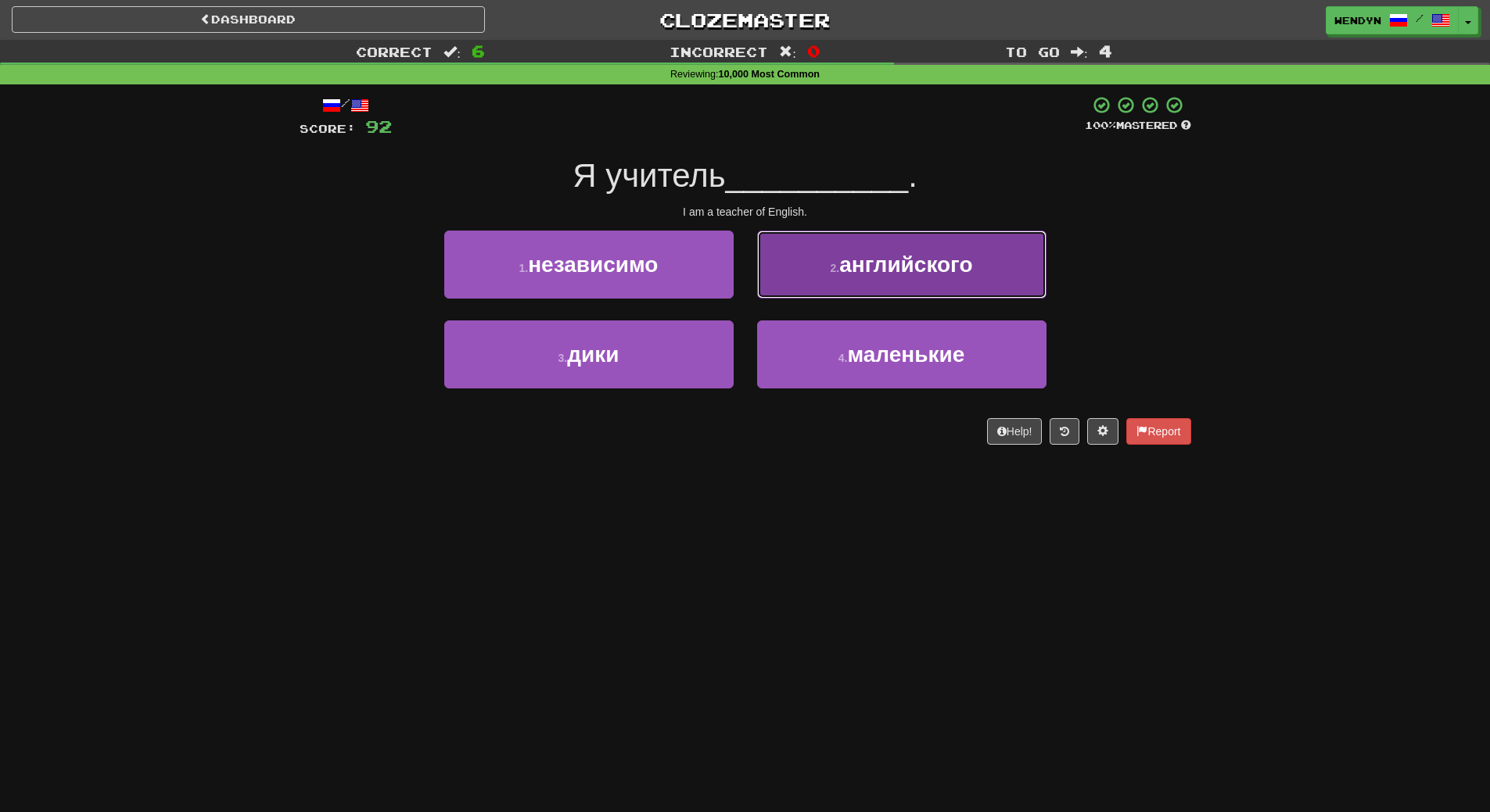
click at [974, 276] on button "2 . английского" at bounding box center [902, 264] width 289 height 68
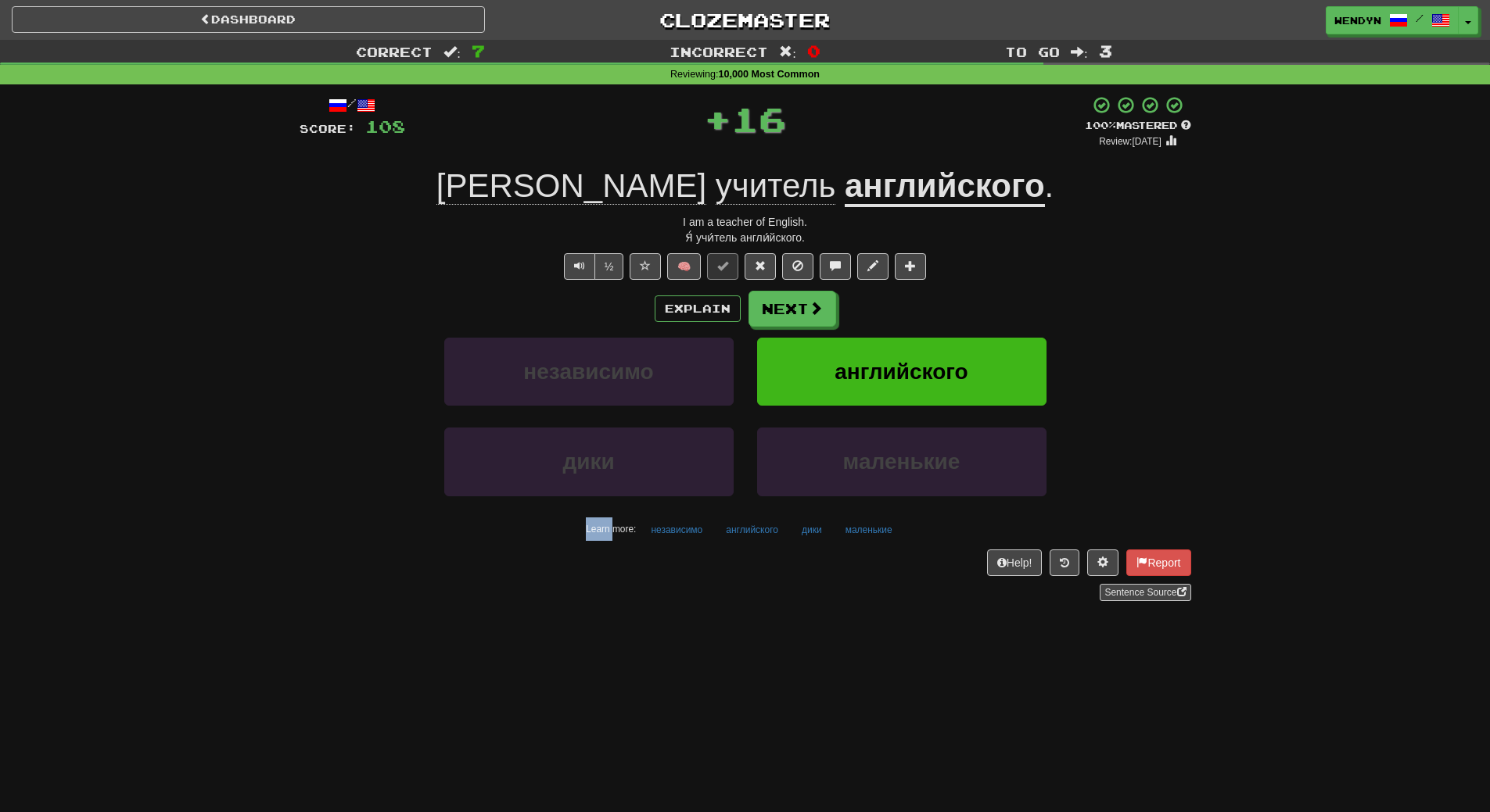
click at [974, 276] on div "½ 🧠" at bounding box center [745, 267] width 891 height 27
click at [955, 371] on span "английского" at bounding box center [901, 372] width 133 height 24
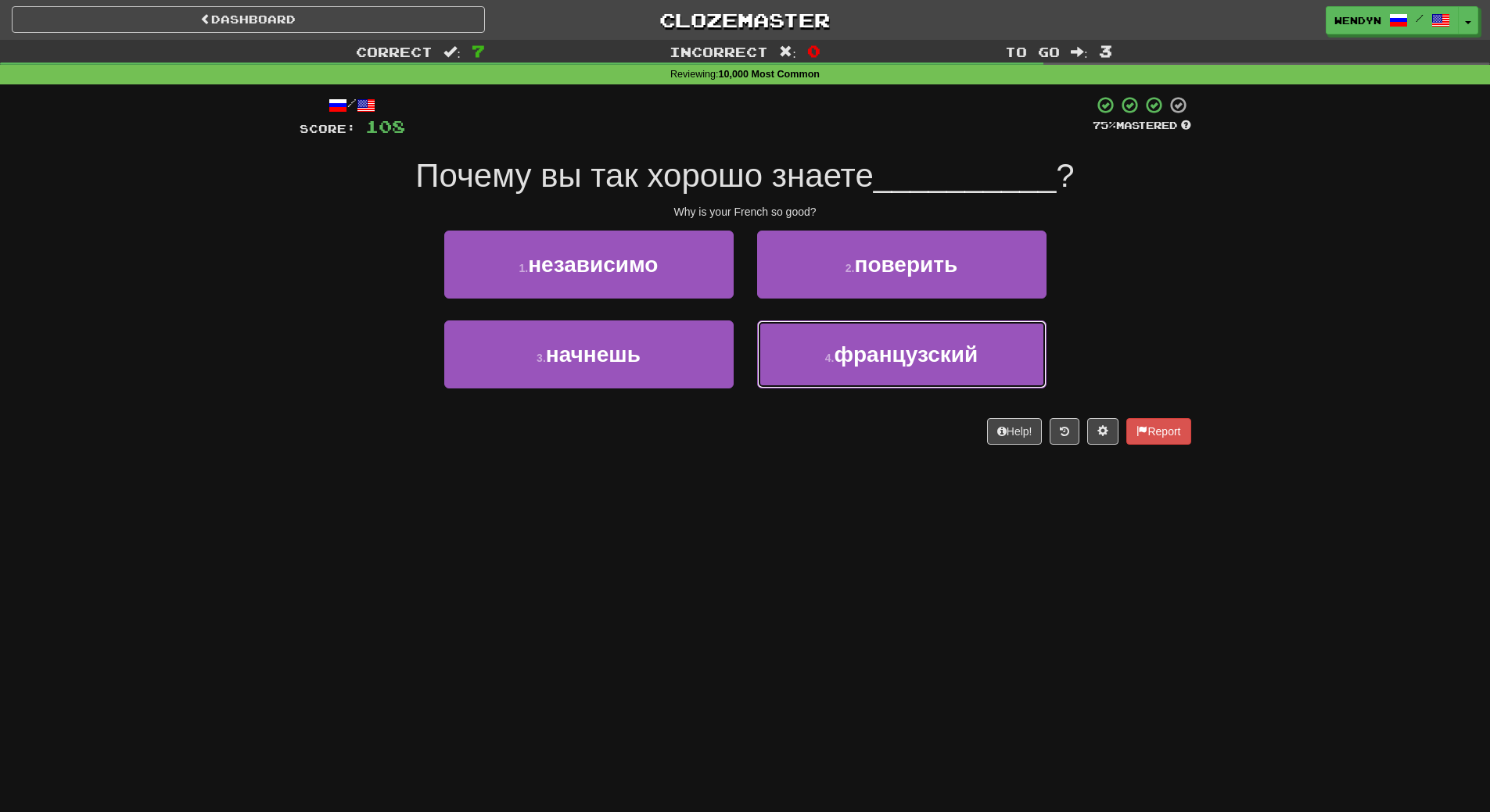
drag, startPoint x: 955, startPoint y: 371, endPoint x: 915, endPoint y: 457, distance: 94.8
click at [915, 457] on div "/ Score: 108 75 % Mastered Почему вы так хорошо знаете __________ ? Why is your…" at bounding box center [745, 276] width 891 height 382
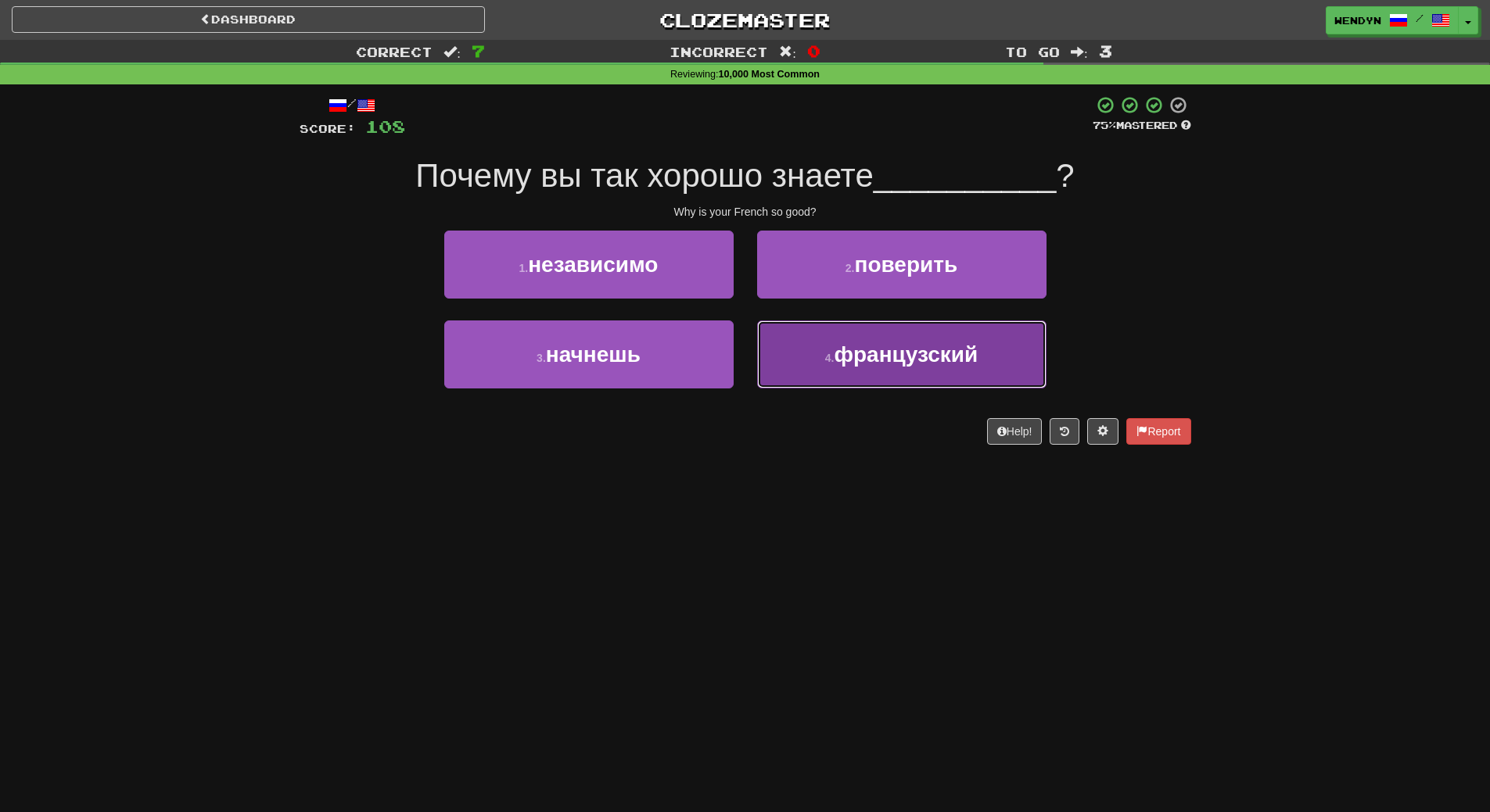
click at [881, 372] on button "4 . французский" at bounding box center [902, 355] width 289 height 68
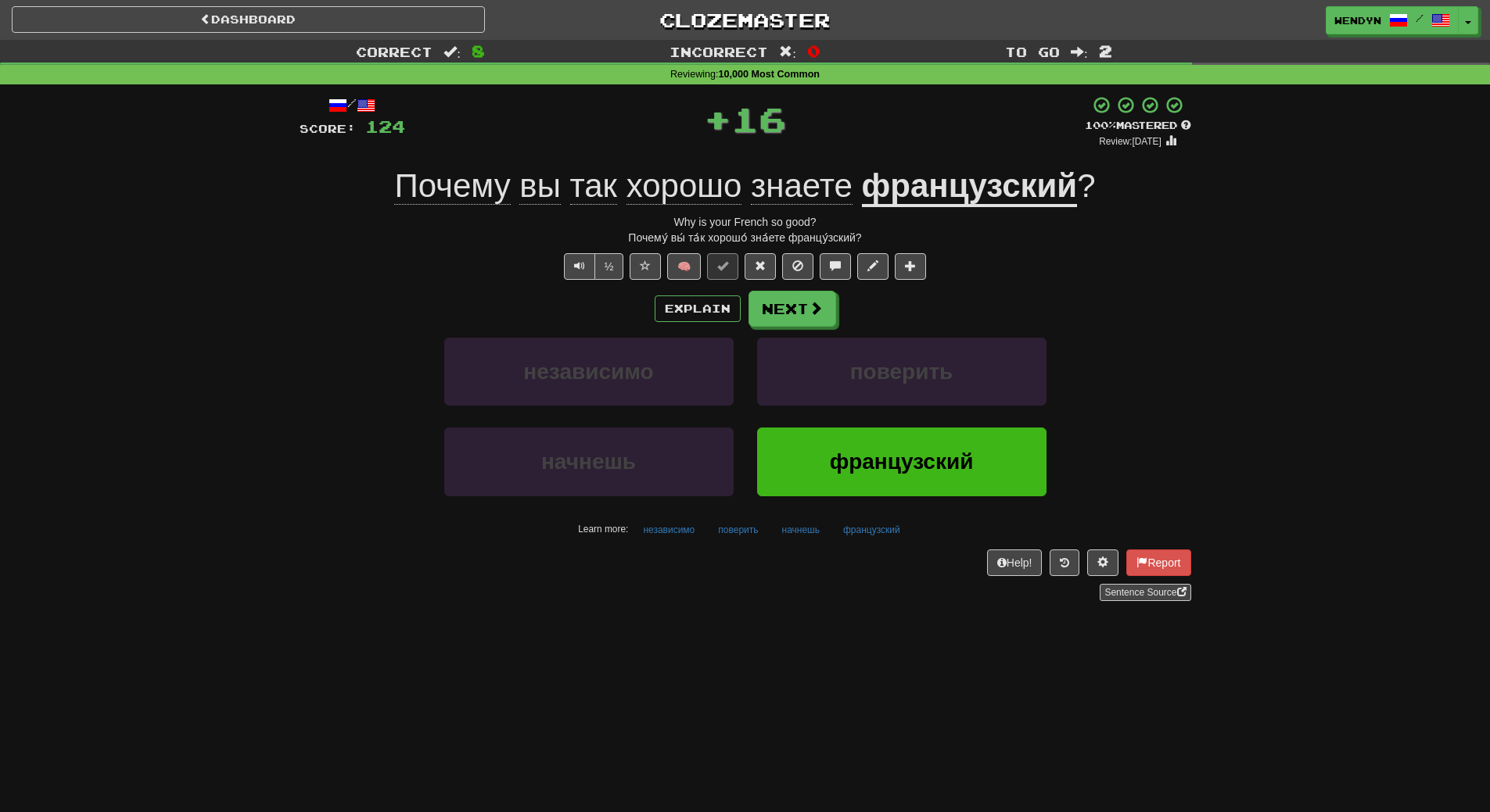
click at [841, 590] on div "Sentence Source" at bounding box center [745, 593] width 891 height 17
click at [855, 462] on span "французский" at bounding box center [901, 461] width 144 height 24
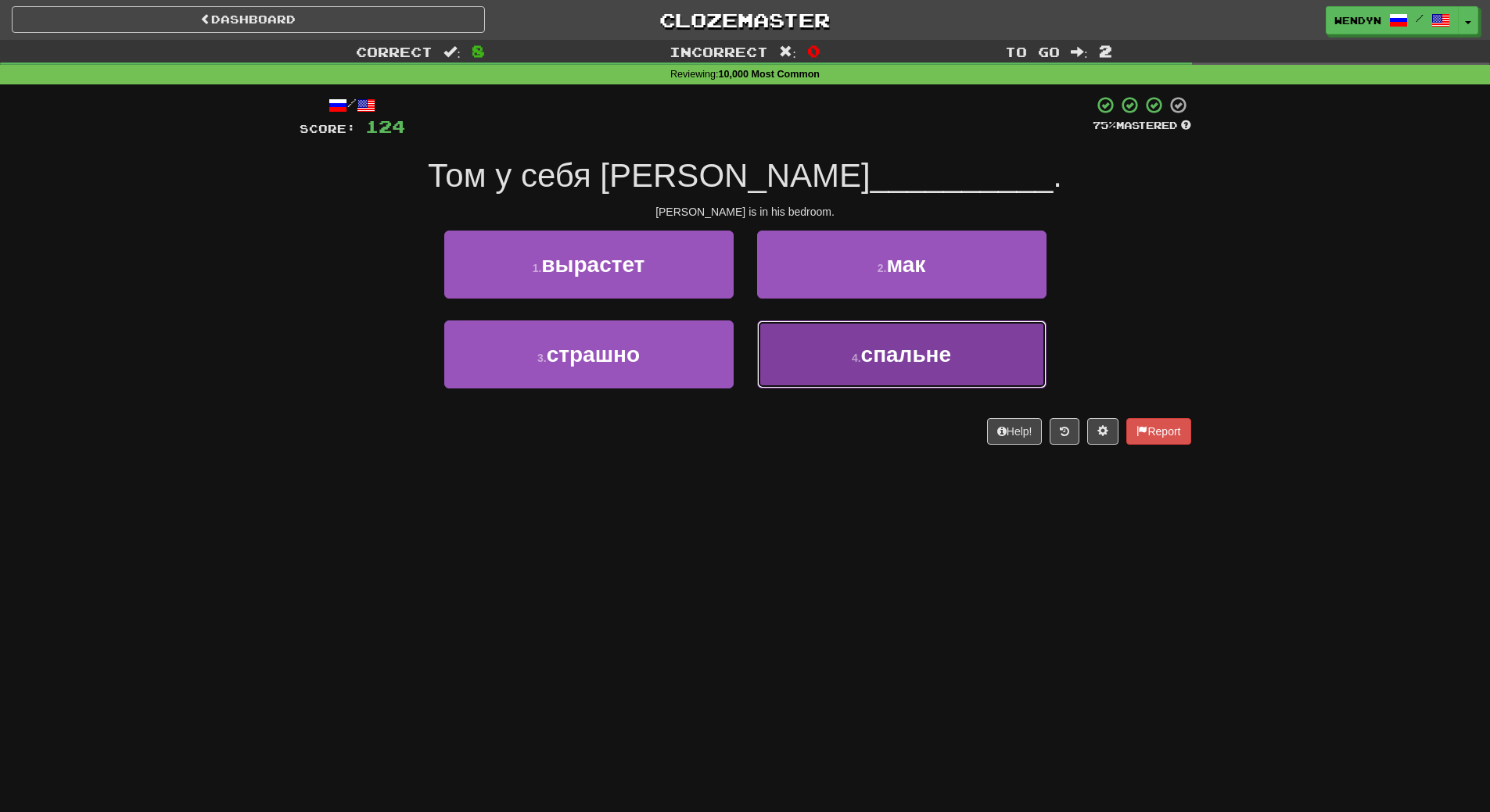
click at [929, 374] on button "4 . спальне" at bounding box center [902, 355] width 289 height 68
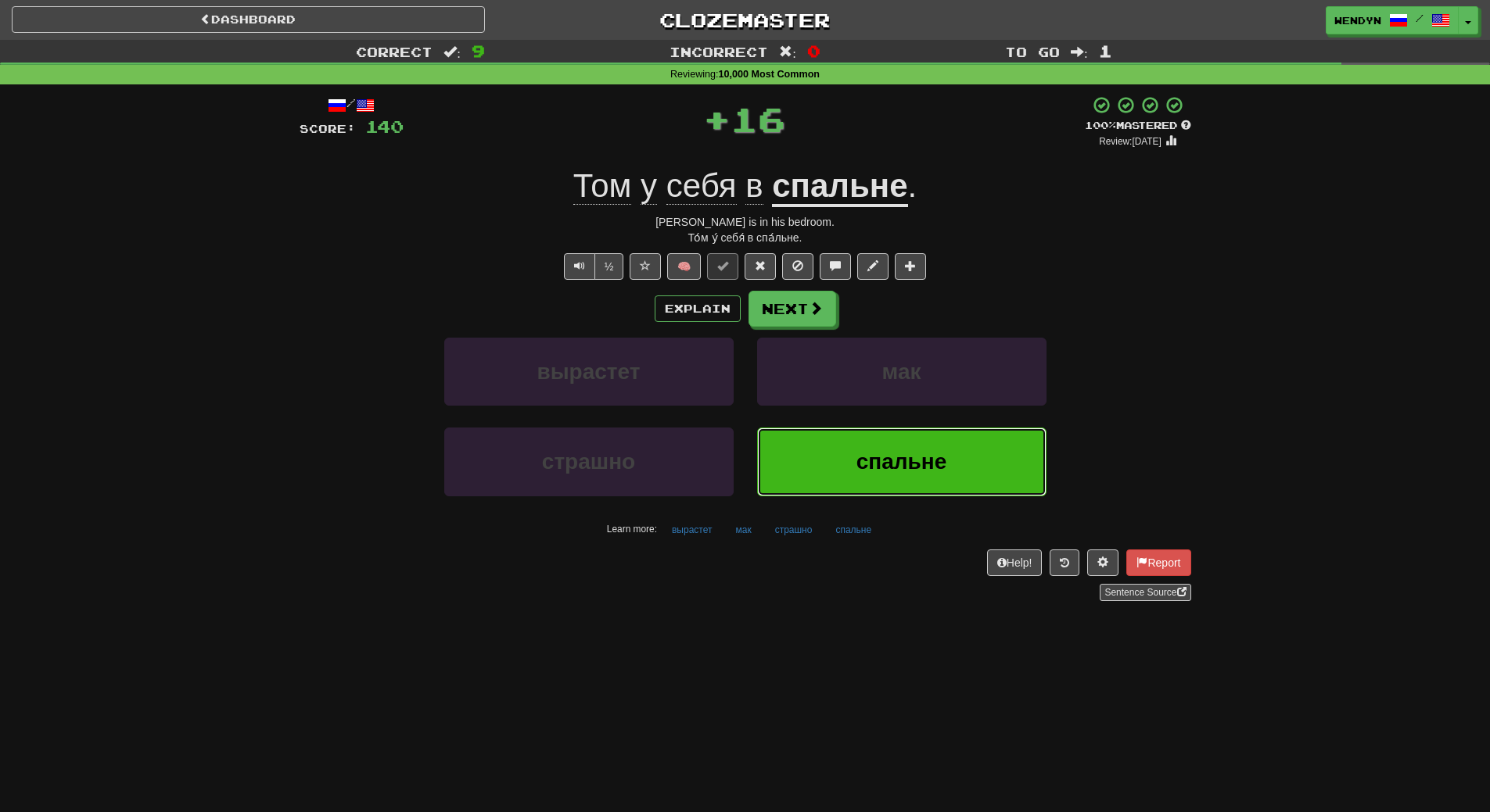
click at [913, 478] on button "спальне" at bounding box center [902, 462] width 289 height 68
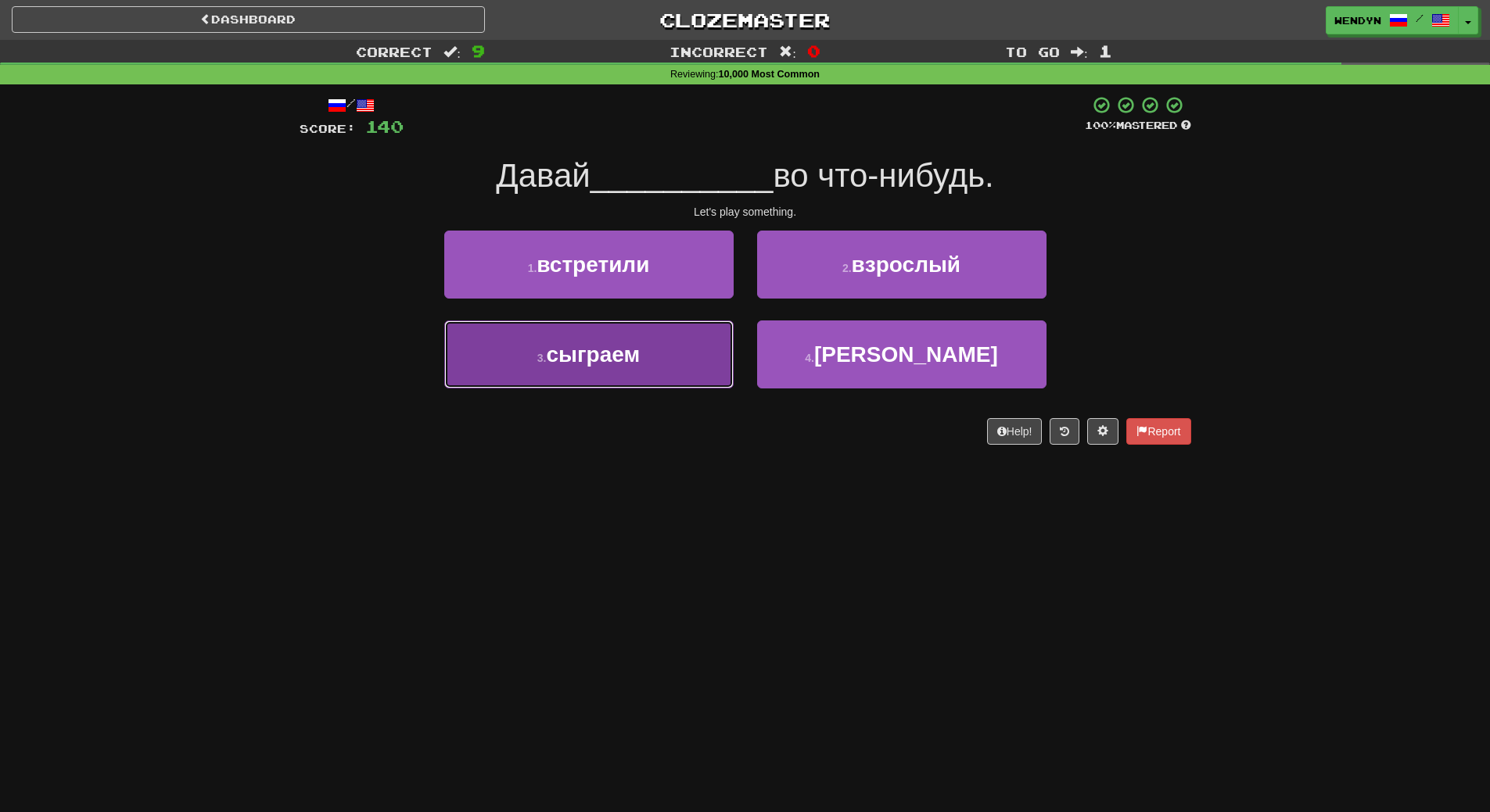
click at [656, 352] on button "3 . сыграем" at bounding box center [589, 355] width 289 height 68
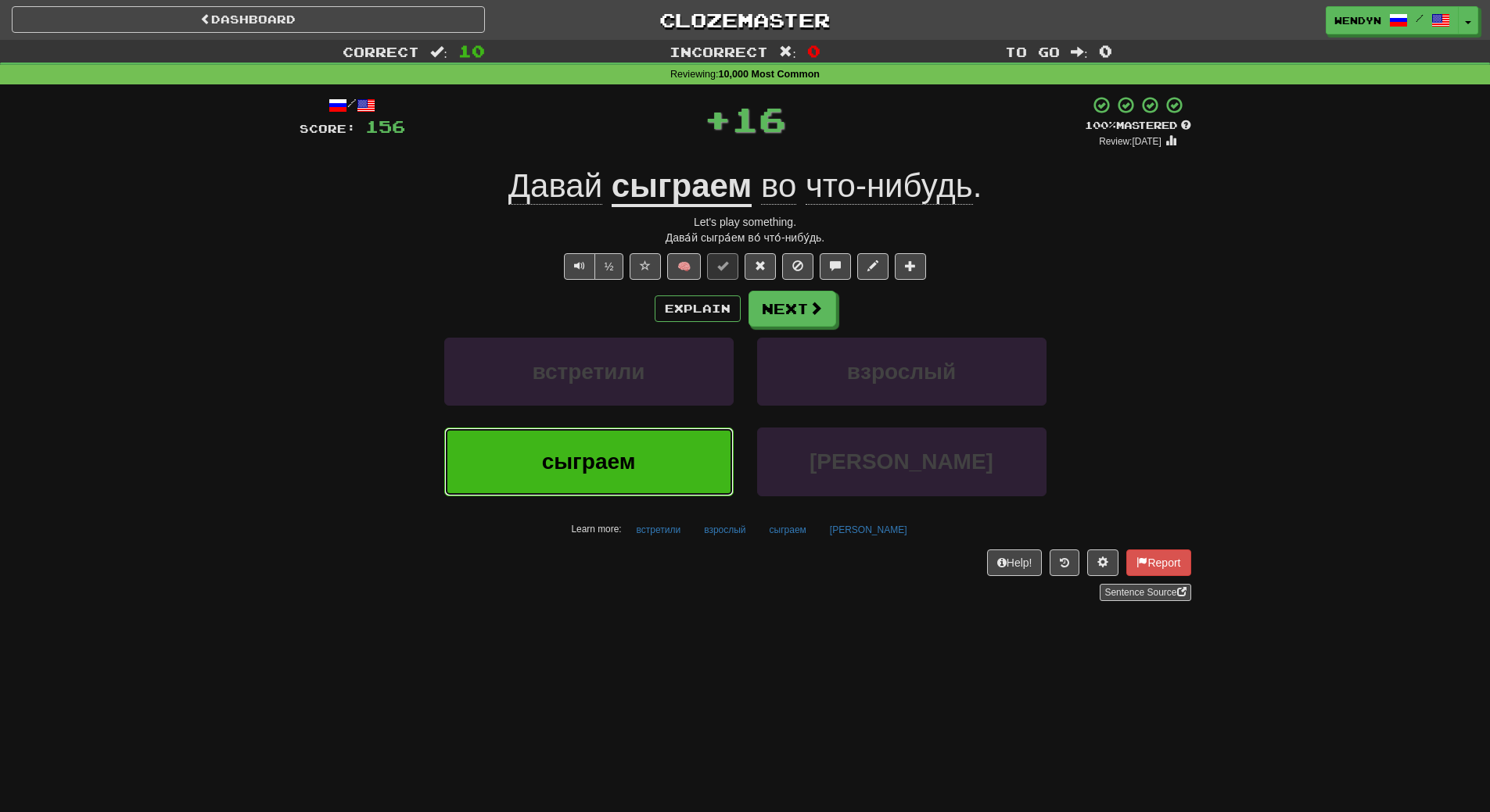
click at [655, 451] on button "сыграем" at bounding box center [589, 462] width 289 height 68
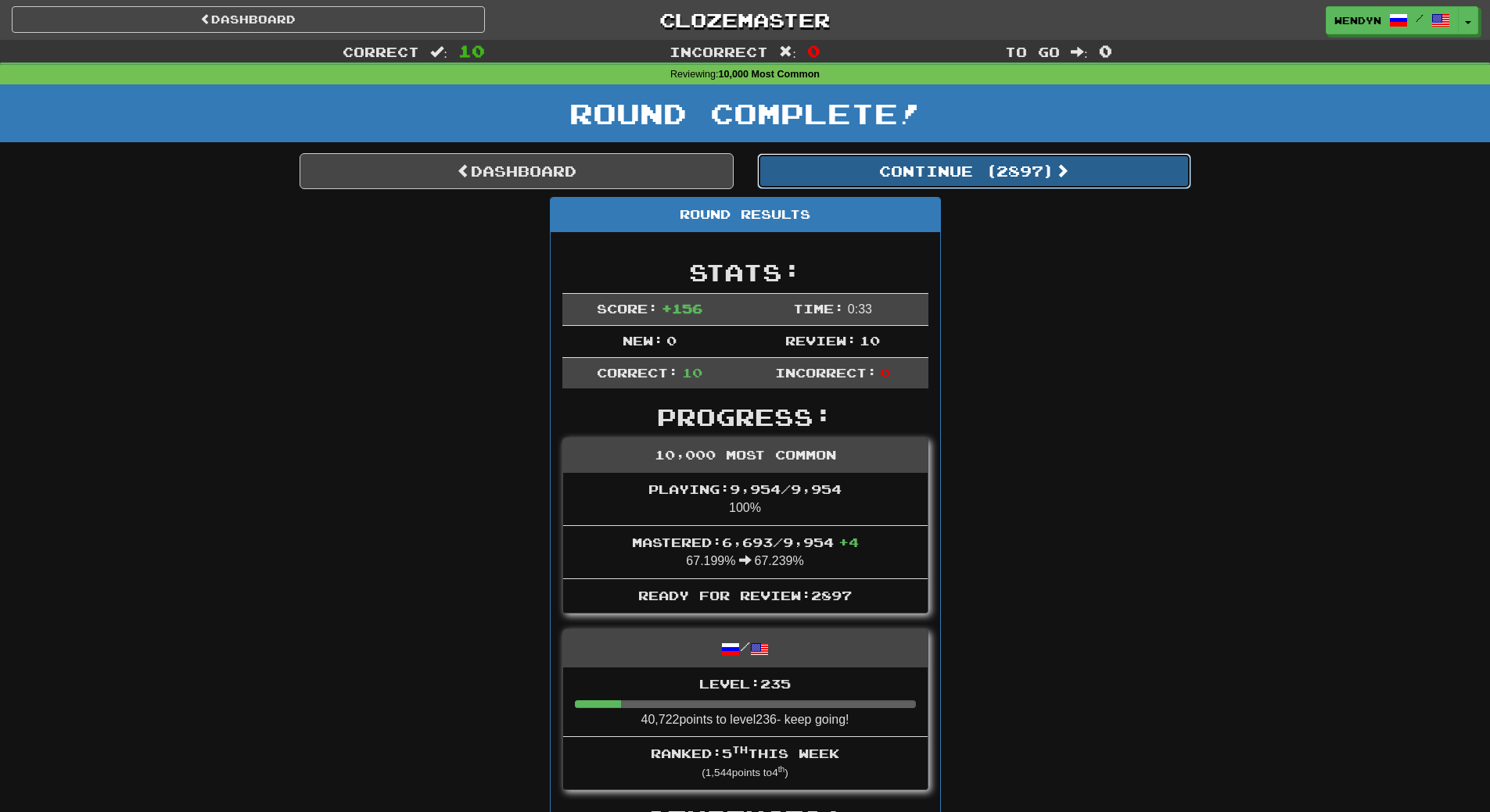
click at [1039, 181] on button "Continue ( 2897 )" at bounding box center [974, 170] width 434 height 36
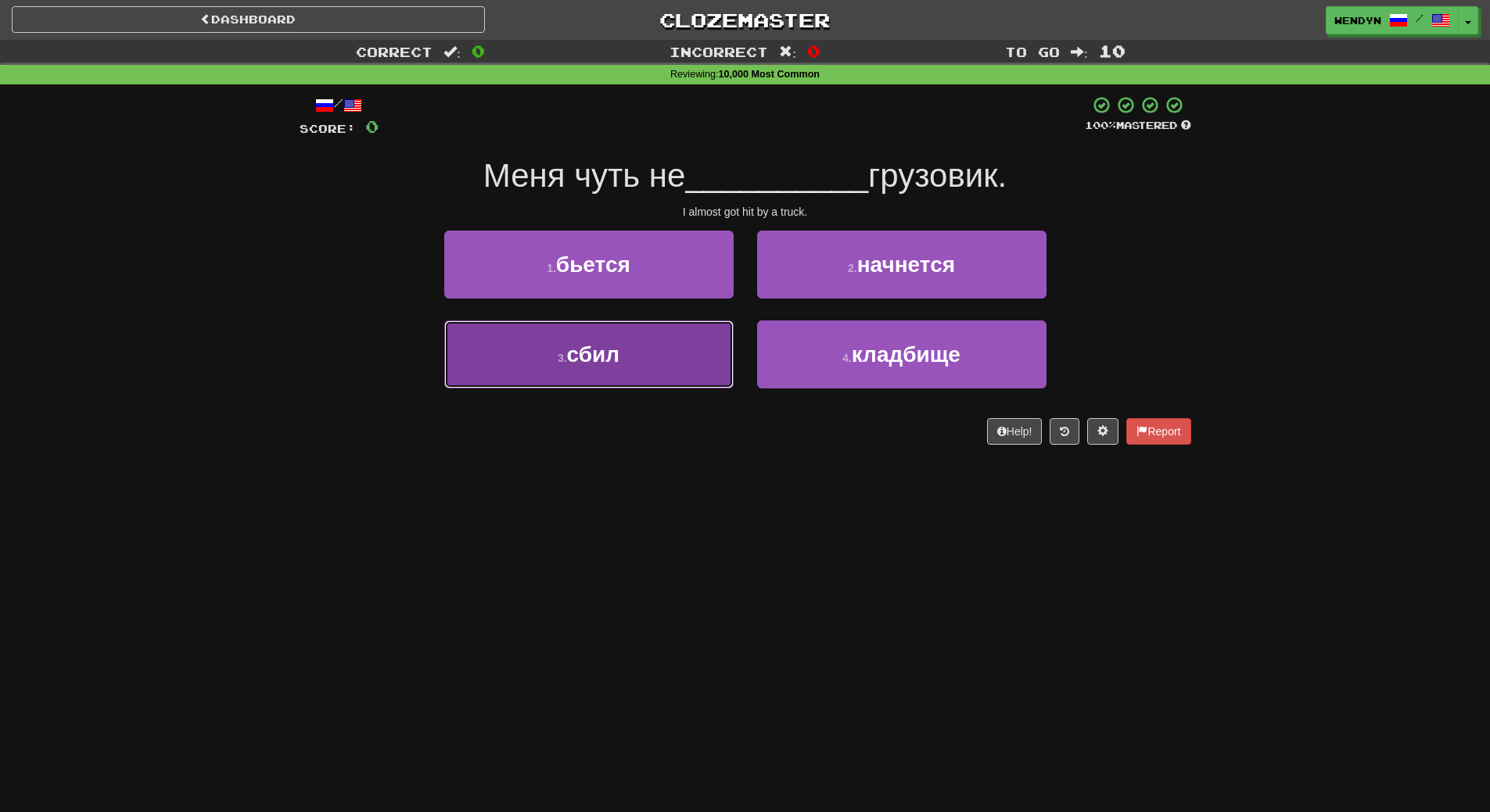
click at [638, 354] on button "3 . сбил" at bounding box center [589, 355] width 289 height 68
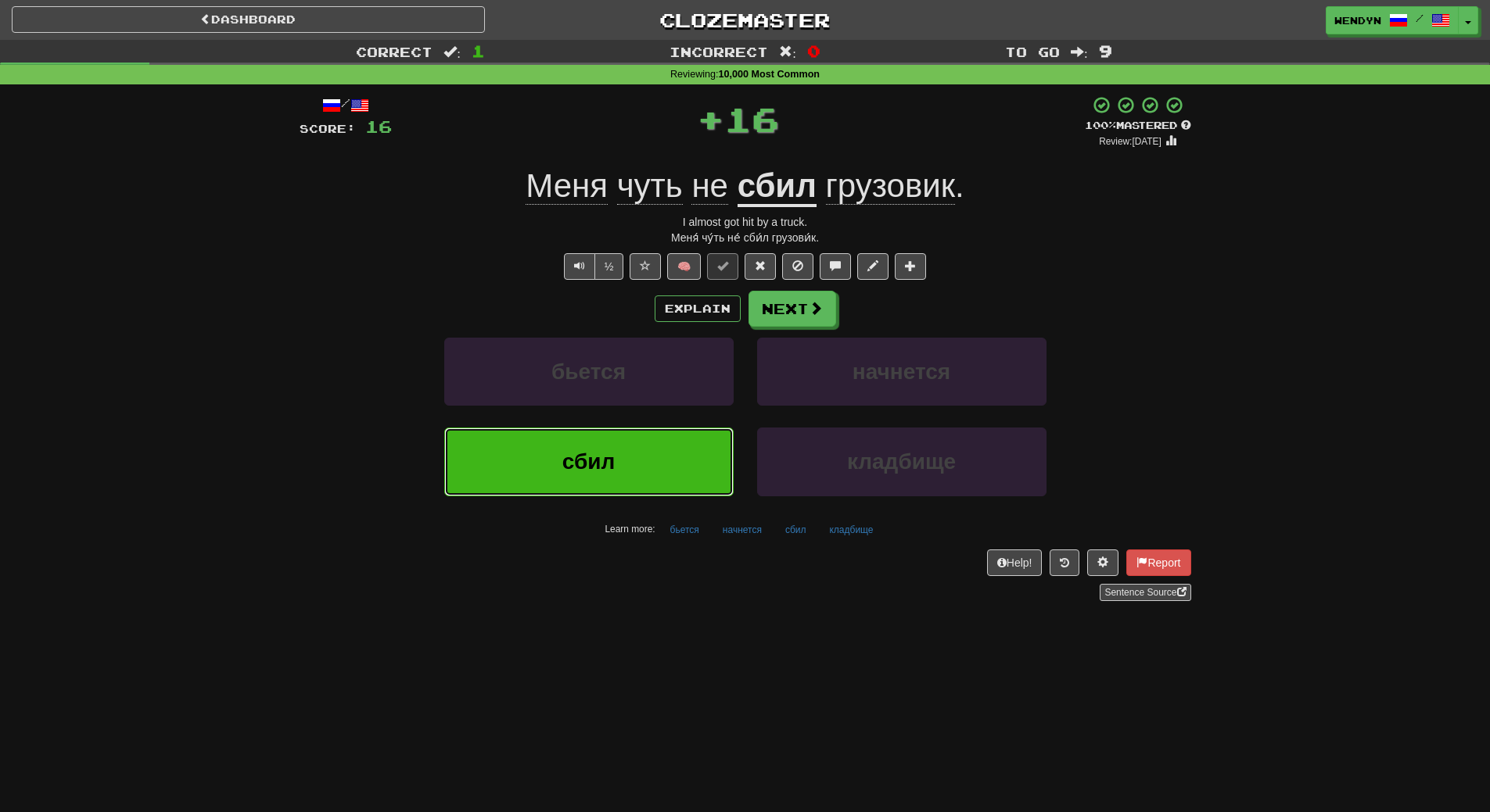
click at [643, 458] on button "сбил" at bounding box center [589, 462] width 289 height 68
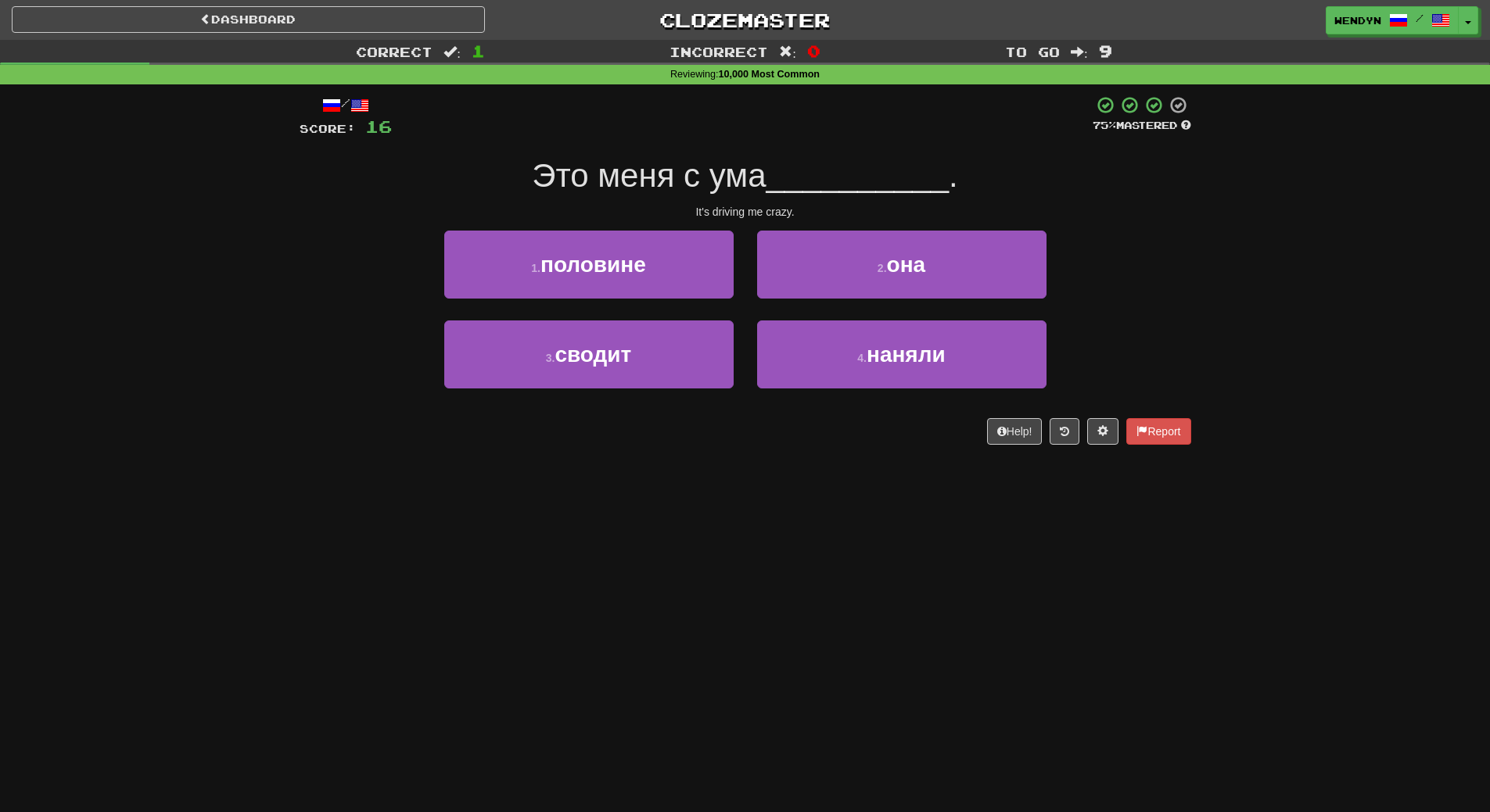
click at [643, 458] on div "/ Score: 16 75 % Mastered Это меня с ума __________ . It's driving me crazy. 1 …" at bounding box center [745, 276] width 891 height 382
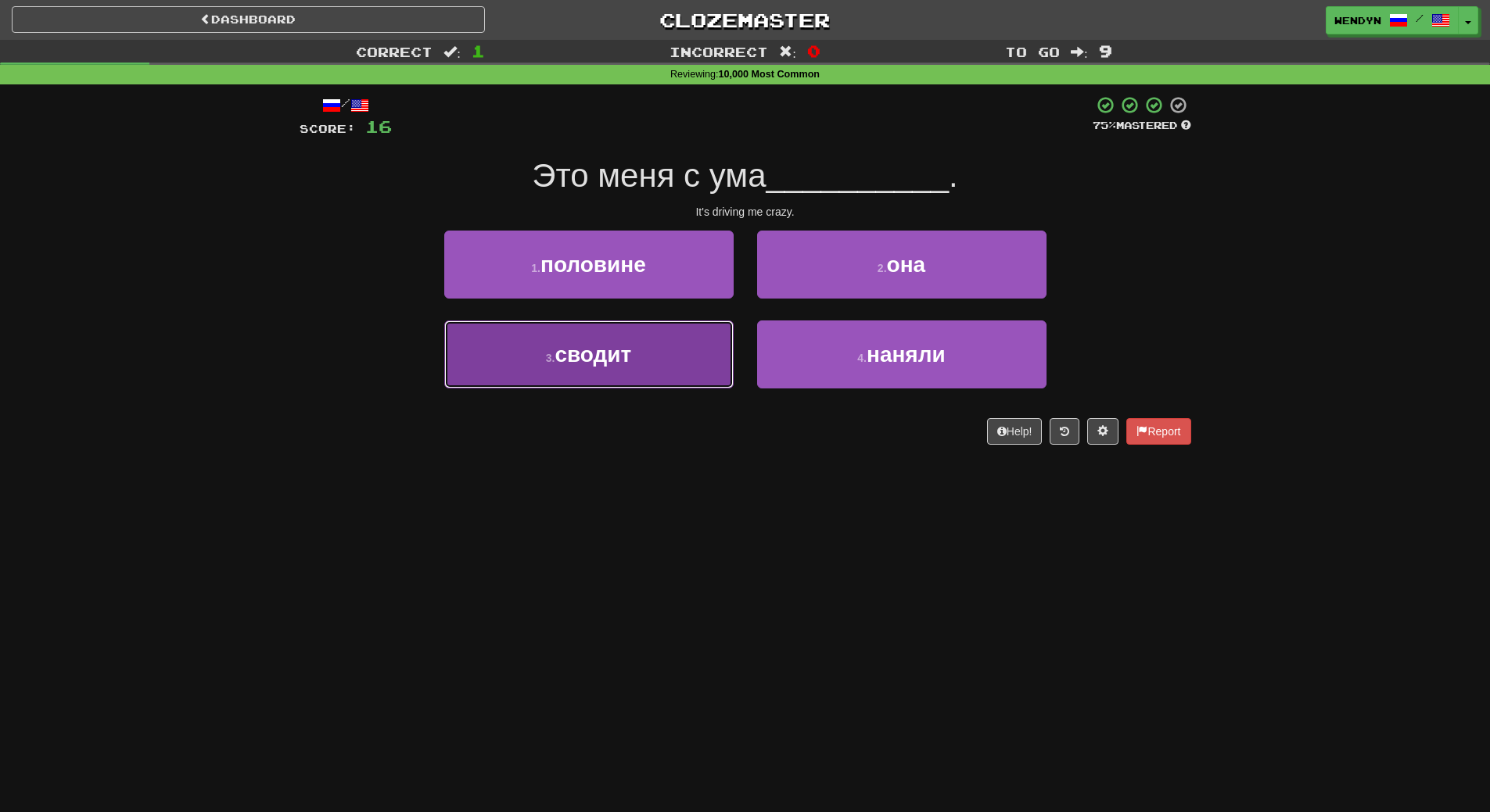
click at [626, 362] on span "сводит" at bounding box center [593, 354] width 76 height 24
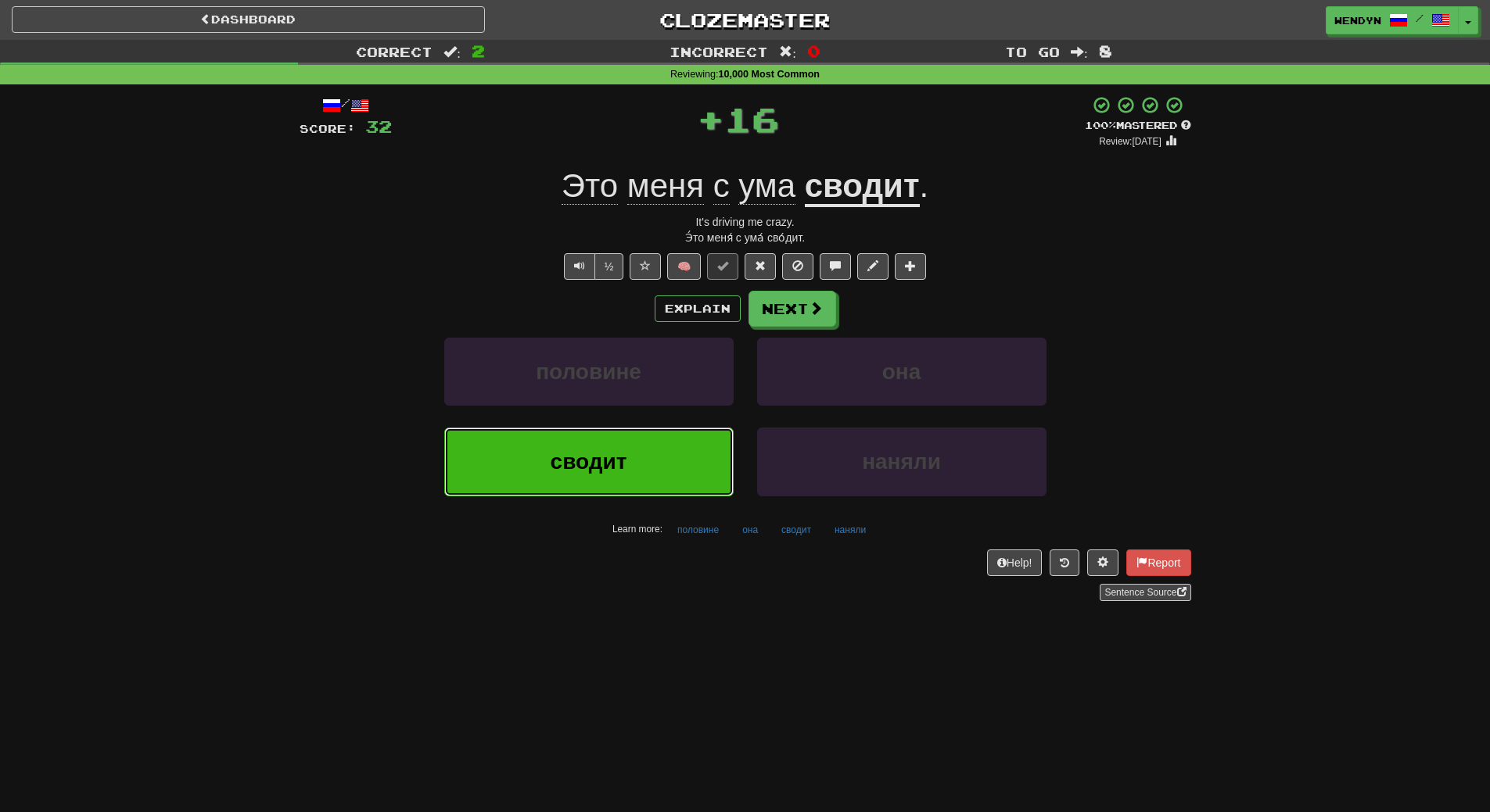
click at [626, 474] on span "сводит" at bounding box center [589, 461] width 76 height 24
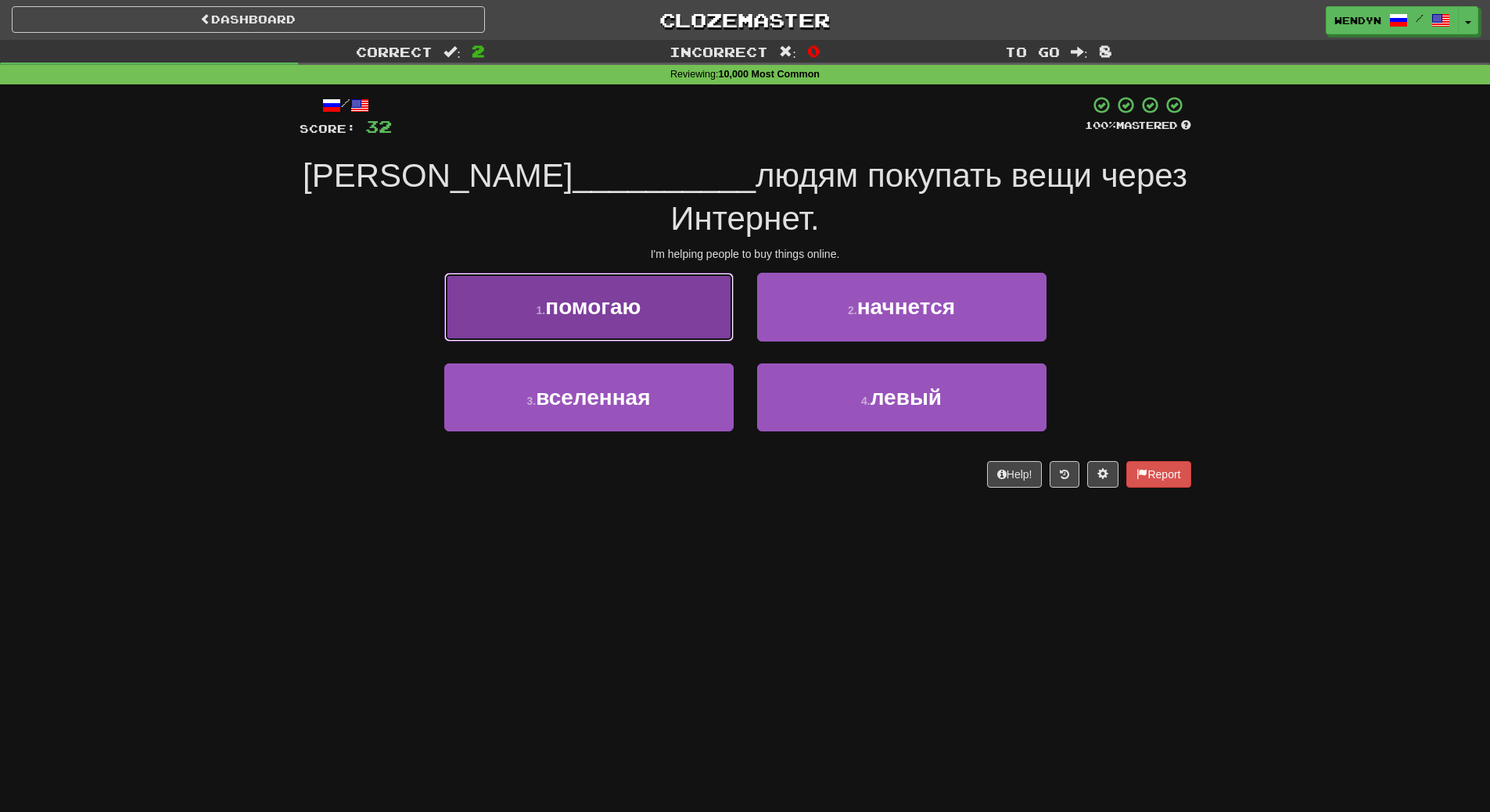
click at [624, 295] on span "помогаю" at bounding box center [593, 307] width 96 height 24
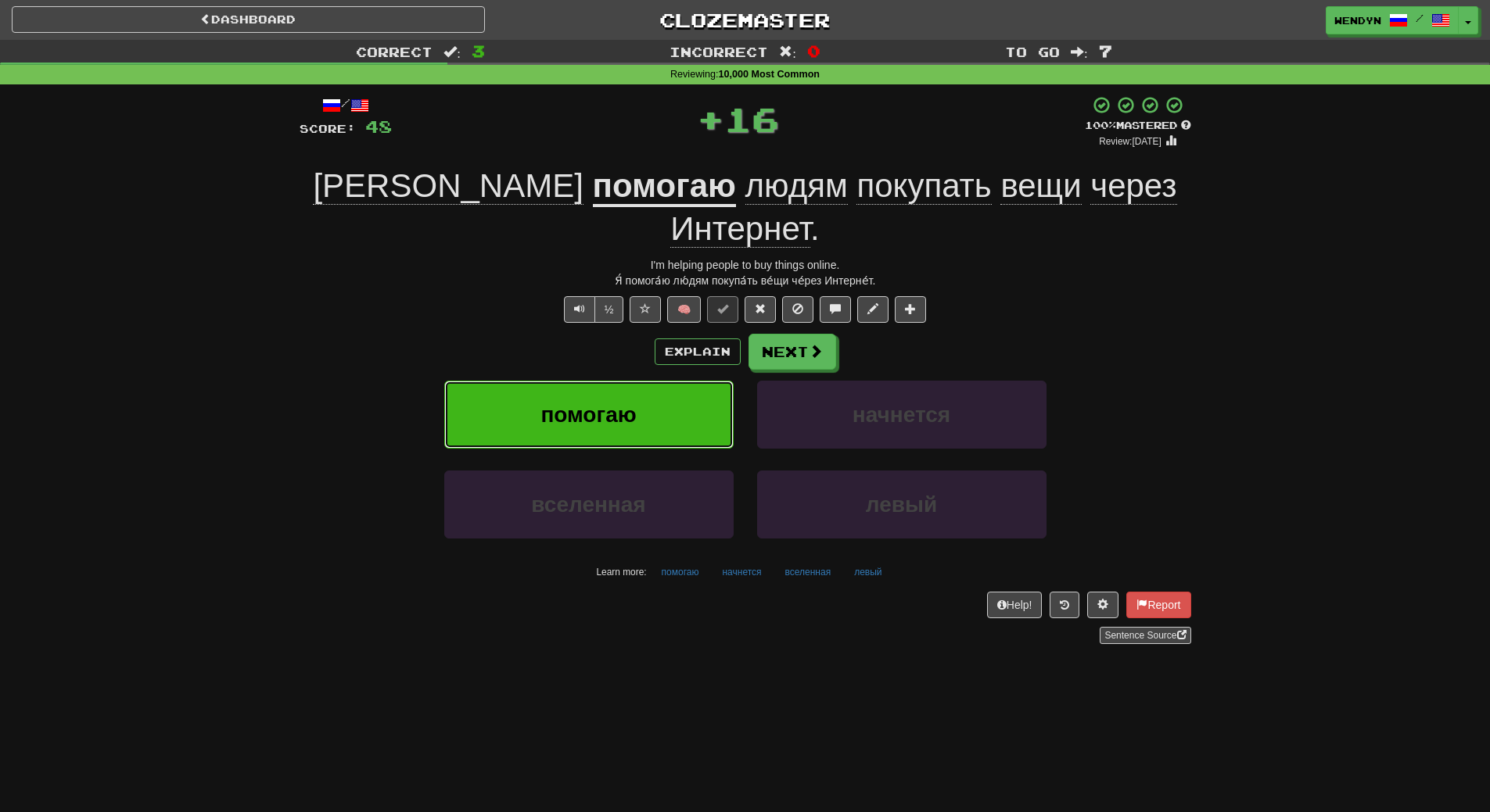
click at [617, 402] on span "помогаю" at bounding box center [588, 414] width 96 height 24
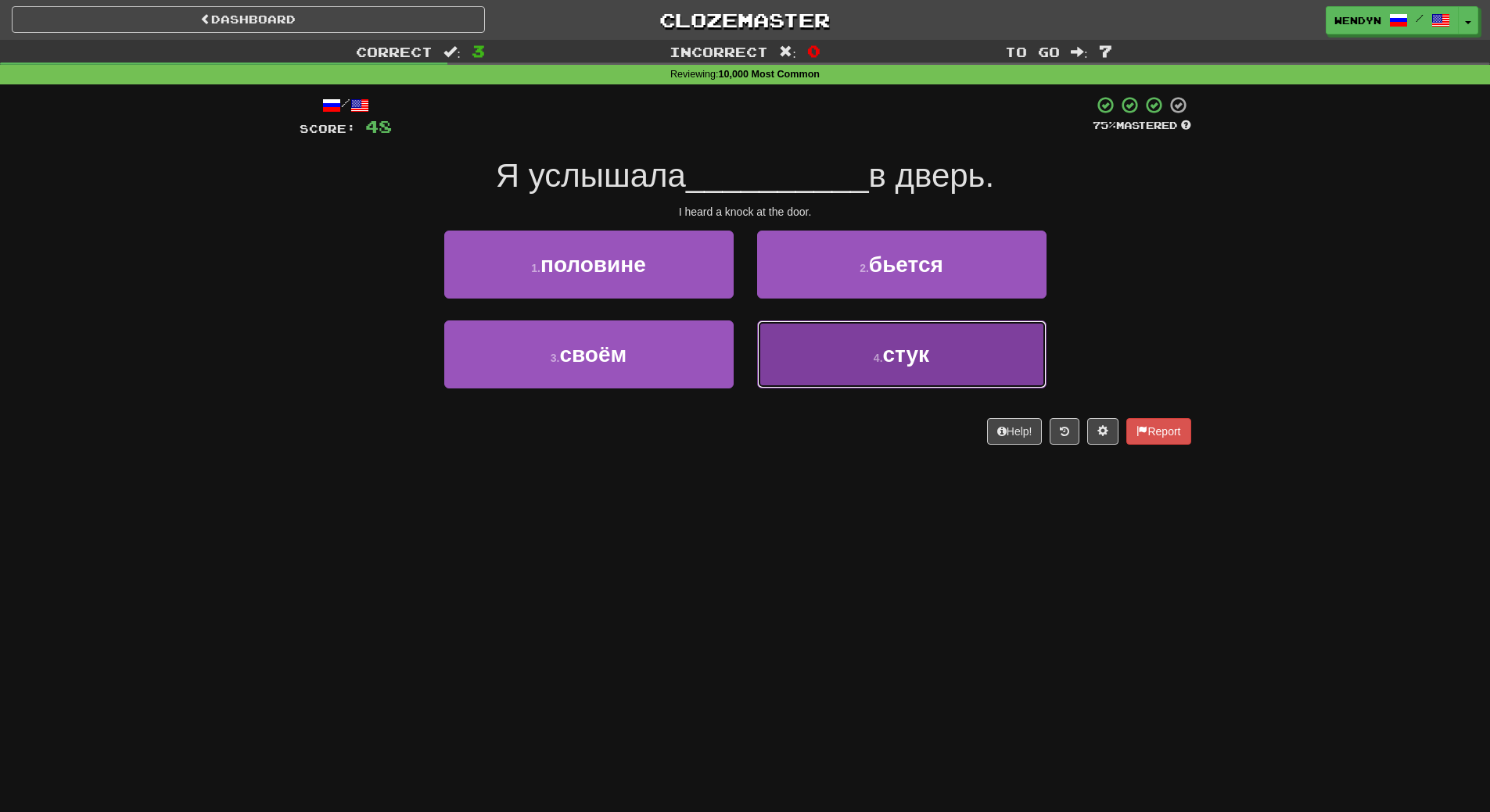
click at [946, 366] on button "4 . стук" at bounding box center [902, 355] width 289 height 68
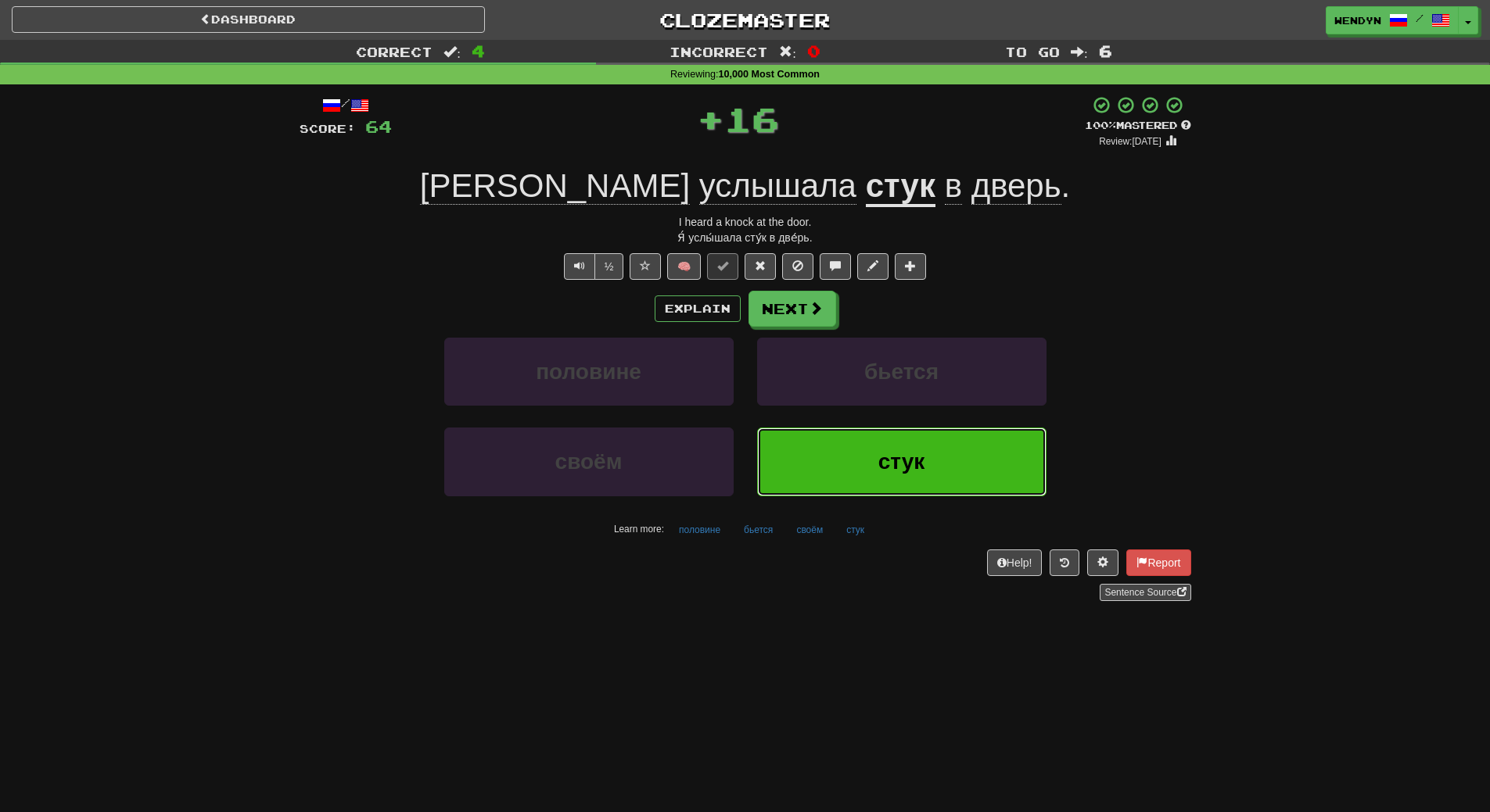
click at [908, 469] on span "стук" at bounding box center [901, 461] width 47 height 24
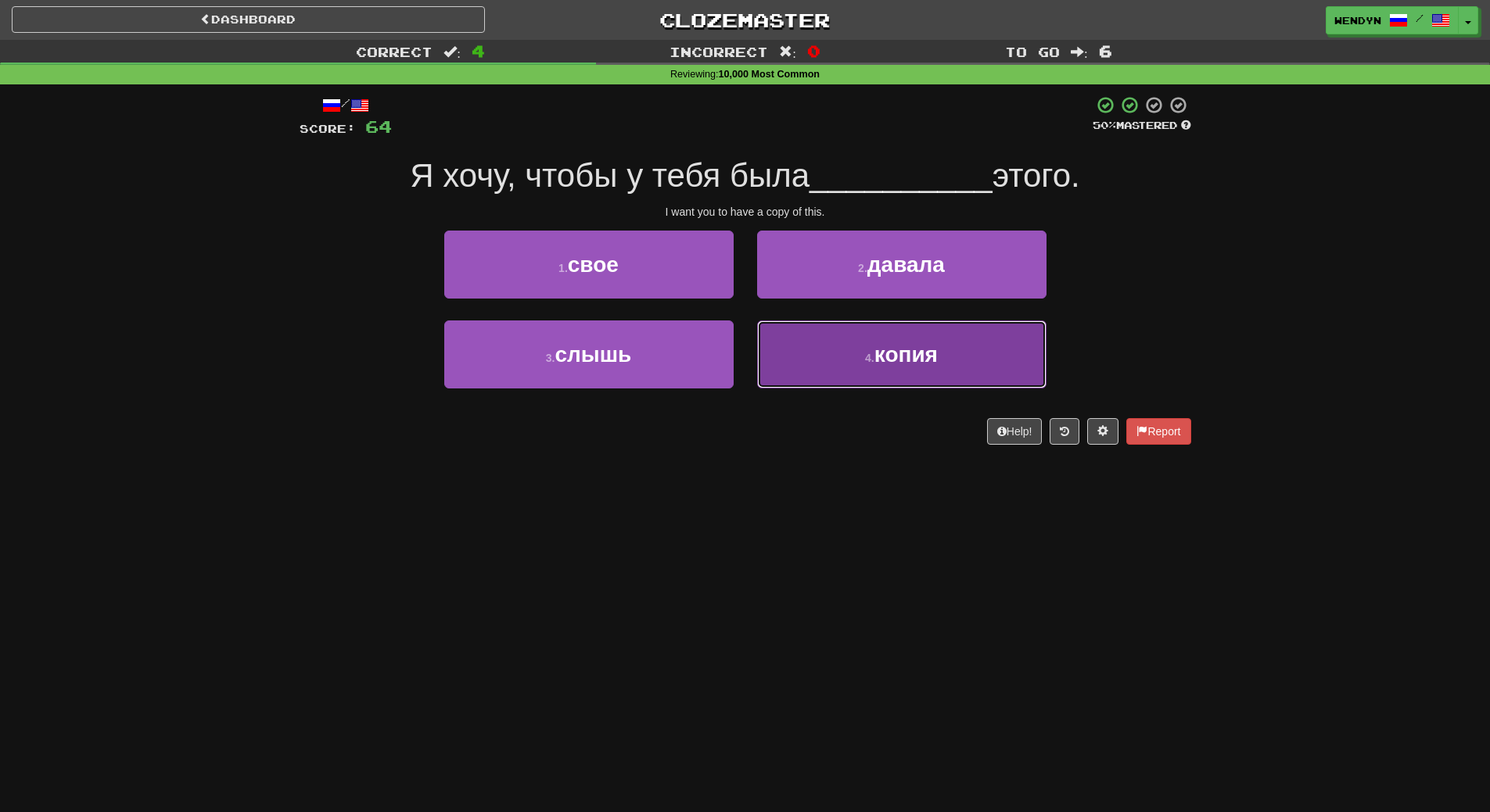
click at [930, 360] on span "копия" at bounding box center [906, 354] width 63 height 24
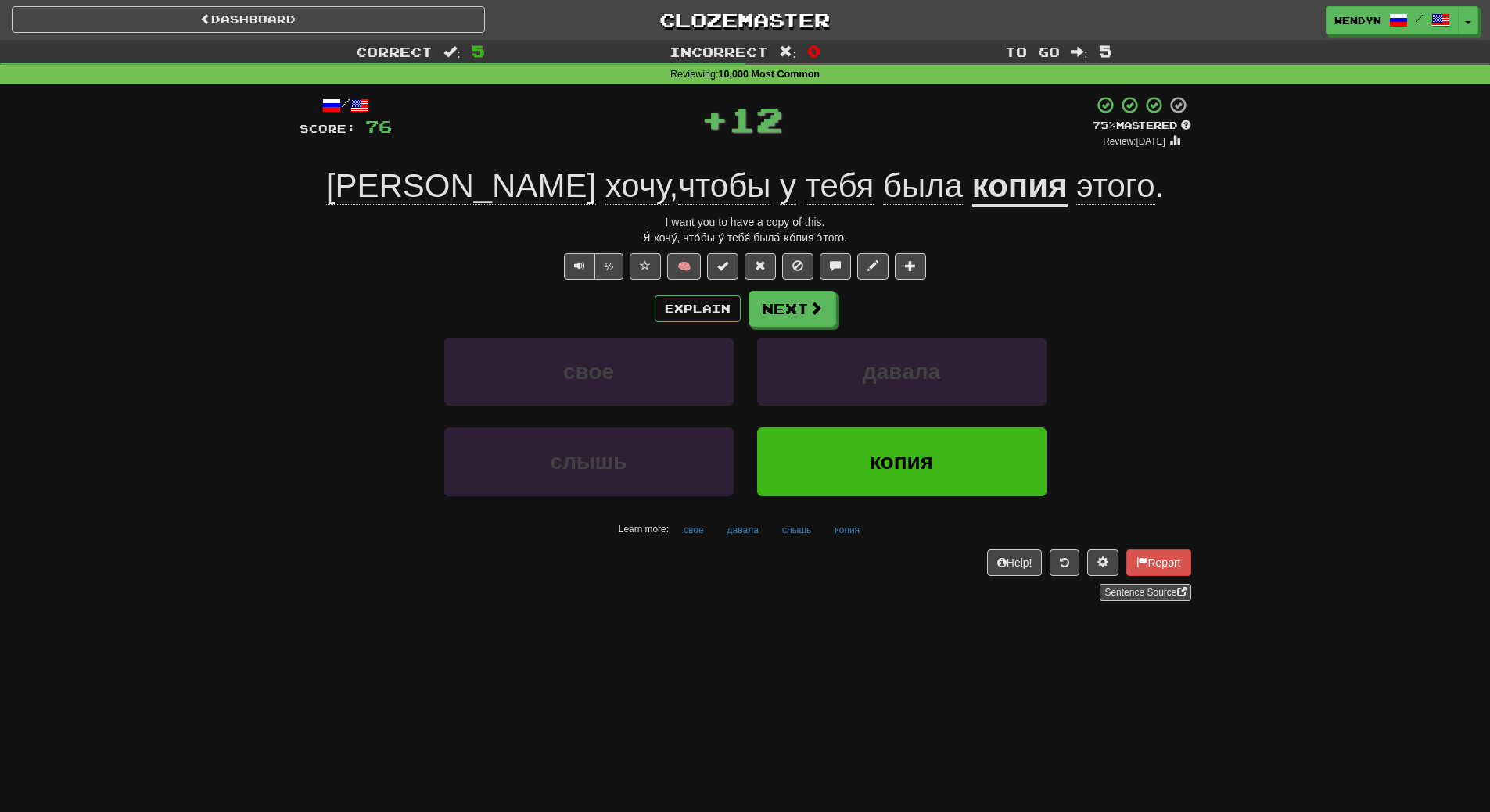
click at [891, 583] on div "Help! Report Sentence Source" at bounding box center [745, 575] width 891 height 52
click at [898, 484] on button "копия" at bounding box center [902, 462] width 289 height 68
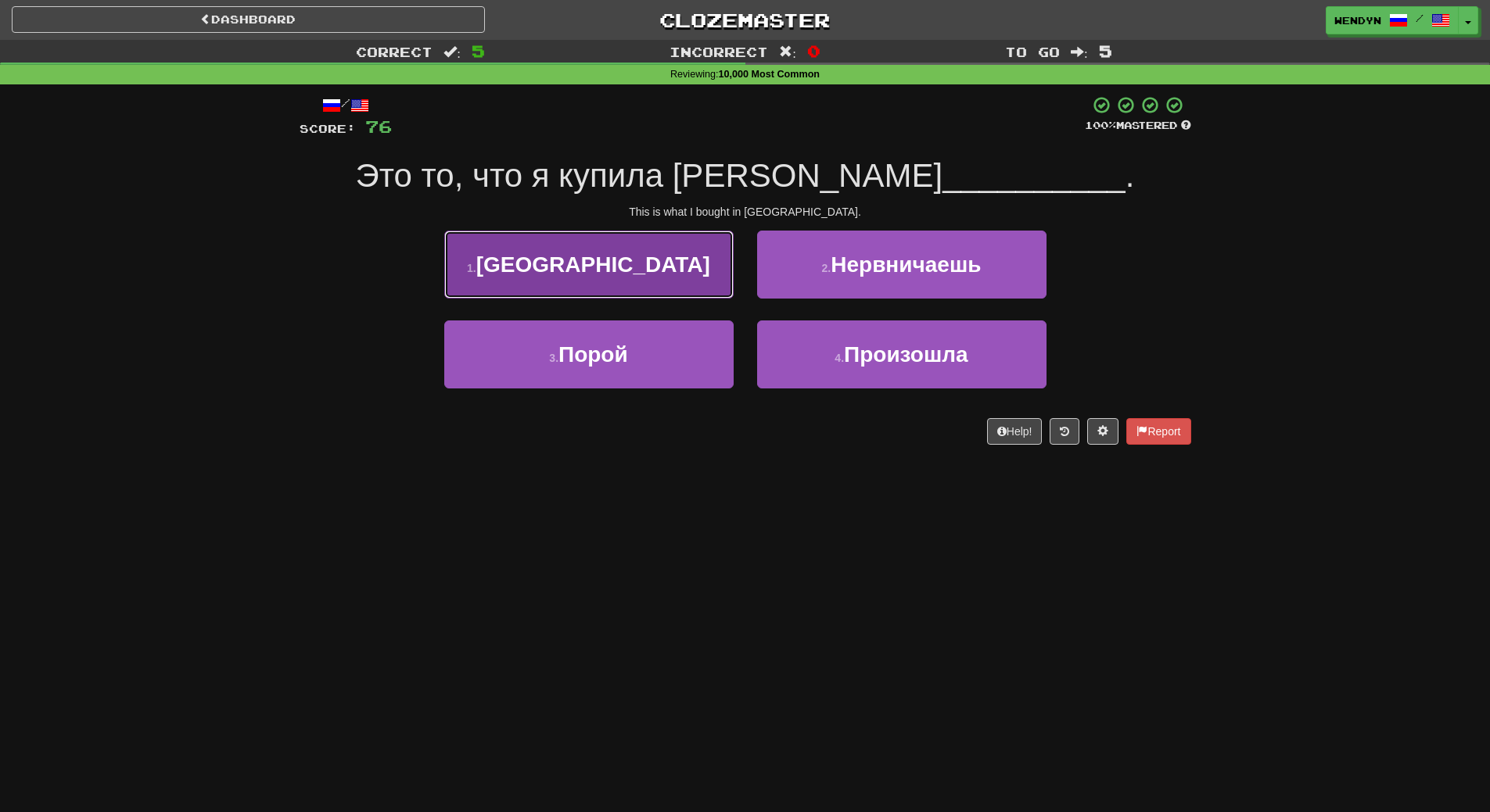
click at [626, 287] on button "1 . Испании" at bounding box center [589, 264] width 289 height 68
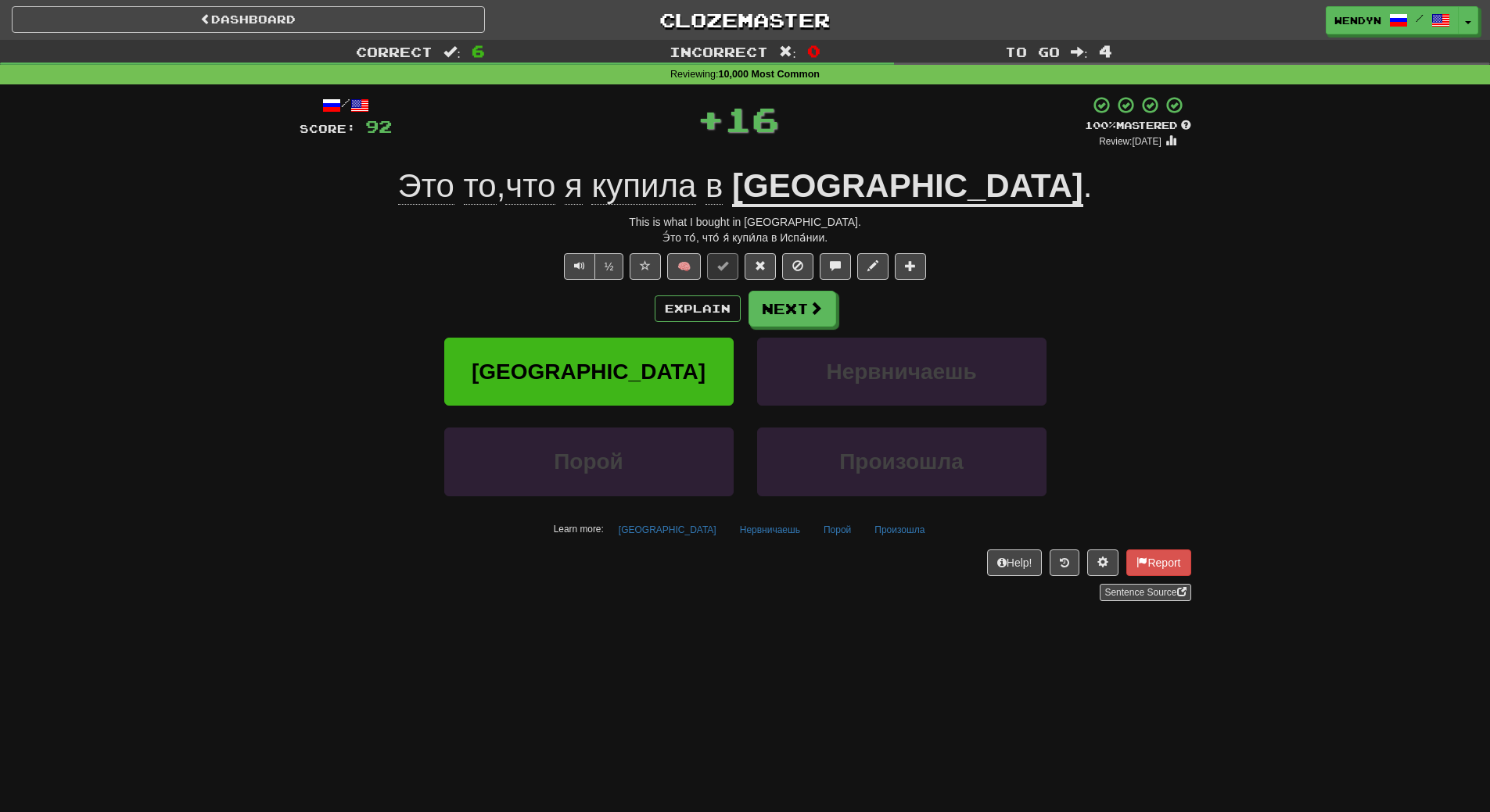
click at [626, 287] on div "/ Score: 92 + 16 100 % Mastered Review: 2026-03-19 Это то , что я купила в Испа…" at bounding box center [745, 348] width 891 height 506
click at [633, 352] on button "Испании" at bounding box center [589, 372] width 289 height 68
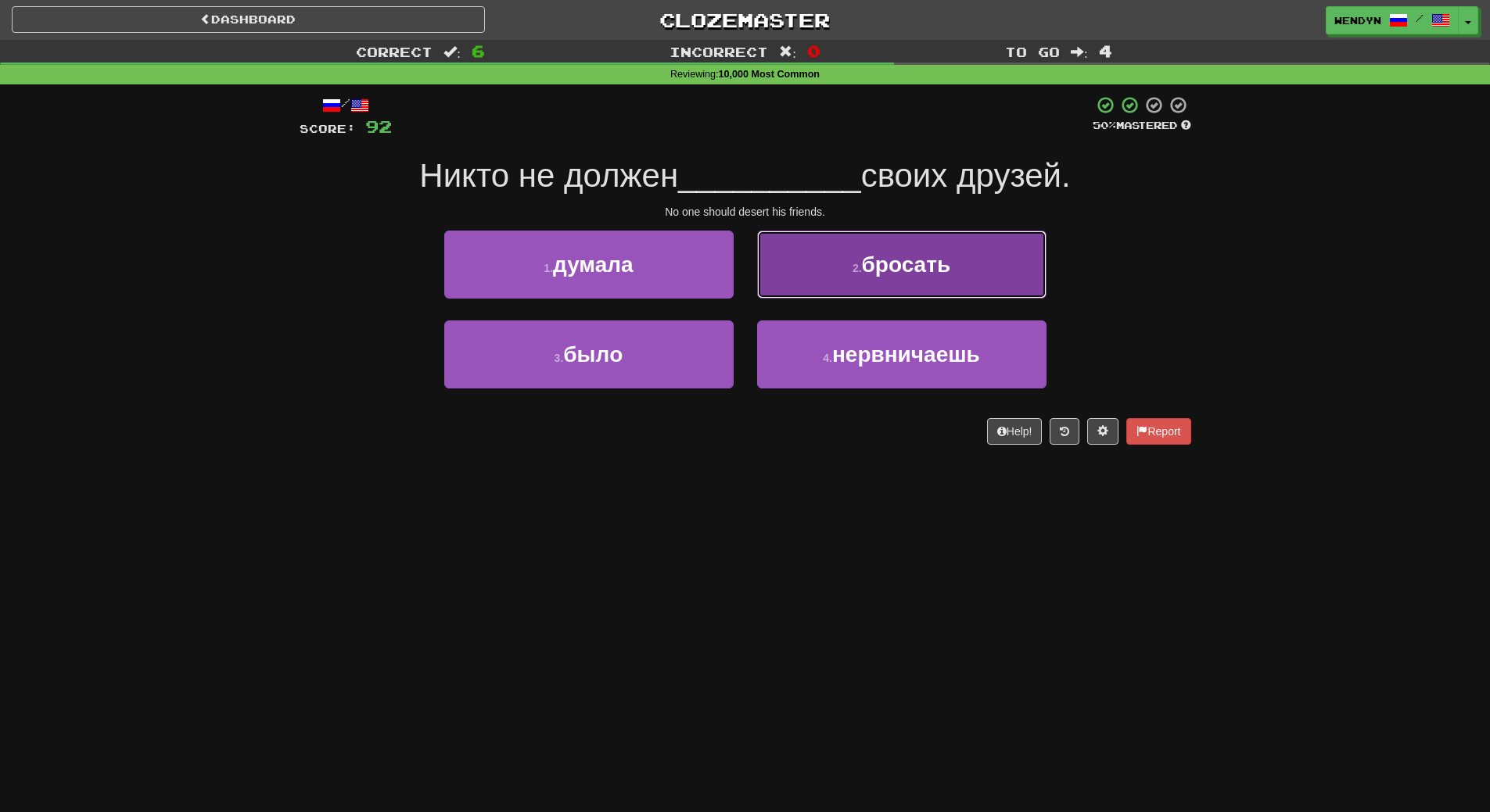
click at [901, 278] on button "2 . бросать" at bounding box center [902, 264] width 289 height 68
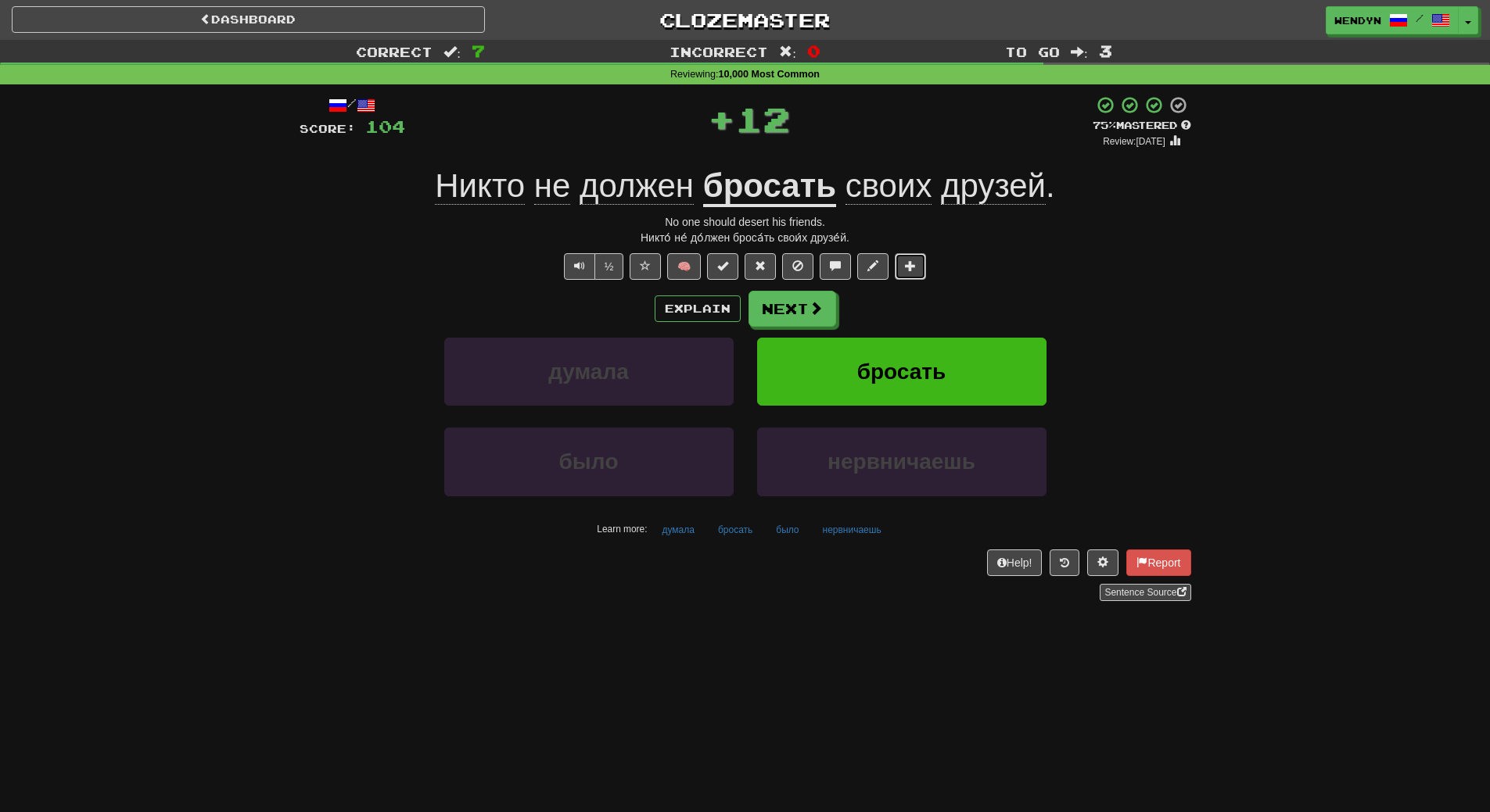
click at [901, 278] on button at bounding box center [910, 267] width 32 height 27
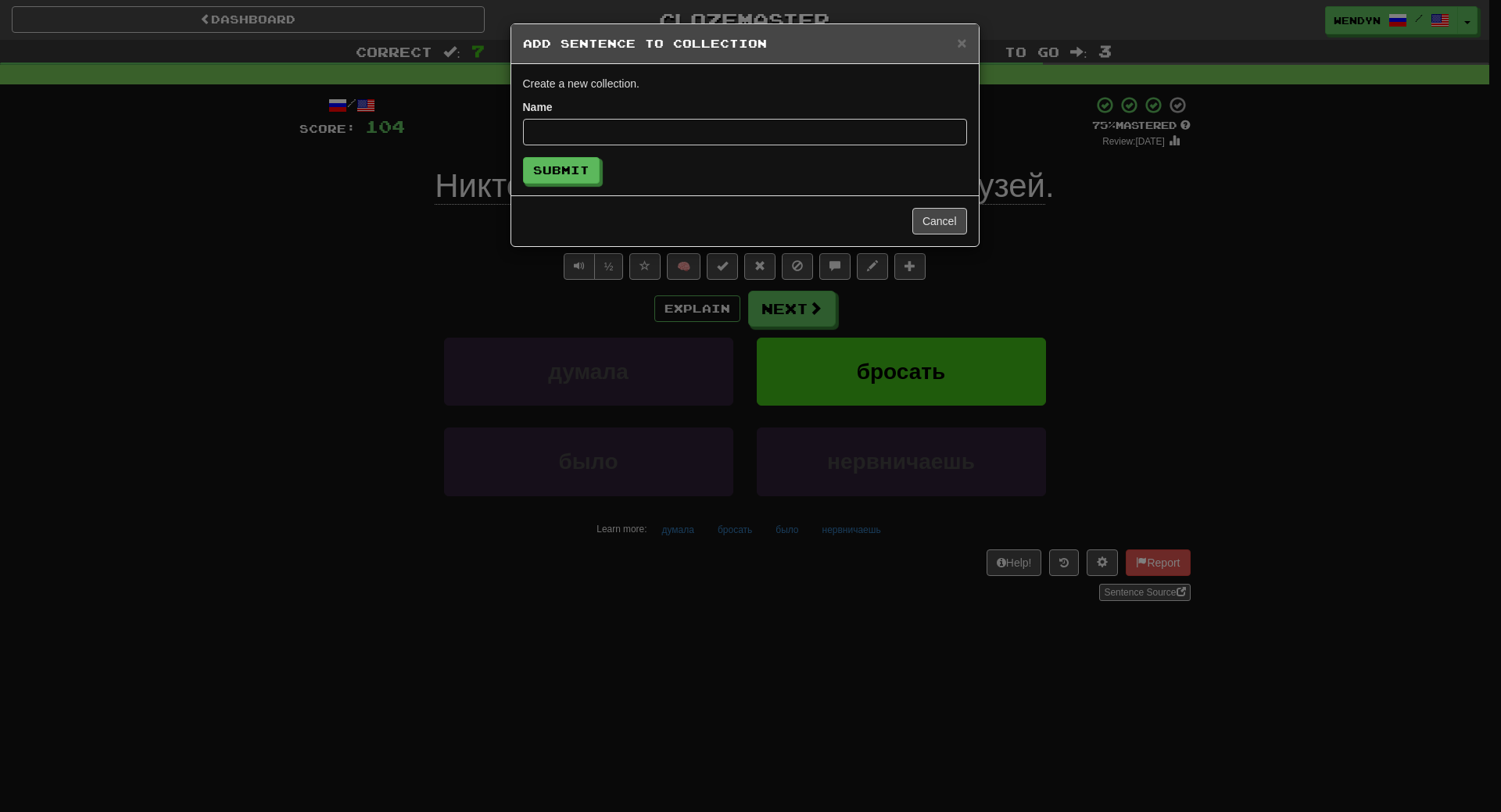
click at [903, 305] on div "× Add Sentence to Collection Create a new collection. Name Submit Cancel" at bounding box center [750, 406] width 1501 height 812
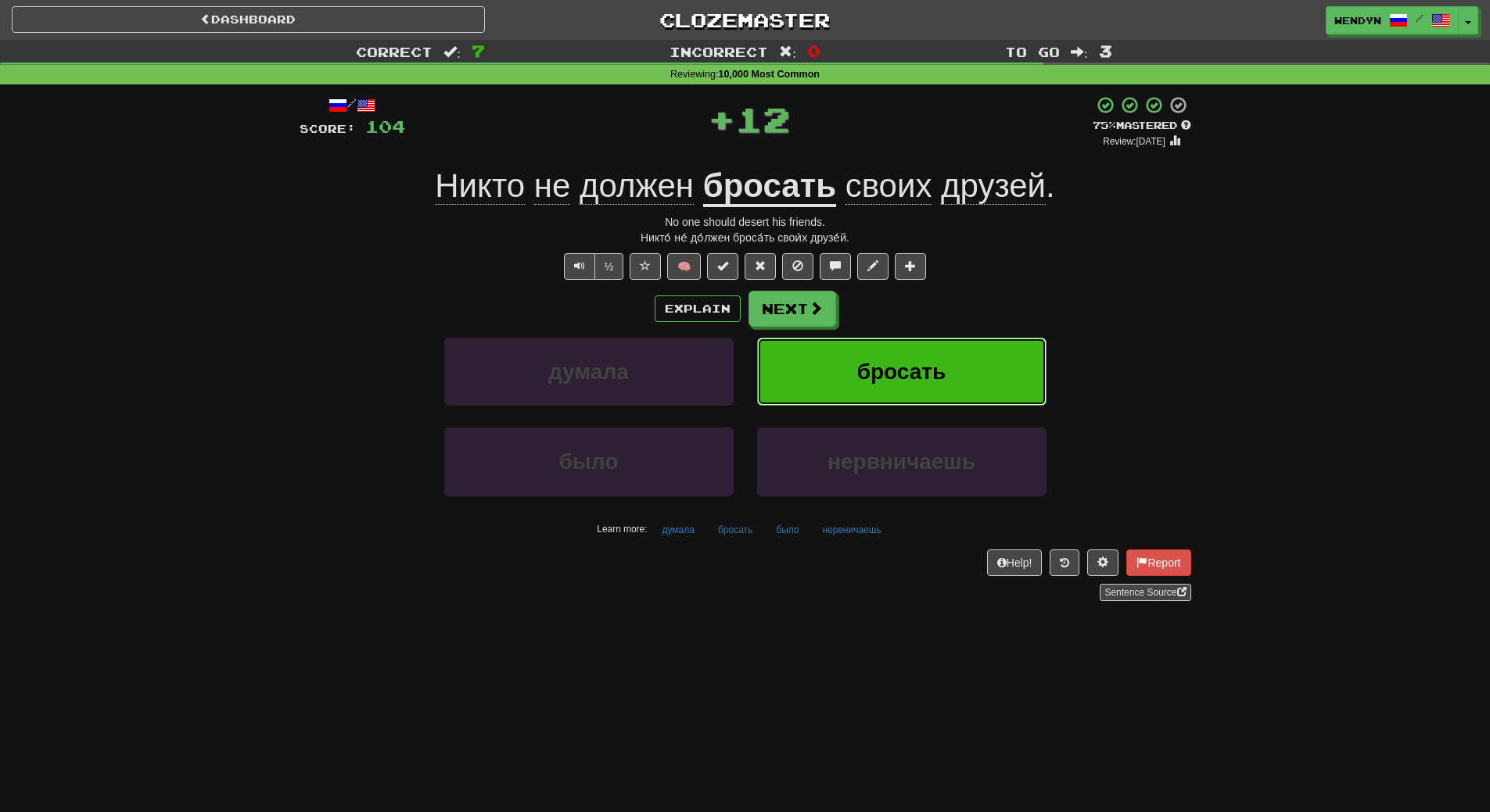
click at [906, 353] on button "бросать" at bounding box center [902, 372] width 289 height 68
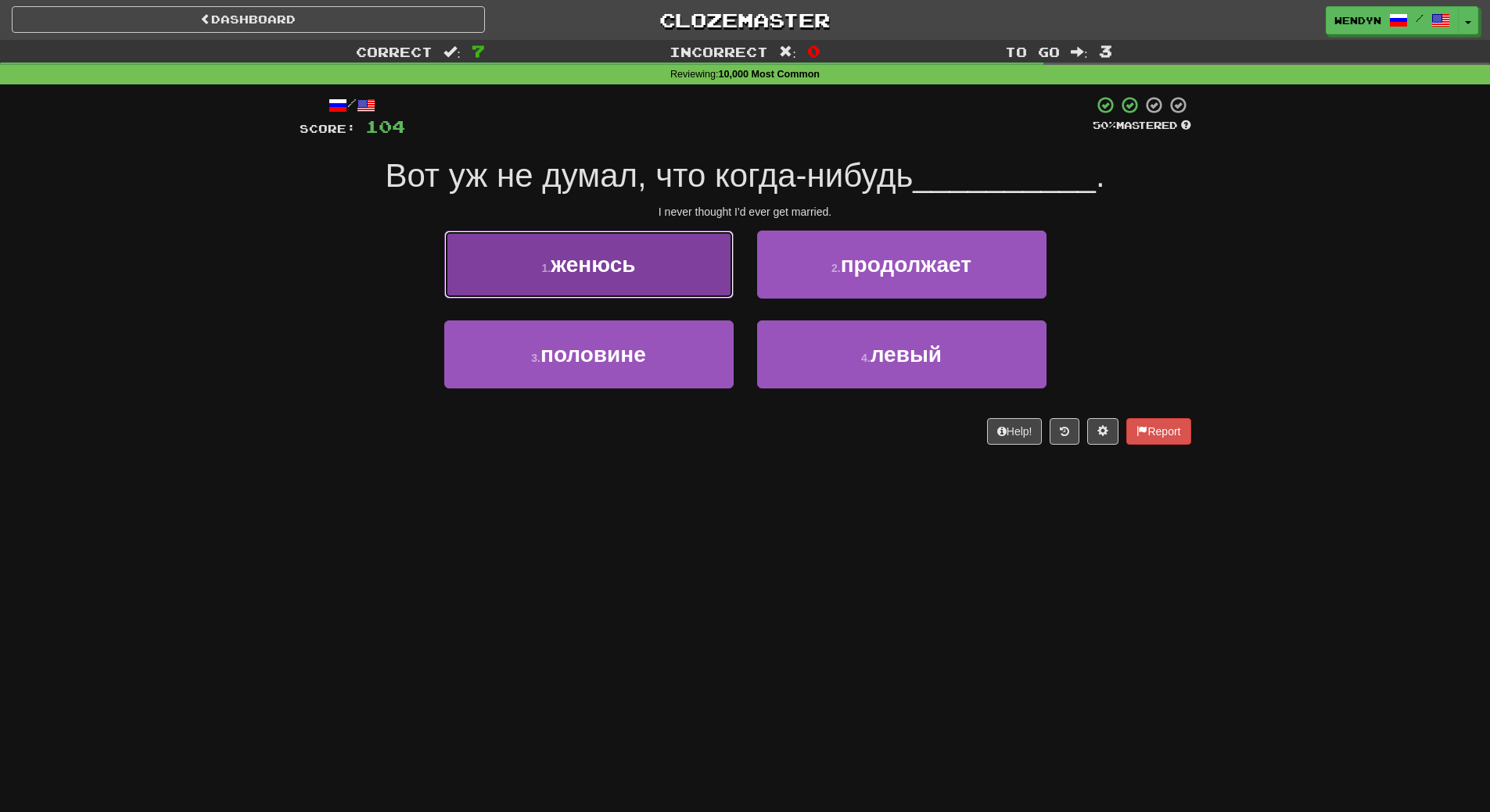
click at [633, 258] on span "женюсь" at bounding box center [593, 264] width 85 height 24
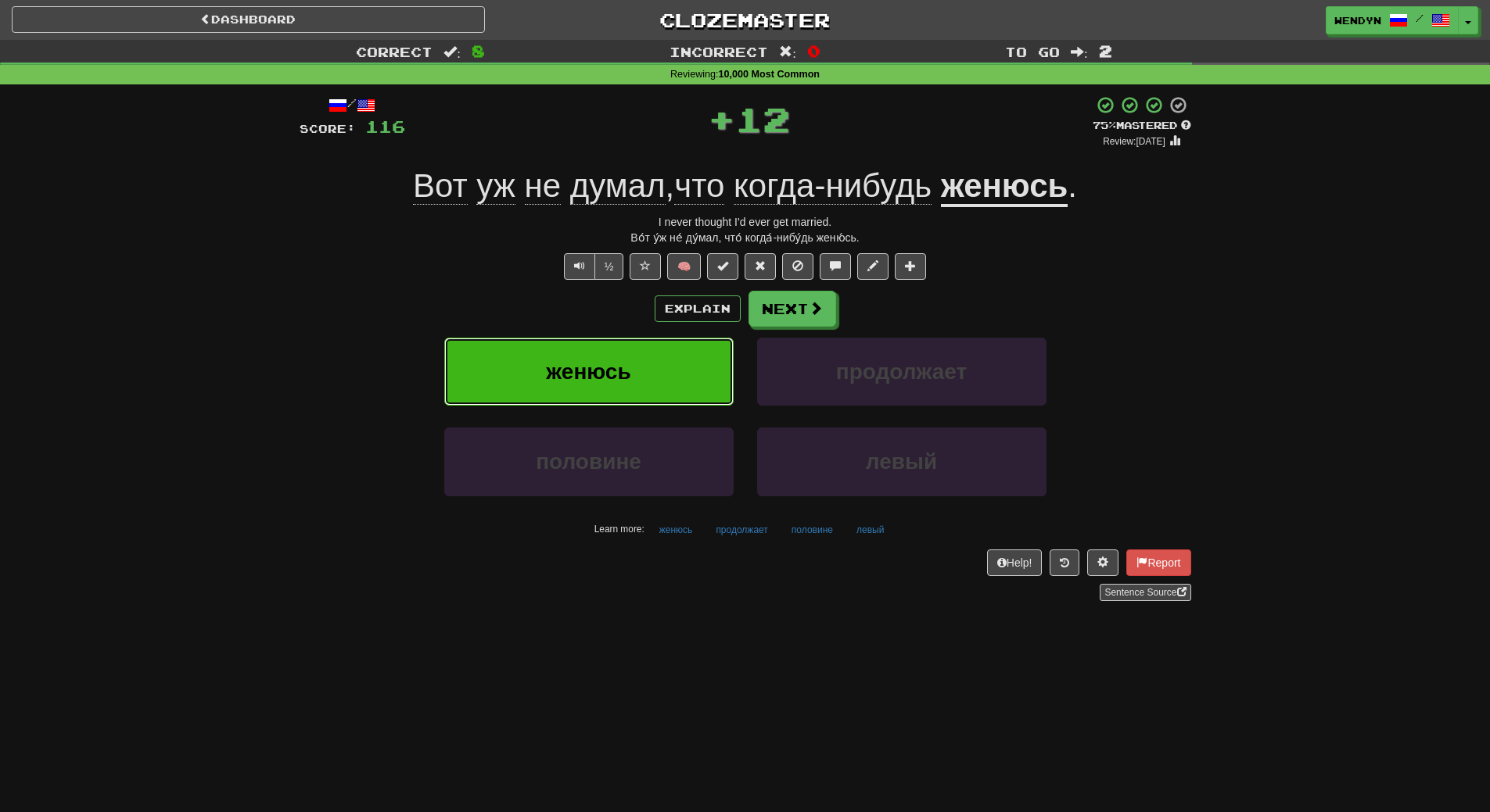
click at [632, 354] on button "женюсь" at bounding box center [589, 372] width 289 height 68
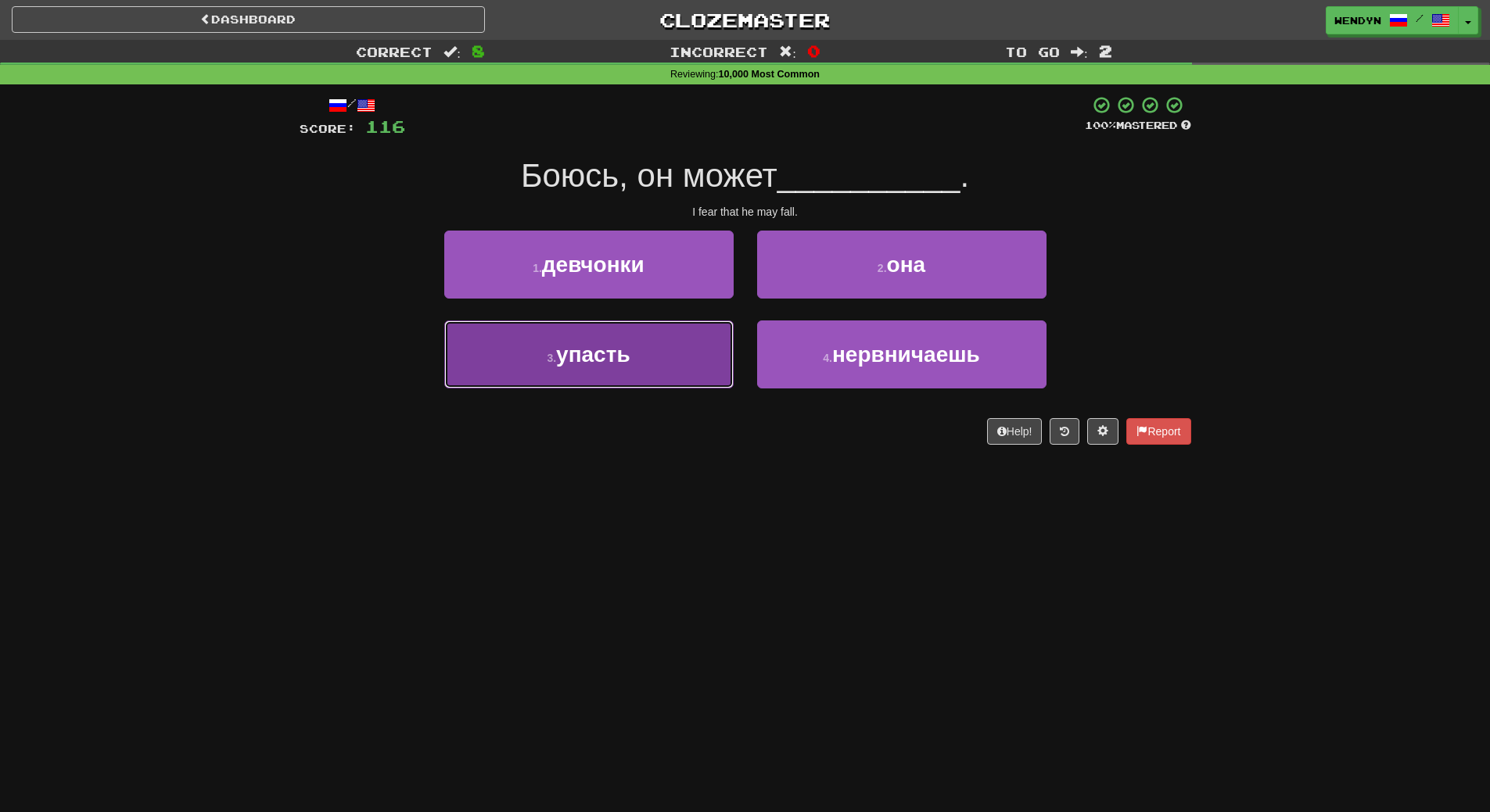
click at [663, 362] on button "3 . упасть" at bounding box center [589, 355] width 289 height 68
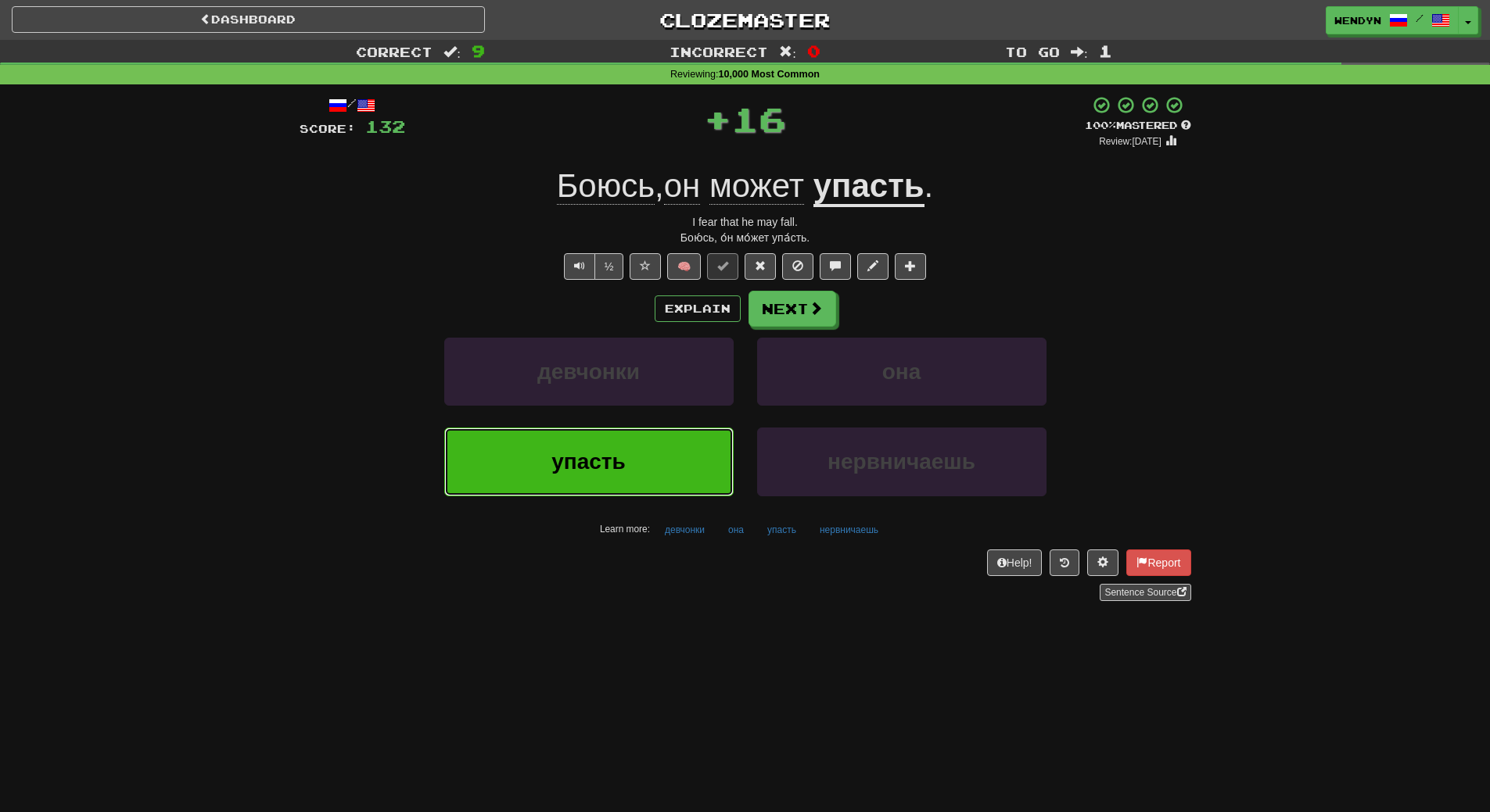
click at [664, 442] on button "упасть" at bounding box center [589, 462] width 289 height 68
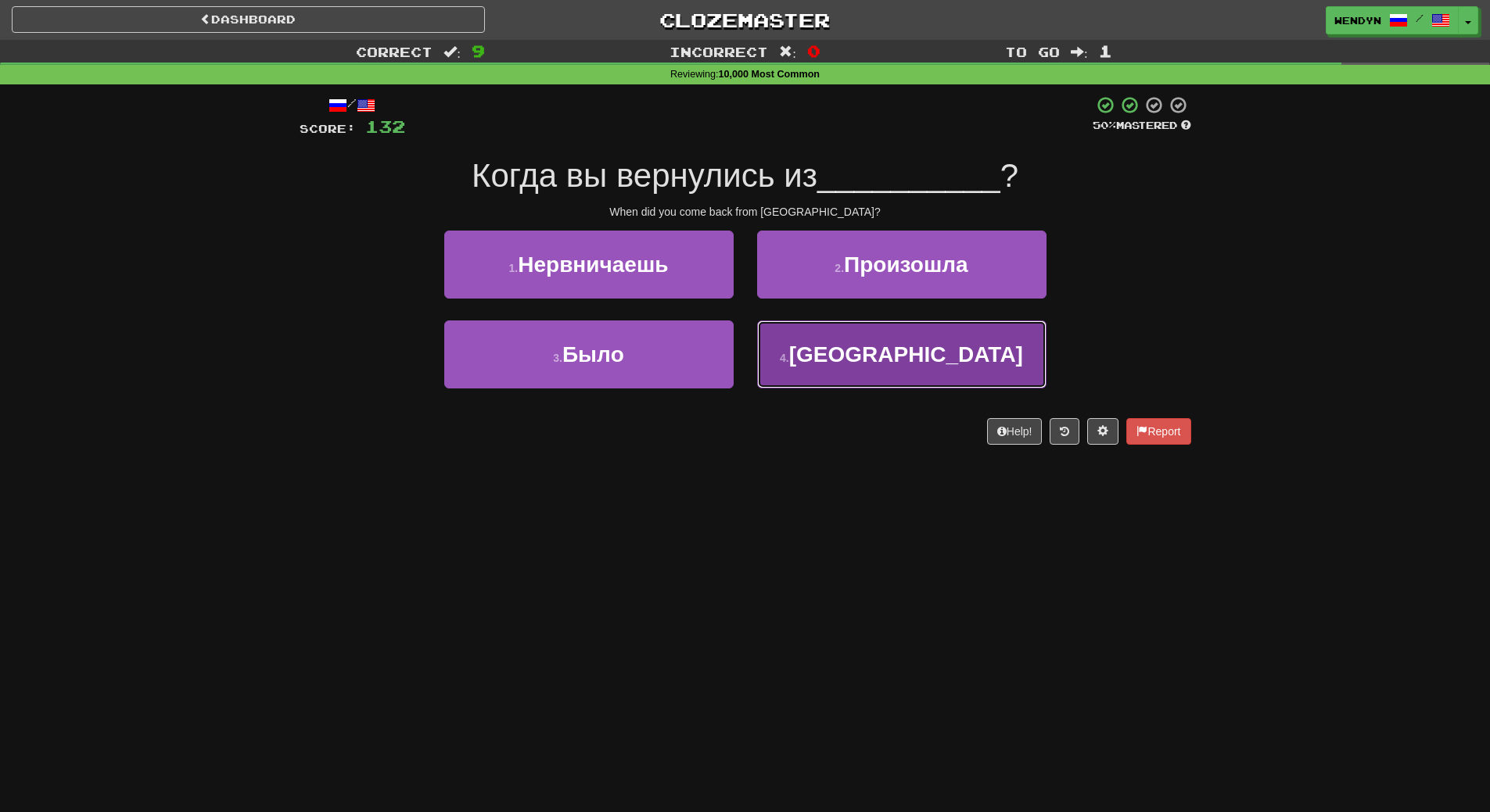
click at [889, 359] on span "Лондона" at bounding box center [905, 354] width 234 height 24
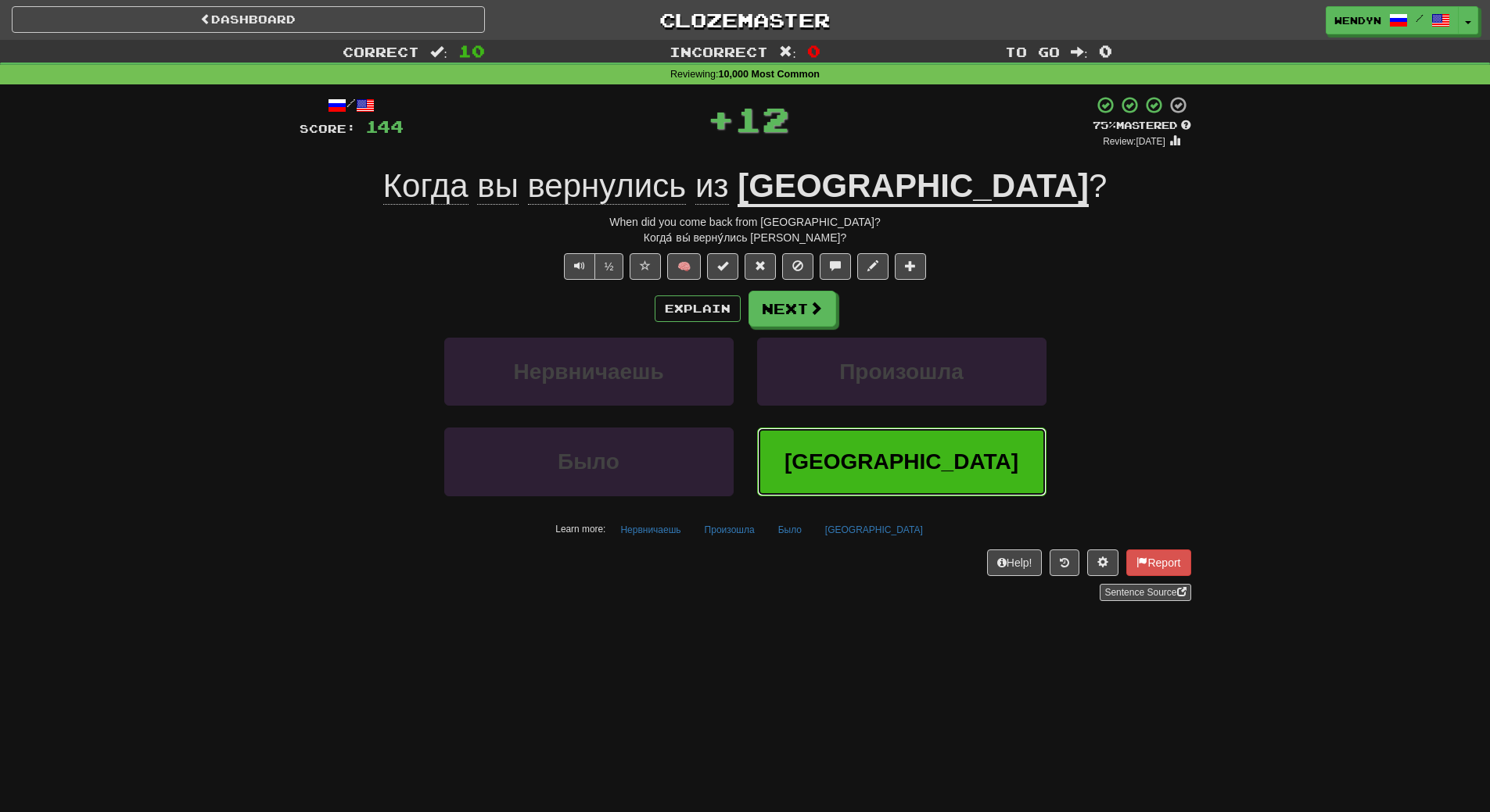
click at [918, 460] on span "Лондона" at bounding box center [900, 461] width 234 height 24
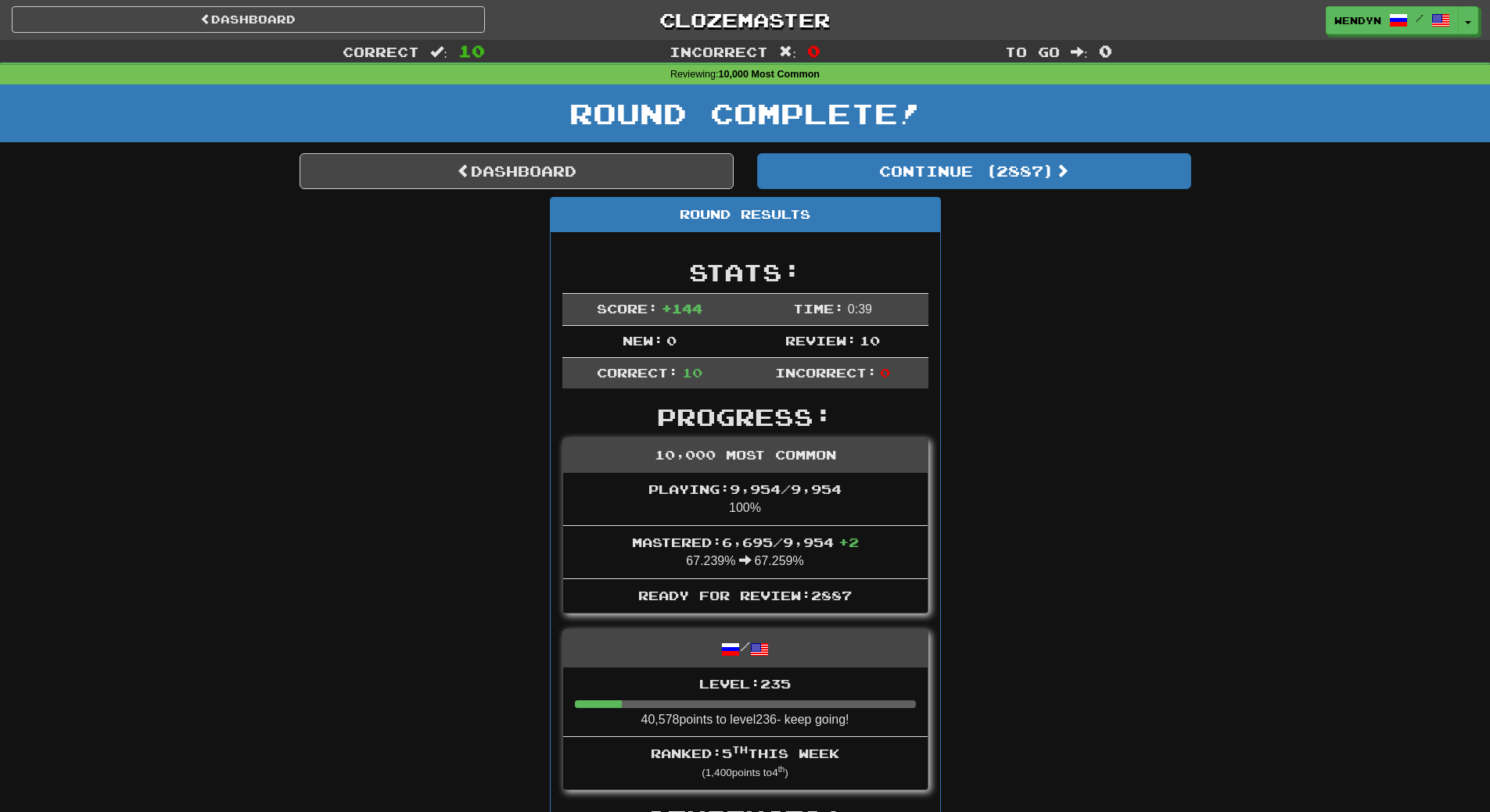
click at [643, 174] on link "Dashboard" at bounding box center [516, 170] width 434 height 36
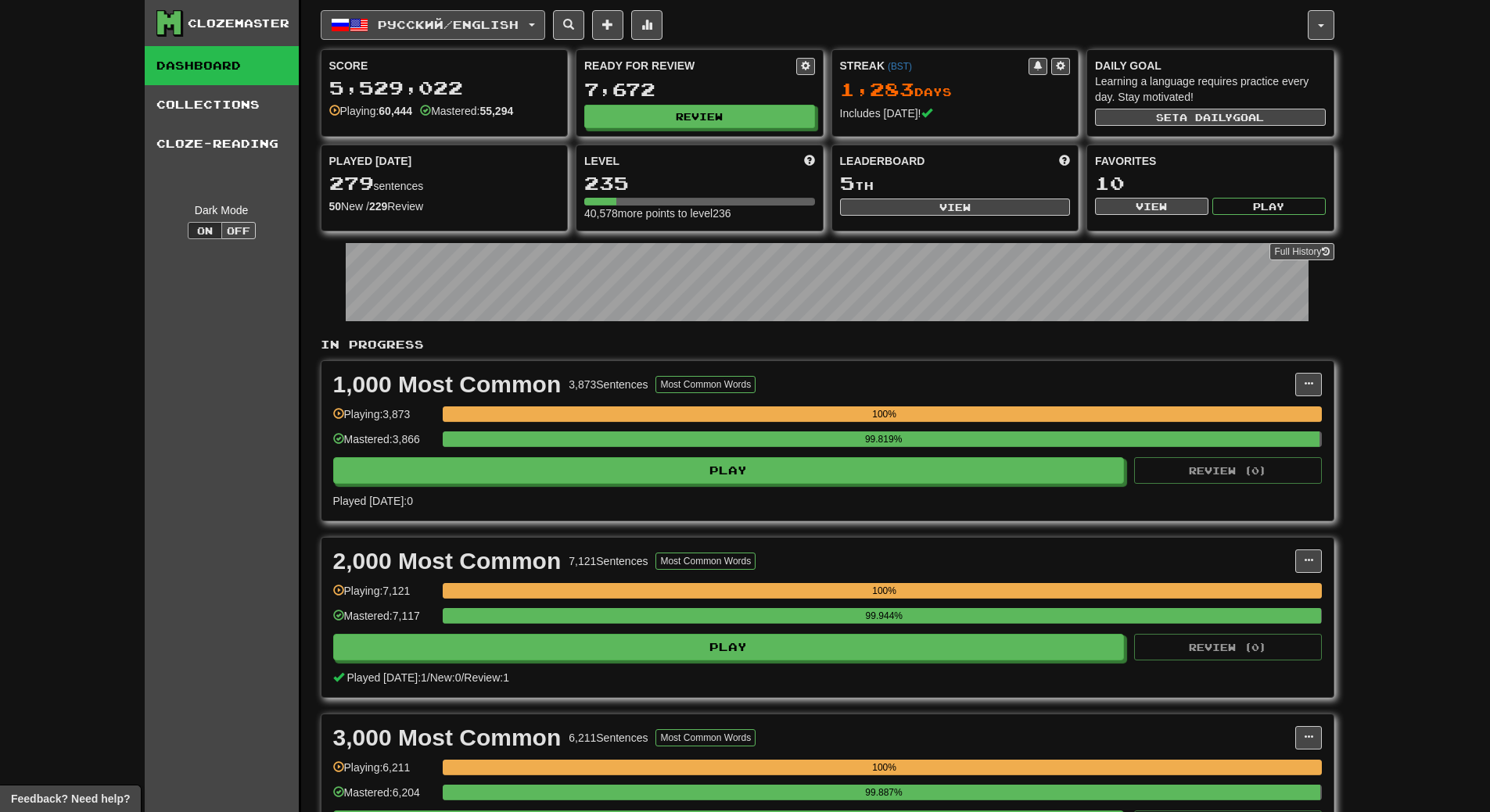
click at [545, 21] on button "Русский / English" at bounding box center [433, 25] width 224 height 30
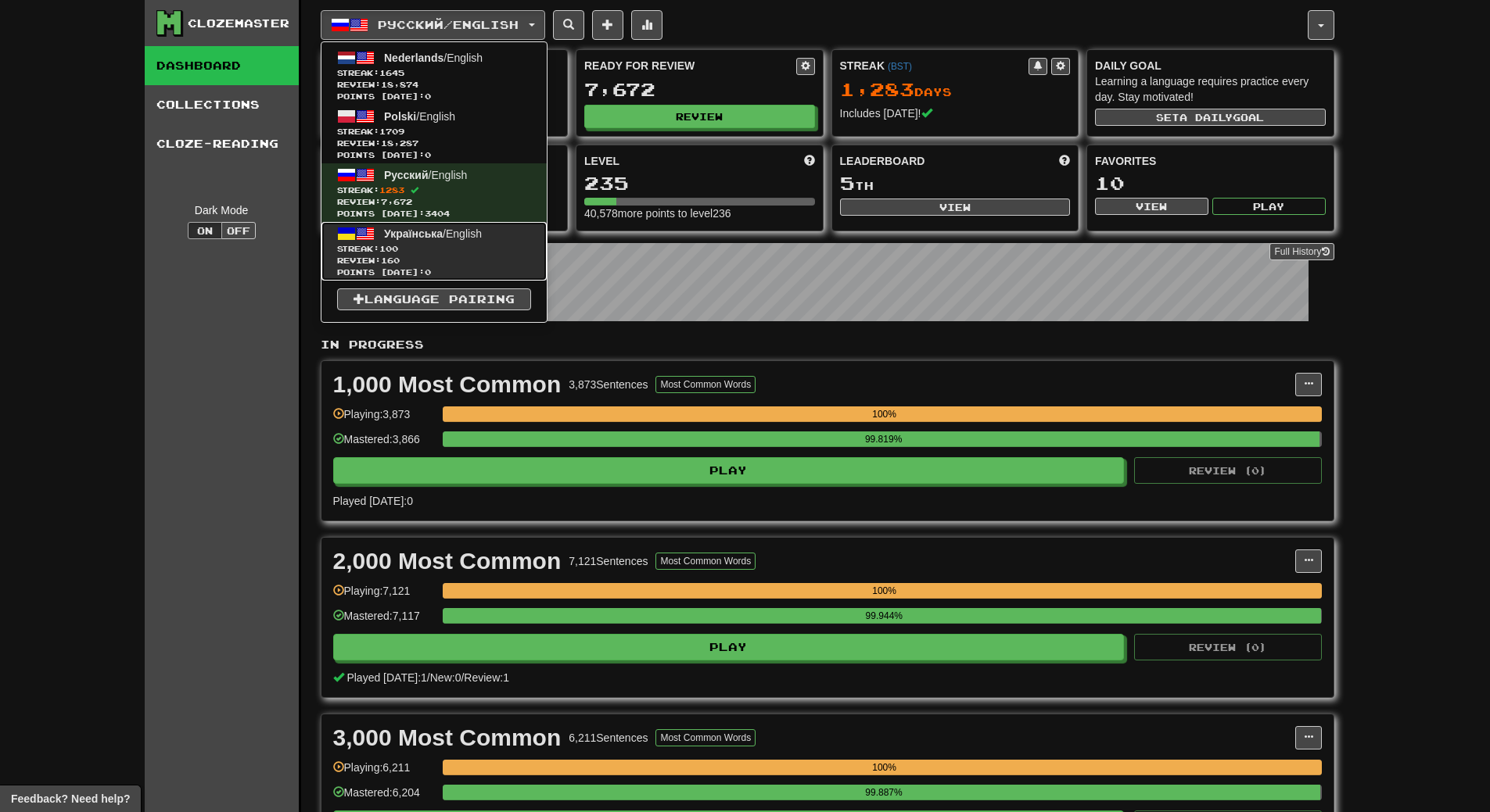
click at [432, 250] on span "Streak: 100" at bounding box center [433, 249] width 194 height 12
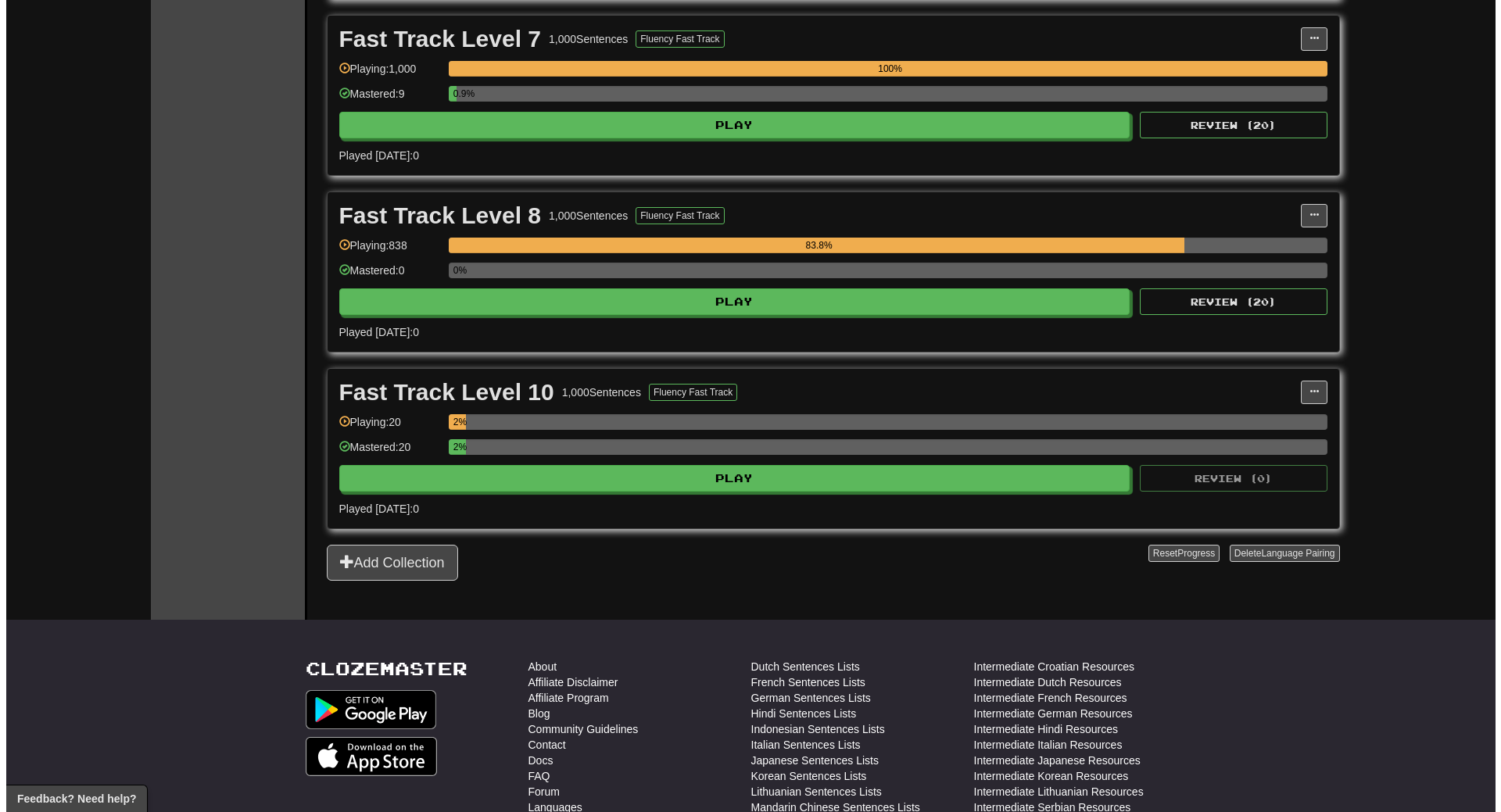
scroll to position [1407, 0]
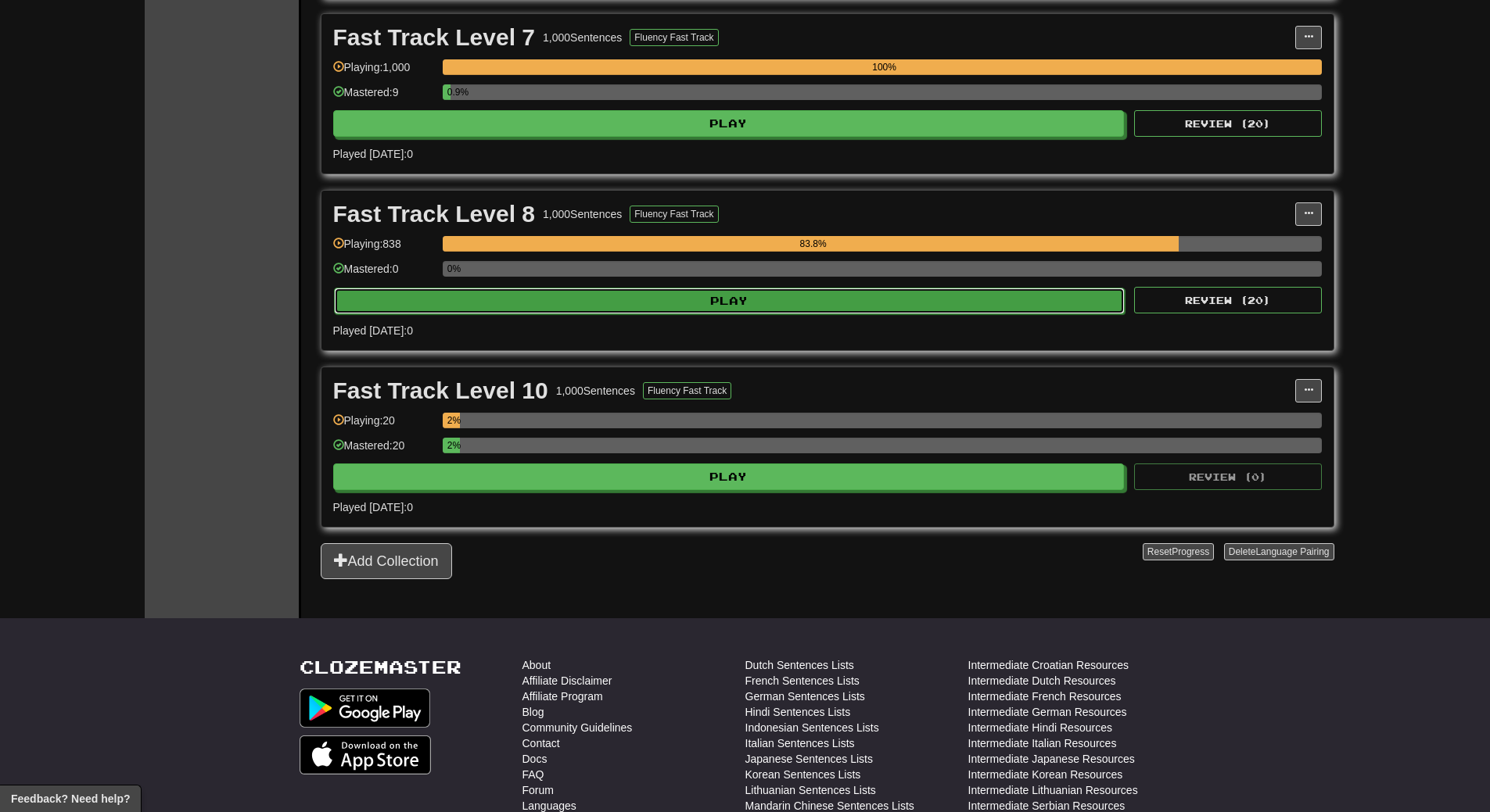
click at [792, 293] on button "Play" at bounding box center [730, 301] width 792 height 27
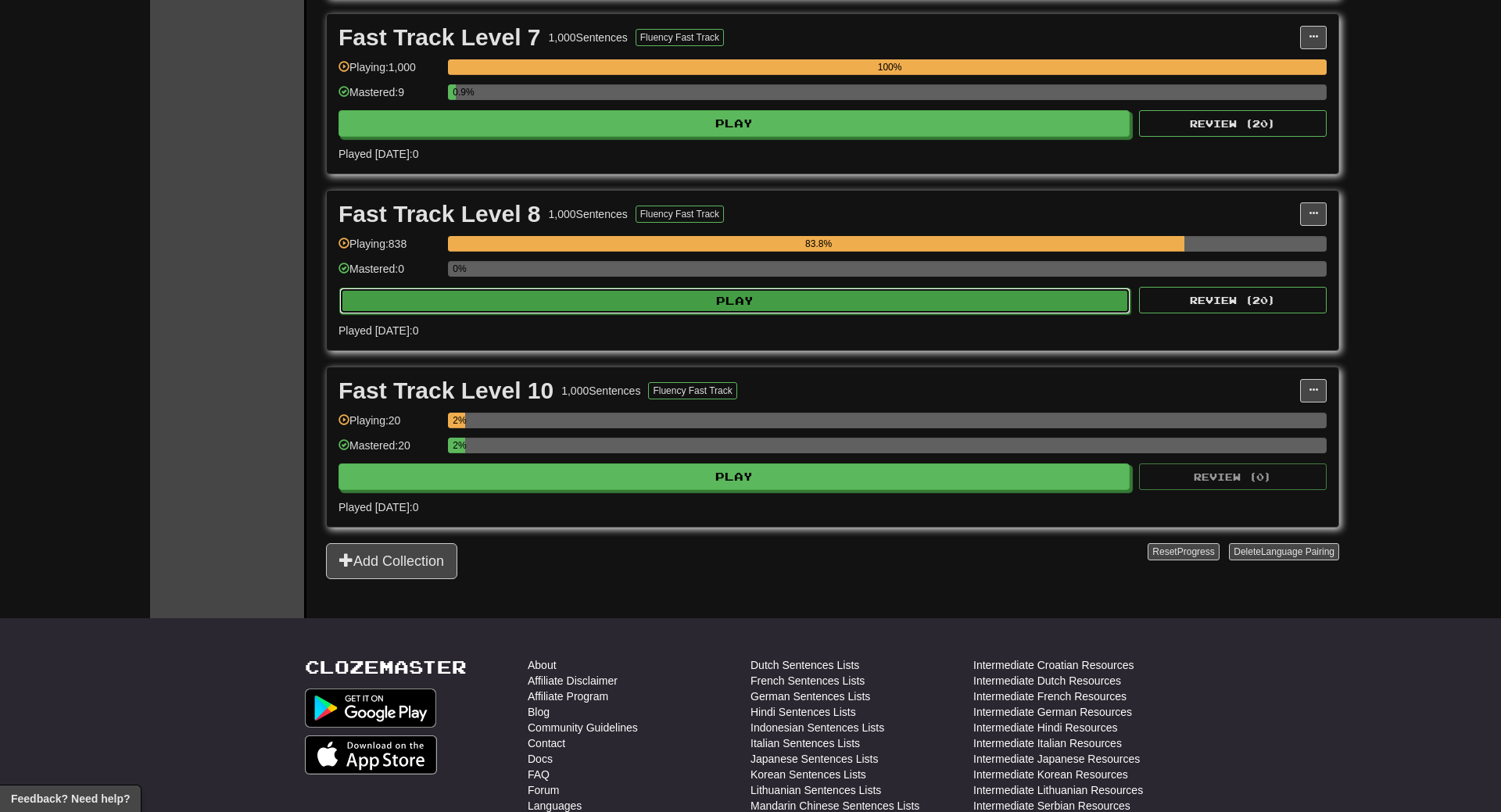
select select "**"
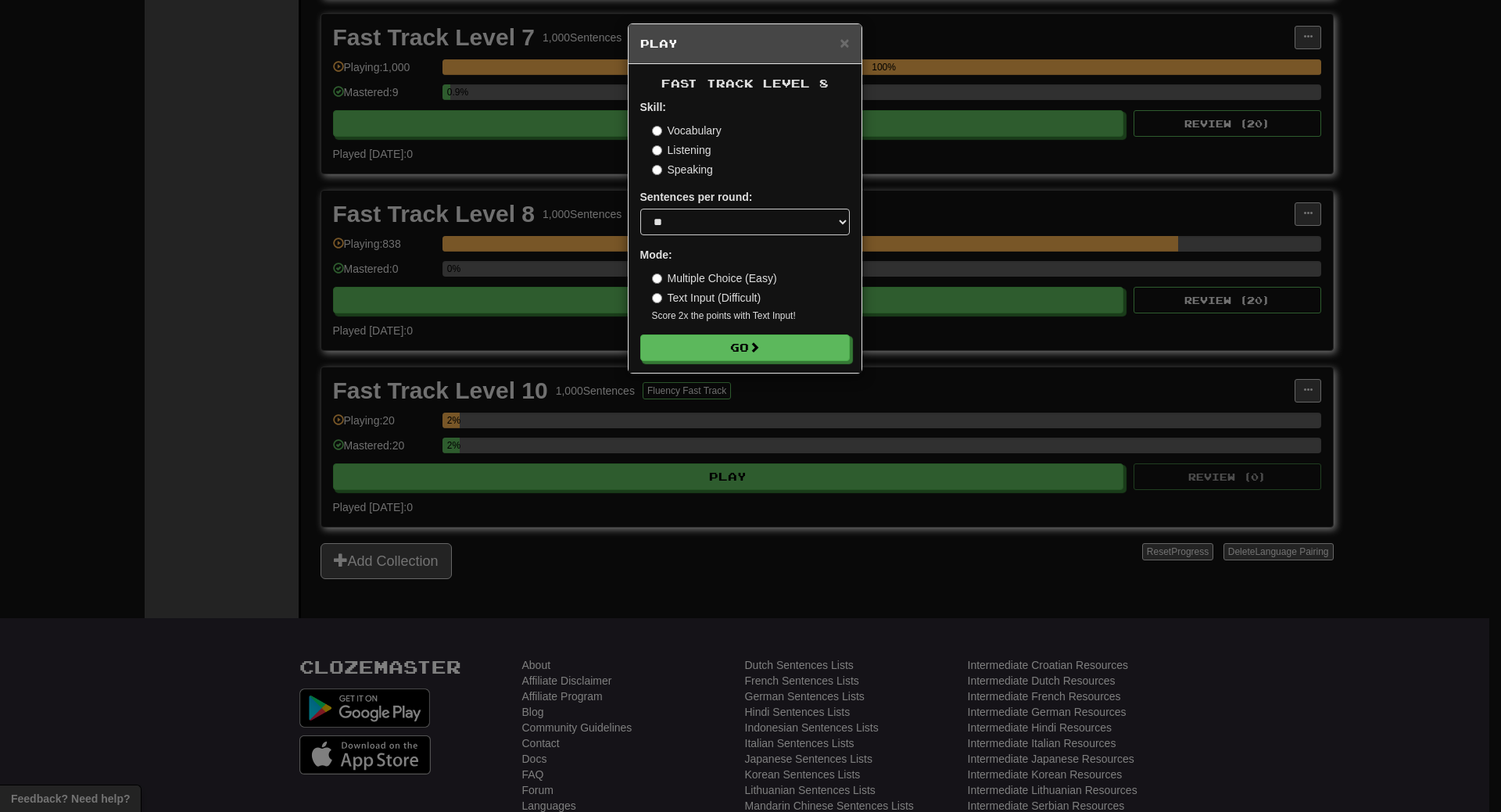
click at [782, 333] on form "Skill: Vocabulary Listening Speaking Sentences per round: * ** ** ** ** ** *** …" at bounding box center [745, 229] width 209 height 262
click at [782, 340] on button "Go" at bounding box center [746, 349] width 209 height 27
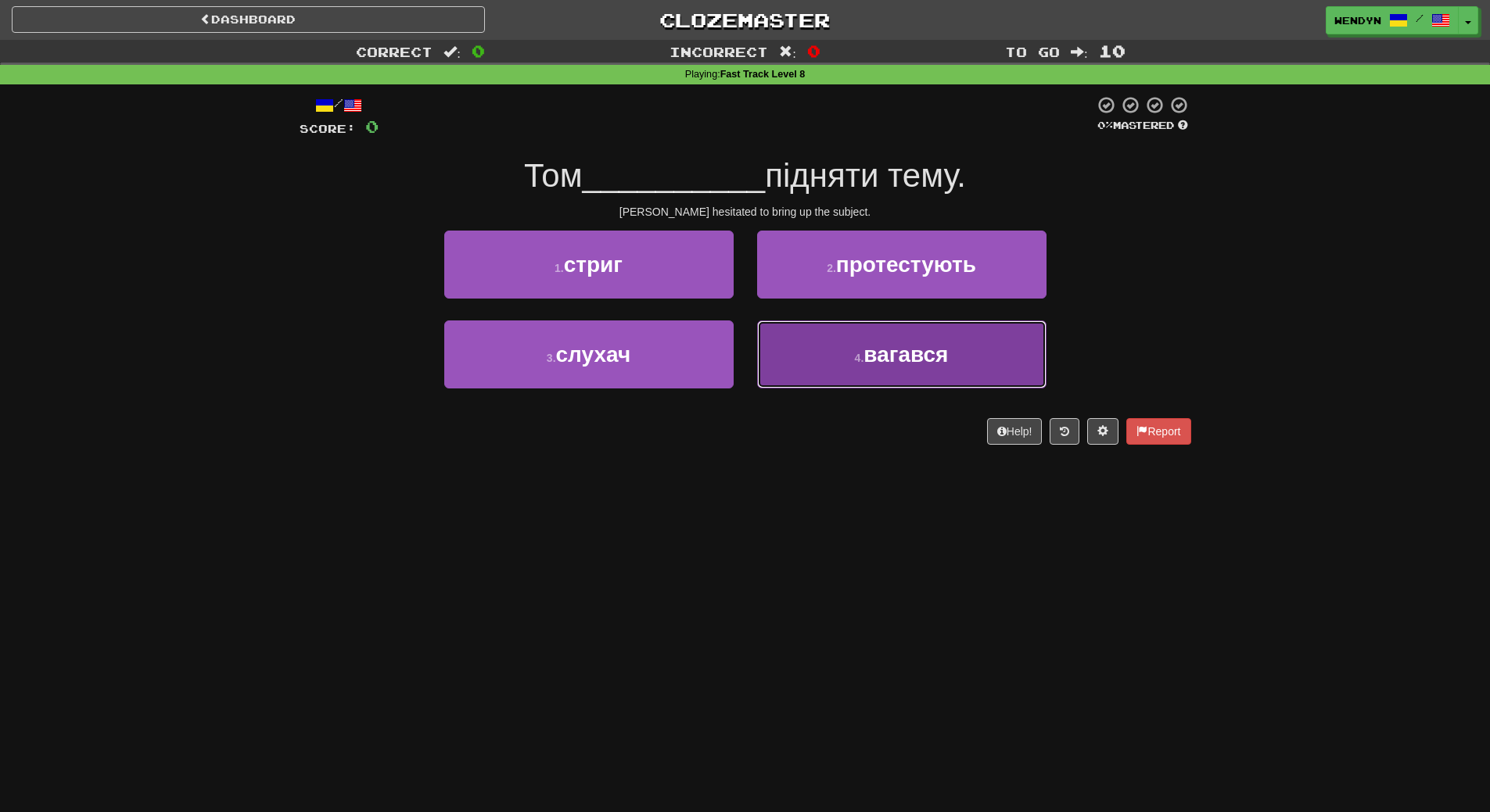
click at [928, 350] on span "вагався" at bounding box center [905, 354] width 85 height 24
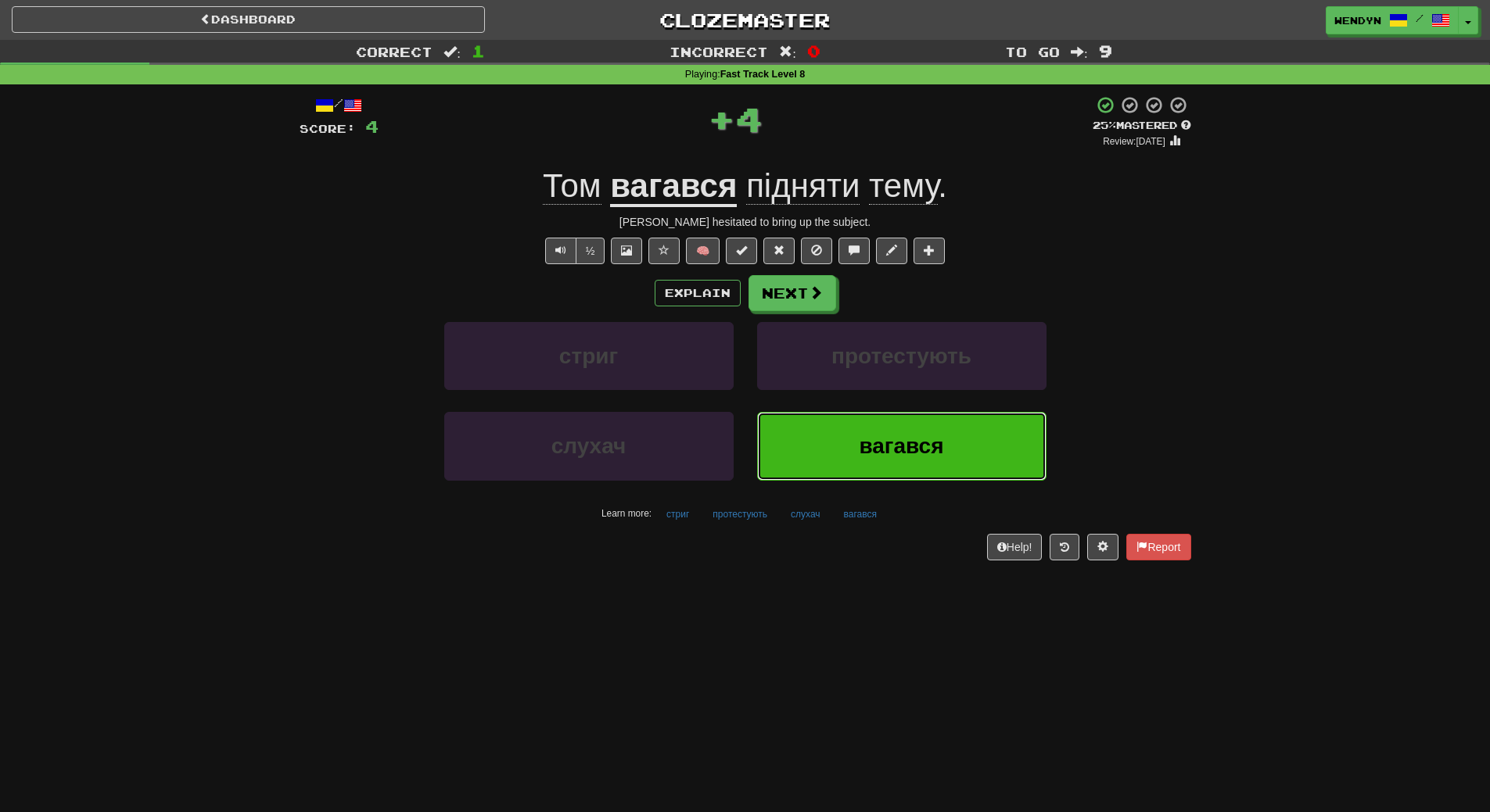
click at [895, 440] on span "вагався" at bounding box center [901, 445] width 85 height 24
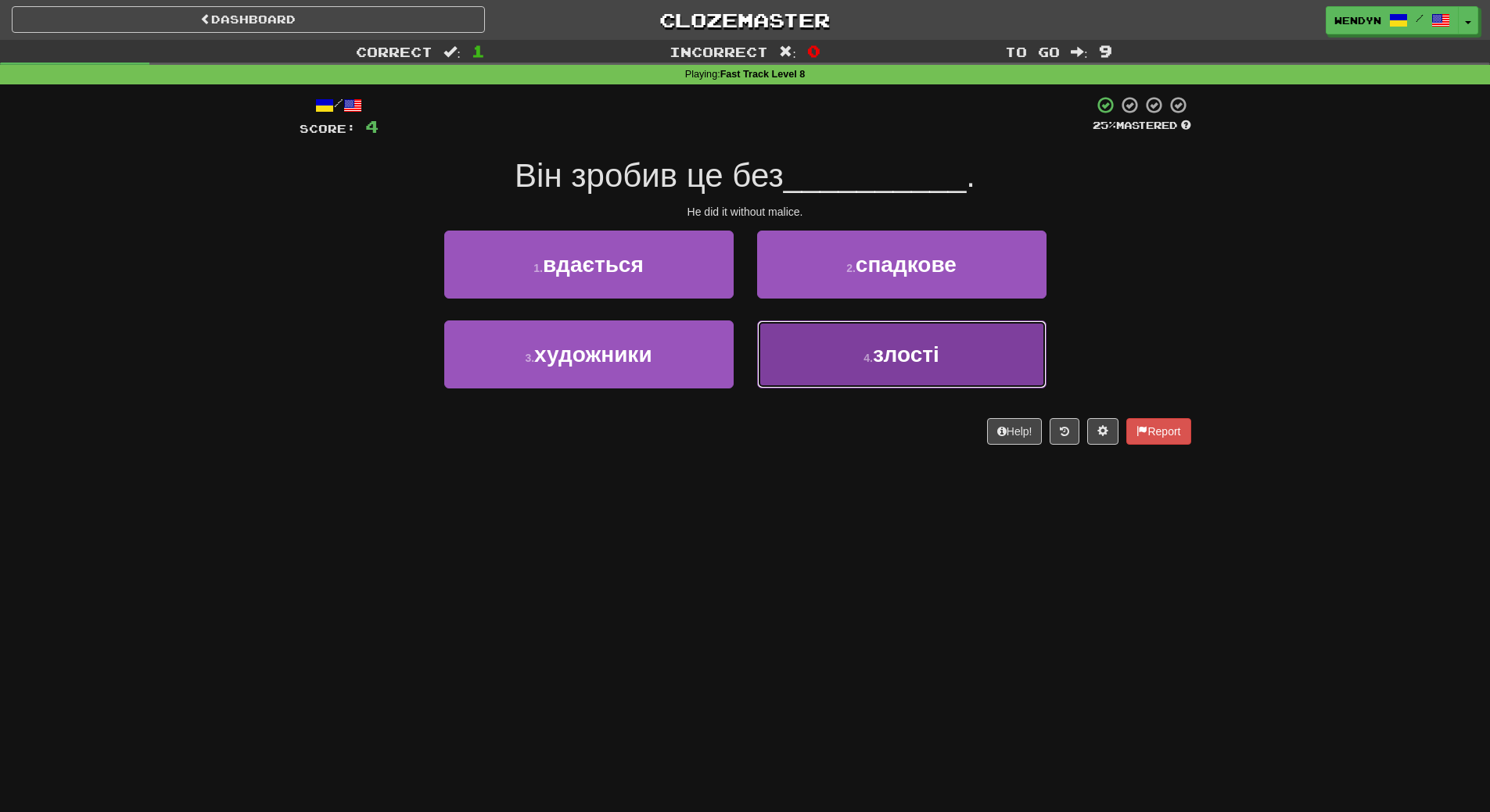
click at [919, 360] on span "злості" at bounding box center [906, 354] width 67 height 24
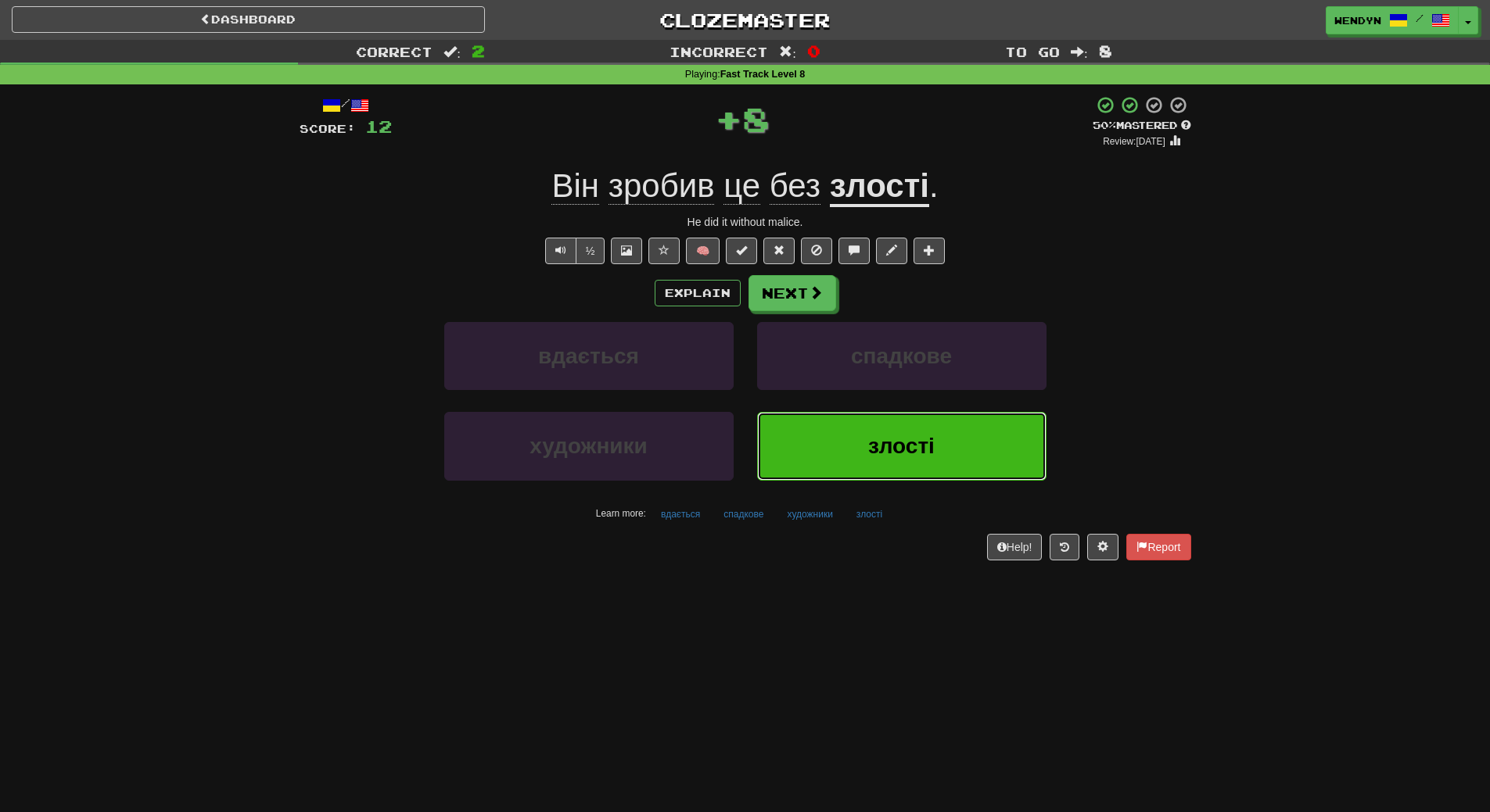
click at [928, 415] on button "злості" at bounding box center [902, 446] width 289 height 68
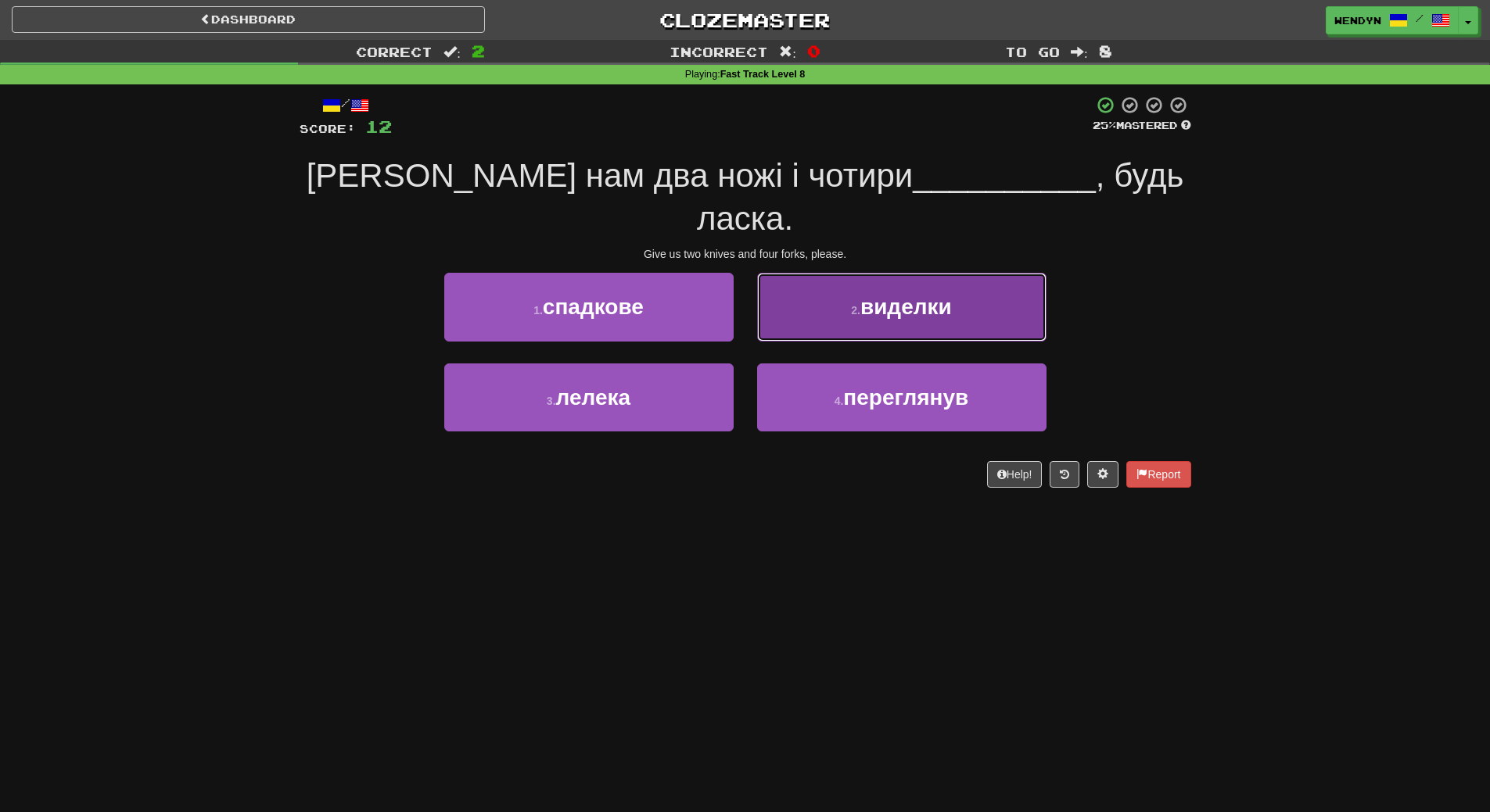
click at [945, 279] on button "2 . виделки" at bounding box center [902, 307] width 289 height 68
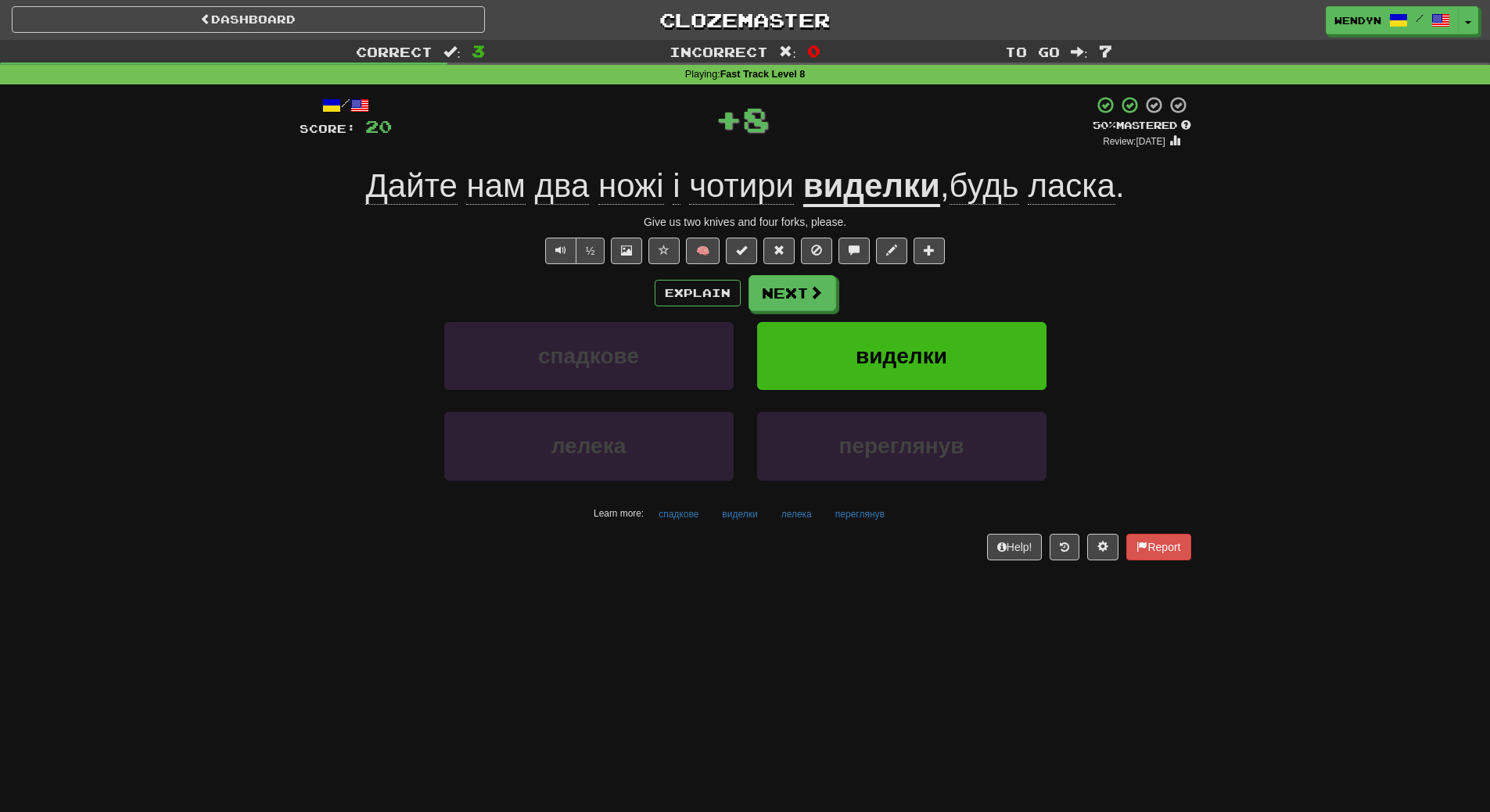
click at [945, 279] on div "Explain Next" at bounding box center [745, 293] width 891 height 36
click at [940, 348] on span "виделки" at bounding box center [901, 356] width 91 height 24
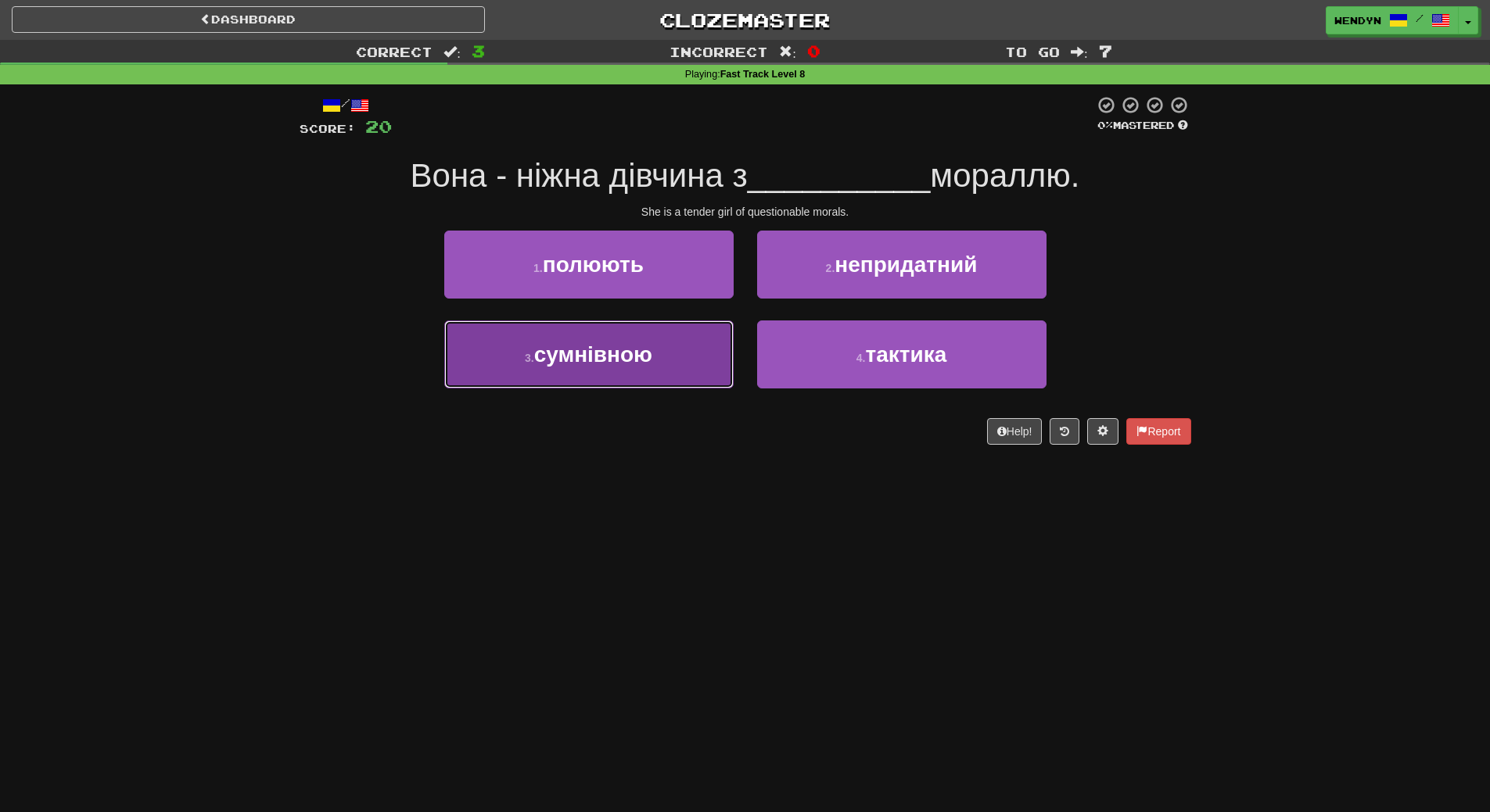
click at [659, 379] on button "3 . сумнівною" at bounding box center [589, 355] width 289 height 68
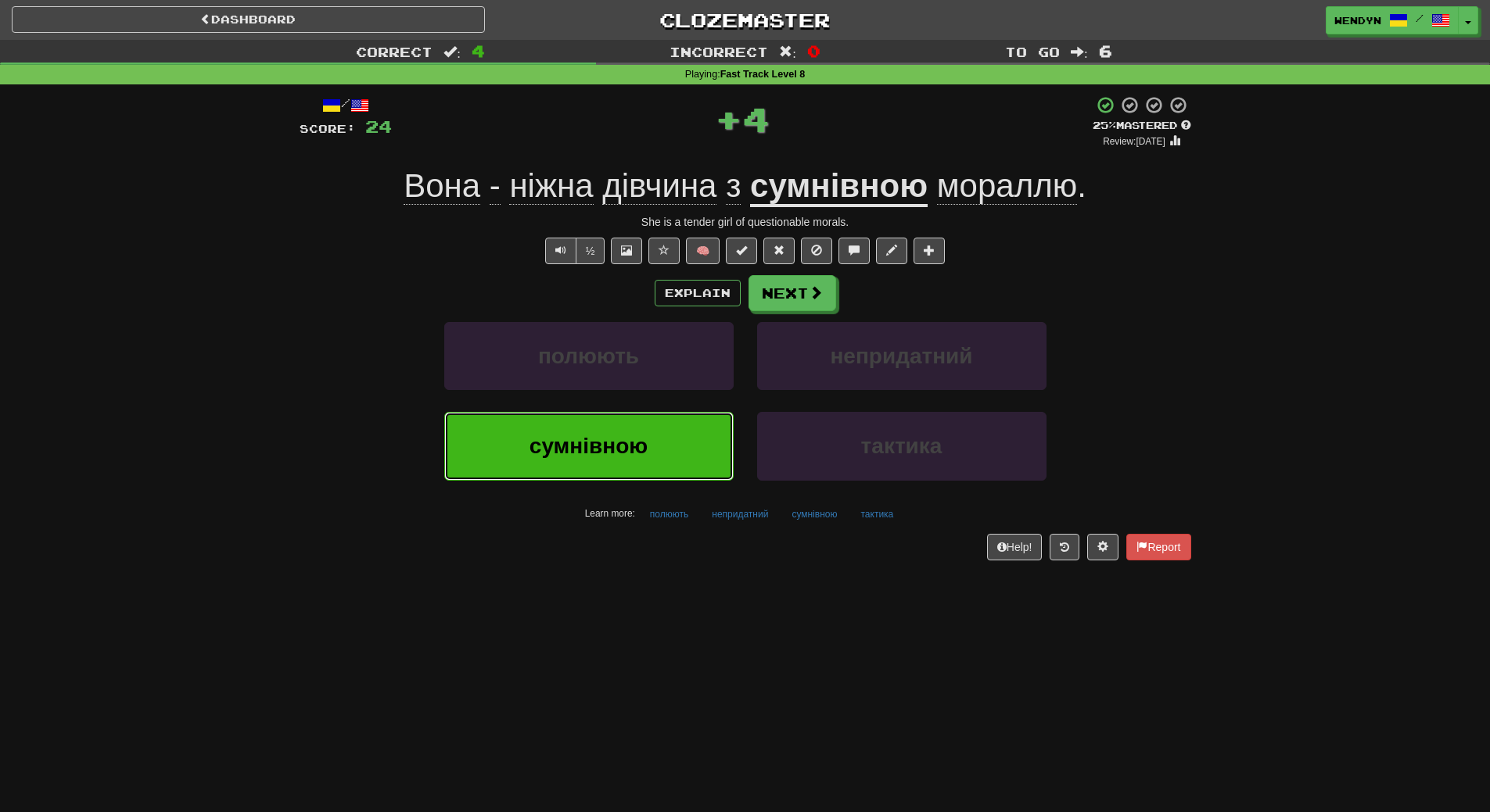
click at [644, 436] on span "сумнівною" at bounding box center [589, 445] width 118 height 24
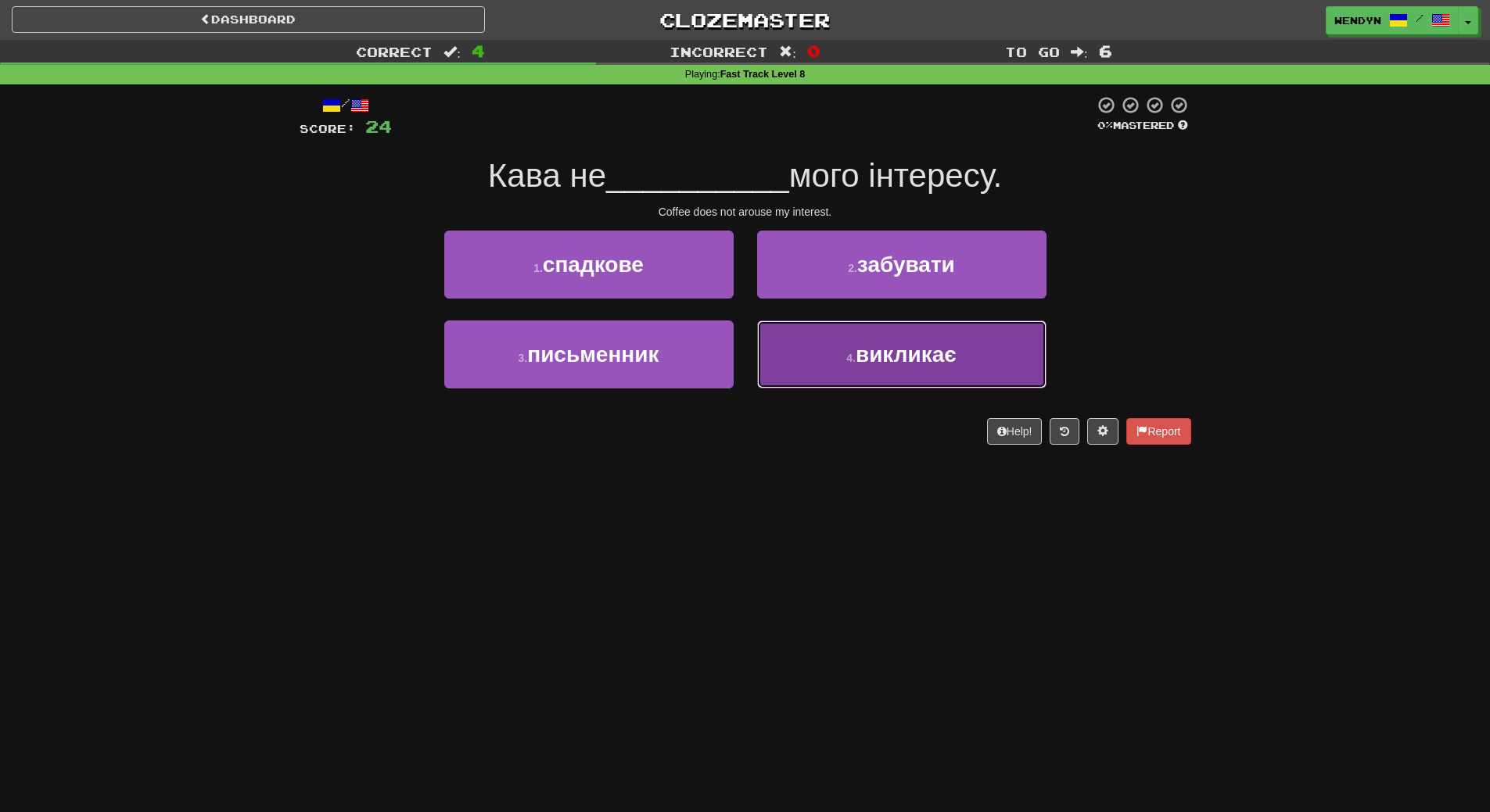
click at [908, 383] on button "4 . викликає" at bounding box center [902, 355] width 289 height 68
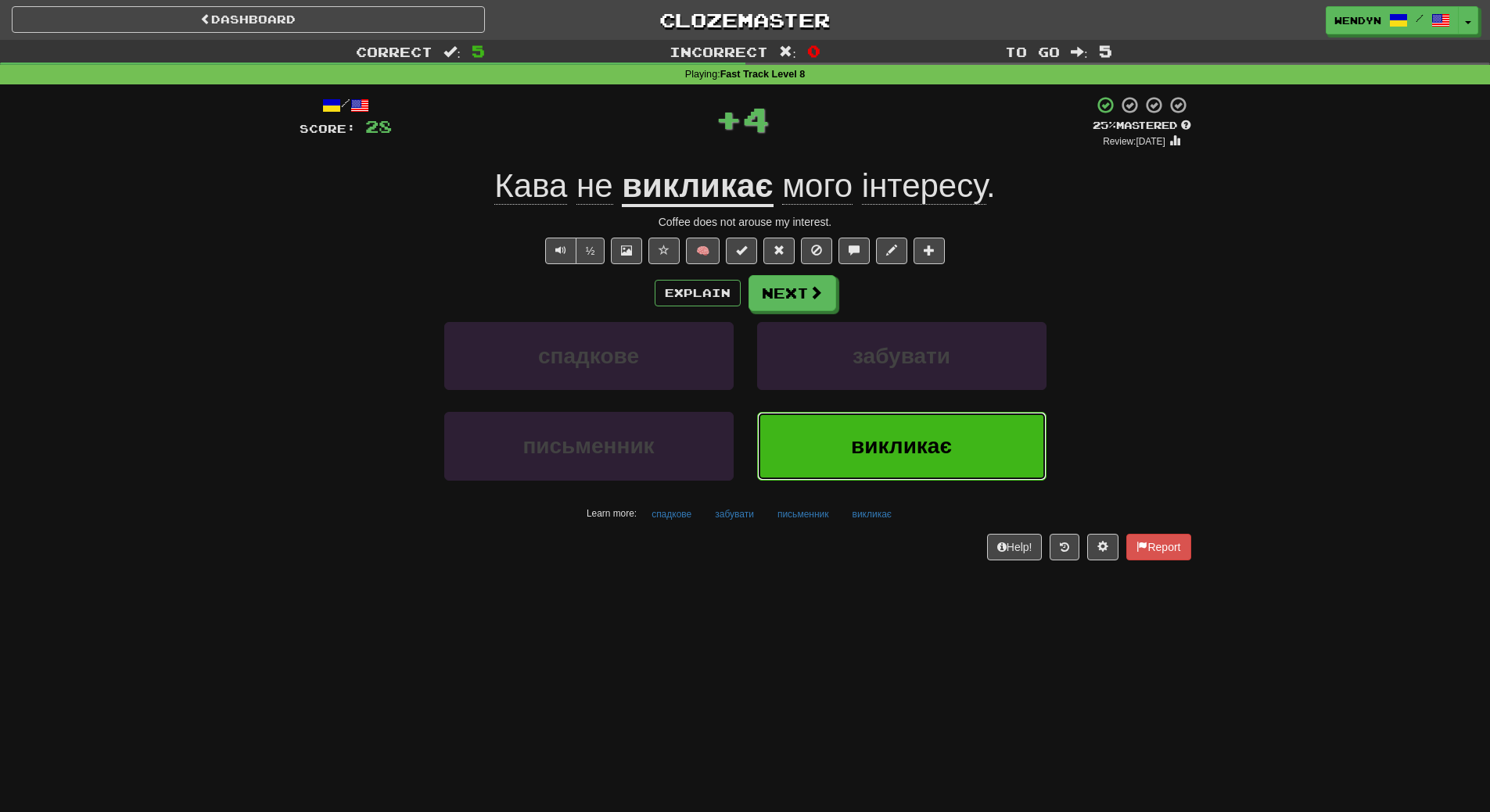
click at [901, 436] on span "викликає" at bounding box center [900, 445] width 101 height 24
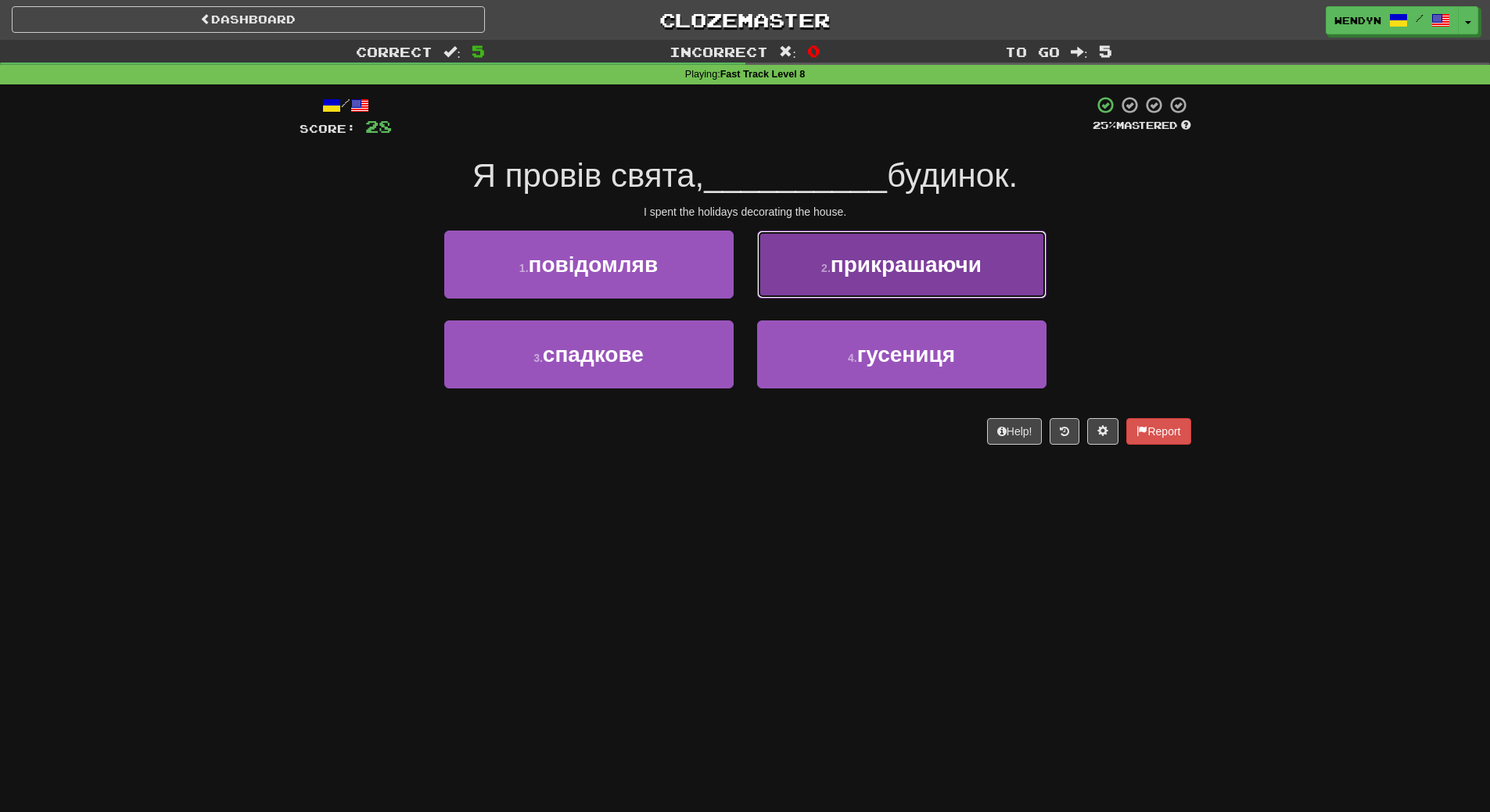
click at [982, 274] on span "прикрашаючи" at bounding box center [906, 264] width 151 height 24
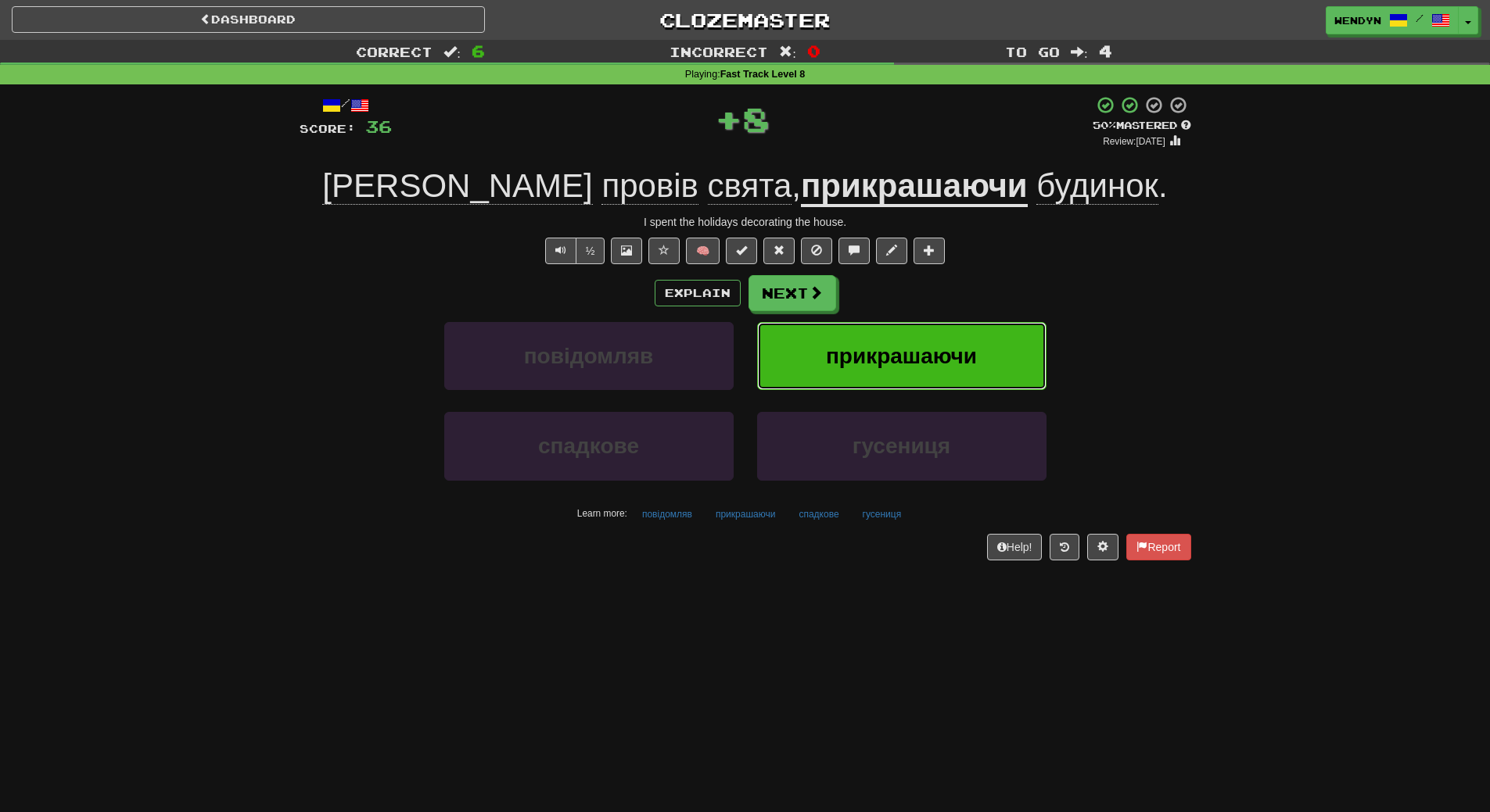
click at [967, 357] on span "прикрашаючи" at bounding box center [901, 356] width 151 height 24
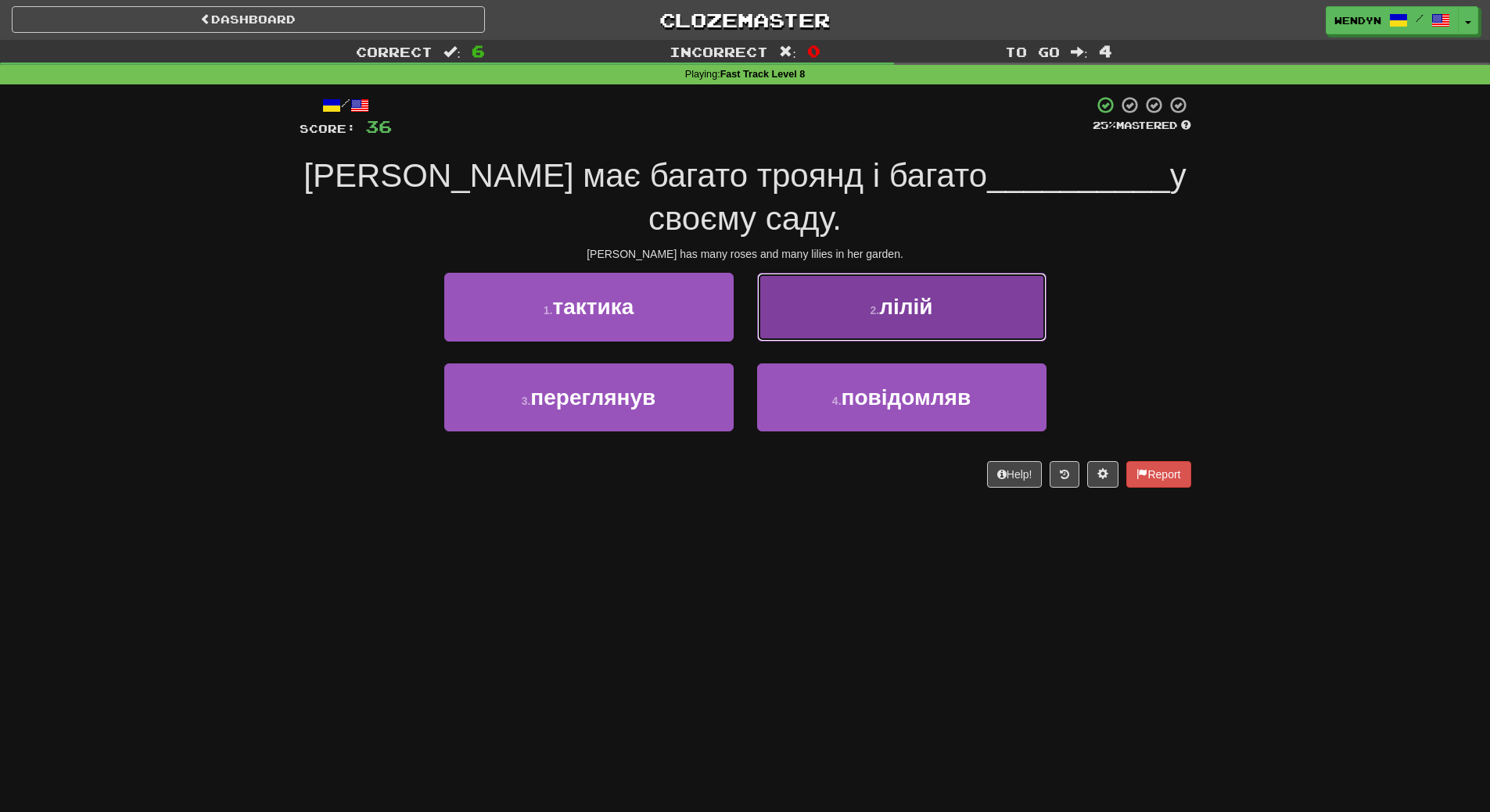
click at [968, 337] on button "2 . лілій" at bounding box center [902, 307] width 289 height 68
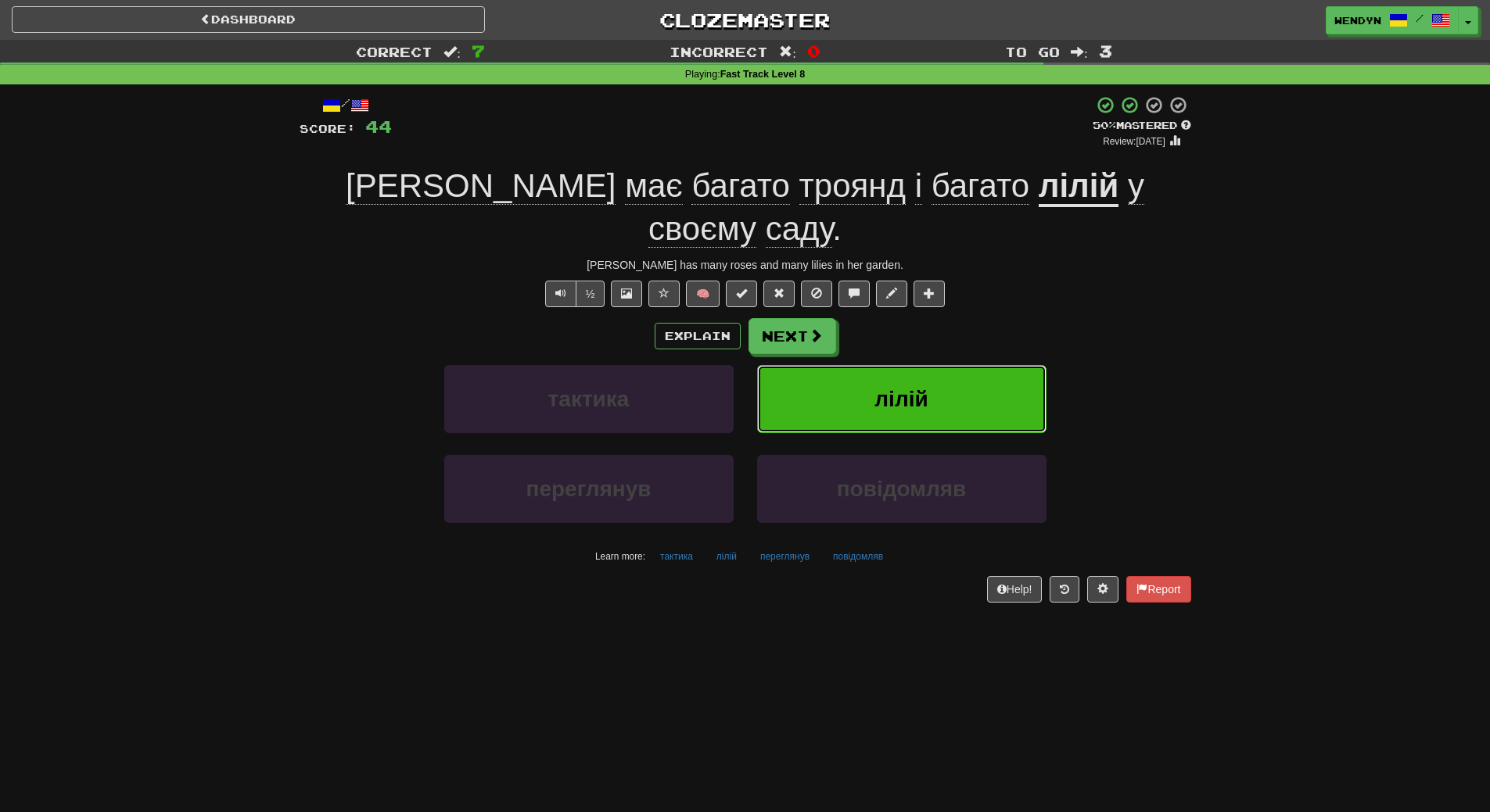
click at [968, 365] on button "лілій" at bounding box center [902, 399] width 289 height 68
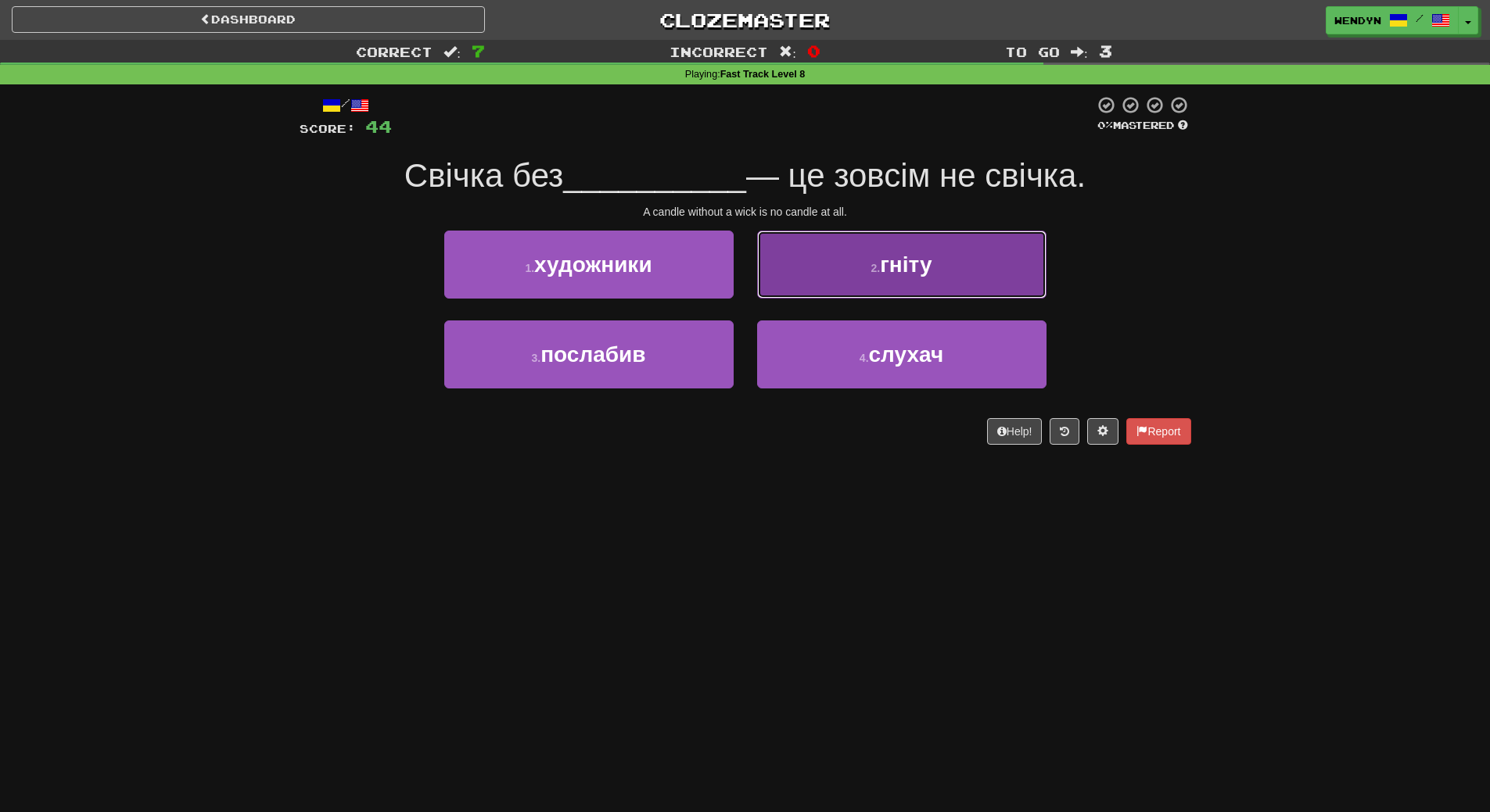
click at [1033, 270] on button "2 . гніту" at bounding box center [902, 264] width 289 height 68
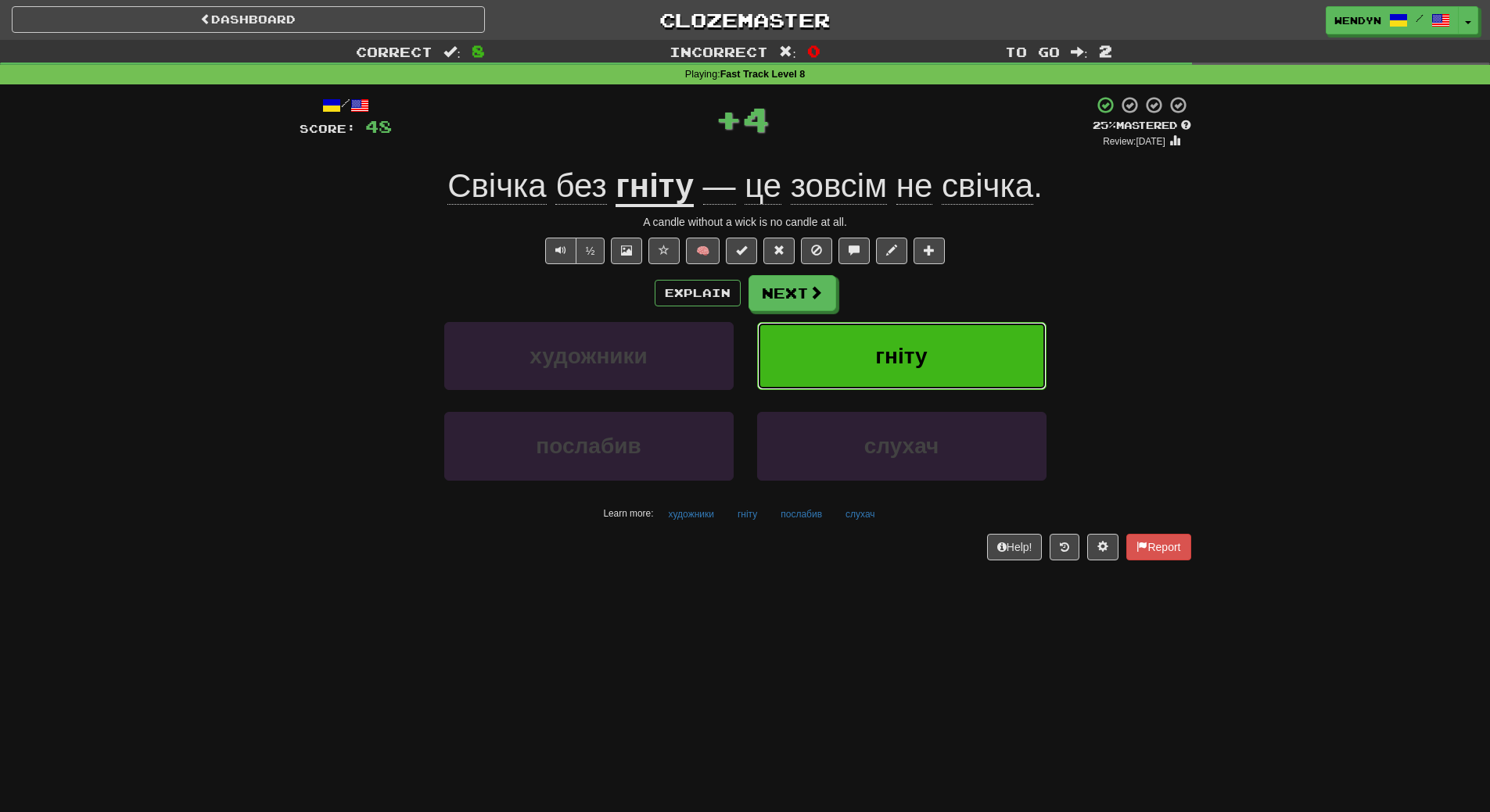
click at [1009, 343] on button "гніту" at bounding box center [902, 357] width 289 height 68
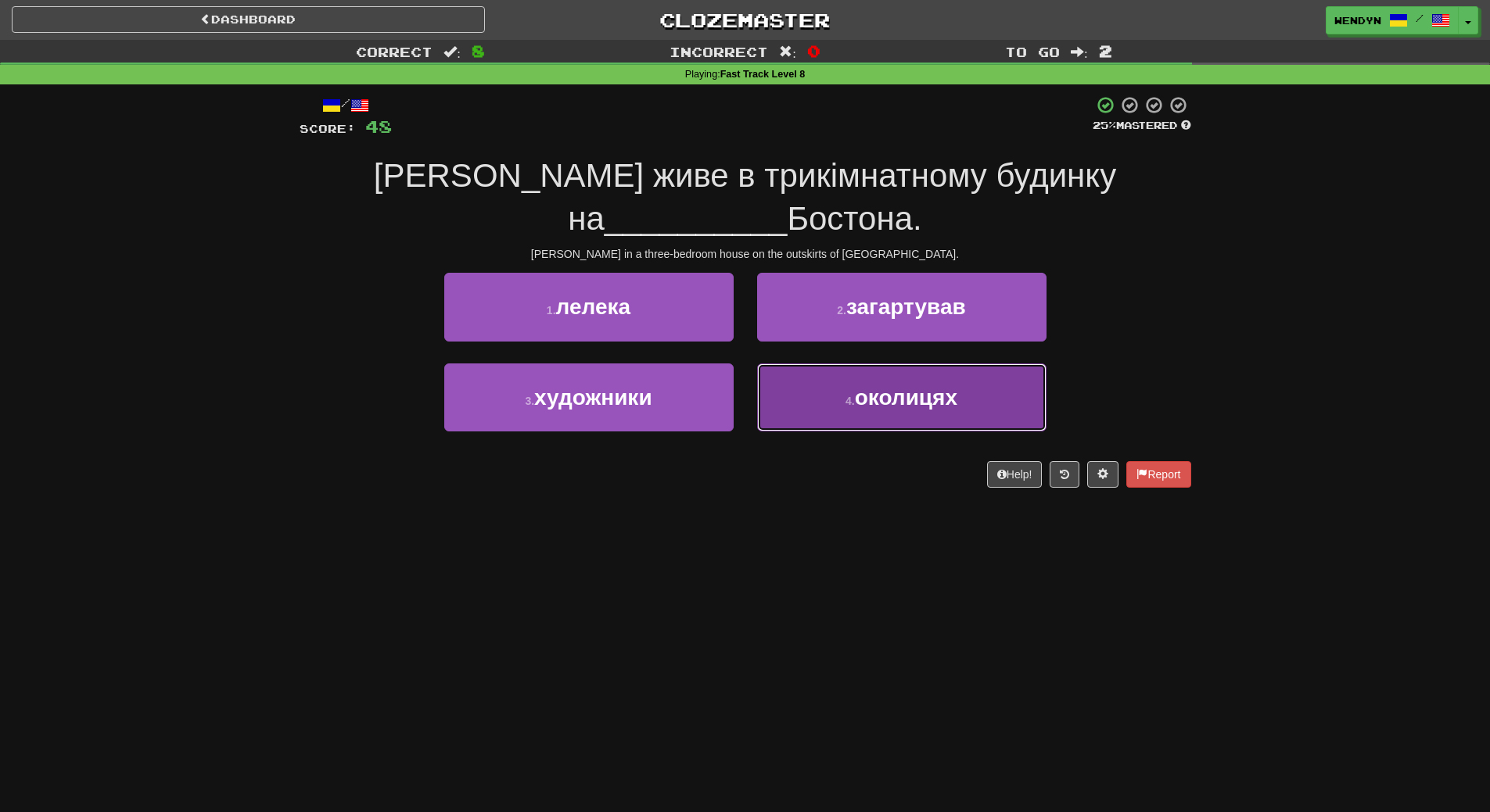
click at [982, 412] on button "4 . околицях" at bounding box center [902, 397] width 289 height 68
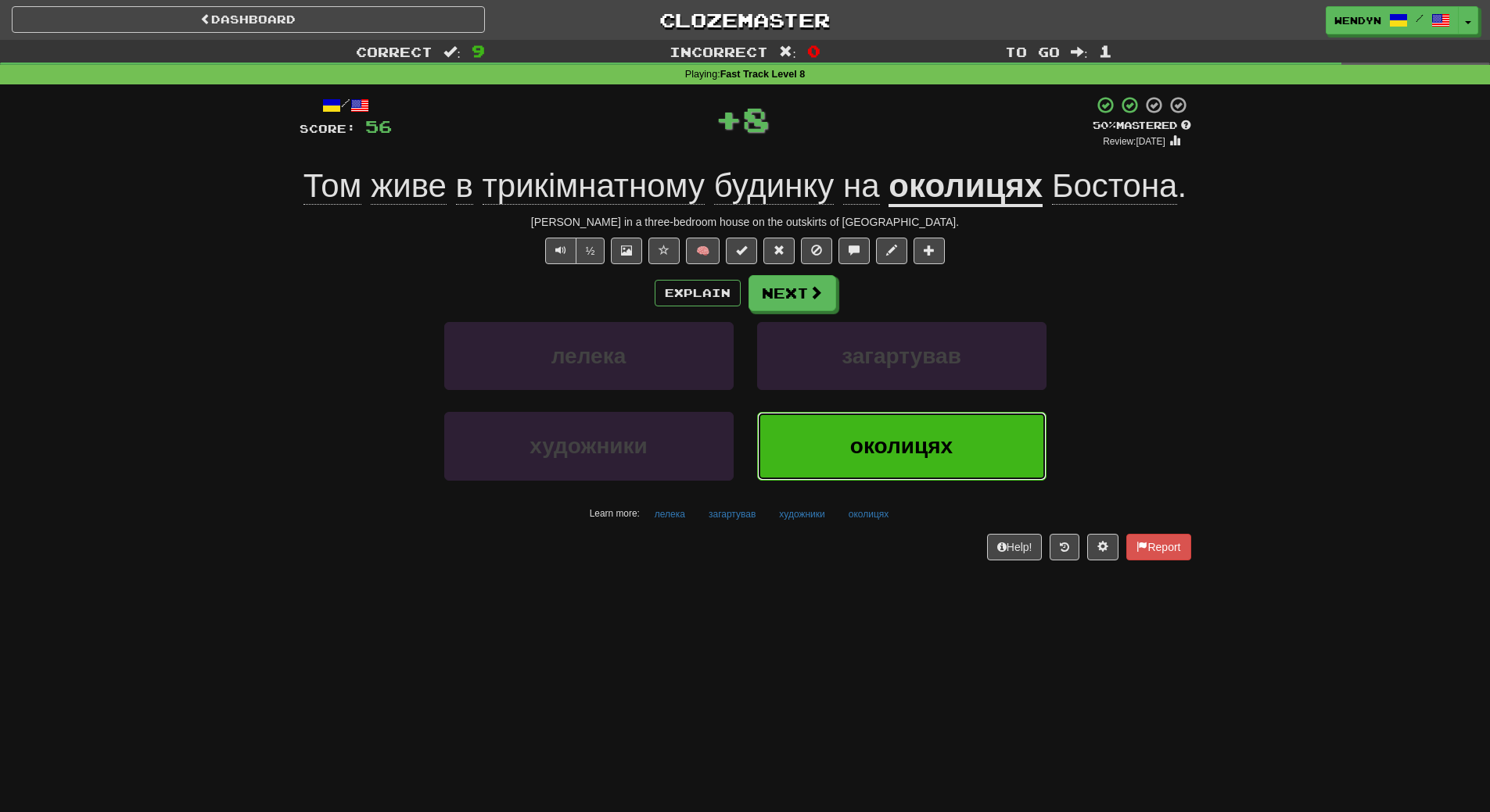
click at [910, 469] on button "околицях" at bounding box center [902, 446] width 289 height 68
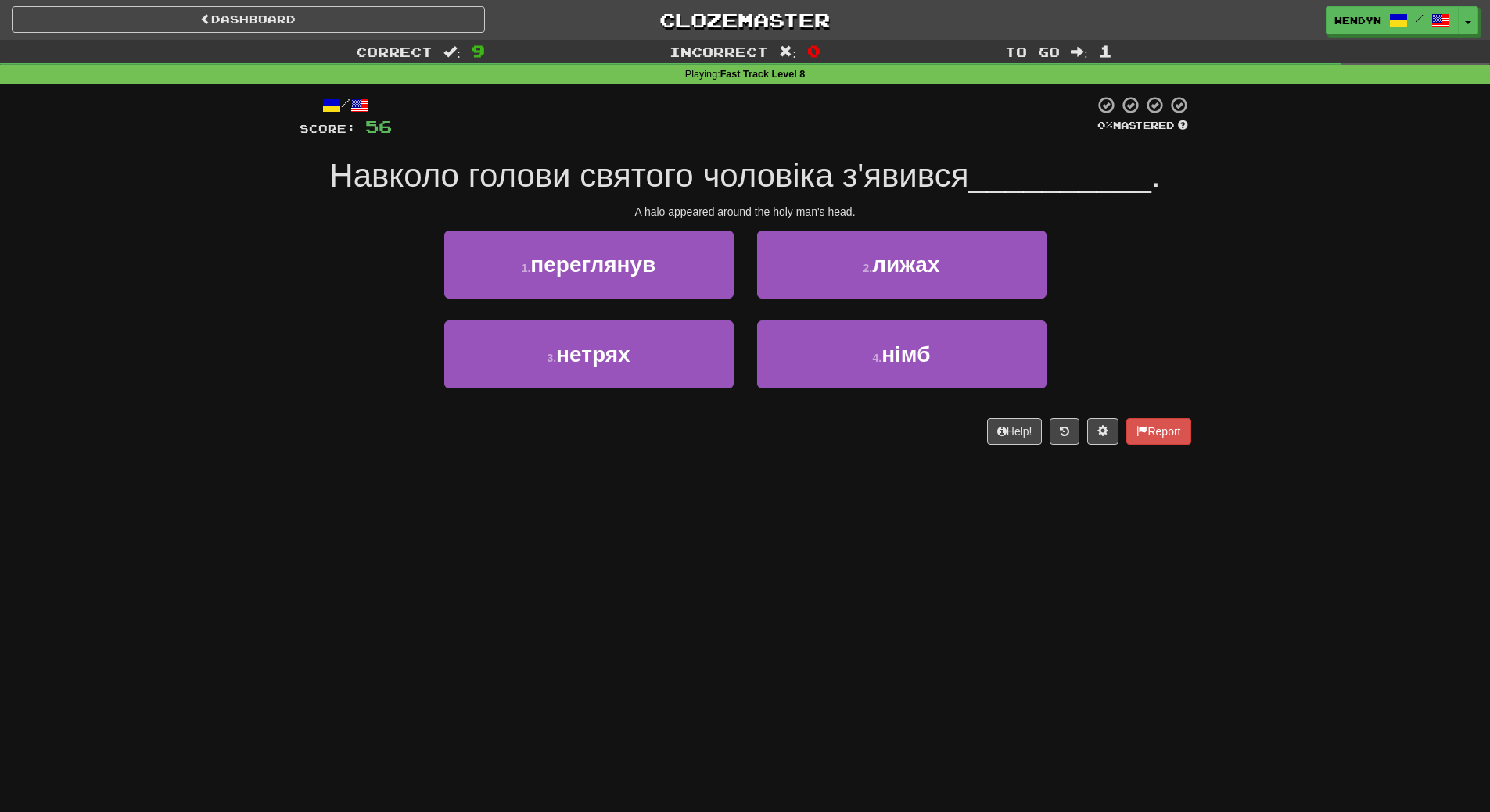
click at [910, 469] on div "Dashboard Clozemaster WendyN / Toggle Dropdown Dashboard Leaderboard Activity F…" at bounding box center [745, 406] width 1490 height 812
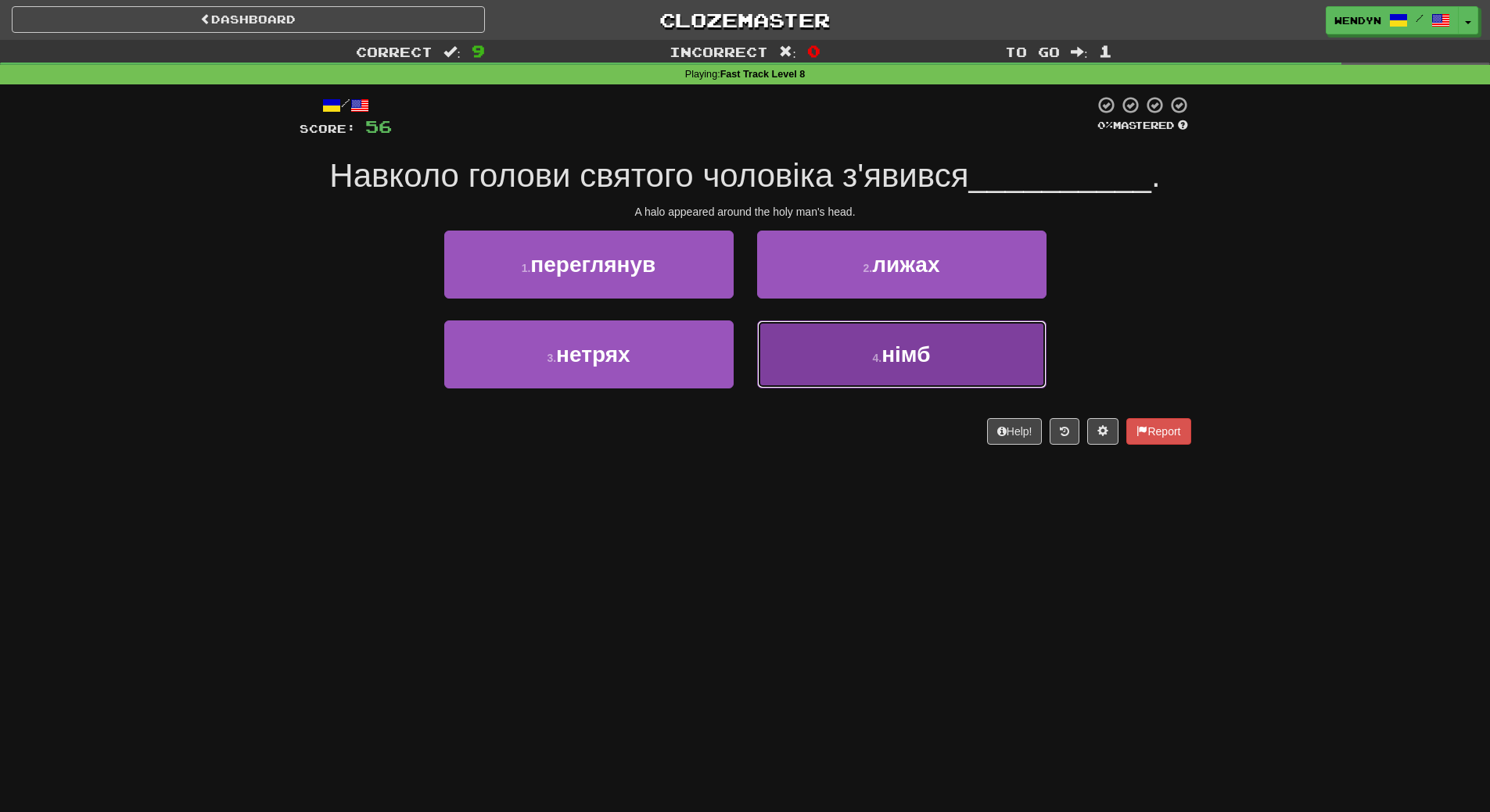
click at [948, 322] on button "4 . німб" at bounding box center [902, 355] width 289 height 68
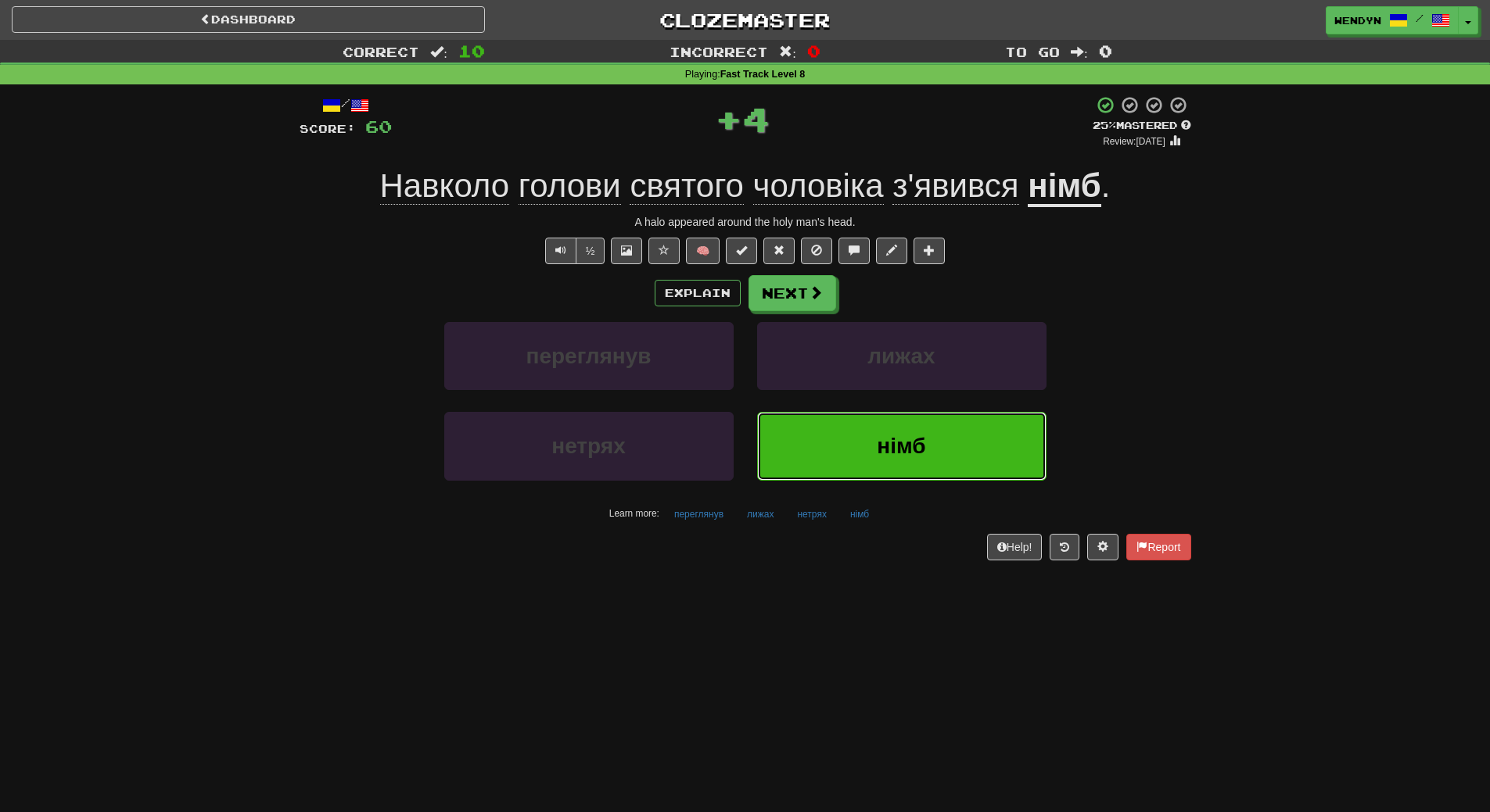
click at [914, 438] on span "німб" at bounding box center [900, 445] width 48 height 24
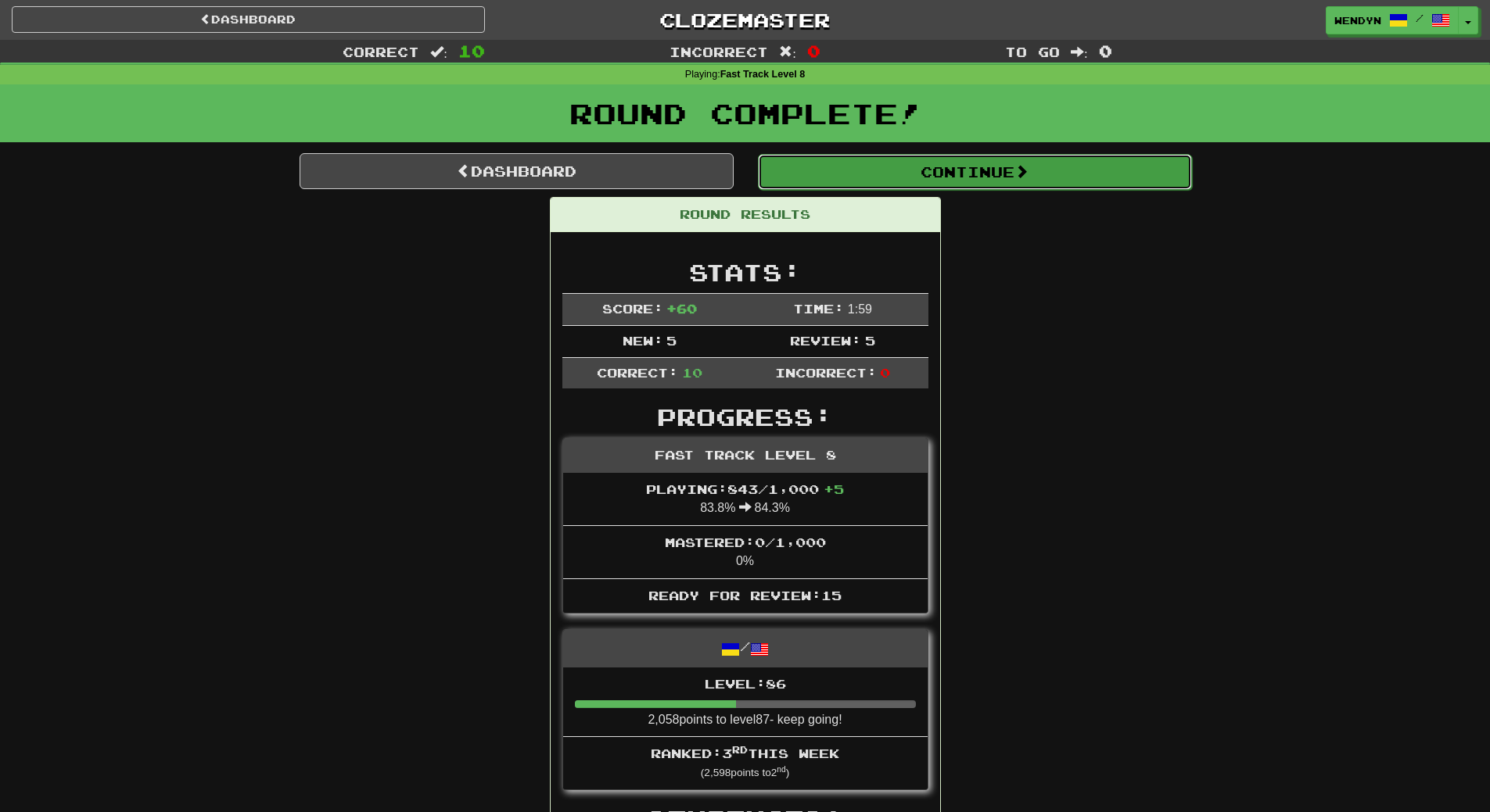
click at [976, 182] on button "Continue" at bounding box center [974, 171] width 434 height 36
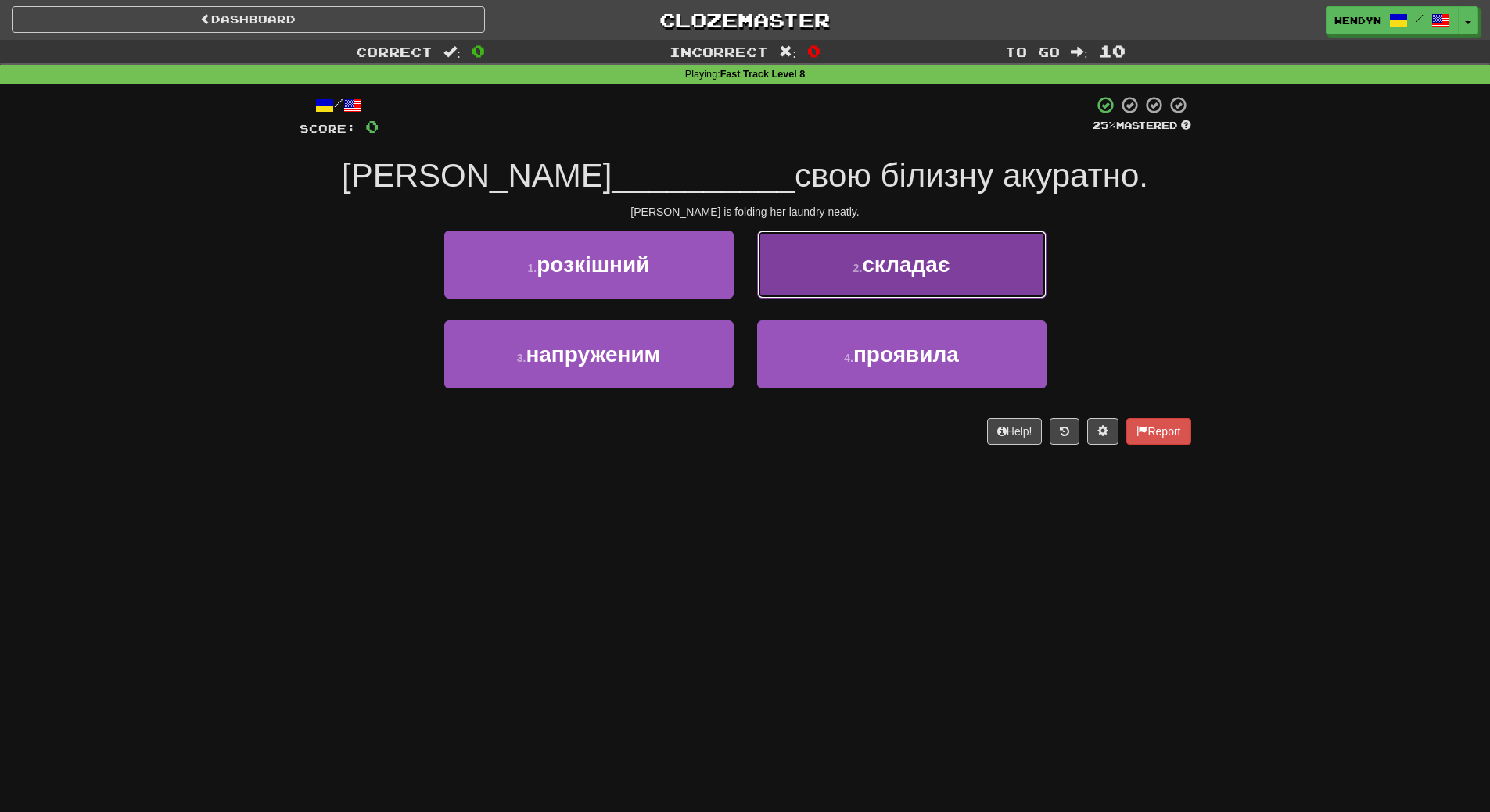
click at [973, 241] on button "2 . складає" at bounding box center [902, 264] width 289 height 68
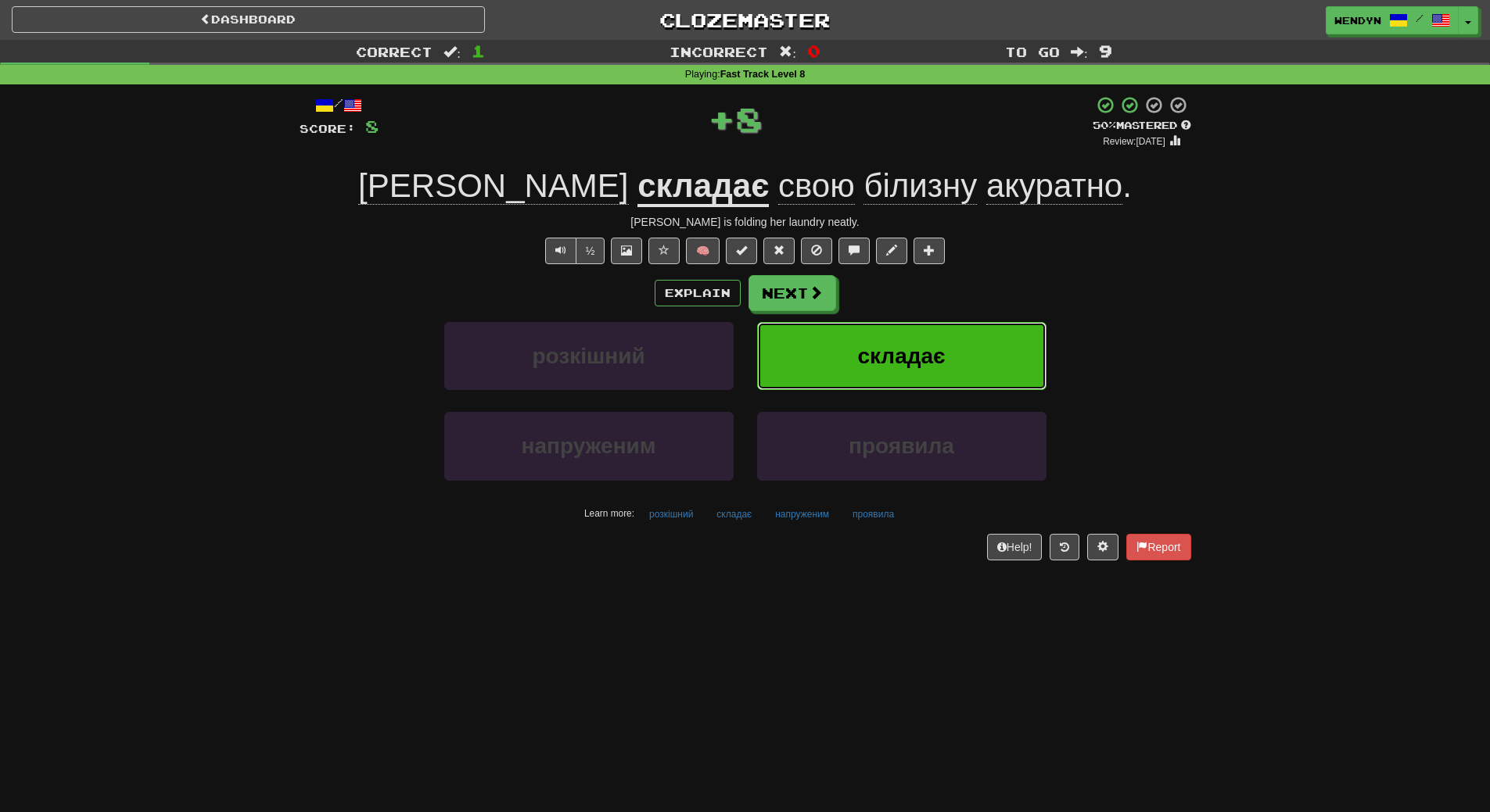
click at [950, 365] on button "складає" at bounding box center [902, 357] width 289 height 68
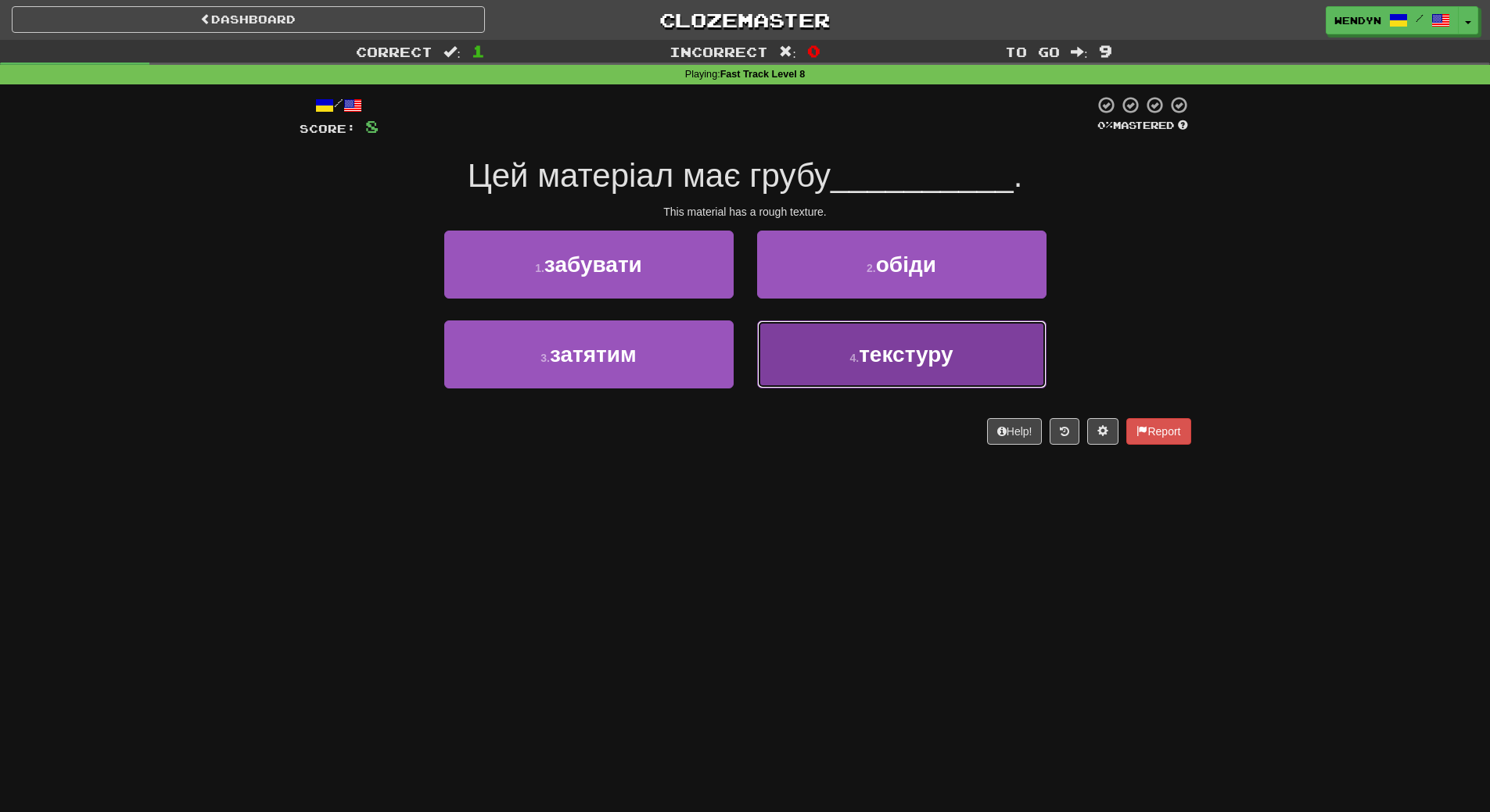
click at [900, 386] on button "4 . текстуру" at bounding box center [902, 355] width 289 height 68
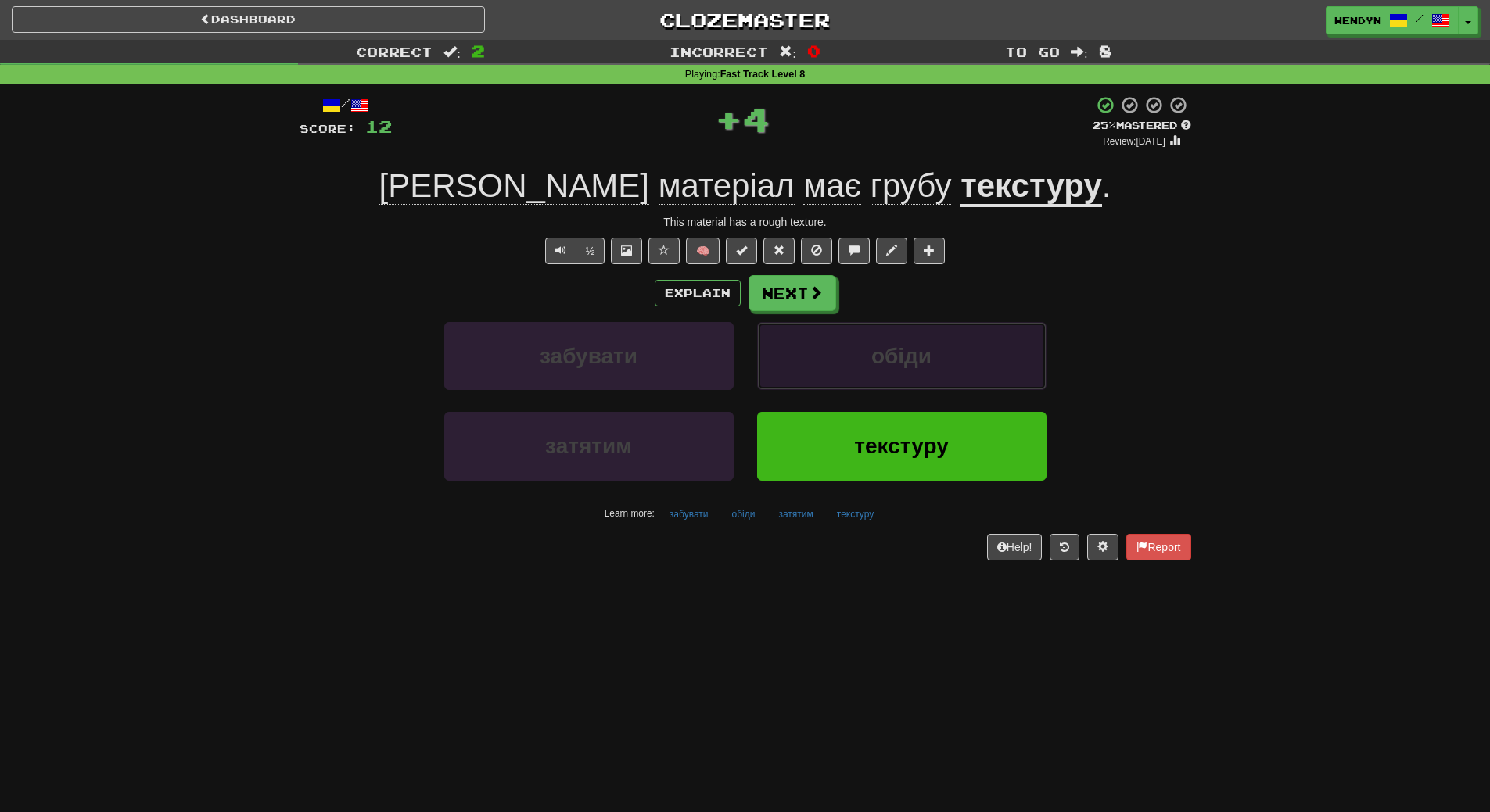
click at [900, 386] on button "обіди" at bounding box center [902, 357] width 289 height 68
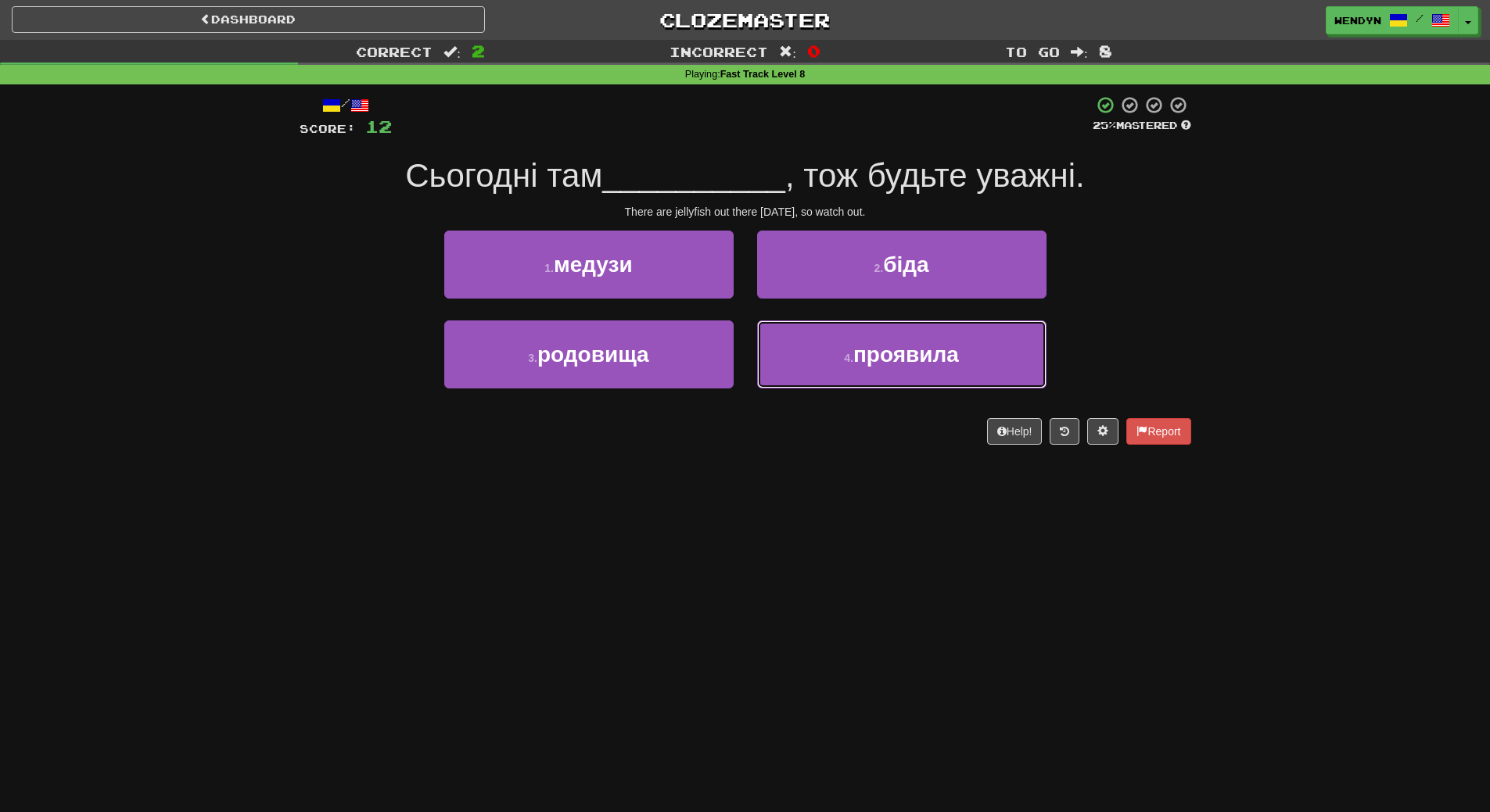
drag, startPoint x: 900, startPoint y: 386, endPoint x: 835, endPoint y: 510, distance: 140.0
click at [835, 510] on div "Dashboard Clozemaster WendyN / Toggle Dropdown Dashboard Leaderboard Activity F…" at bounding box center [745, 406] width 1490 height 812
click at [834, 510] on div "Dashboard Clozemaster WendyN / Toggle Dropdown Dashboard Leaderboard Activity F…" at bounding box center [745, 406] width 1490 height 812
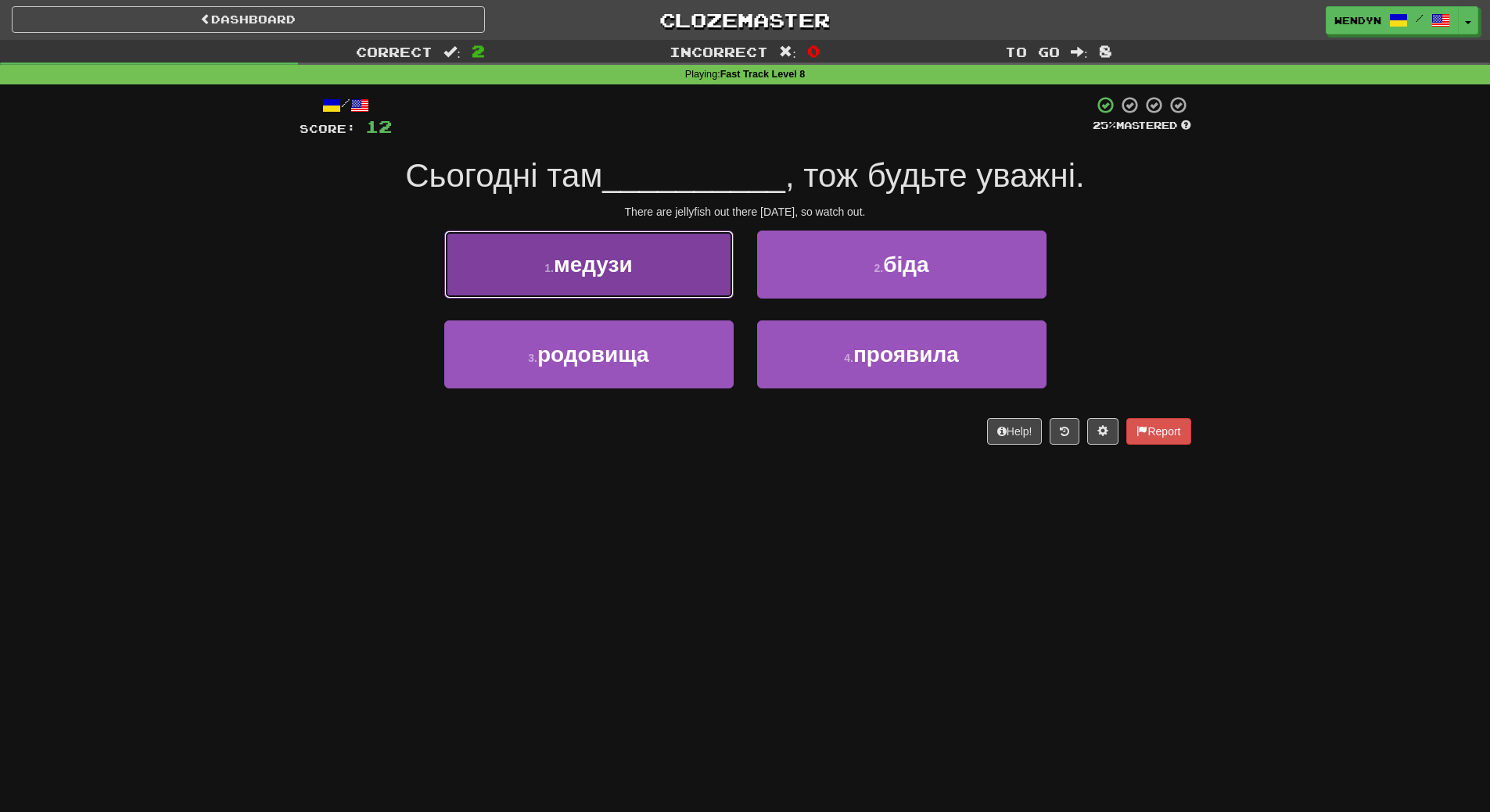
click at [657, 263] on button "1 . медузи" at bounding box center [589, 264] width 289 height 68
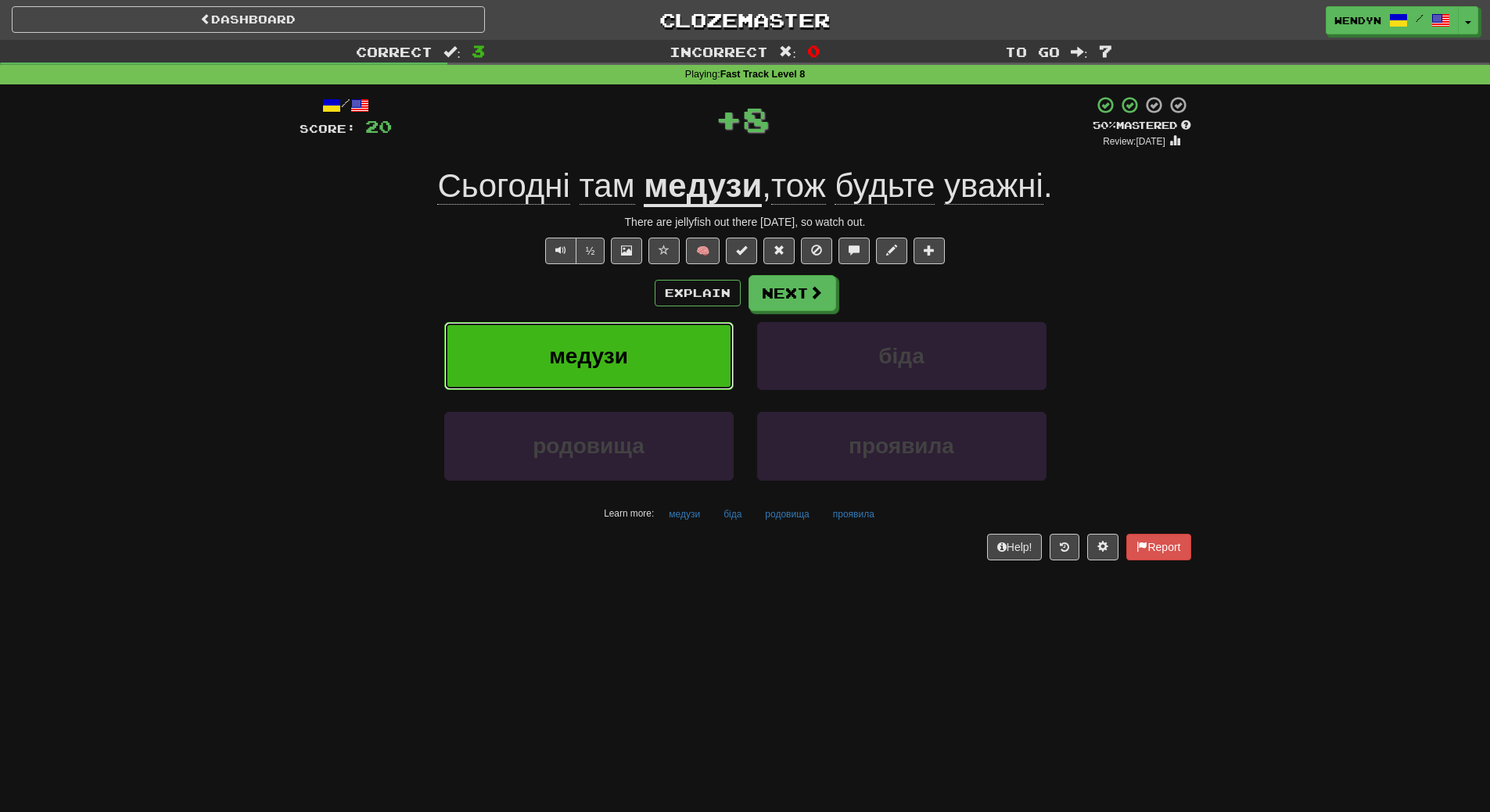
click at [651, 367] on button "медузи" at bounding box center [589, 357] width 289 height 68
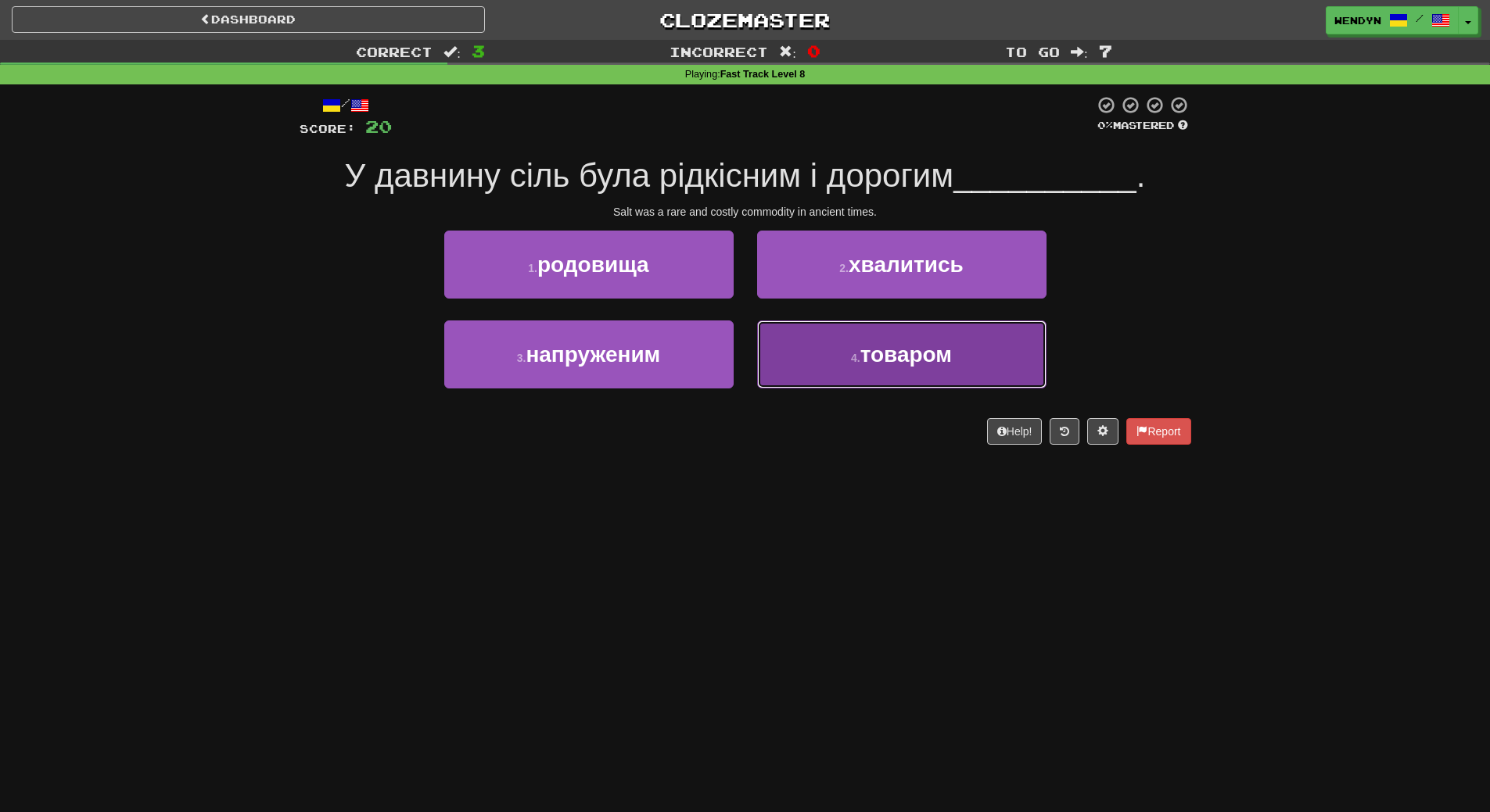
click at [926, 367] on button "4 . товаром" at bounding box center [902, 355] width 289 height 68
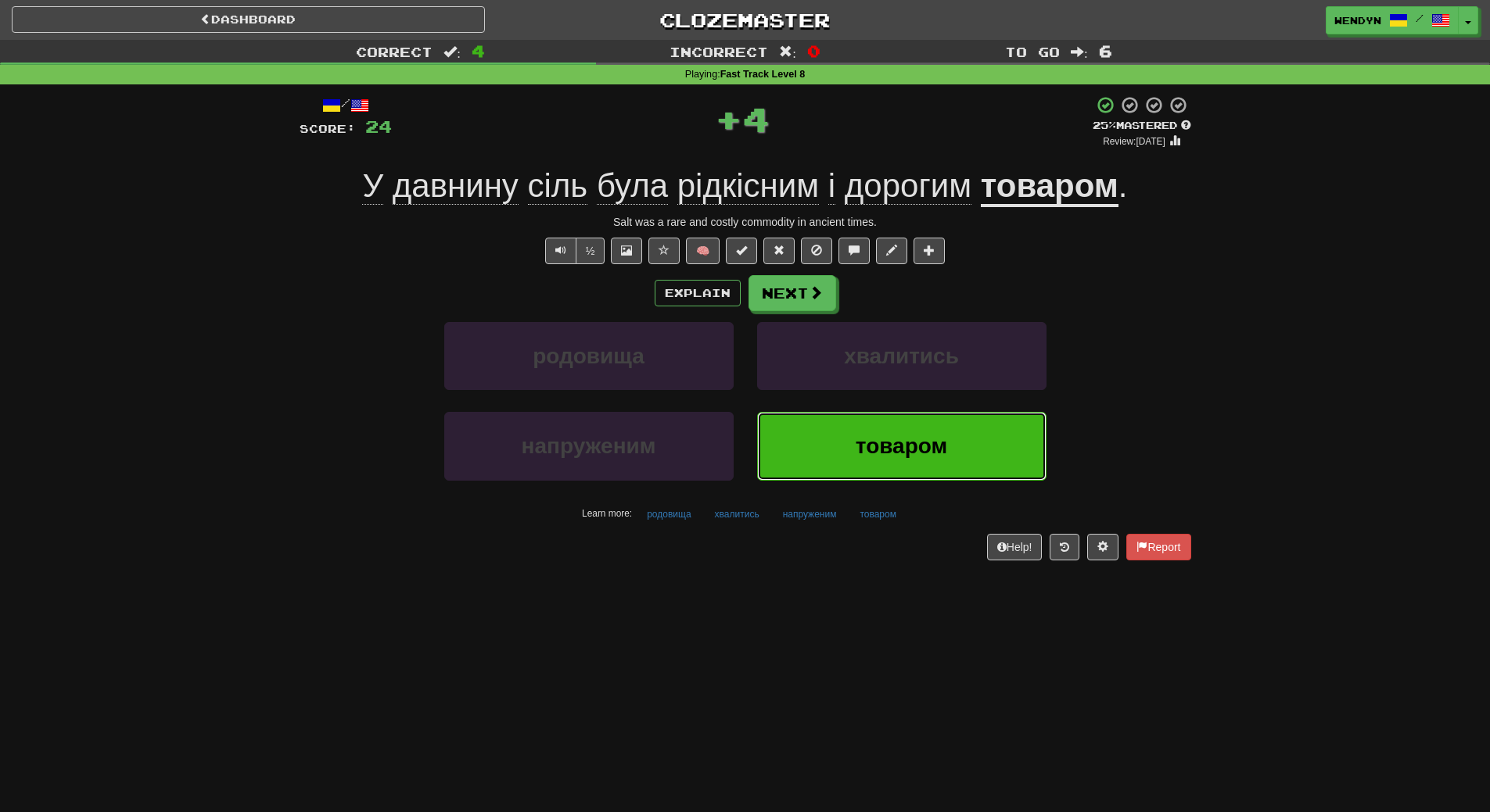
click at [917, 452] on span "товаром" at bounding box center [901, 445] width 91 height 24
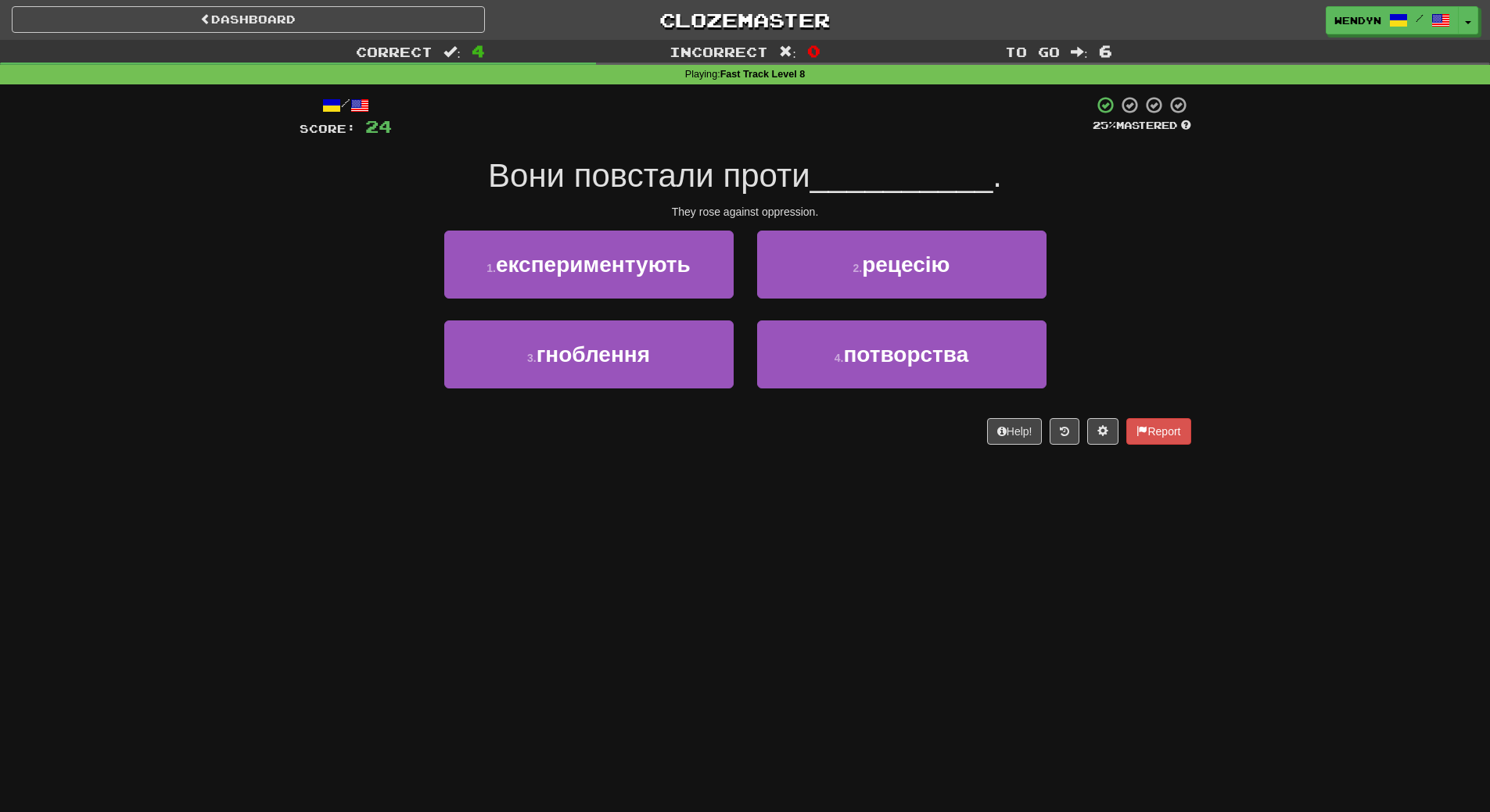
click at [763, 577] on div "Dashboard Clozemaster WendyN / Toggle Dropdown Dashboard Leaderboard Activity F…" at bounding box center [745, 406] width 1490 height 812
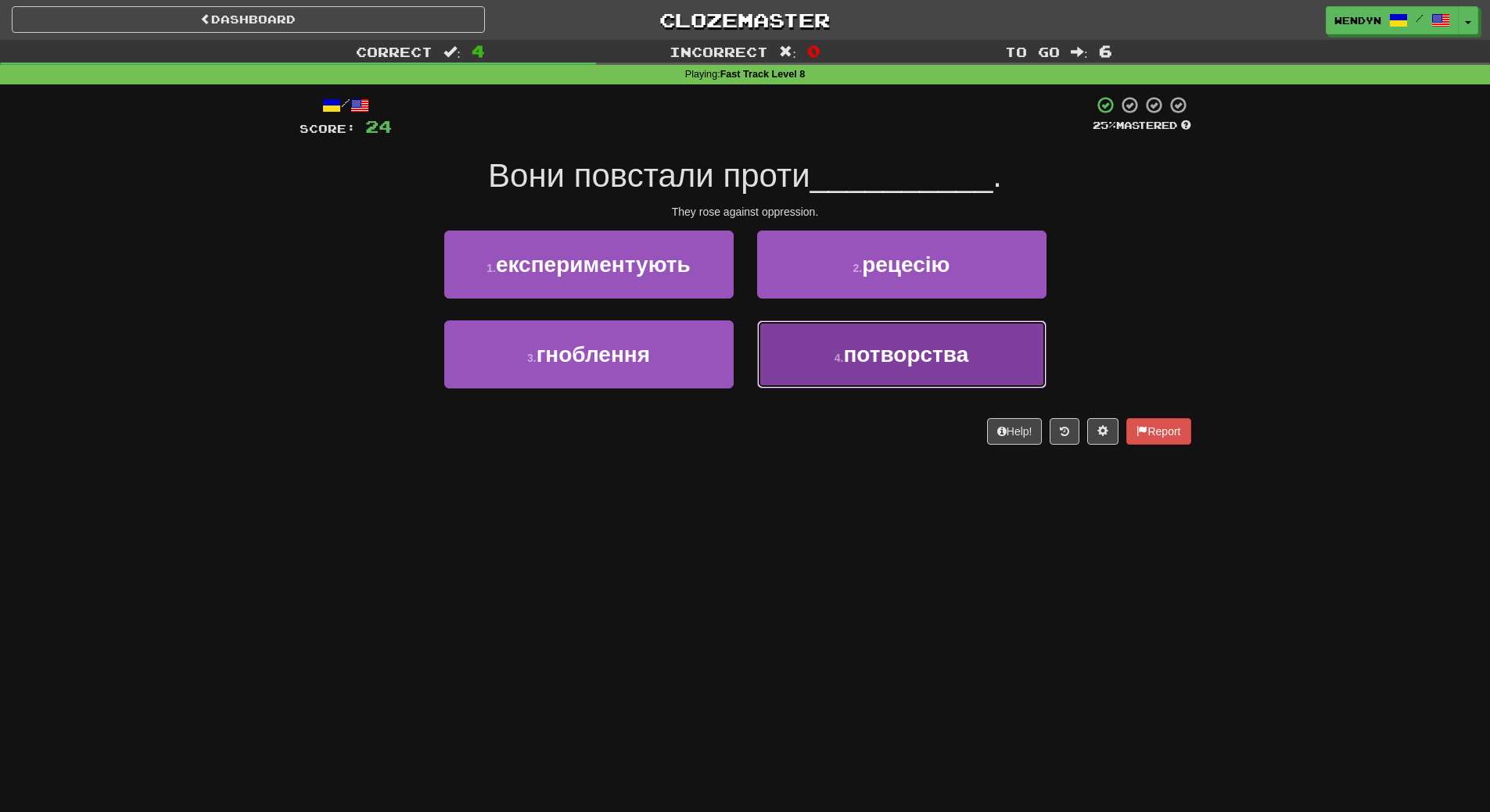
click at [915, 352] on span "потворства" at bounding box center [905, 354] width 126 height 24
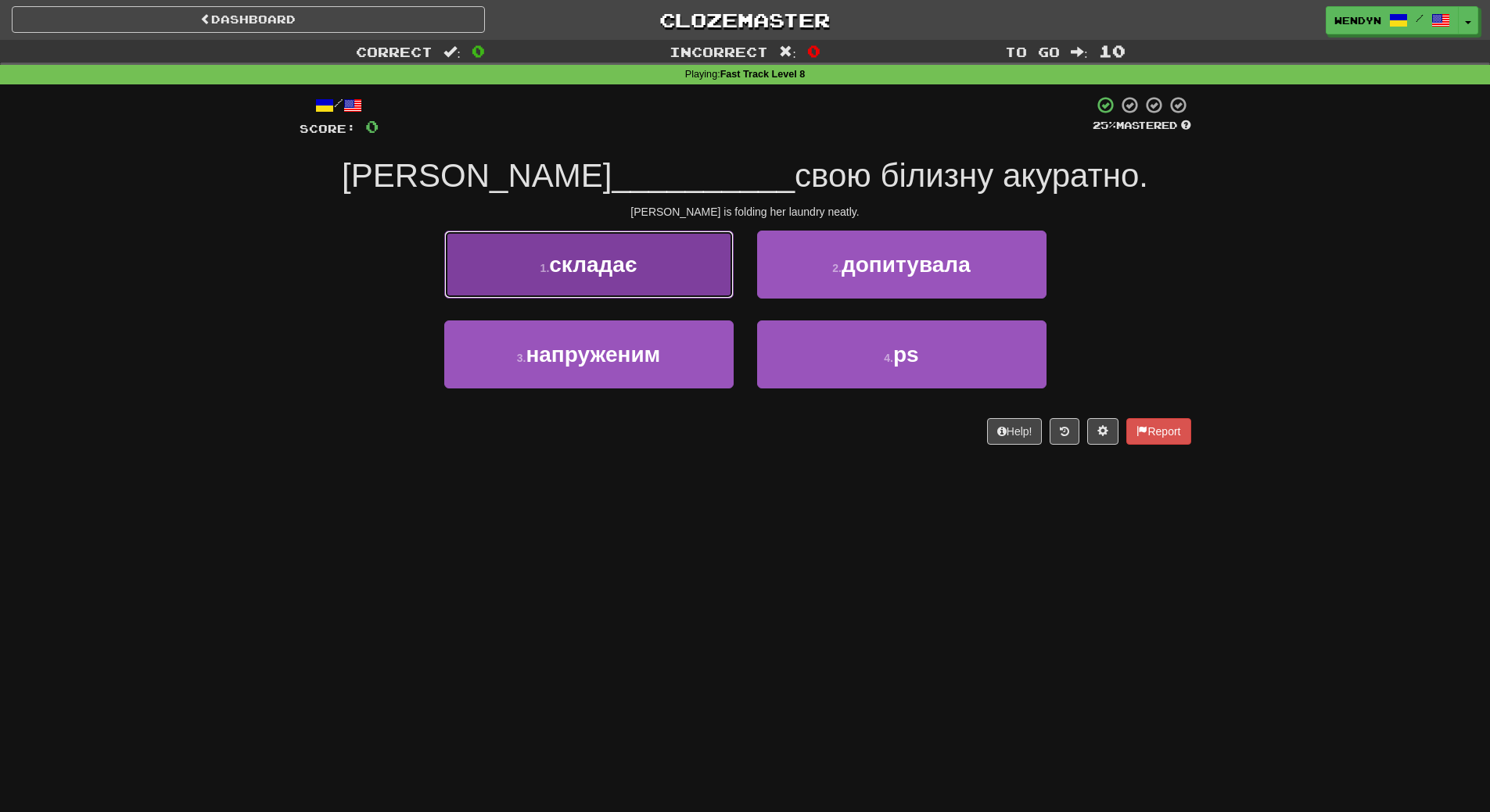
click at [625, 281] on button "1 . складає" at bounding box center [589, 264] width 289 height 68
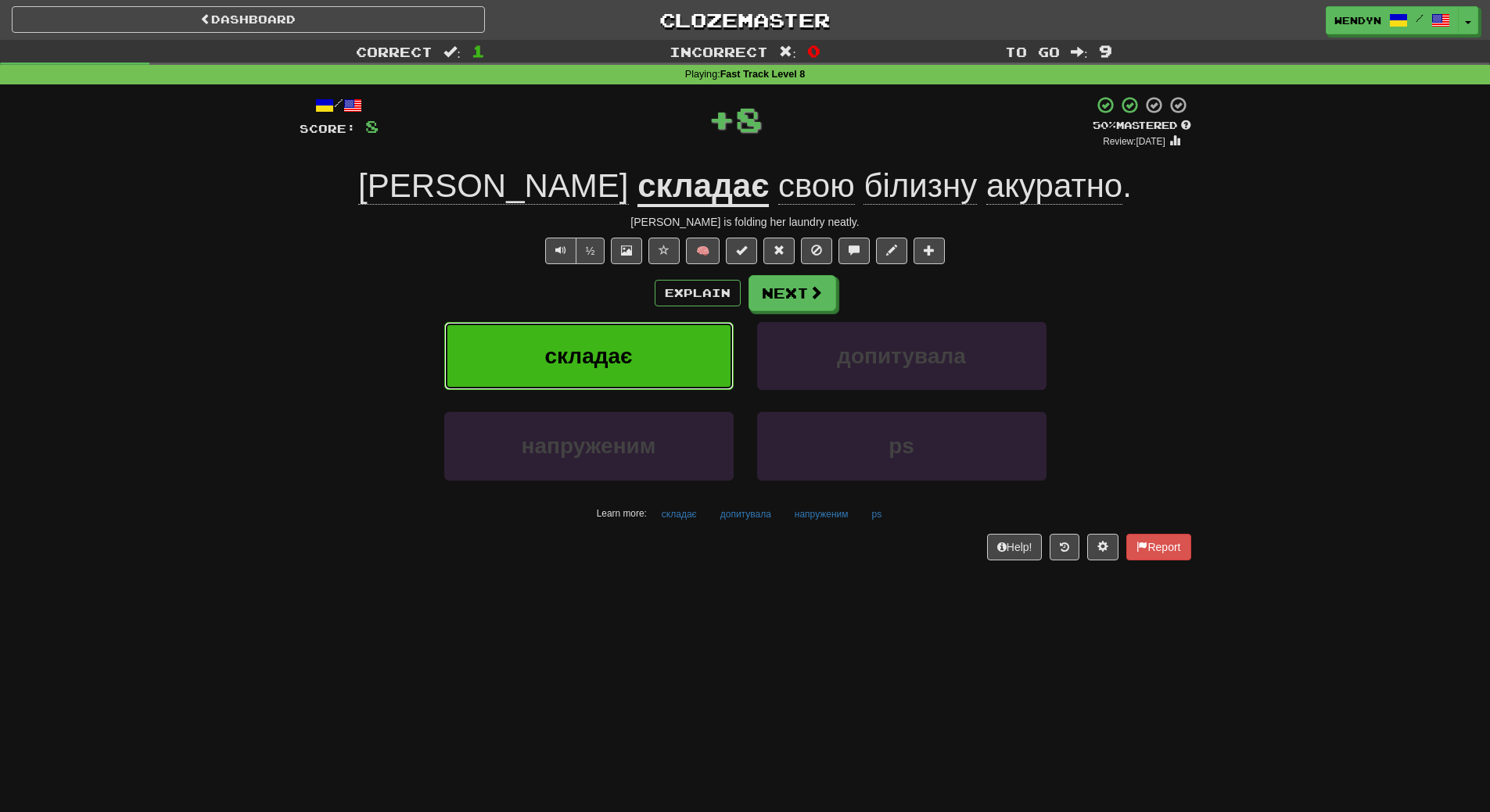
click at [622, 342] on button "складає" at bounding box center [589, 357] width 289 height 68
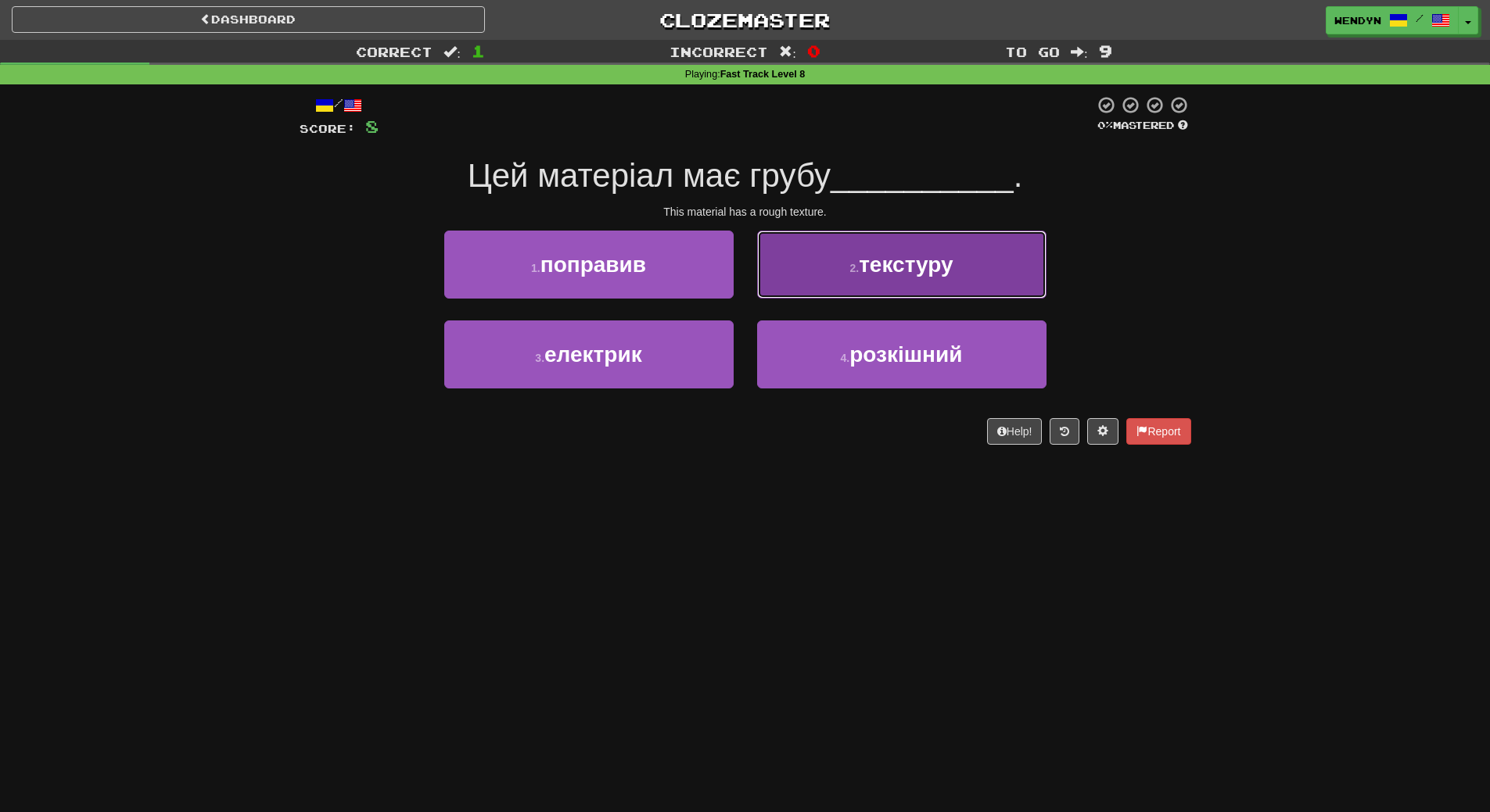
click at [949, 267] on span "текстуру" at bounding box center [905, 264] width 94 height 24
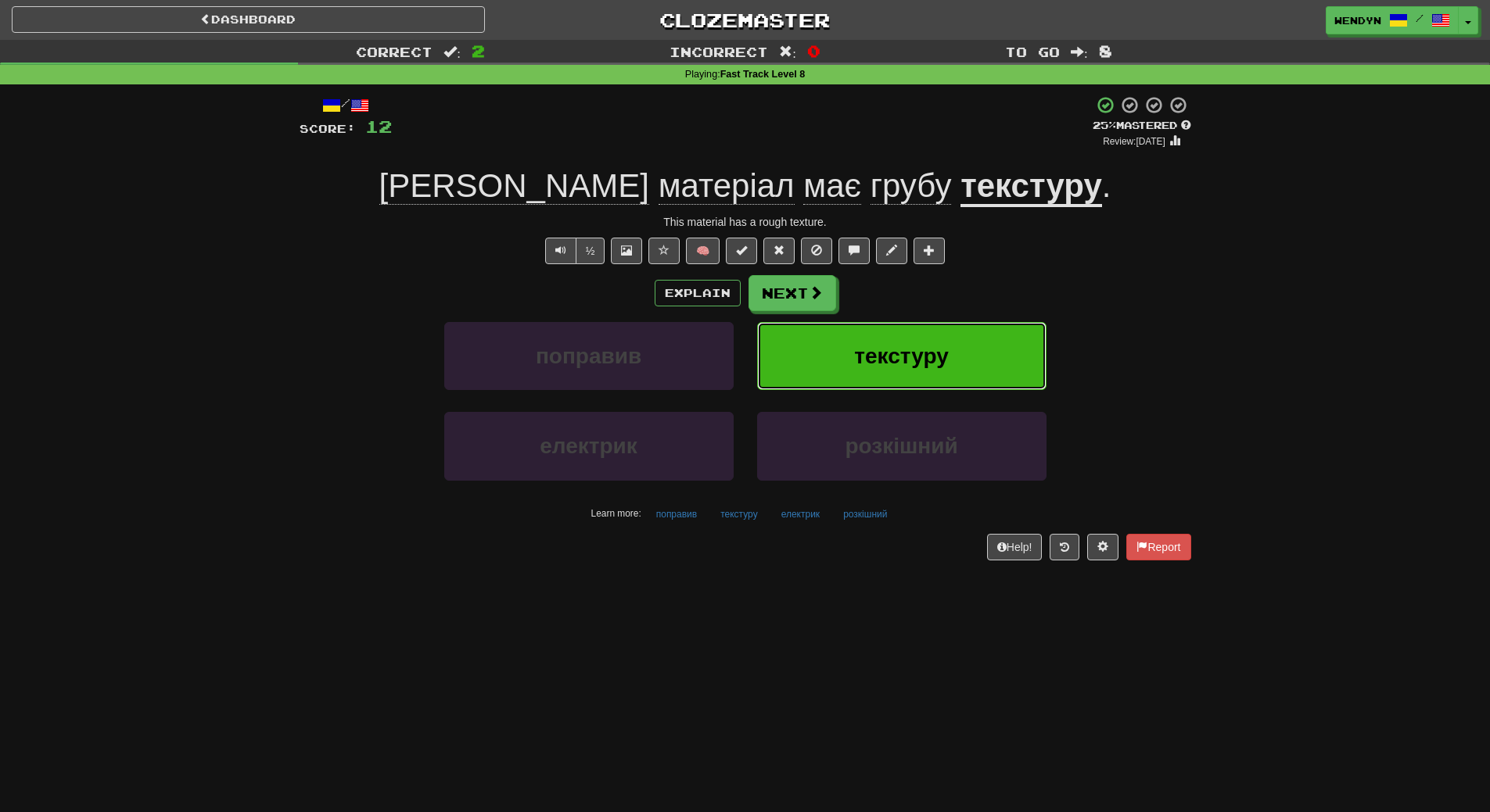
click at [935, 336] on button "текстуру" at bounding box center [902, 357] width 289 height 68
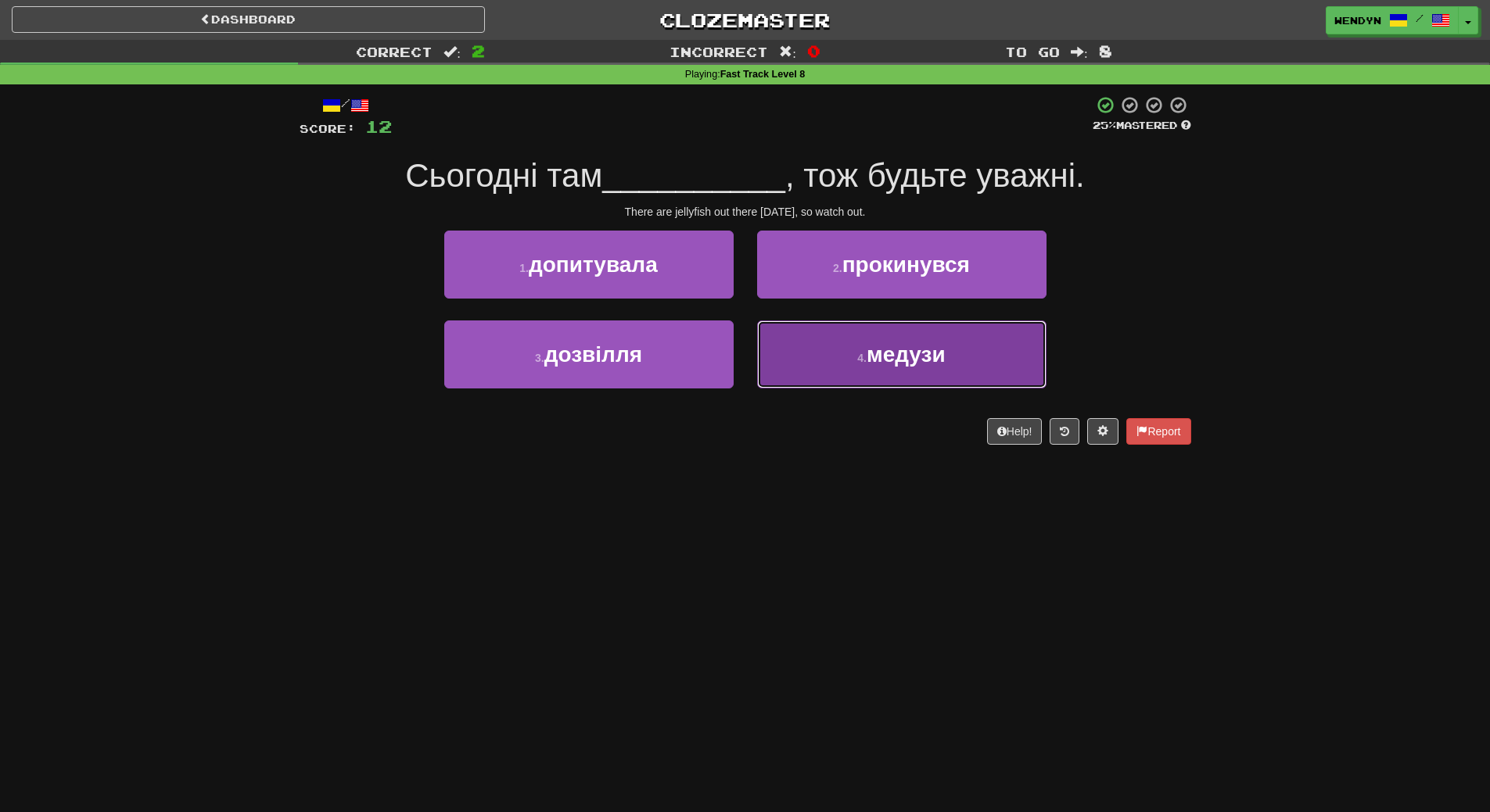
click at [965, 356] on button "4 . медузи" at bounding box center [902, 355] width 289 height 68
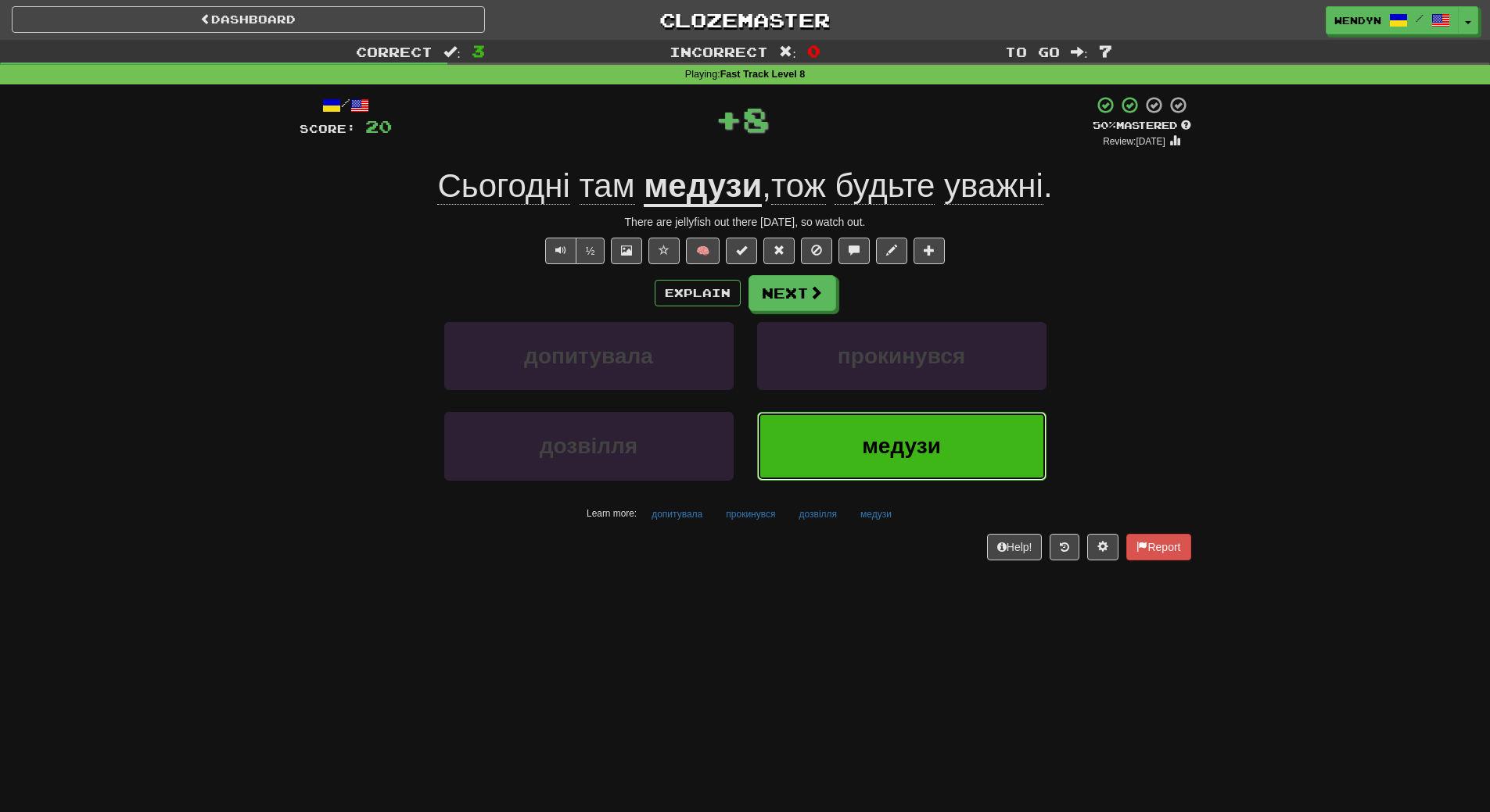
click at [934, 459] on button "медузи" at bounding box center [902, 446] width 289 height 68
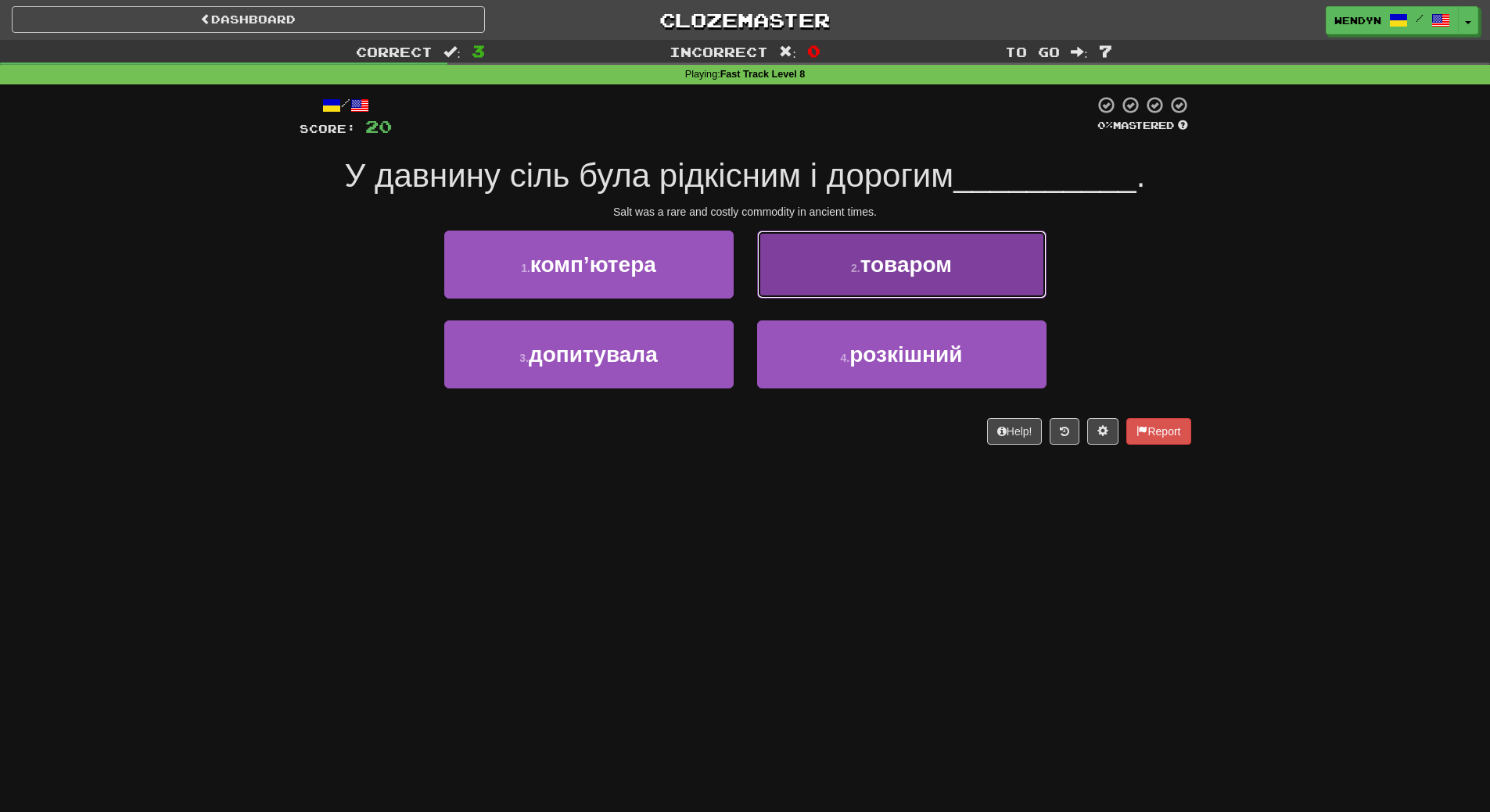
click at [892, 283] on button "2 . товаром" at bounding box center [902, 264] width 289 height 68
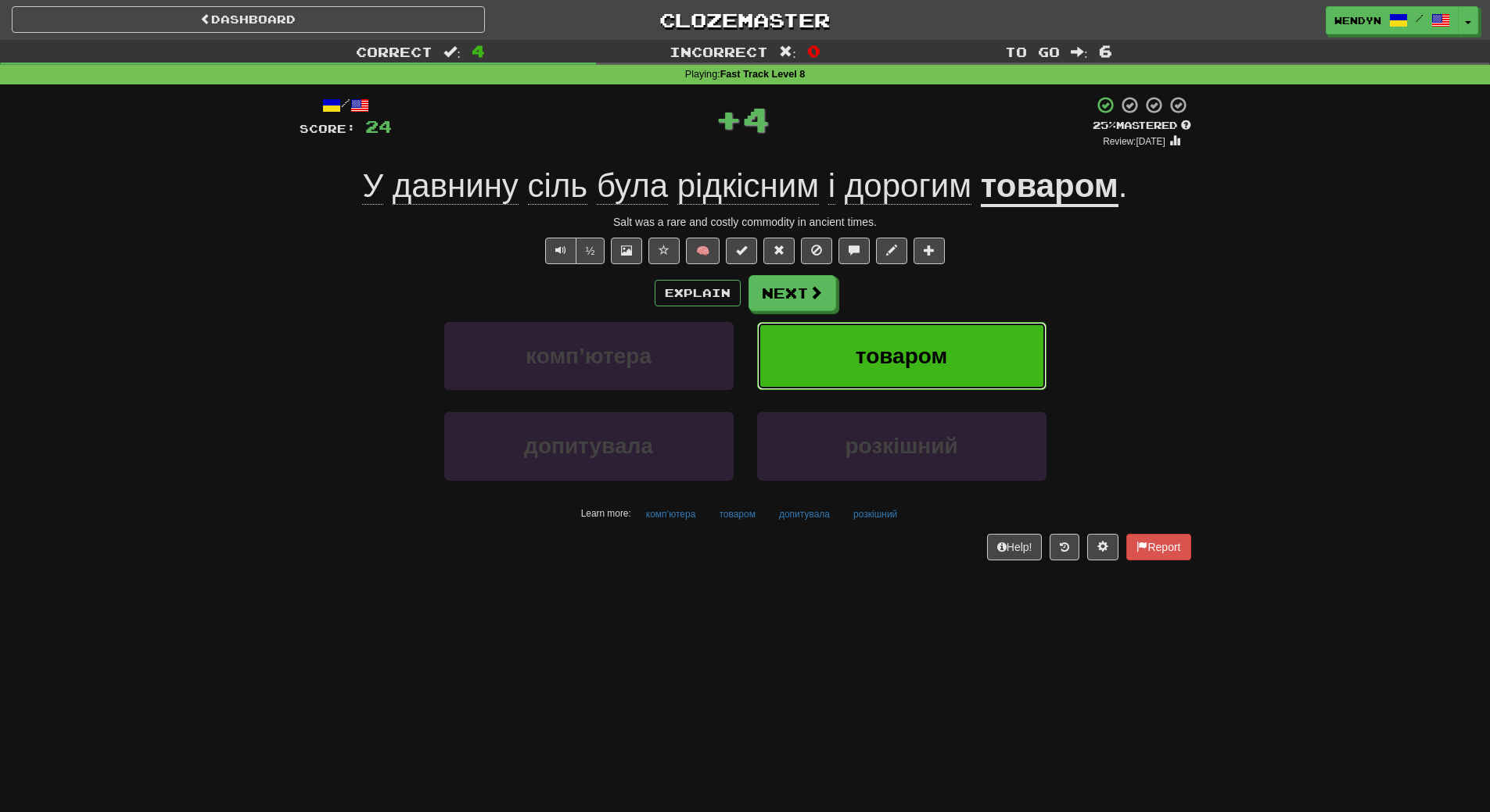
click at [897, 335] on button "товаром" at bounding box center [902, 357] width 289 height 68
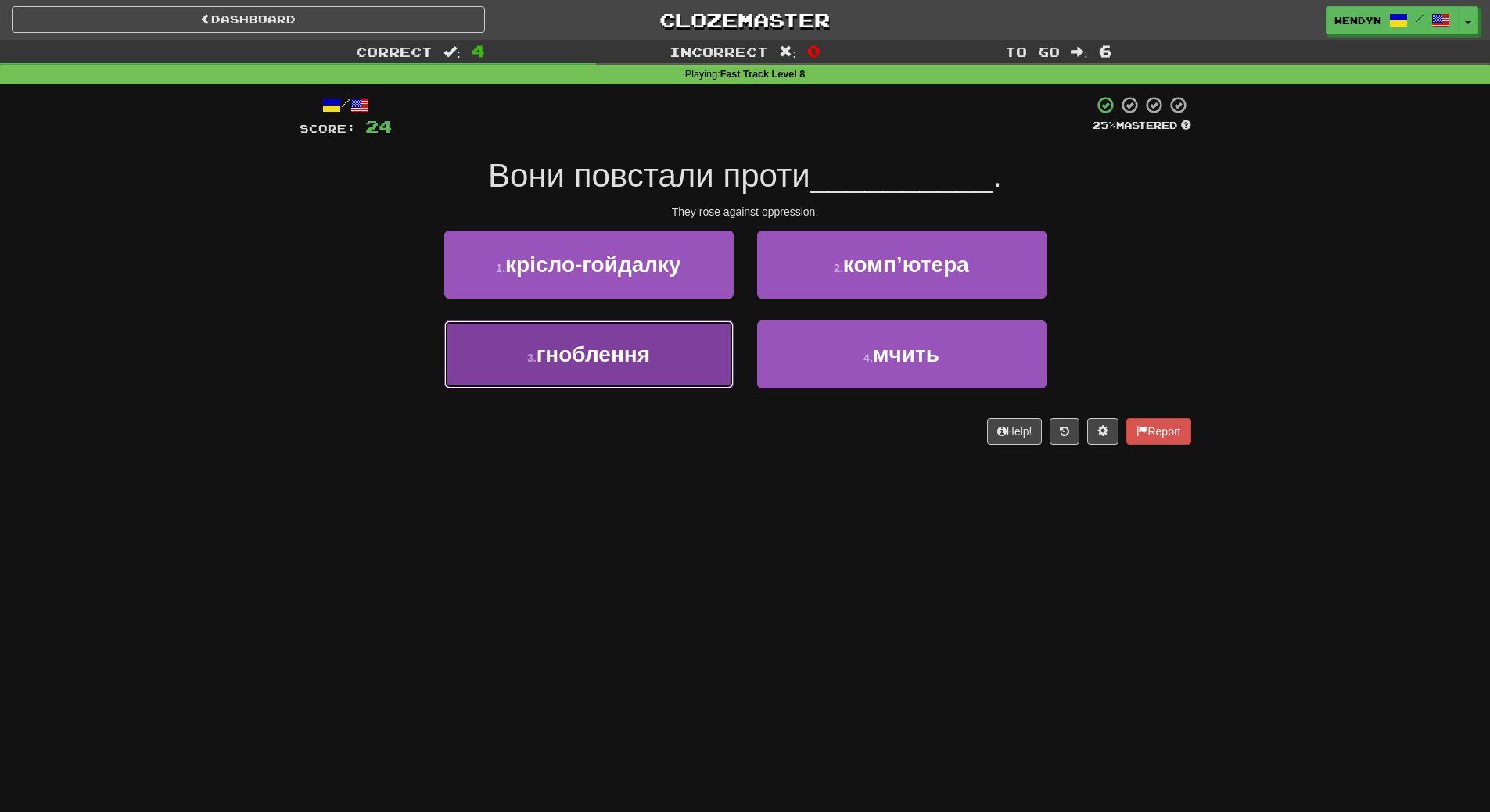
click at [599, 363] on span "гноблення" at bounding box center [593, 354] width 113 height 24
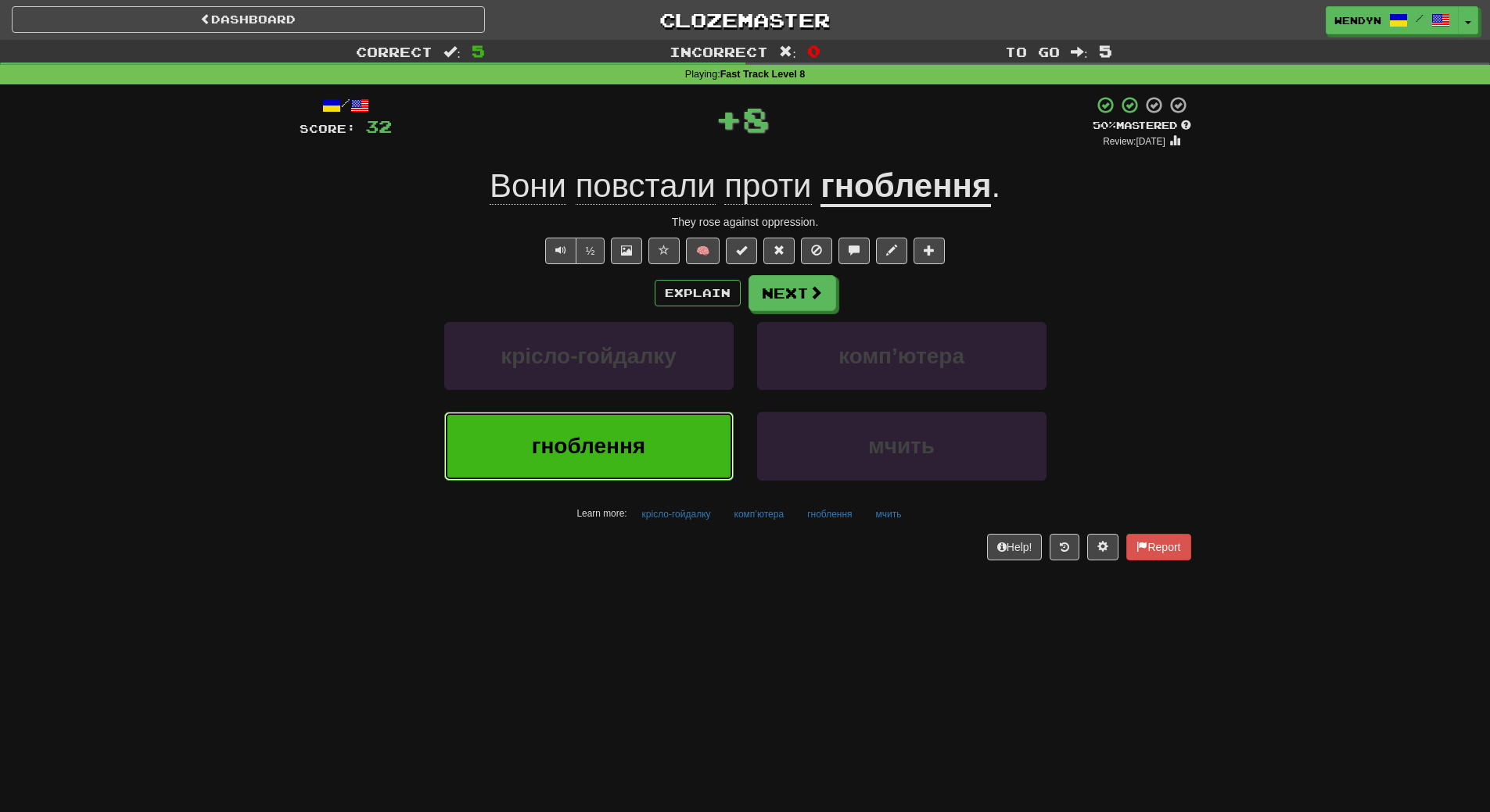
click at [595, 425] on button "гноблення" at bounding box center [589, 446] width 289 height 68
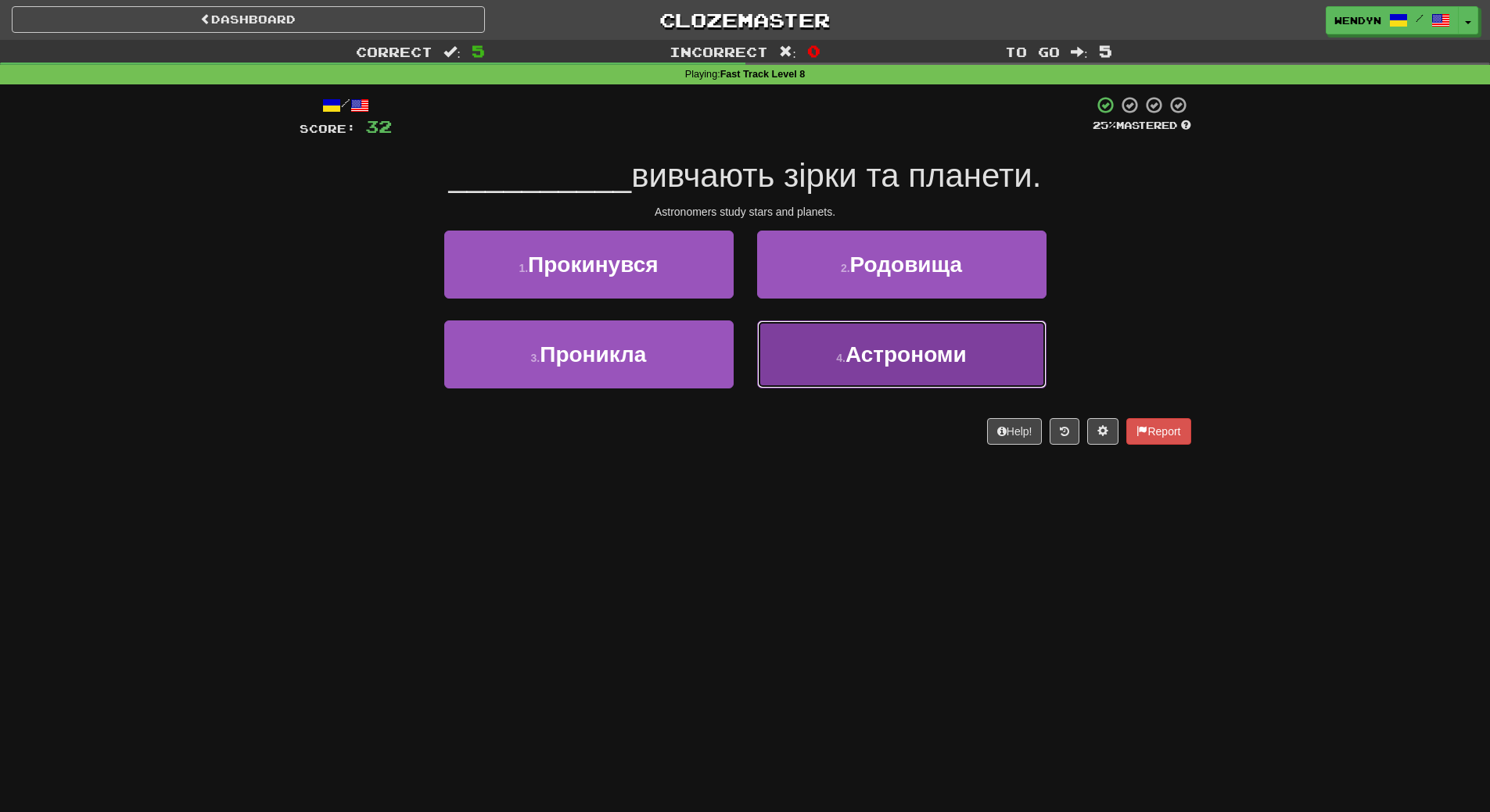
click at [905, 362] on span "Астрономи" at bounding box center [906, 354] width 121 height 24
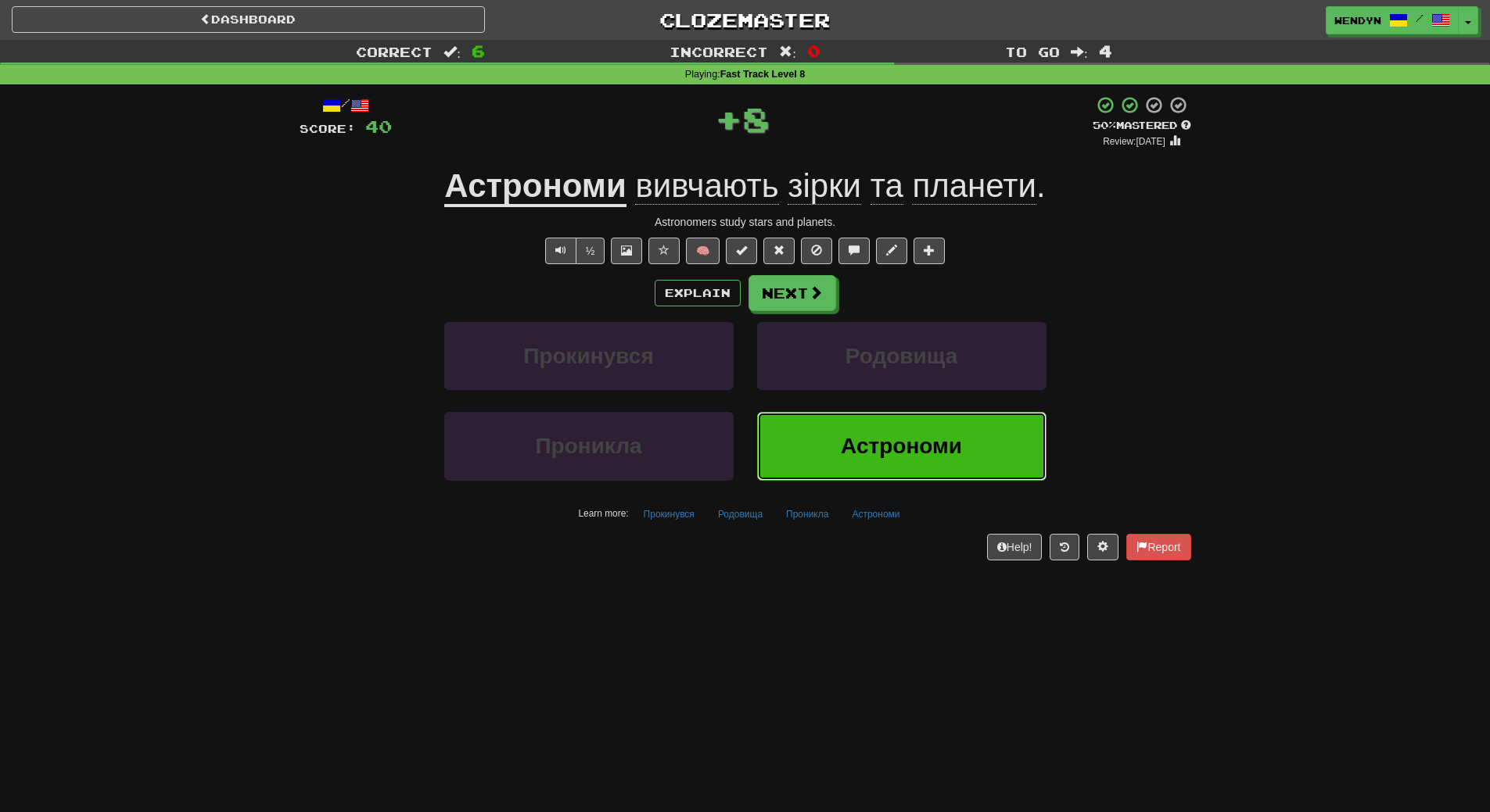
click at [913, 468] on button "Астрономи" at bounding box center [902, 446] width 289 height 68
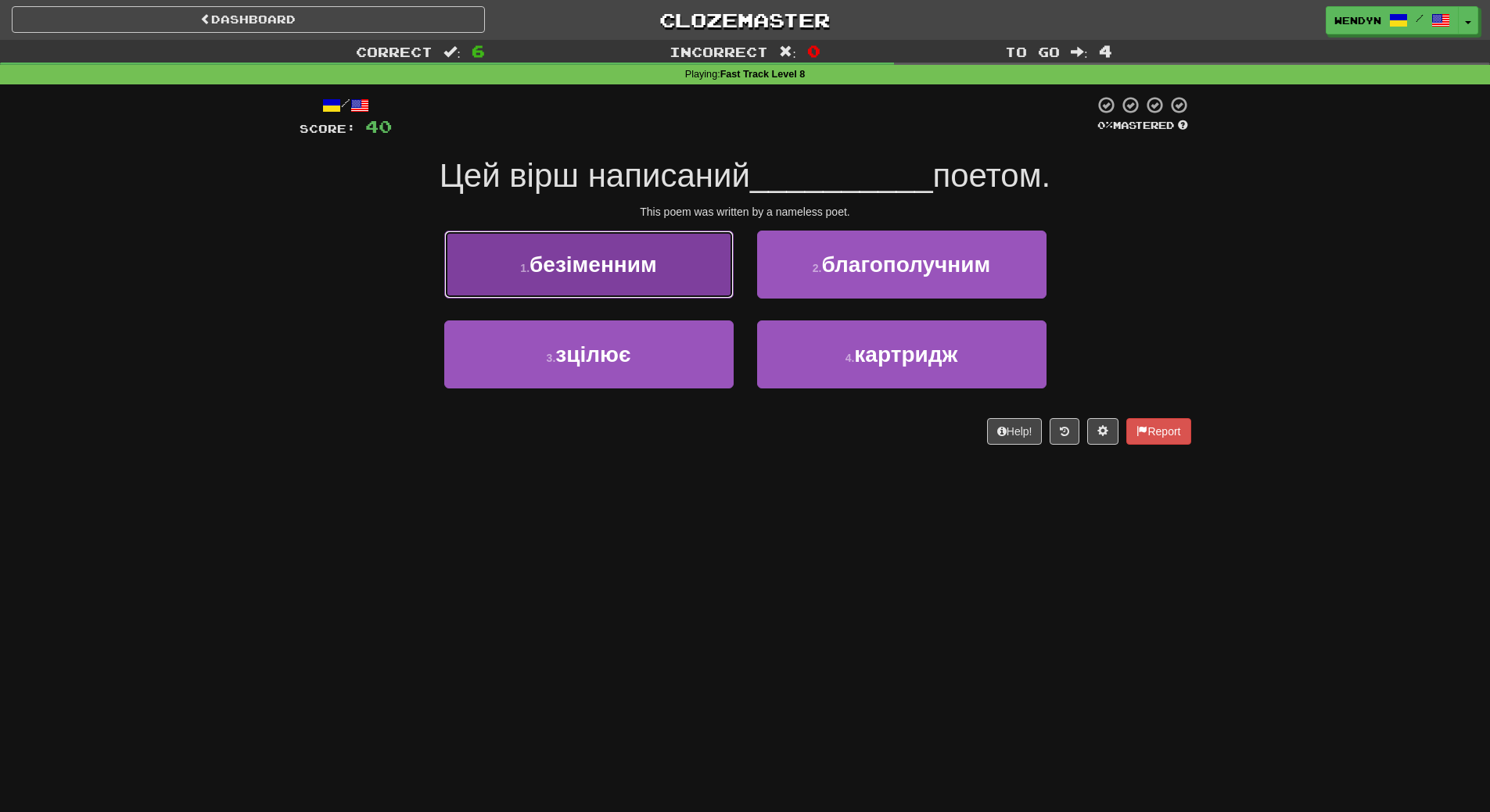
click at [661, 282] on button "1 . безіменним" at bounding box center [589, 264] width 289 height 68
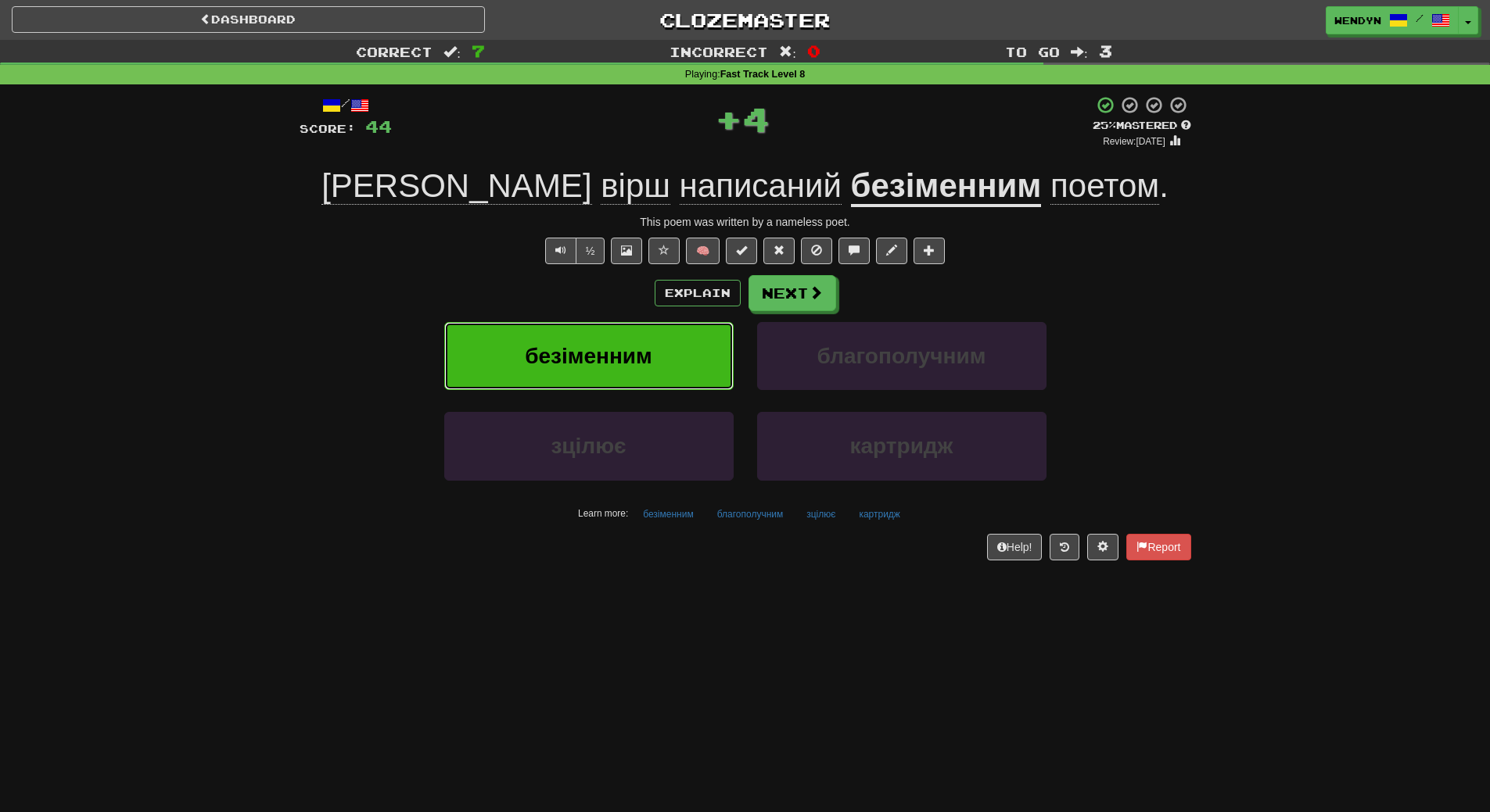
click at [657, 340] on button "безіменним" at bounding box center [589, 357] width 289 height 68
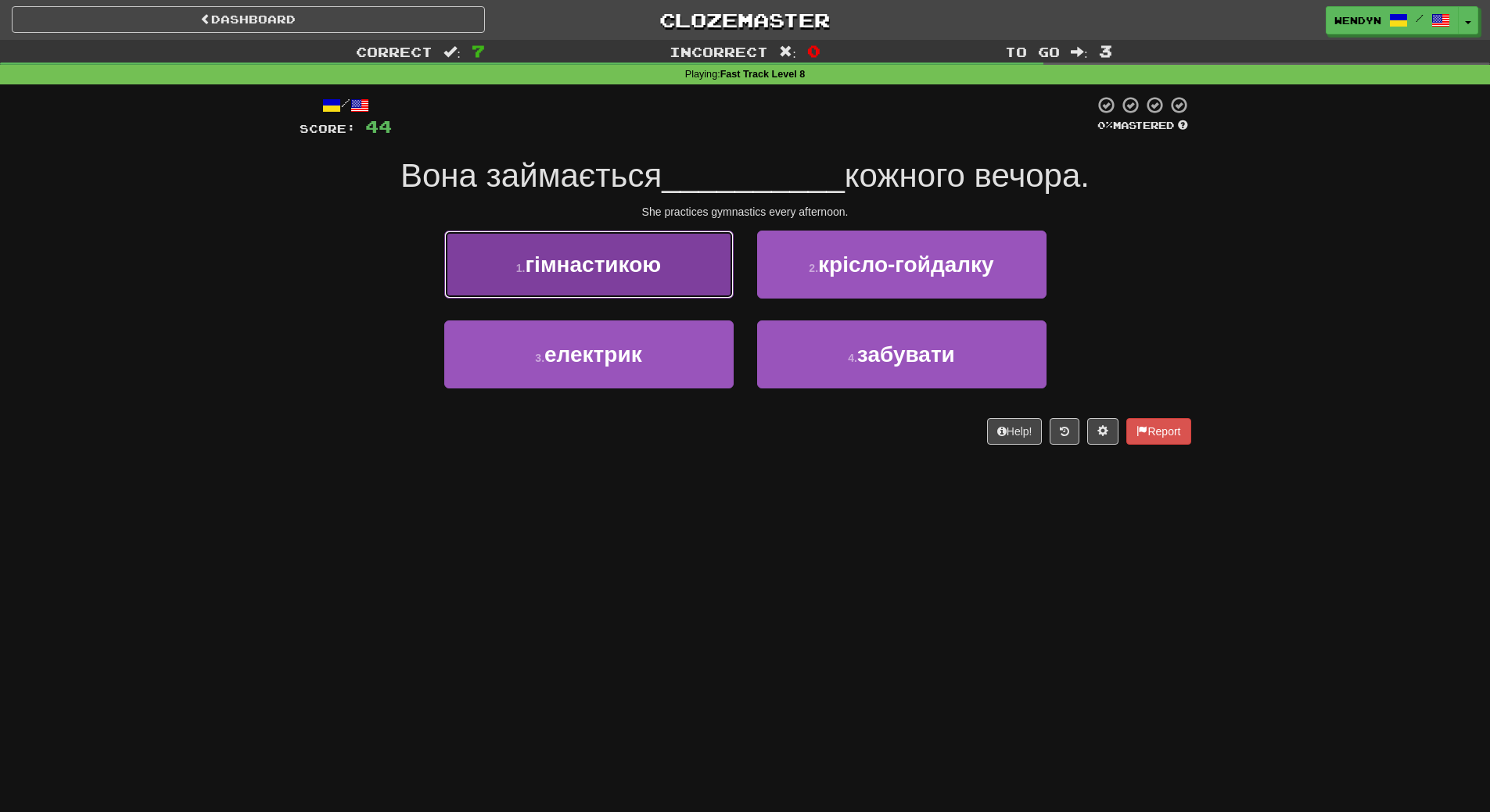
click at [654, 276] on span "гімнастикою" at bounding box center [593, 264] width 136 height 24
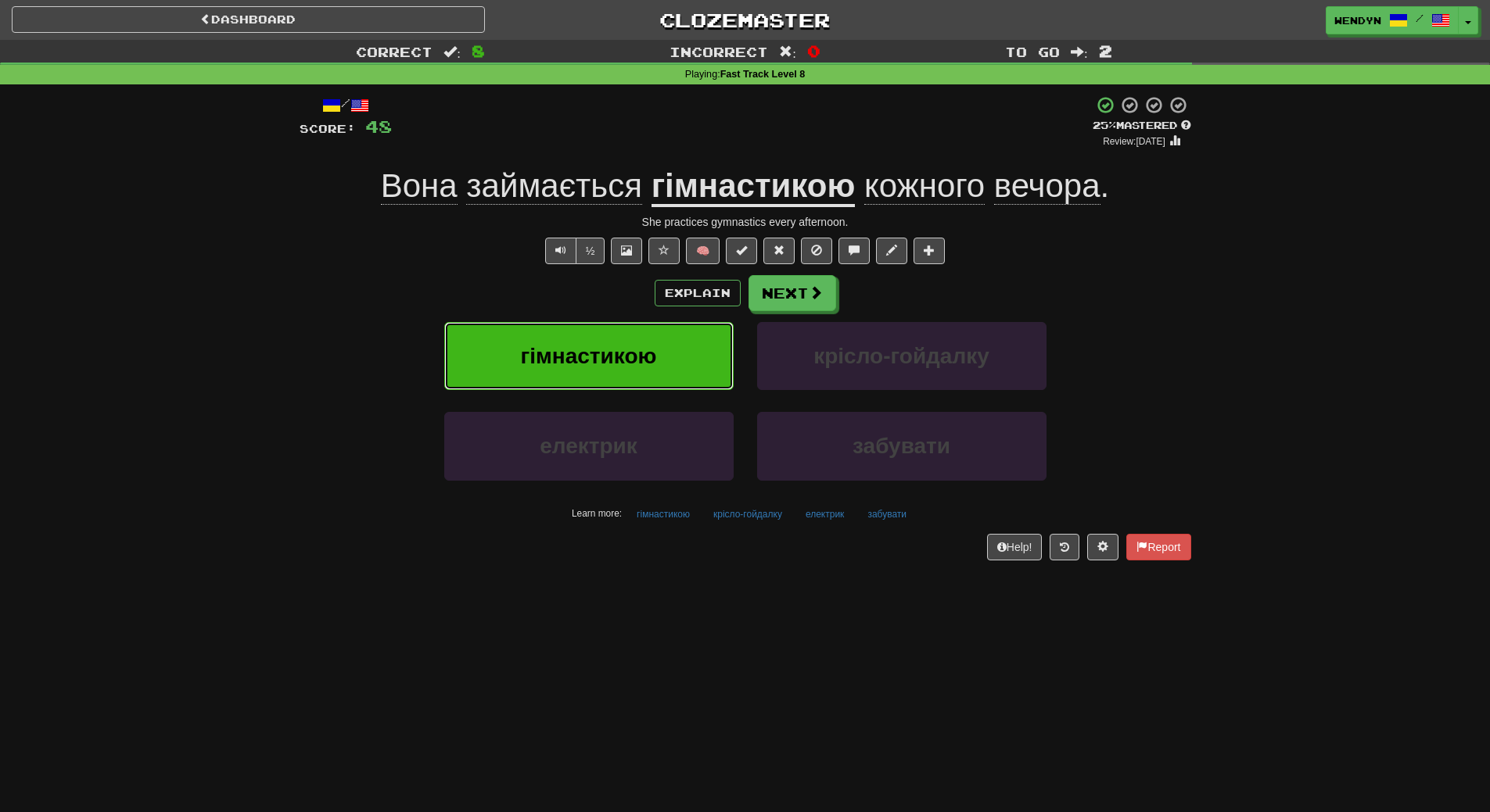
click at [648, 355] on span "гімнастикою" at bounding box center [589, 356] width 136 height 24
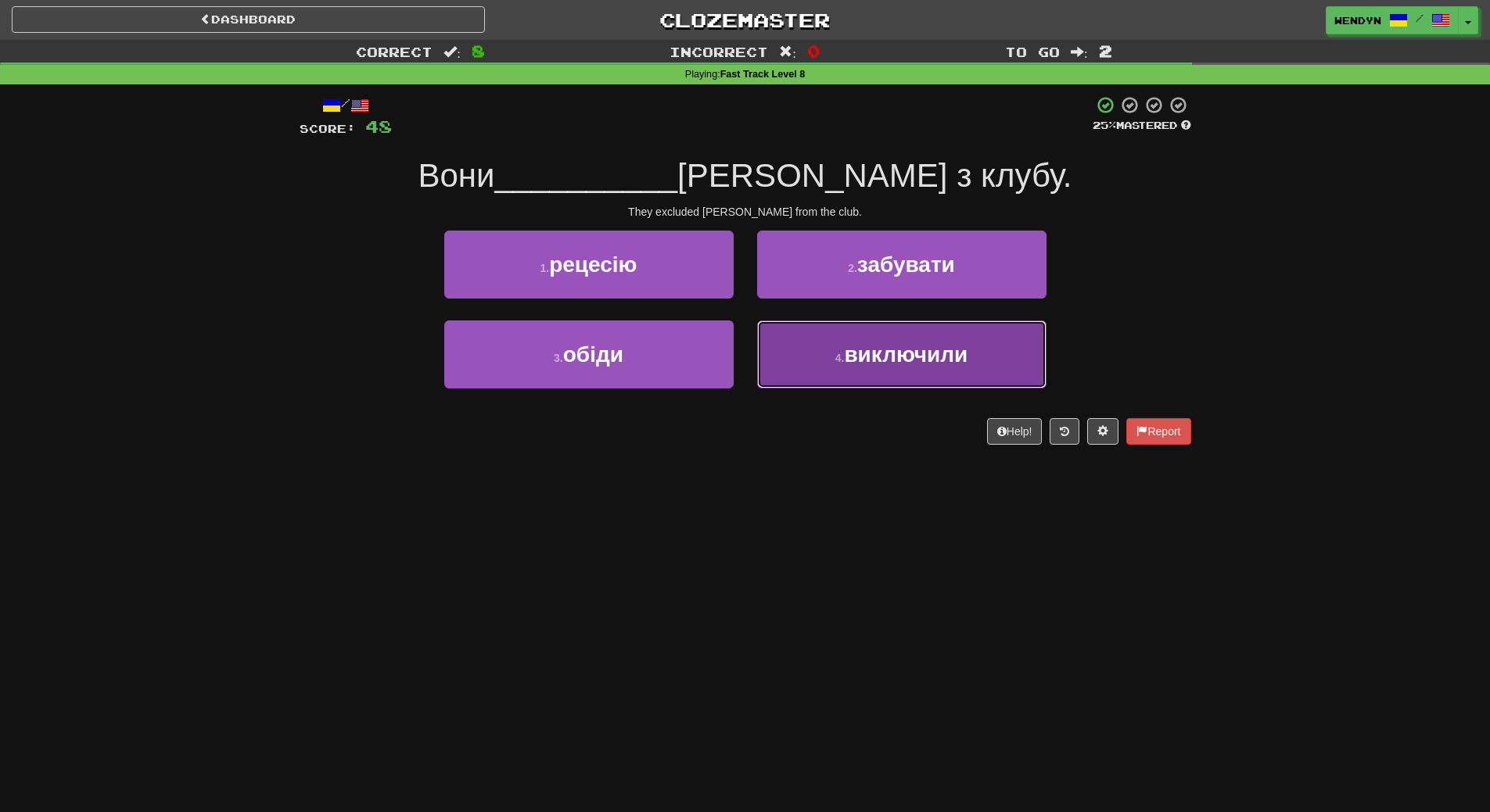
click at [850, 365] on span "виключили" at bounding box center [905, 354] width 124 height 24
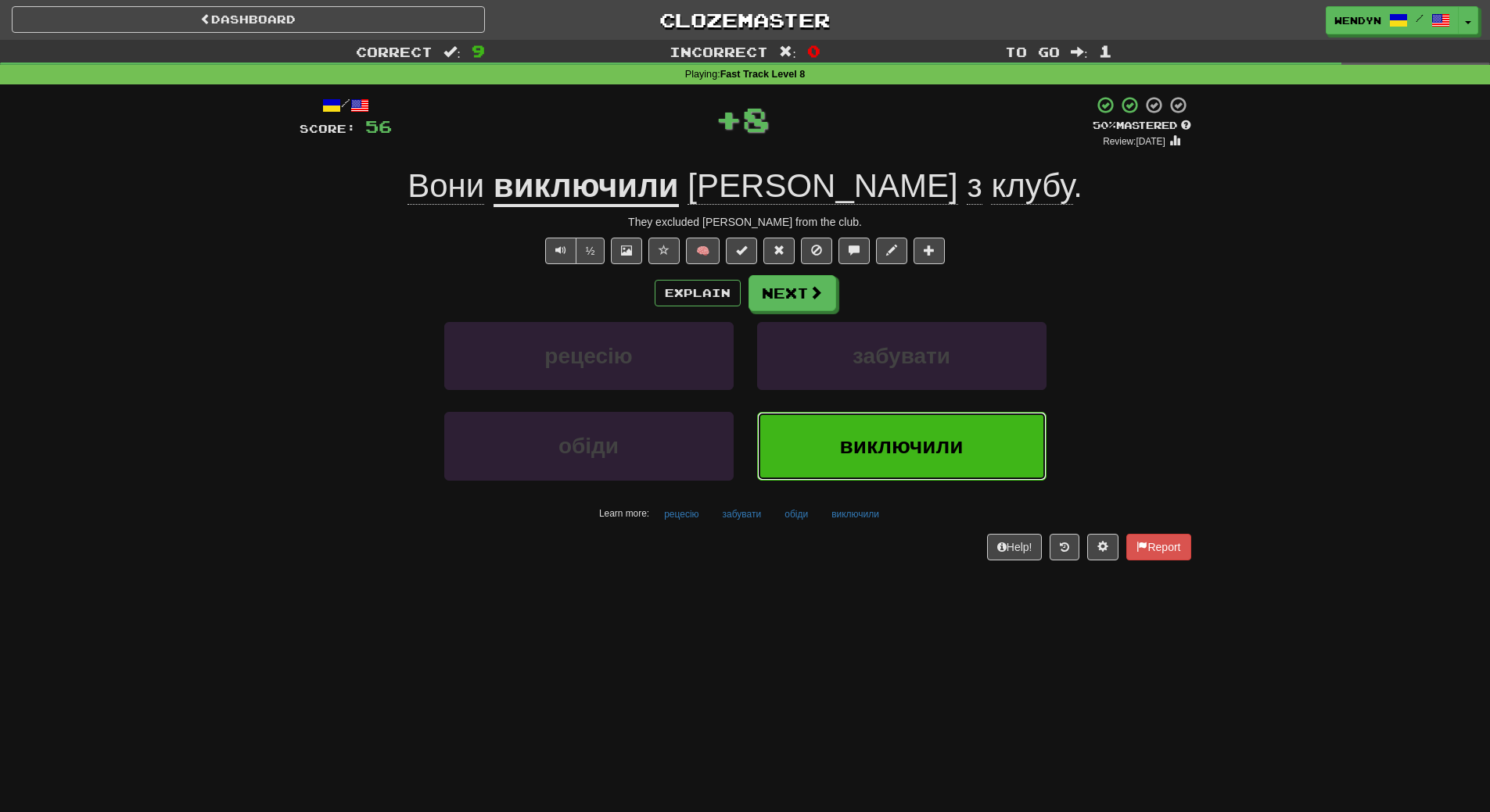
click at [835, 447] on button "виключили" at bounding box center [902, 446] width 289 height 68
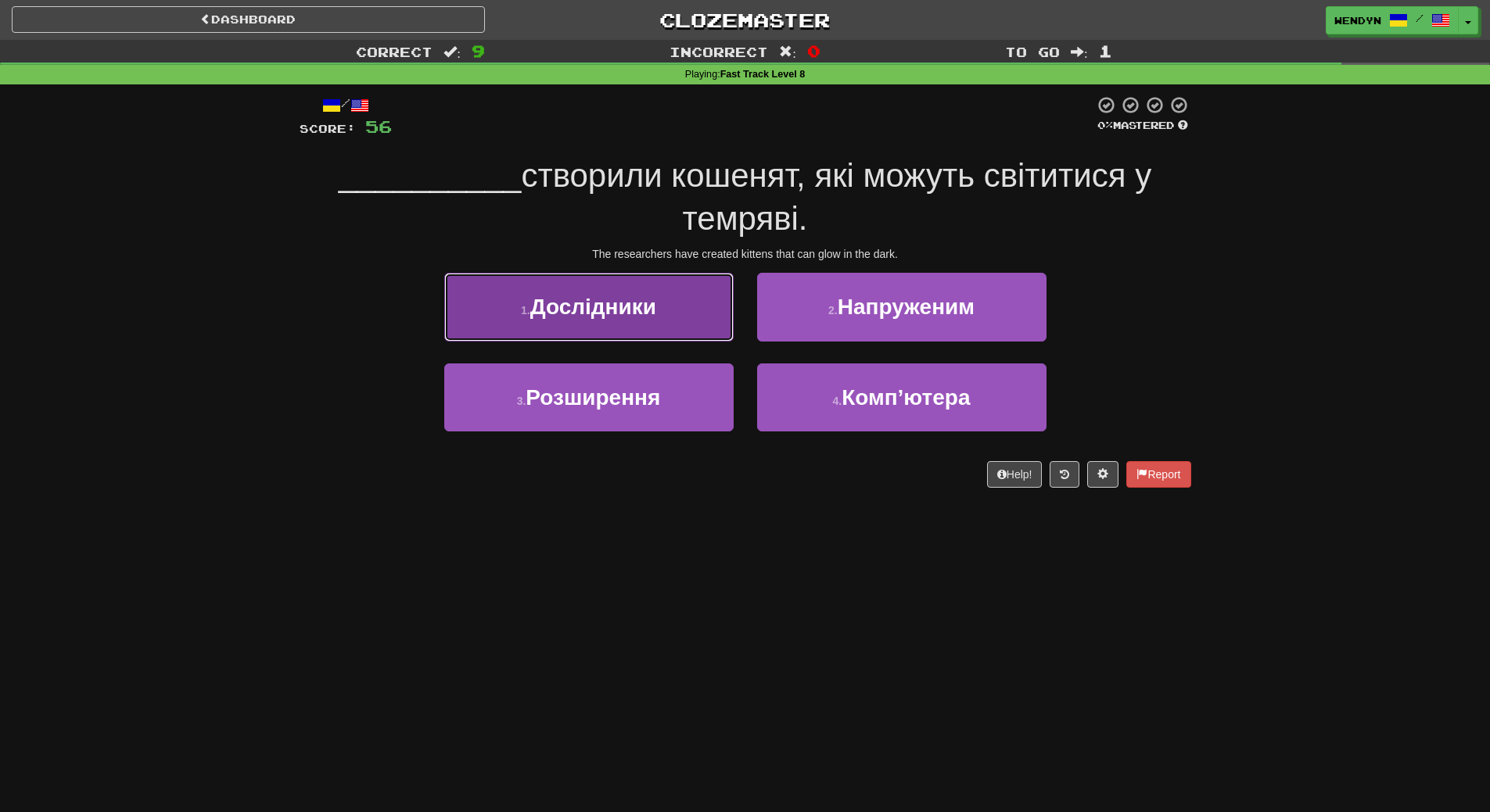
click at [629, 322] on button "1 . Дослідники" at bounding box center [589, 307] width 289 height 68
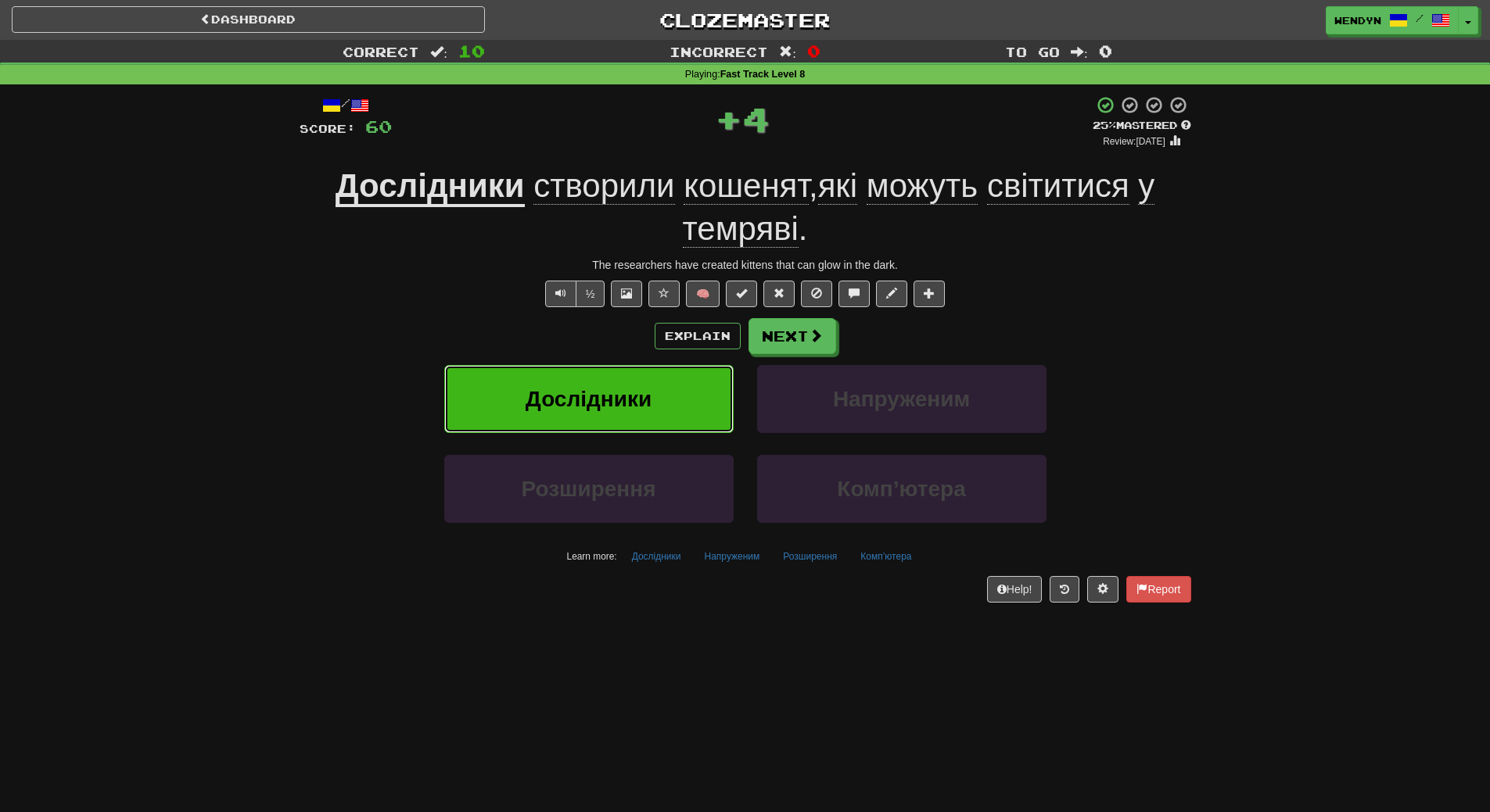
click at [630, 412] on button "Дослідники" at bounding box center [589, 399] width 289 height 68
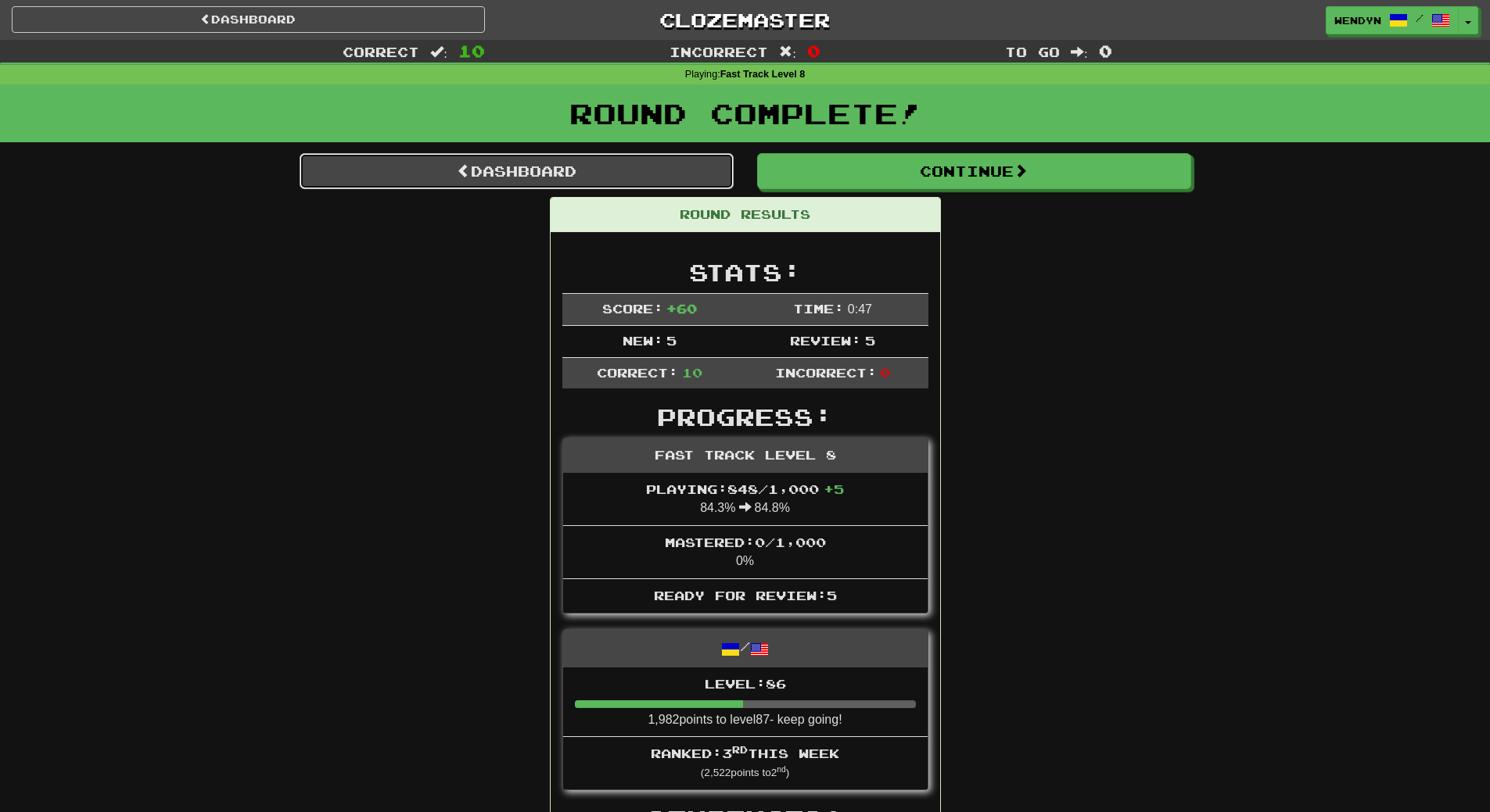
click at [602, 160] on link "Dashboard" at bounding box center [516, 170] width 434 height 36
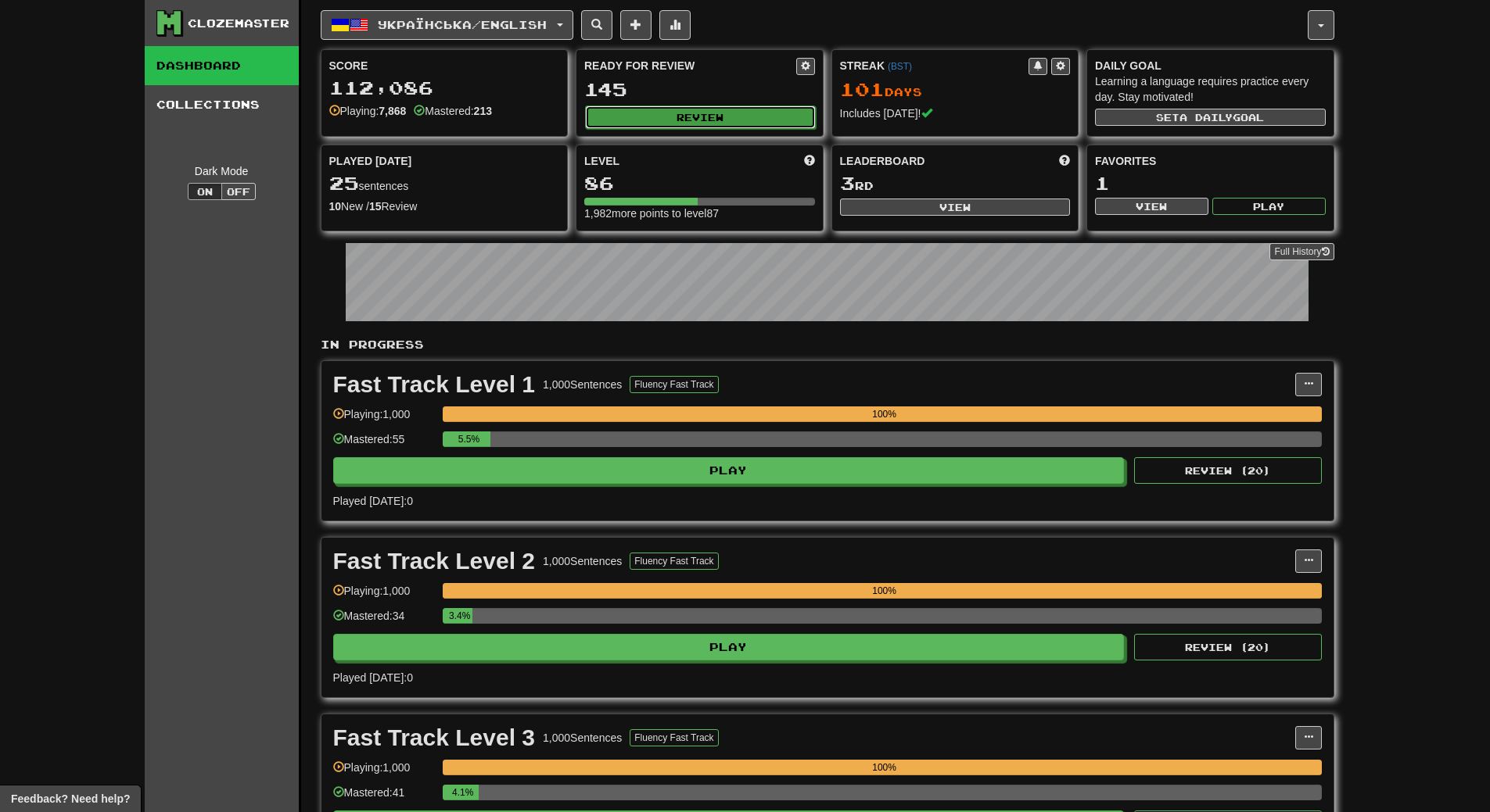
click at [698, 118] on button "Review" at bounding box center [700, 117] width 230 height 23
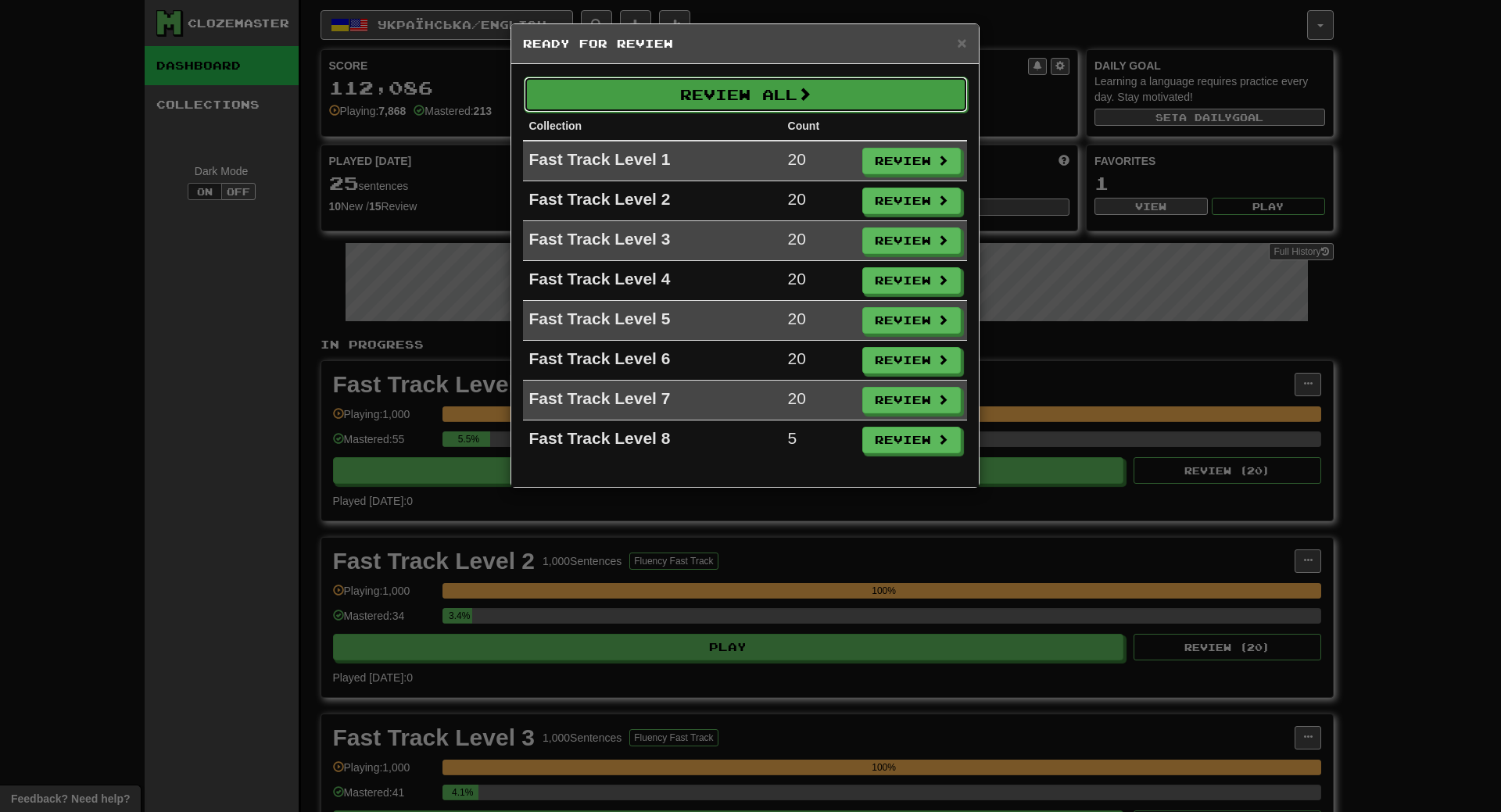
click at [721, 91] on button "Review All" at bounding box center [746, 94] width 444 height 36
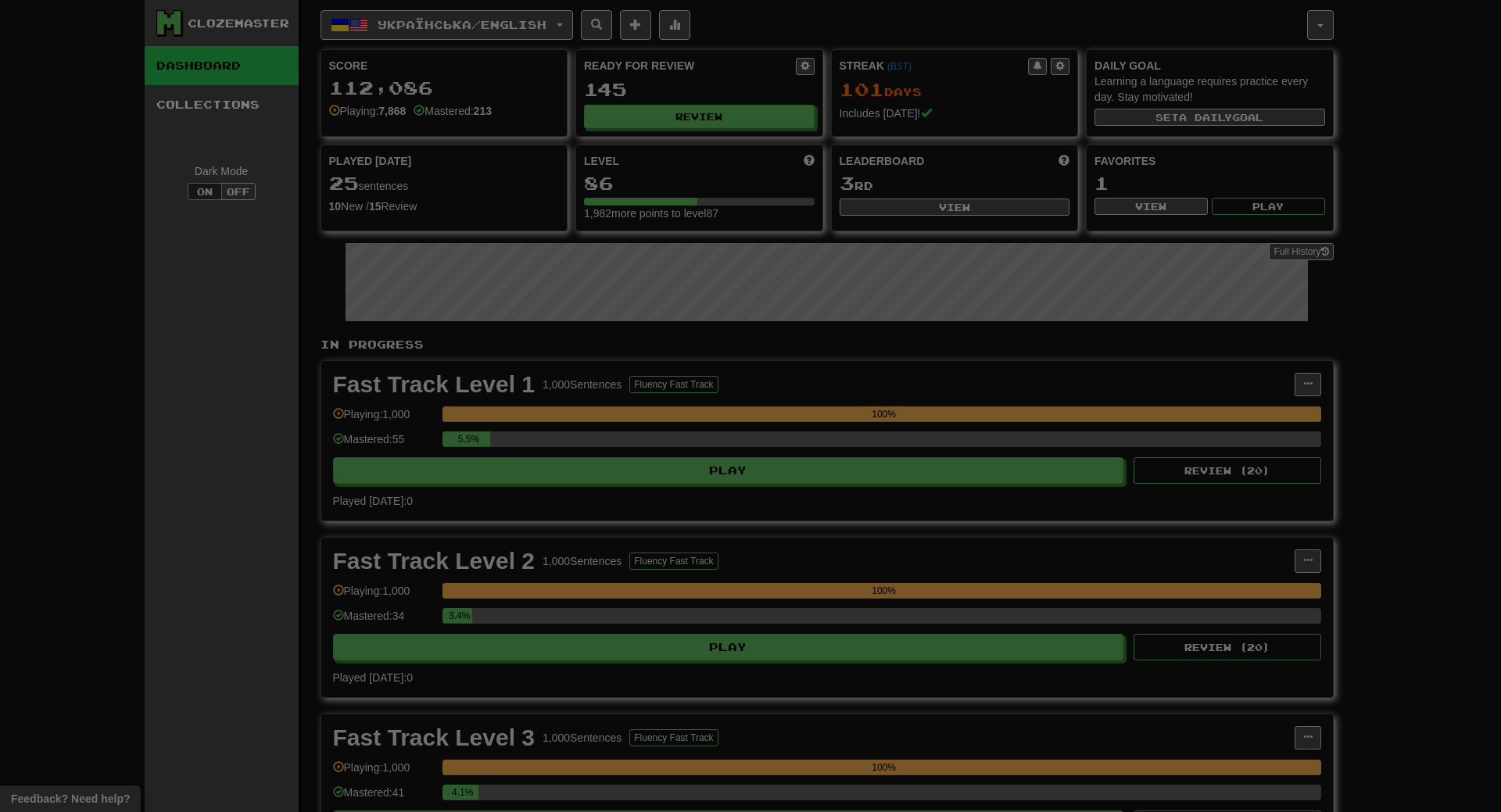
select select "**"
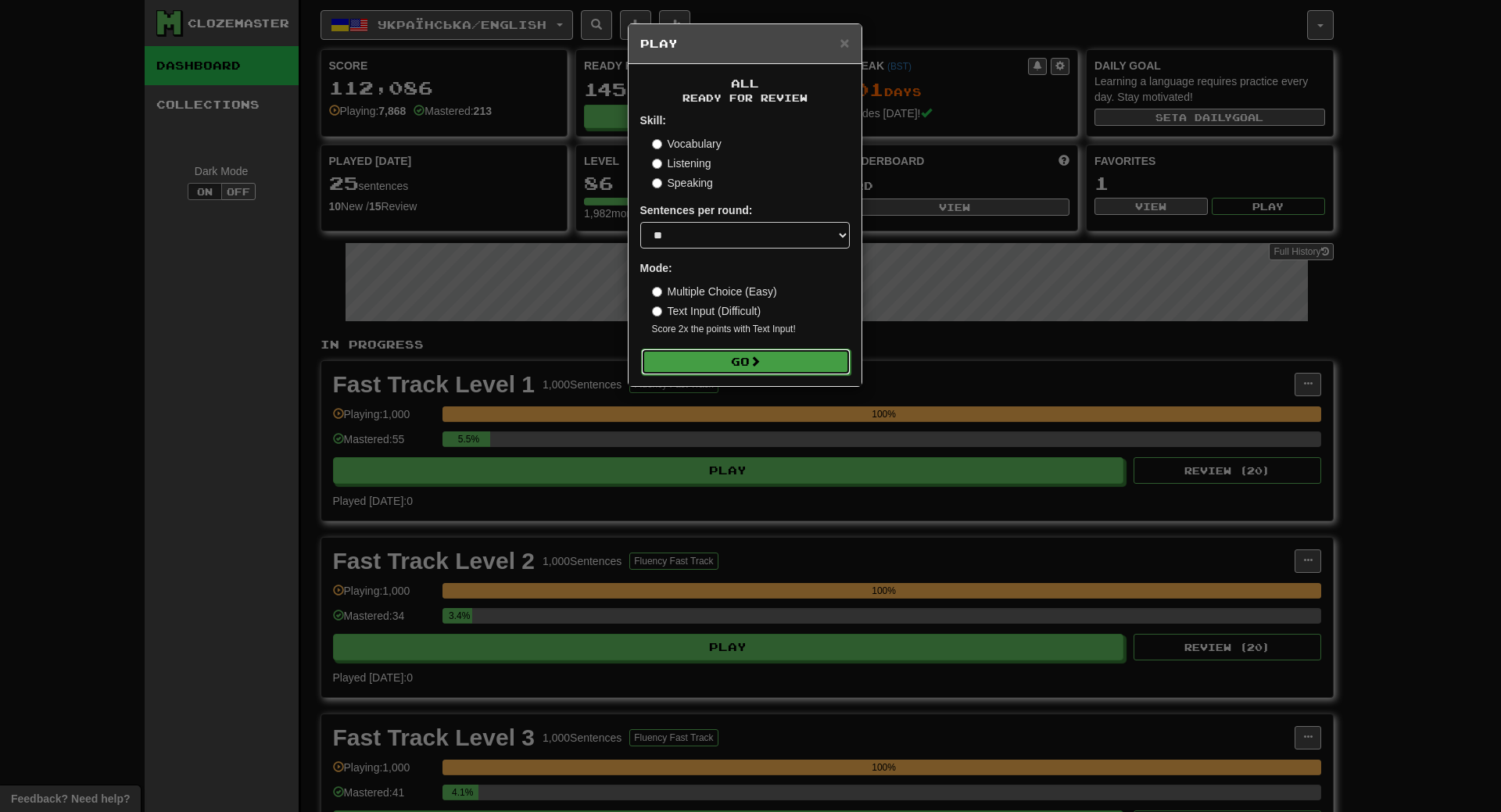
click at [765, 357] on button "Go" at bounding box center [746, 362] width 209 height 27
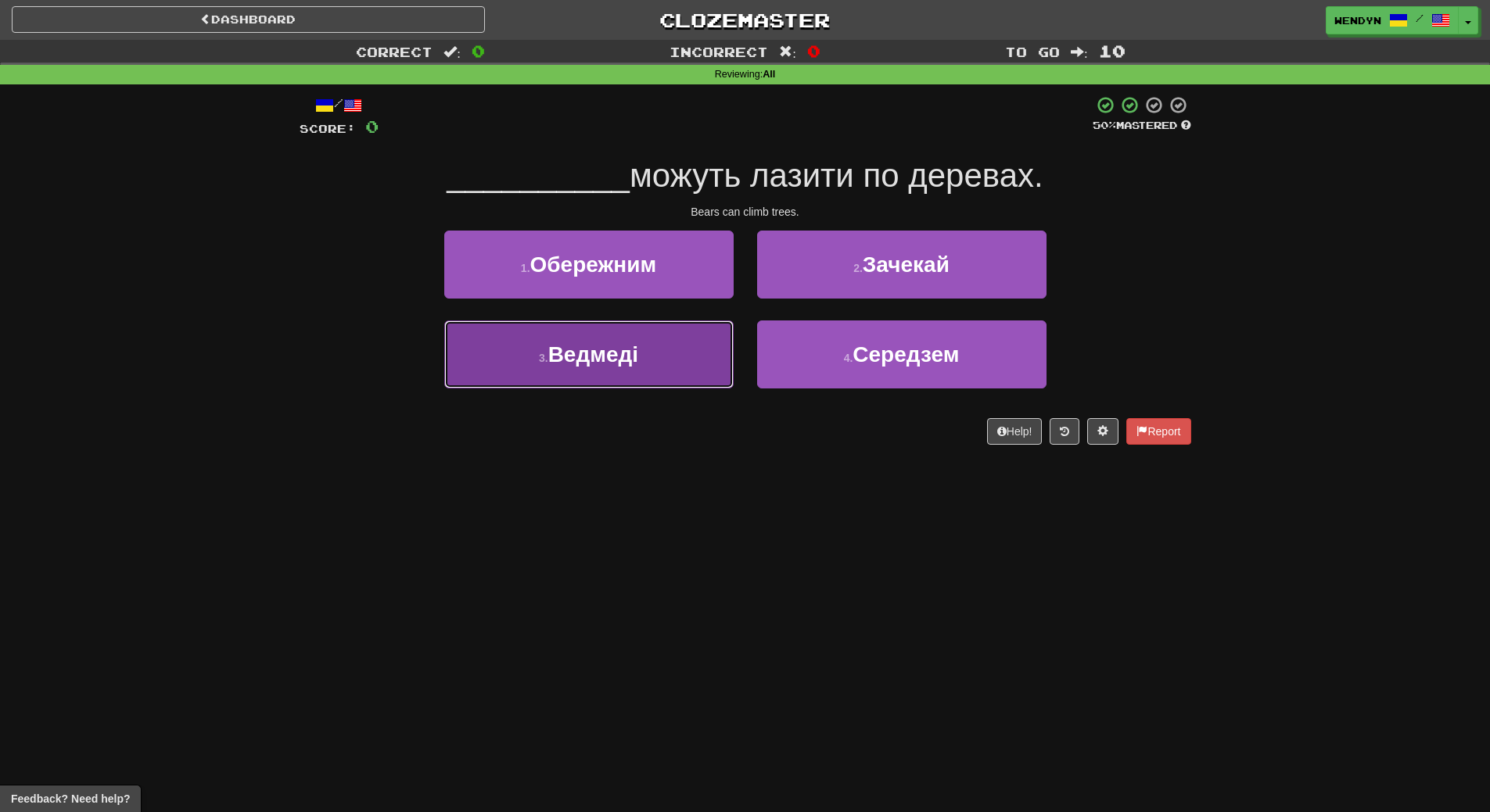
click at [675, 372] on button "3 . Ведмеді" at bounding box center [589, 355] width 289 height 68
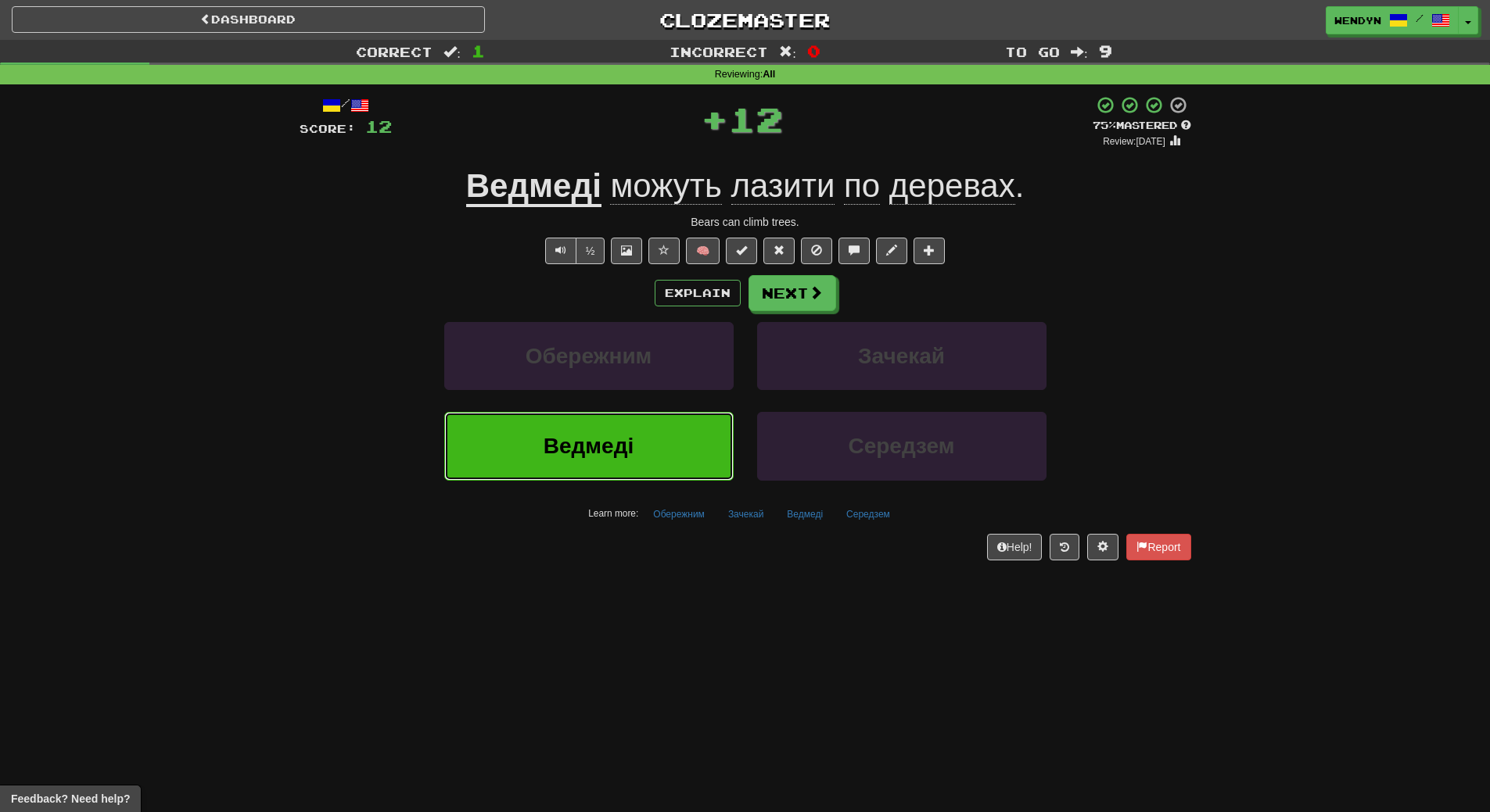
click at [669, 426] on button "Ведмеді" at bounding box center [589, 446] width 289 height 68
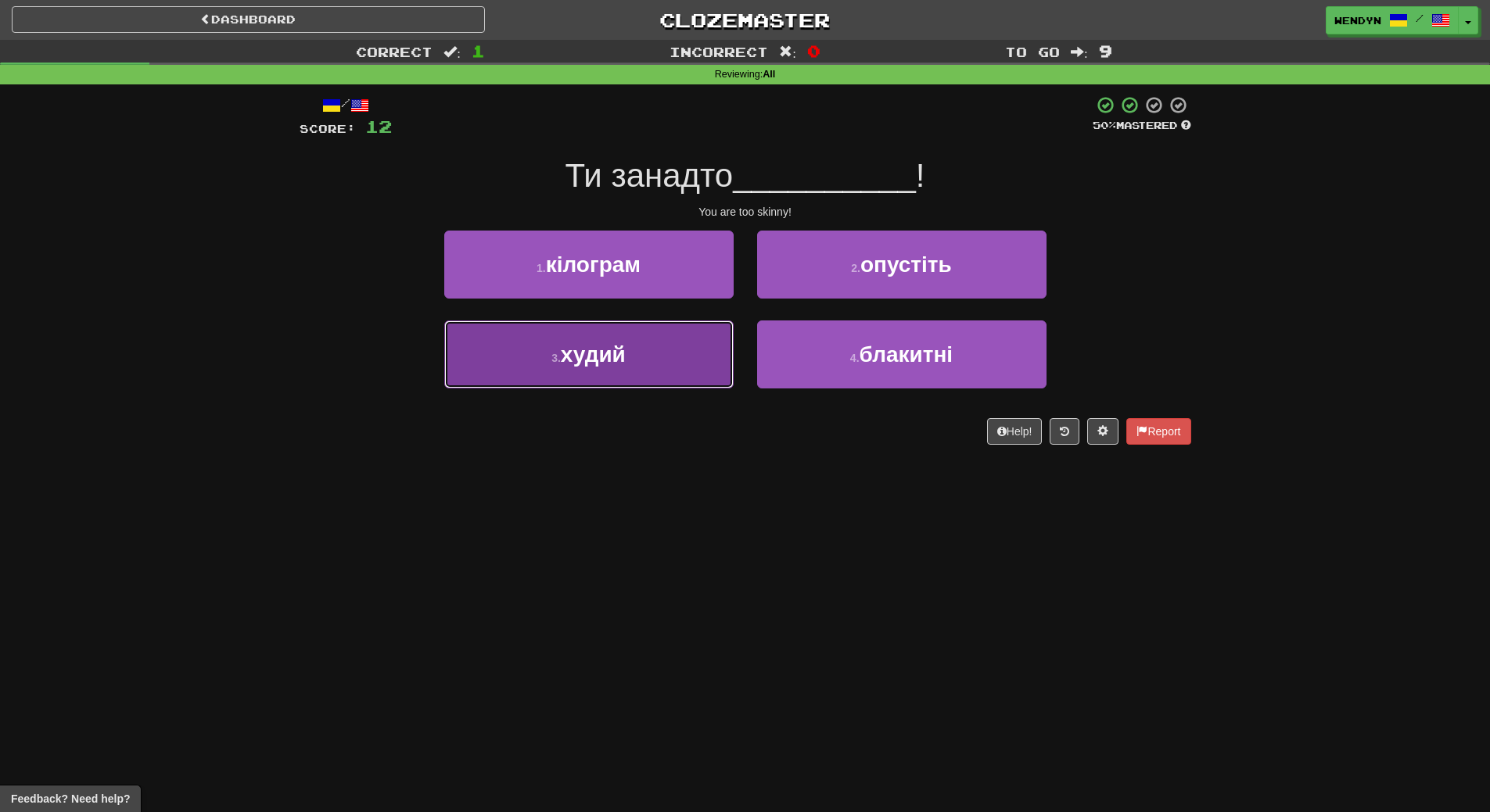
click at [659, 378] on button "3 . худий" at bounding box center [589, 355] width 289 height 68
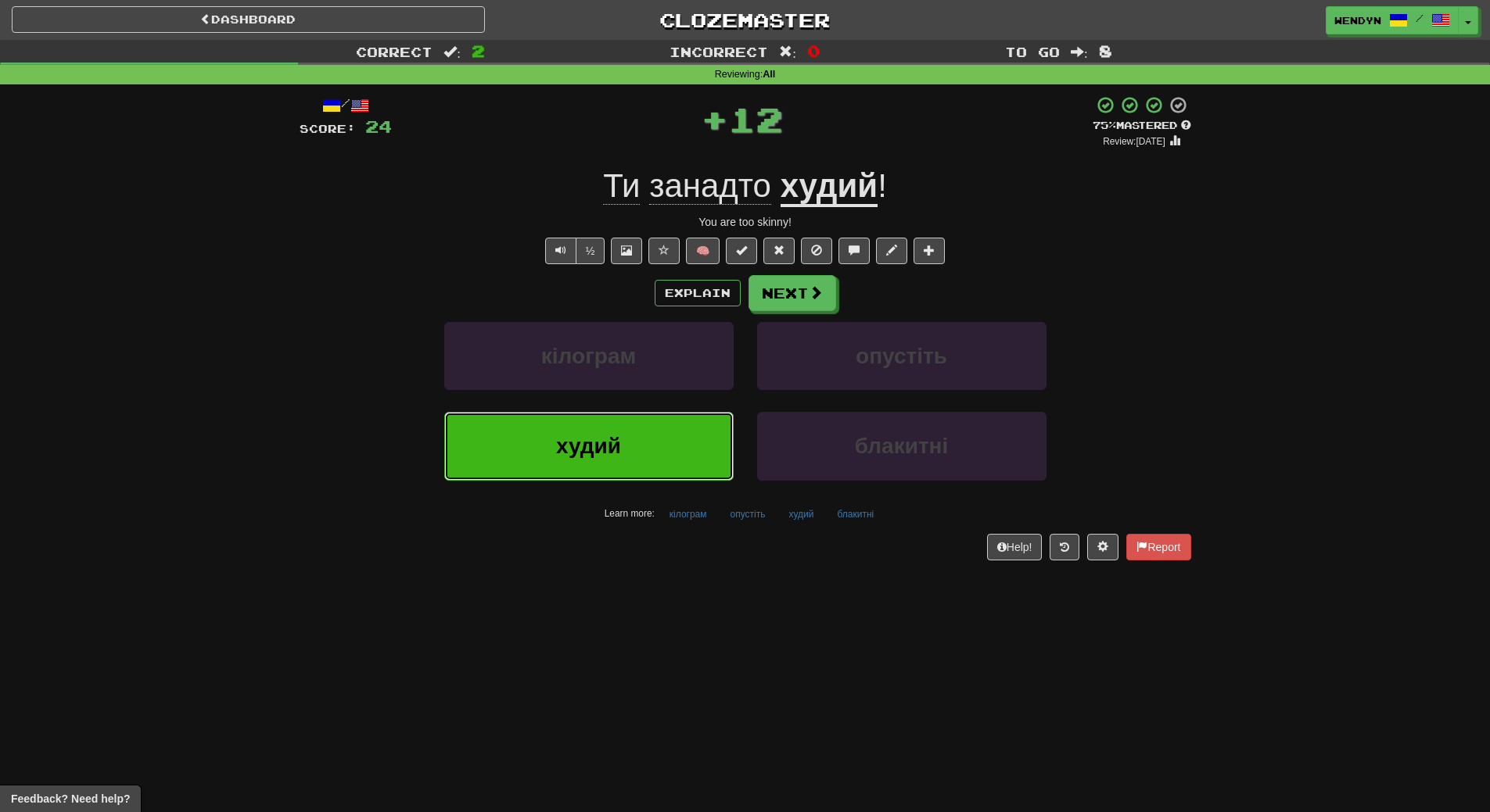
click at [645, 424] on button "худий" at bounding box center [589, 446] width 289 height 68
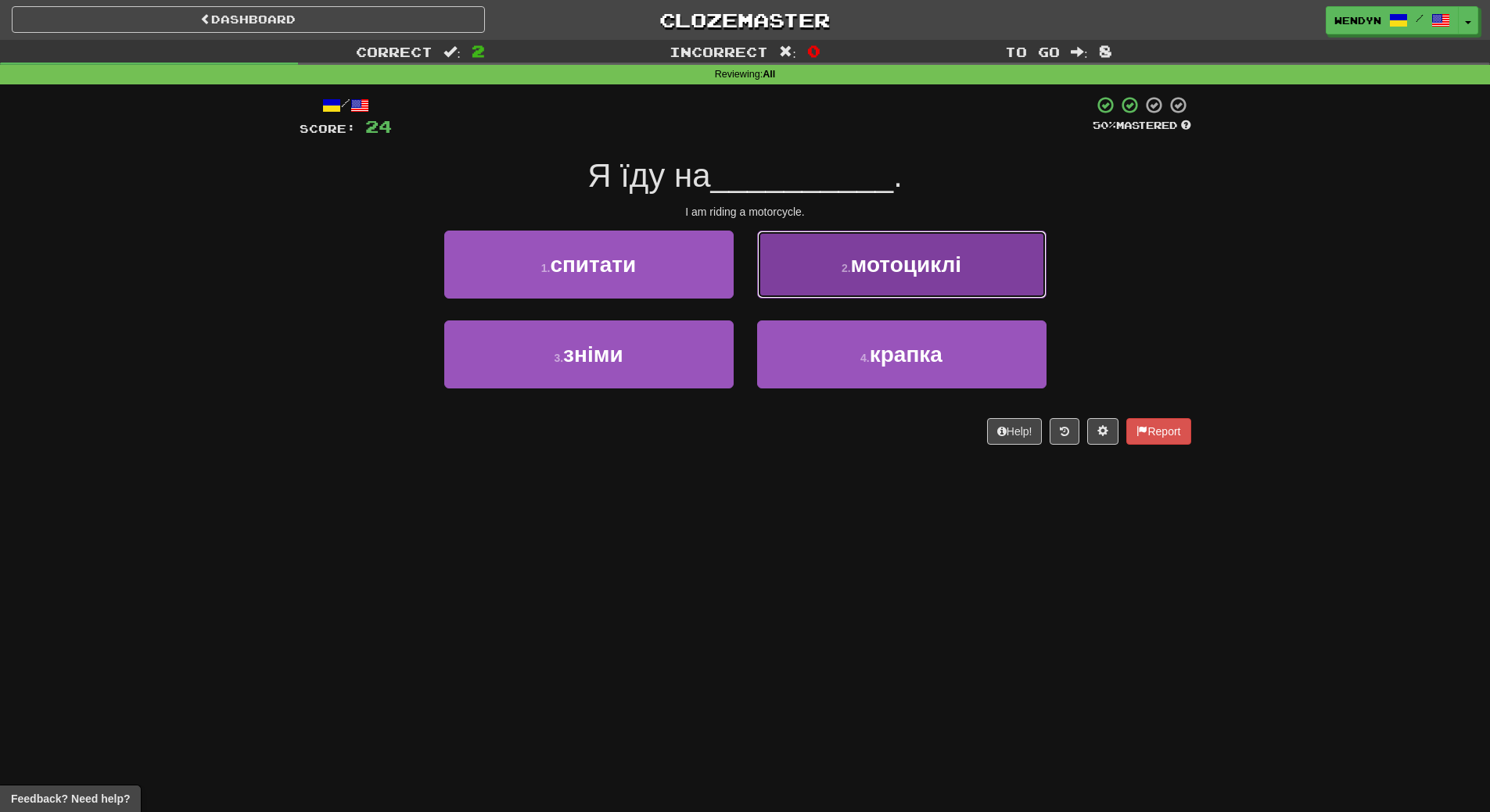
drag, startPoint x: 930, startPoint y: 269, endPoint x: 926, endPoint y: 333, distance: 64.1
click at [931, 269] on span "мотоциклі" at bounding box center [906, 264] width 111 height 24
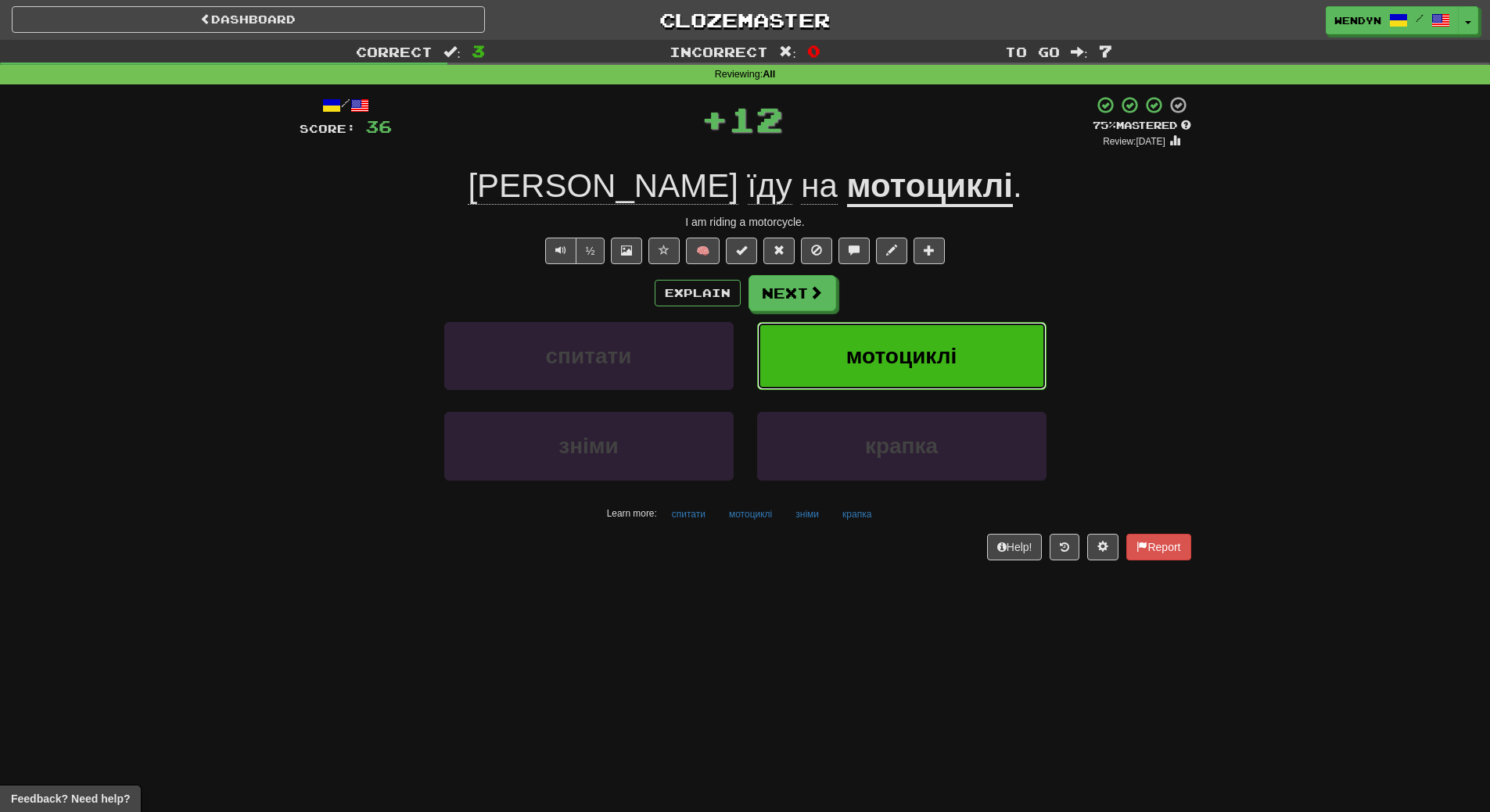
click at [925, 348] on span "мотоциклі" at bounding box center [902, 356] width 111 height 24
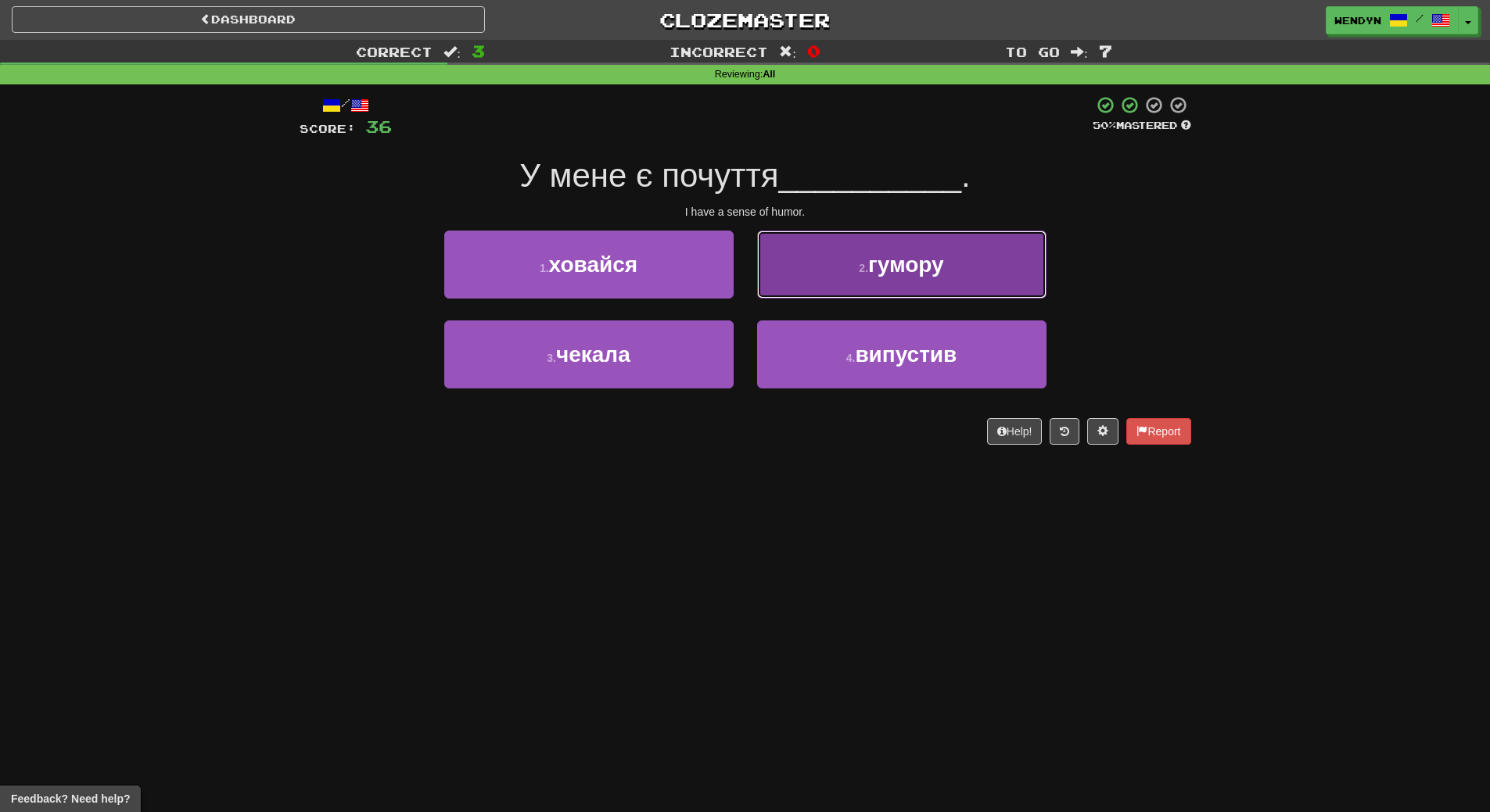
click at [943, 263] on span "гумору" at bounding box center [905, 264] width 76 height 24
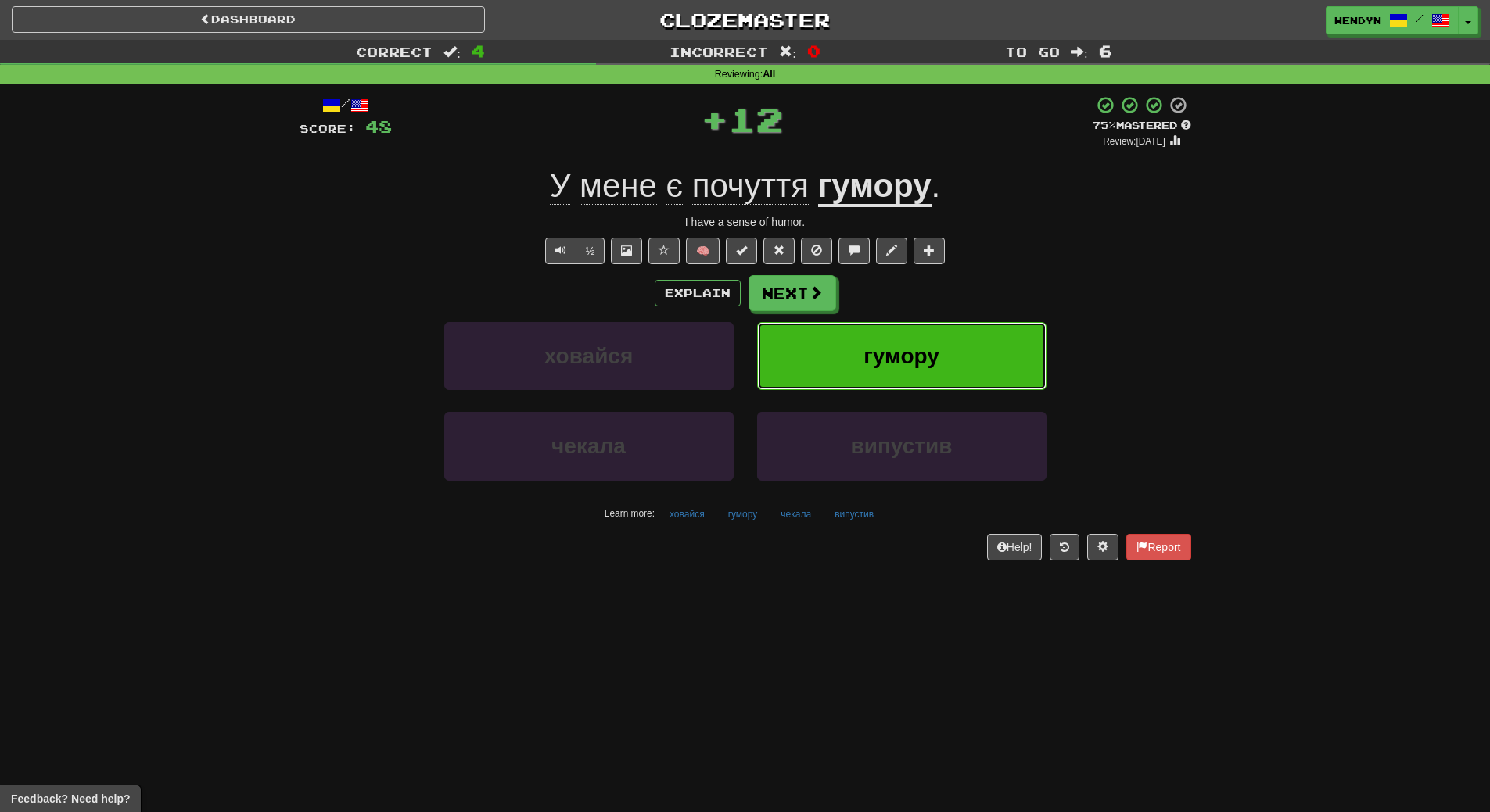
click at [923, 372] on button "гумору" at bounding box center [902, 357] width 289 height 68
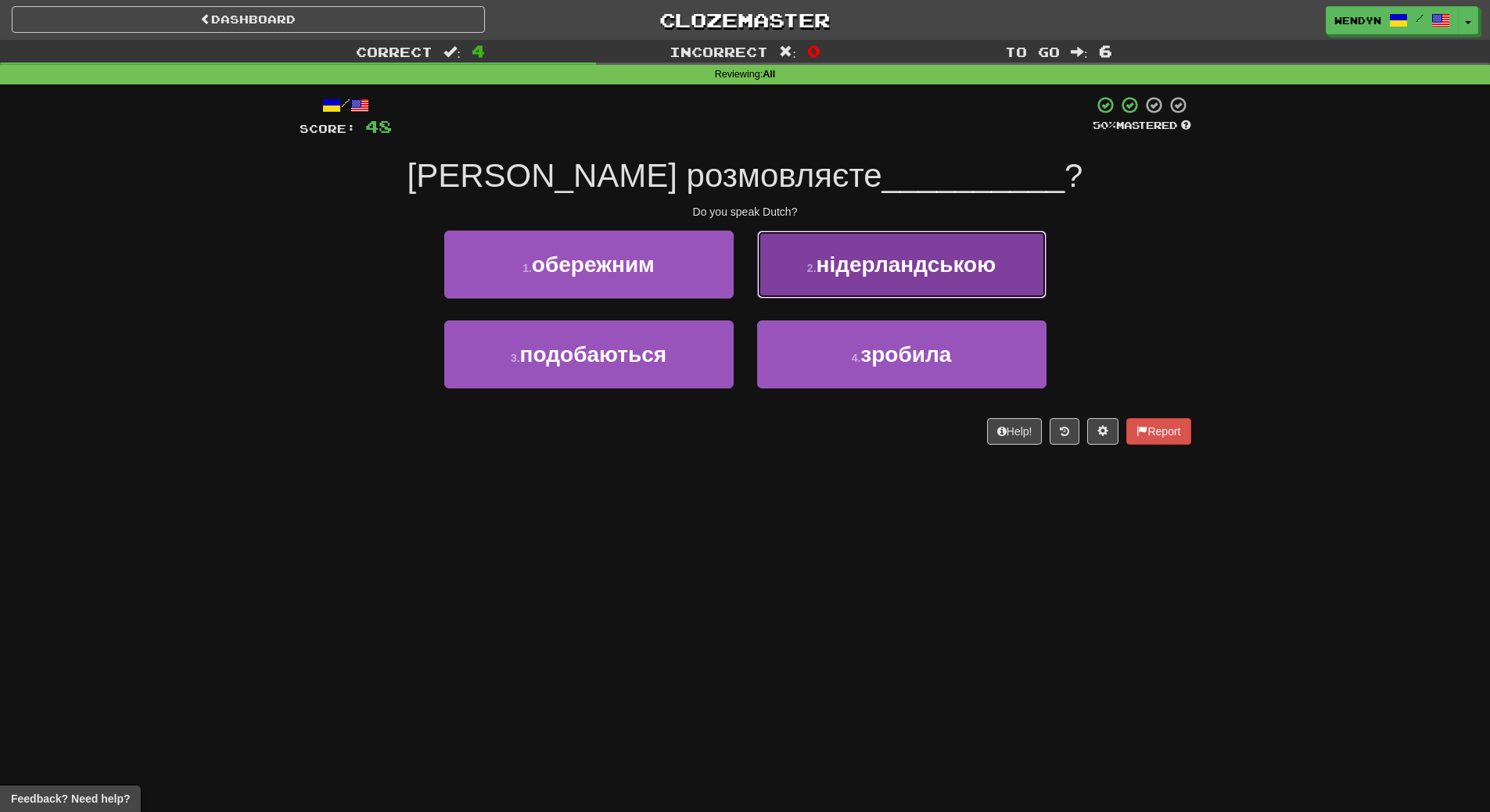
click at [943, 268] on span "нідерландською" at bounding box center [906, 264] width 180 height 24
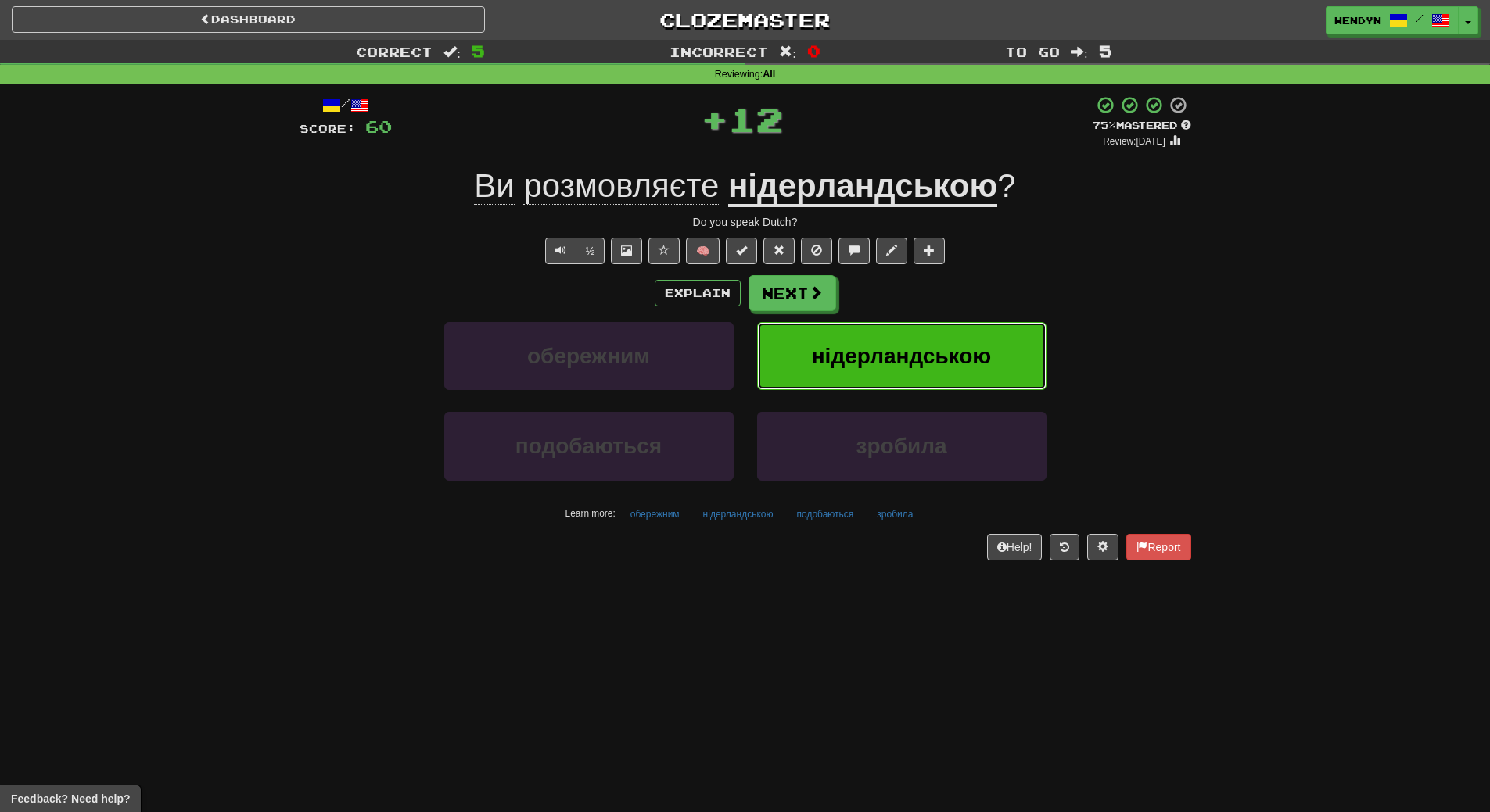
click at [925, 363] on span "нідерландською" at bounding box center [901, 356] width 180 height 24
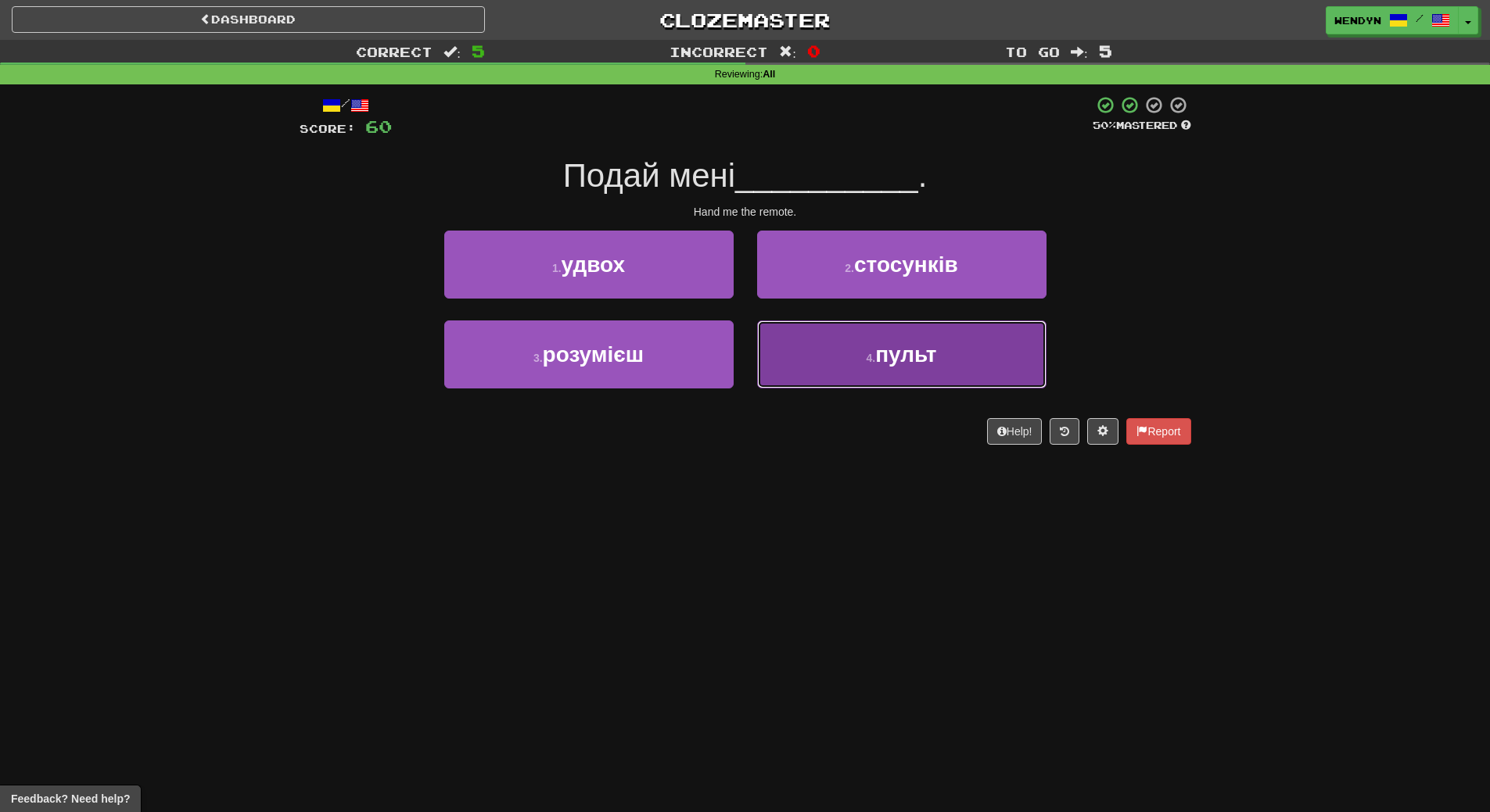
click at [900, 359] on span "пульт" at bounding box center [905, 354] width 61 height 24
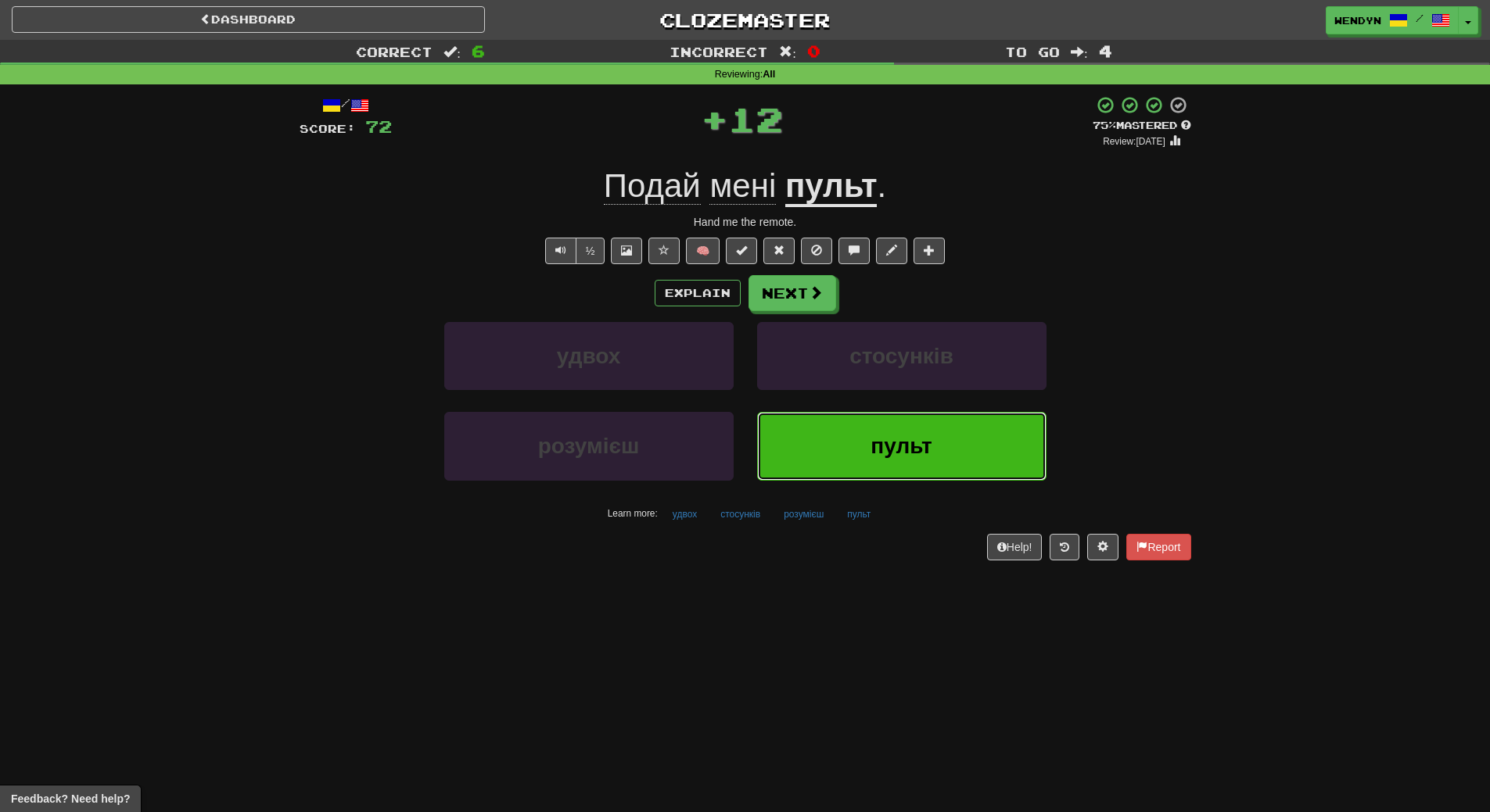
click at [876, 436] on span "пульт" at bounding box center [900, 445] width 61 height 24
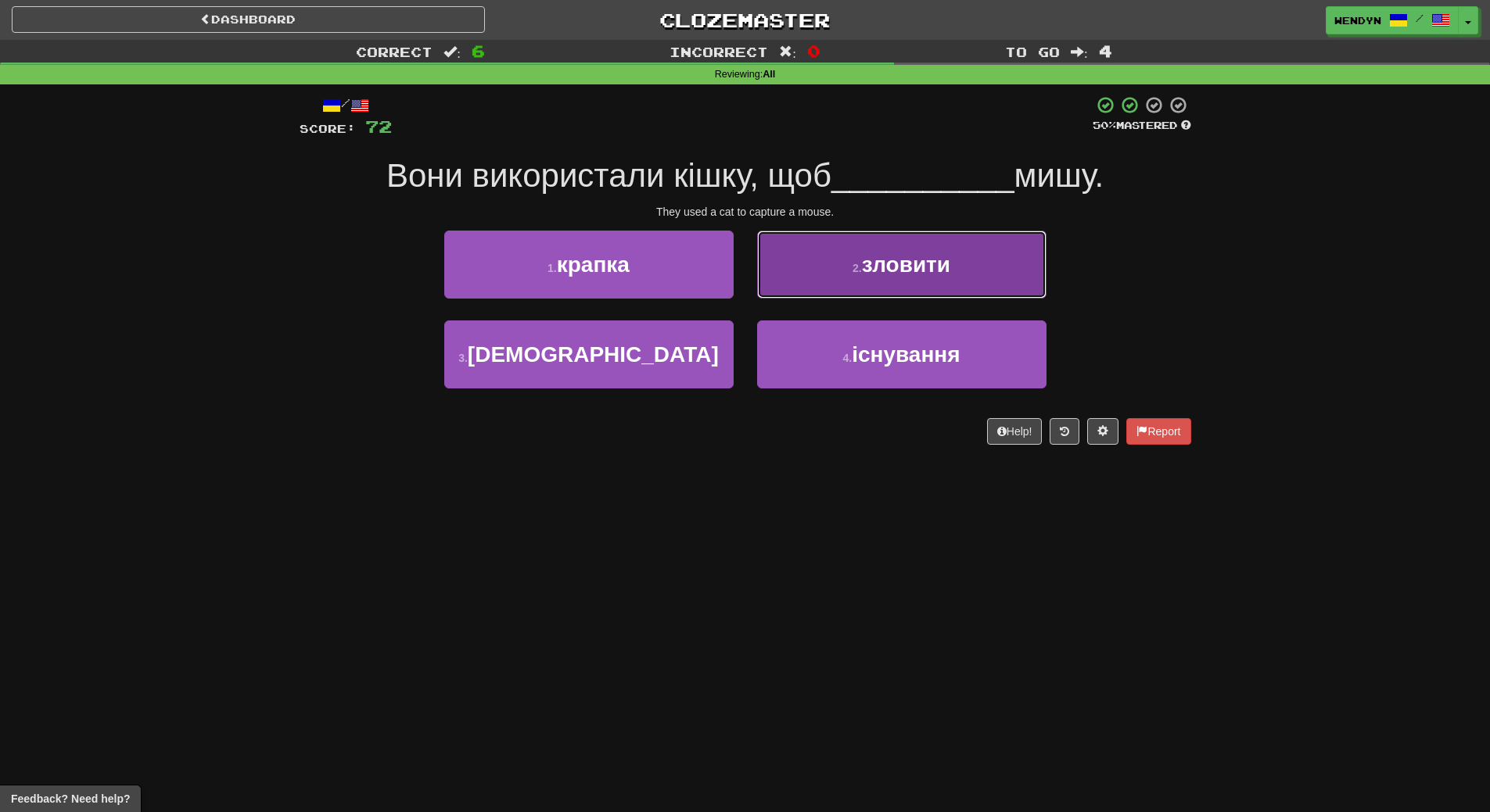
click at [924, 266] on span "зловити" at bounding box center [906, 264] width 88 height 24
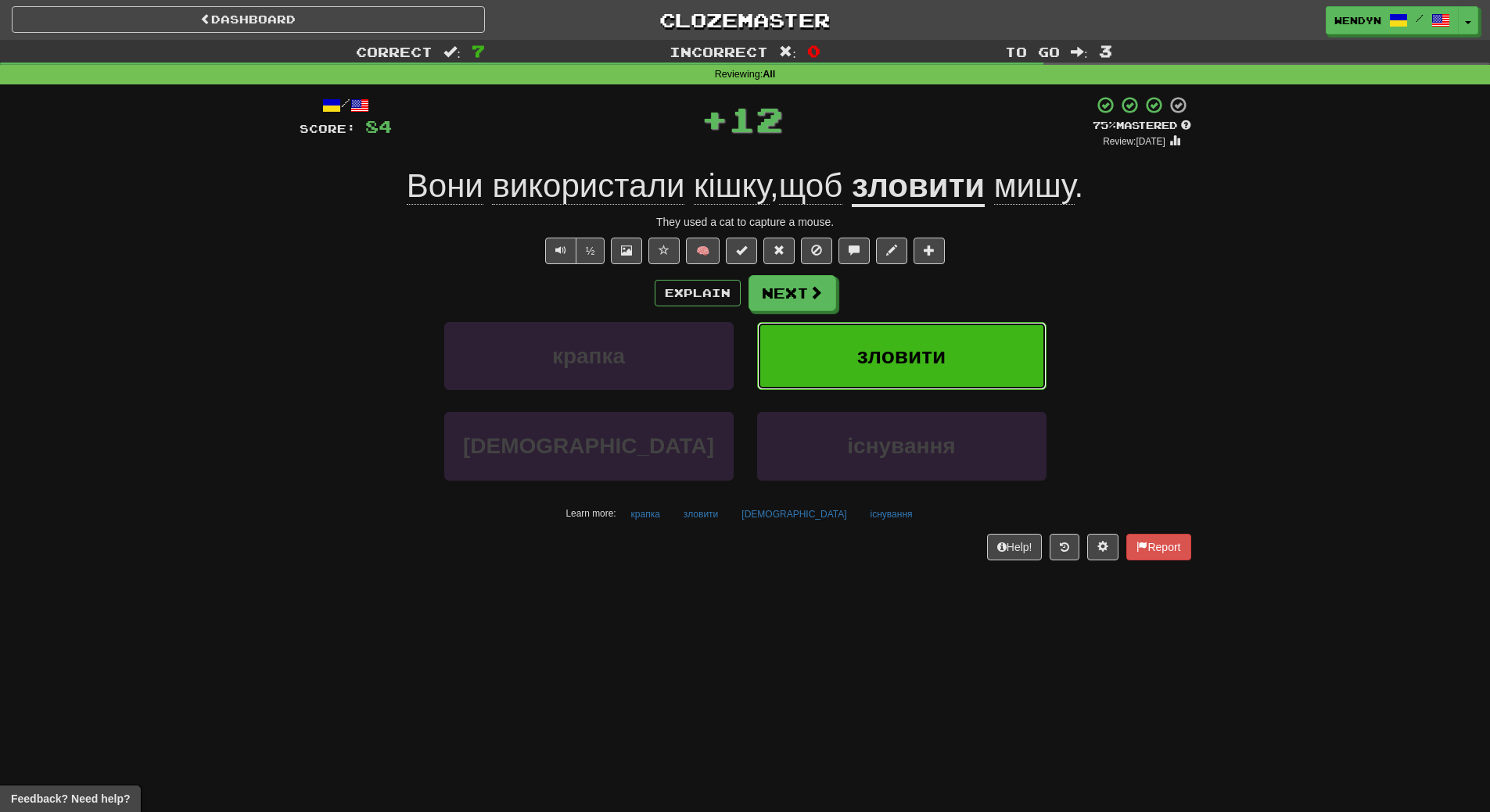
click at [933, 376] on button "зловити" at bounding box center [902, 357] width 289 height 68
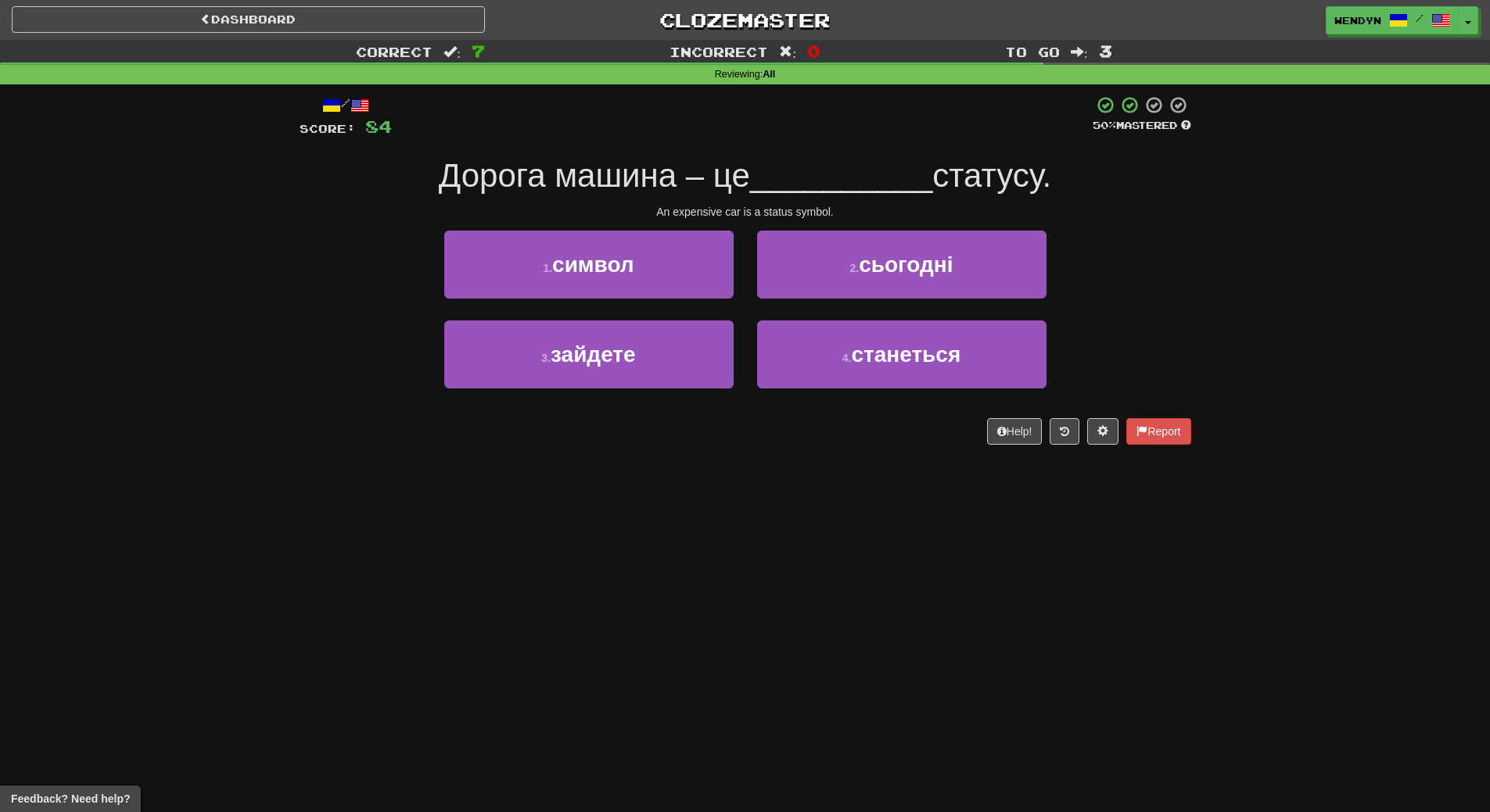
click at [823, 464] on div "/ Score: 84 50 % Mastered Дорога машина – це __________ статусу. An expensive c…" at bounding box center [745, 276] width 891 height 382
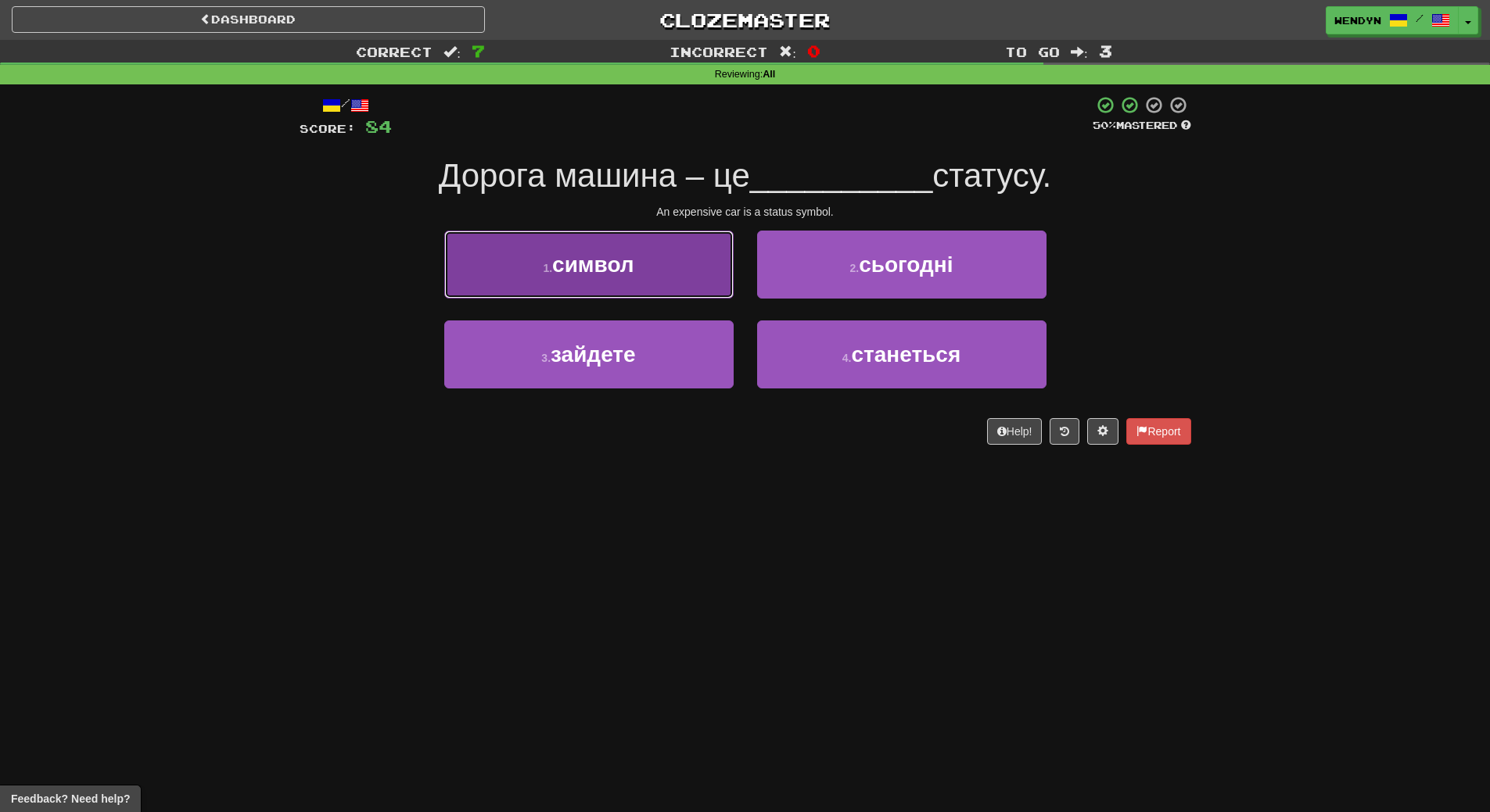
click at [648, 268] on button "1 . символ" at bounding box center [589, 264] width 289 height 68
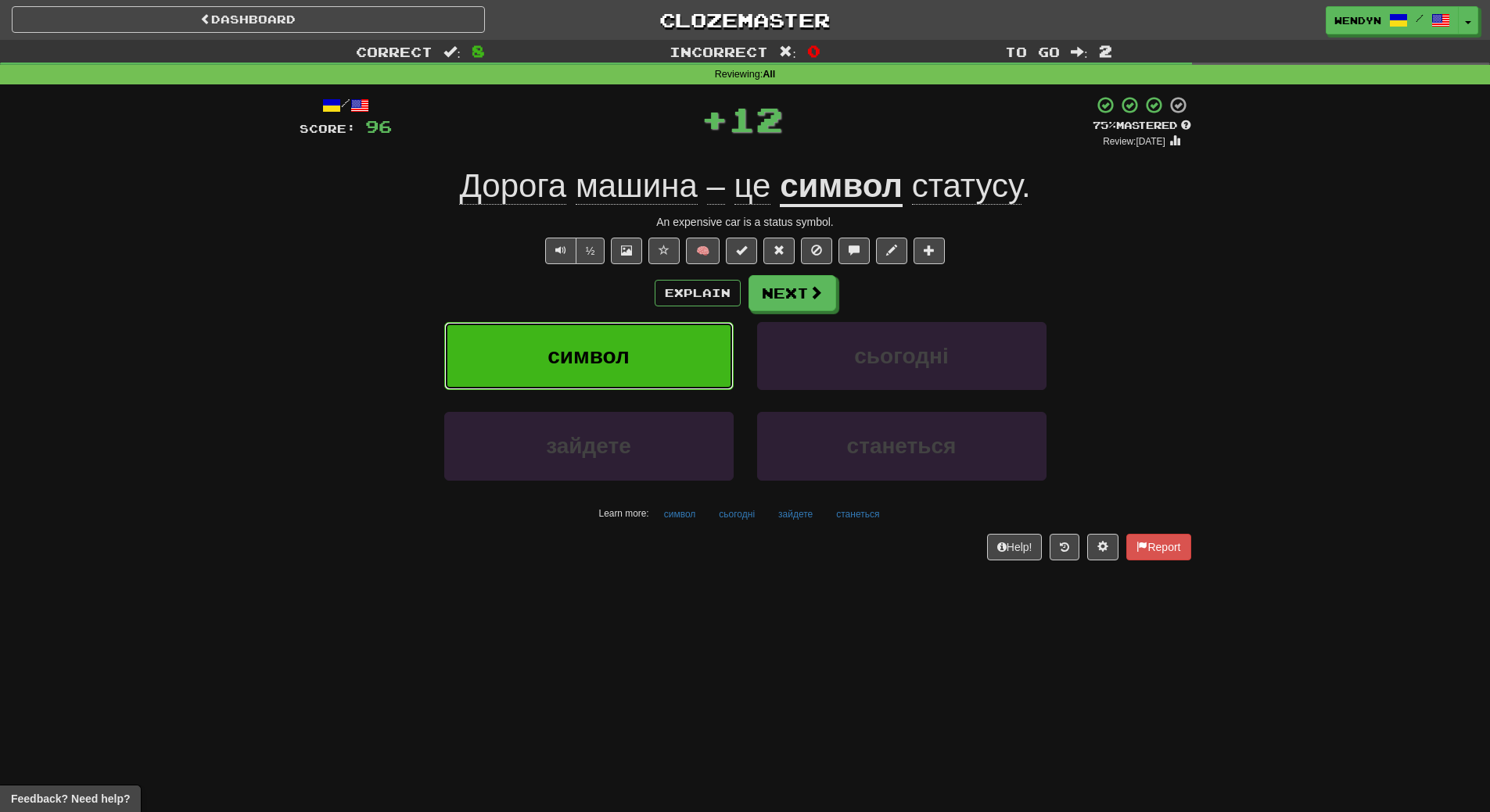
click at [642, 337] on button "символ" at bounding box center [589, 357] width 289 height 68
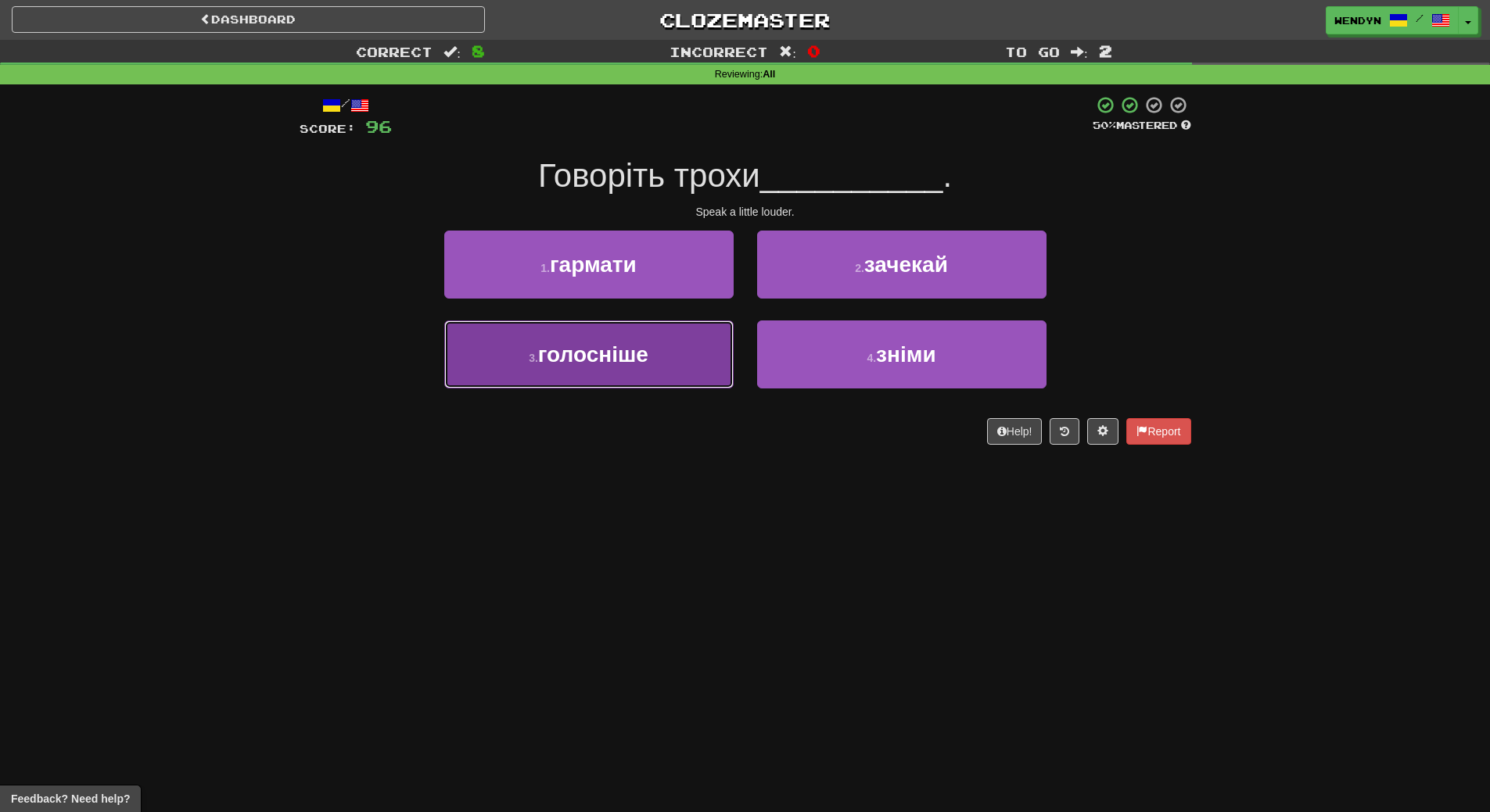
click at [682, 382] on button "3 . голосніше" at bounding box center [589, 355] width 289 height 68
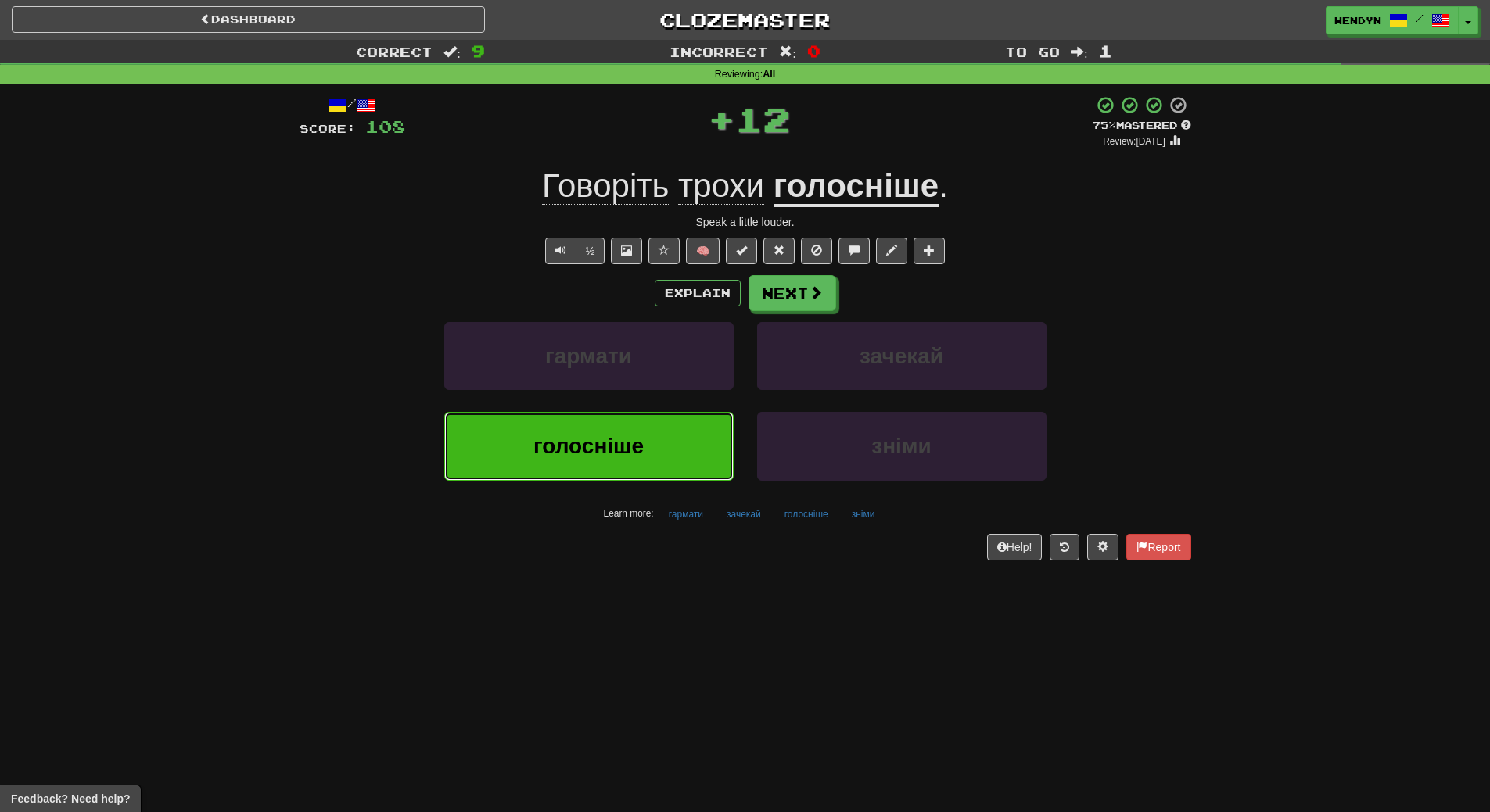
click at [678, 458] on button "голосніше" at bounding box center [589, 446] width 289 height 68
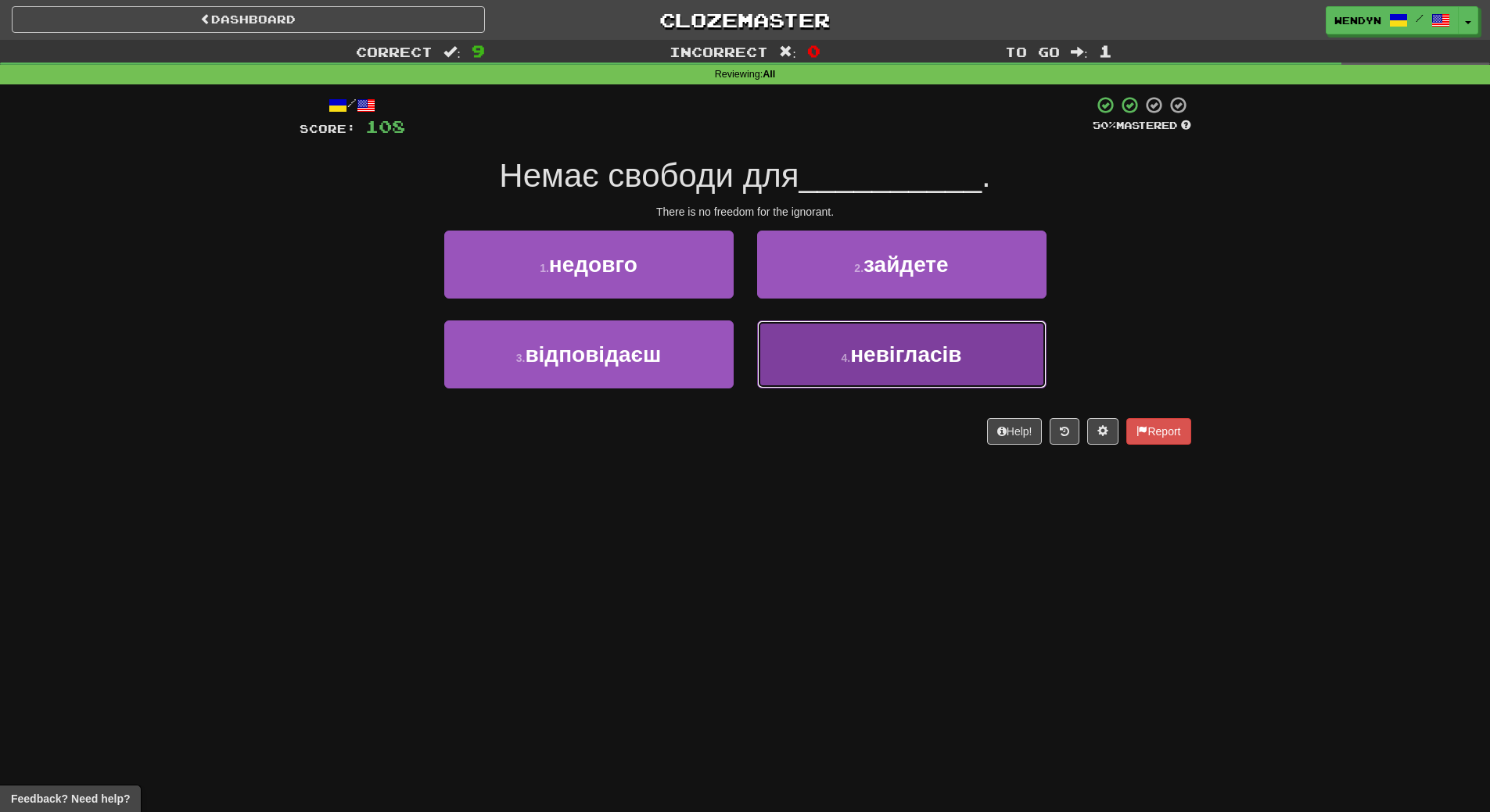
click at [892, 360] on span "невігласів" at bounding box center [905, 354] width 111 height 24
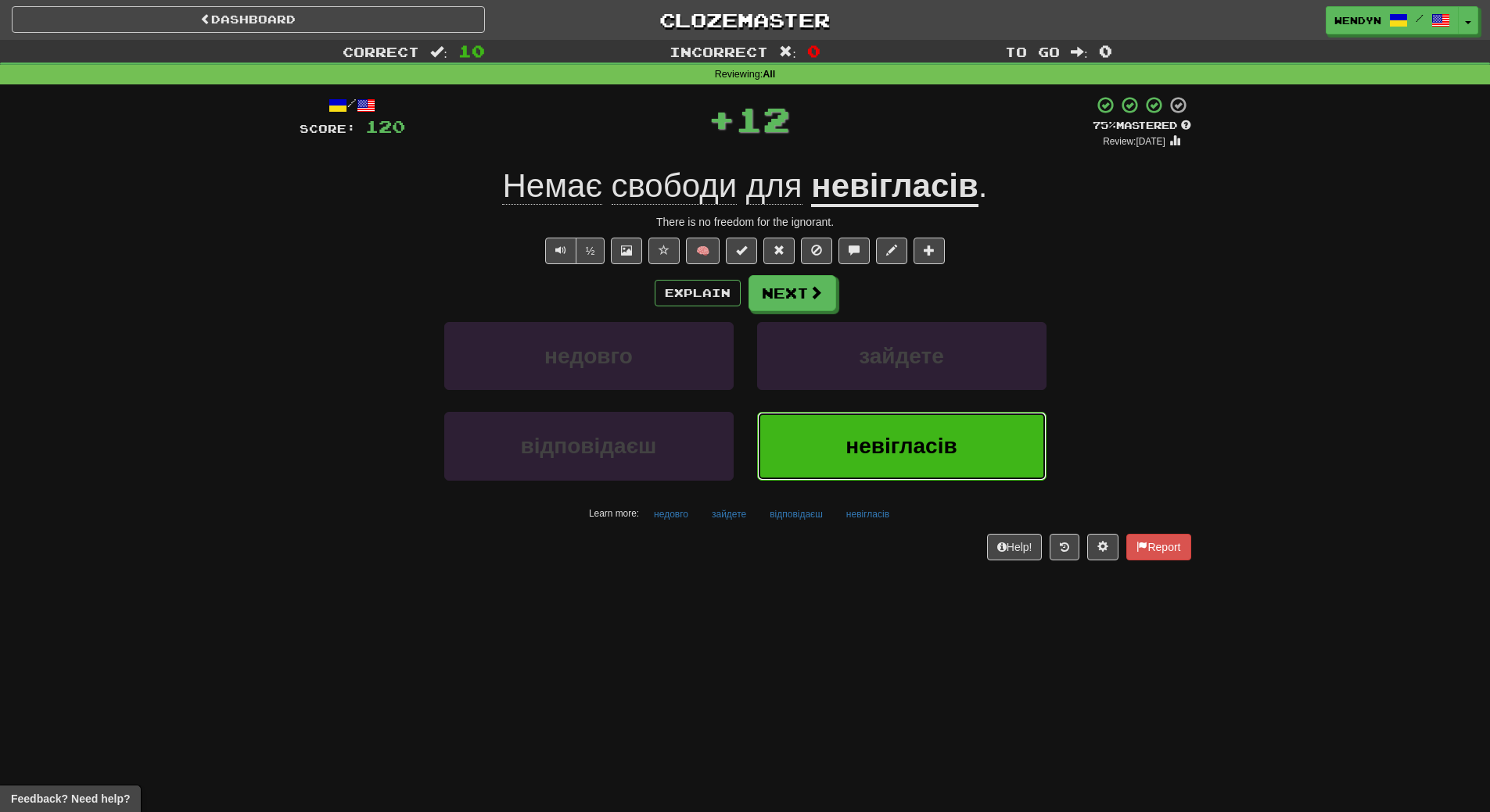
click at [891, 440] on span "невігласів" at bounding box center [901, 445] width 111 height 24
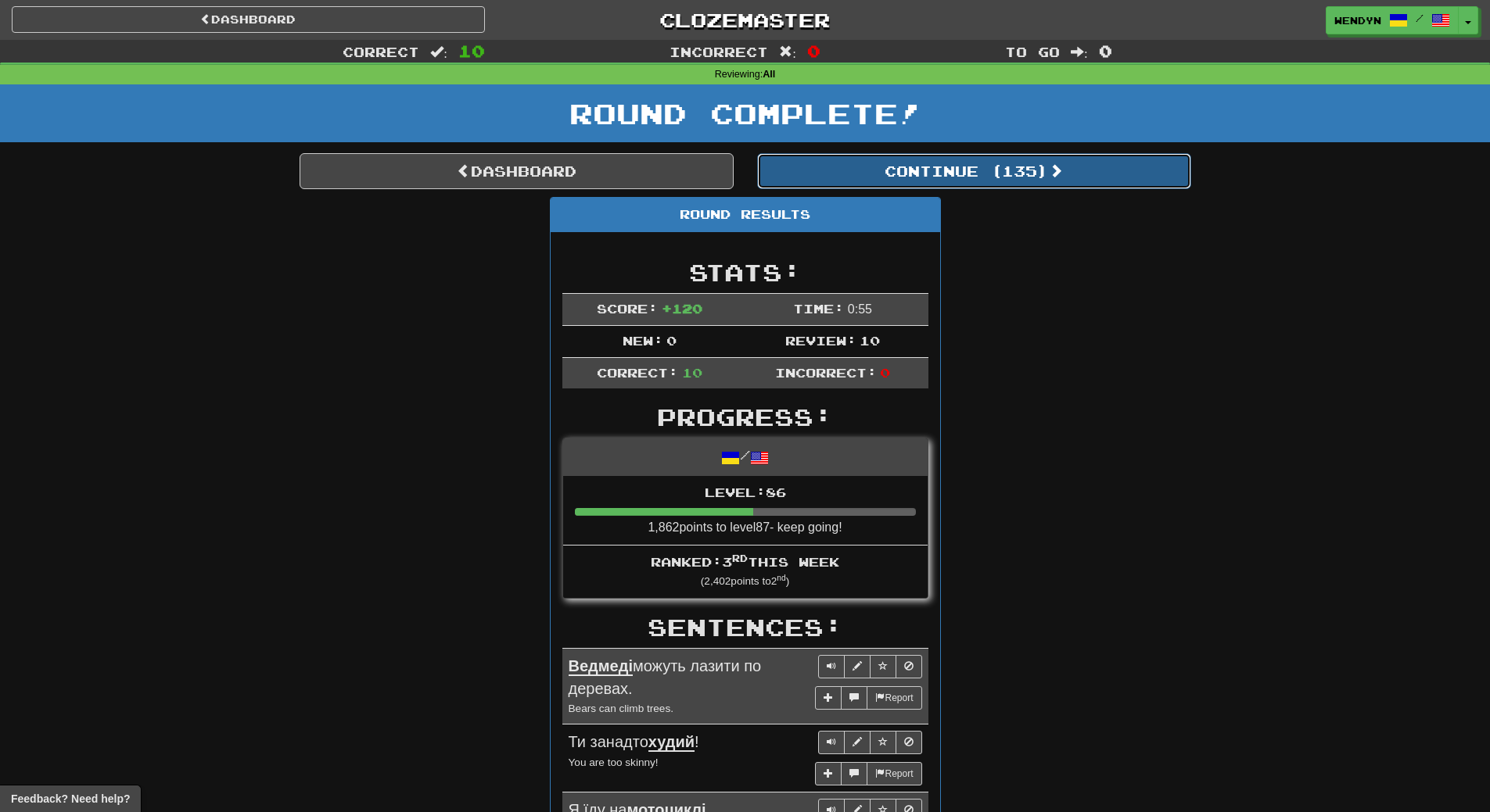
click at [1035, 171] on button "Continue ( 135 )" at bounding box center [974, 170] width 434 height 36
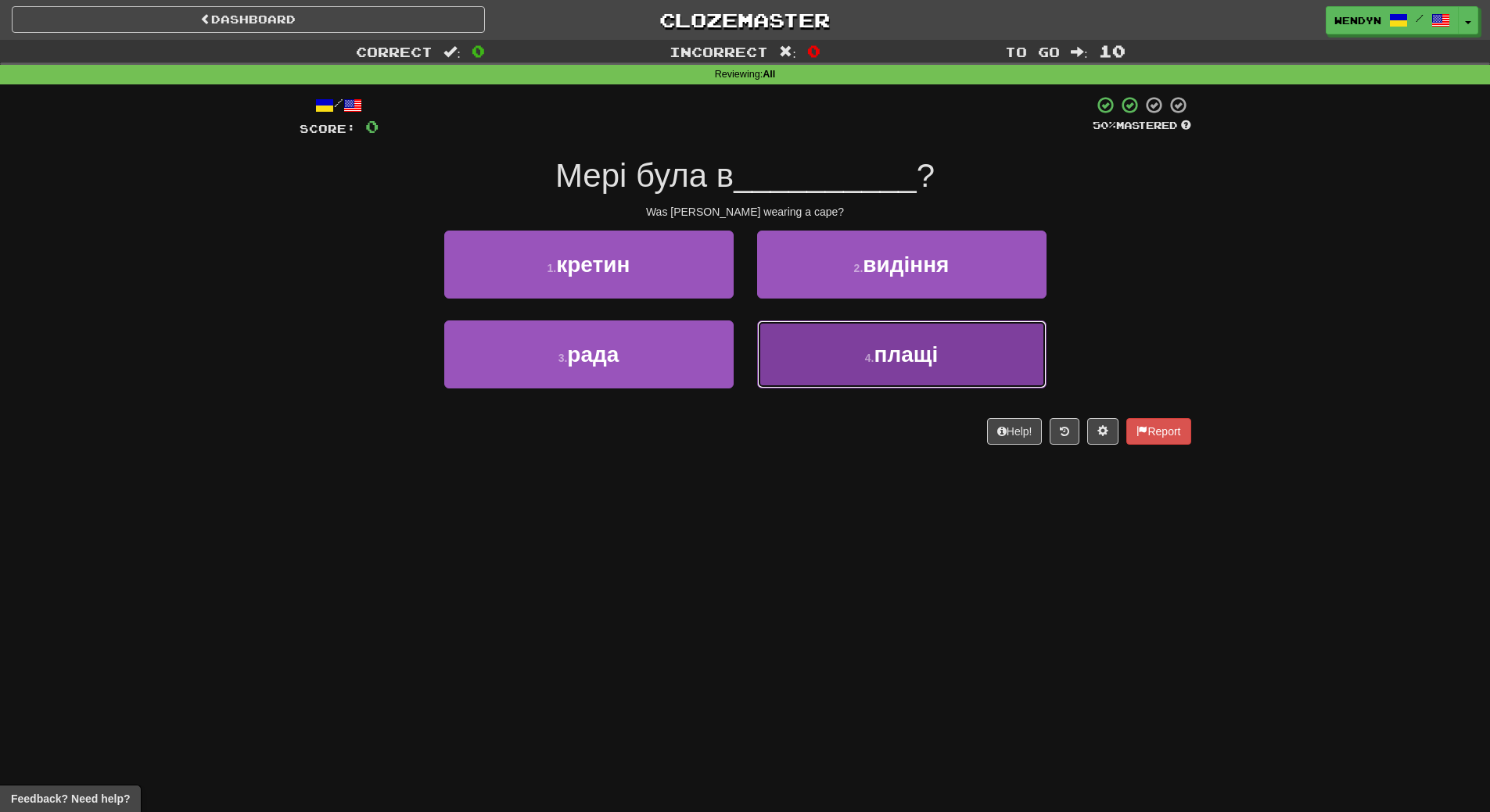
click at [985, 352] on button "4 . плащі" at bounding box center [902, 355] width 289 height 68
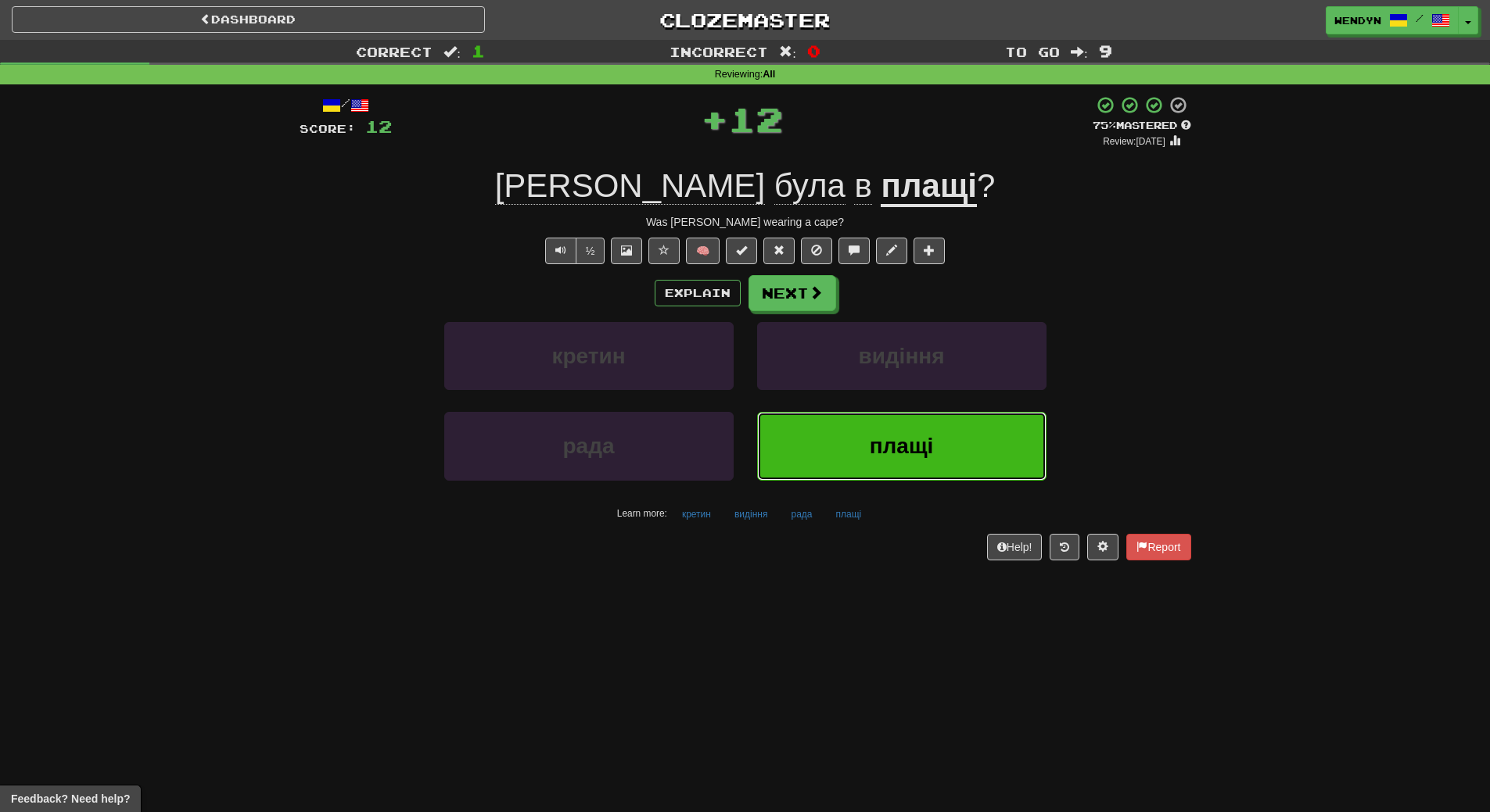
click at [844, 475] on button "плащі" at bounding box center [902, 446] width 289 height 68
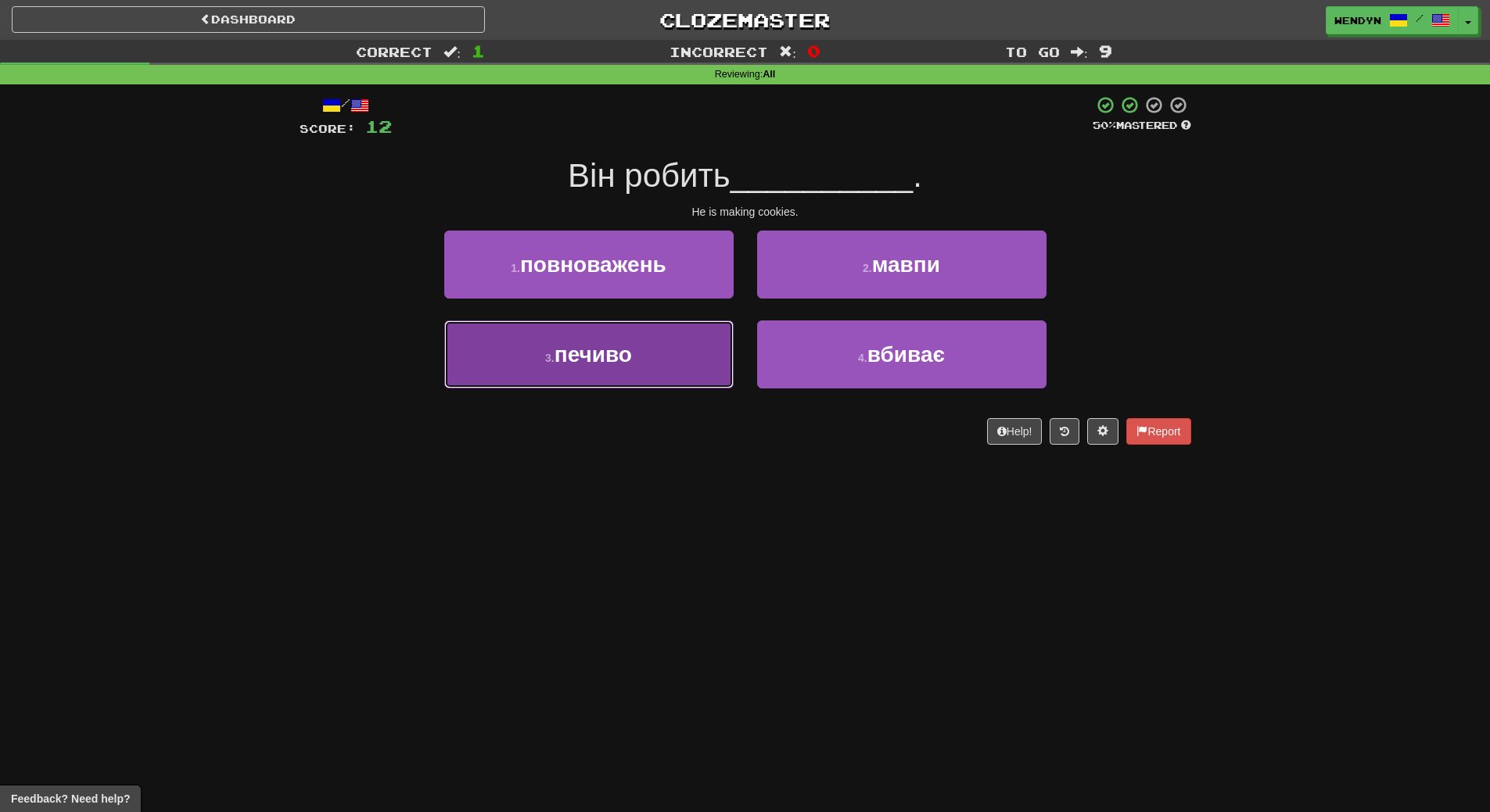
click at [615, 351] on span "печиво" at bounding box center [593, 354] width 77 height 24
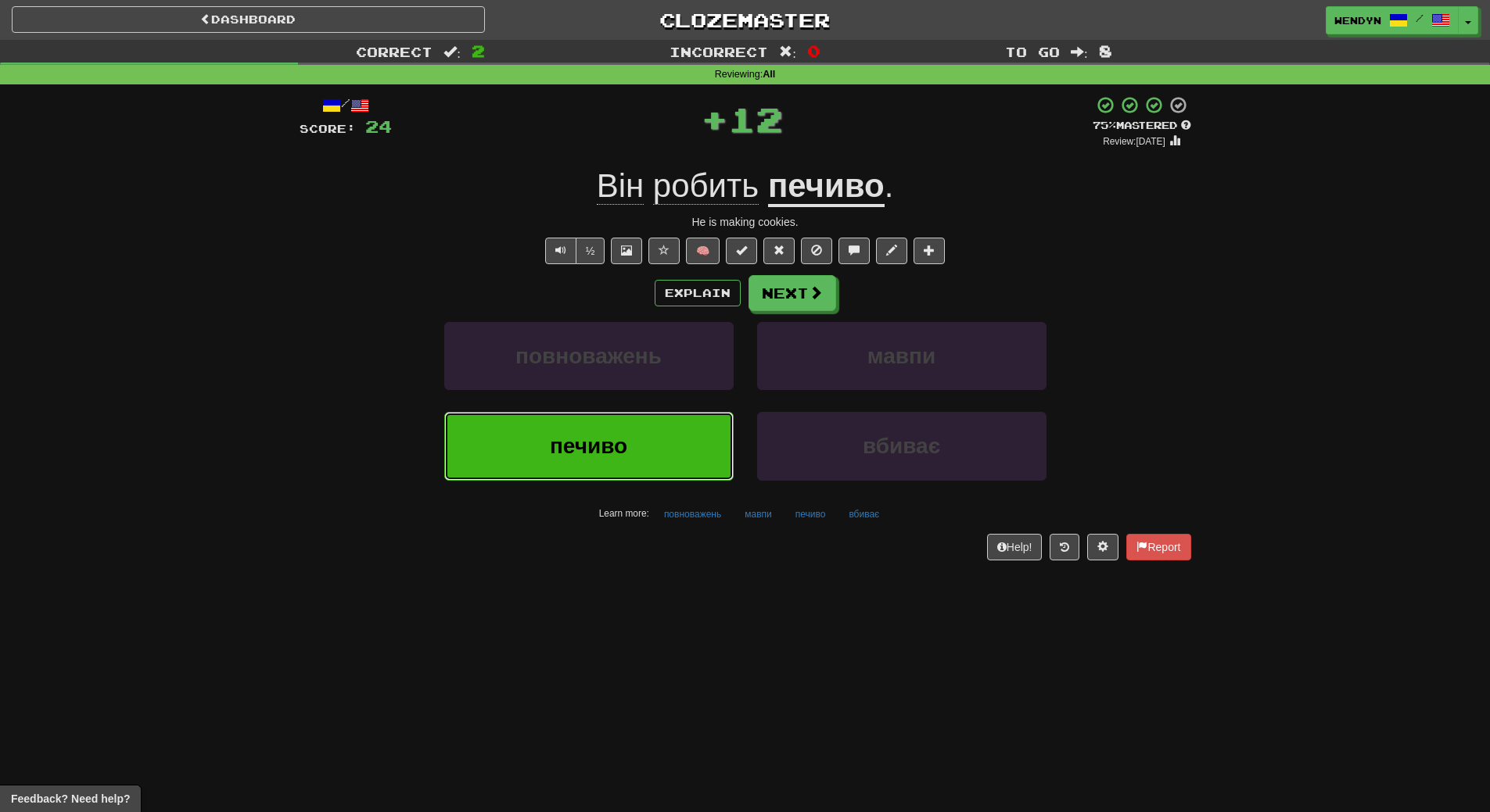
click at [605, 459] on button "печиво" at bounding box center [589, 446] width 289 height 68
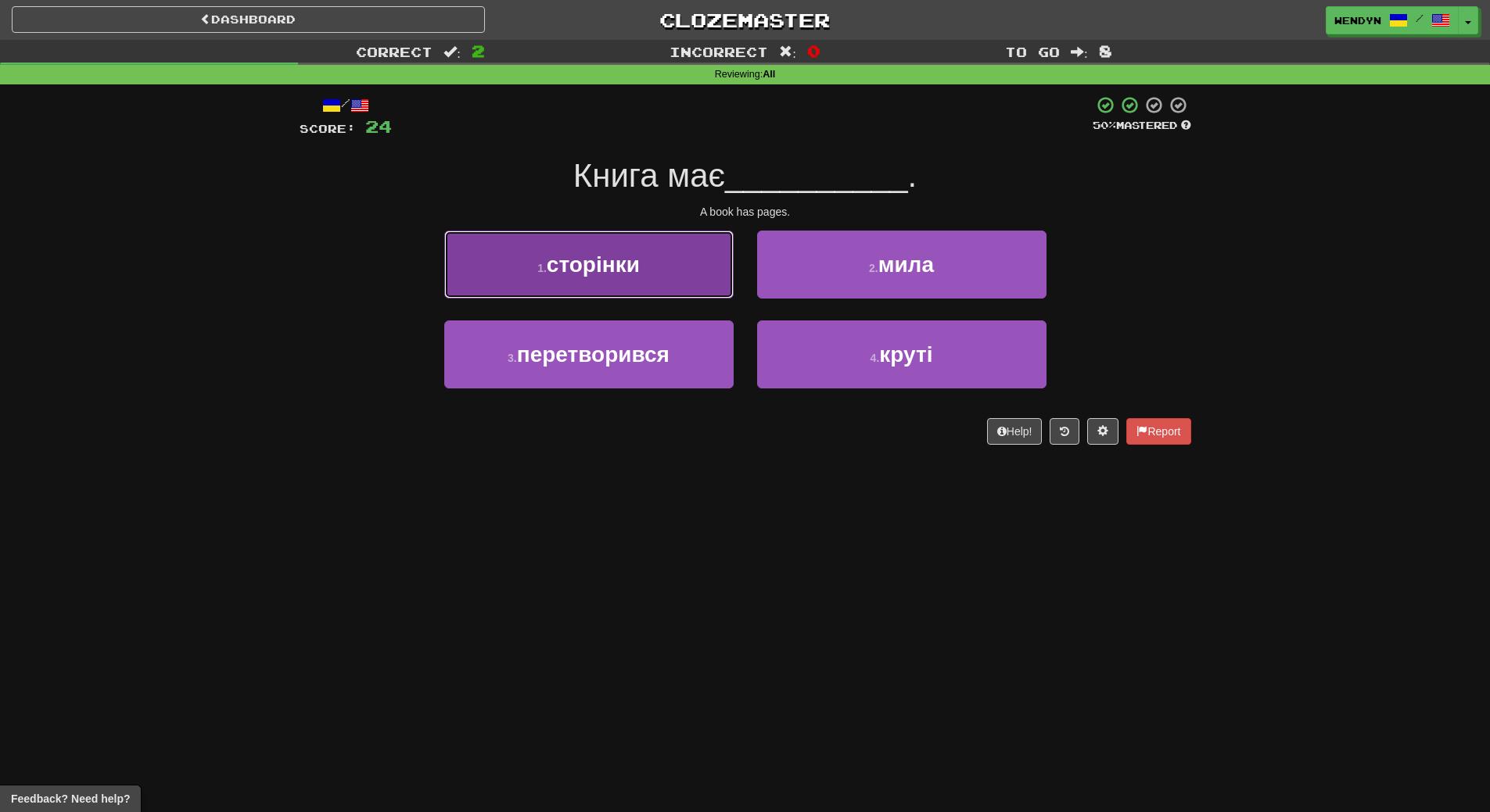
click at [660, 273] on button "1 . сторінки" at bounding box center [589, 264] width 289 height 68
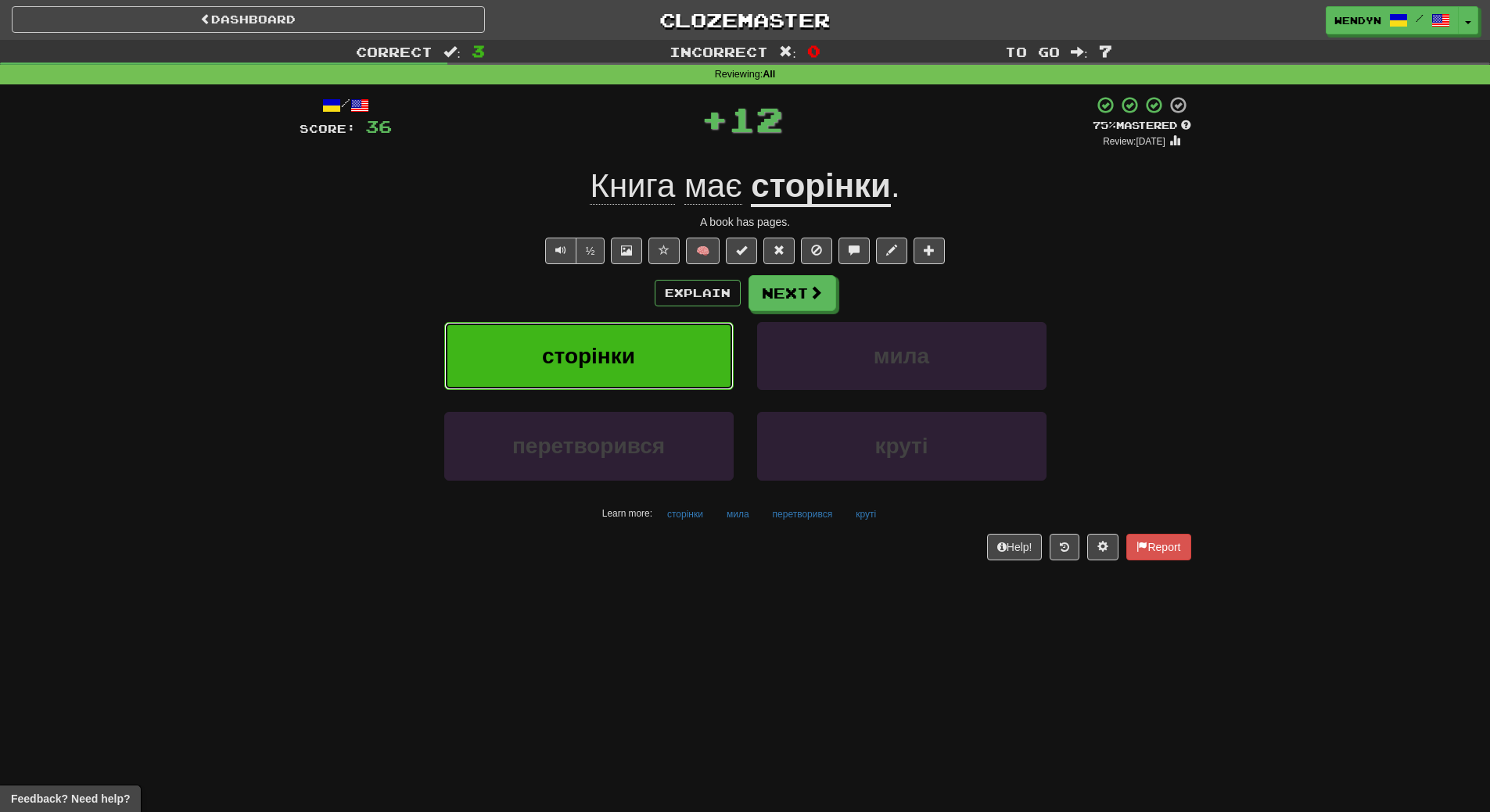
click at [650, 349] on button "сторінки" at bounding box center [589, 357] width 289 height 68
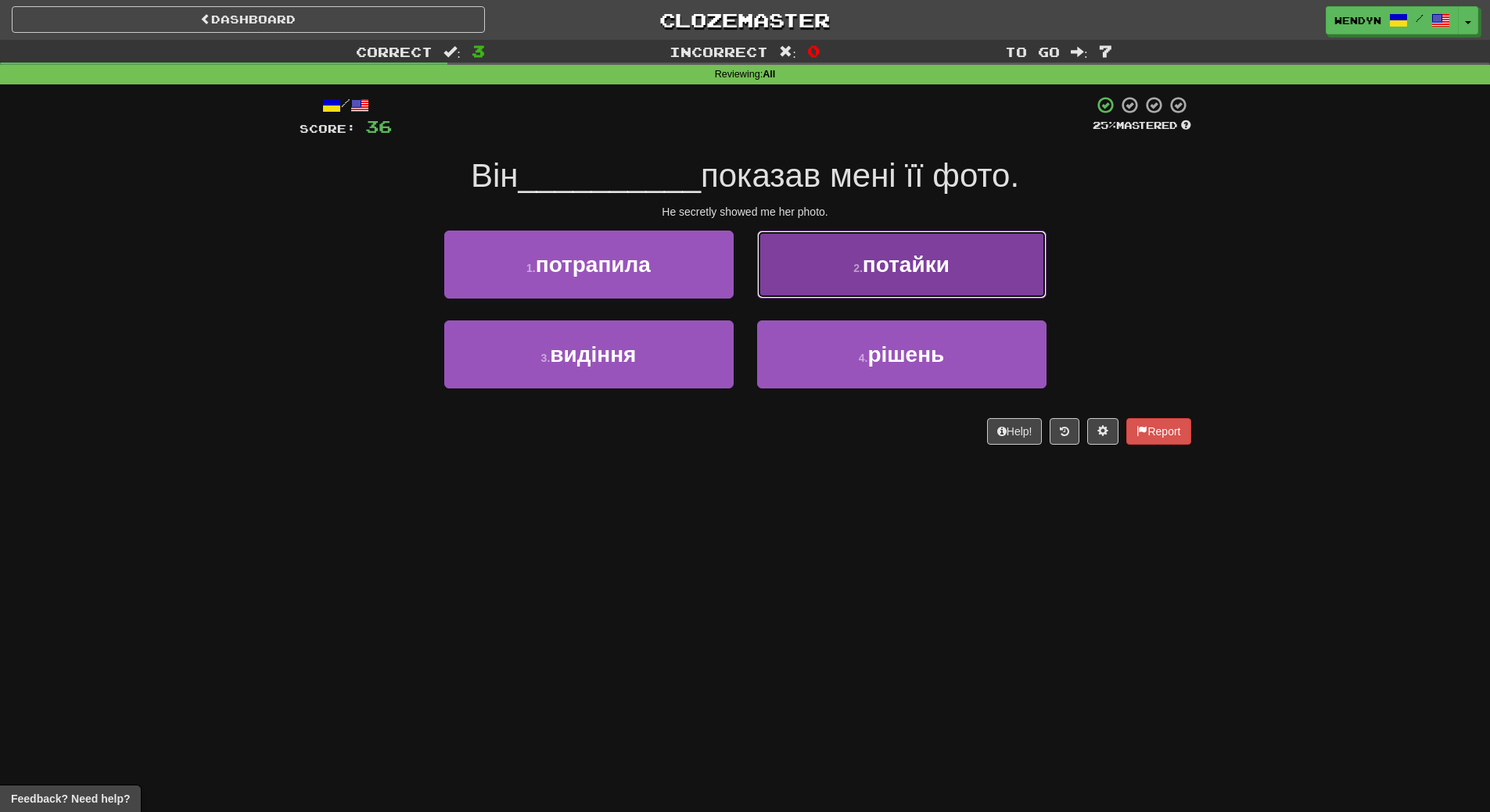
click at [982, 263] on button "2 . потайки" at bounding box center [902, 264] width 289 height 68
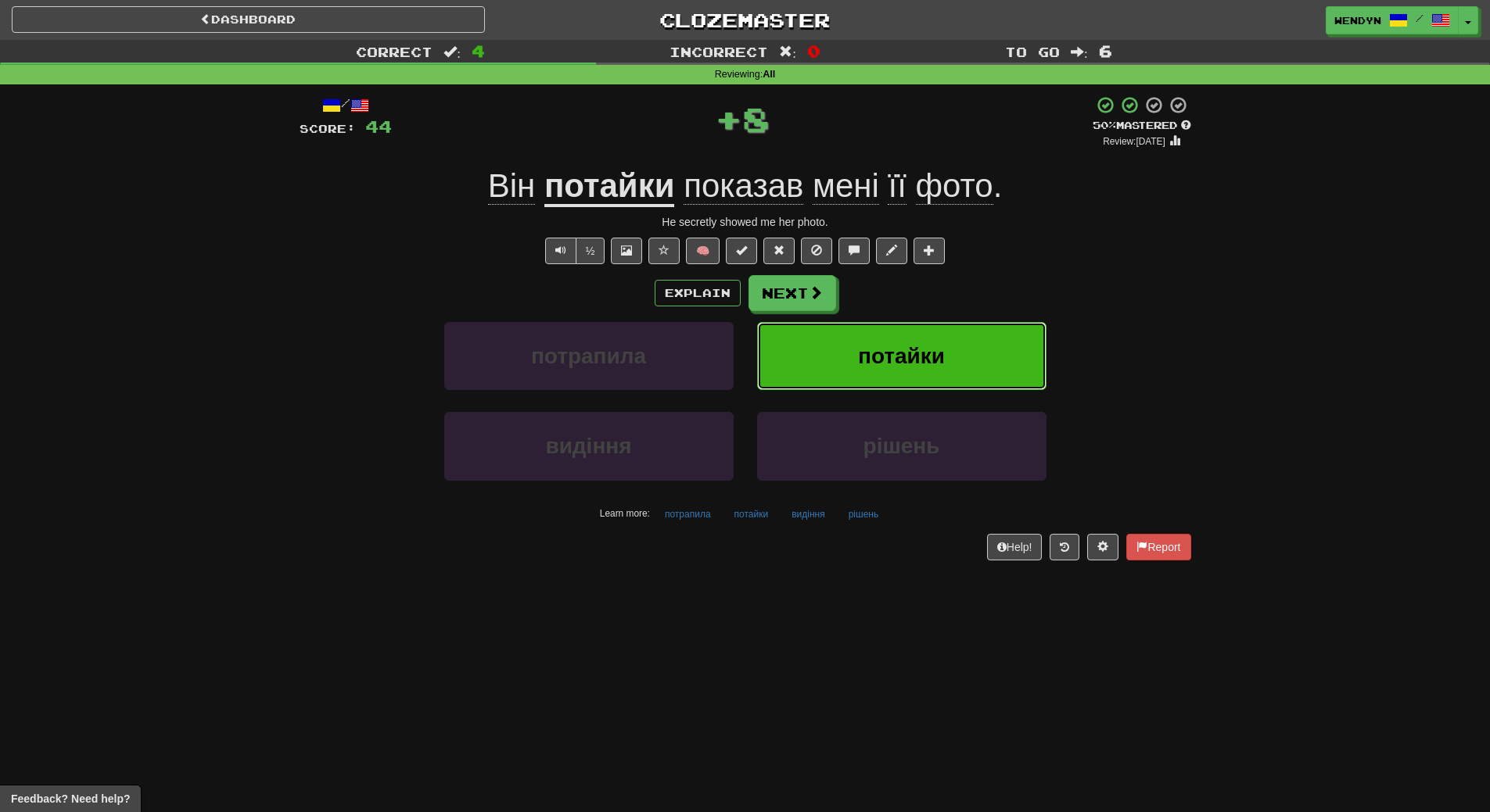
click at [964, 348] on button "потайки" at bounding box center [902, 357] width 289 height 68
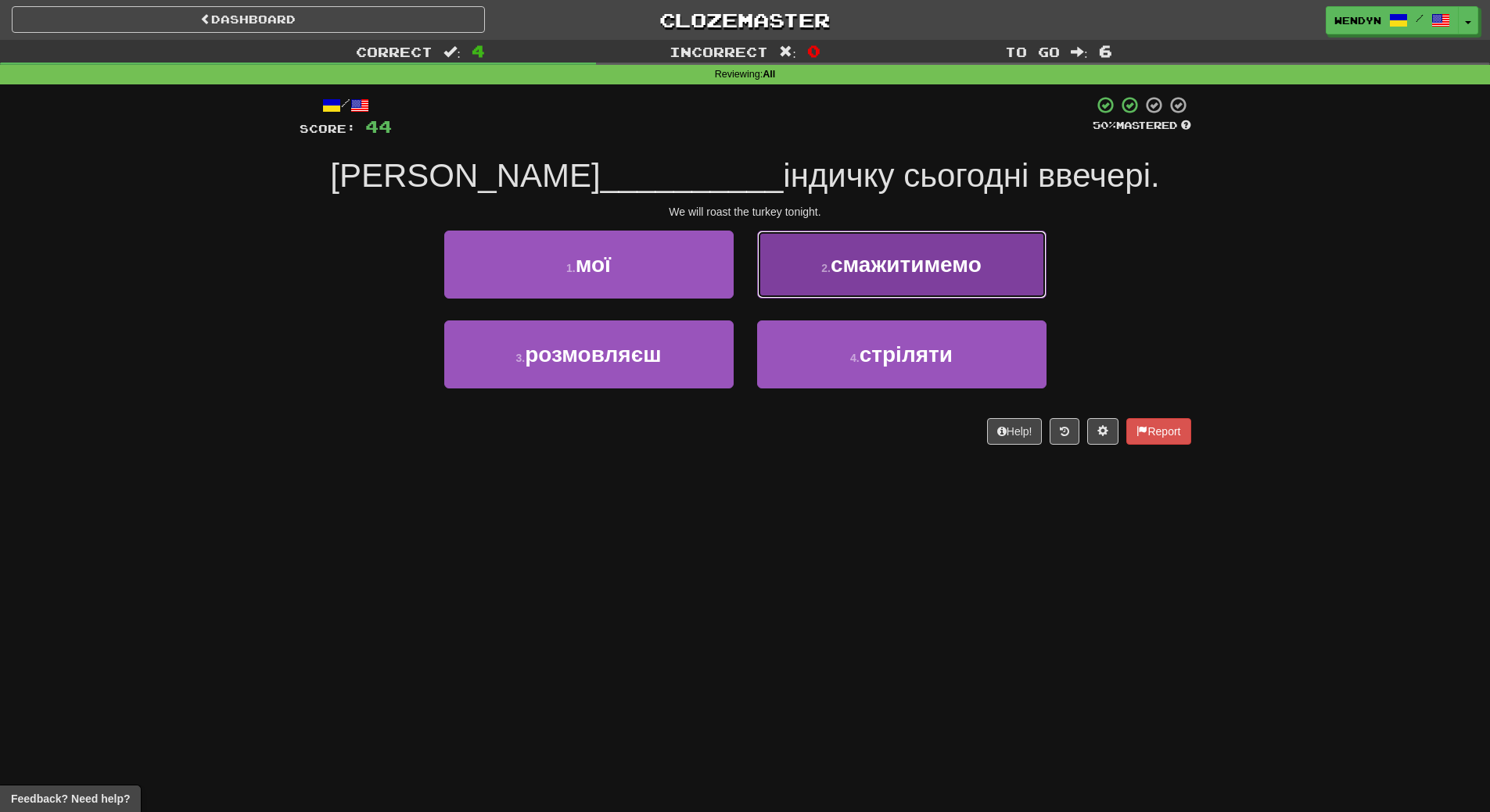
click at [964, 289] on button "2 . смажитимемо" at bounding box center [902, 264] width 289 height 68
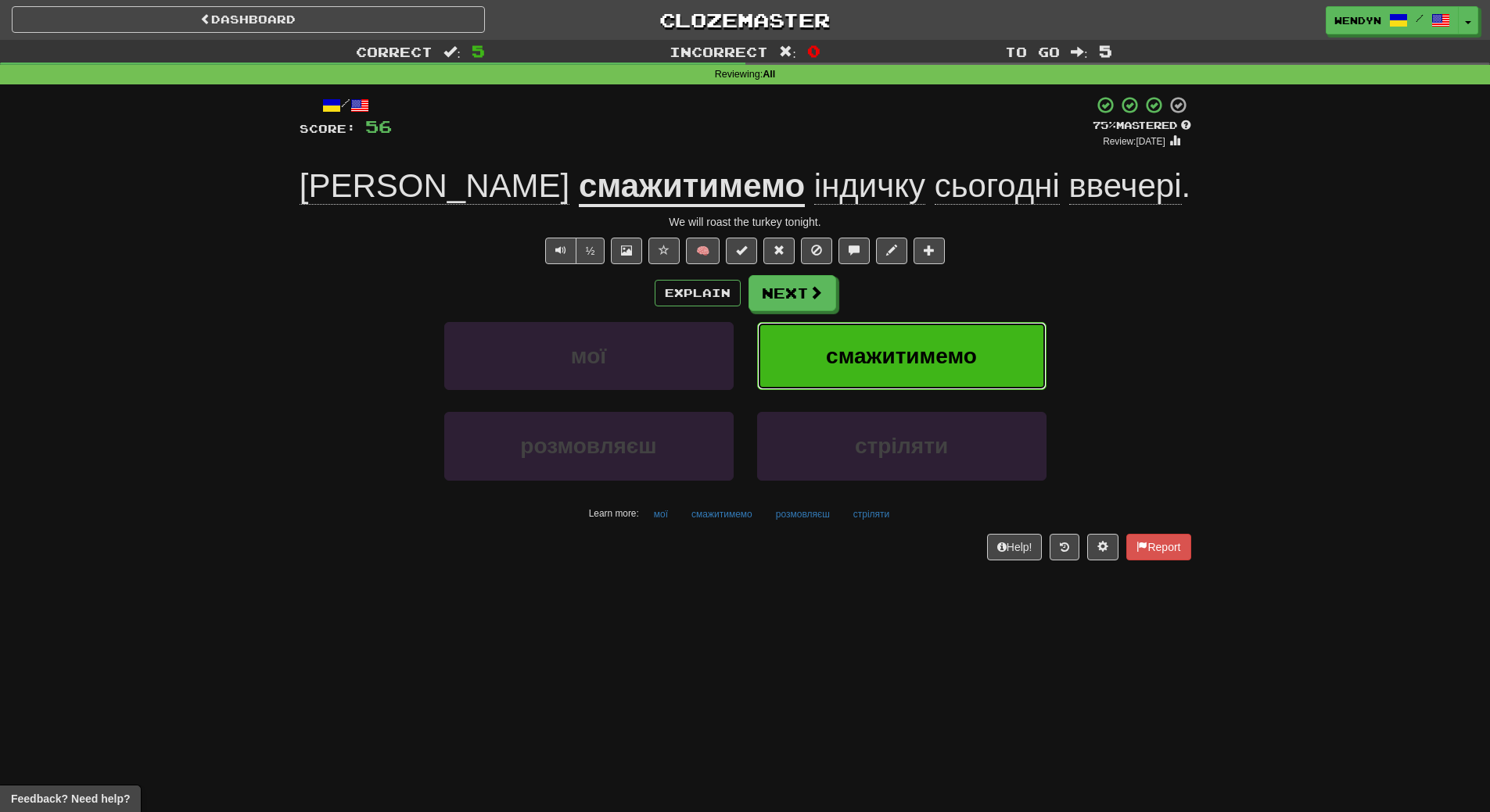
click at [933, 344] on span "смажитимемо" at bounding box center [901, 356] width 151 height 24
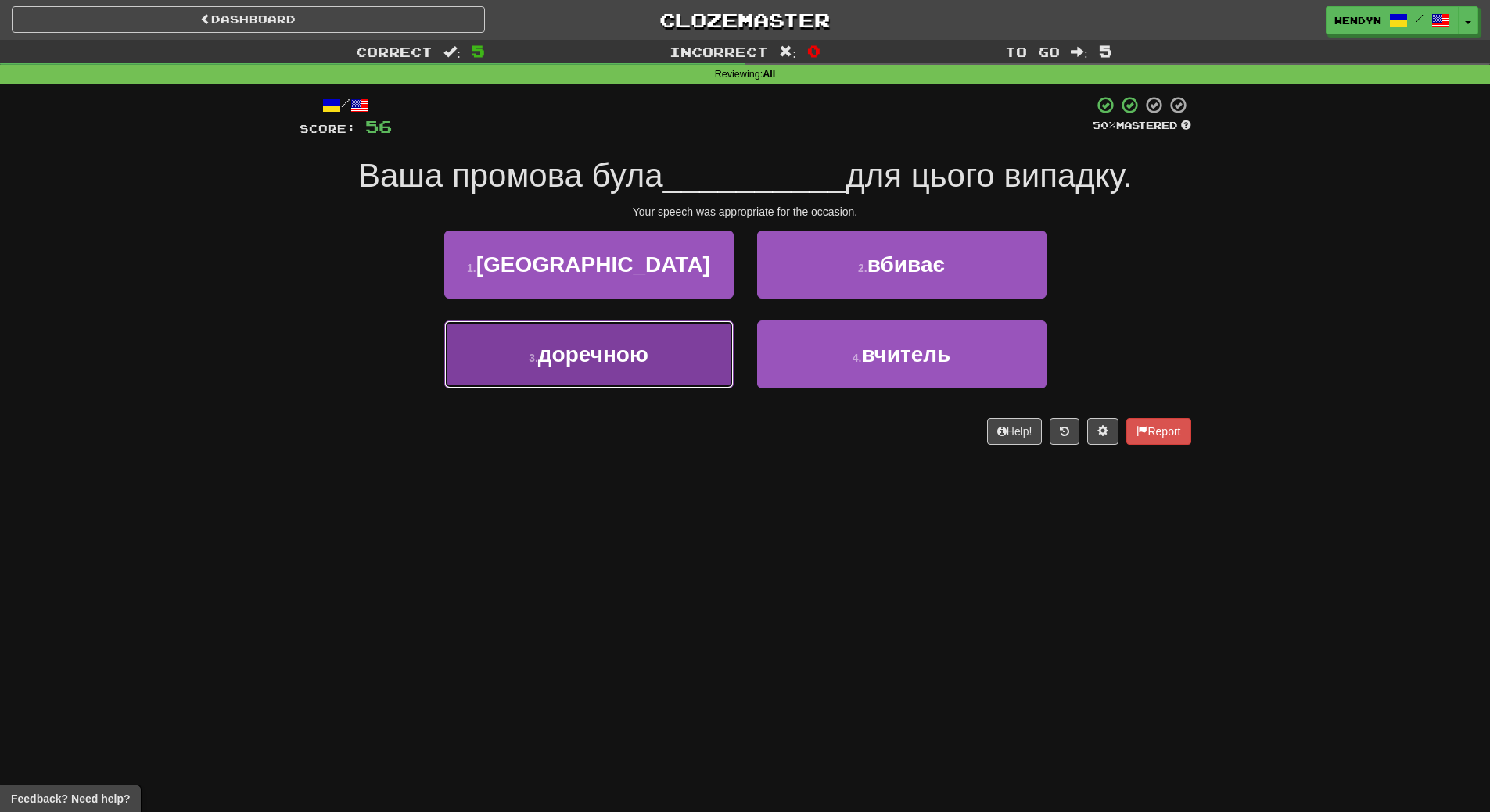
click at [647, 384] on button "3 . доречною" at bounding box center [589, 355] width 289 height 68
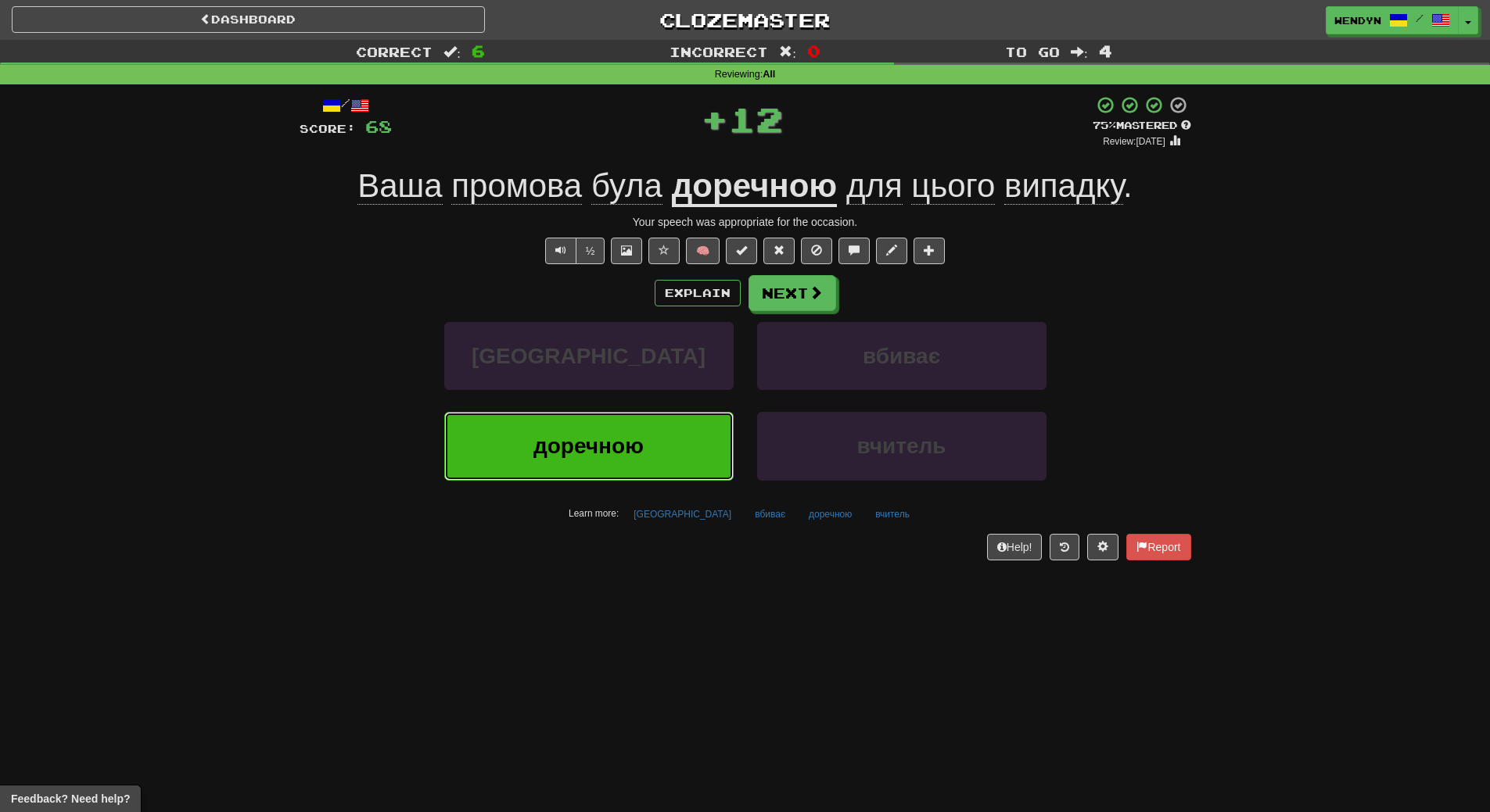
click at [619, 451] on span "доречною" at bounding box center [589, 445] width 111 height 24
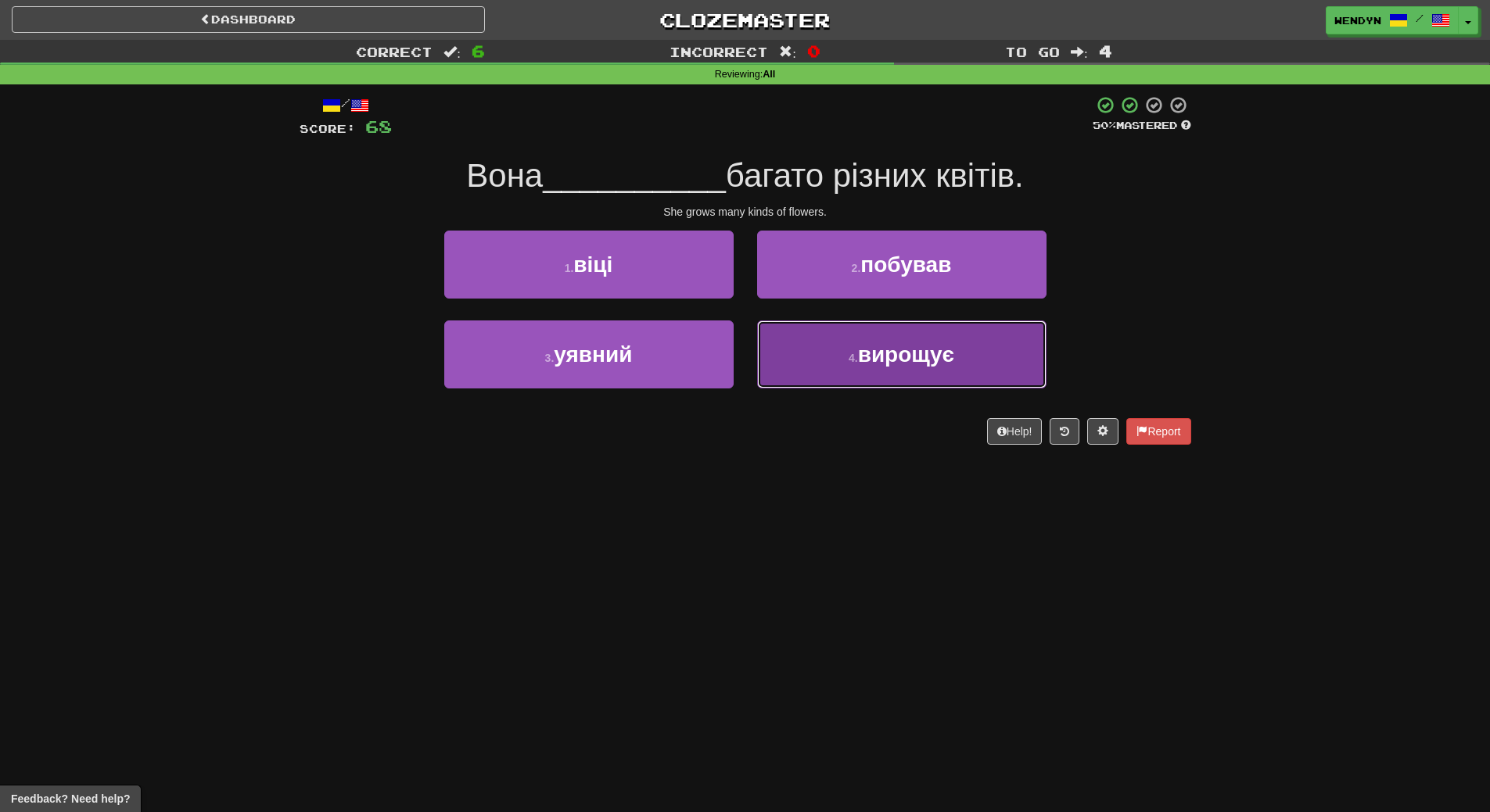
click at [904, 350] on span "вирощує" at bounding box center [906, 354] width 96 height 24
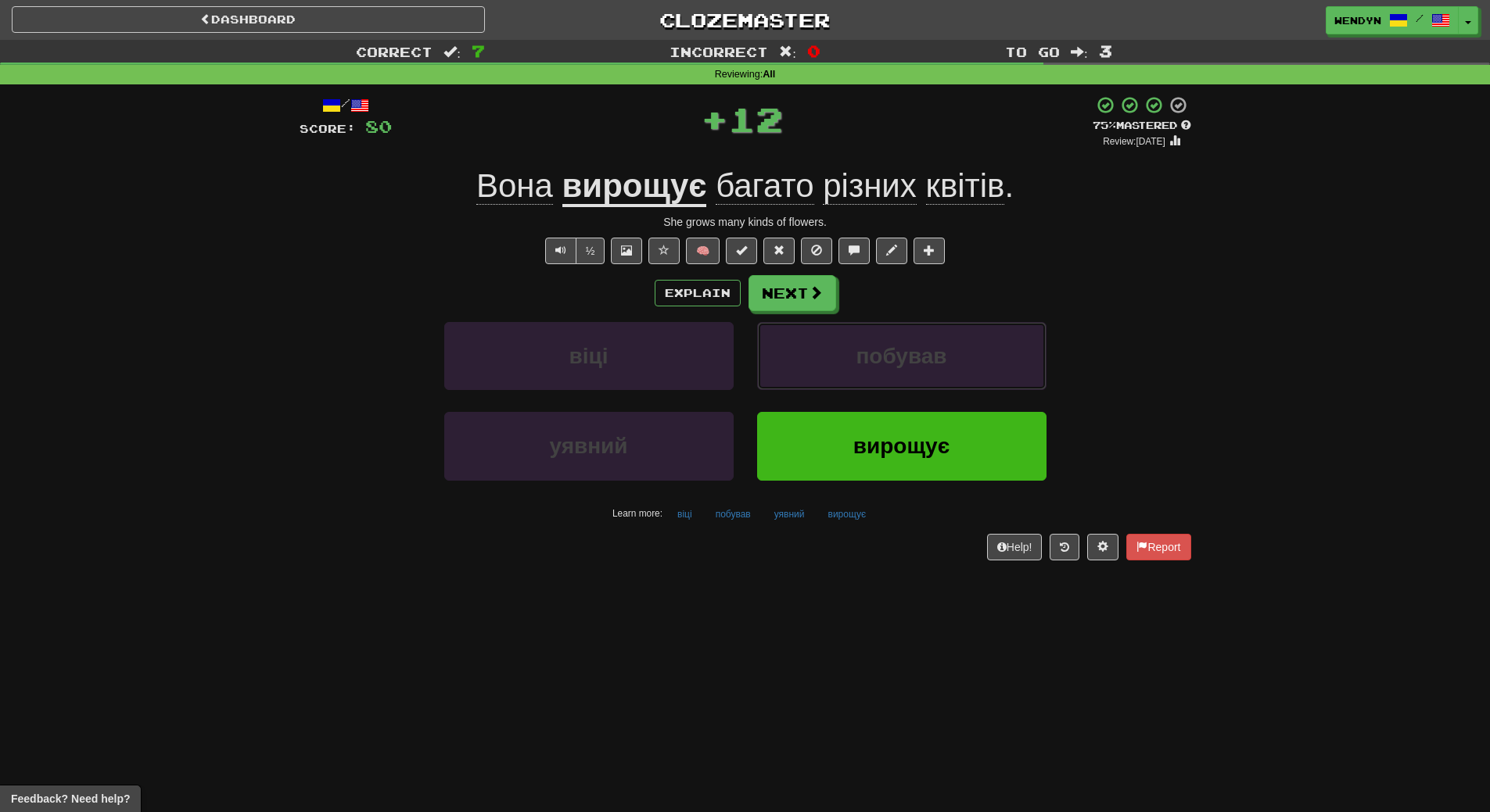
click at [904, 350] on span "побував" at bounding box center [900, 356] width 91 height 24
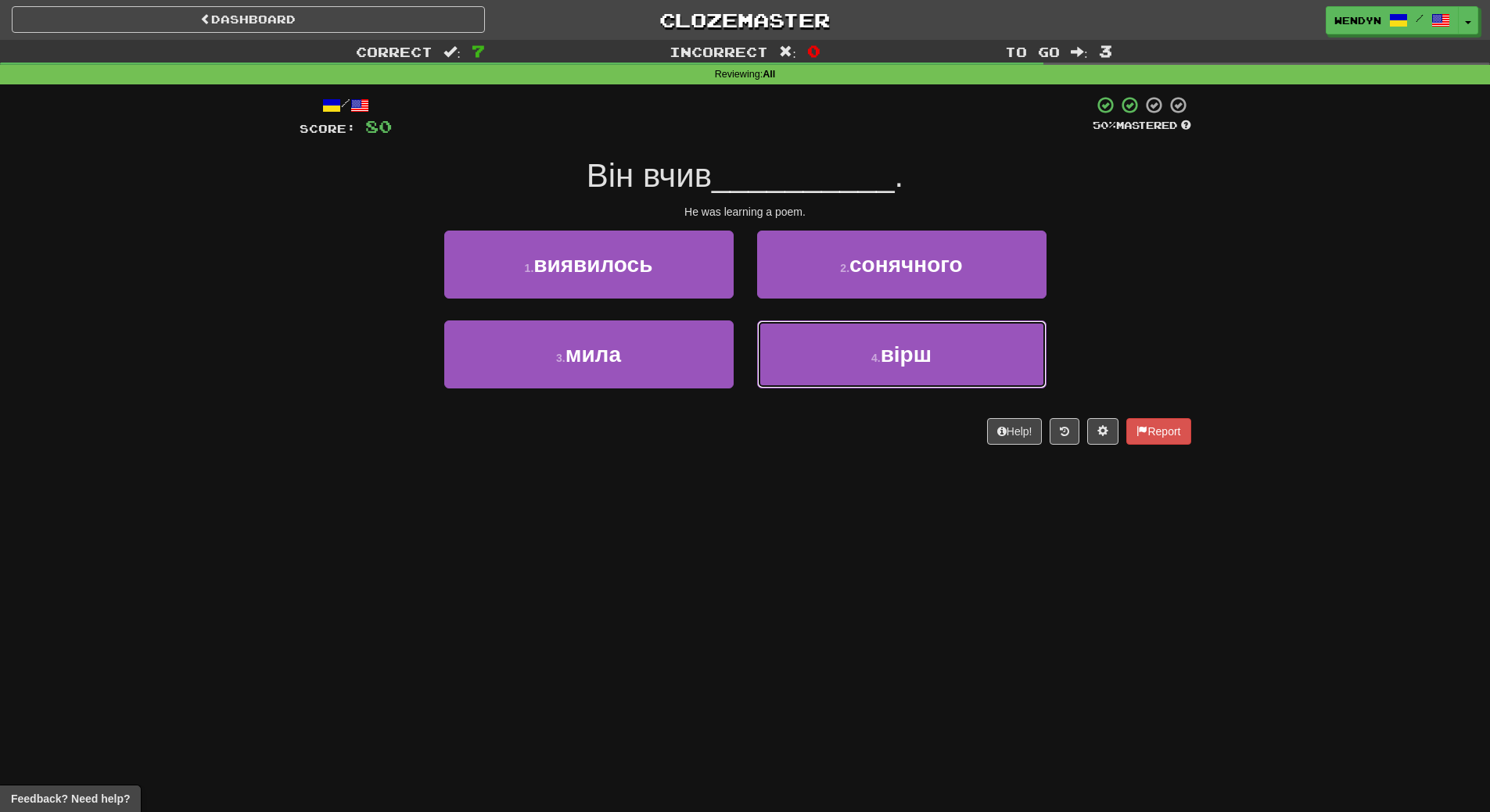
drag, startPoint x: 904, startPoint y: 350, endPoint x: 788, endPoint y: 485, distance: 178.0
click at [788, 485] on div "Dashboard Clozemaster WendyN / Toggle Dropdown Dashboard Leaderboard Activity F…" at bounding box center [745, 406] width 1490 height 812
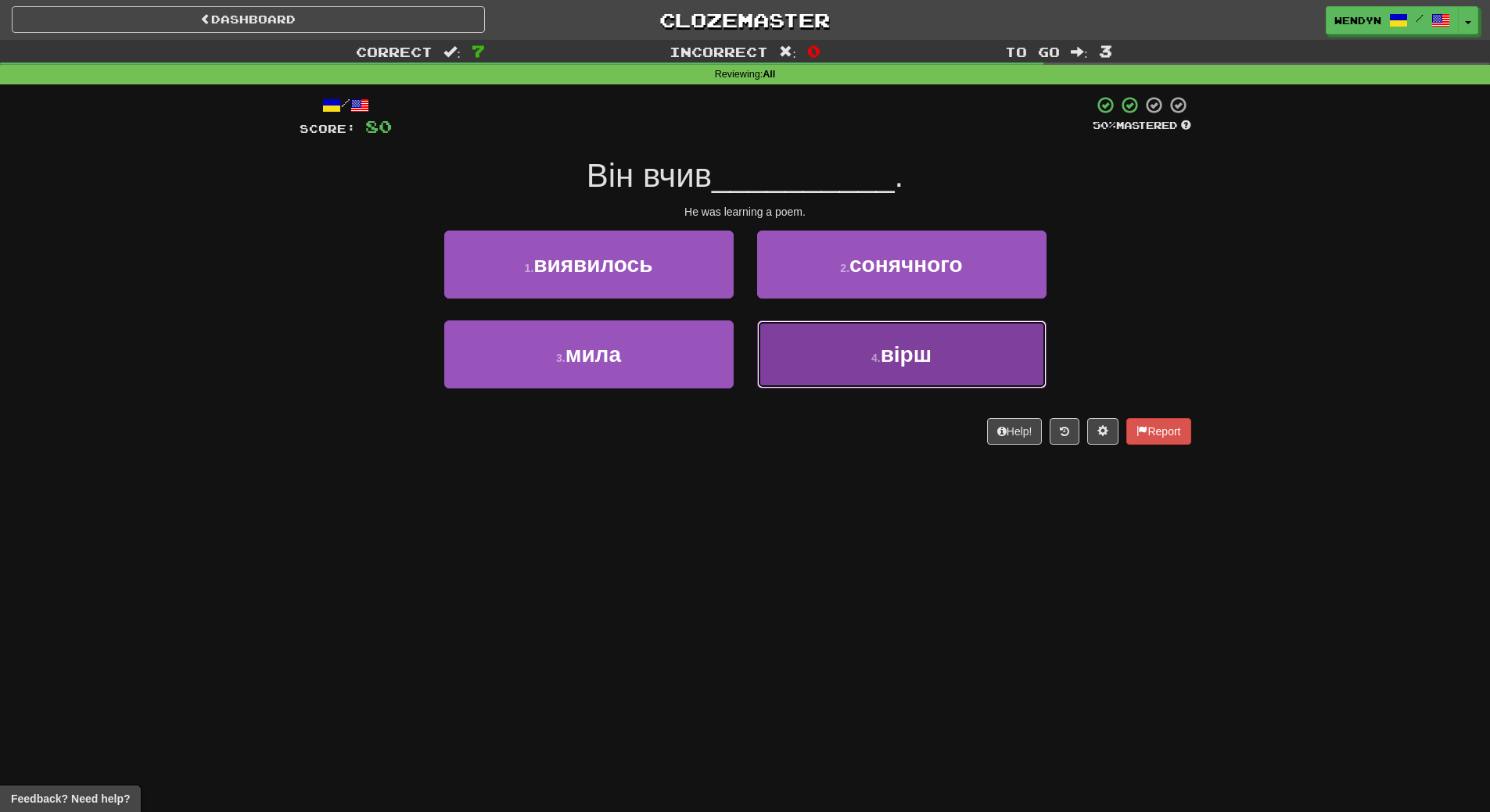
drag, startPoint x: 943, startPoint y: 358, endPoint x: 938, endPoint y: 365, distance: 8.6
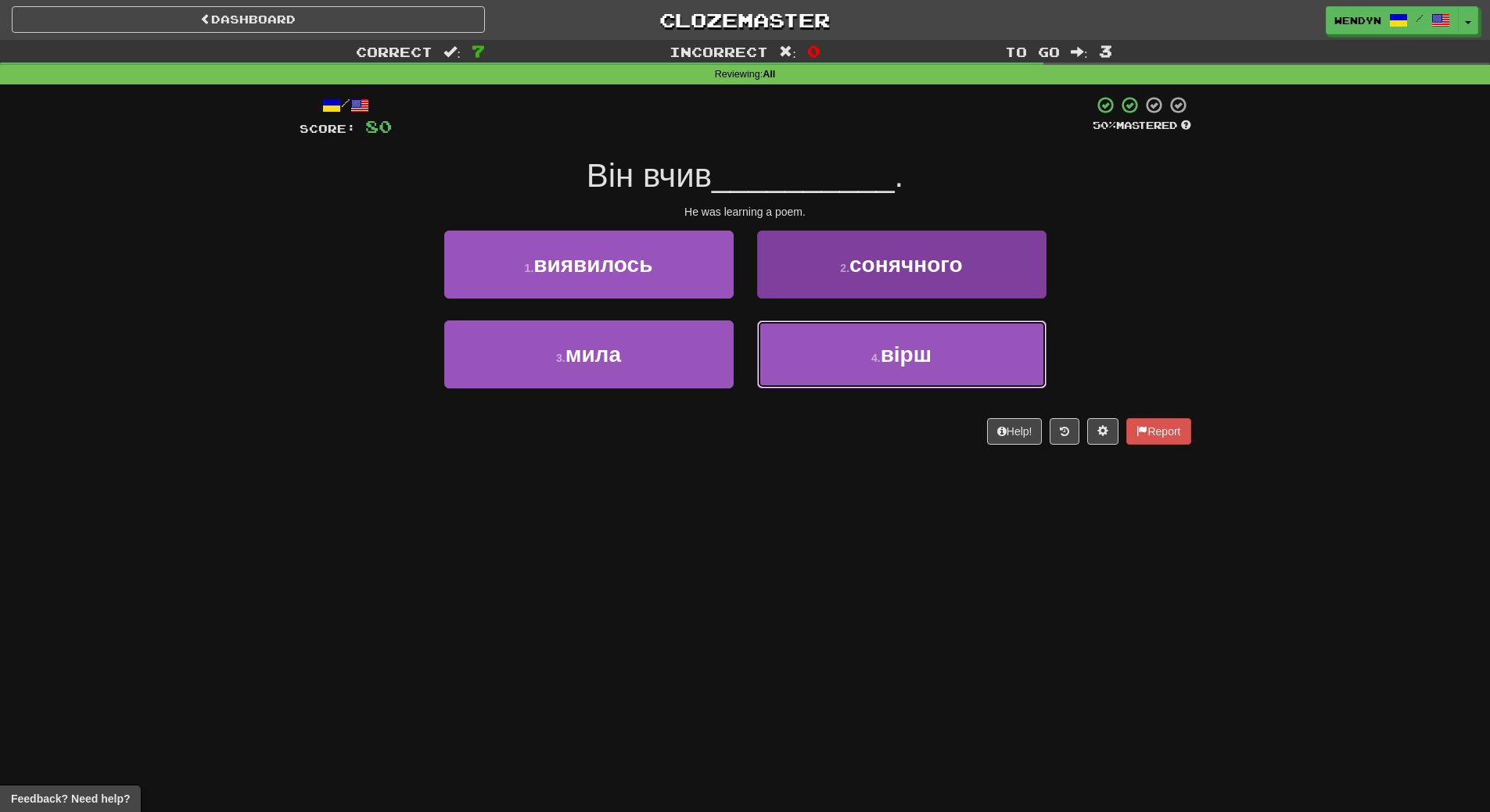
click at [942, 359] on button "4 . вірш" at bounding box center [902, 355] width 289 height 68
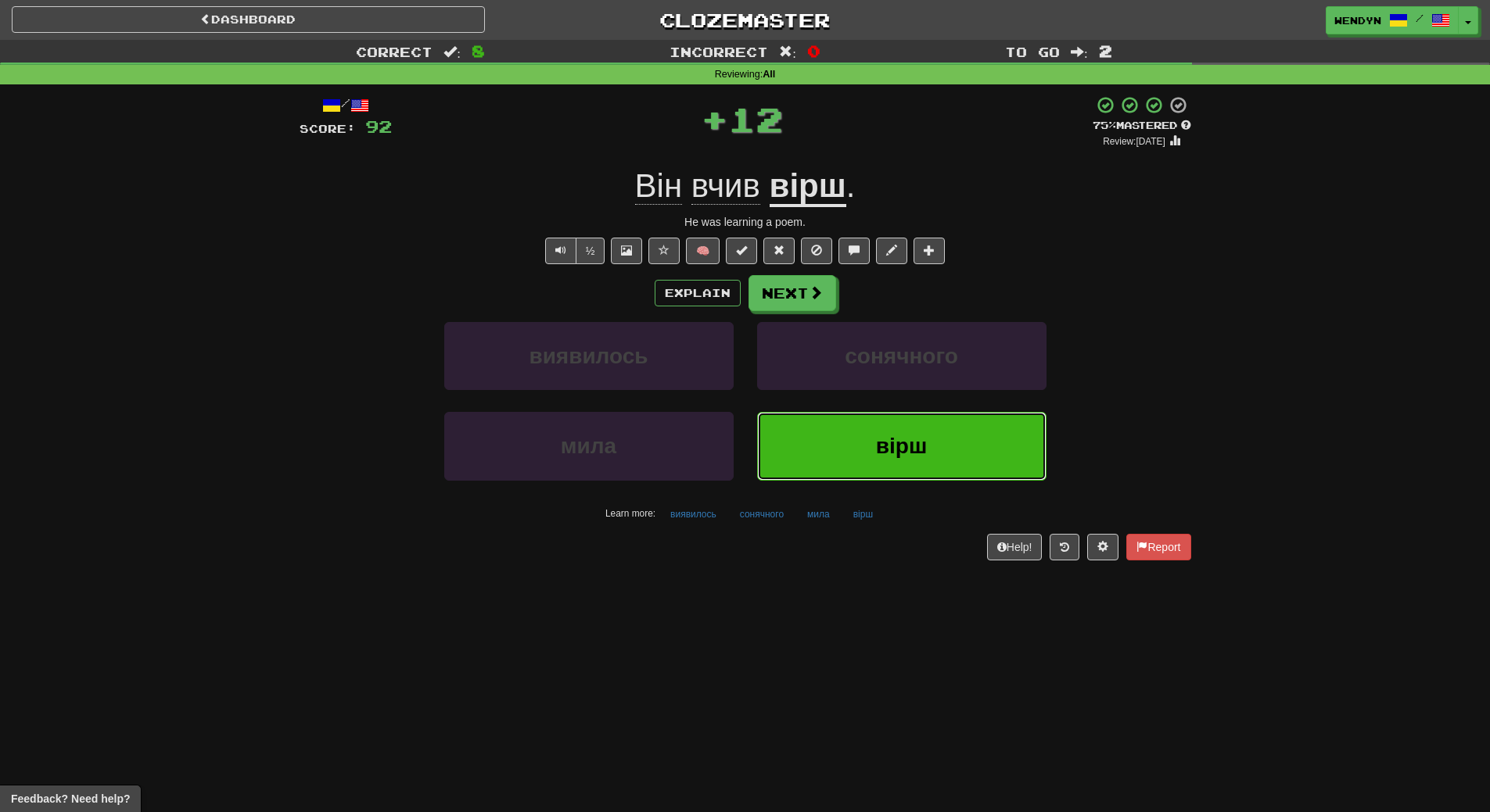
click at [871, 415] on button "вірш" at bounding box center [902, 446] width 289 height 68
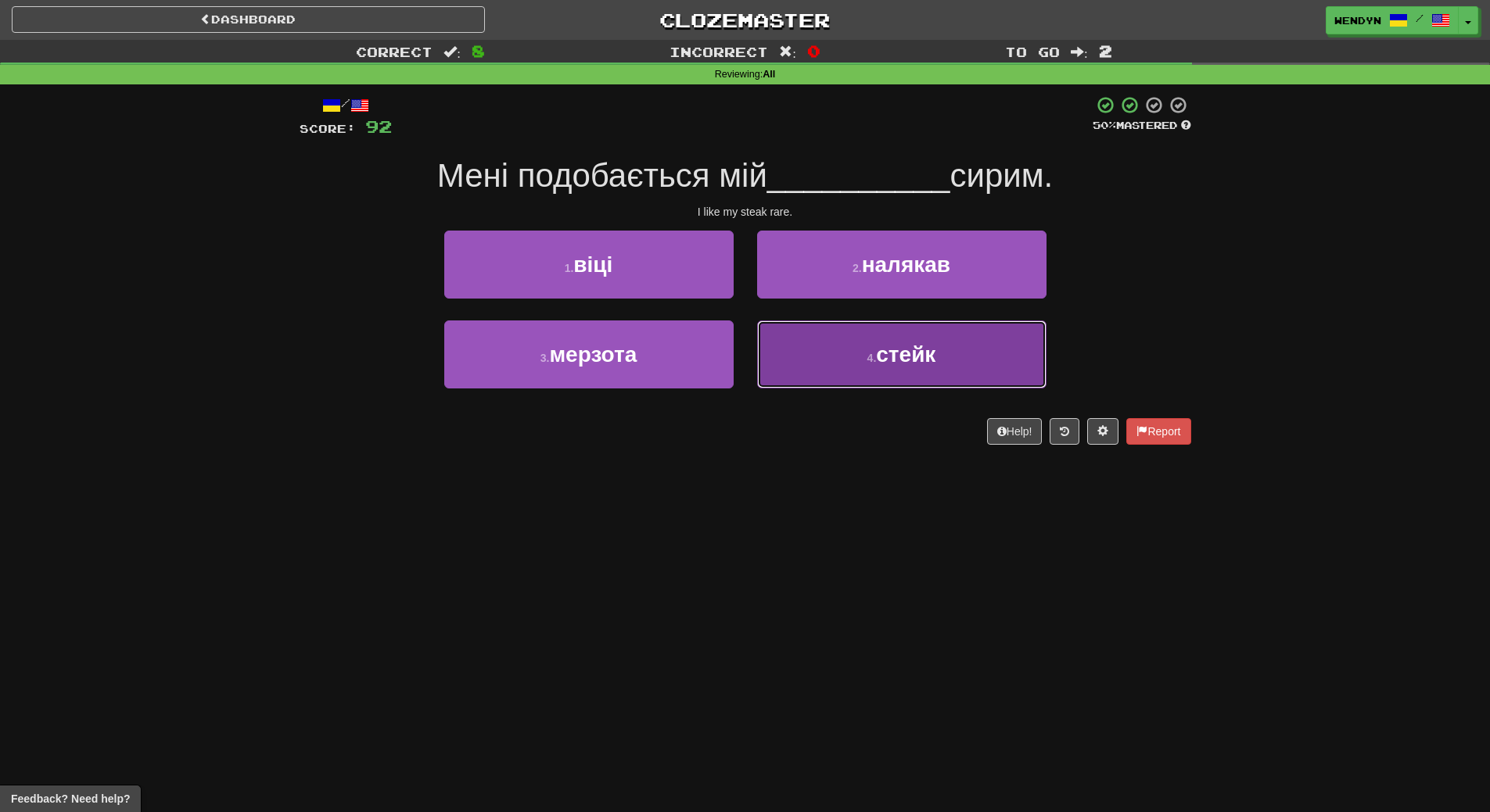
click at [891, 381] on button "4 . стейк" at bounding box center [902, 355] width 289 height 68
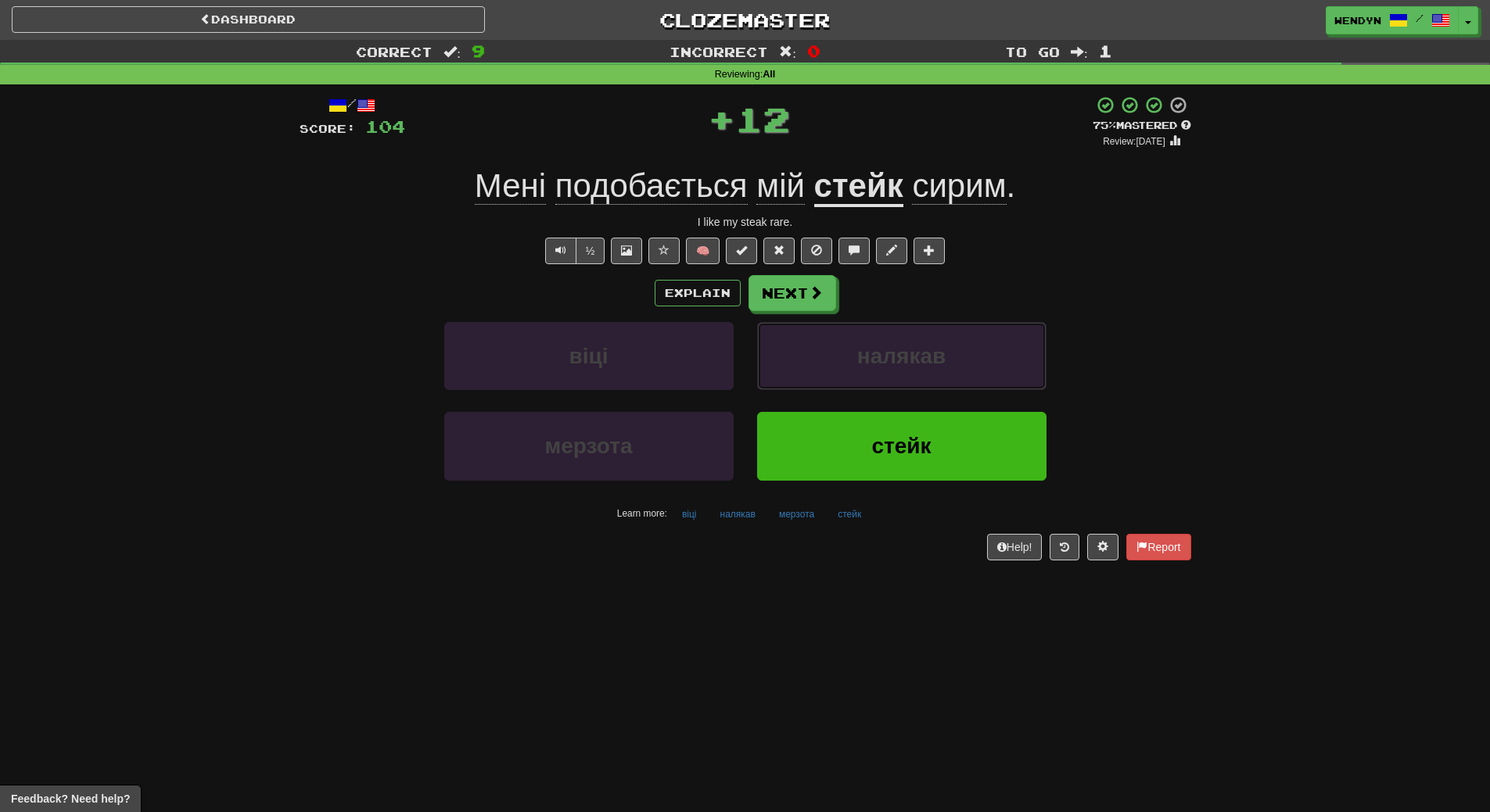
click at [891, 381] on button "налякав" at bounding box center [902, 357] width 289 height 68
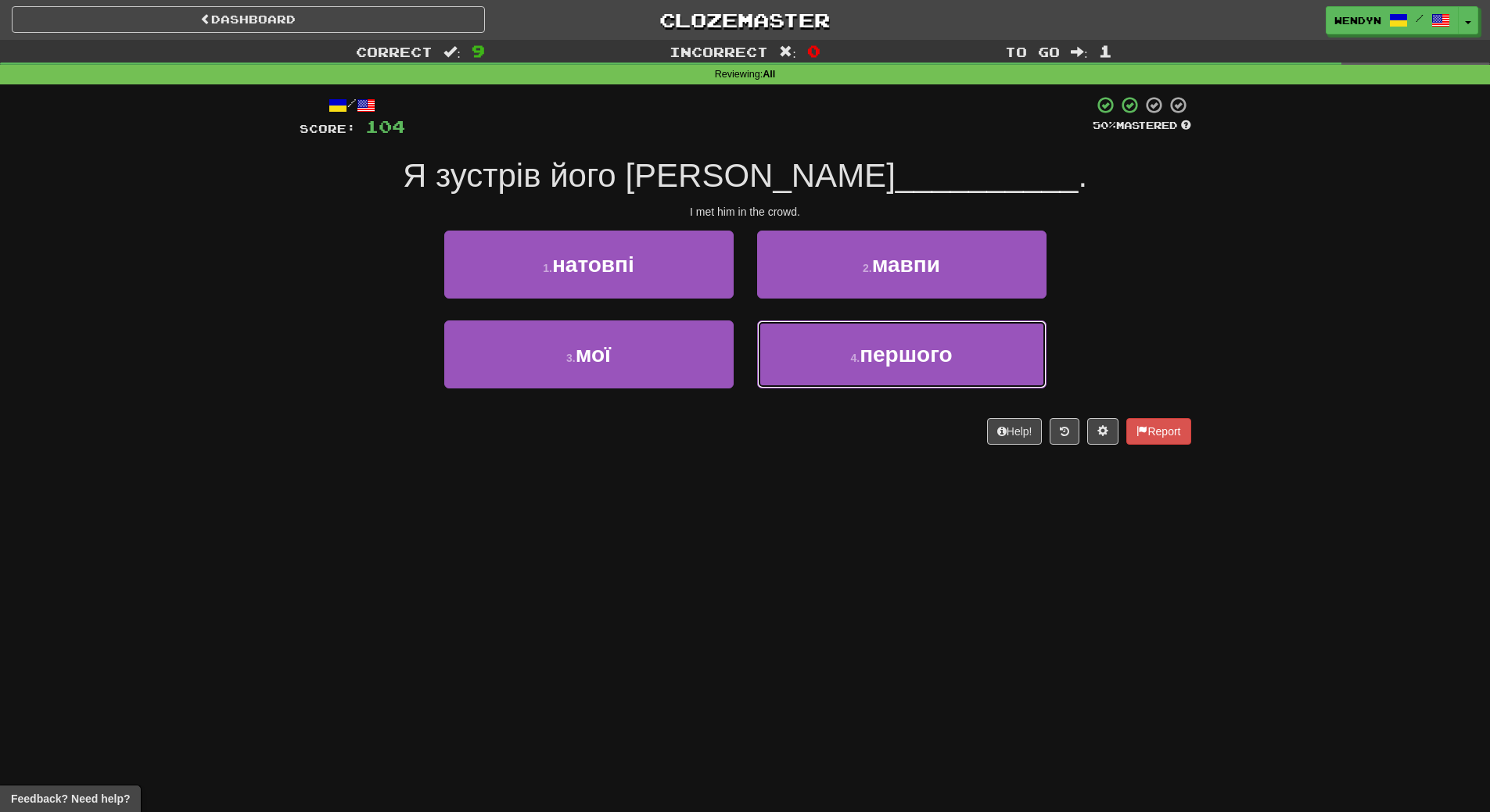
drag, startPoint x: 891, startPoint y: 381, endPoint x: 681, endPoint y: 498, distance: 240.4
click at [681, 498] on div "Dashboard Clozemaster WendyN / Toggle Dropdown Dashboard Leaderboard Activity F…" at bounding box center [745, 406] width 1490 height 812
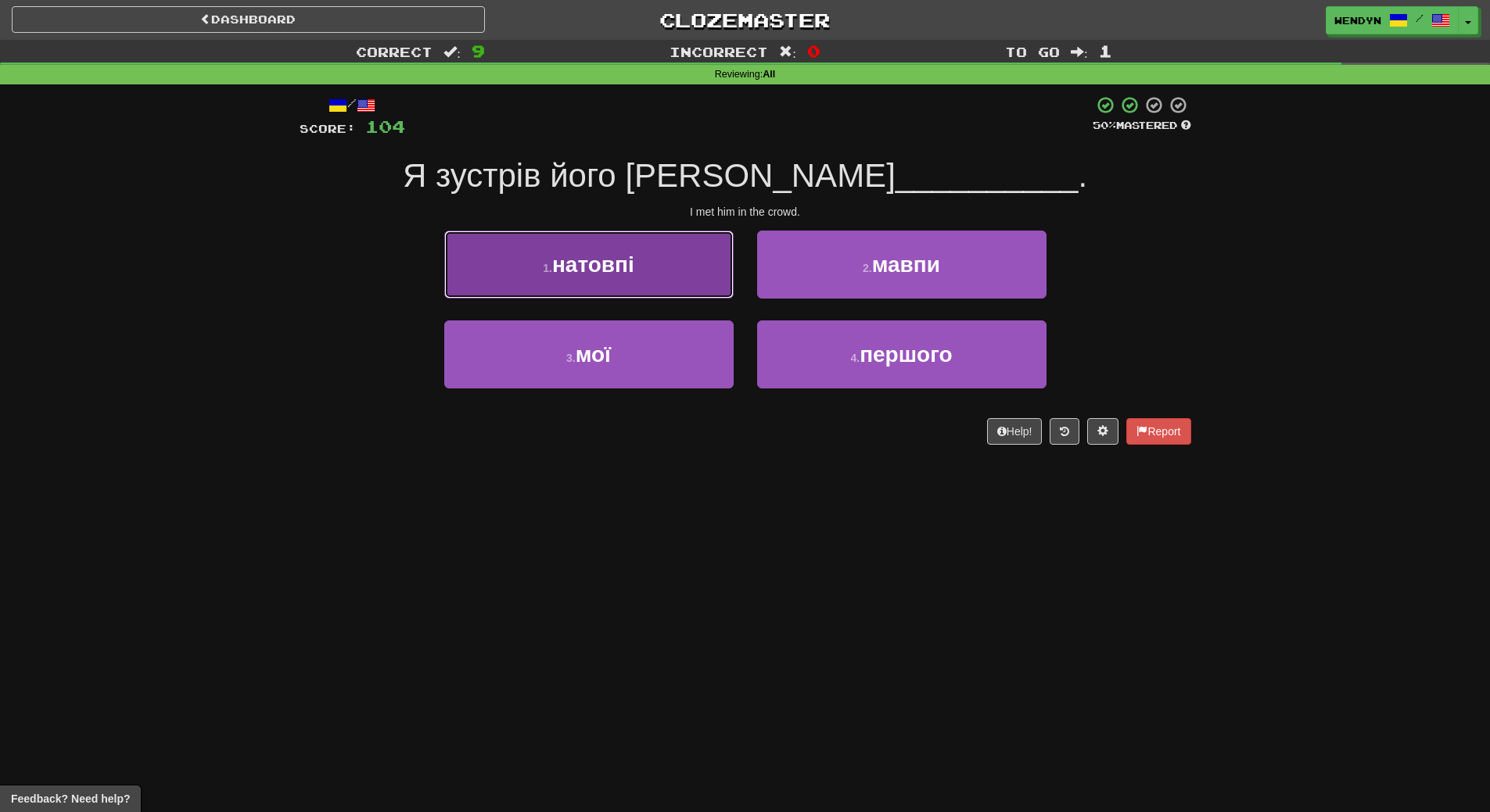
click at [650, 296] on button "1 . натовпі" at bounding box center [589, 264] width 289 height 68
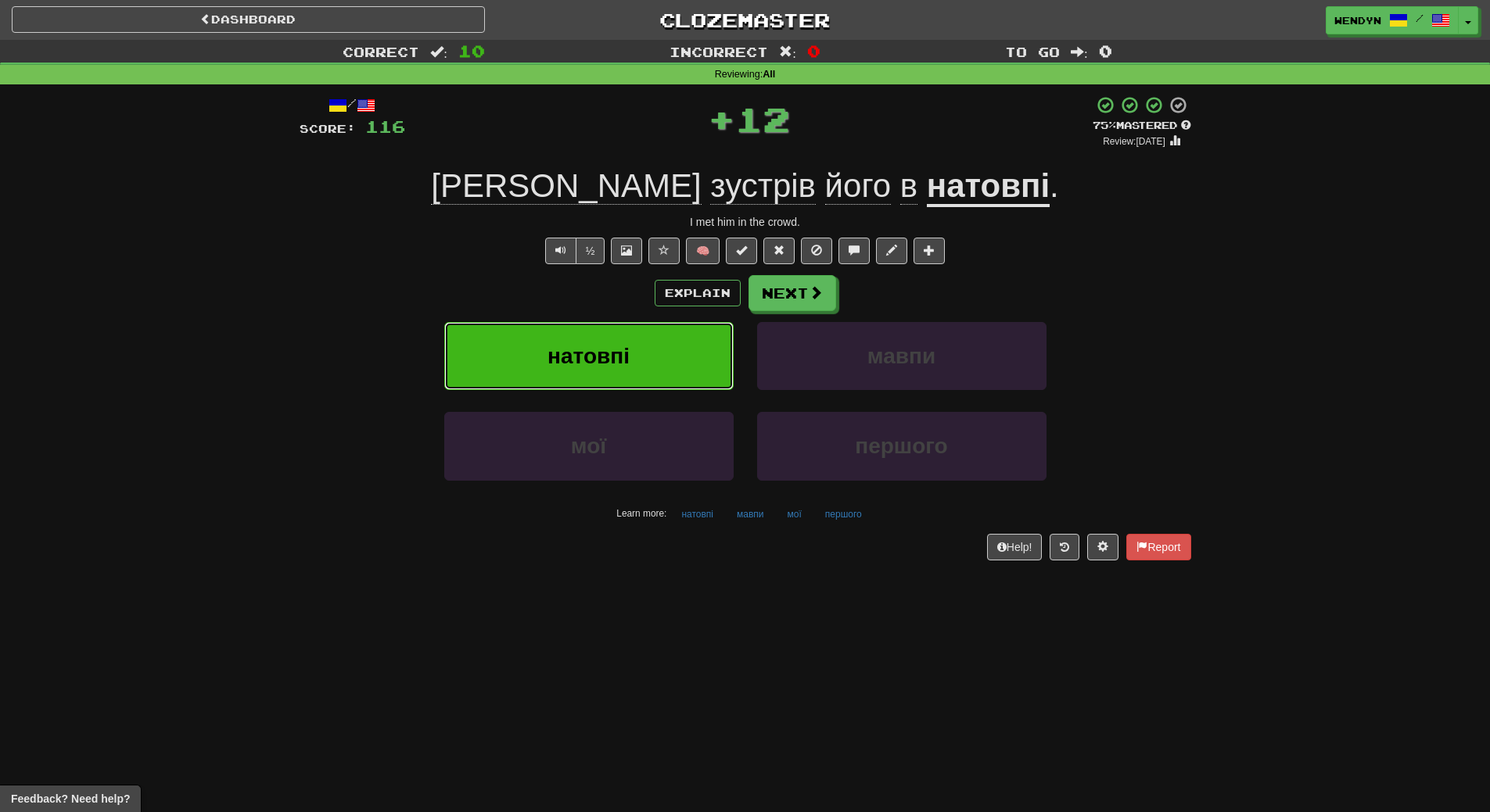
click at [636, 363] on button "натовпі" at bounding box center [589, 357] width 289 height 68
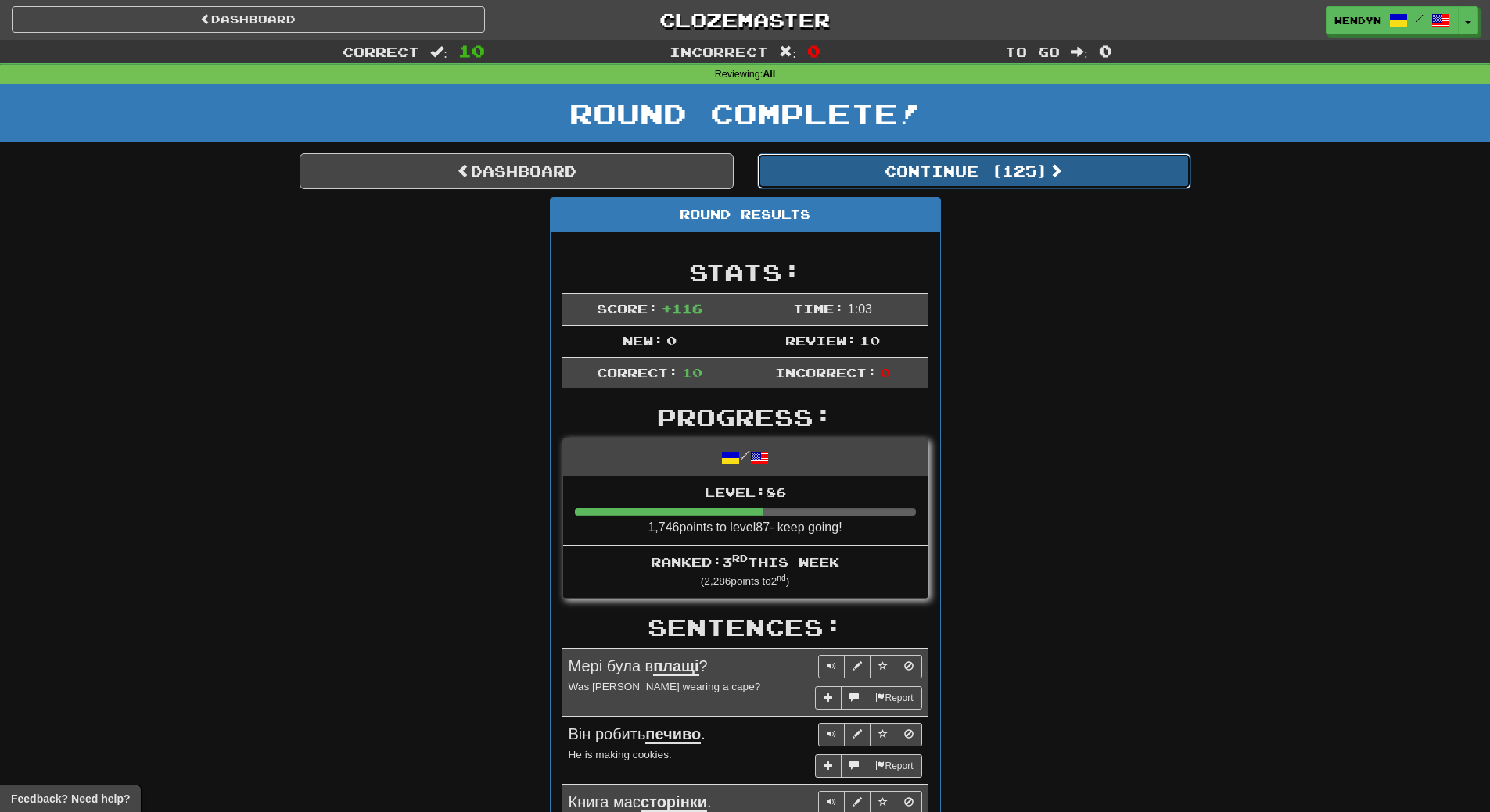
click at [1024, 162] on button "Continue ( 125 )" at bounding box center [974, 170] width 434 height 36
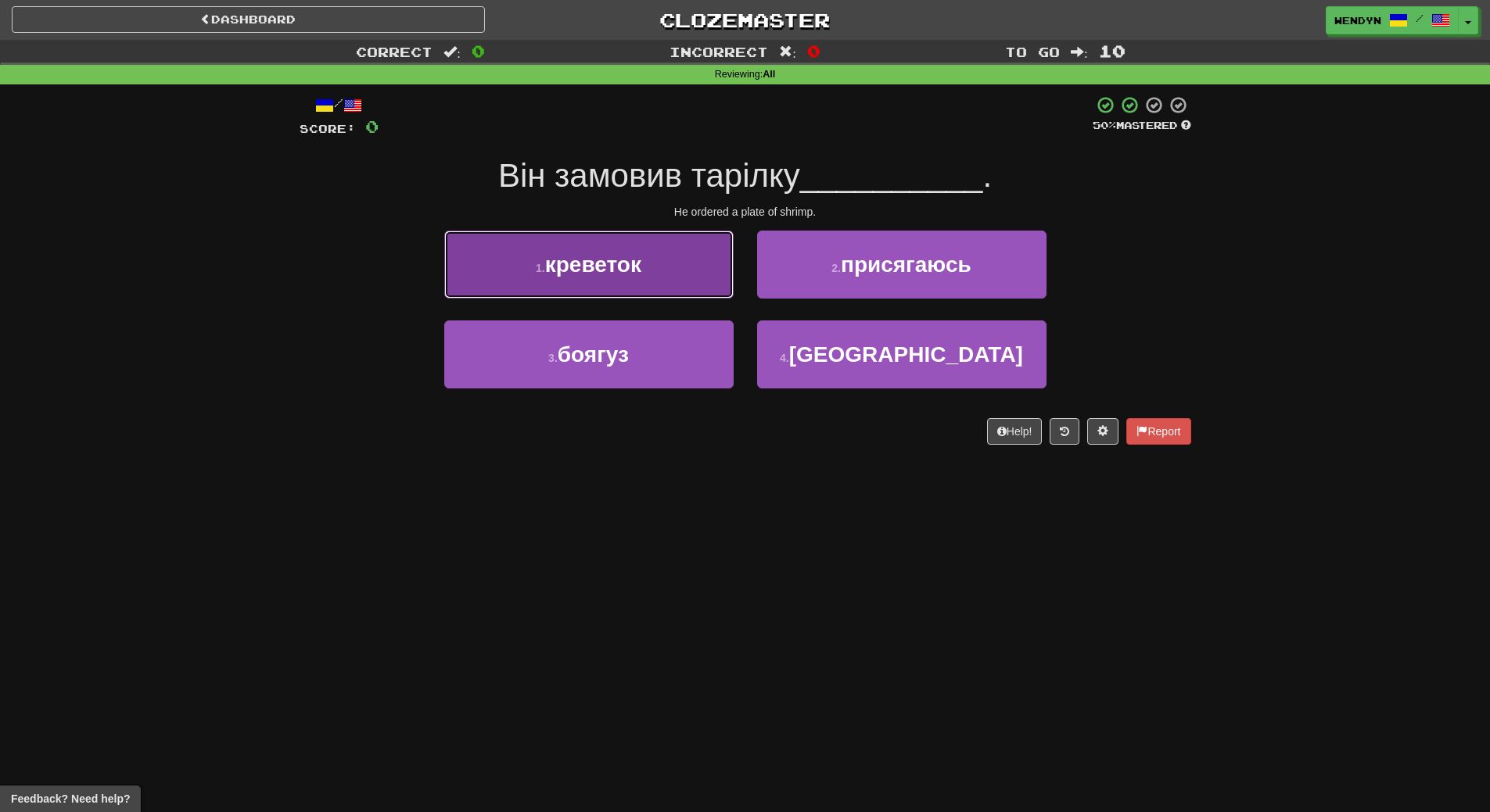
click at [649, 259] on button "1 . креветок" at bounding box center [589, 264] width 289 height 68
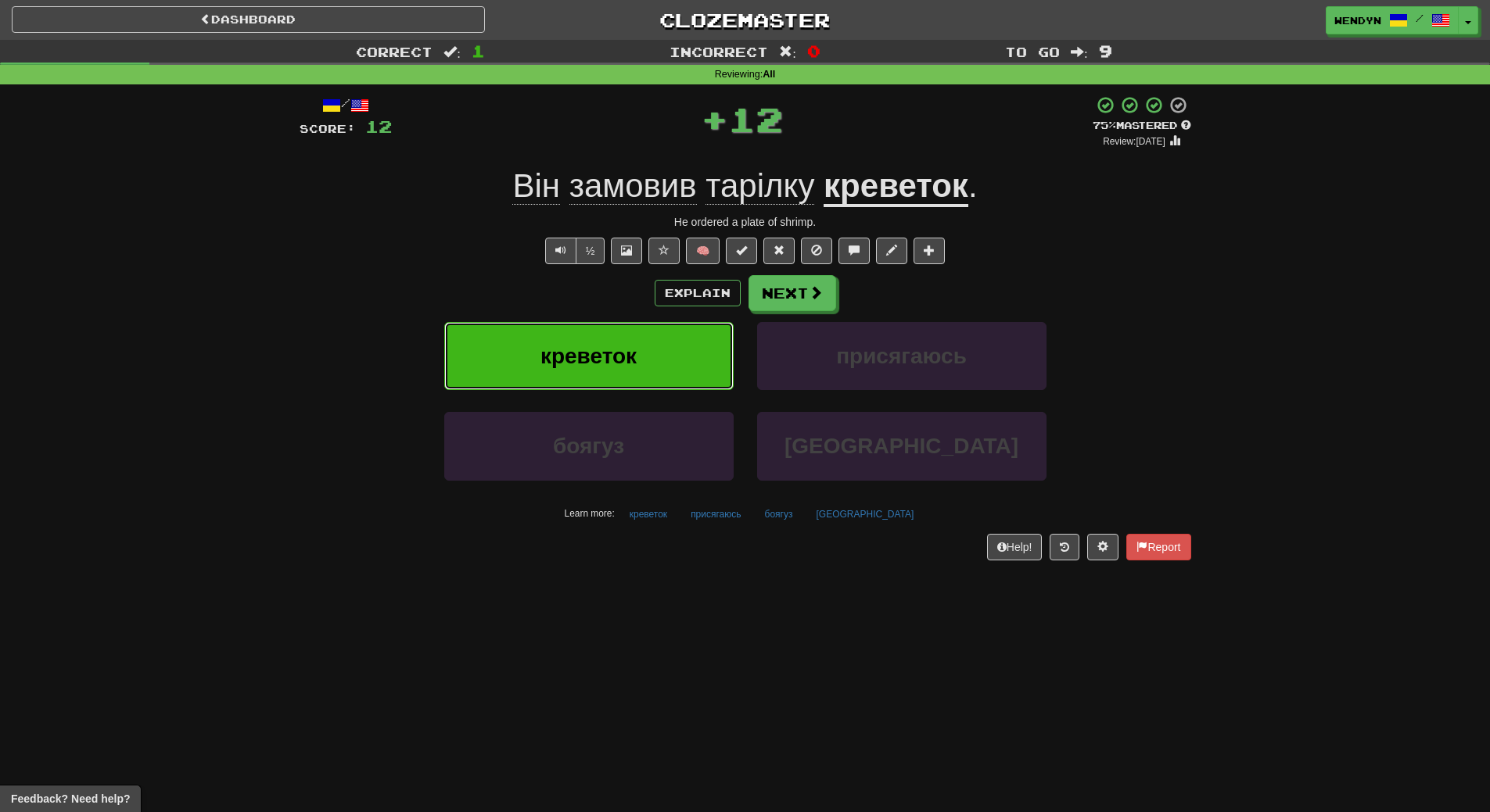
click at [641, 333] on button "креветок" at bounding box center [589, 357] width 289 height 68
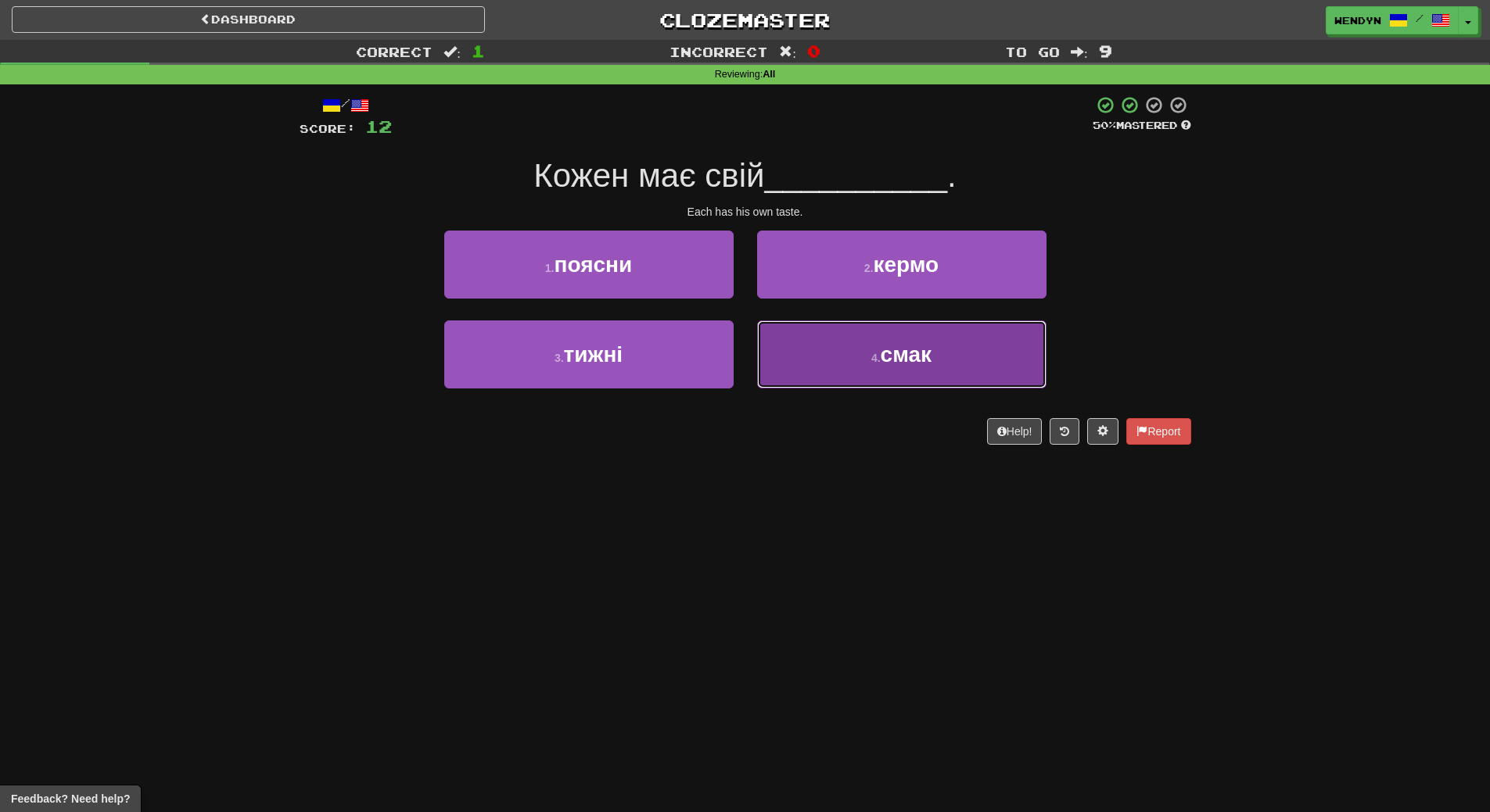
click at [845, 337] on button "4 . смак" at bounding box center [902, 355] width 289 height 68
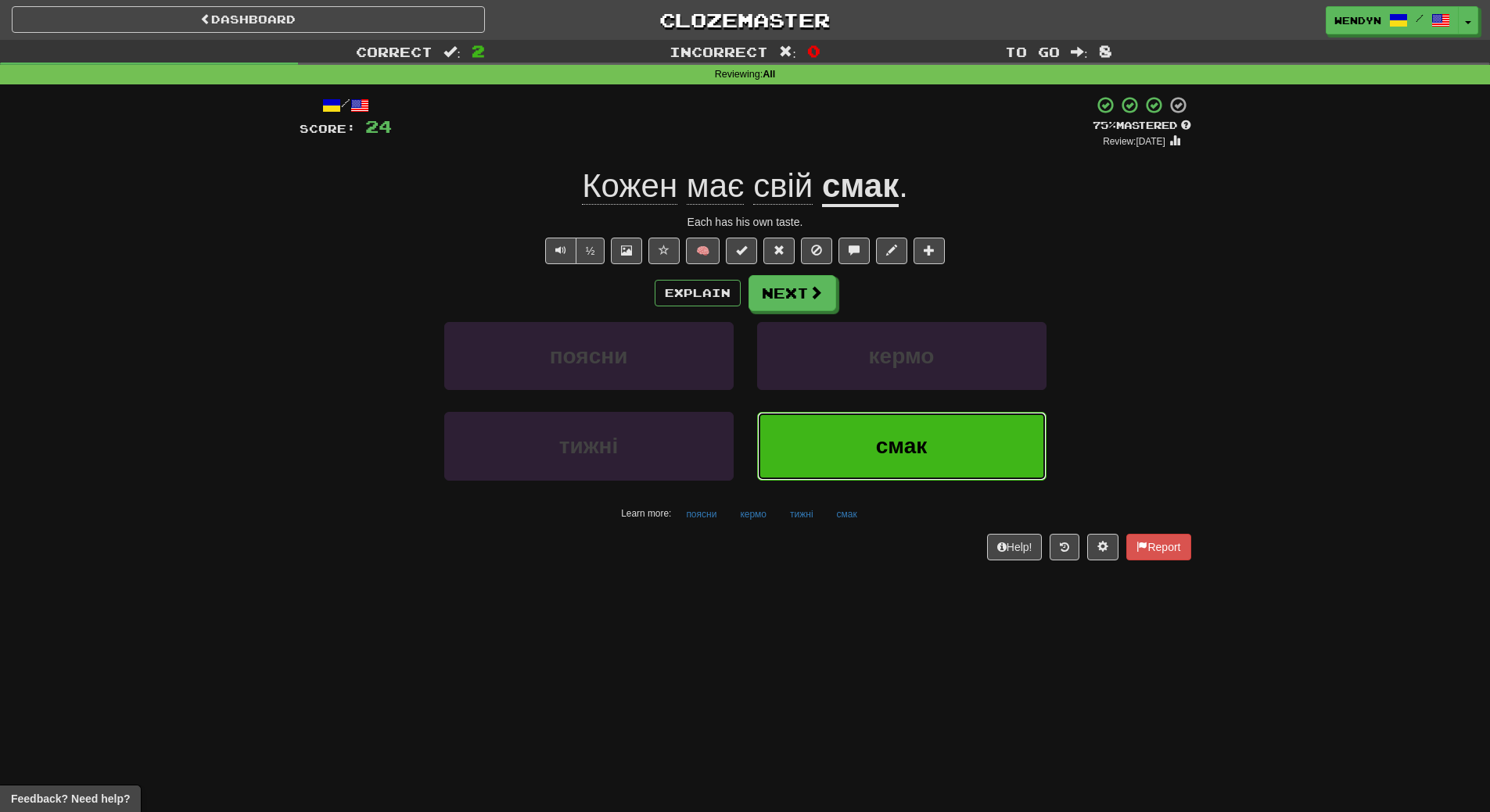
click at [912, 441] on span "смак" at bounding box center [902, 445] width 52 height 24
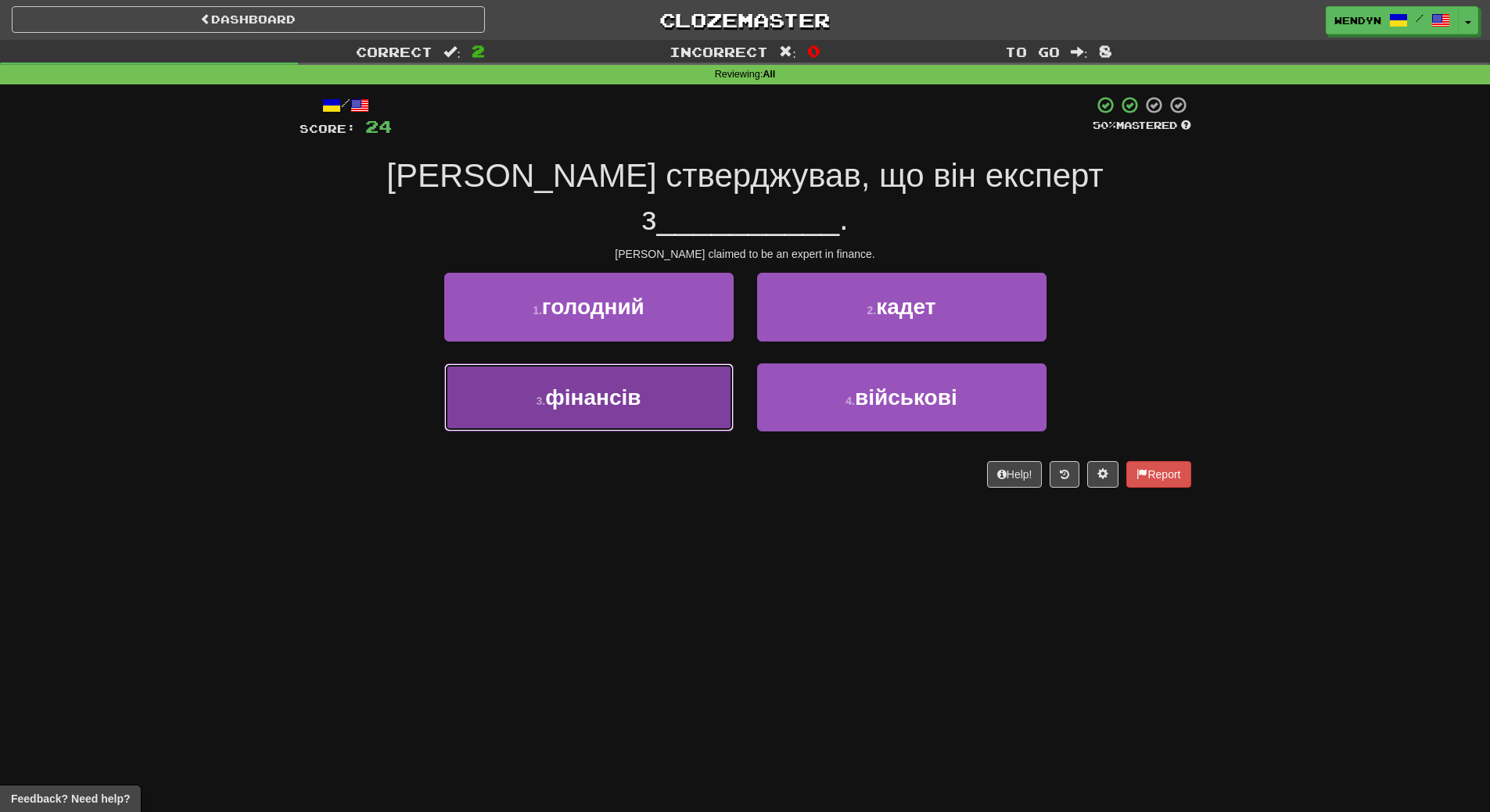
click at [647, 376] on button "3 . фінансів" at bounding box center [589, 397] width 289 height 68
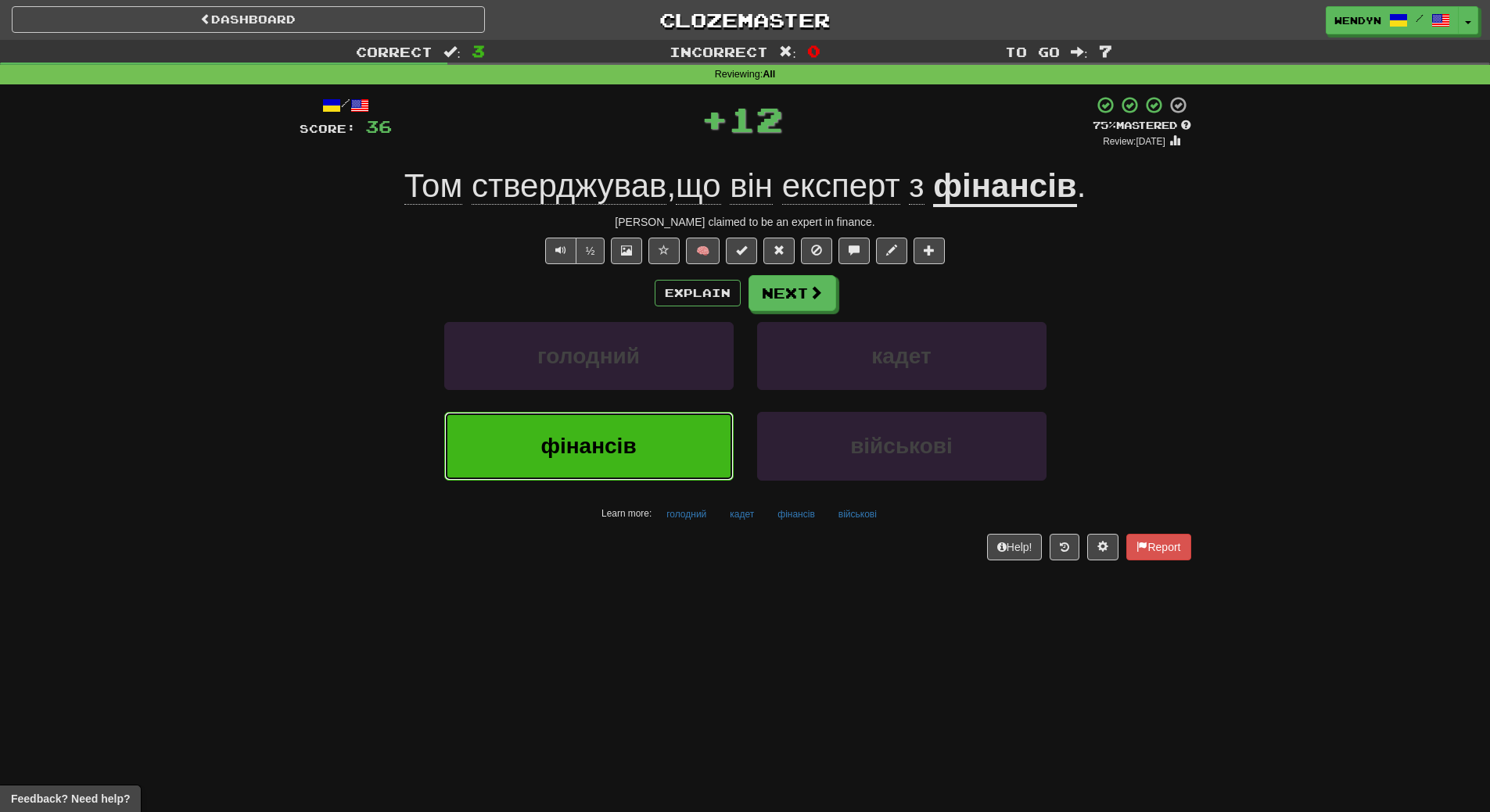
click at [643, 444] on button "фінансів" at bounding box center [589, 446] width 289 height 68
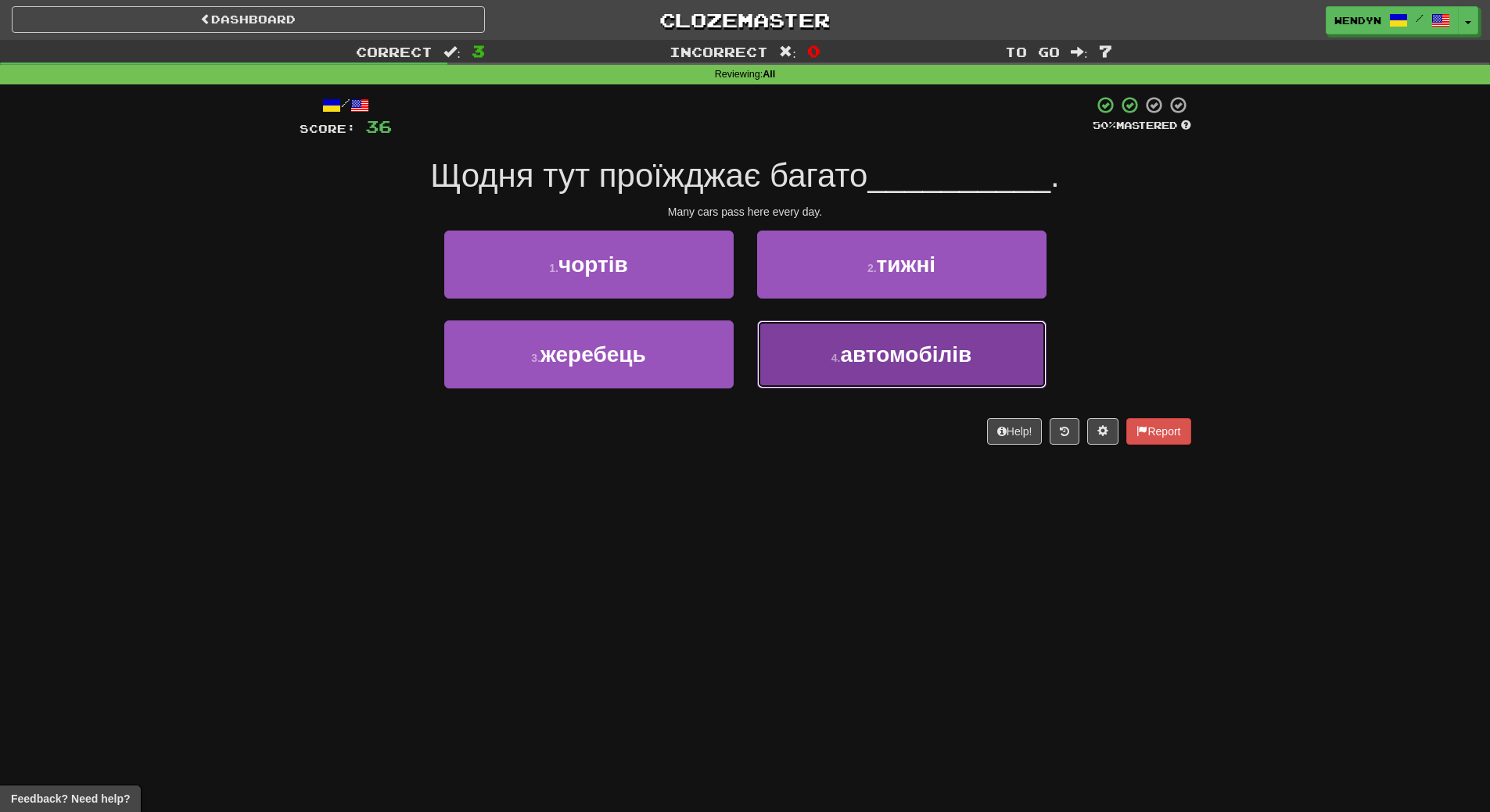
click at [948, 347] on span "автомобілів" at bounding box center [905, 354] width 131 height 24
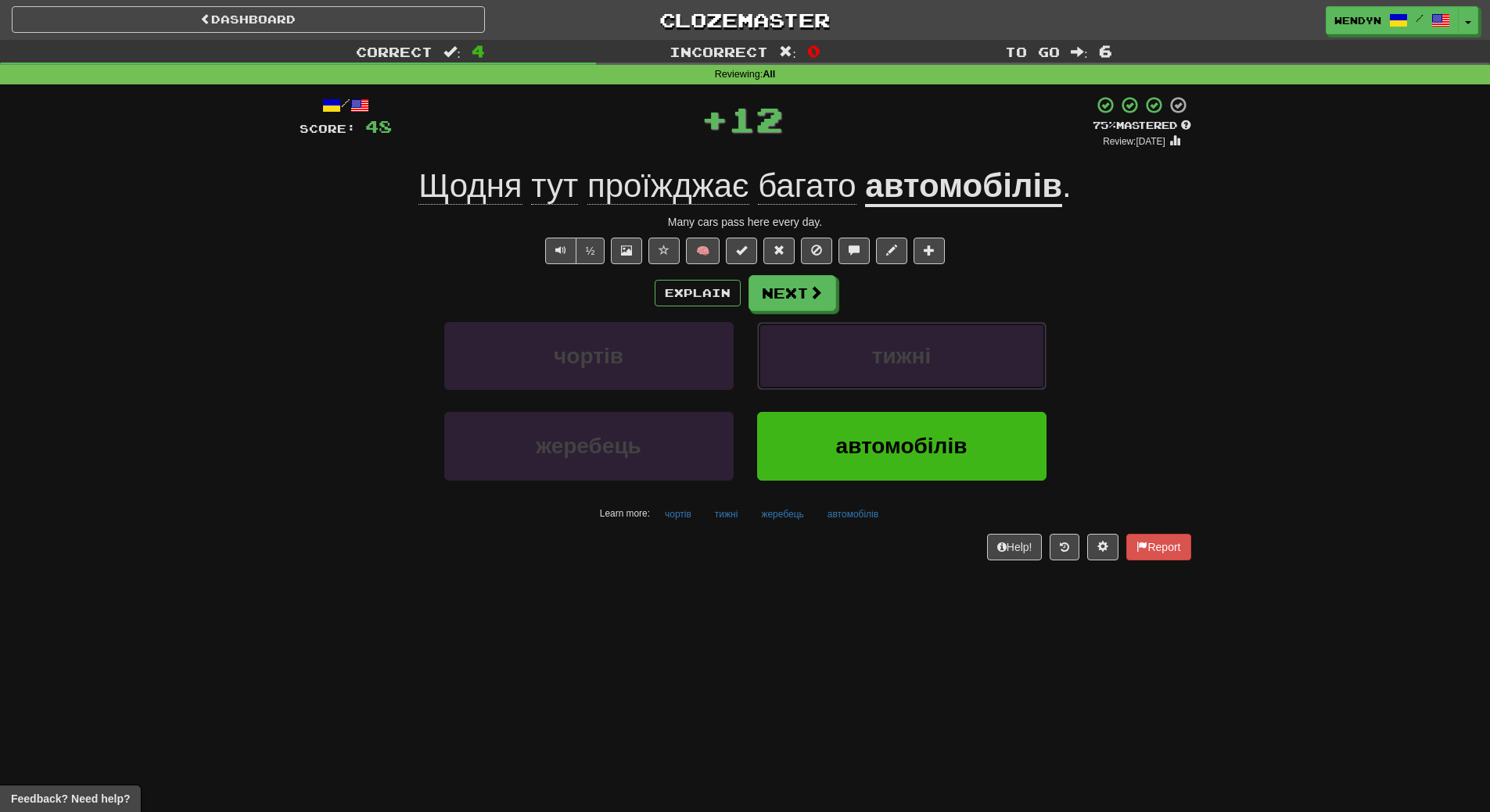
click at [948, 347] on button "тижні" at bounding box center [902, 357] width 289 height 68
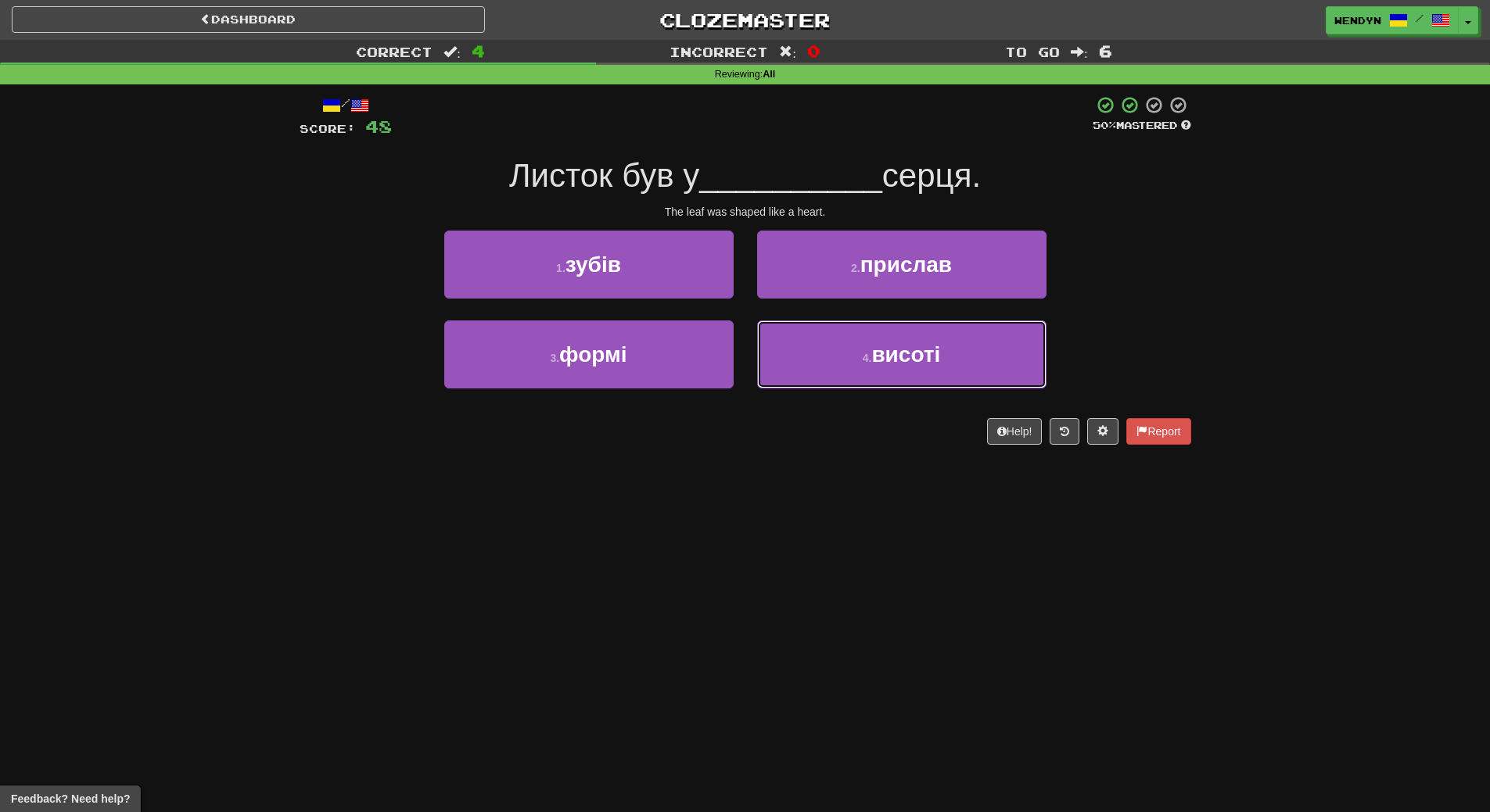
drag, startPoint x: 948, startPoint y: 347, endPoint x: 903, endPoint y: 515, distance: 173.9
click at [903, 515] on div "Dashboard Clozemaster WendyN / Toggle Dropdown Dashboard Leaderboard Activity F…" at bounding box center [745, 406] width 1490 height 812
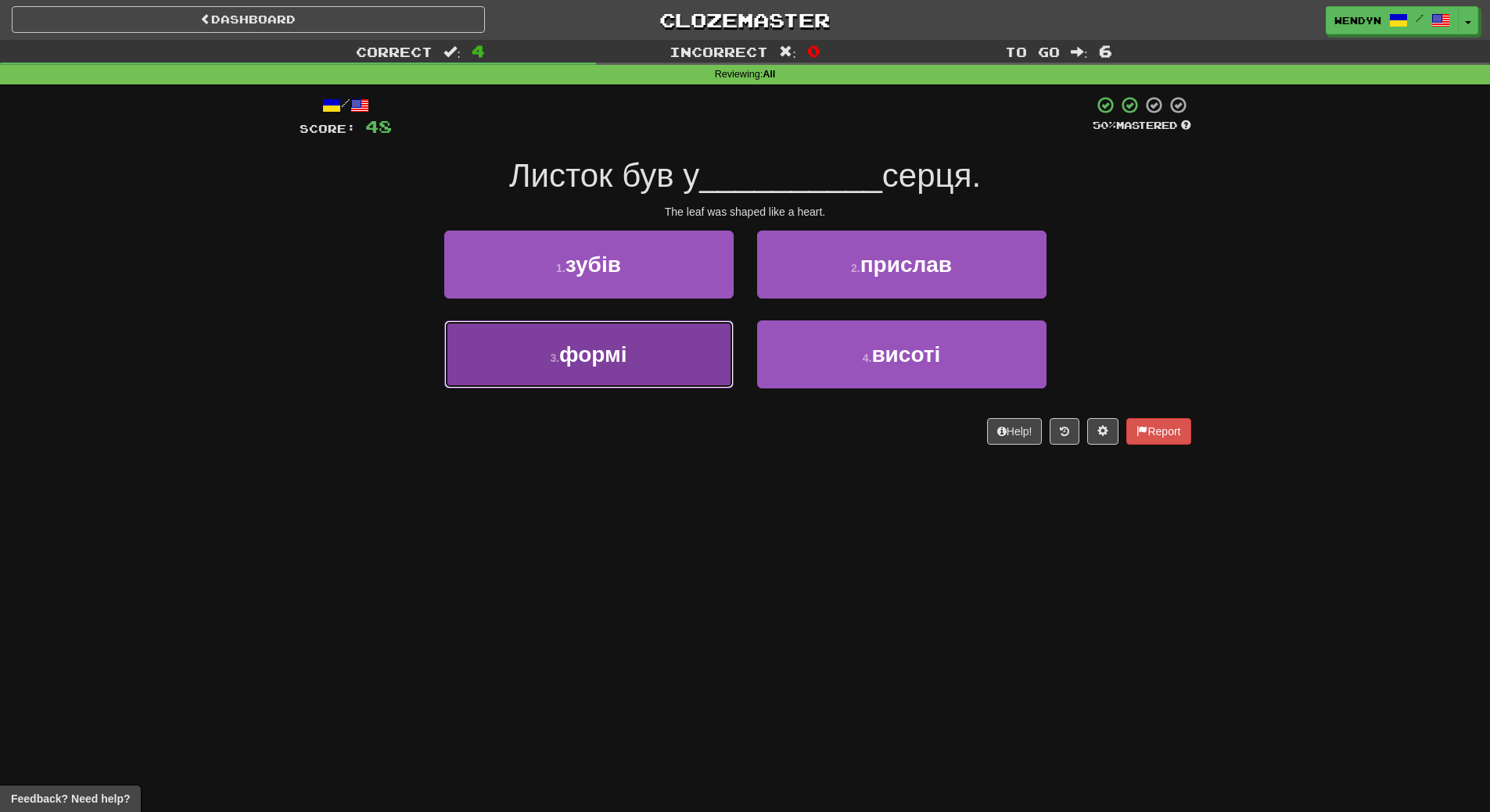
click at [652, 374] on button "3 . формі" at bounding box center [589, 355] width 289 height 68
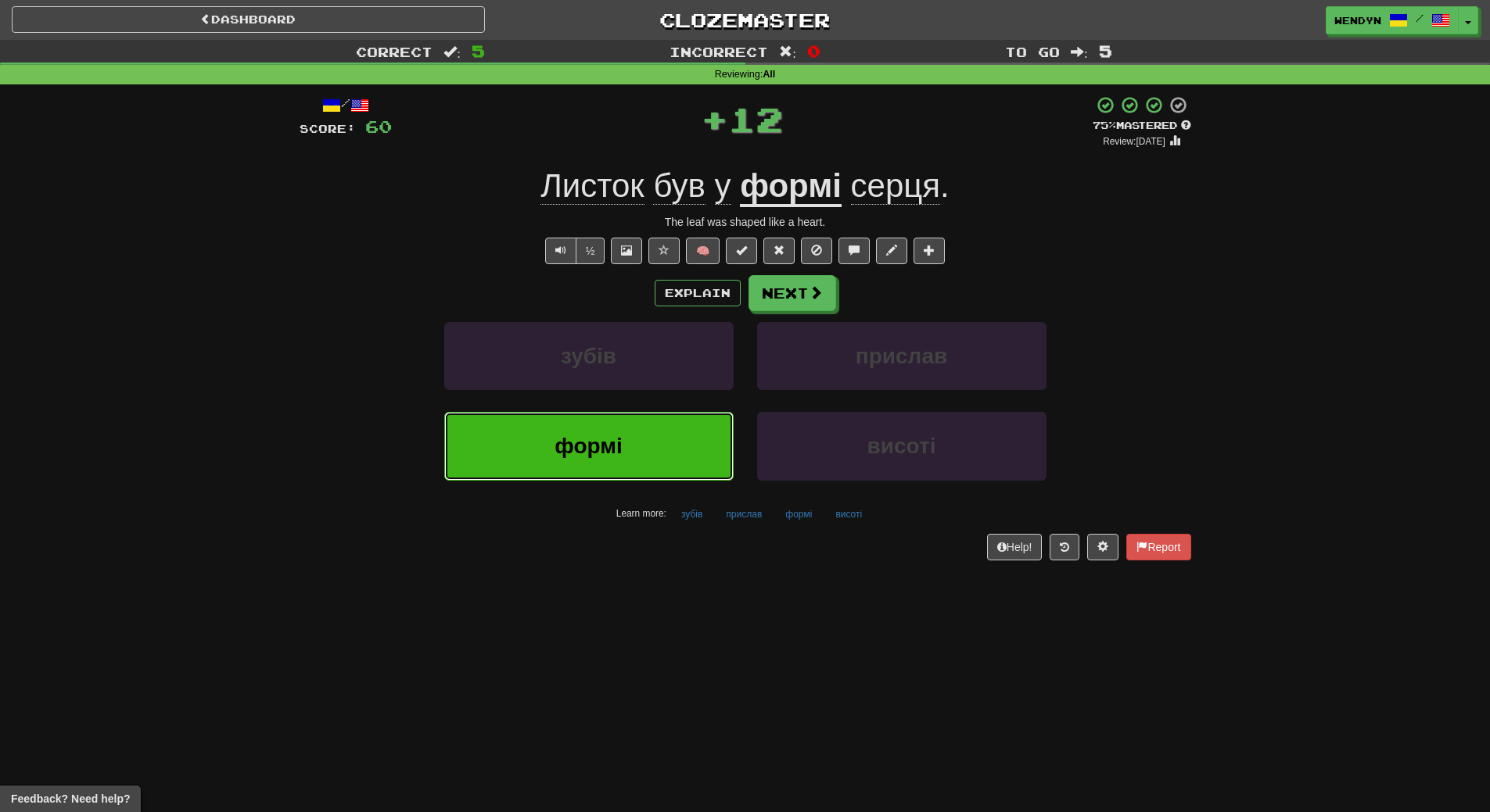
click at [652, 440] on button "формі" at bounding box center [589, 446] width 289 height 68
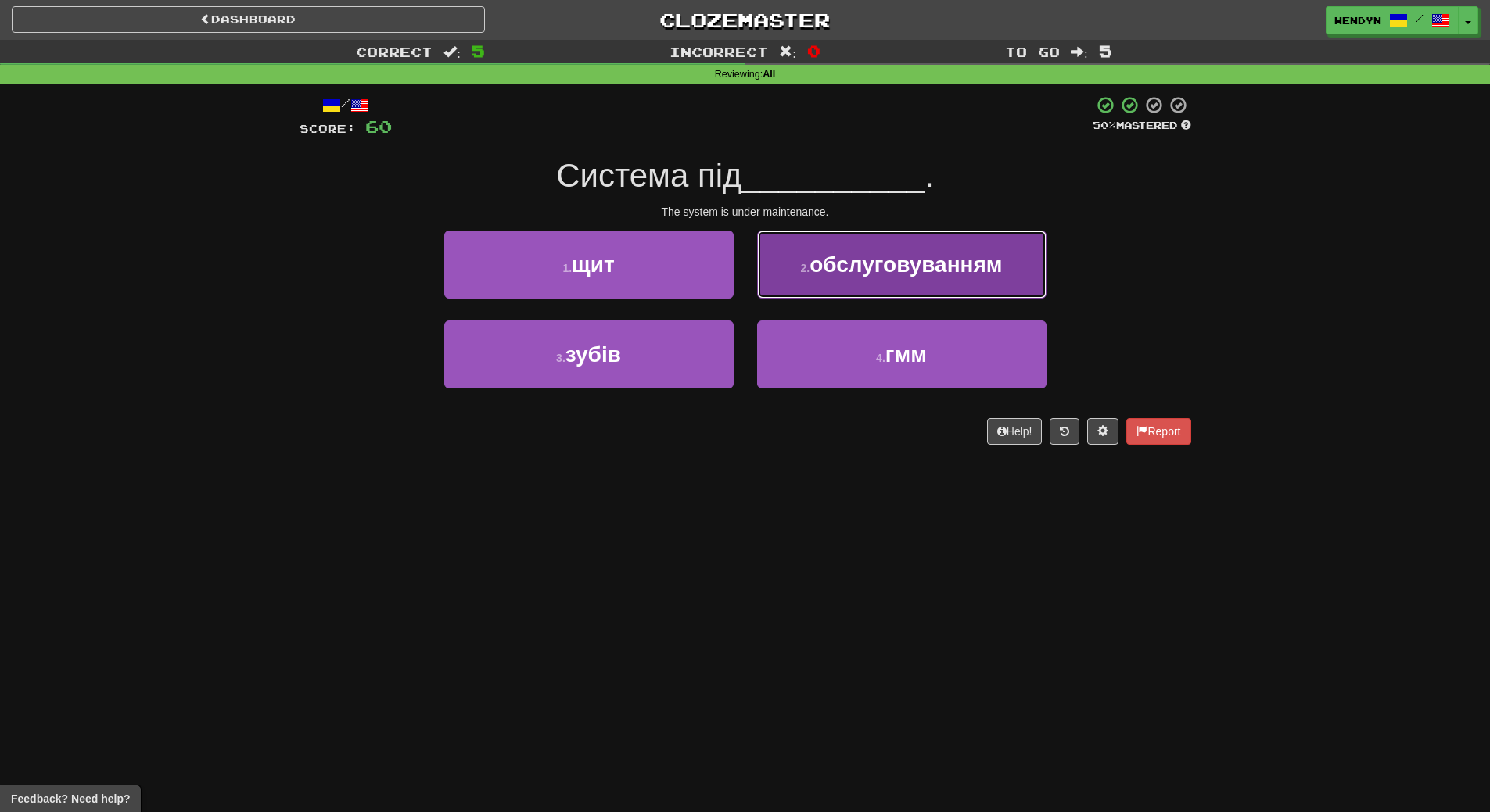
click at [942, 283] on button "2 . обслуговуванням" at bounding box center [902, 264] width 289 height 68
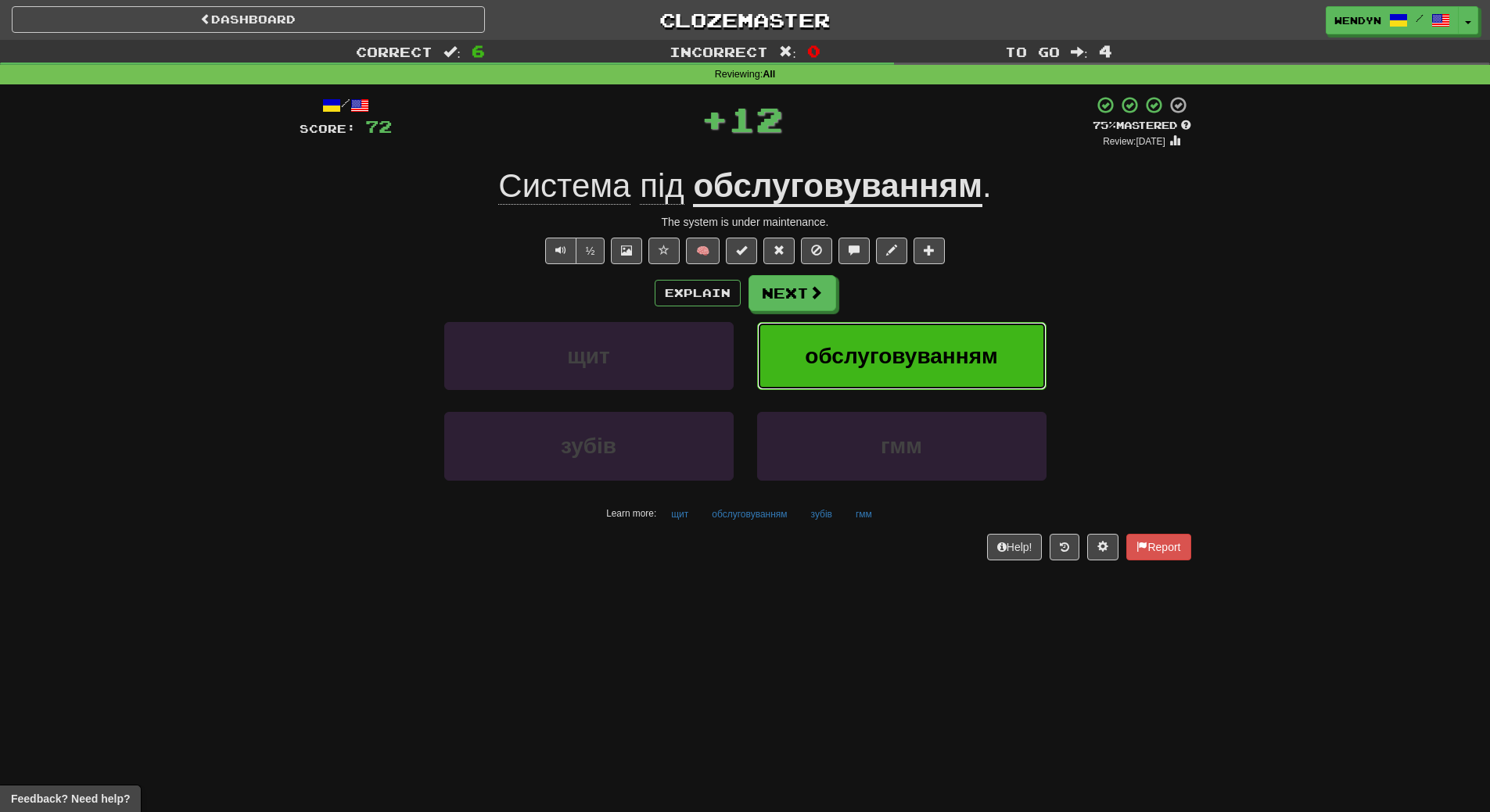
click at [906, 333] on button "обслуговуванням" at bounding box center [902, 357] width 289 height 68
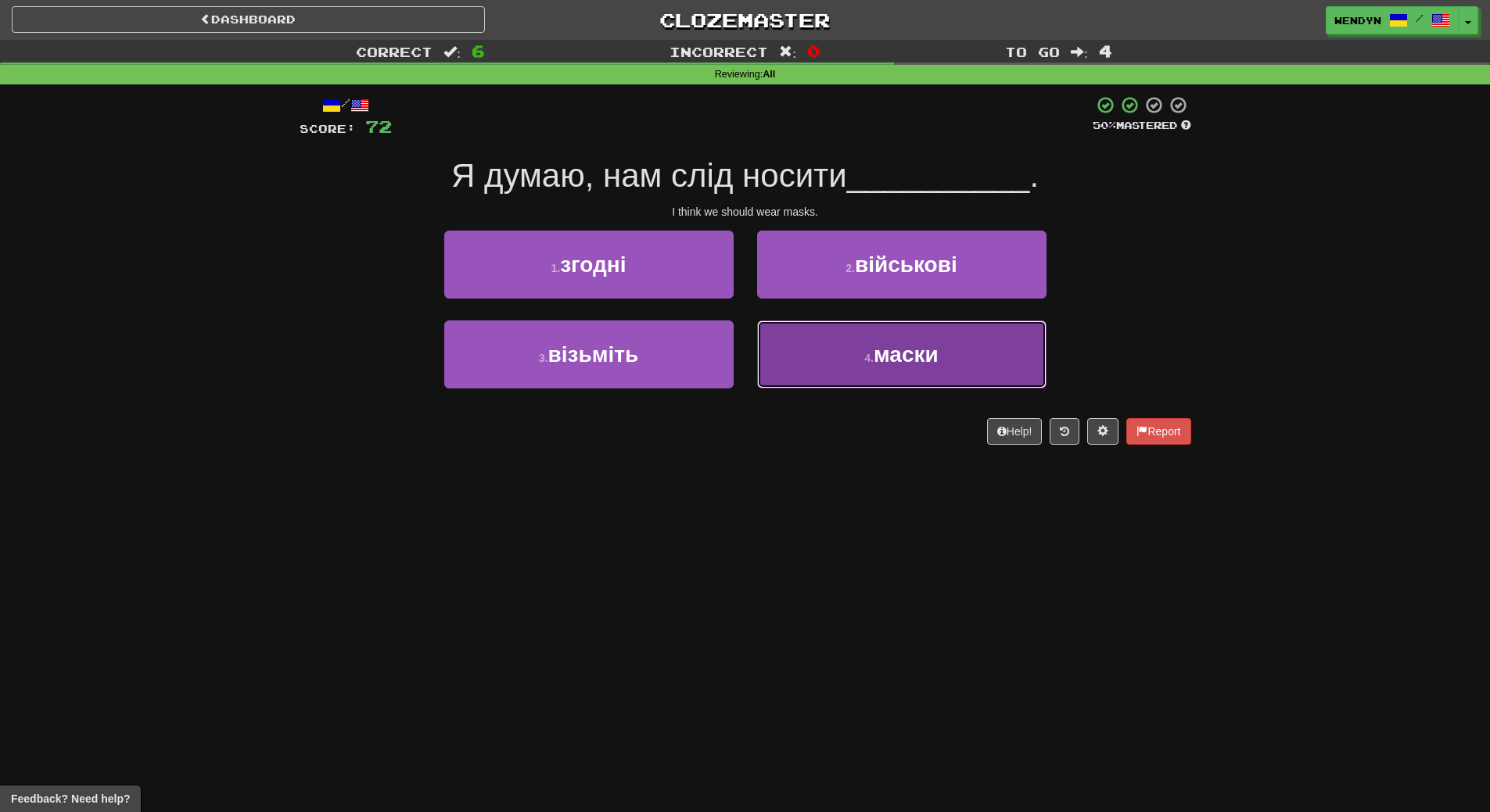
click at [924, 378] on button "4 . маски" at bounding box center [902, 355] width 289 height 68
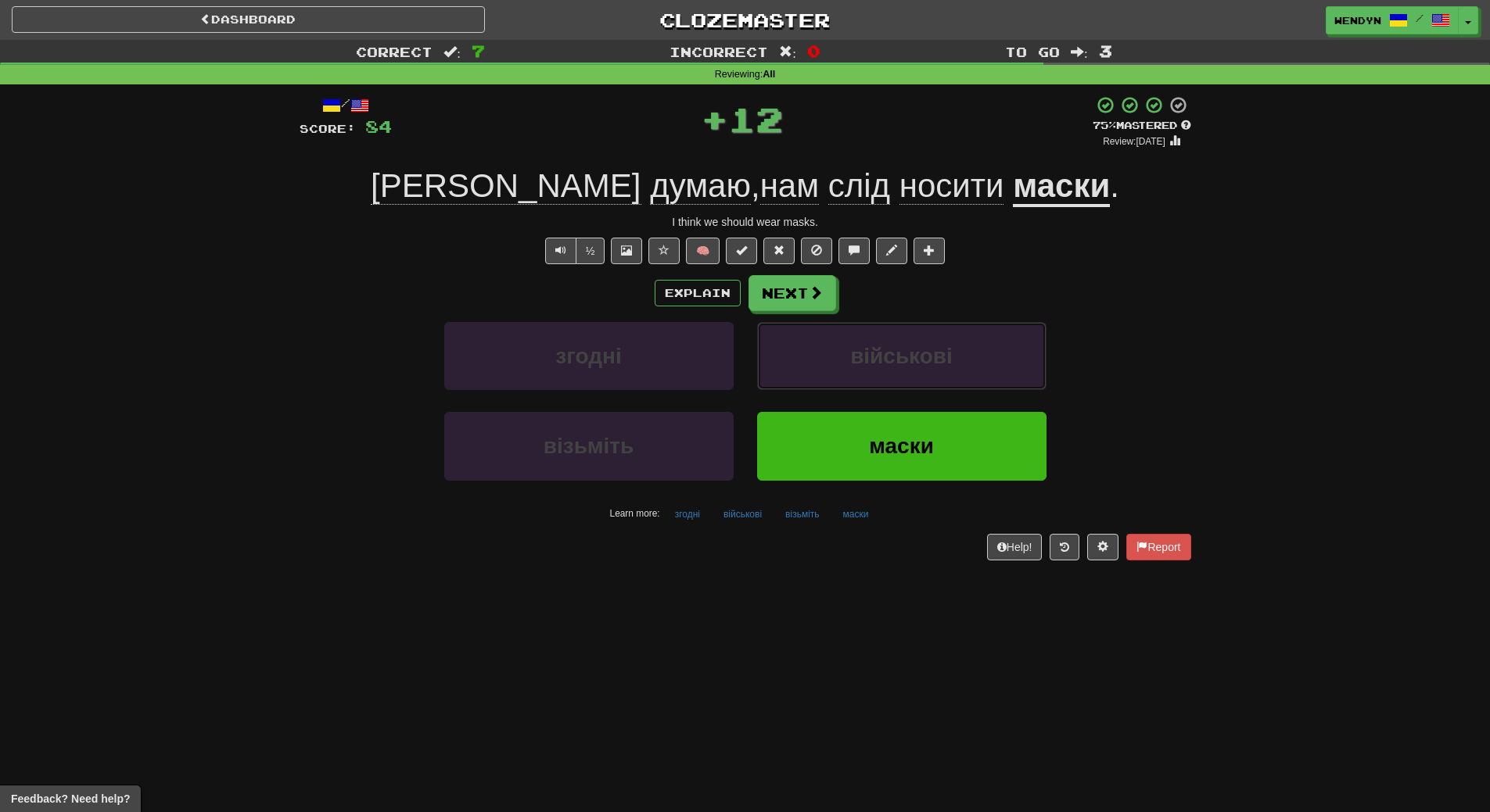
click at [924, 378] on button "військові" at bounding box center [902, 357] width 289 height 68
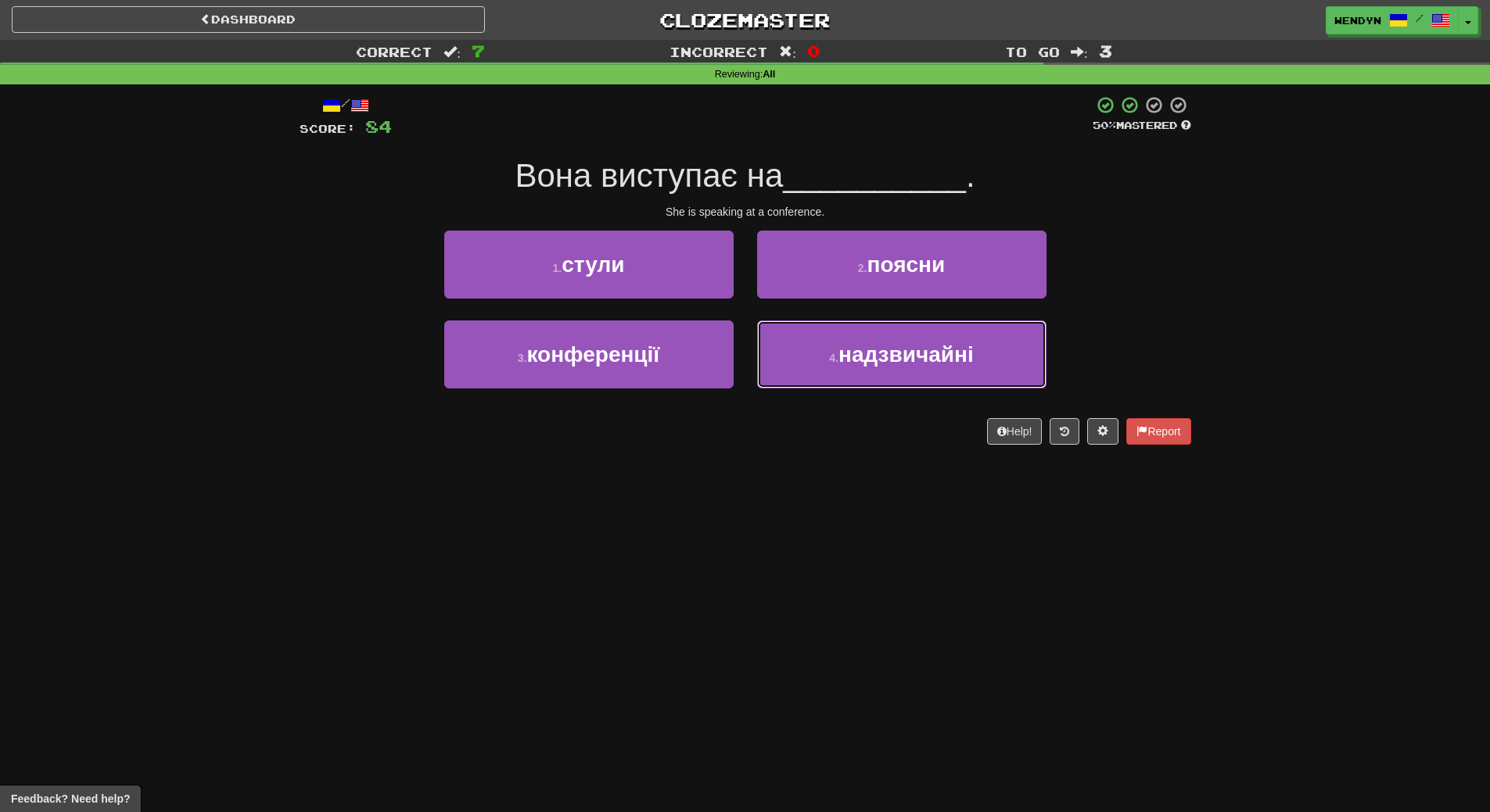
drag, startPoint x: 924, startPoint y: 378, endPoint x: 744, endPoint y: 464, distance: 199.5
click at [744, 464] on div "/ Score: 84 50 % Mastered Вона виступає на __________ . She is speaking at a co…" at bounding box center [745, 276] width 891 height 382
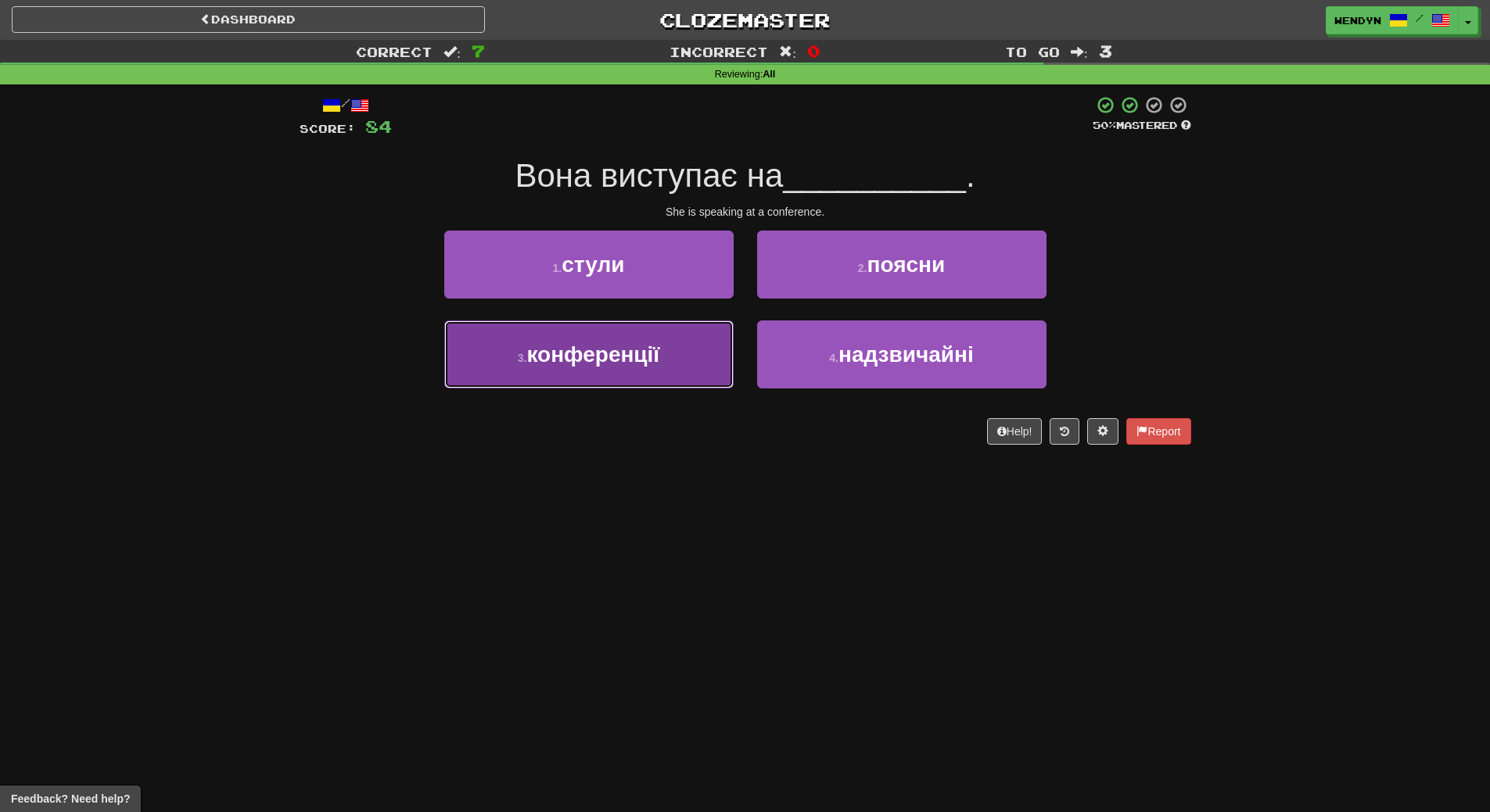
click at [595, 375] on button "3 . конференції" at bounding box center [589, 355] width 289 height 68
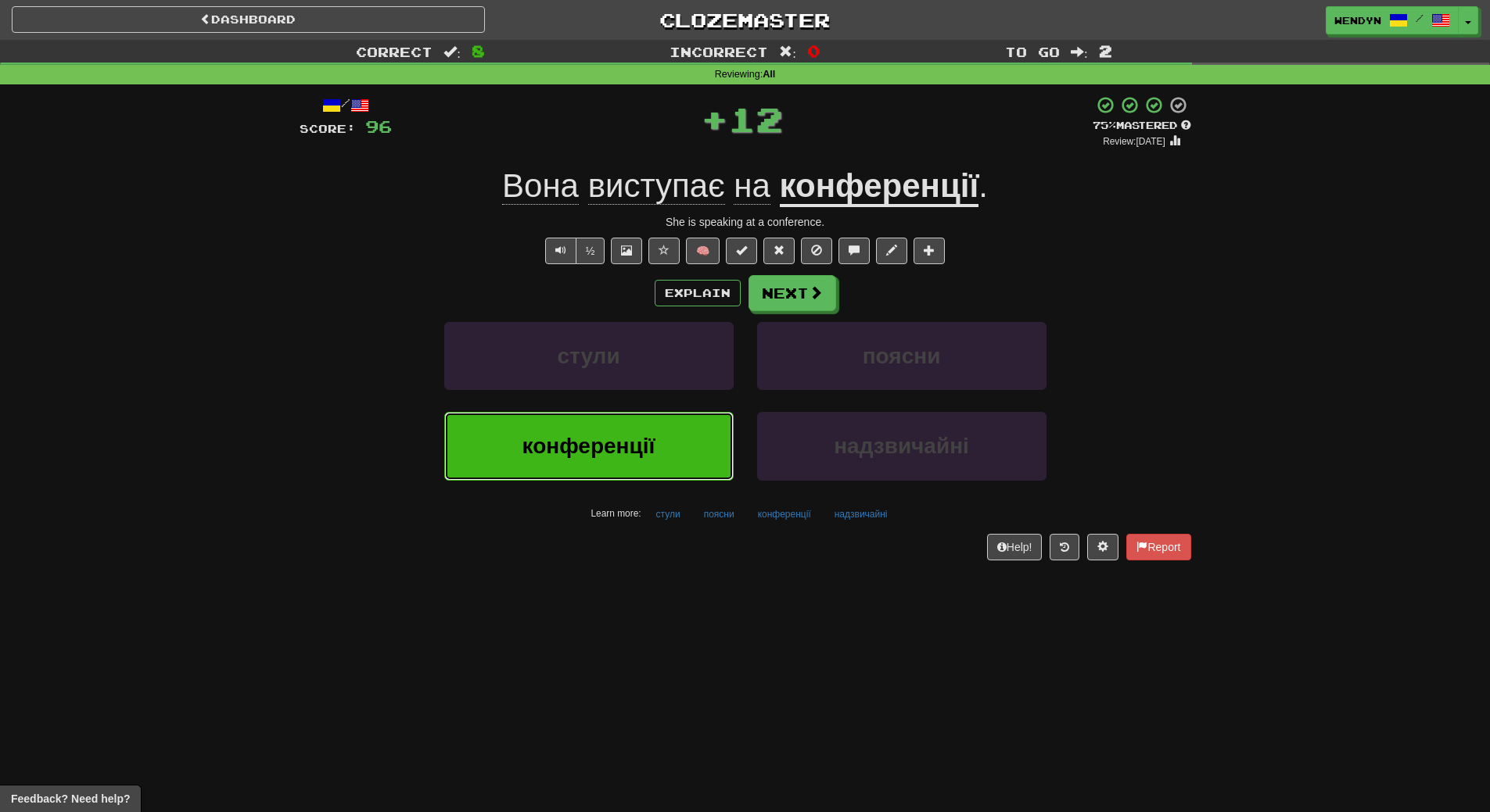
click at [587, 443] on span "конференції" at bounding box center [589, 445] width 133 height 24
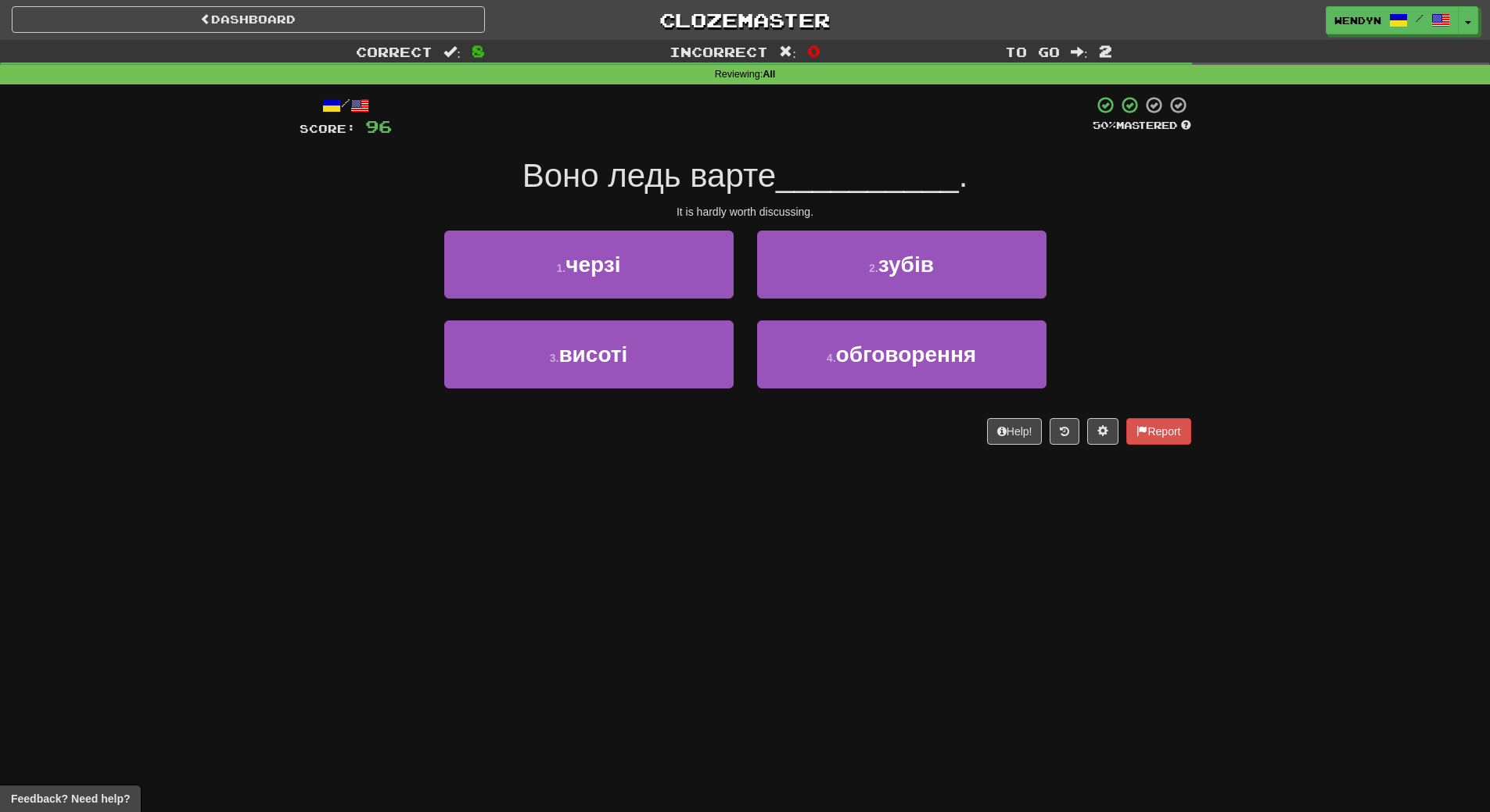
click at [525, 480] on div "Dashboard Clozemaster WendyN / Toggle Dropdown Dashboard Leaderboard Activity F…" at bounding box center [745, 406] width 1490 height 812
drag, startPoint x: 501, startPoint y: 480, endPoint x: 399, endPoint y: 630, distance: 181.4
click at [399, 630] on div "Dashboard Clozemaster WendyN / Toggle Dropdown Dashboard Leaderboard Activity F…" at bounding box center [745, 406] width 1490 height 812
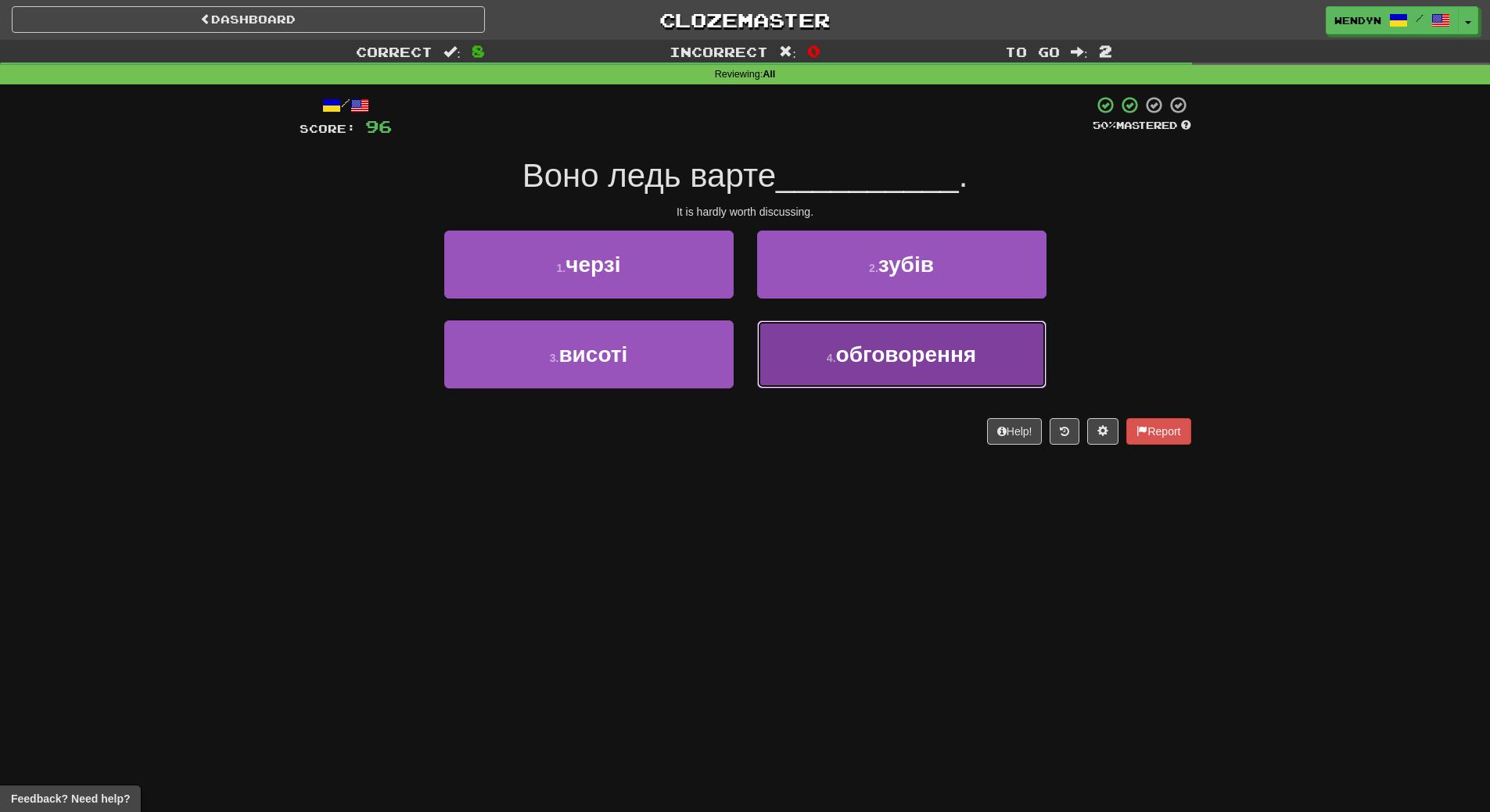
click at [891, 365] on span "обговорення" at bounding box center [906, 354] width 141 height 24
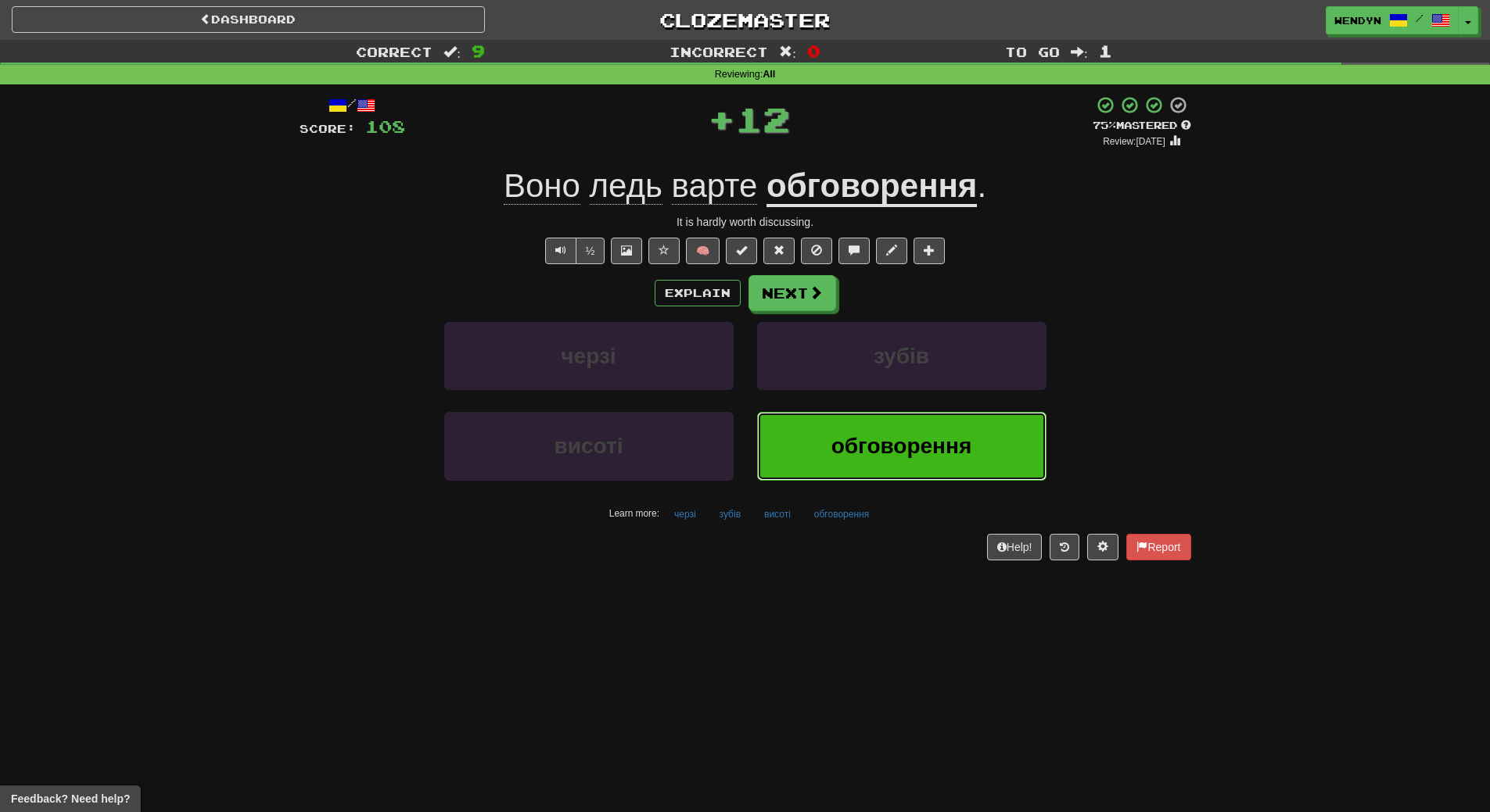
click at [864, 442] on span "обговорення" at bounding box center [901, 445] width 141 height 24
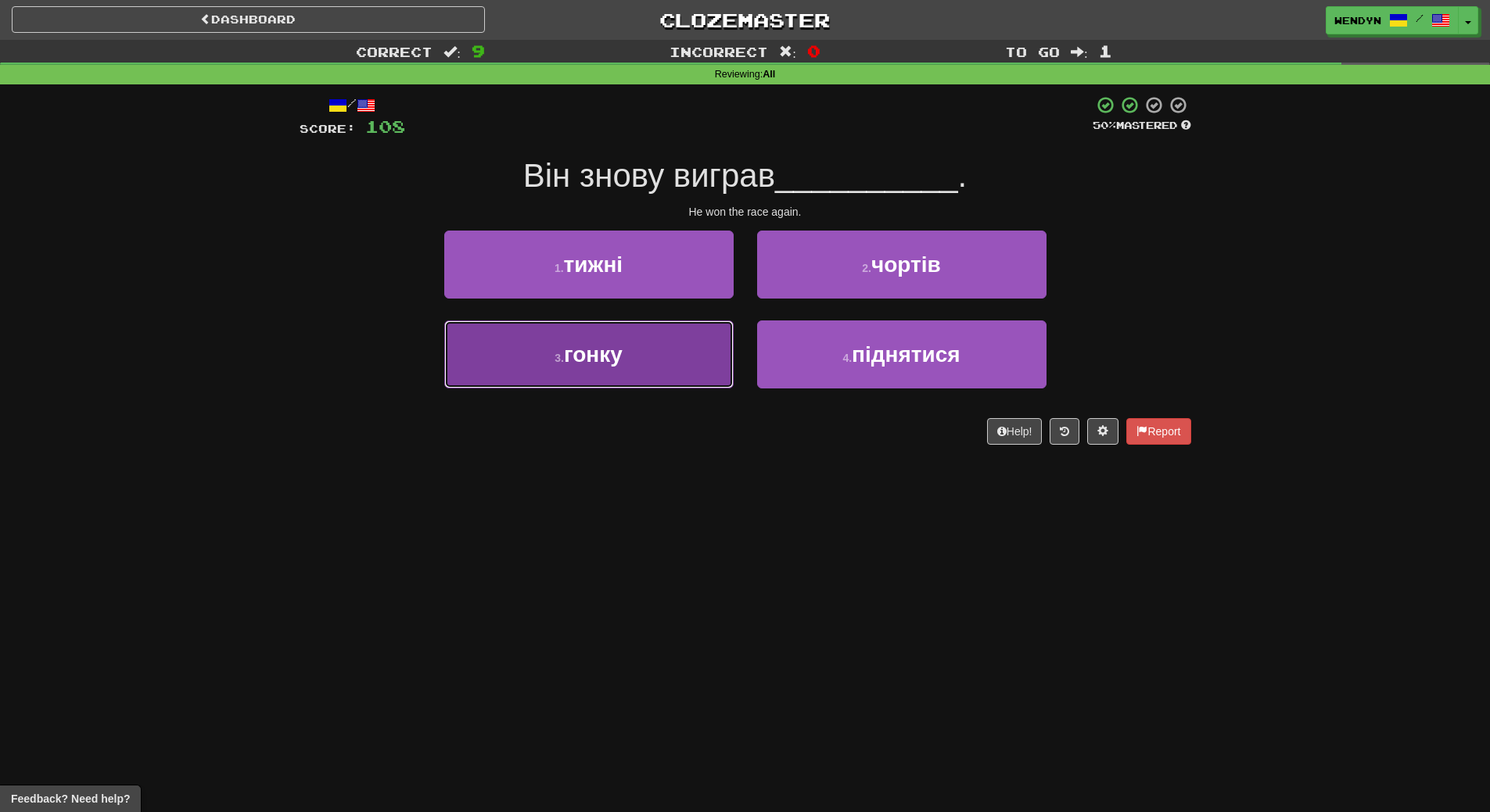
click at [671, 376] on button "3 . гонку" at bounding box center [589, 355] width 289 height 68
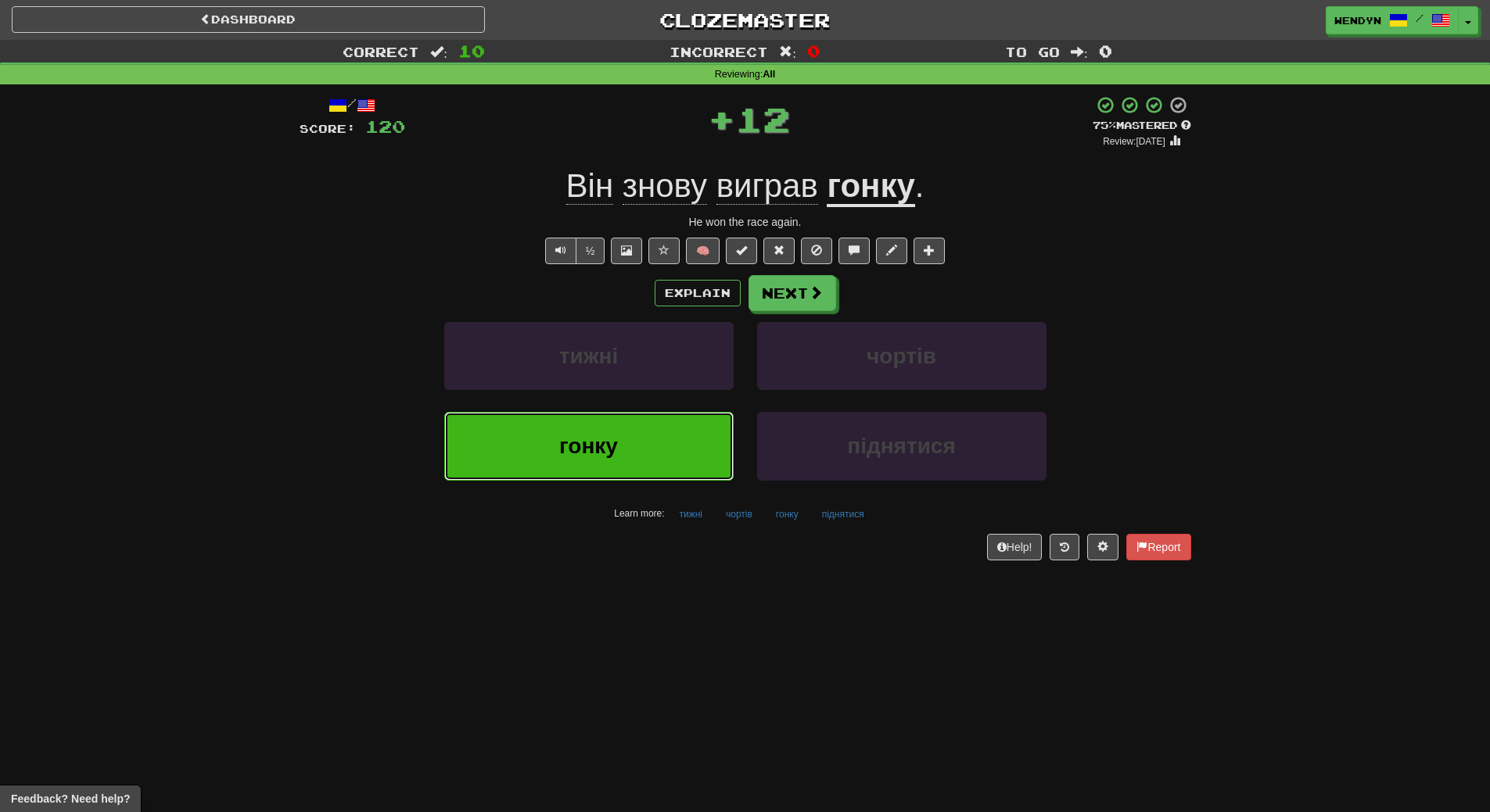
click at [664, 455] on button "гонку" at bounding box center [589, 446] width 289 height 68
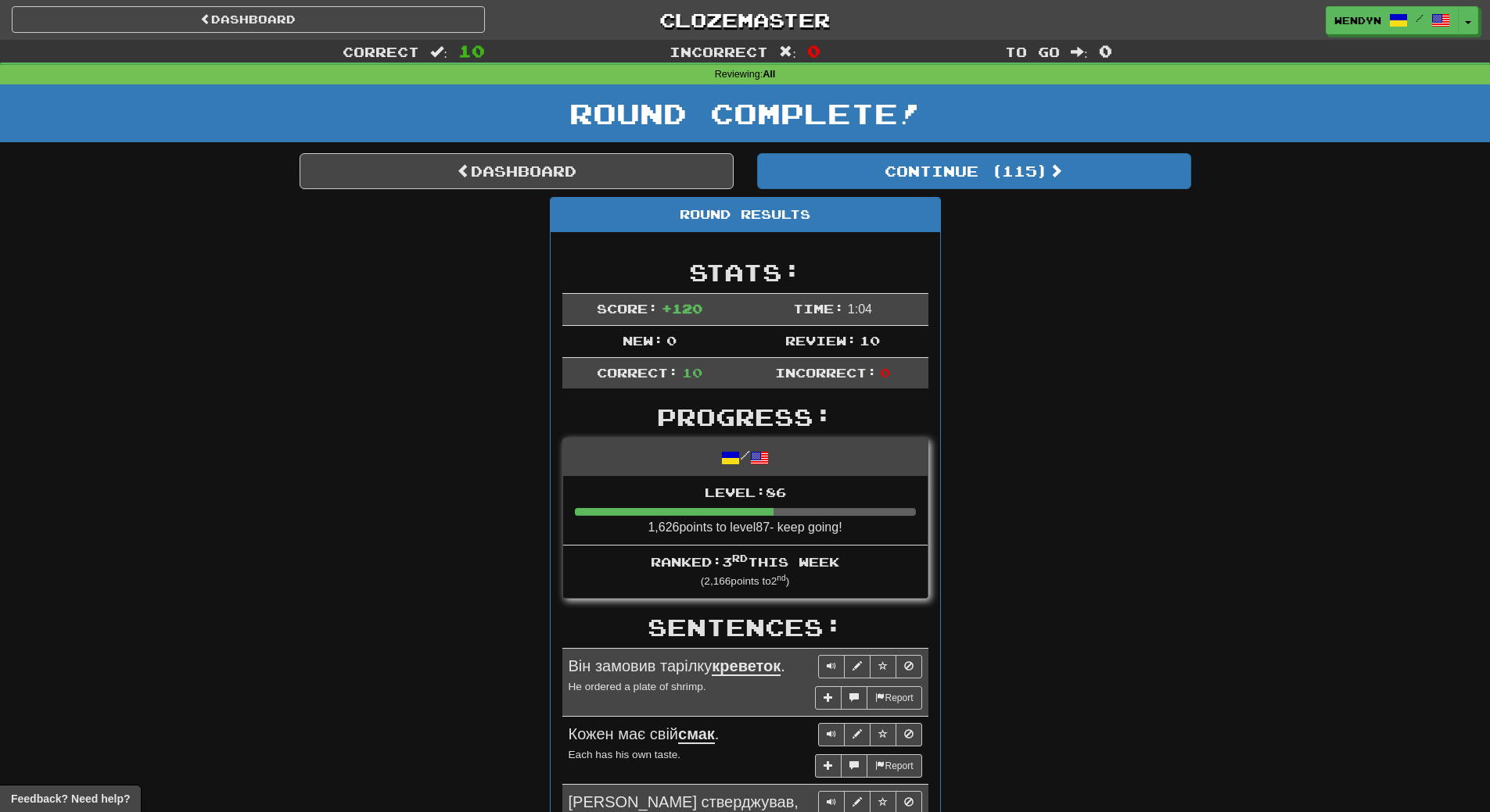
click at [997, 381] on div "Round Results Stats: Score: + 120 Time: 1 : 0 4 New: 0 Review: 10 Correct: 10 I…" at bounding box center [745, 792] width 891 height 1190
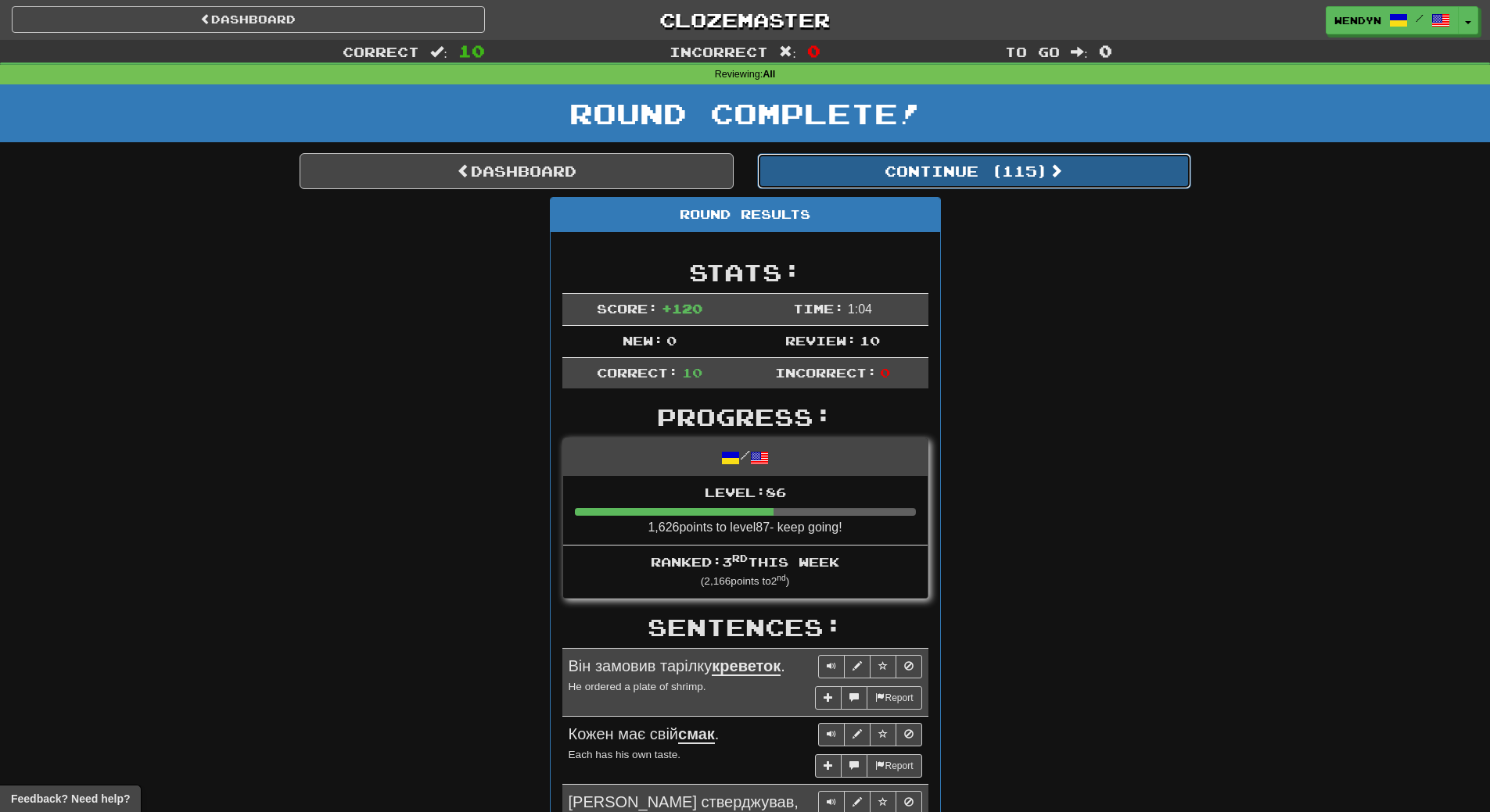
click at [983, 165] on button "Continue ( 115 )" at bounding box center [974, 170] width 434 height 36
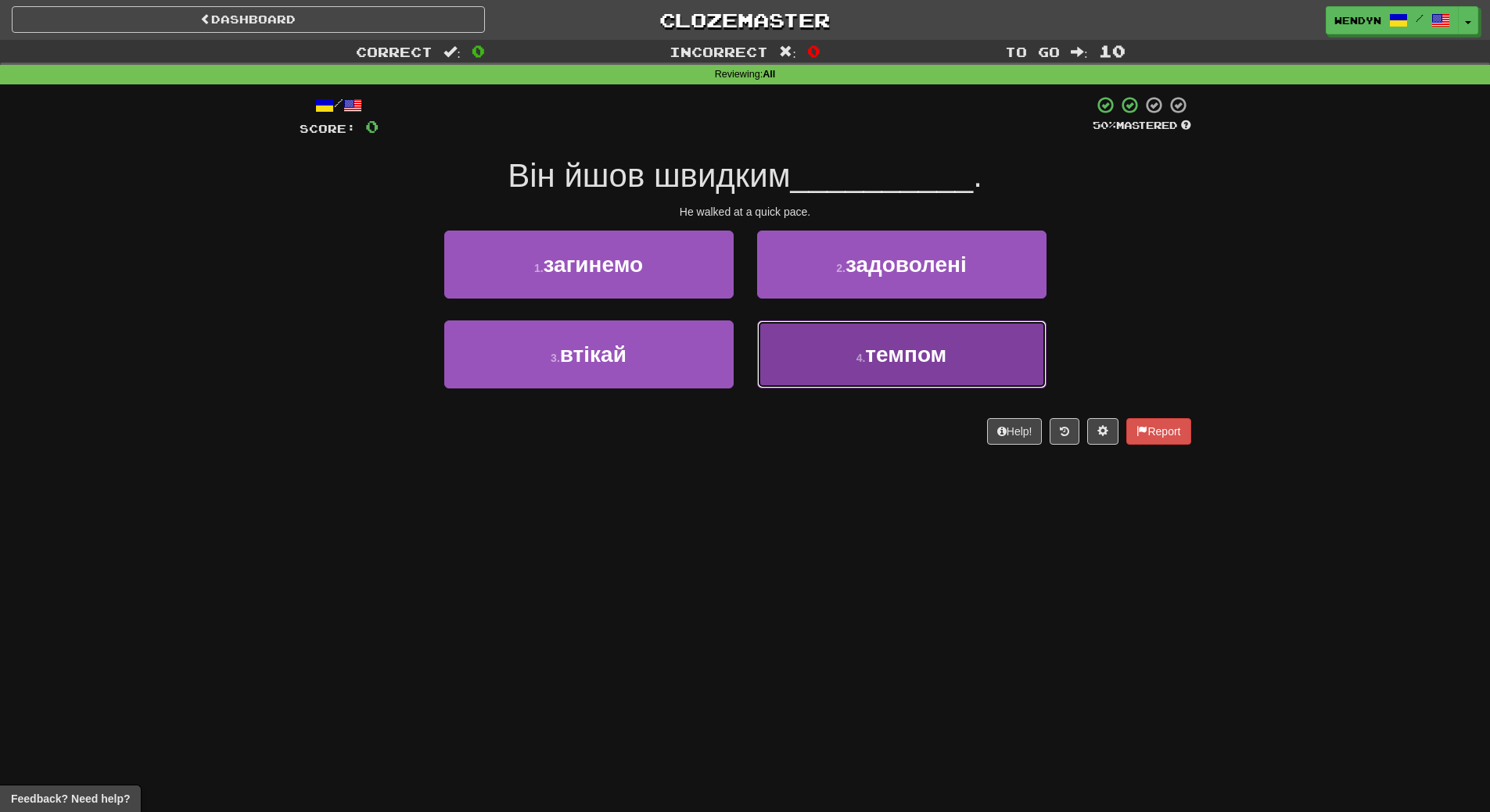
click at [992, 381] on button "4 . темпом" at bounding box center [902, 355] width 289 height 68
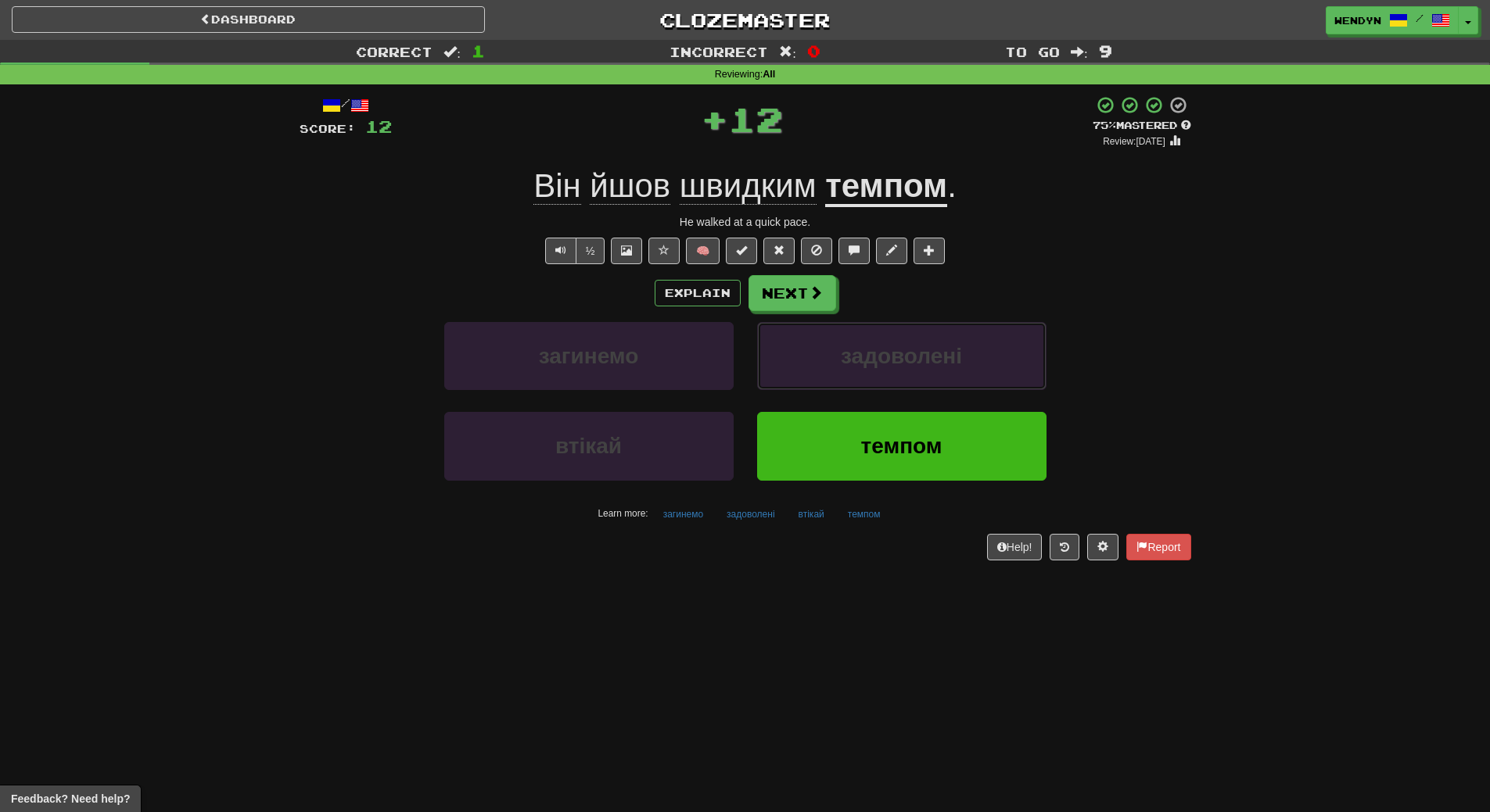
click at [992, 381] on button "задоволені" at bounding box center [902, 357] width 289 height 68
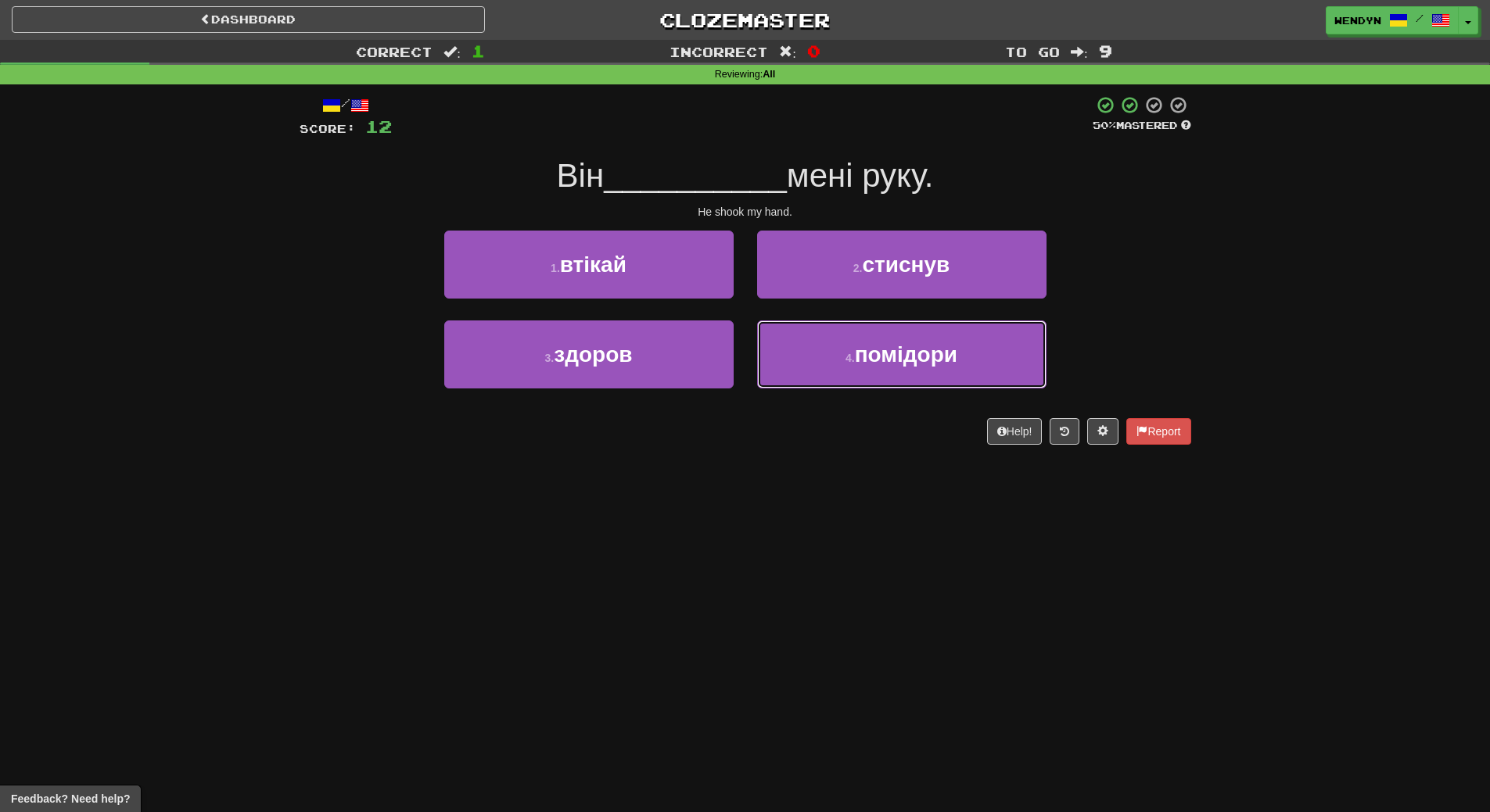
drag, startPoint x: 992, startPoint y: 381, endPoint x: 923, endPoint y: 490, distance: 129.0
click at [923, 490] on div "Dashboard Clozemaster WendyN / Toggle Dropdown Dashboard Leaderboard Activity F…" at bounding box center [745, 406] width 1490 height 812
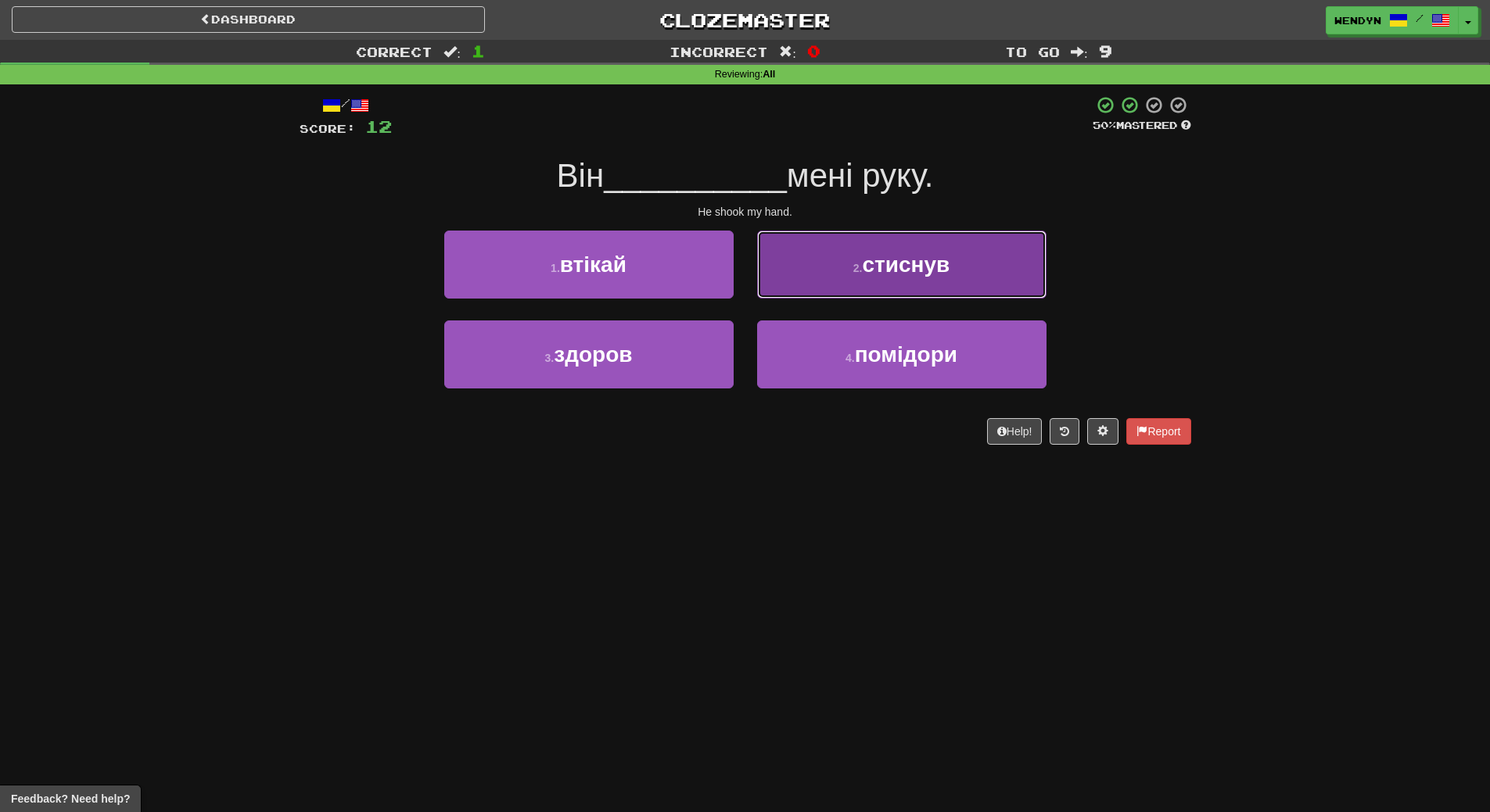
click at [879, 283] on button "2 . стиснув" at bounding box center [902, 264] width 289 height 68
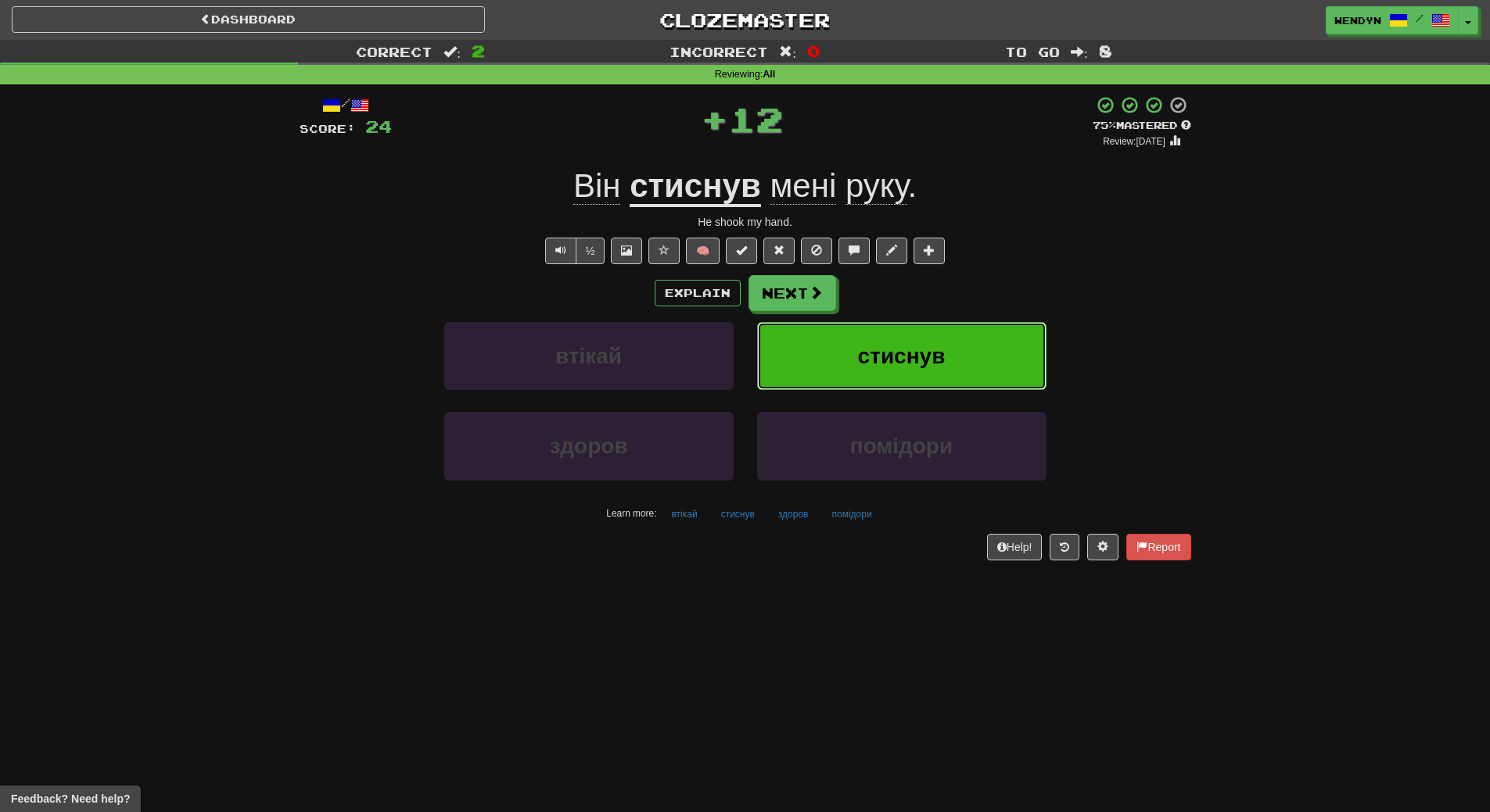
click at [889, 362] on span "стиснув" at bounding box center [901, 356] width 87 height 24
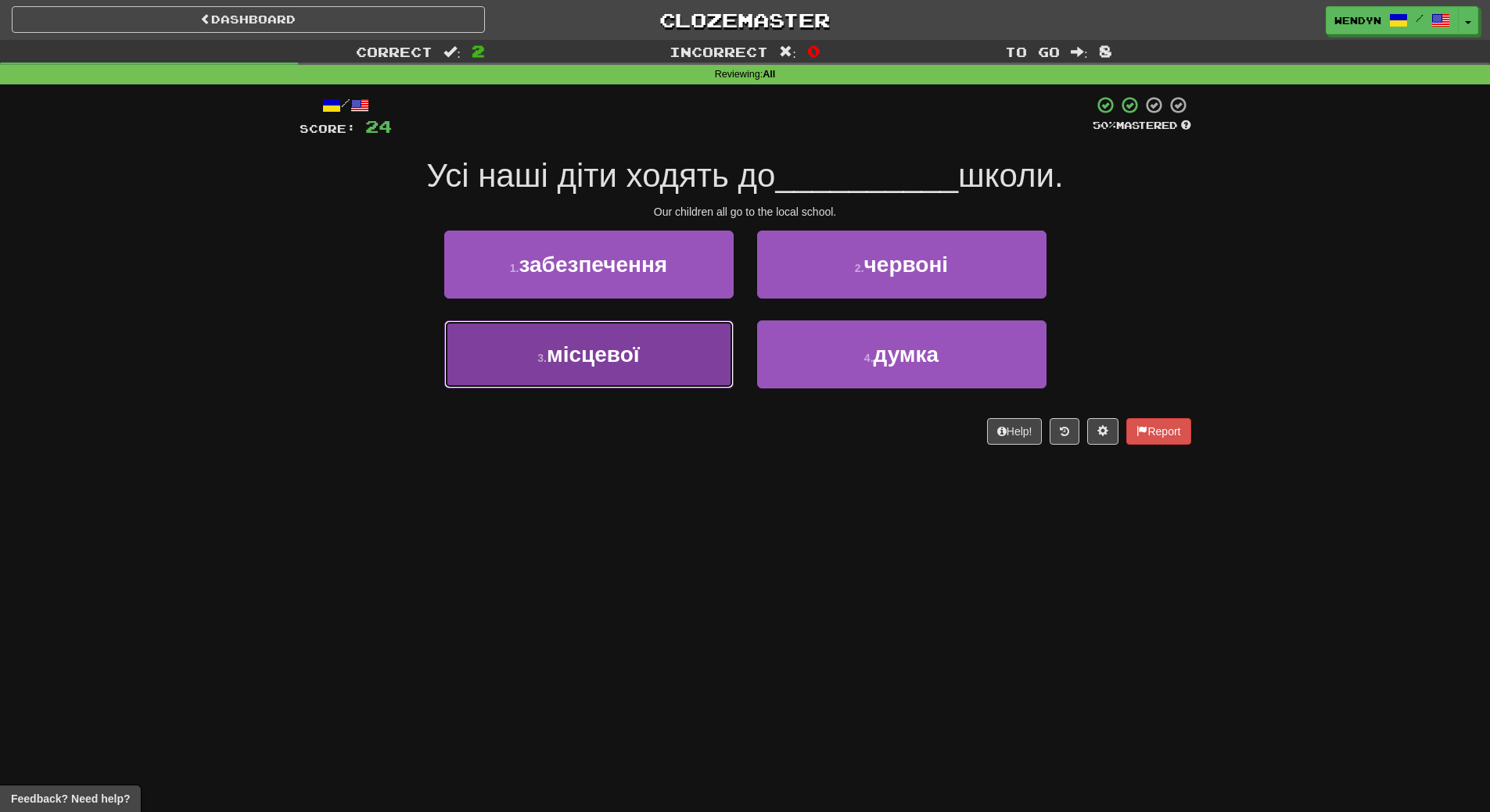
click at [617, 365] on span "місцевої" at bounding box center [594, 354] width 93 height 24
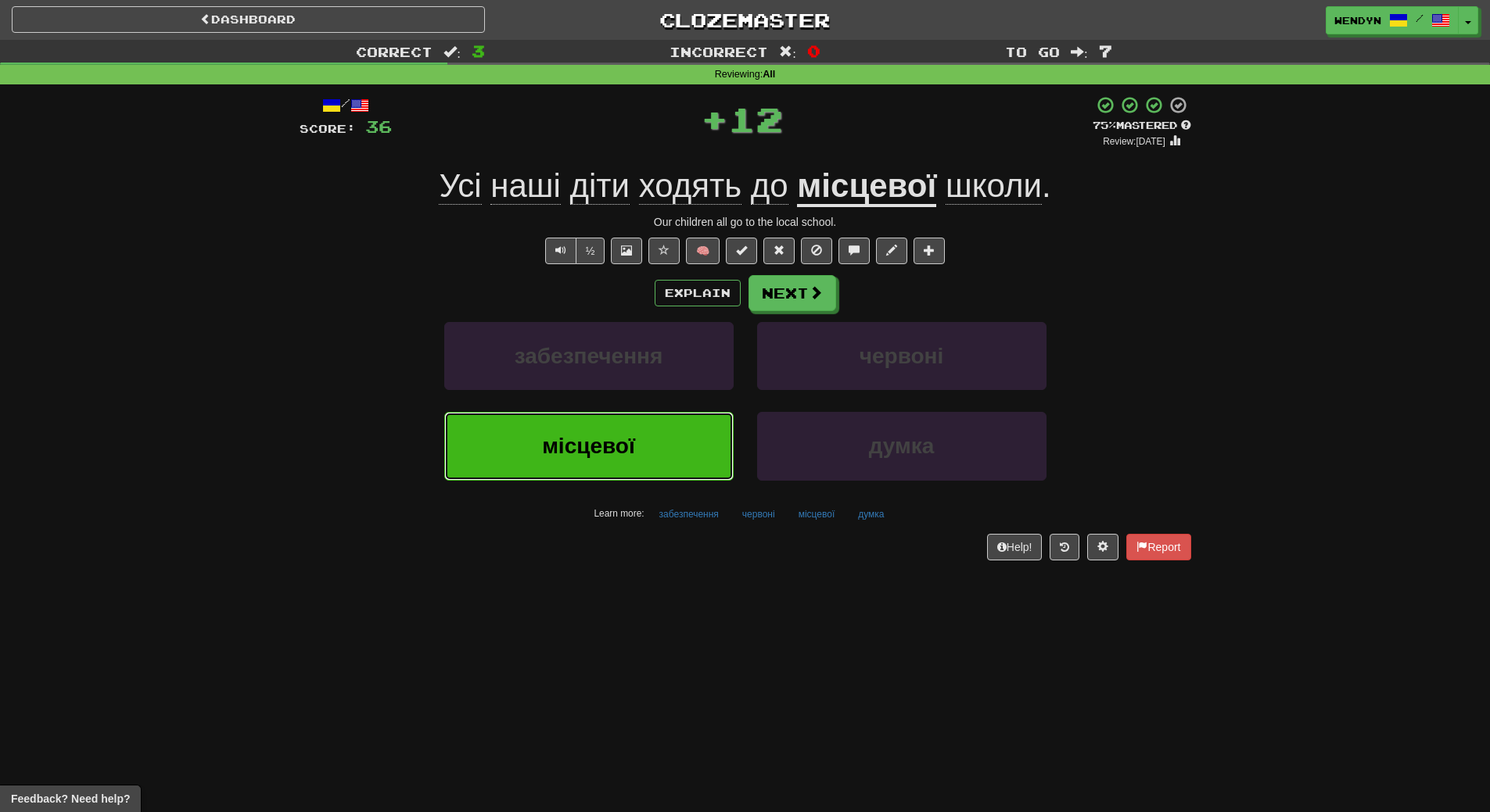
click at [612, 426] on button "місцевої" at bounding box center [589, 446] width 289 height 68
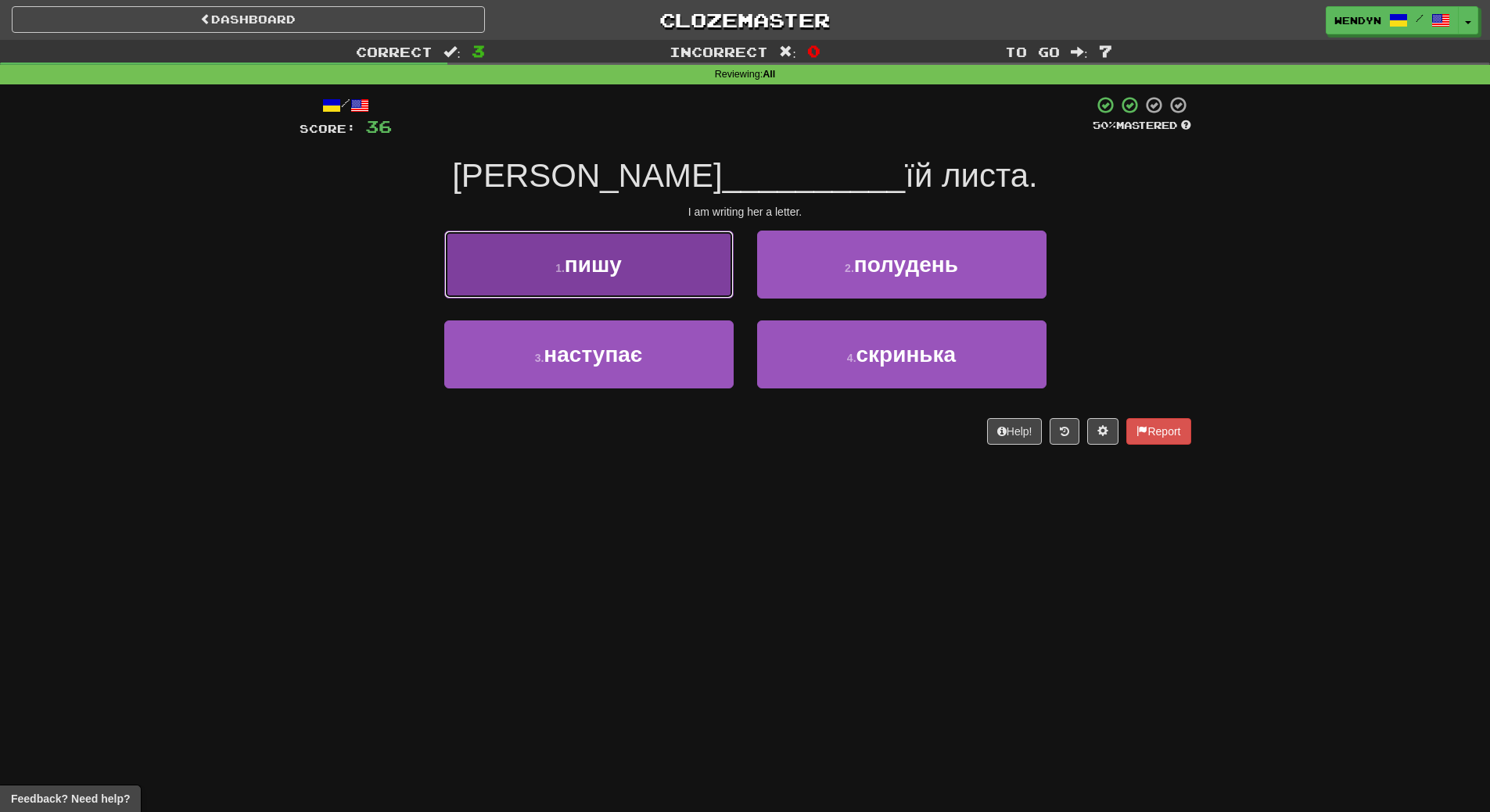
click at [652, 265] on button "1 . пишу" at bounding box center [589, 264] width 289 height 68
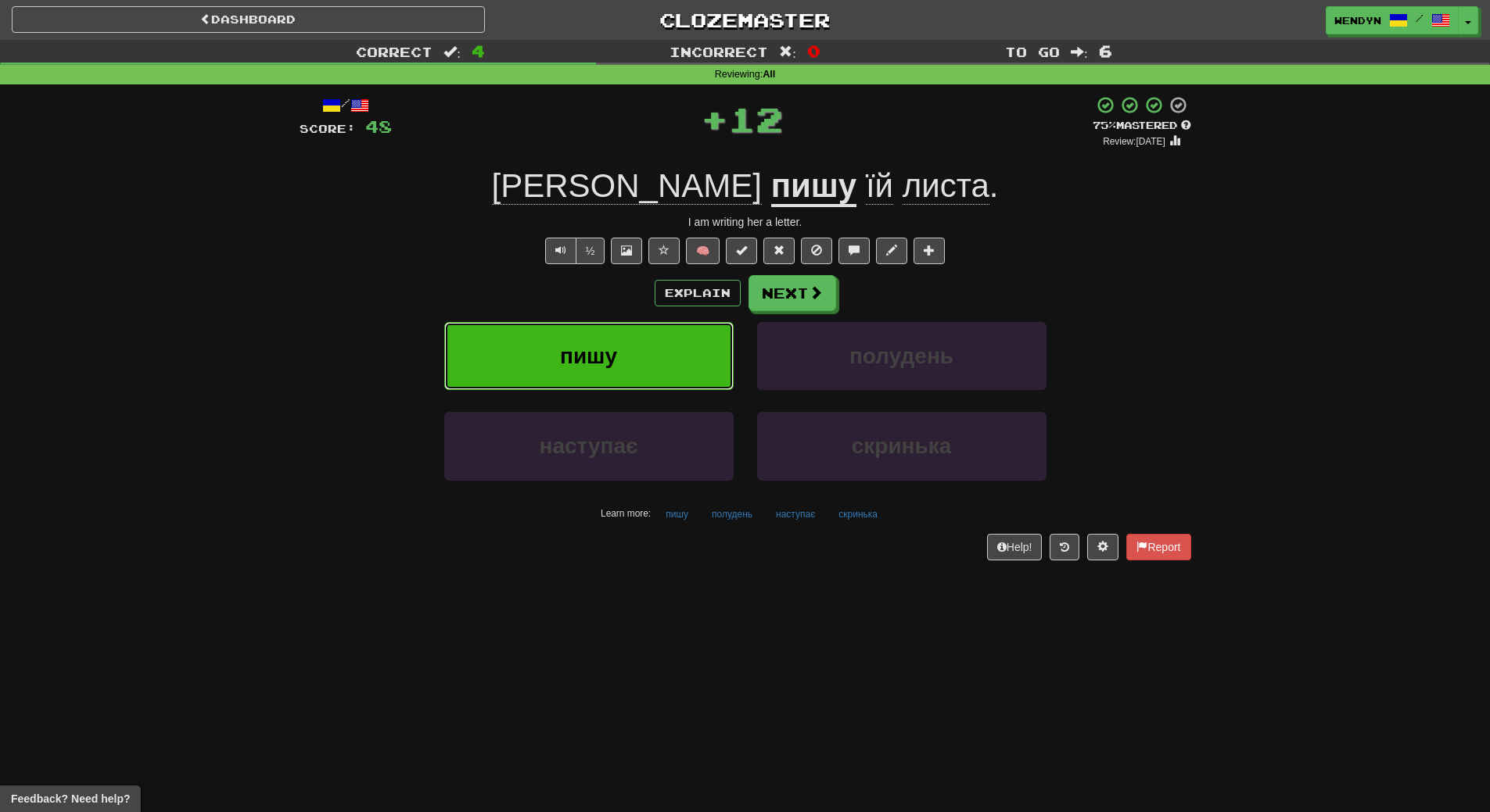
click at [650, 372] on button "пишу" at bounding box center [589, 357] width 289 height 68
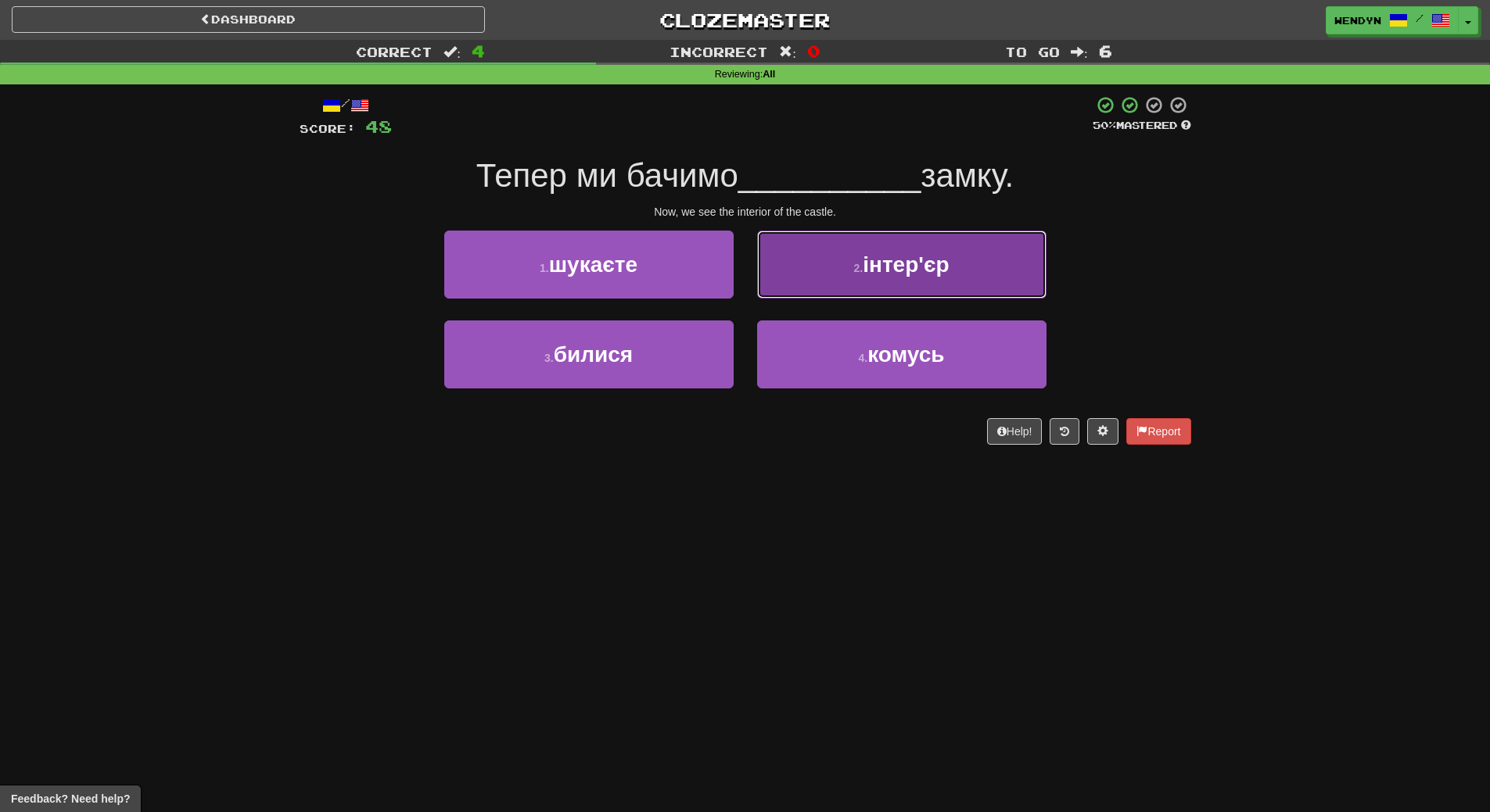
click at [957, 287] on button "2 . інтер'єр" at bounding box center [902, 264] width 289 height 68
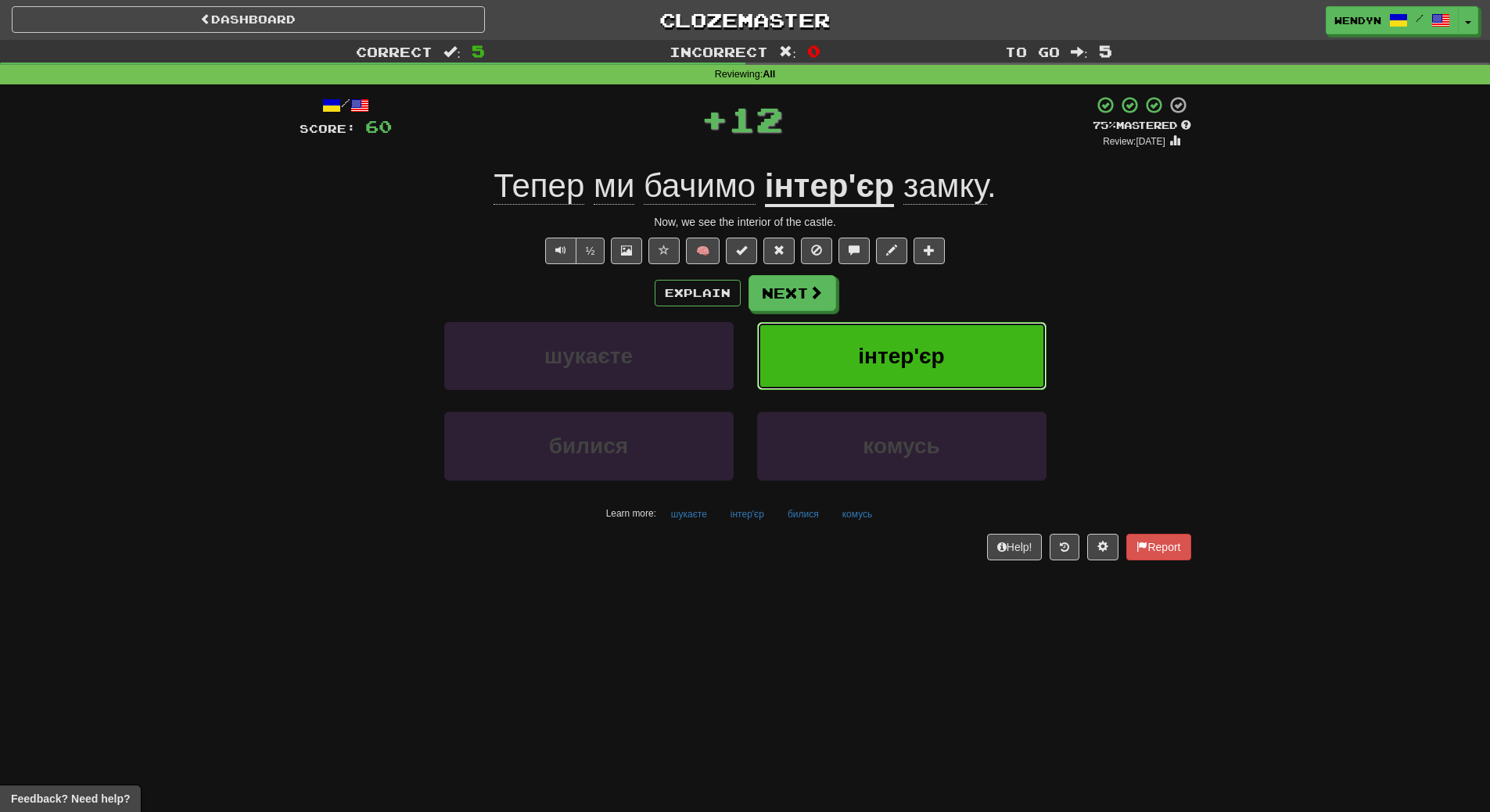
click at [935, 337] on button "інтер'єр" at bounding box center [902, 357] width 289 height 68
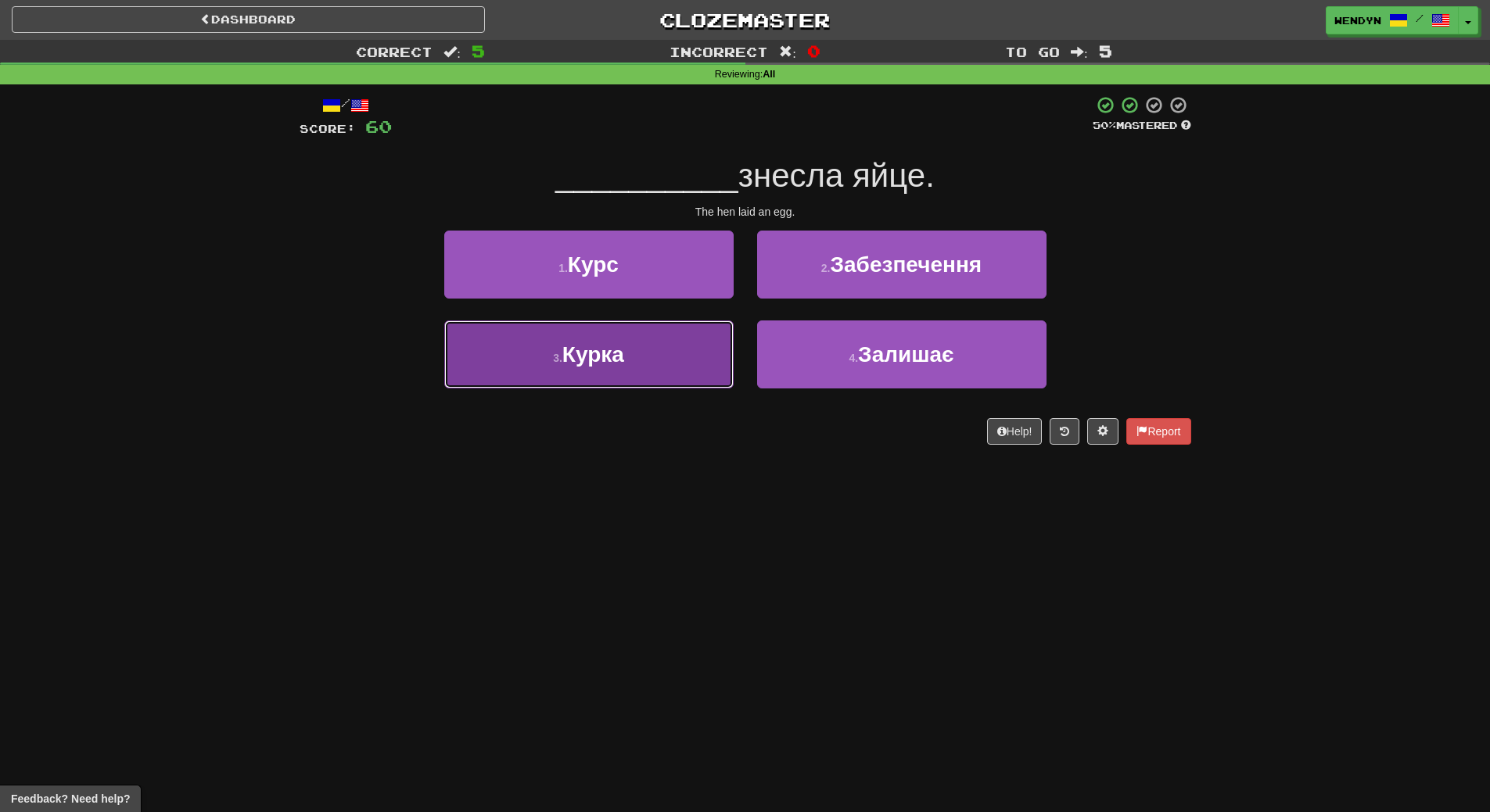
click at [604, 357] on span "Курка" at bounding box center [593, 354] width 62 height 24
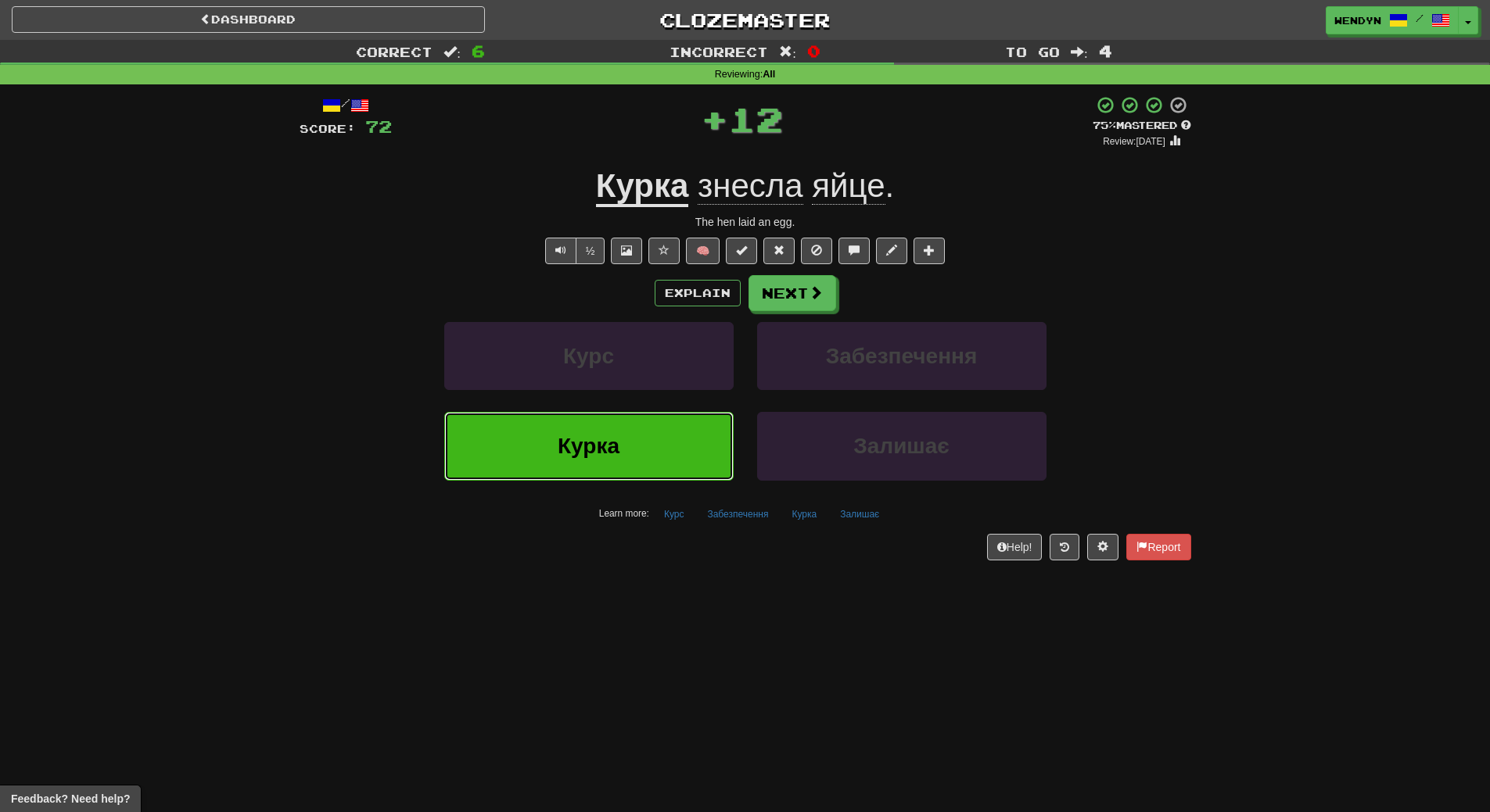
click at [585, 436] on span "Курка" at bounding box center [589, 445] width 62 height 24
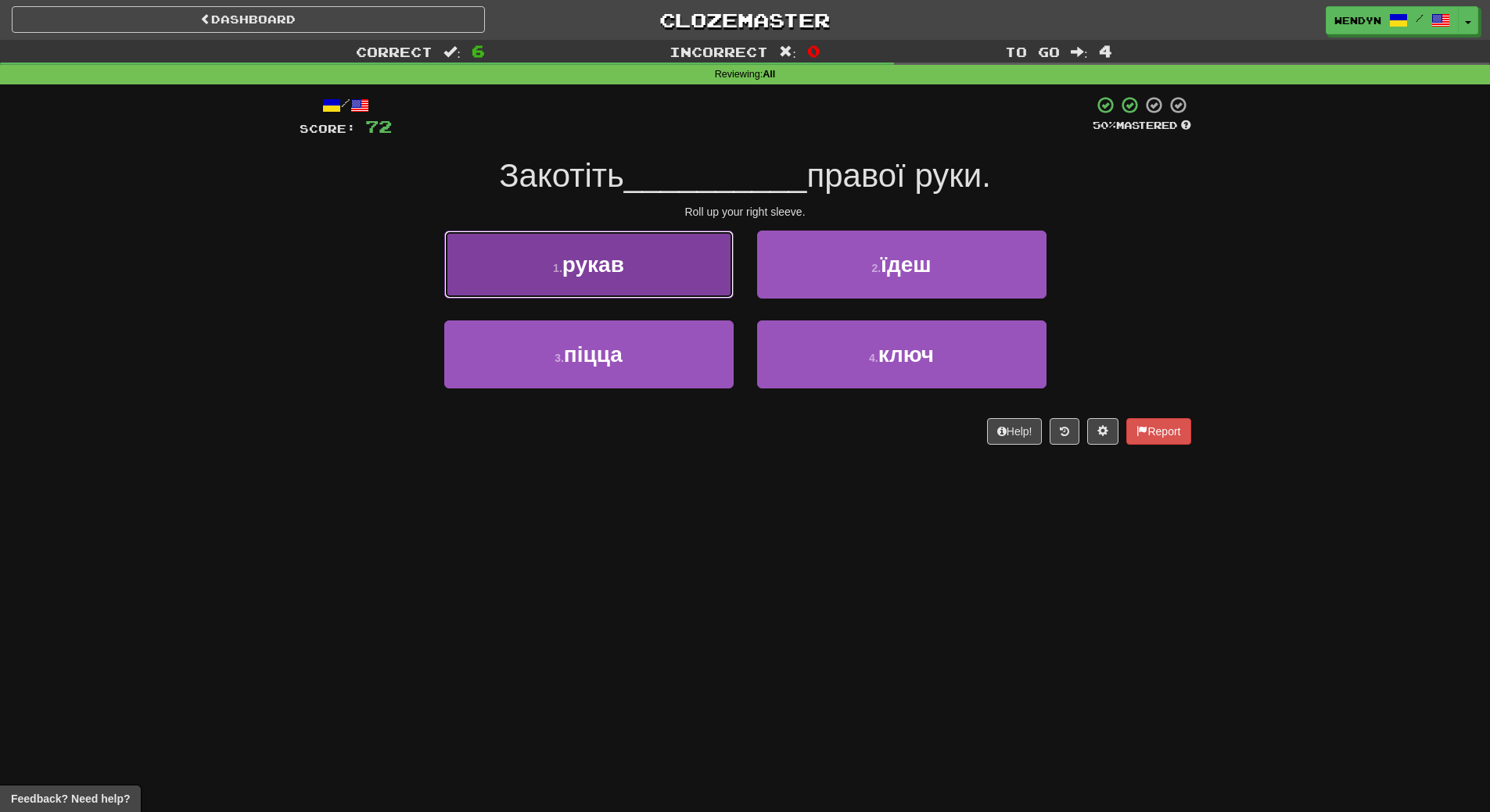
click at [609, 283] on button "1 . рукав" at bounding box center [589, 264] width 289 height 68
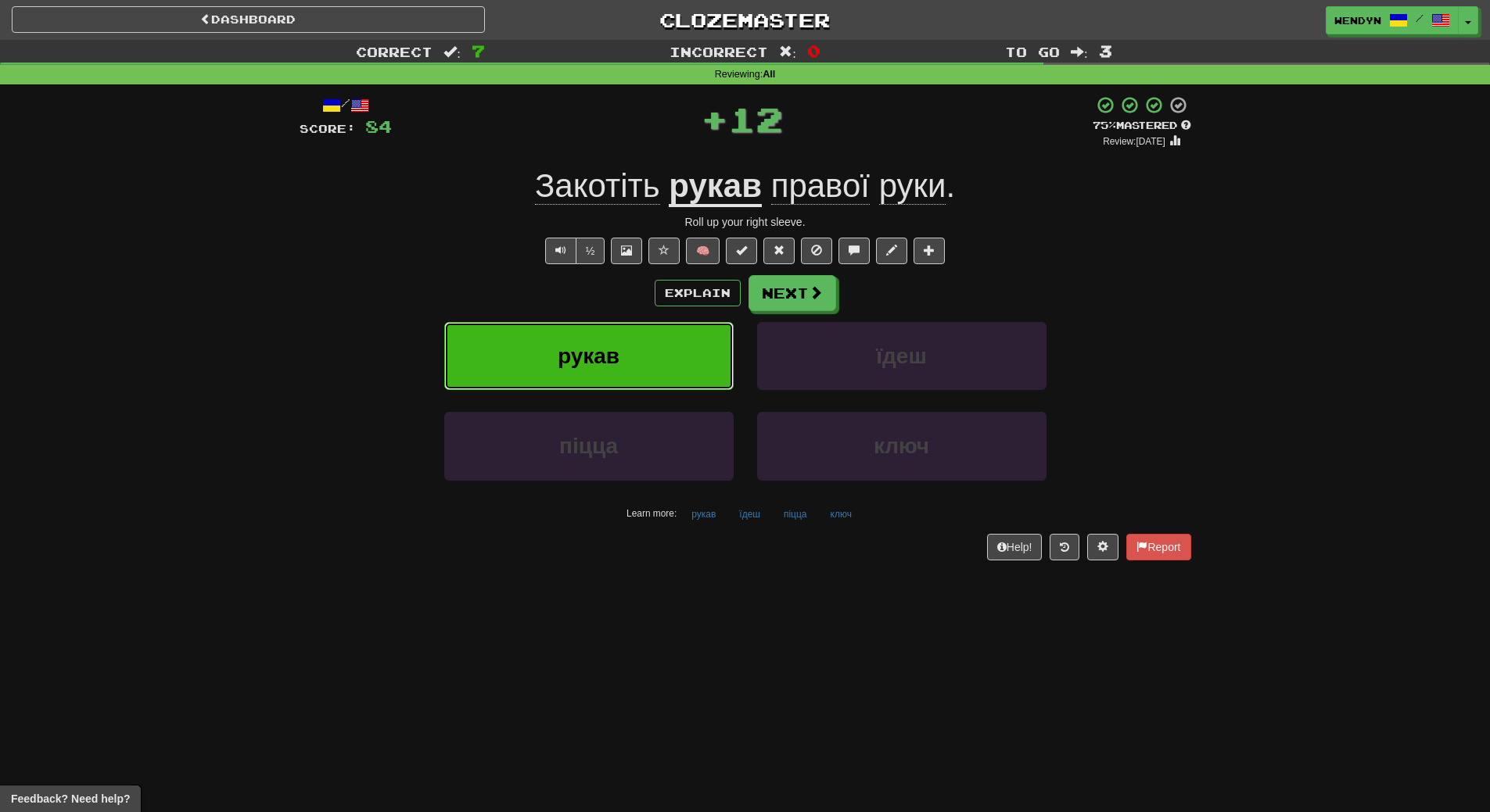
click at [604, 339] on button "рукав" at bounding box center [589, 357] width 289 height 68
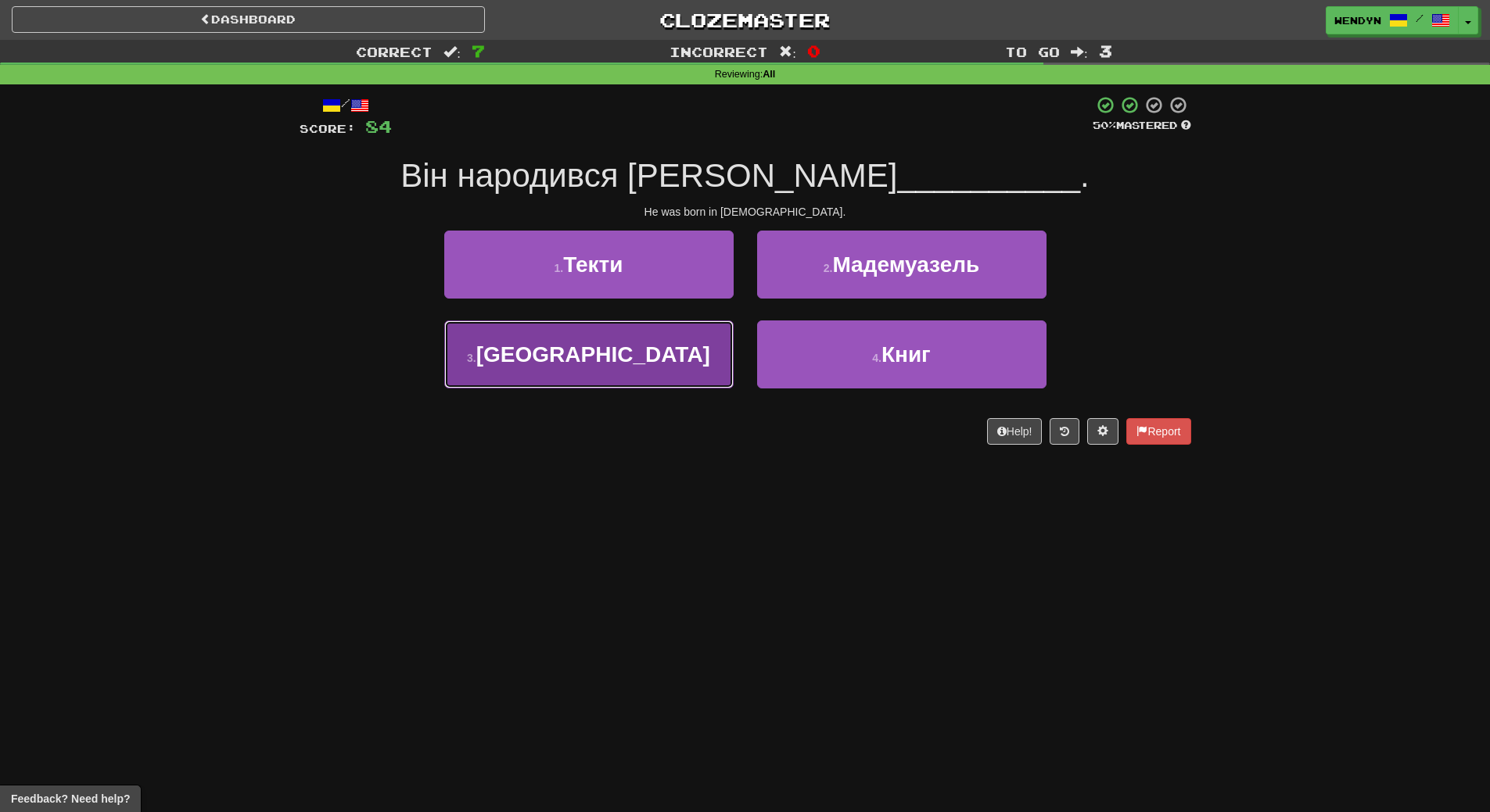
click at [606, 368] on button "3 . Швейцарії" at bounding box center [589, 355] width 289 height 68
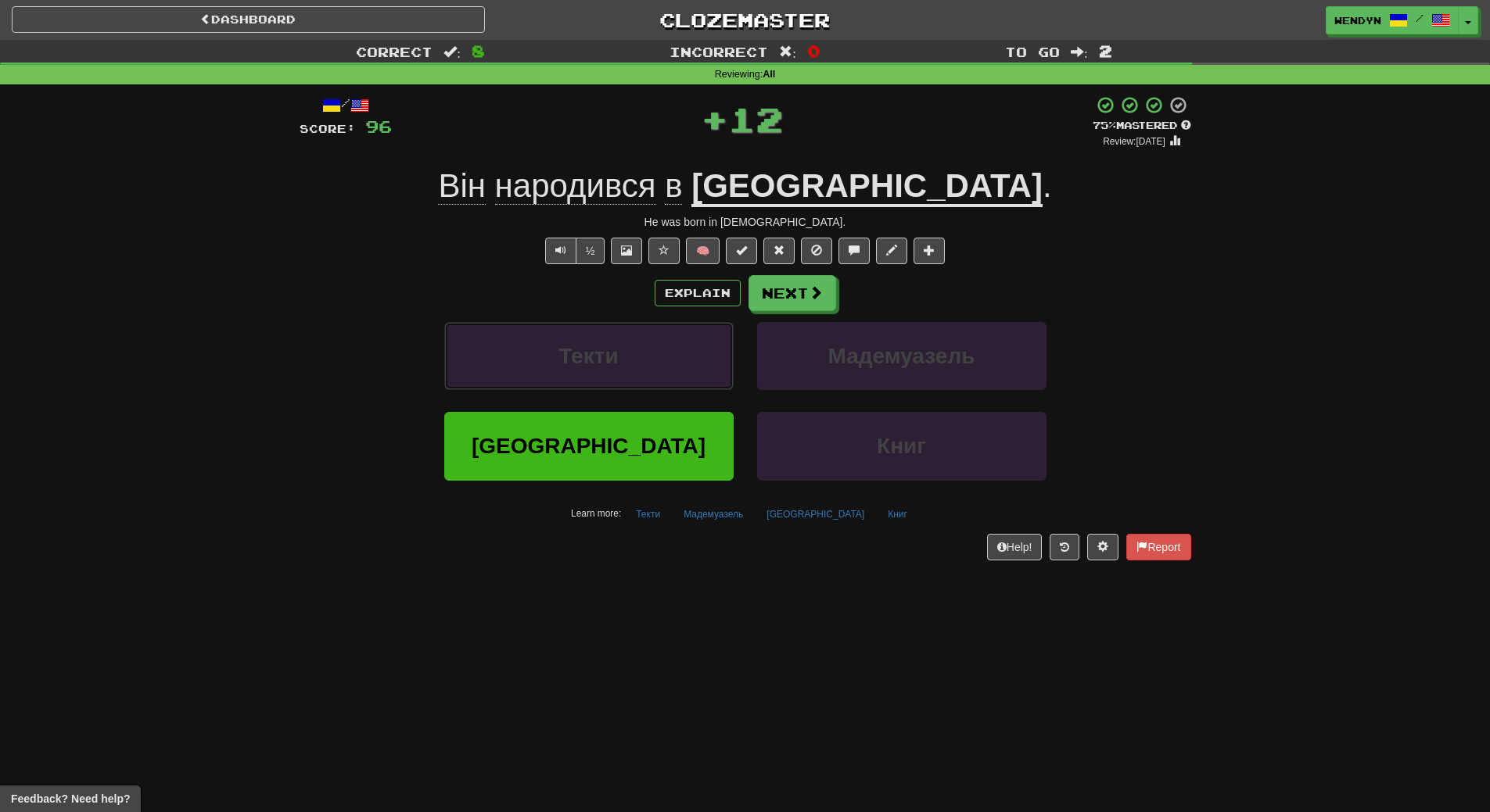
click at [606, 368] on button "Текти" at bounding box center [589, 357] width 289 height 68
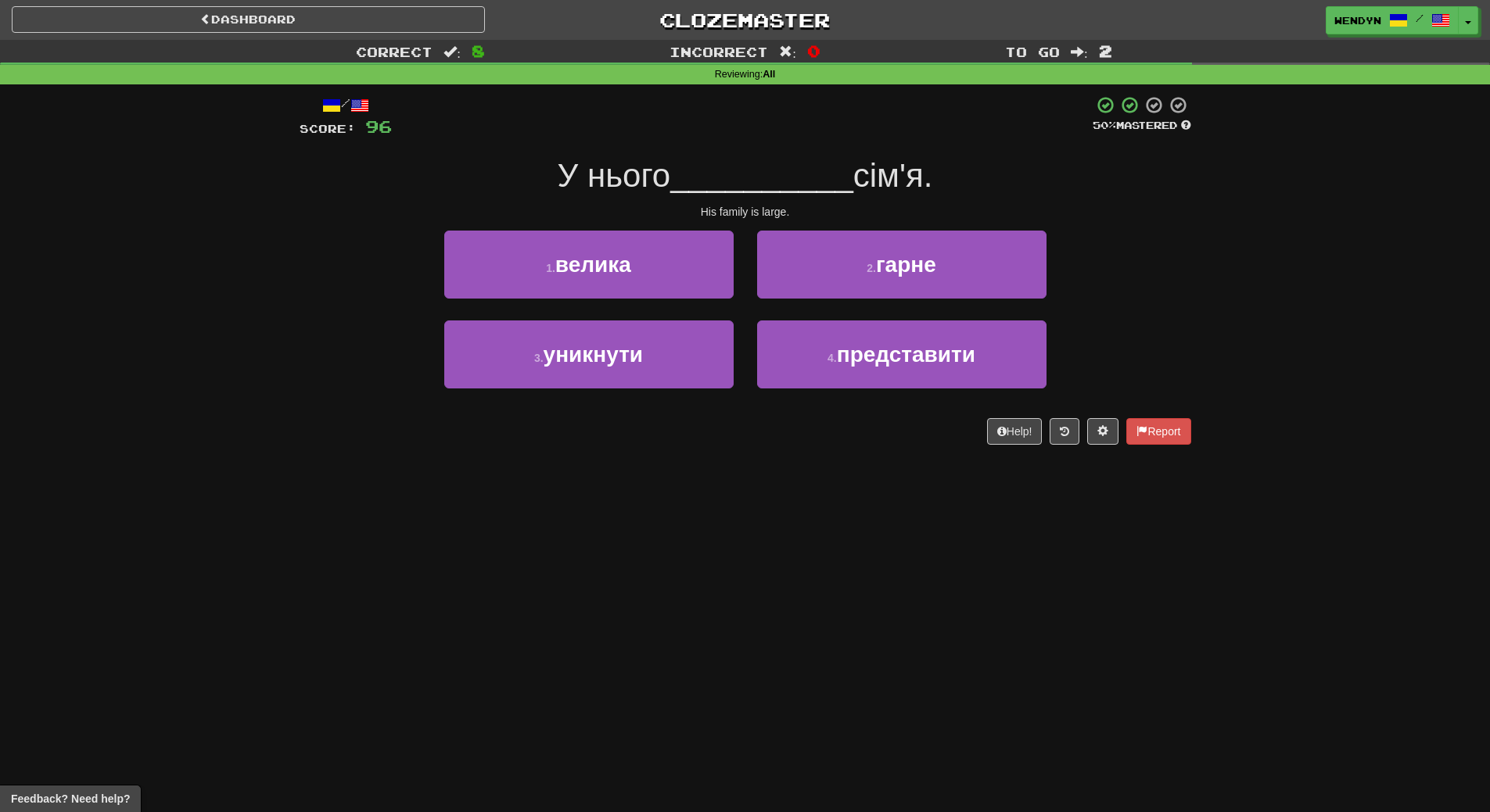
click at [609, 447] on div "/ Score: 96 50 % Mastered У нього __________ сім'я. His family is large. 1 . ве…" at bounding box center [745, 276] width 891 height 382
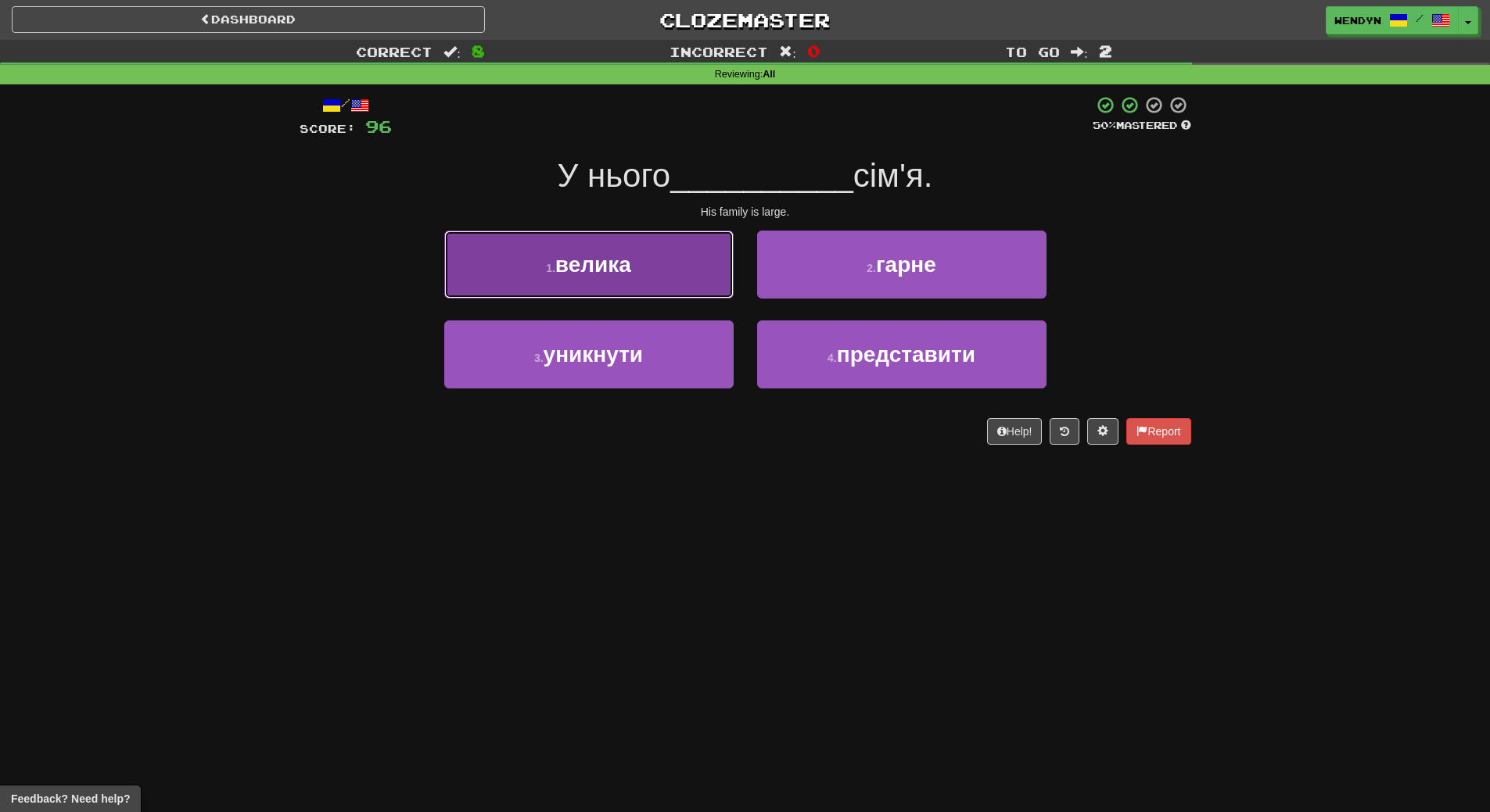
click at [627, 281] on button "1 . велика" at bounding box center [589, 264] width 289 height 68
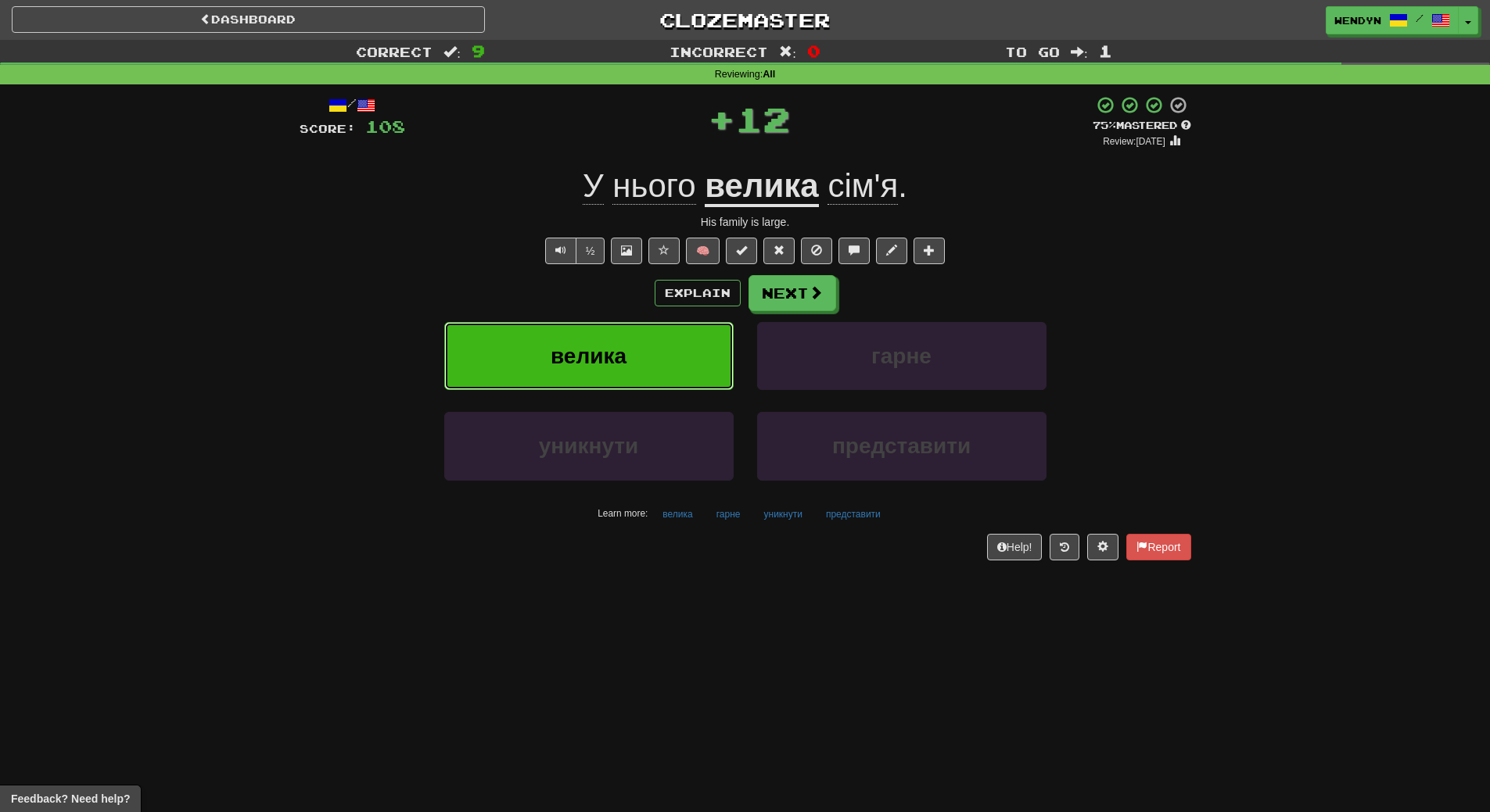
click at [624, 339] on button "велика" at bounding box center [589, 357] width 289 height 68
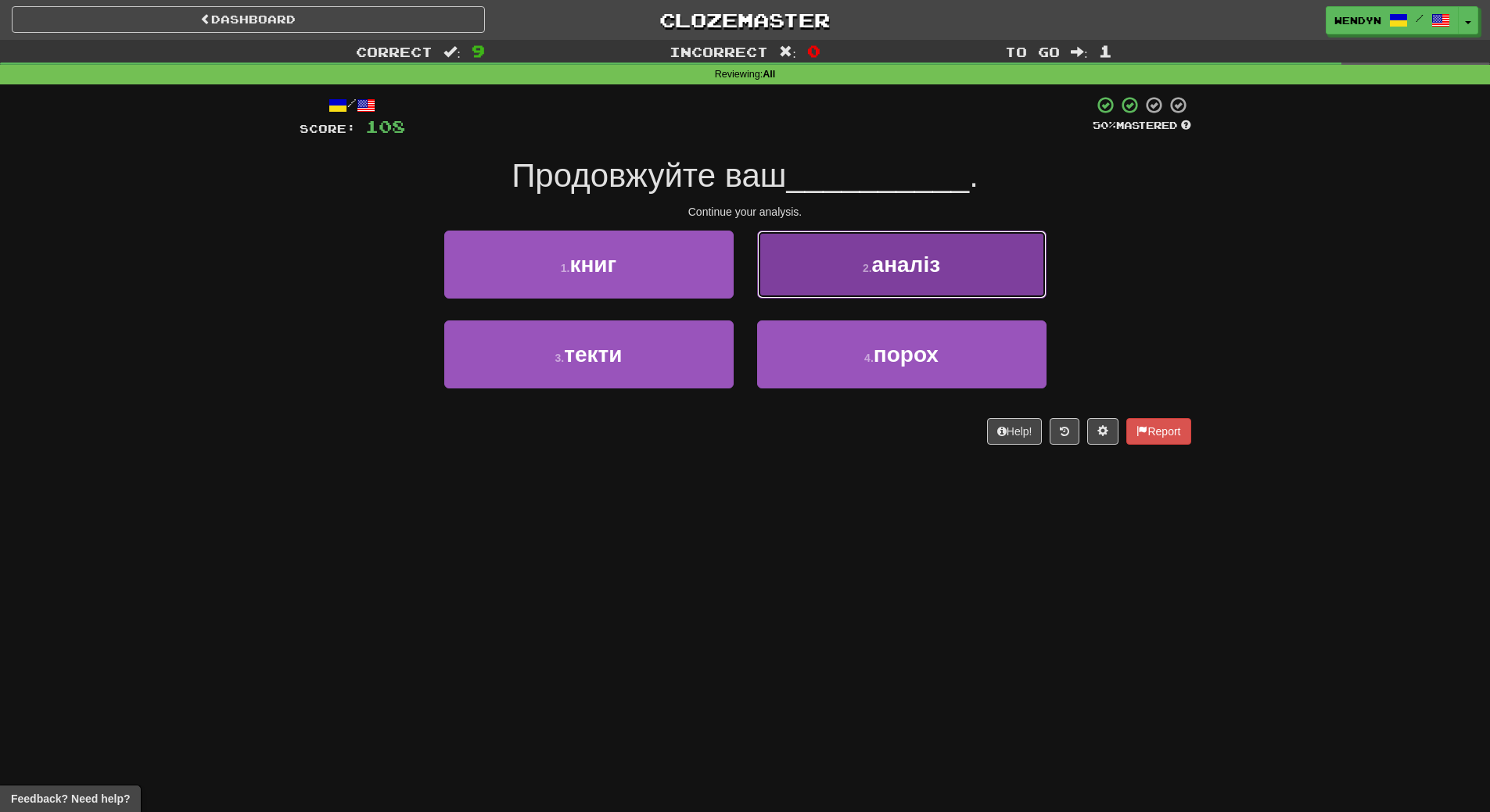
click at [953, 267] on button "2 . аналіз" at bounding box center [902, 264] width 289 height 68
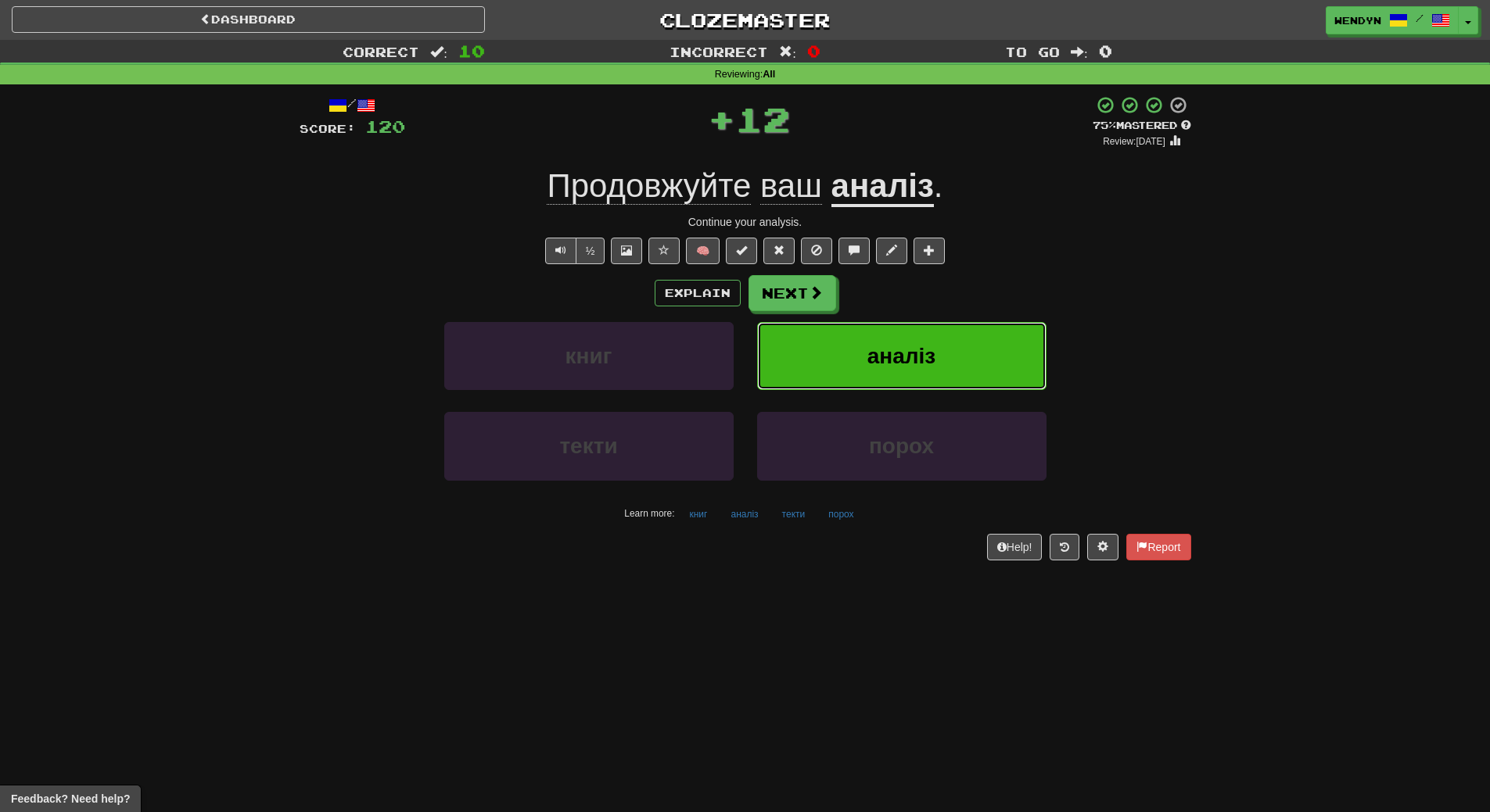
click at [833, 357] on button "аналіз" at bounding box center [902, 357] width 289 height 68
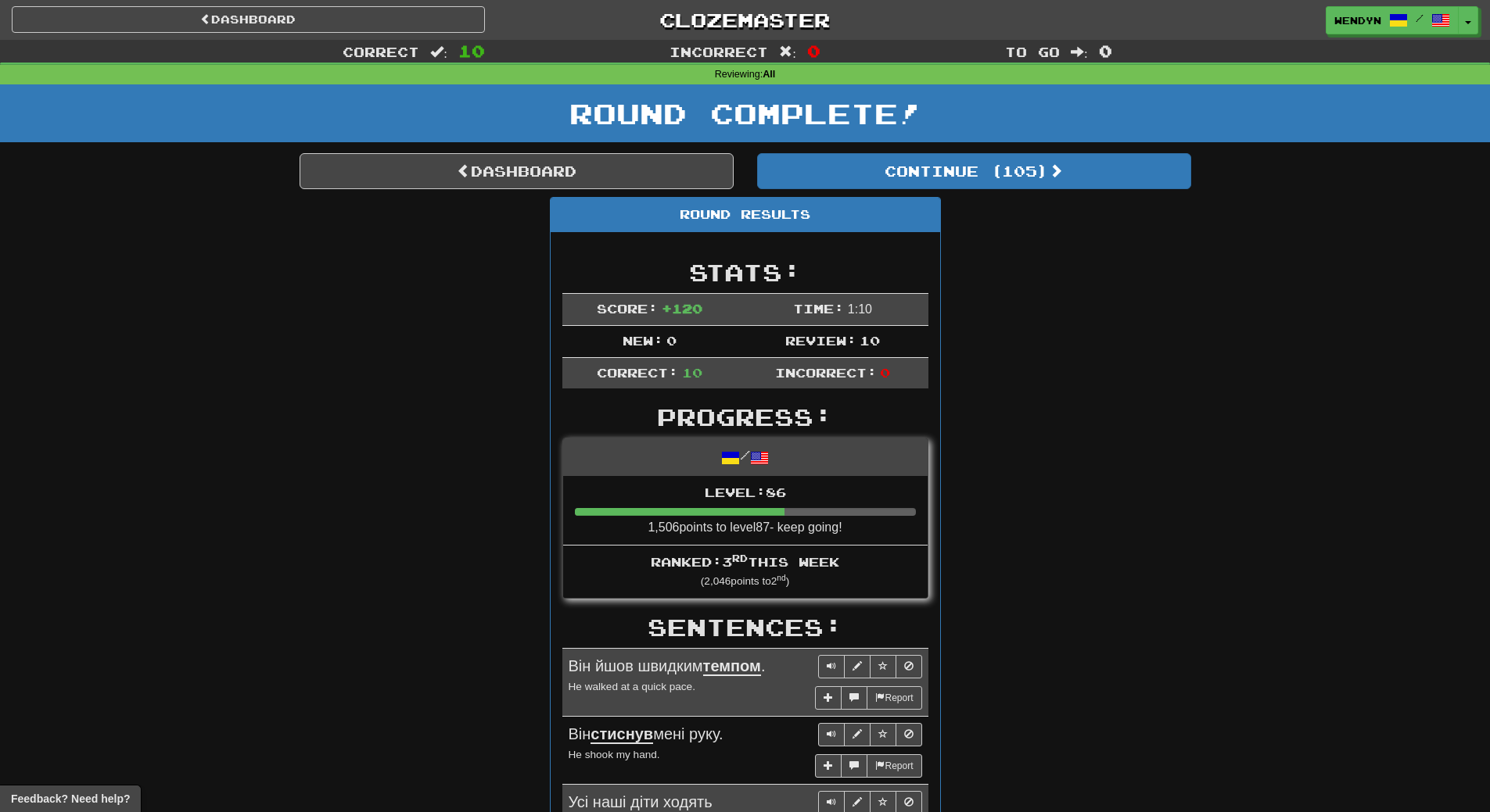
click at [1017, 283] on div "Round Results Stats: Score: + 120 Time: 1 : 10 New: 0 Review: 10 Correct: 10 In…" at bounding box center [745, 783] width 891 height 1172
click at [508, 173] on link "Dashboard" at bounding box center [516, 170] width 434 height 36
